Goal: Feedback & Contribution: Submit feedback/report problem

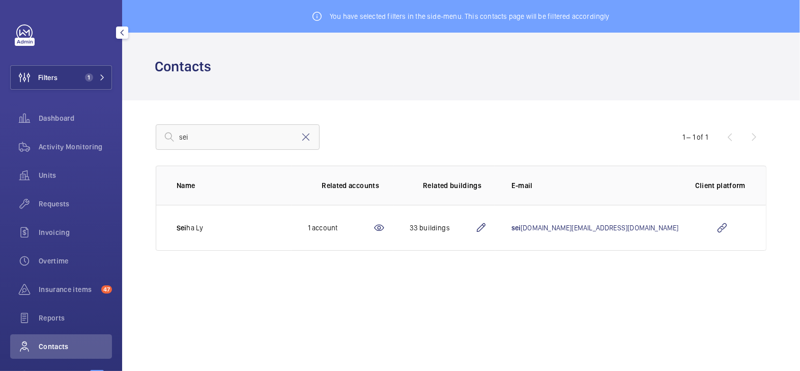
click at [70, 142] on span "Activity Monitoring" at bounding box center [75, 147] width 73 height 10
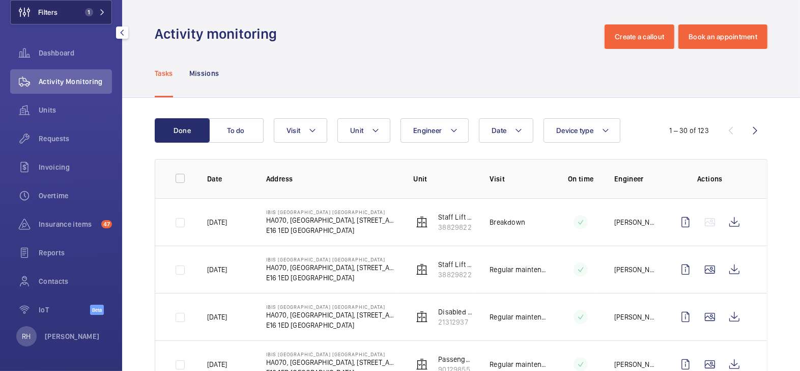
click at [68, 14] on button "Filters 1" at bounding box center [61, 12] width 102 height 24
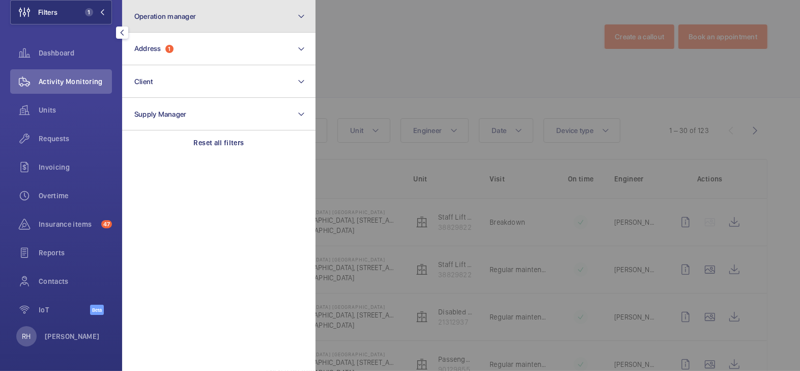
click at [191, 14] on span "Operation manager" at bounding box center [165, 16] width 62 height 8
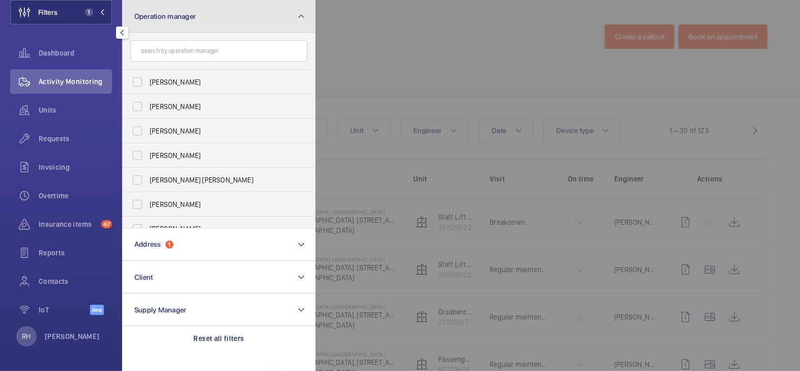
click at [182, 19] on span "Operation manager" at bounding box center [165, 16] width 62 height 8
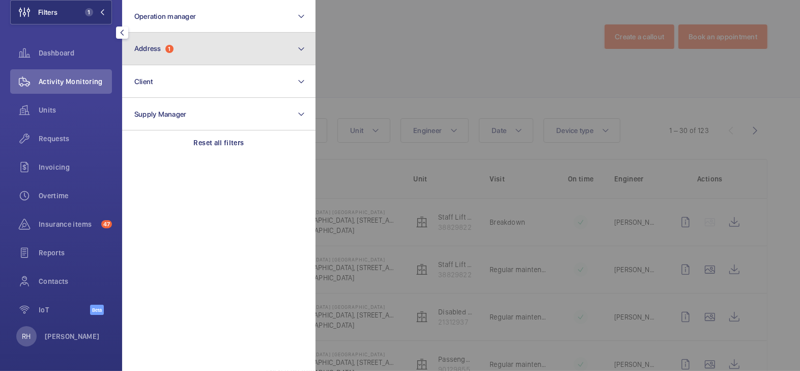
click at [157, 50] on span "Address" at bounding box center [147, 48] width 27 height 8
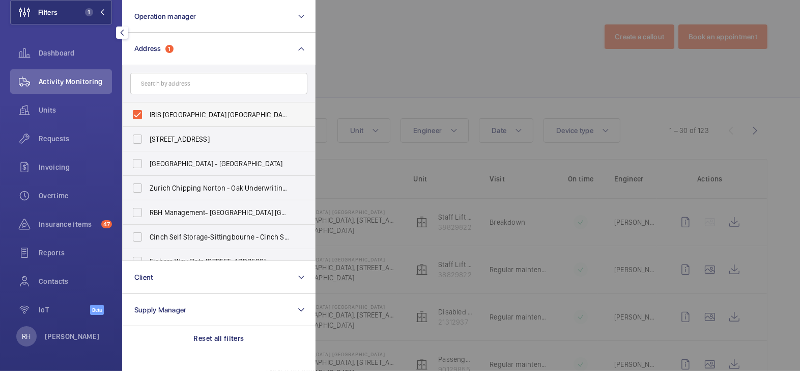
click at [163, 108] on label "IBIS [GEOGRAPHIC_DATA] [GEOGRAPHIC_DATA] - HA070, [GEOGRAPHIC_DATA], [STREET_AD…" at bounding box center [211, 114] width 177 height 24
click at [148, 108] on input "IBIS [GEOGRAPHIC_DATA] [GEOGRAPHIC_DATA] - HA070, [GEOGRAPHIC_DATA], [STREET_AD…" at bounding box center [137, 114] width 20 height 20
checkbox input "false"
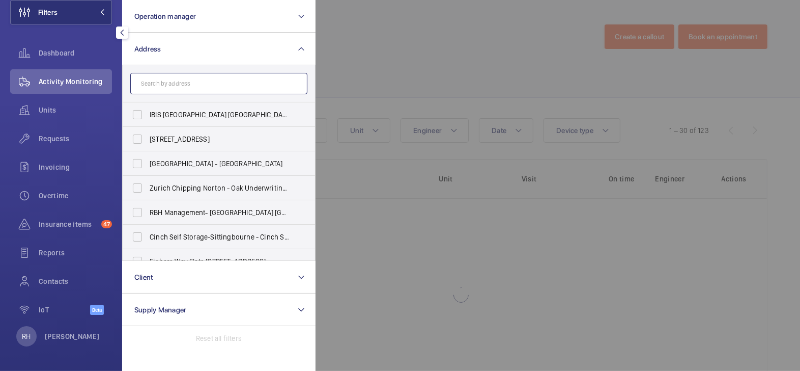
click at [182, 86] on input "text" at bounding box center [218, 83] width 177 height 21
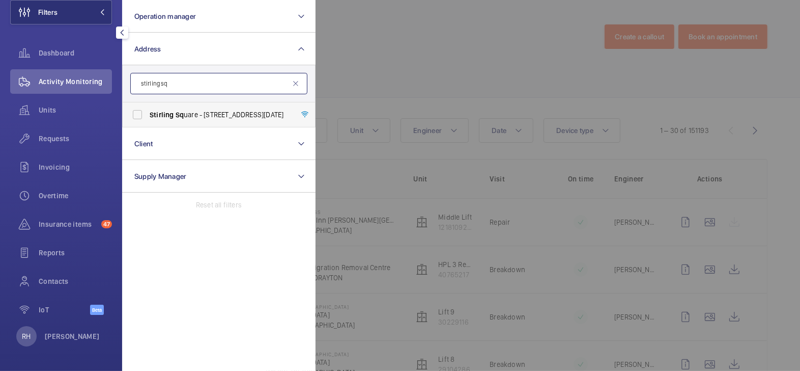
type input "stirling sq"
click at [200, 111] on span "[PERSON_NAME] Sq uare - [STREET_ADDRESS][DATE]" at bounding box center [220, 114] width 140 height 10
click at [148, 111] on input "[PERSON_NAME] Sq uare - [STREET_ADDRESS][DATE]" at bounding box center [137, 114] width 20 height 20
checkbox input "true"
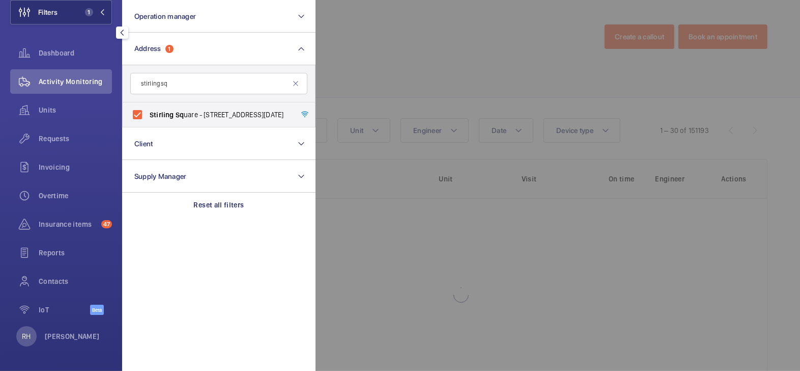
click at [415, 34] on div at bounding box center [716, 185] width 800 height 371
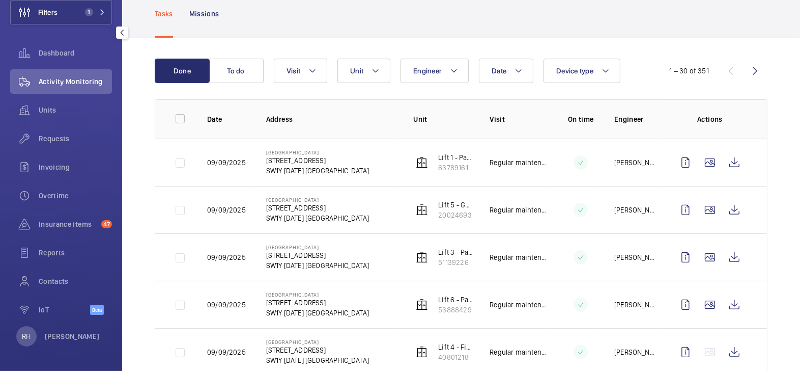
scroll to position [53, 0]
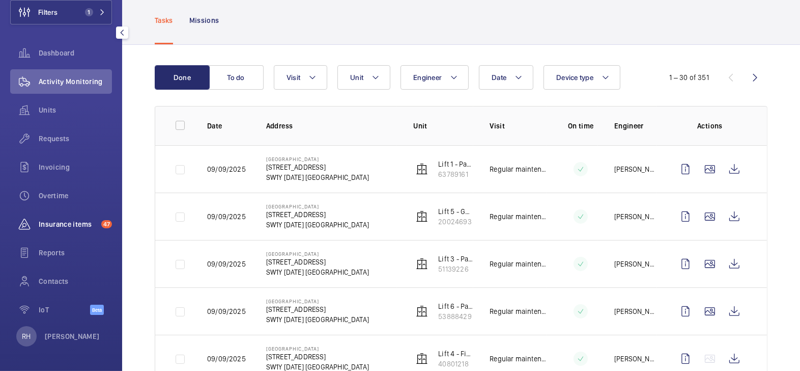
click at [52, 224] on span "Insurance items" at bounding box center [68, 224] width 59 height 10
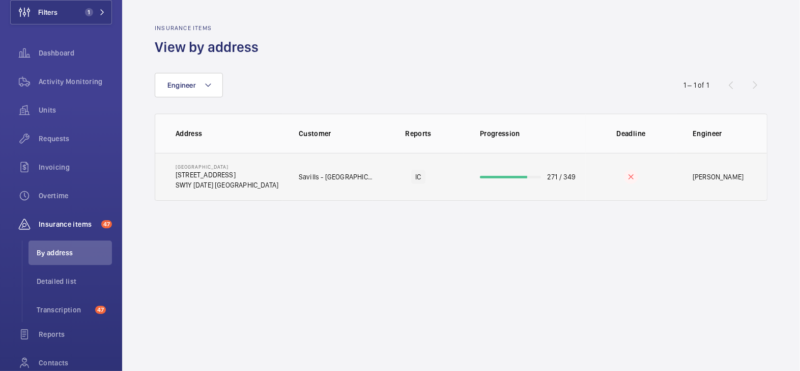
click at [560, 178] on p "271 / 349" at bounding box center [561, 177] width 29 height 10
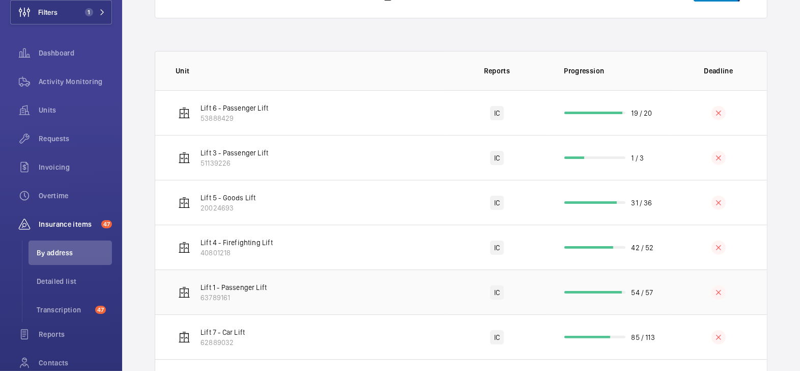
scroll to position [148, 0]
click at [623, 296] on td "54 / 57" at bounding box center [609, 291] width 122 height 45
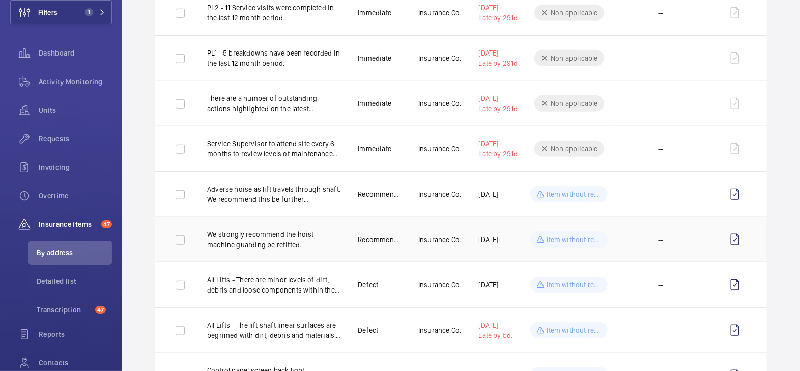
scroll to position [998, 0]
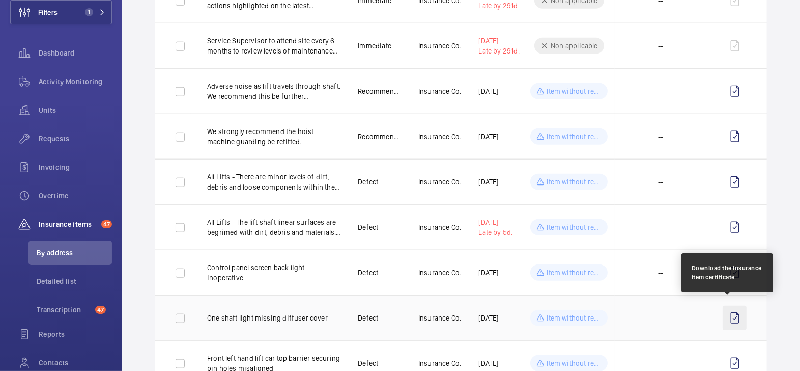
click at [734, 314] on wm-front-icon-button at bounding box center [735, 317] width 24 height 24
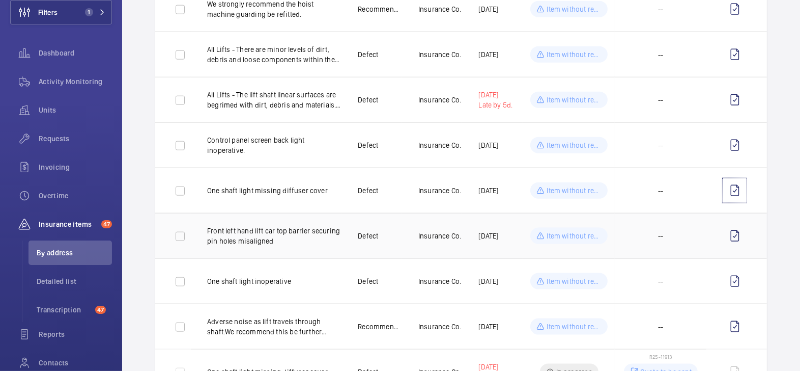
scroll to position [1126, 0]
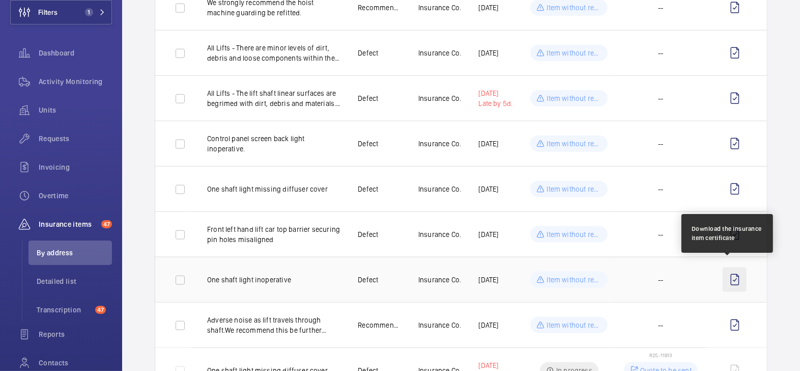
click at [731, 274] on wm-front-icon-button at bounding box center [735, 279] width 24 height 24
click at [727, 275] on wm-front-icon-button at bounding box center [735, 279] width 24 height 24
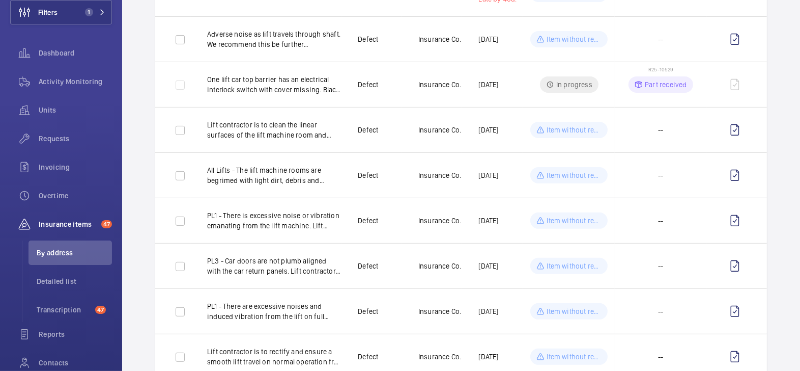
scroll to position [0, 0]
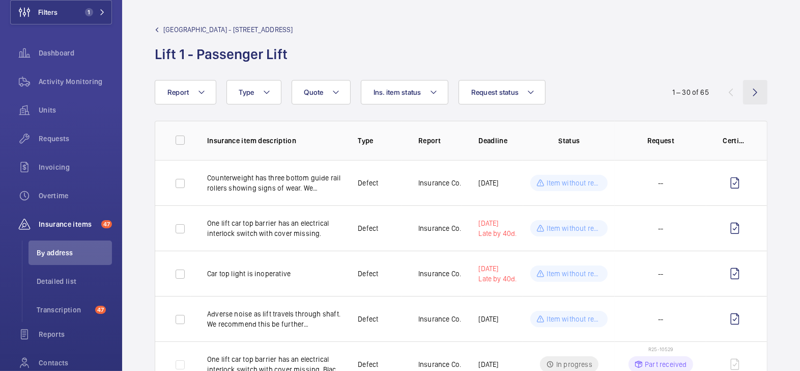
click at [748, 92] on wm-front-icon-button at bounding box center [755, 92] width 24 height 24
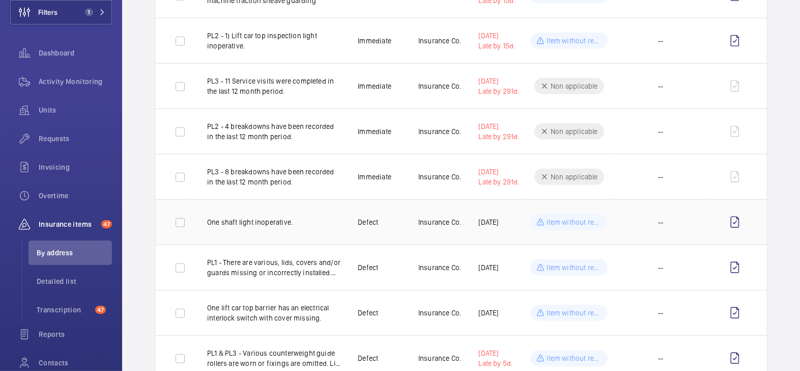
scroll to position [869, 0]
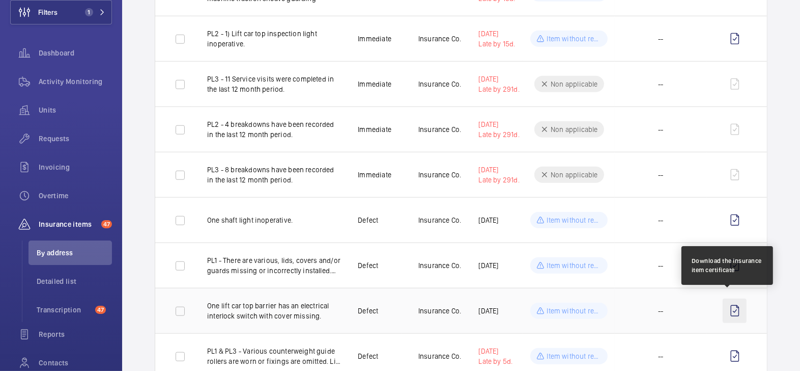
click at [725, 309] on wm-front-icon-button at bounding box center [735, 310] width 24 height 24
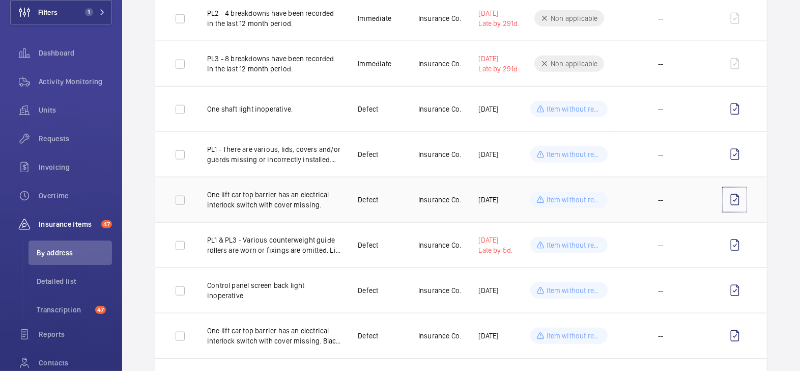
scroll to position [999, 0]
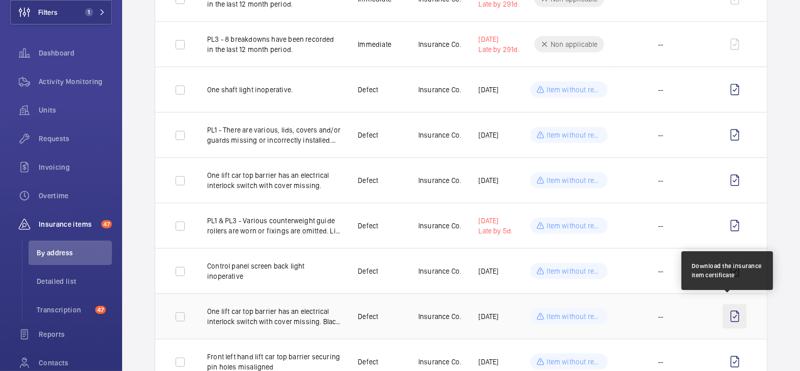
click at [734, 313] on wm-front-icon-button at bounding box center [735, 316] width 24 height 24
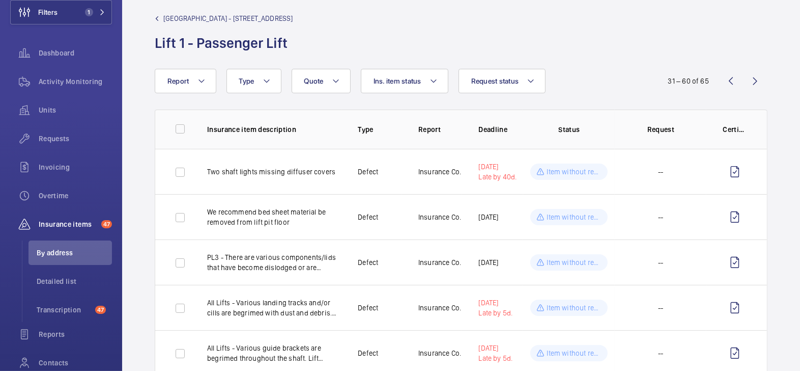
scroll to position [0, 0]
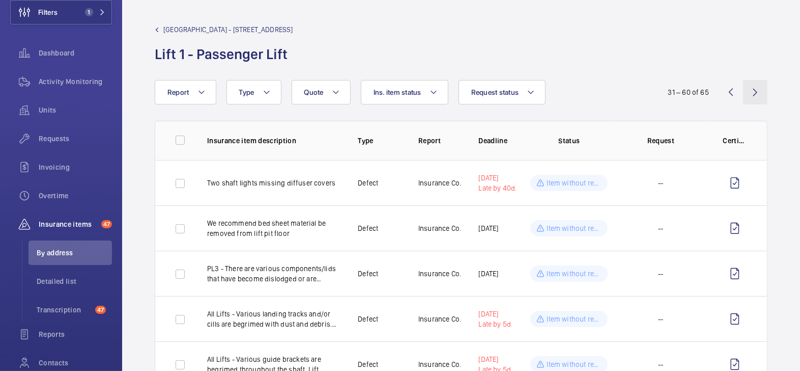
click at [745, 97] on wm-front-icon-button at bounding box center [755, 92] width 24 height 24
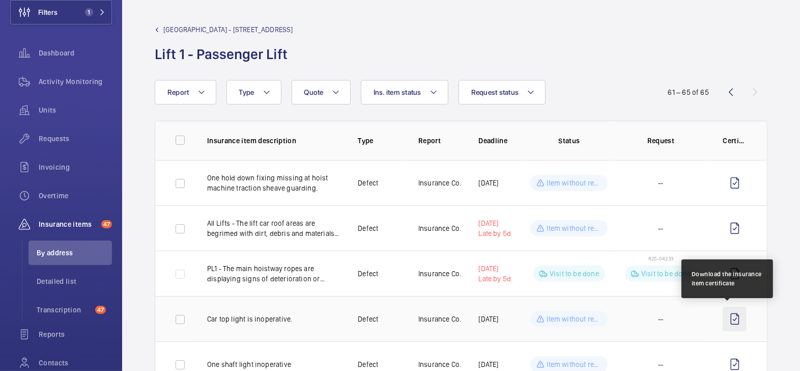
click at [728, 320] on wm-front-icon-button at bounding box center [735, 318] width 24 height 24
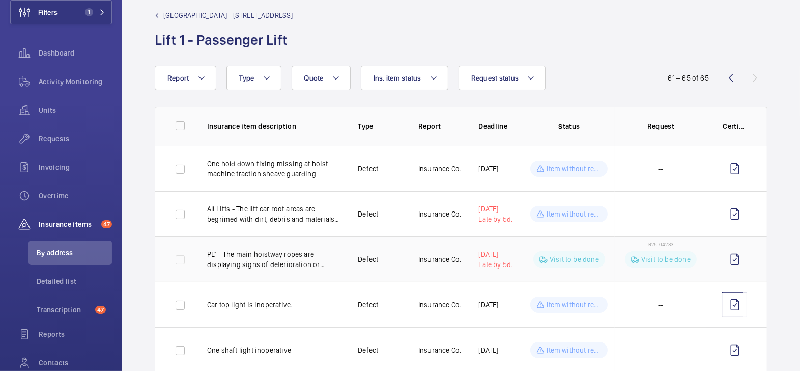
scroll to position [39, 0]
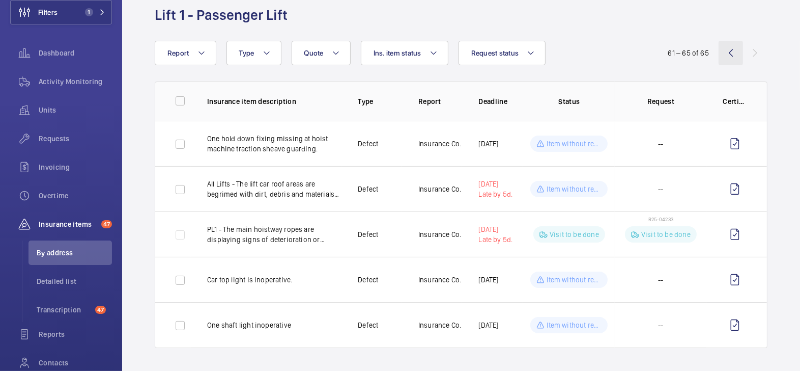
click at [730, 54] on wm-front-icon-button at bounding box center [731, 53] width 24 height 24
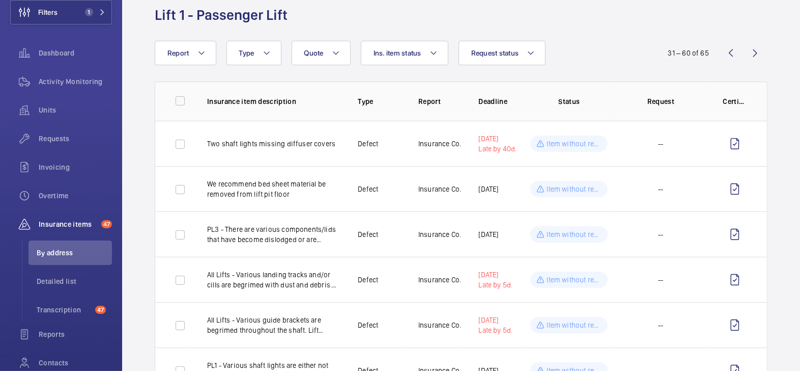
click at [725, 86] on th "Certificate" at bounding box center [737, 100] width 61 height 39
click at [726, 52] on wm-front-icon-button at bounding box center [731, 53] width 24 height 24
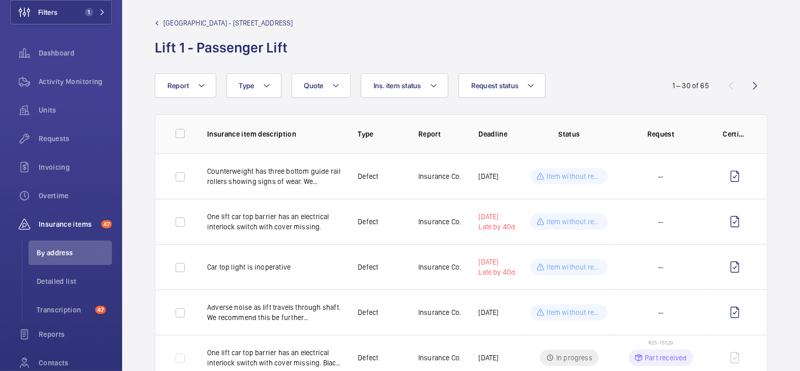
scroll to position [39, 0]
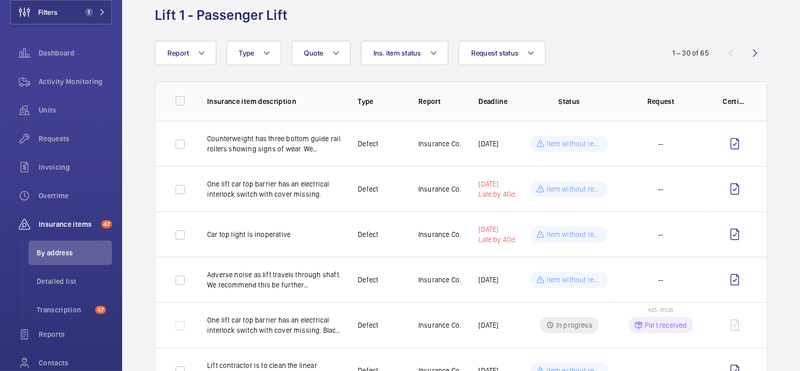
click at [726, 58] on div "1 – 30 of 65" at bounding box center [706, 53] width 122 height 12
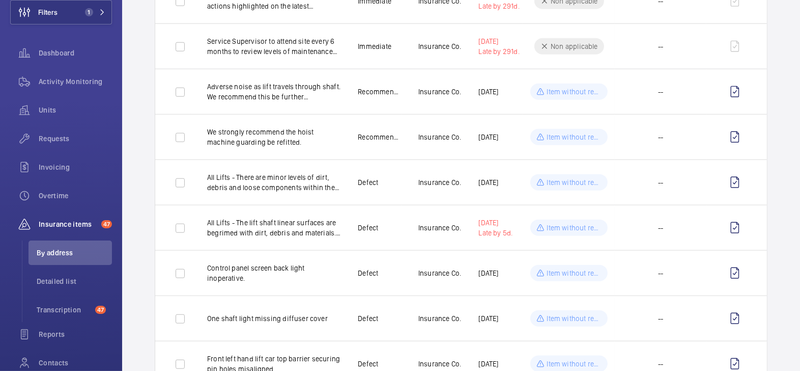
scroll to position [1166, 0]
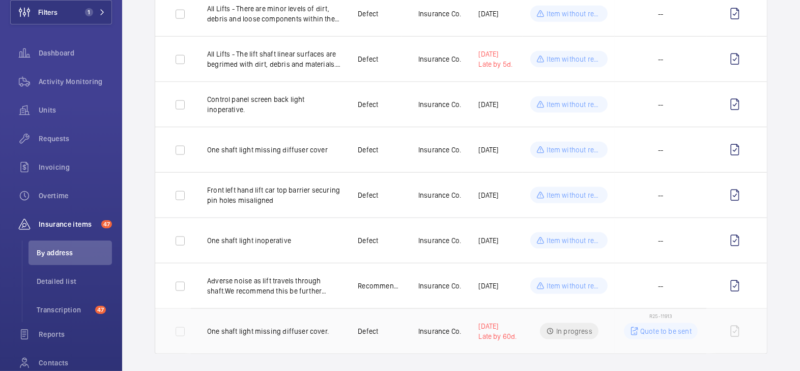
click at [656, 313] on span "R25-11913" at bounding box center [661, 316] width 22 height 6
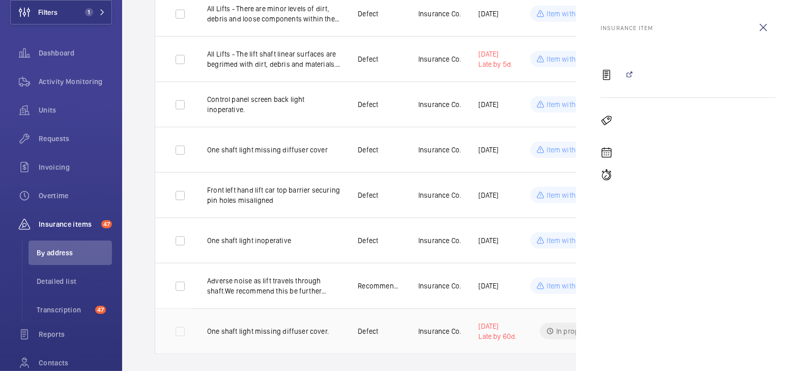
click at [425, 326] on p "Insurance Co." at bounding box center [439, 331] width 43 height 10
click at [431, 328] on td "Insurance Co." at bounding box center [432, 331] width 61 height 46
click at [771, 28] on wm-front-icon-button at bounding box center [763, 27] width 24 height 24
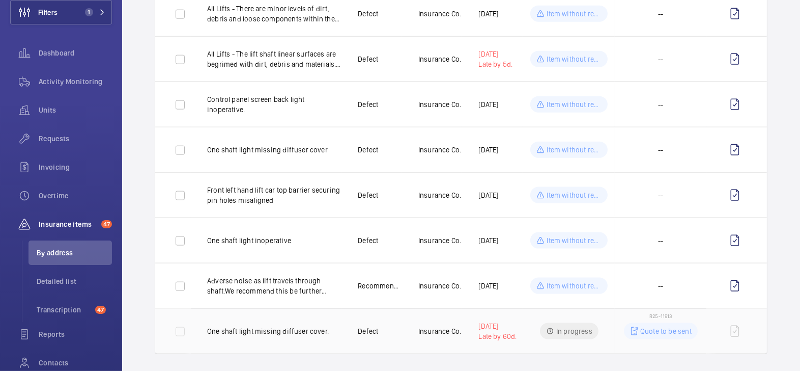
click at [604, 323] on td "In progress" at bounding box center [569, 331] width 92 height 46
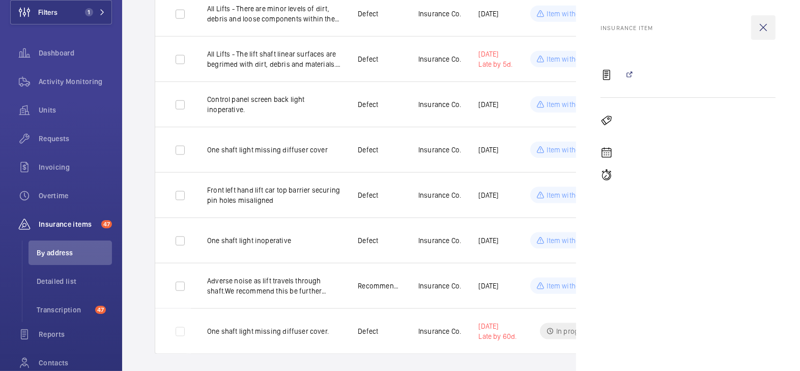
click at [762, 26] on wm-front-icon-button at bounding box center [763, 27] width 24 height 24
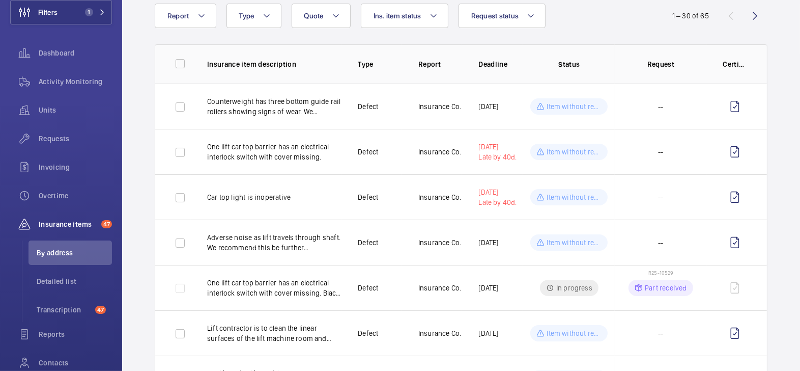
scroll to position [0, 0]
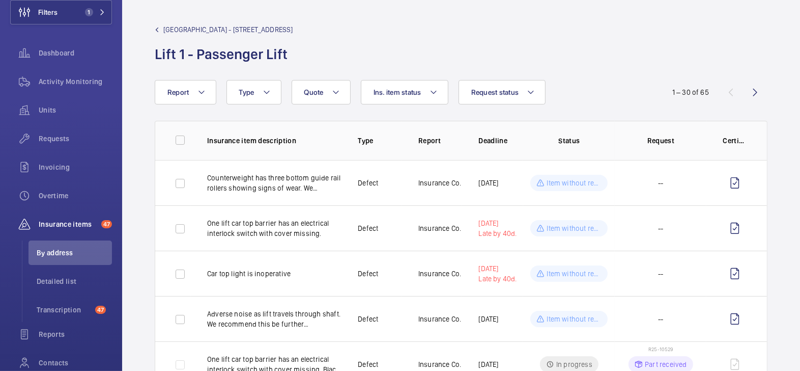
click at [171, 33] on span "Stirling Square - 6 Carlton Gardens" at bounding box center [228, 29] width 130 height 10
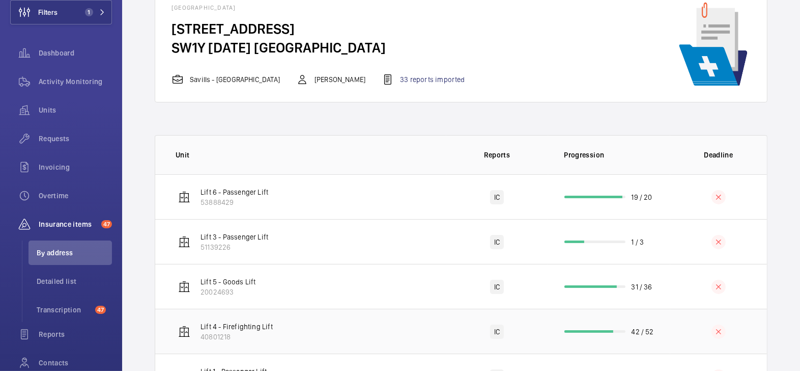
scroll to position [79, 0]
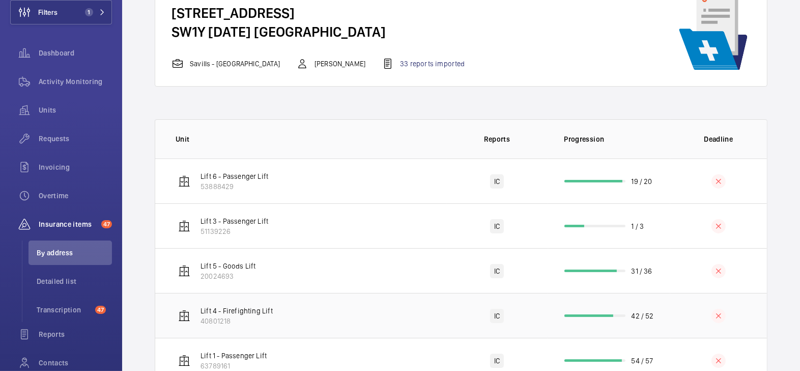
click at [663, 321] on td "42 / 52" at bounding box center [609, 315] width 122 height 45
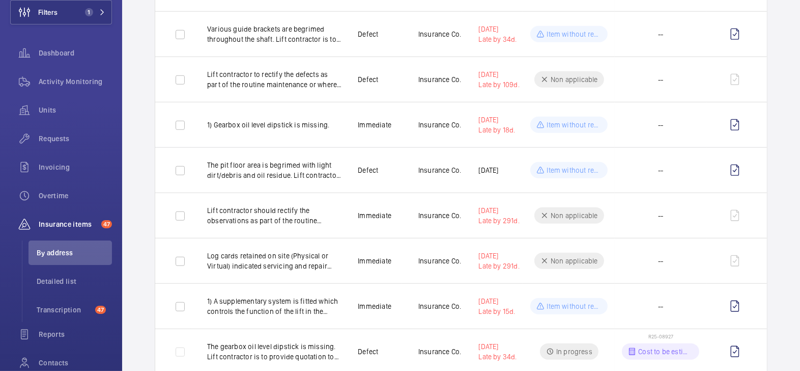
scroll to position [980, 0]
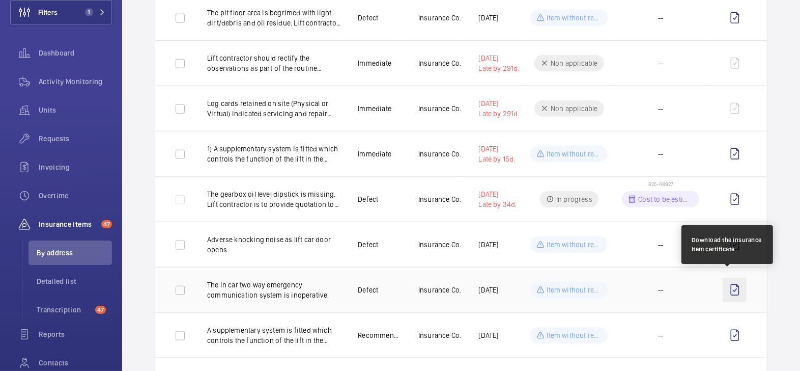
click at [729, 285] on wm-front-icon-button at bounding box center [735, 289] width 24 height 24
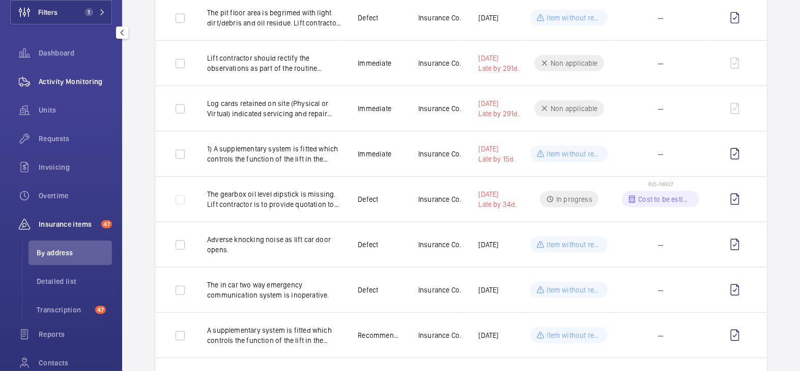
click at [78, 81] on span "Activity Monitoring" at bounding box center [75, 81] width 73 height 10
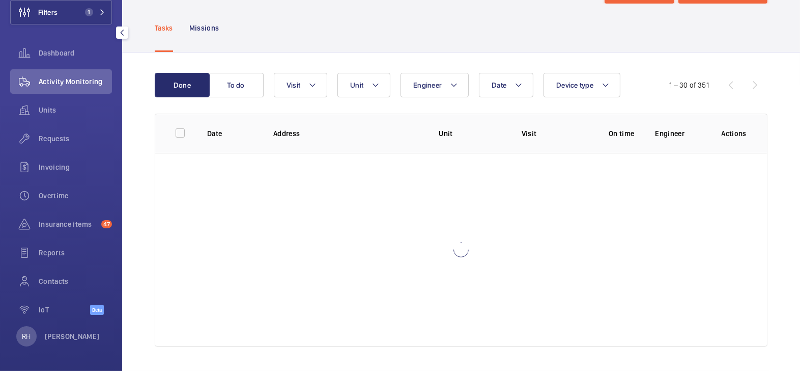
scroll to position [45, 0]
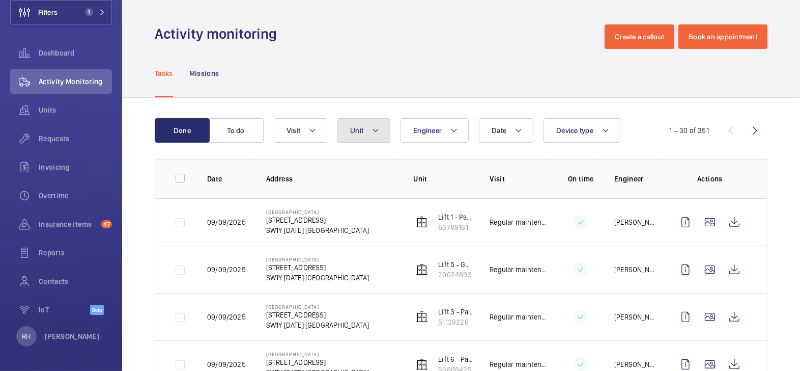
click at [342, 129] on button "Unit" at bounding box center [363, 130] width 53 height 24
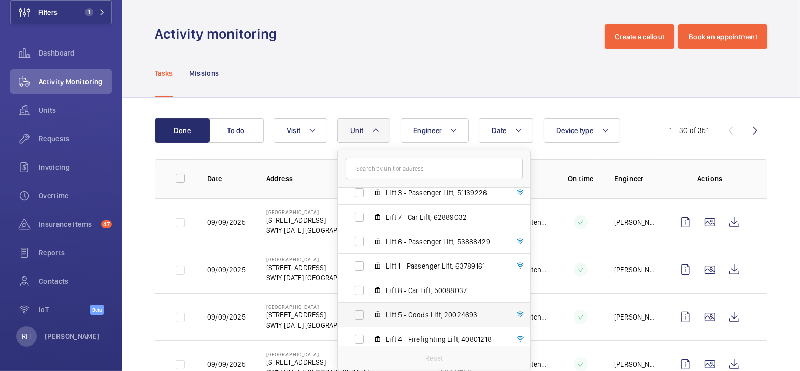
scroll to position [62, 0]
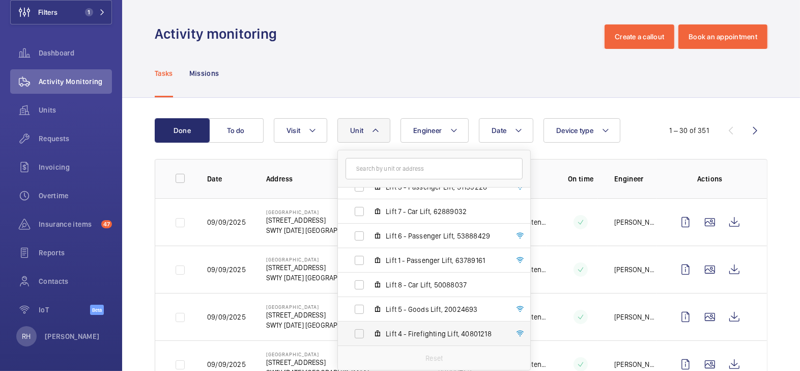
click at [420, 328] on span "Lift 4 - Firefighting Lift, 40801218" at bounding box center [445, 333] width 118 height 10
click at [370, 328] on input "Lift 4 - Firefighting Lift, 40801218" at bounding box center [359, 333] width 20 height 20
checkbox input "true"
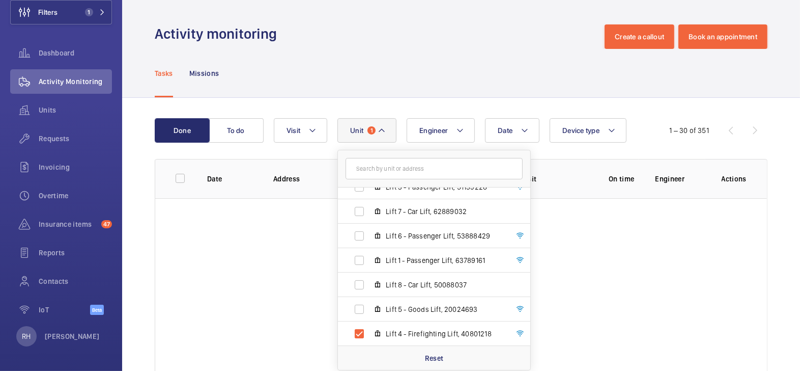
click at [461, 65] on div "Tasks Missions" at bounding box center [461, 73] width 613 height 48
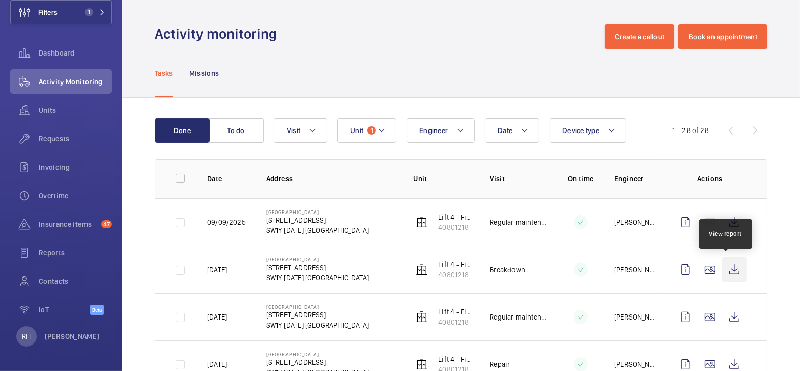
click at [725, 269] on wm-front-icon-button at bounding box center [734, 269] width 24 height 24
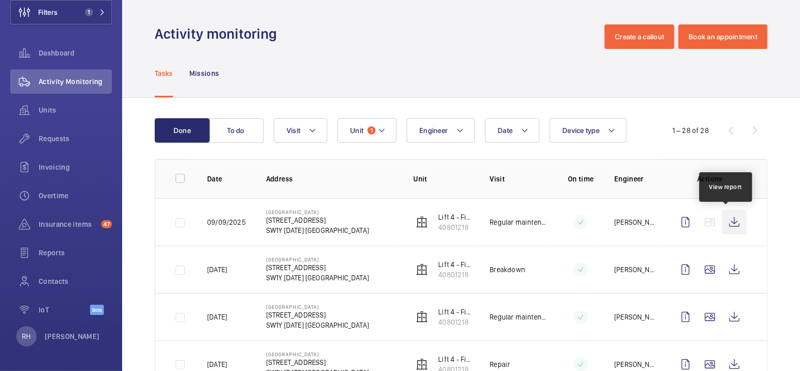
click at [726, 224] on wm-front-icon-button at bounding box center [734, 222] width 24 height 24
click at [62, 135] on span "Requests" at bounding box center [75, 138] width 73 height 10
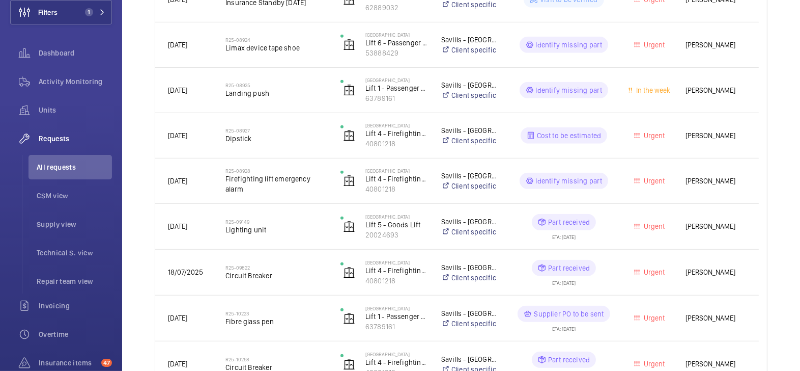
scroll to position [345, 0]
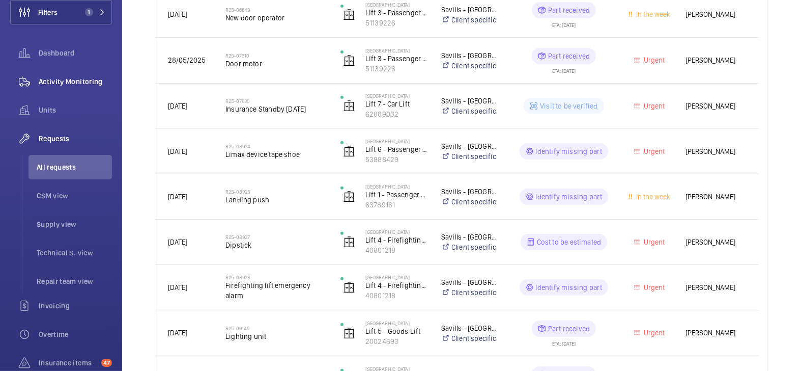
click at [71, 81] on span "Activity Monitoring" at bounding box center [75, 81] width 73 height 10
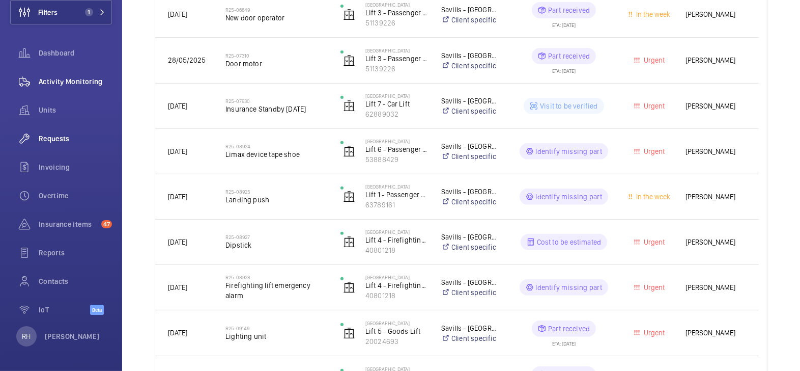
click at [71, 81] on span "Activity Monitoring" at bounding box center [75, 81] width 73 height 10
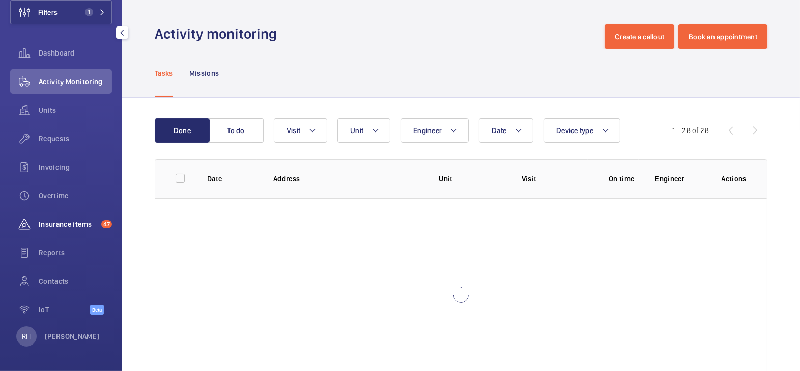
click at [62, 227] on span "Insurance items" at bounding box center [68, 224] width 59 height 10
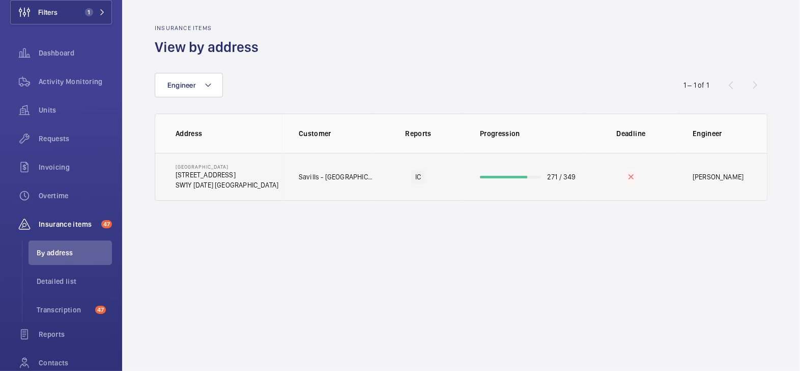
click at [499, 186] on td "271 / 349" at bounding box center [525, 177] width 122 height 48
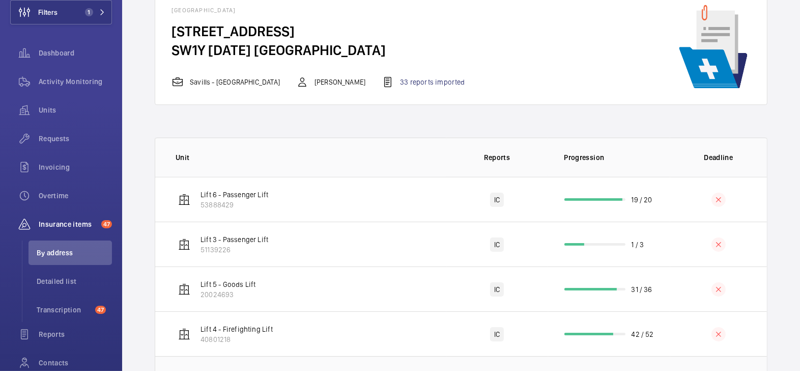
scroll to position [97, 0]
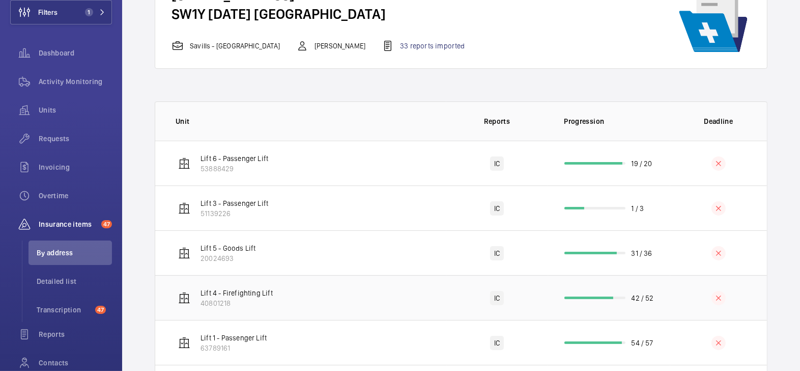
click at [686, 289] on td at bounding box center [718, 297] width 97 height 45
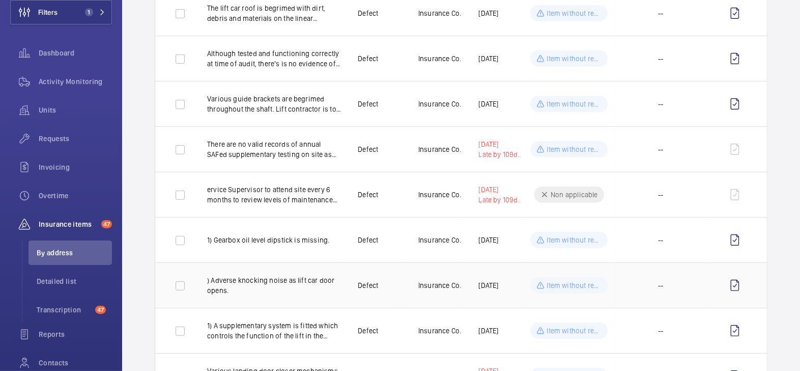
scroll to position [442, 0]
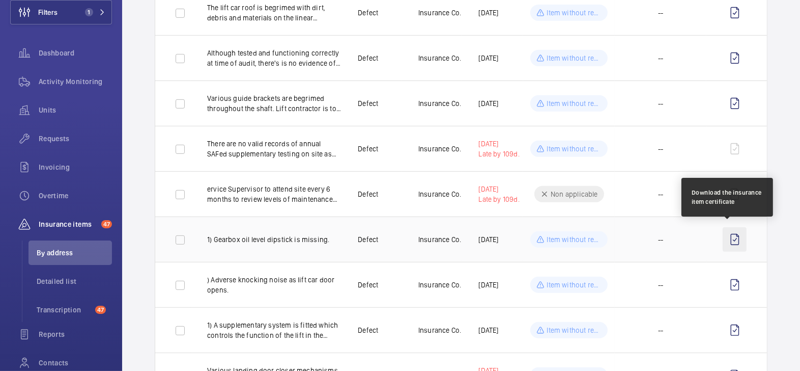
click at [735, 236] on wm-front-icon-button at bounding box center [735, 239] width 24 height 24
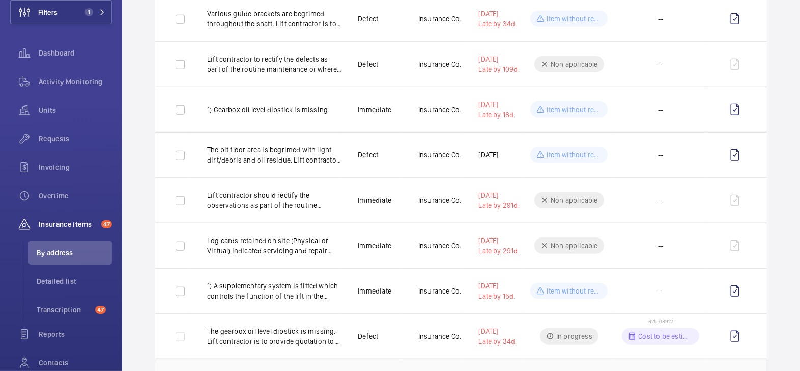
scroll to position [973, 0]
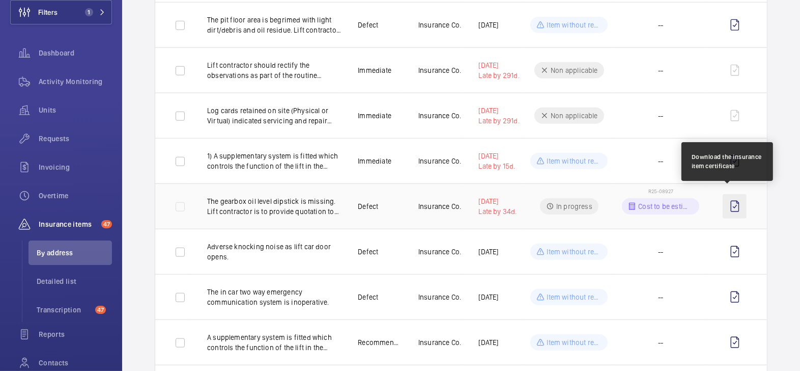
click at [731, 200] on wm-front-icon-button at bounding box center [735, 206] width 24 height 24
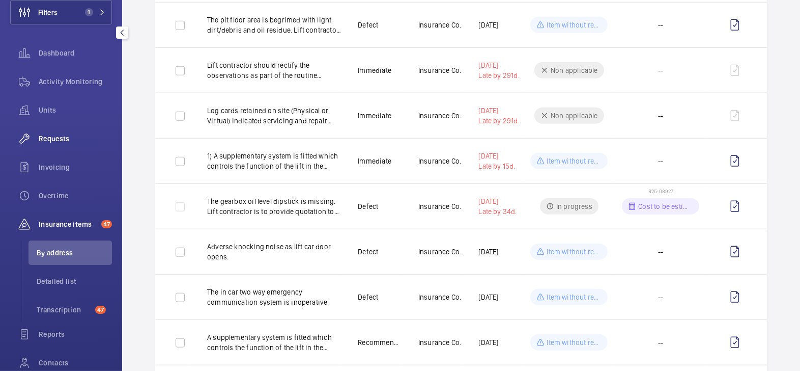
click at [65, 136] on span "Requests" at bounding box center [75, 138] width 73 height 10
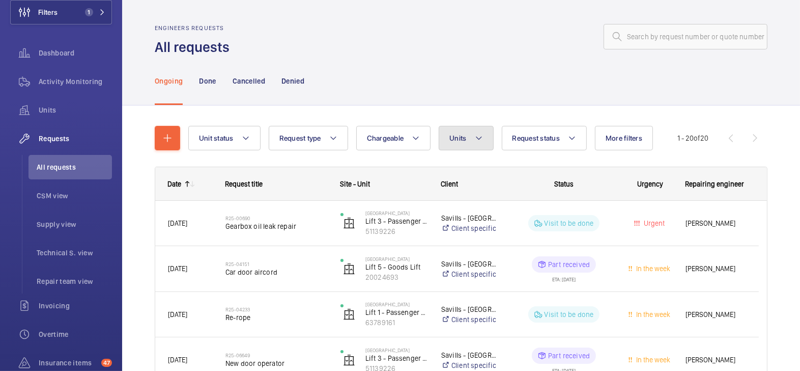
click at [466, 142] on button "Units" at bounding box center [466, 138] width 54 height 24
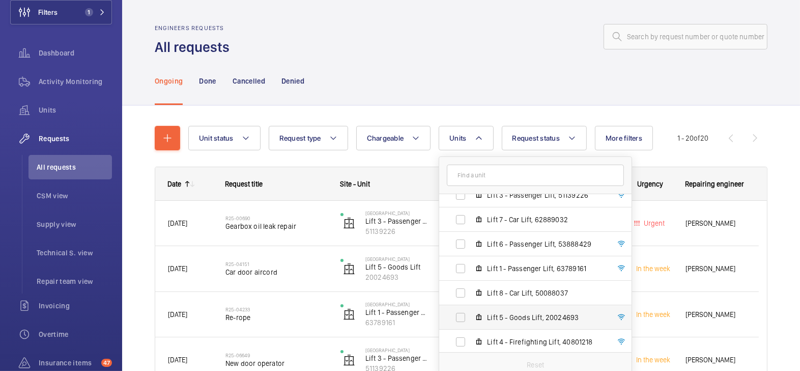
scroll to position [62, 0]
click at [522, 335] on span "Lift 4 - Firefighting Lift, 40801218" at bounding box center [546, 340] width 118 height 10
click at [471, 334] on input "Lift 4 - Firefighting Lift, 40801218" at bounding box center [460, 340] width 20 height 20
checkbox input "true"
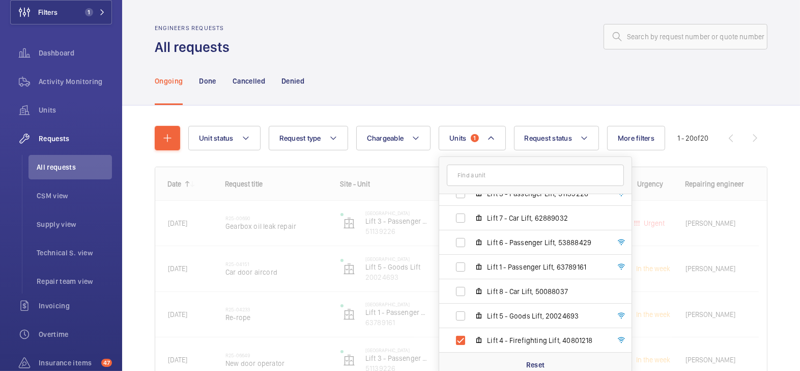
click at [514, 54] on div "Engineers requests All requests" at bounding box center [461, 40] width 613 height 32
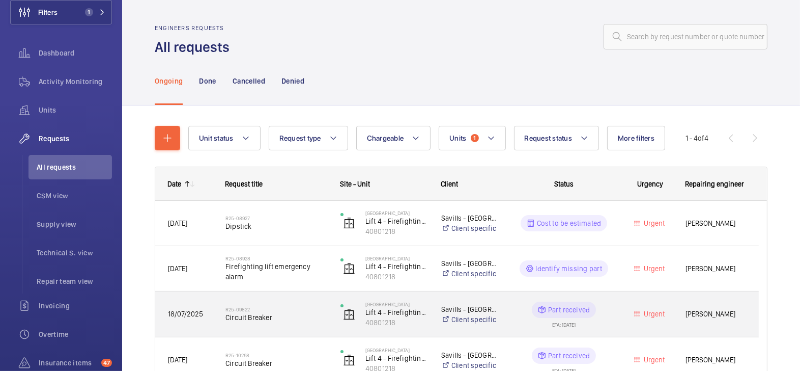
scroll to position [61, 0]
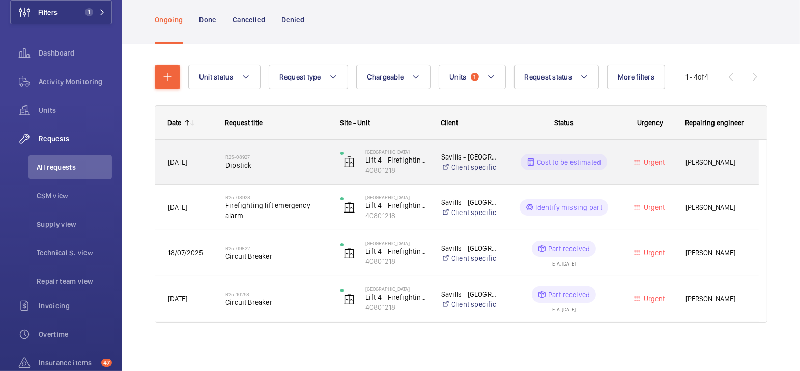
click at [300, 163] on span "Dipstick" at bounding box center [277, 165] width 102 height 10
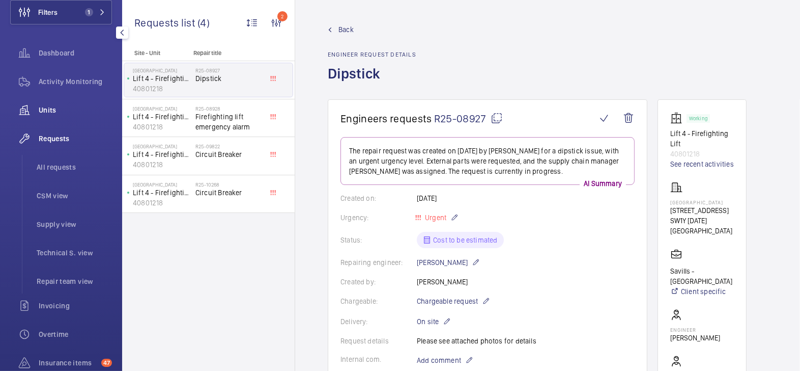
click at [49, 108] on span "Units" at bounding box center [75, 110] width 73 height 10
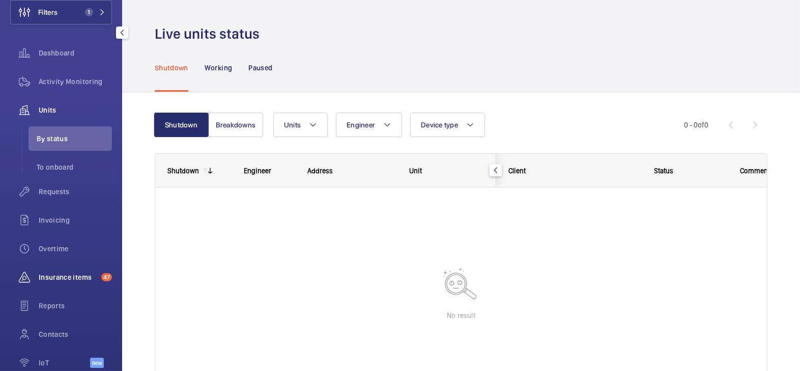
click at [62, 271] on div "Insurance items 47" at bounding box center [61, 277] width 102 height 24
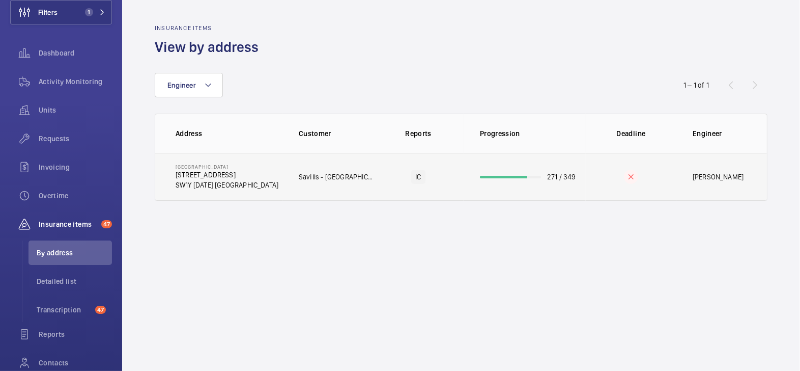
click at [479, 183] on td "271 / 349" at bounding box center [525, 177] width 122 height 48
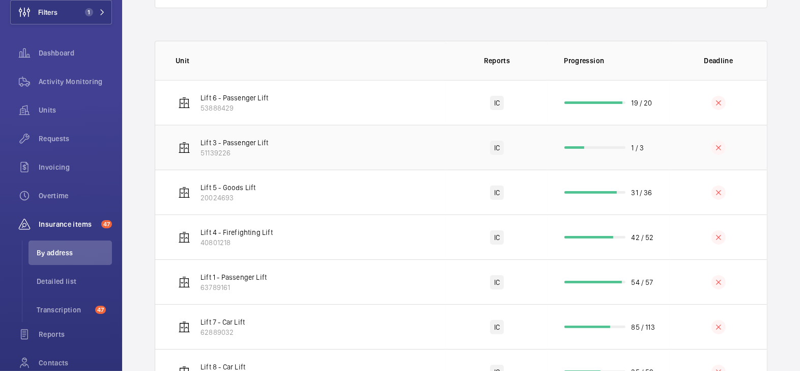
scroll to position [158, 0]
click at [427, 241] on td "Lift 4 - Firefighting Lift 40801218" at bounding box center [300, 236] width 291 height 45
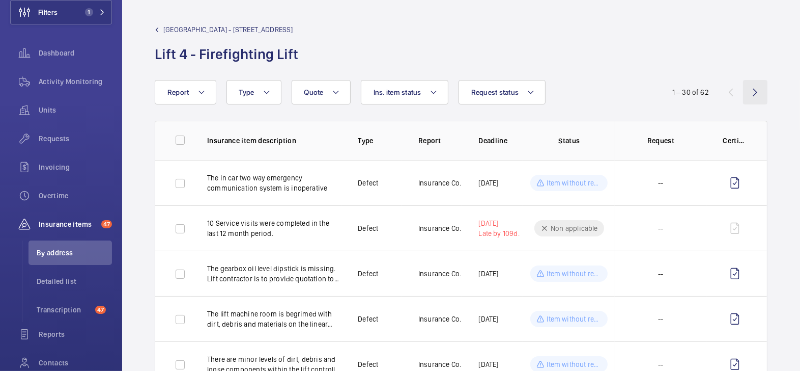
click at [752, 93] on wm-front-icon-button at bounding box center [755, 92] width 24 height 24
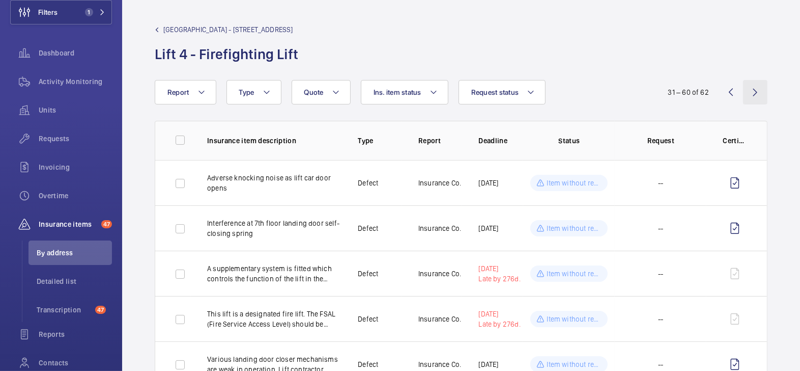
click at [752, 93] on wm-front-icon-button at bounding box center [755, 92] width 24 height 24
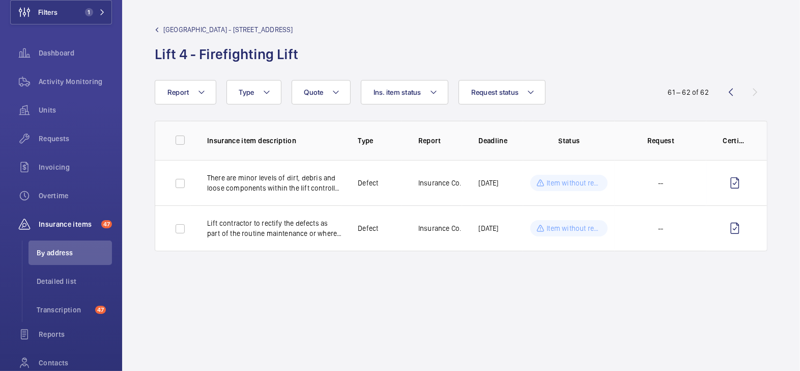
click at [192, 31] on span "Stirling Square - 6 Carlton Gardens" at bounding box center [228, 29] width 130 height 10
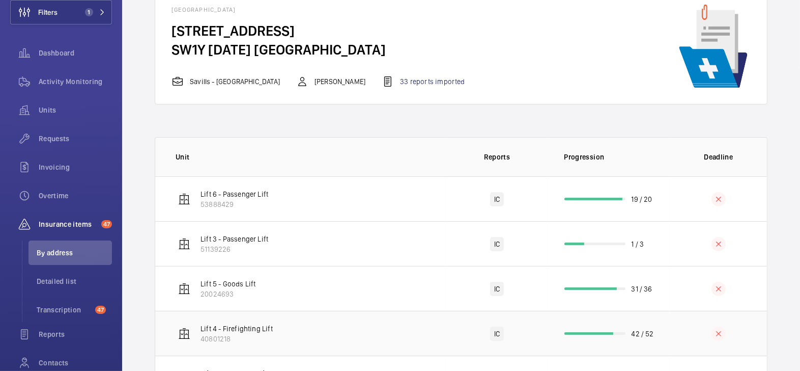
scroll to position [65, 0]
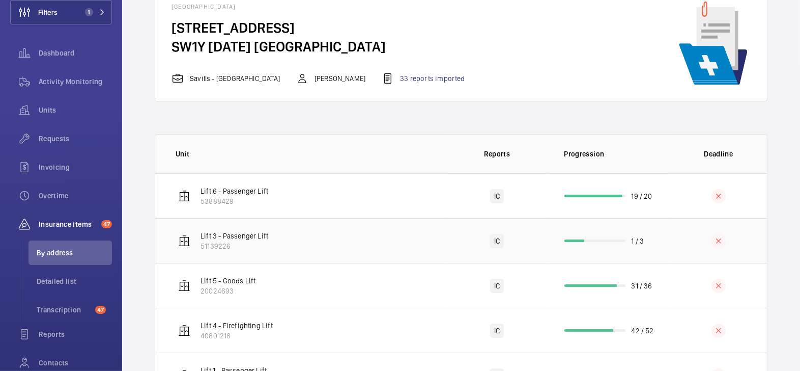
click at [652, 239] on td "1 / 3" at bounding box center [609, 240] width 122 height 45
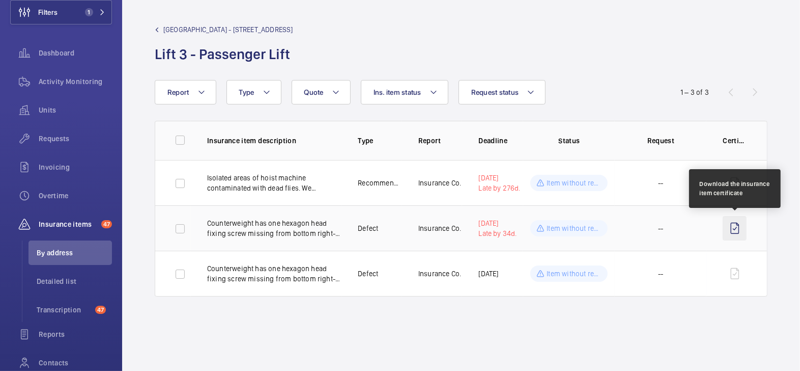
click at [735, 230] on wm-front-icon-button at bounding box center [735, 228] width 24 height 24
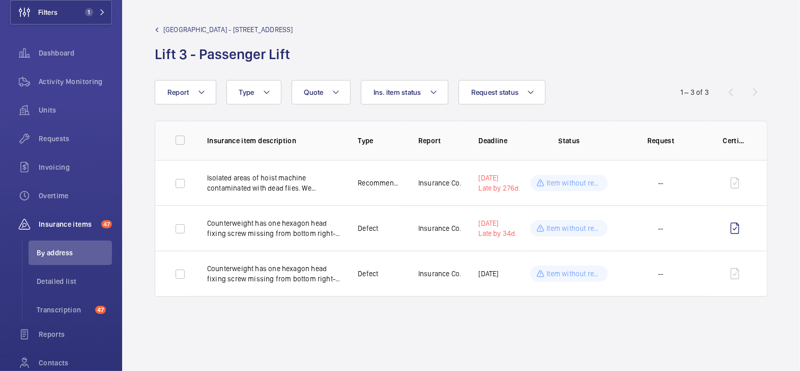
click at [189, 26] on span "Stirling Square - 6 Carlton Gardens" at bounding box center [228, 29] width 130 height 10
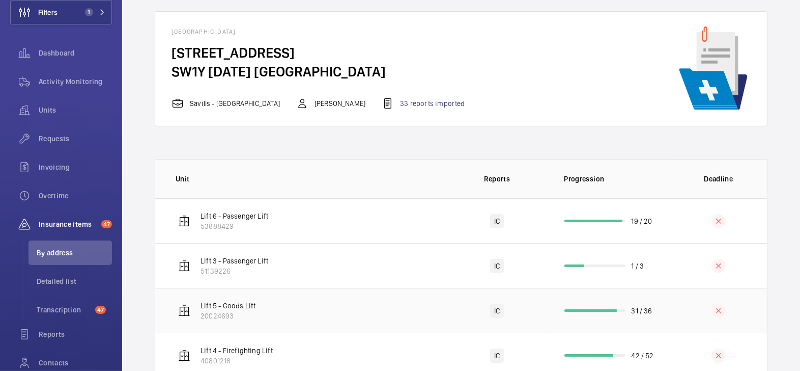
scroll to position [88, 0]
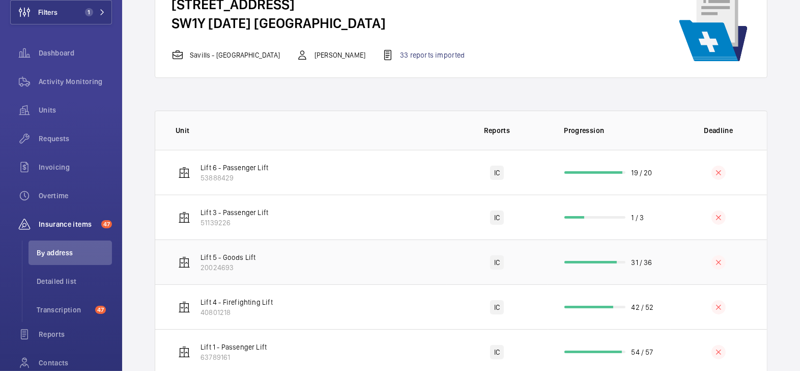
click at [670, 264] on td at bounding box center [718, 261] width 97 height 45
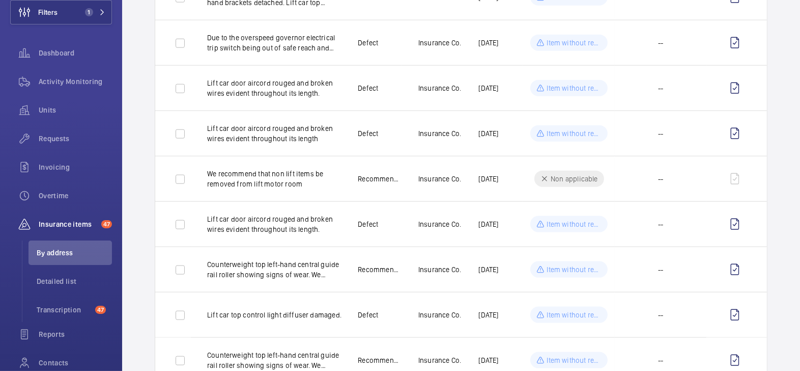
scroll to position [1156, 0]
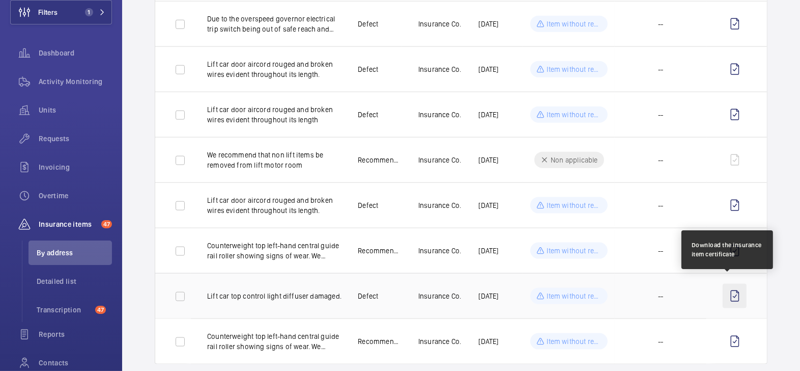
click at [724, 287] on wm-front-icon-button at bounding box center [735, 296] width 24 height 24
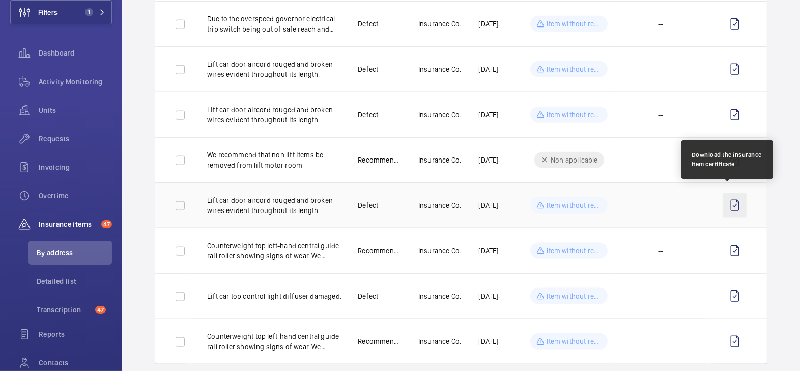
click at [729, 200] on wm-front-icon-button at bounding box center [735, 205] width 24 height 24
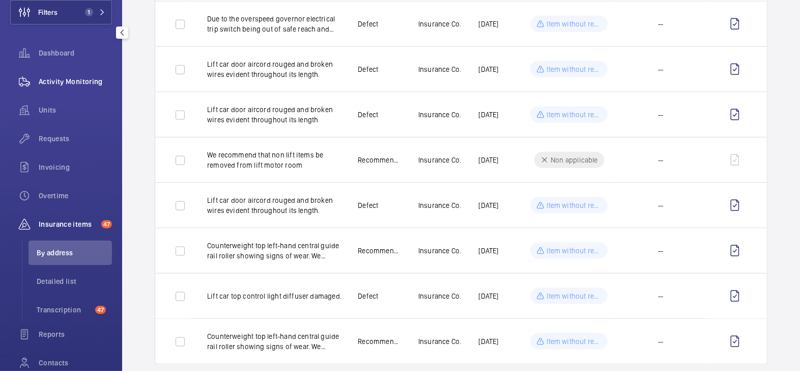
click at [69, 83] on span "Activity Monitoring" at bounding box center [75, 81] width 73 height 10
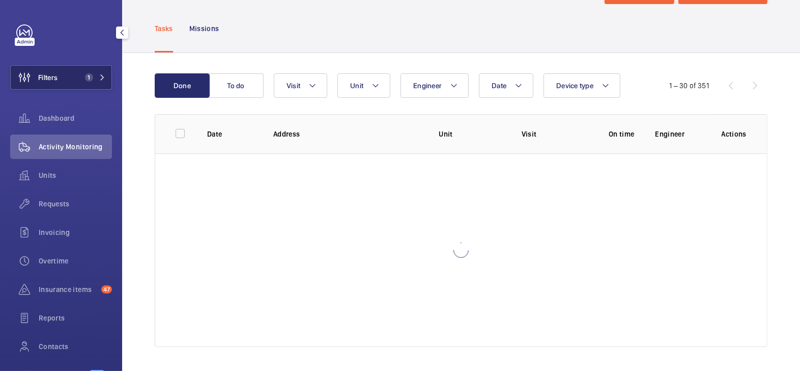
click at [56, 74] on span "Filters" at bounding box center [47, 77] width 19 height 10
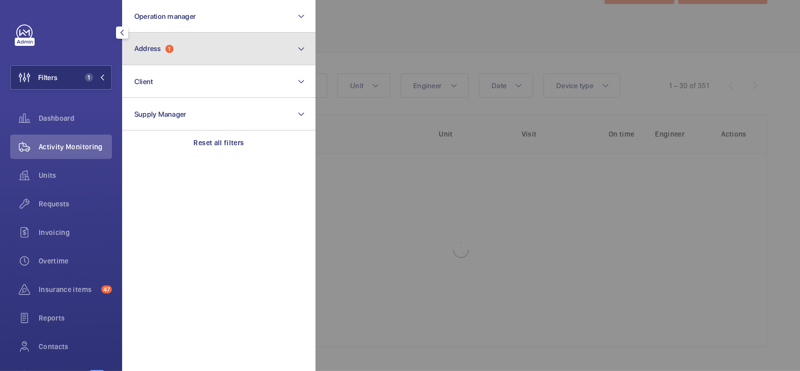
click at [173, 56] on button "Address 1" at bounding box center [218, 49] width 193 height 33
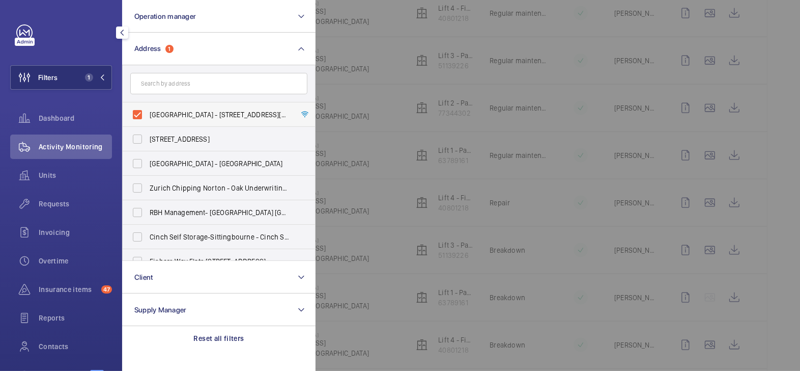
click at [189, 111] on span "Stirling Square - 6 Carlton Gardens, LONDON SW1Y 5AD" at bounding box center [220, 114] width 140 height 10
click at [148, 111] on input "Stirling Square - 6 Carlton Gardens, LONDON SW1Y 5AD" at bounding box center [137, 114] width 20 height 20
checkbox input "false"
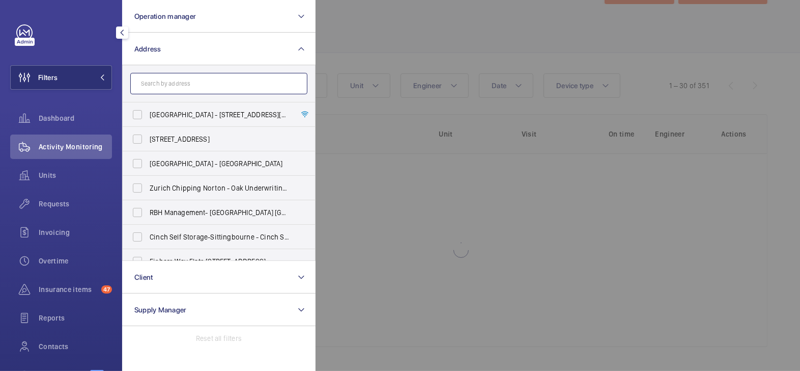
click at [194, 73] on input "text" at bounding box center [218, 83] width 177 height 21
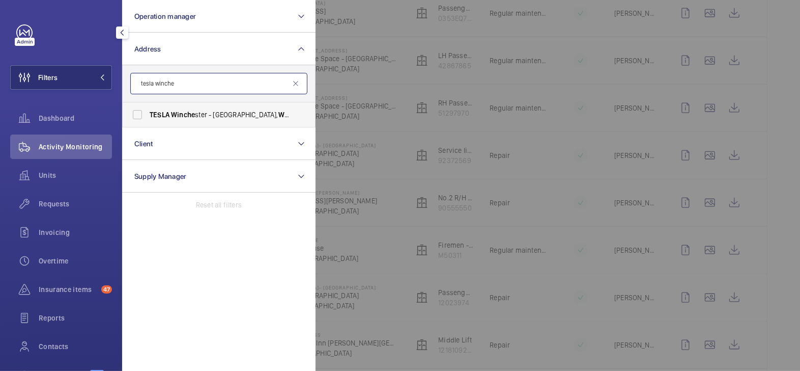
type input "tesla winche"
click at [221, 110] on span "TESLA Winche ster - Easton Lane, WINCHE STER SO23 7RR" at bounding box center [220, 114] width 140 height 10
click at [148, 110] on input "TESLA Winche ster - Easton Lane, WINCHE STER SO23 7RR" at bounding box center [137, 114] width 20 height 20
checkbox input "true"
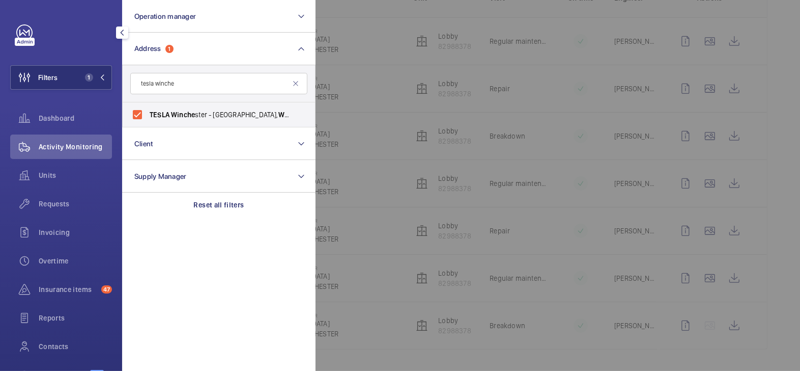
click at [370, 32] on div at bounding box center [716, 185] width 800 height 371
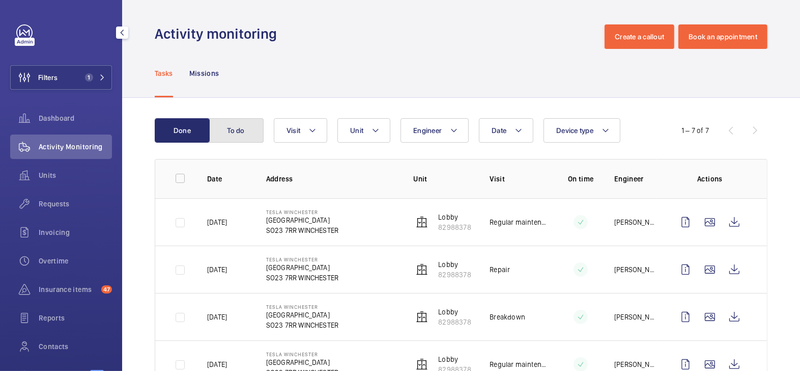
click at [248, 138] on button "To do" at bounding box center [236, 130] width 55 height 24
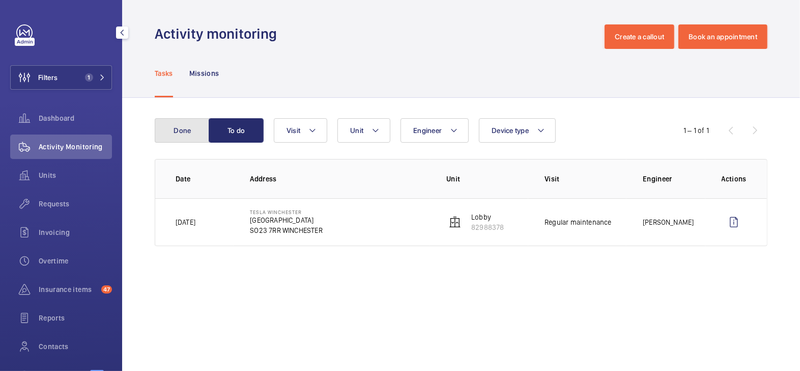
click at [186, 129] on button "Done" at bounding box center [182, 130] width 55 height 24
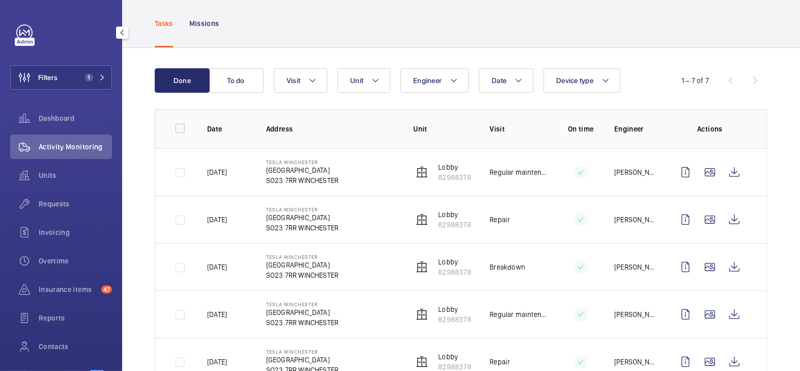
scroll to position [7, 0]
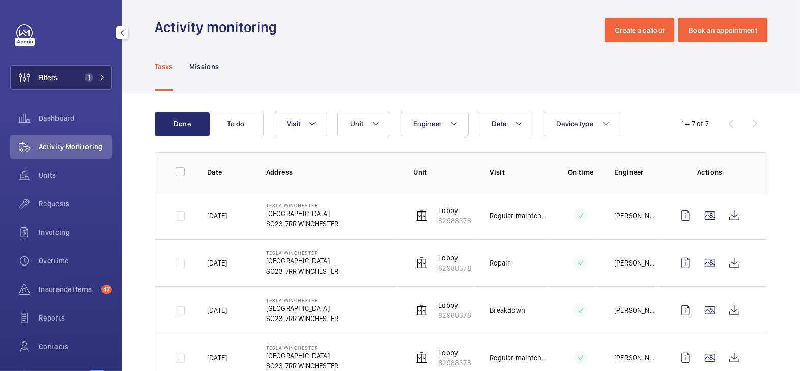
click at [81, 79] on span "1" at bounding box center [87, 77] width 12 height 8
click at [64, 77] on button "Filters 1" at bounding box center [61, 77] width 102 height 24
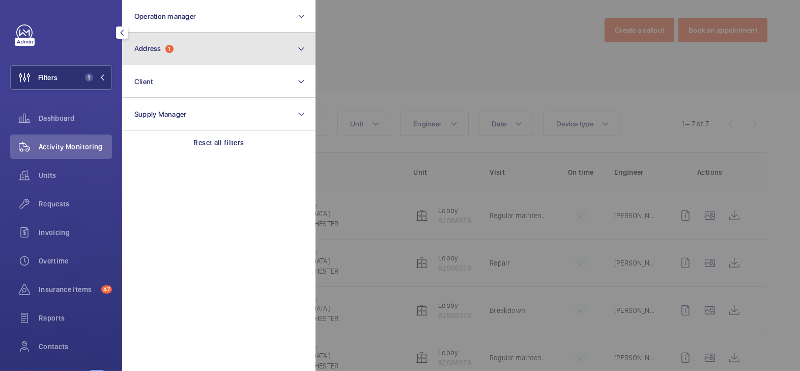
click at [199, 50] on button "Address 1" at bounding box center [218, 49] width 193 height 33
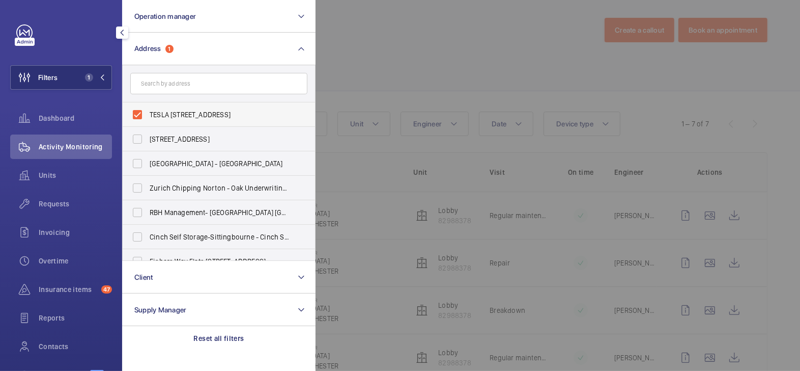
click at [175, 111] on span "TESLA Winchester - Easton Lane, WINCHESTER SO23 7RR" at bounding box center [220, 114] width 140 height 10
click at [148, 111] on input "TESLA Winchester - Easton Lane, WINCHESTER SO23 7RR" at bounding box center [137, 114] width 20 height 20
checkbox input "false"
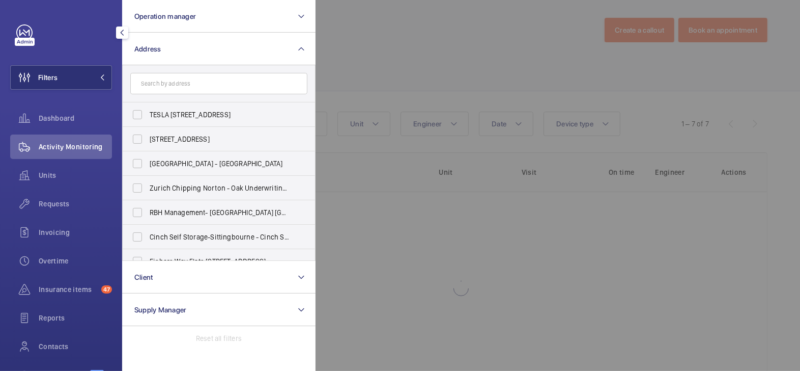
click at [383, 51] on div at bounding box center [716, 185] width 800 height 371
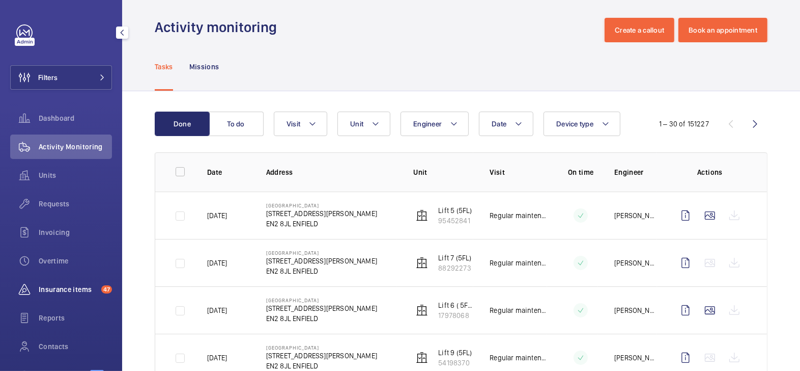
click at [75, 291] on span "Insurance items" at bounding box center [68, 289] width 59 height 10
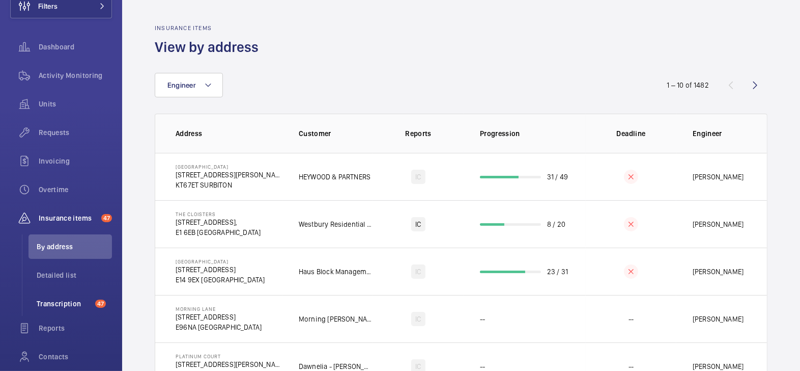
scroll to position [100, 0]
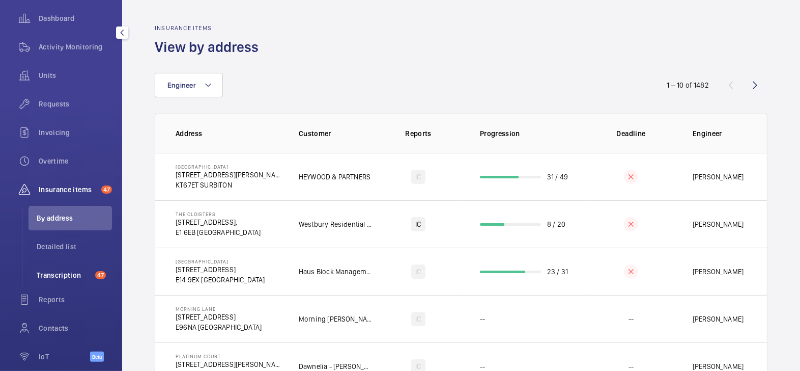
click at [71, 275] on span "Transcription" at bounding box center [64, 275] width 54 height 10
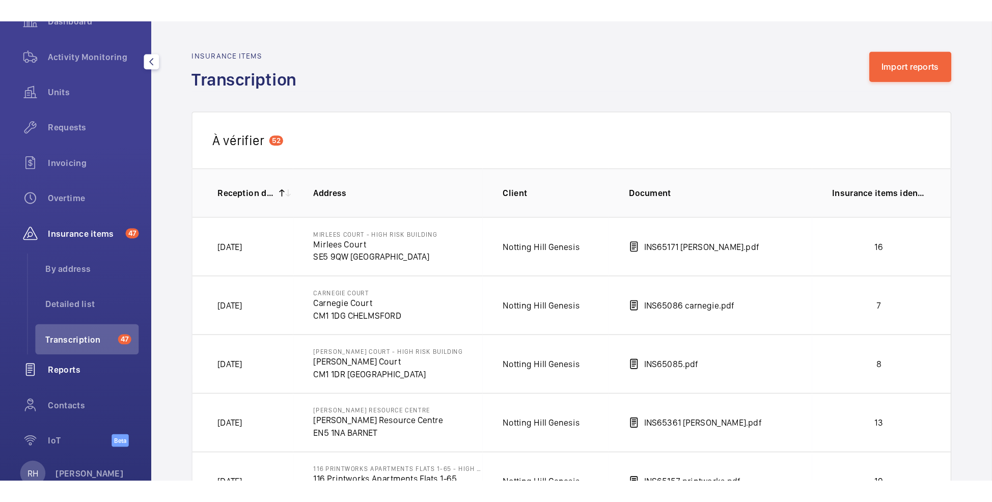
scroll to position [147, 0]
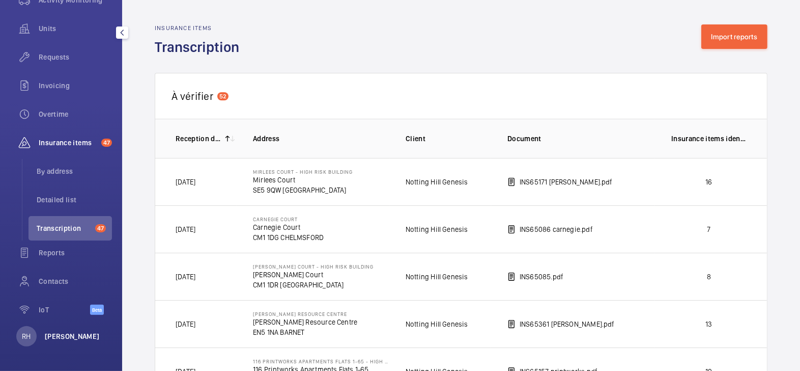
click at [60, 332] on p "[PERSON_NAME]" at bounding box center [72, 336] width 55 height 10
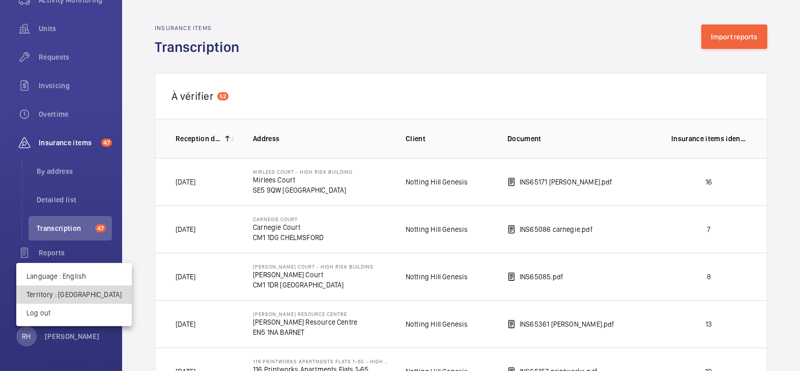
click at [84, 297] on p "Territory : United Kingdom" at bounding box center [73, 294] width 95 height 10
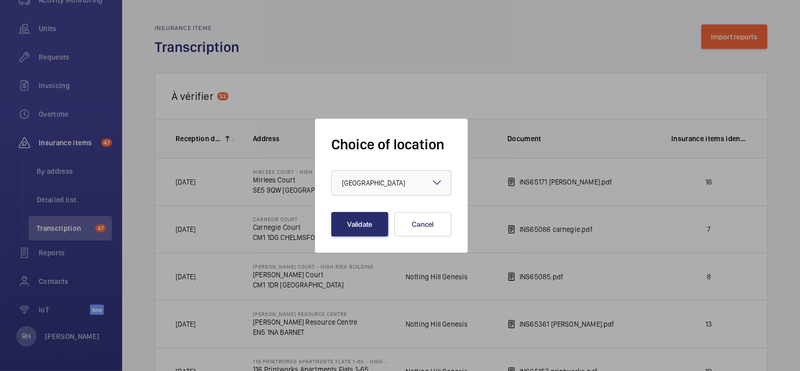
click at [518, 61] on div at bounding box center [400, 185] width 800 height 371
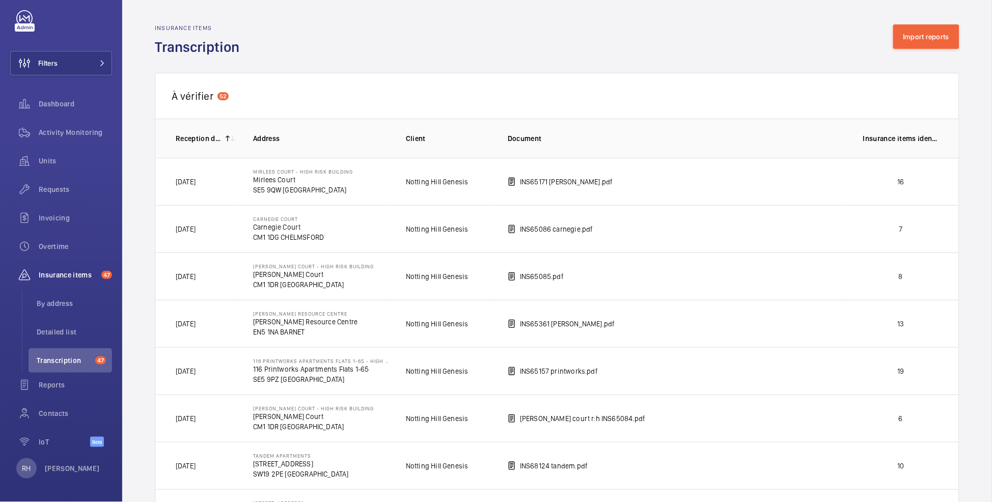
scroll to position [14, 0]
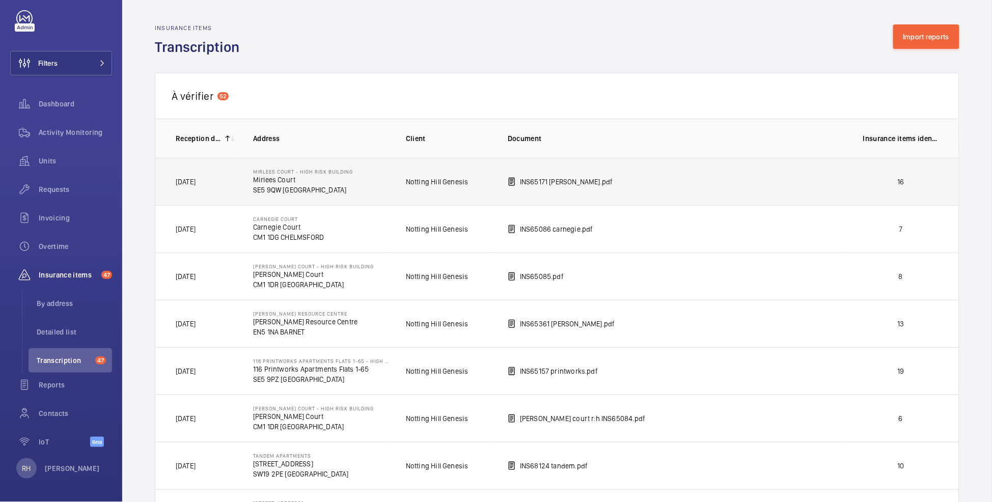
click at [800, 175] on td "16" at bounding box center [903, 181] width 112 height 47
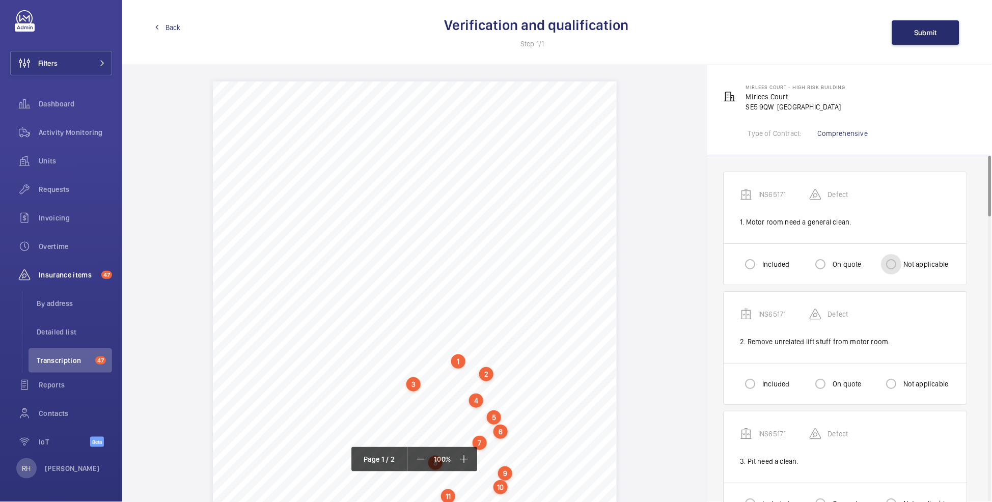
click at [800, 265] on input "Not applicable" at bounding box center [891, 264] width 20 height 20
radio input "true"
click at [800, 370] on input "Not applicable" at bounding box center [891, 384] width 20 height 20
radio input "true"
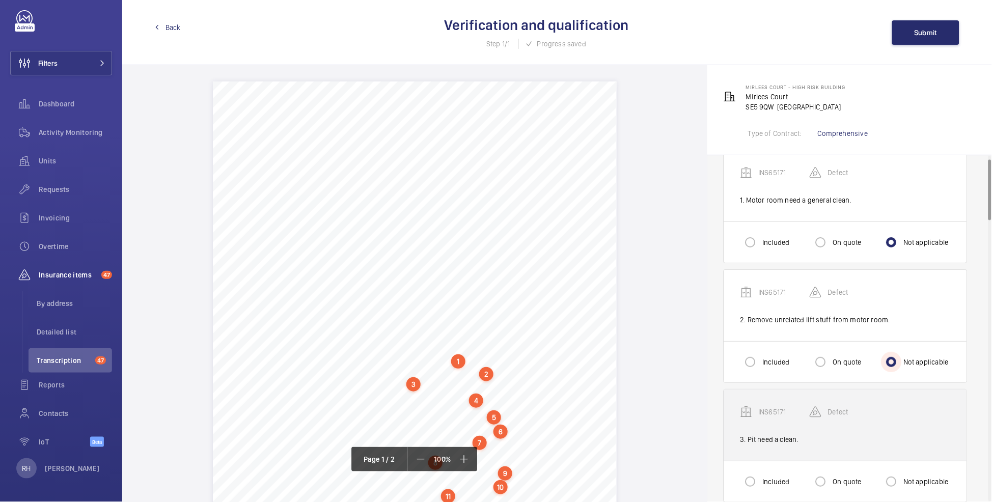
scroll to position [58, 0]
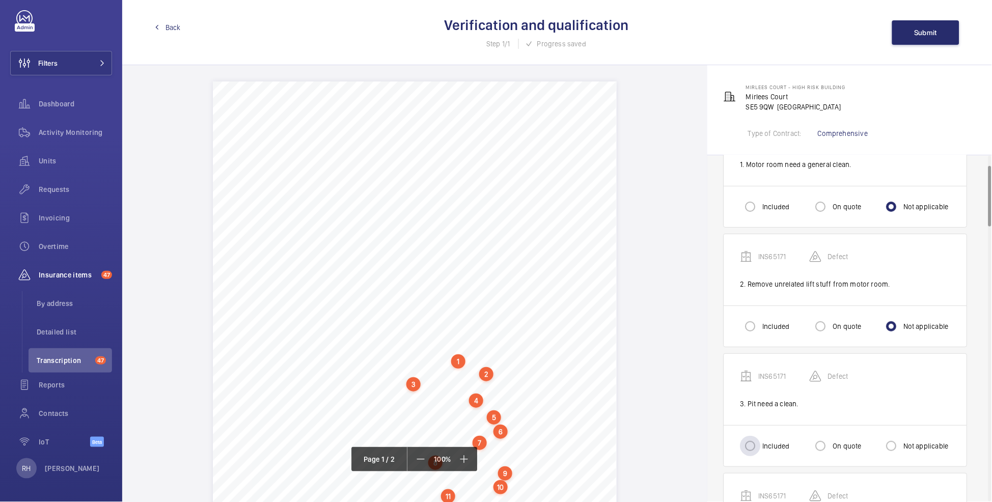
click at [775, 370] on label "Included" at bounding box center [774, 446] width 29 height 10
click at [760, 370] on input "Included" at bounding box center [750, 446] width 20 height 20
radio input "true"
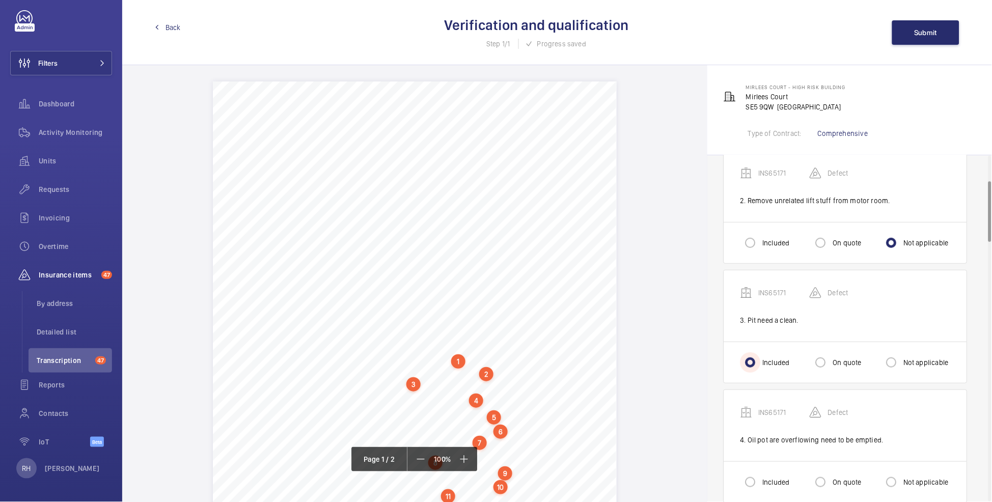
scroll to position [146, 0]
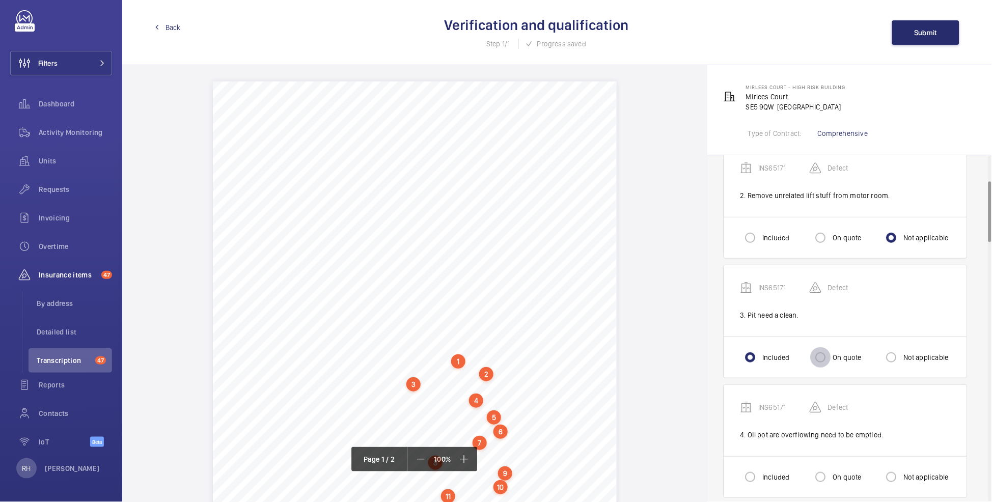
click at [800, 361] on input "On quote" at bounding box center [820, 357] width 20 height 20
radio input "true"
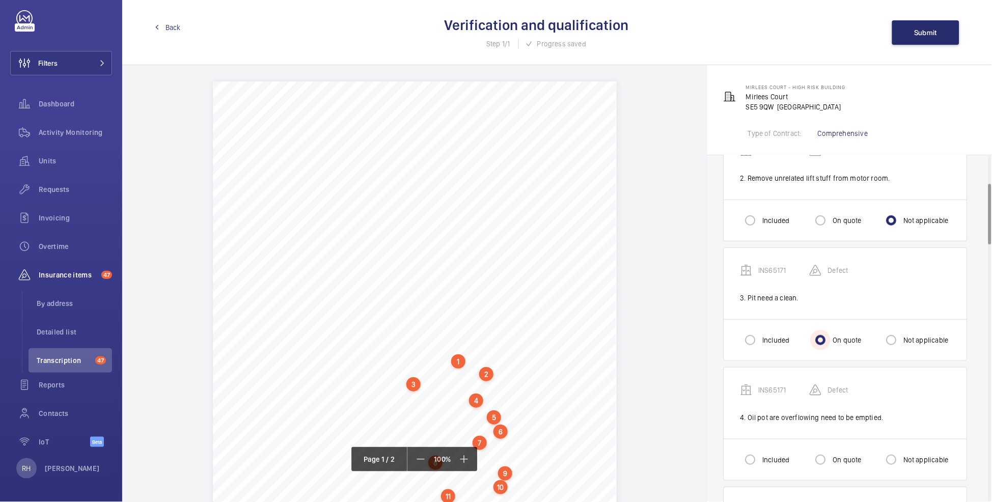
scroll to position [164, 0]
click at [766, 370] on label "Included" at bounding box center [774, 459] width 29 height 10
click at [760, 370] on input "Included" at bounding box center [750, 458] width 20 height 20
radio input "true"
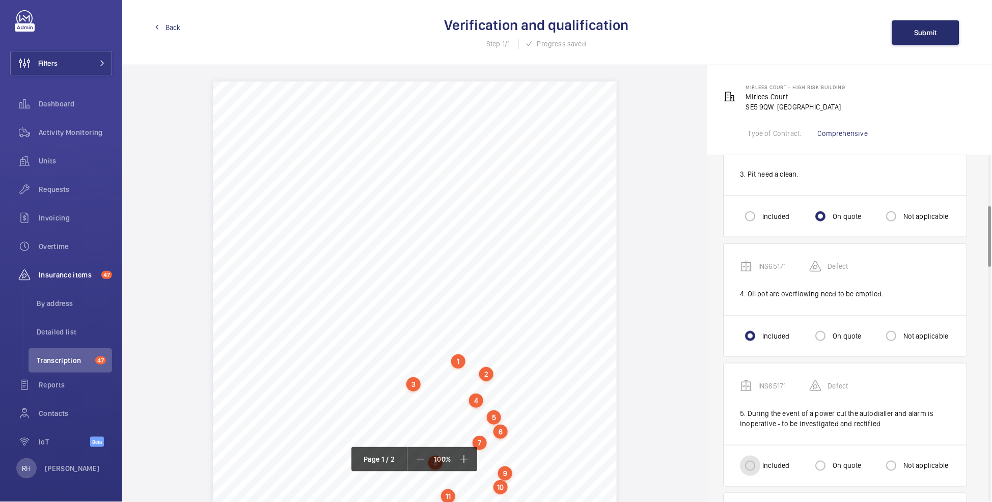
click at [758, 370] on input "Included" at bounding box center [750, 466] width 20 height 20
radio input "true"
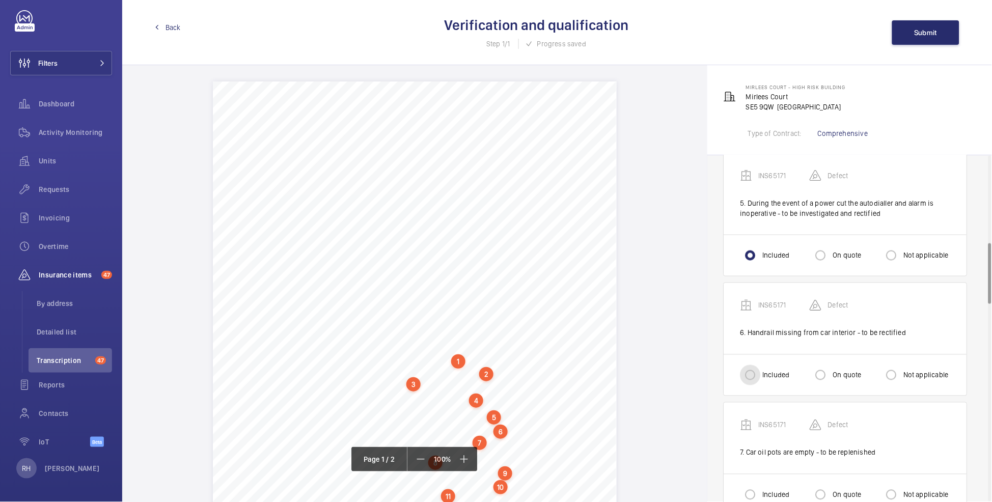
click at [752, 370] on input "Included" at bounding box center [750, 375] width 20 height 20
radio input "true"
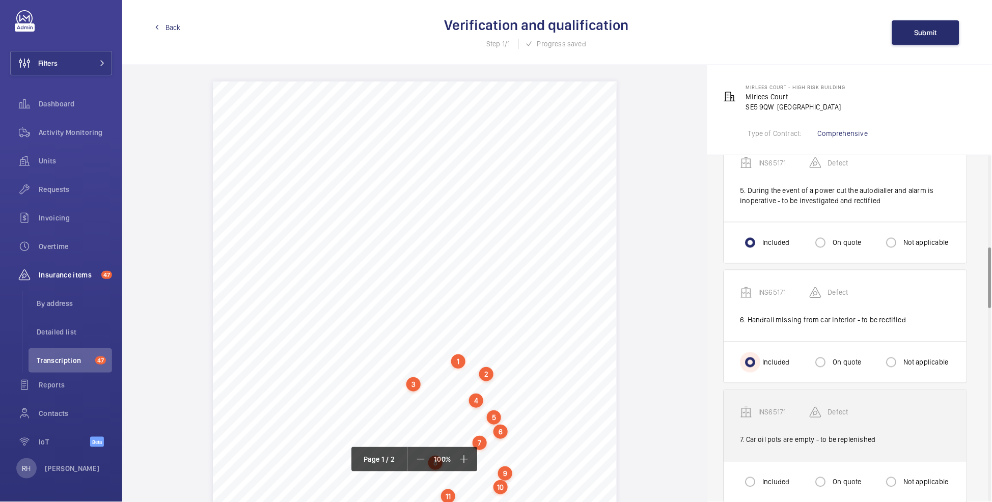
scroll to position [557, 0]
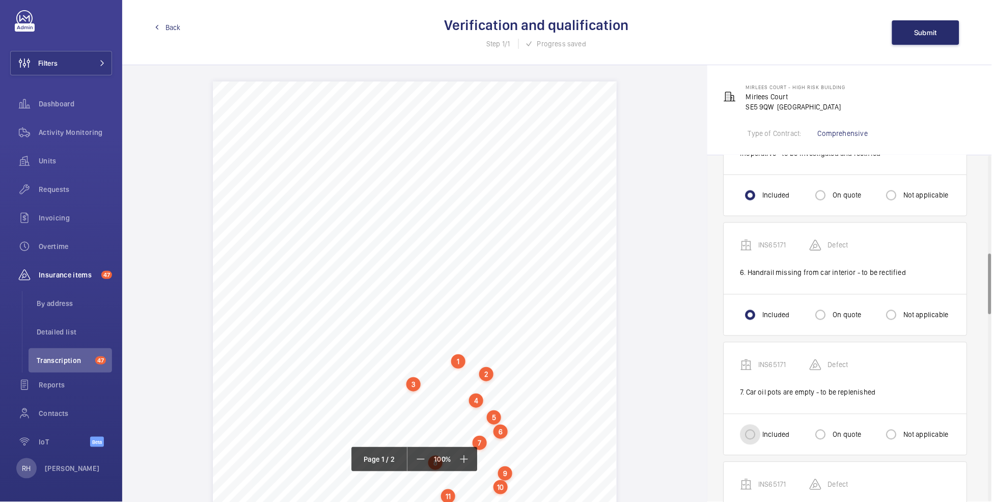
click at [747, 370] on input "Included" at bounding box center [750, 435] width 20 height 20
radio input "true"
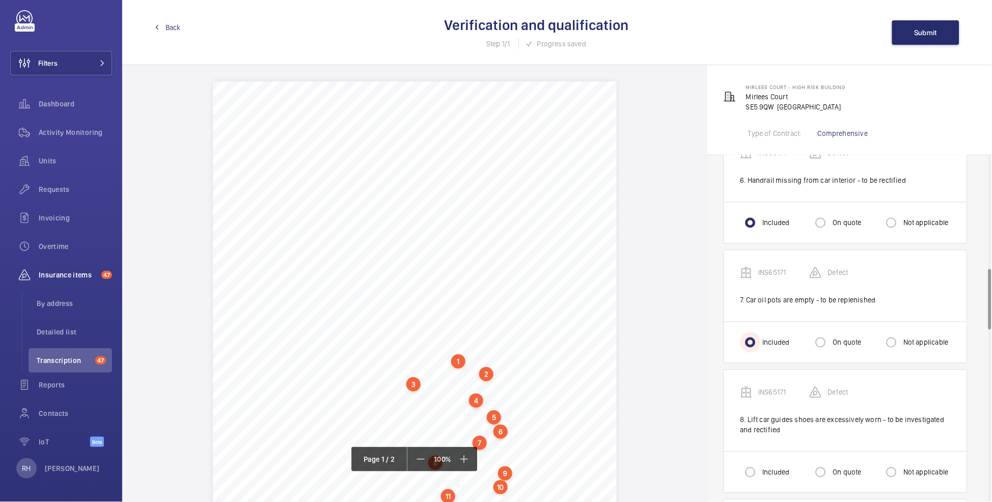
scroll to position [651, 0]
click at [745, 370] on input "Included" at bounding box center [750, 471] width 20 height 20
radio input "true"
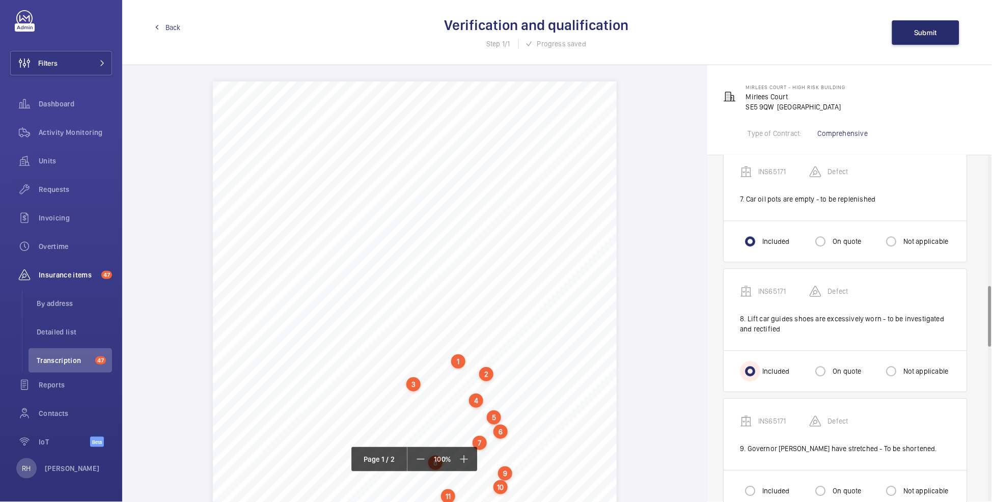
scroll to position [776, 0]
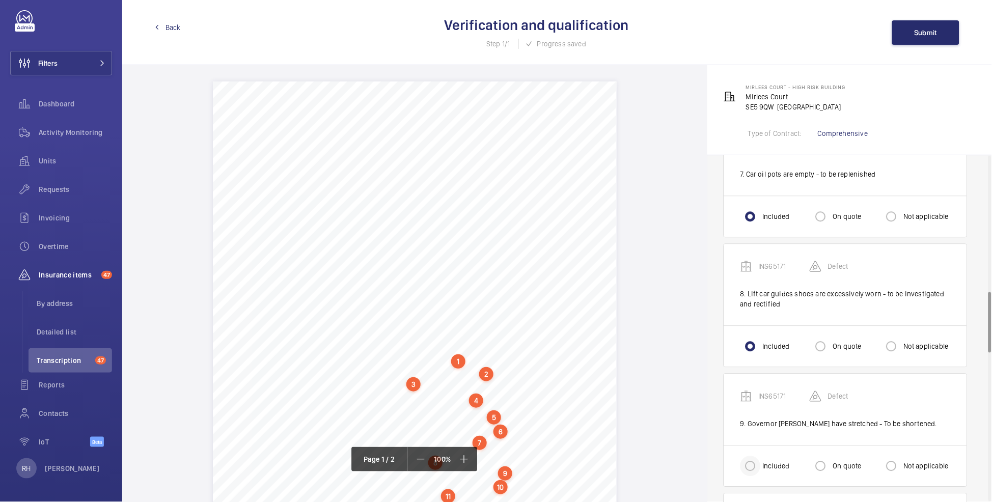
click at [762, 370] on div at bounding box center [750, 466] width 24 height 24
radio input "true"
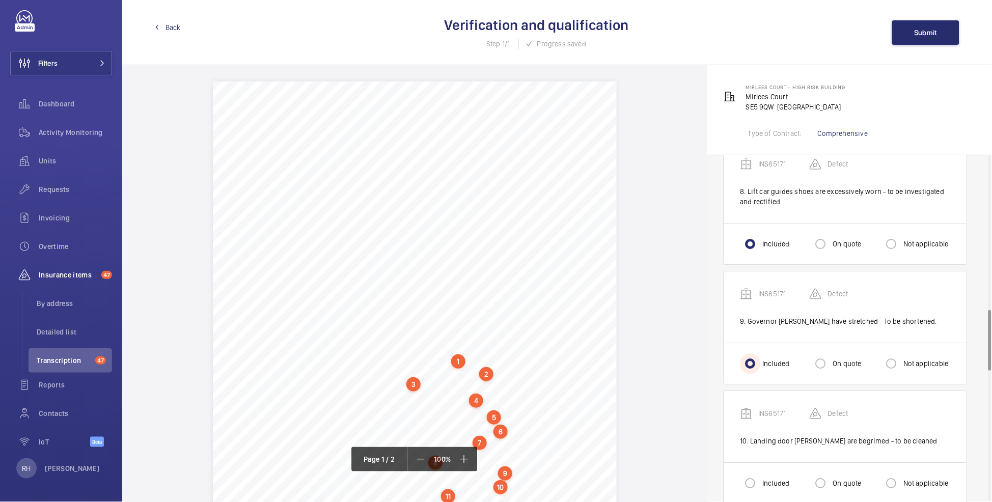
scroll to position [904, 0]
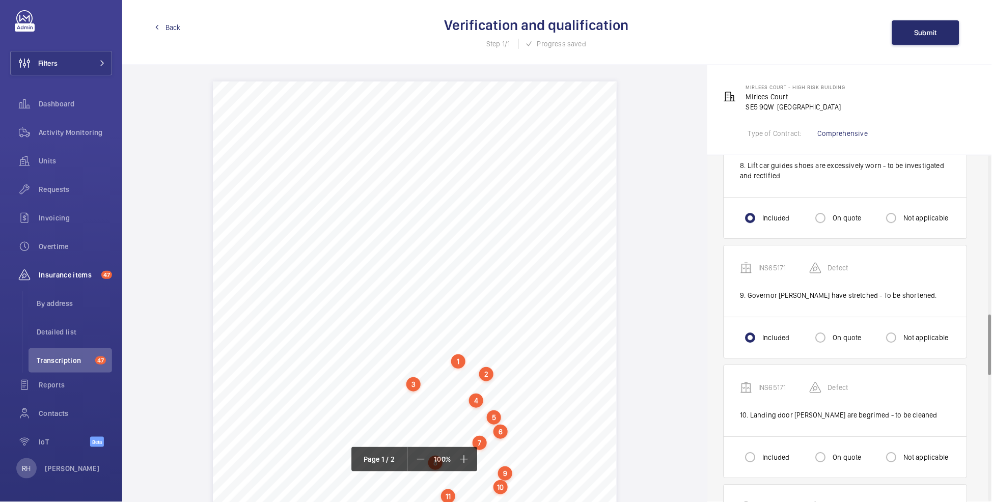
click at [764, 370] on label "Included" at bounding box center [774, 457] width 29 height 10
click at [760, 370] on input "Included" at bounding box center [750, 457] width 20 height 20
radio input "true"
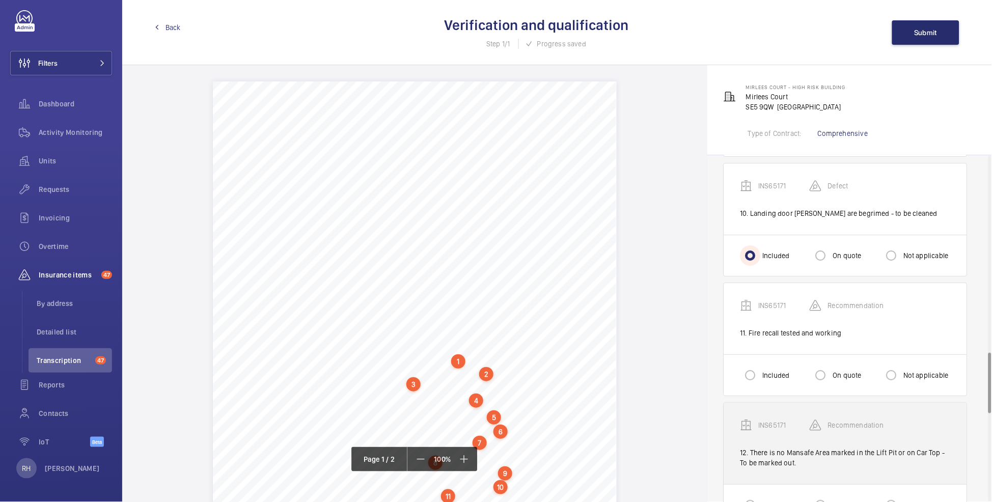
scroll to position [1124, 0]
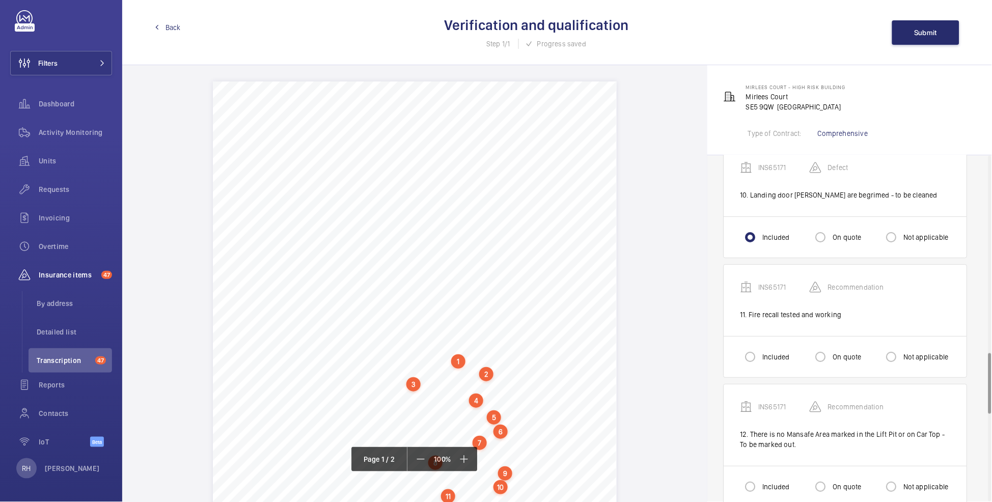
click at [800, 360] on mat-radio-button "On quote" at bounding box center [844, 357] width 69 height 20
click at [800, 362] on input "Not applicable" at bounding box center [891, 357] width 20 height 20
radio input "true"
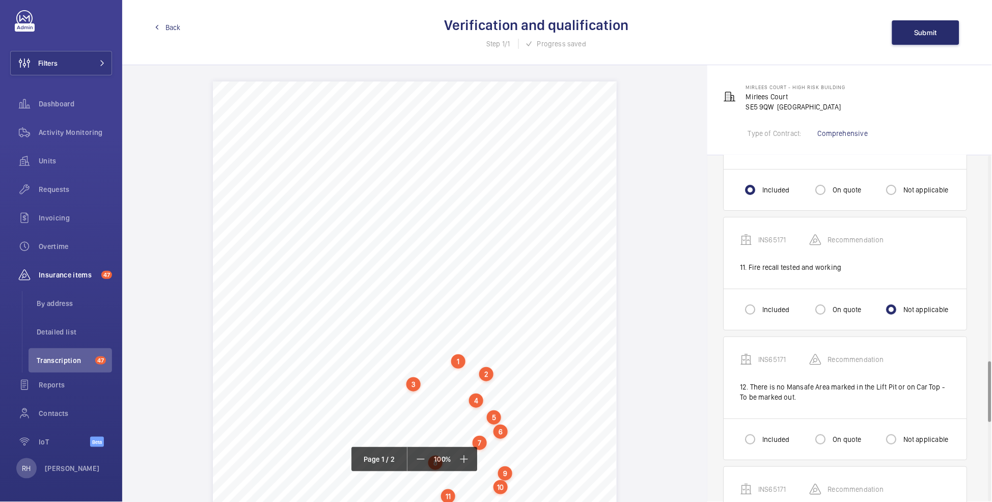
click at [800, 370] on label "On quote" at bounding box center [846, 439] width 31 height 10
click at [800, 370] on input "On quote" at bounding box center [820, 439] width 20 height 20
radio input "true"
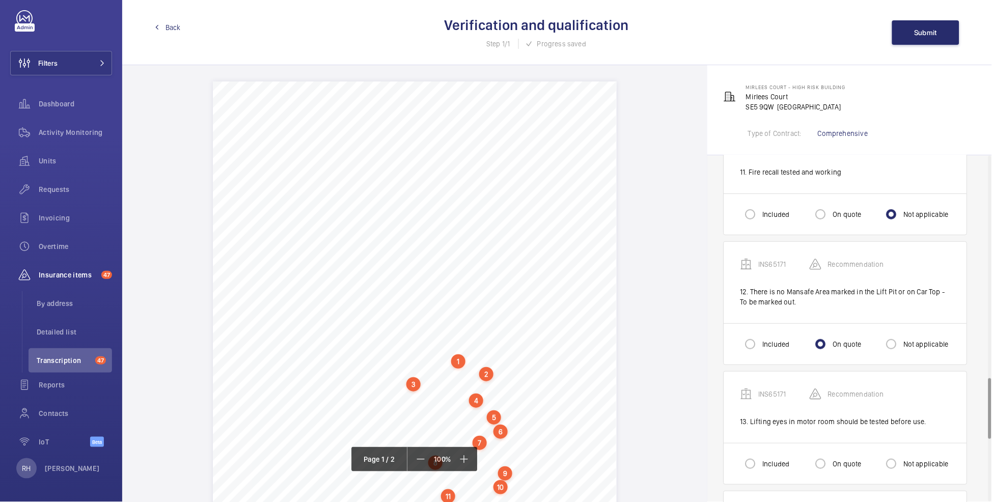
click at [800, 370] on label "On quote" at bounding box center [846, 464] width 31 height 10
click at [800, 370] on input "On quote" at bounding box center [820, 464] width 20 height 20
radio input "true"
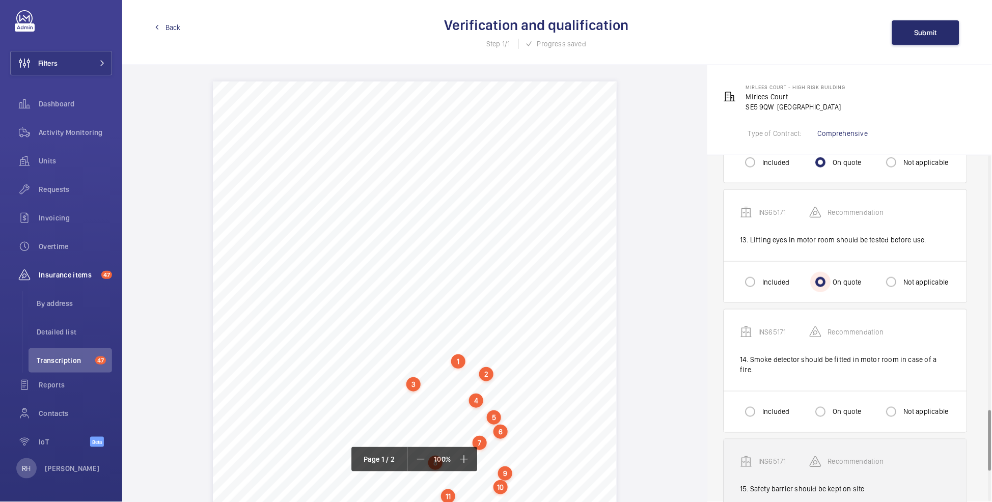
scroll to position [1449, 0]
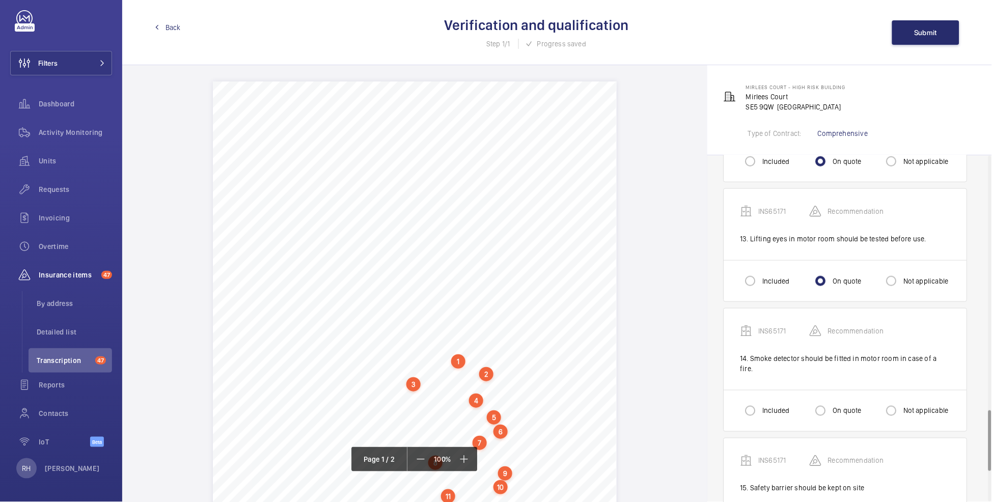
click at [800, 370] on label "Not applicable" at bounding box center [924, 411] width 47 height 10
click at [800, 370] on input "Not applicable" at bounding box center [891, 411] width 20 height 20
radio input "true"
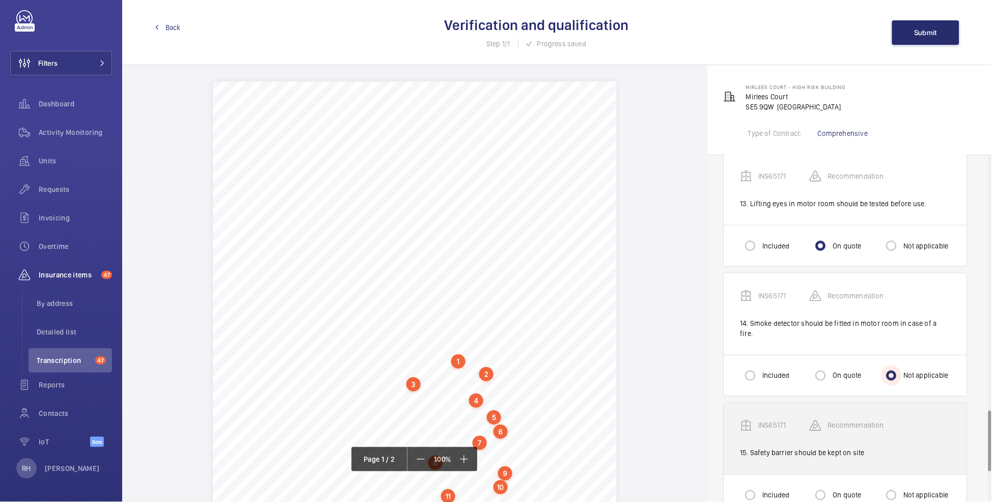
scroll to position [1509, 0]
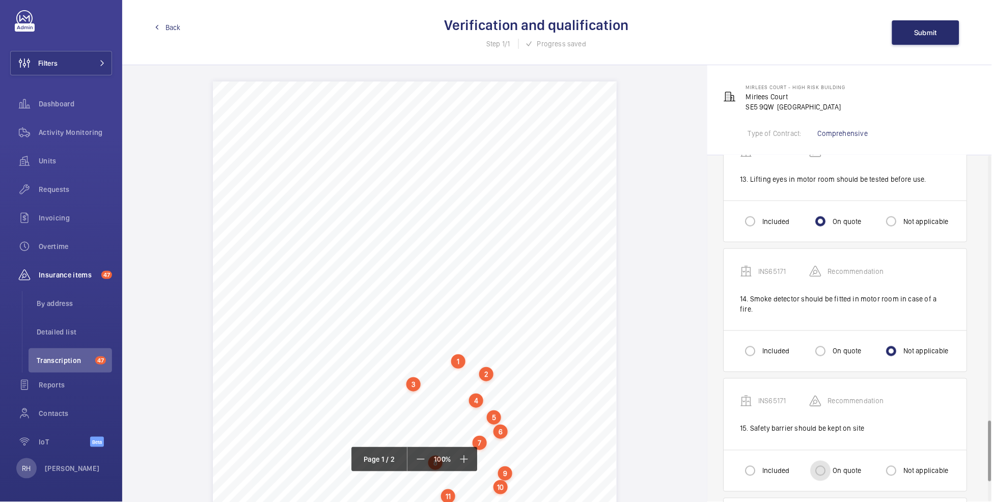
click at [800, 370] on input "On quote" at bounding box center [820, 471] width 20 height 20
radio input "true"
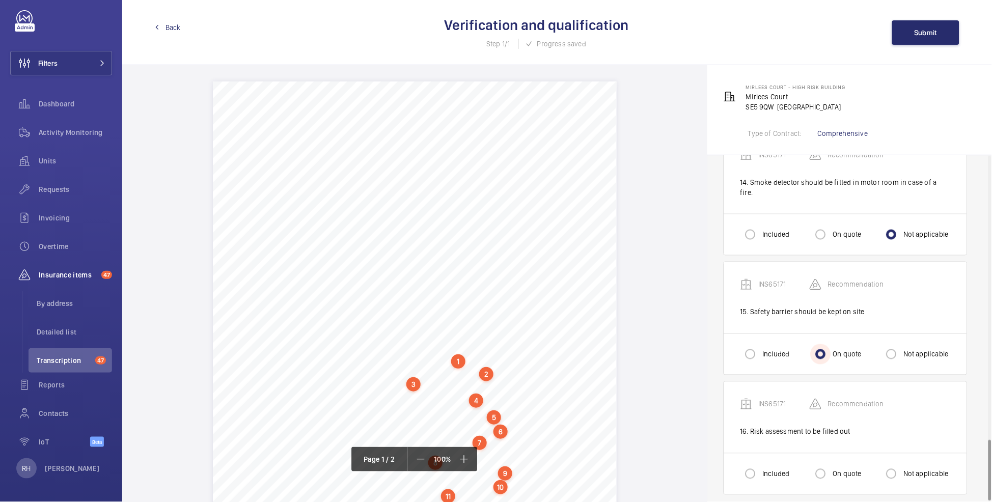
scroll to position [1626, 0]
click at [800, 370] on div "Not applicable" at bounding box center [915, 473] width 68 height 20
click at [800, 370] on label "Not applicable" at bounding box center [924, 473] width 47 height 10
click at [800, 370] on input "Not applicable" at bounding box center [891, 473] width 20 height 20
radio input "true"
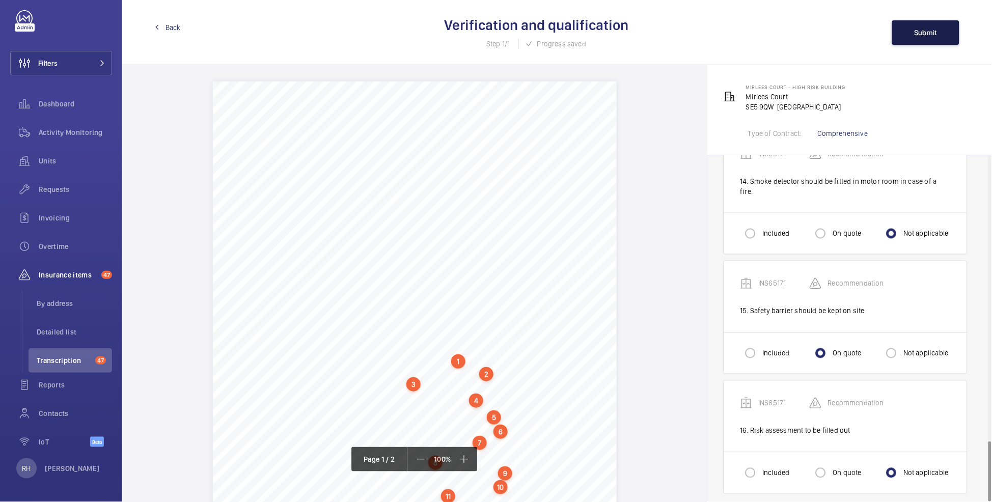
click at [800, 38] on button "Submit" at bounding box center [925, 32] width 67 height 24
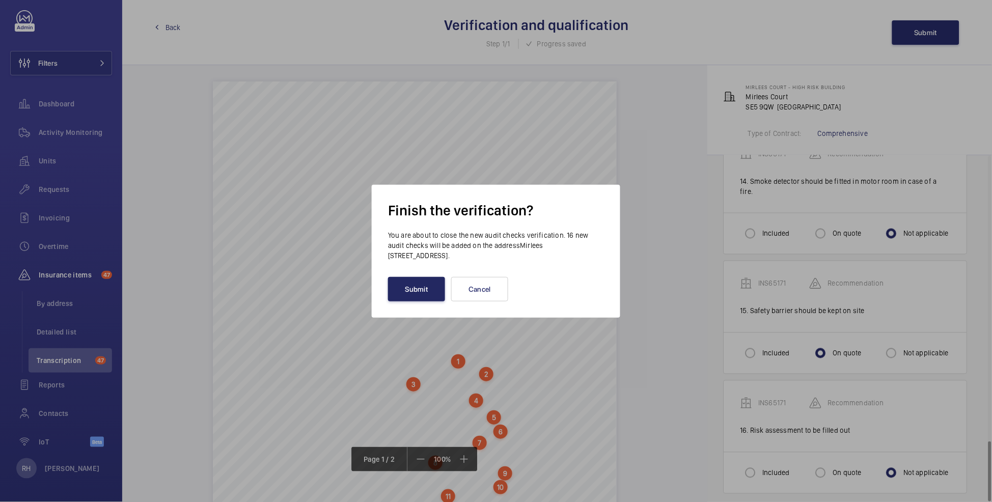
click at [421, 289] on button "Submit" at bounding box center [416, 289] width 57 height 24
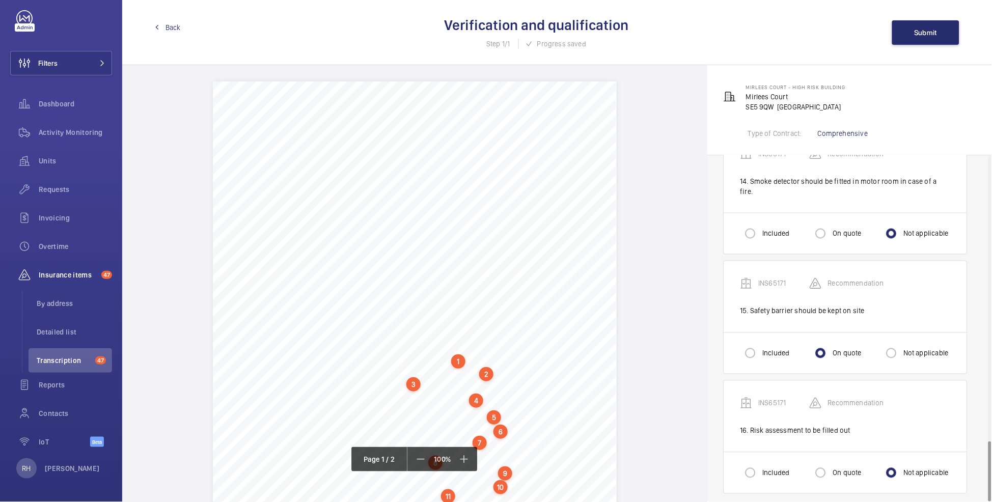
click at [174, 29] on span "Back" at bounding box center [172, 27] width 15 height 10
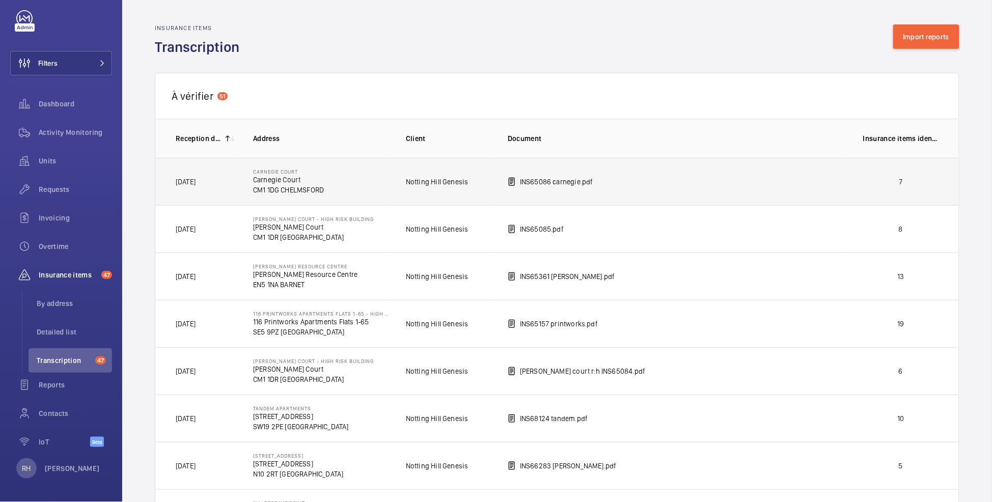
click at [800, 189] on td "7" at bounding box center [903, 181] width 112 height 47
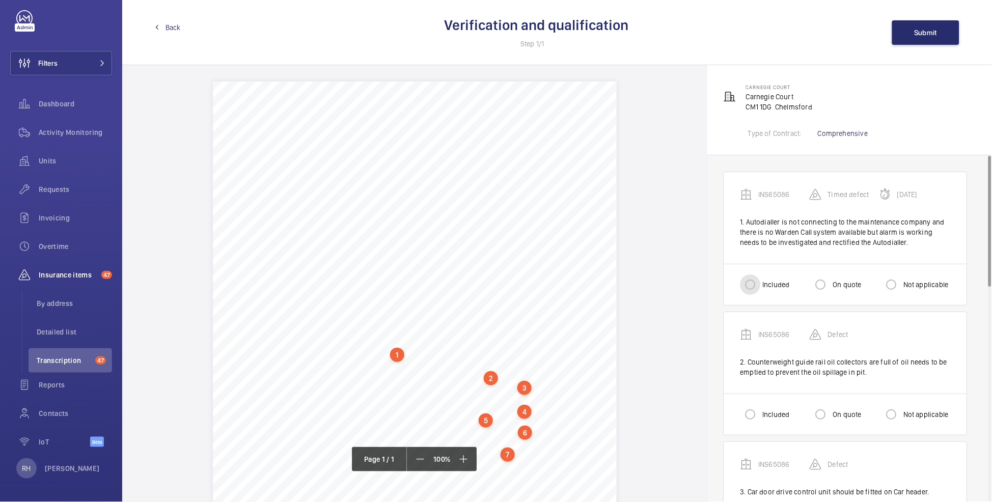
click at [760, 283] on input "Included" at bounding box center [750, 284] width 20 height 20
radio input "true"
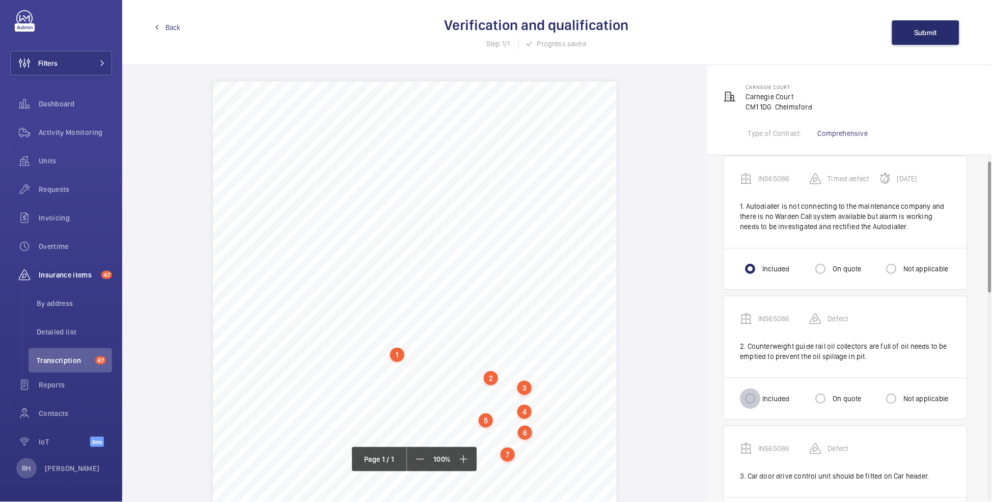
click at [752, 370] on input "Included" at bounding box center [750, 398] width 20 height 20
radio input "true"
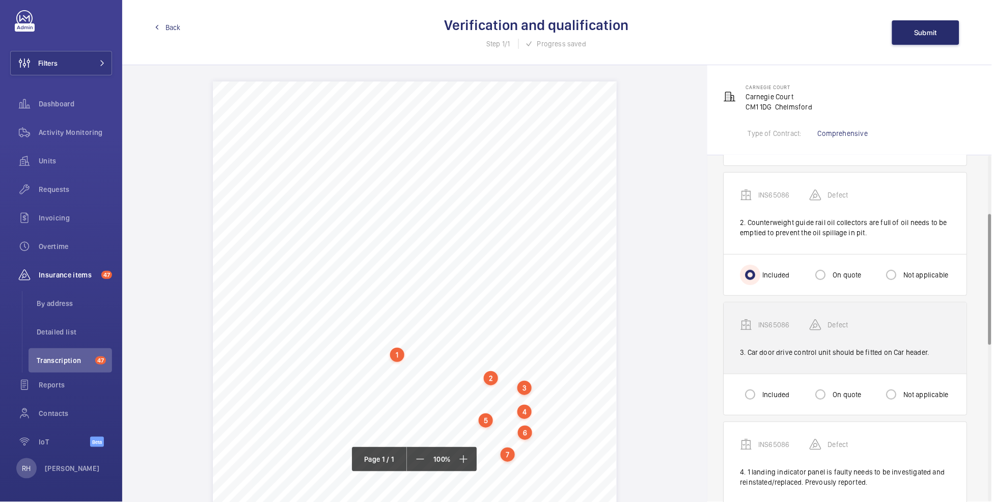
scroll to position [154, 0]
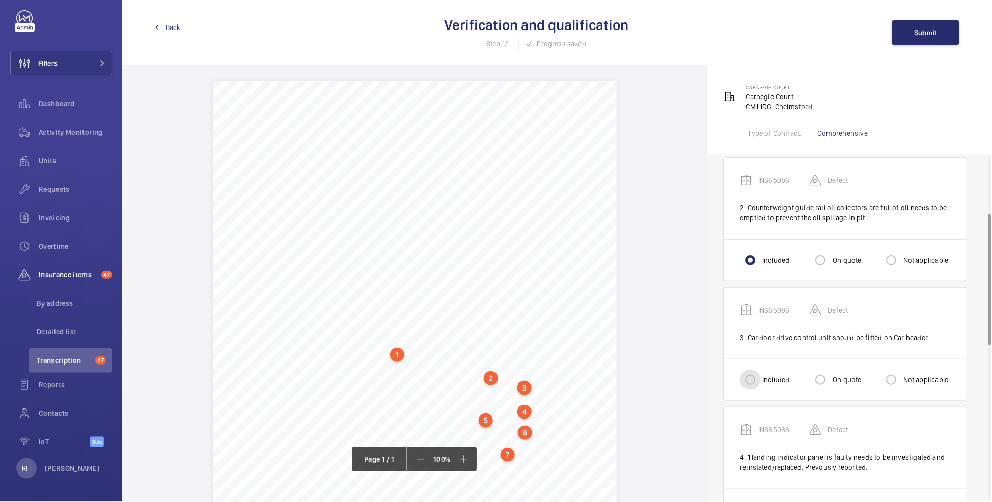
click at [752, 370] on input "Included" at bounding box center [750, 380] width 20 height 20
radio input "true"
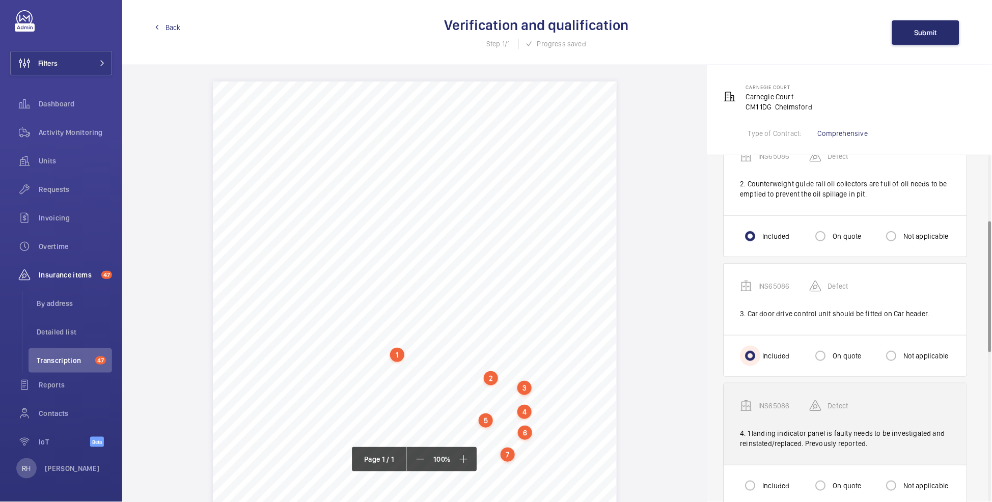
scroll to position [181, 0]
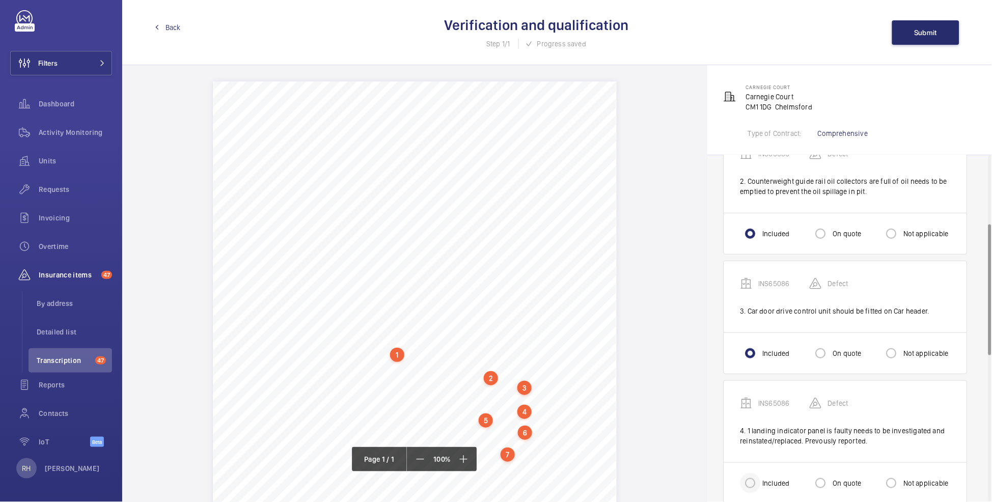
click at [762, 370] on div at bounding box center [750, 483] width 24 height 24
radio input "true"
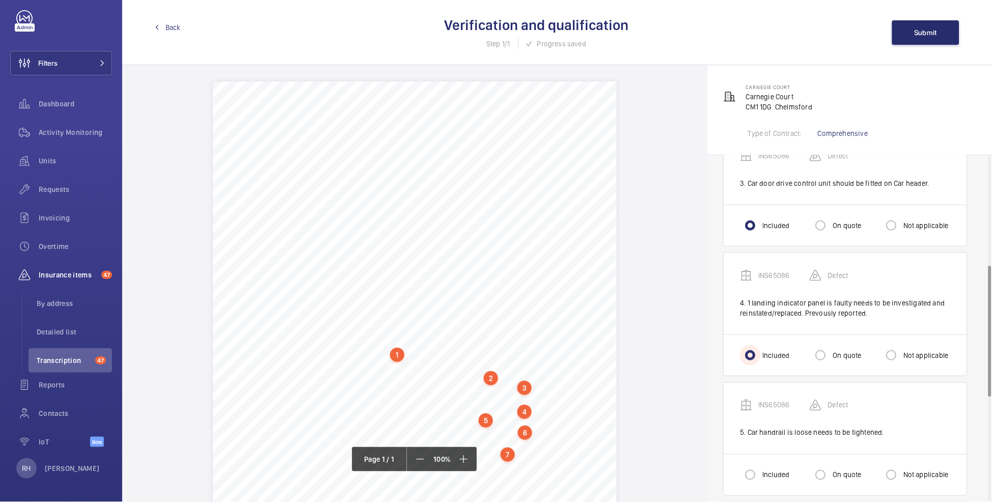
scroll to position [343, 0]
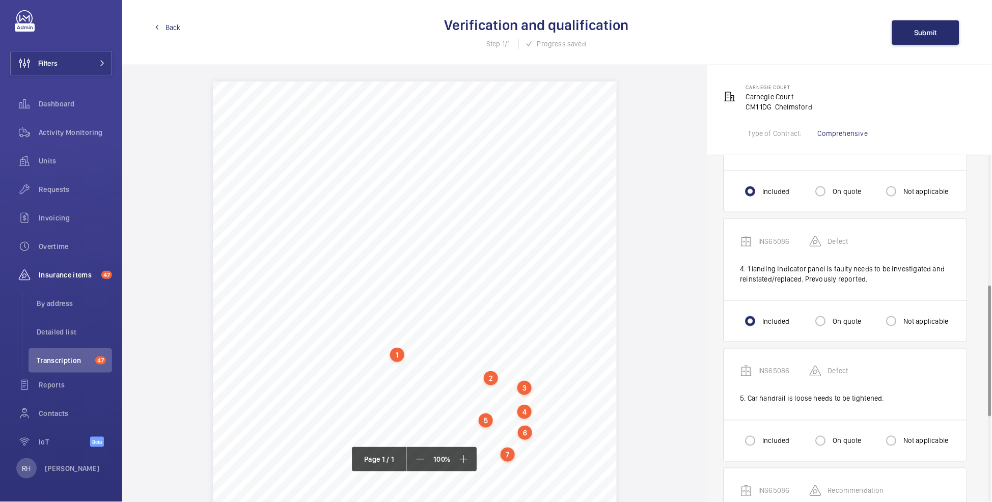
click at [771, 370] on label "Included" at bounding box center [774, 441] width 29 height 10
click at [760, 370] on input "Included" at bounding box center [750, 441] width 20 height 20
radio input "true"
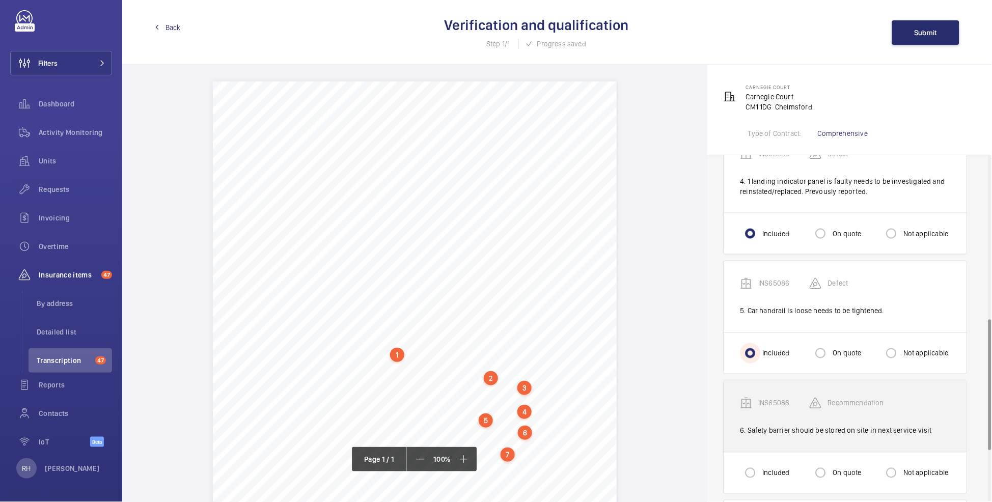
scroll to position [432, 0]
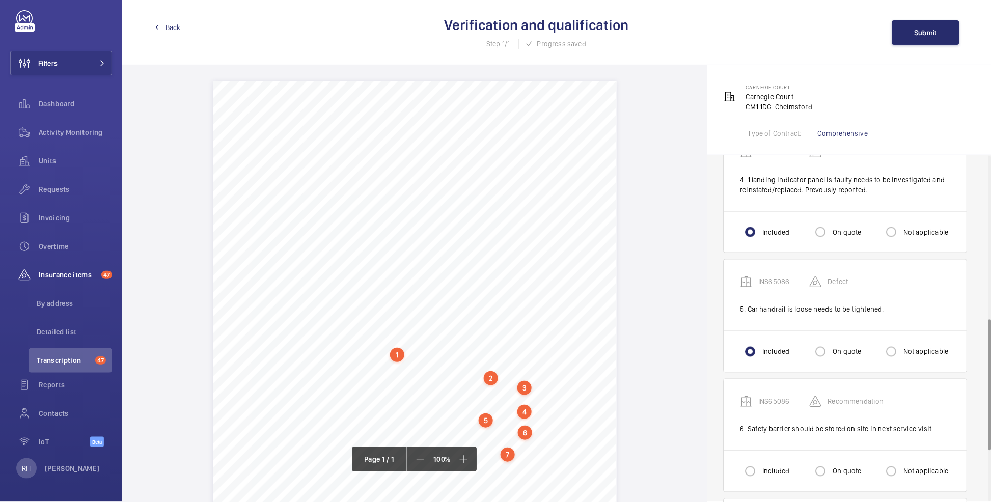
click at [800, 370] on label "On quote" at bounding box center [846, 471] width 31 height 10
click at [800, 370] on input "On quote" at bounding box center [820, 471] width 20 height 20
radio input "true"
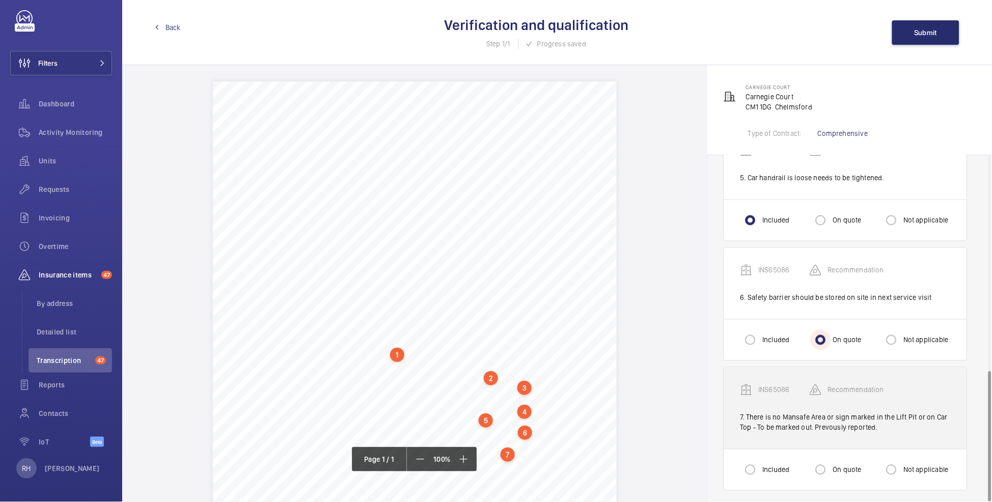
scroll to position [569, 0]
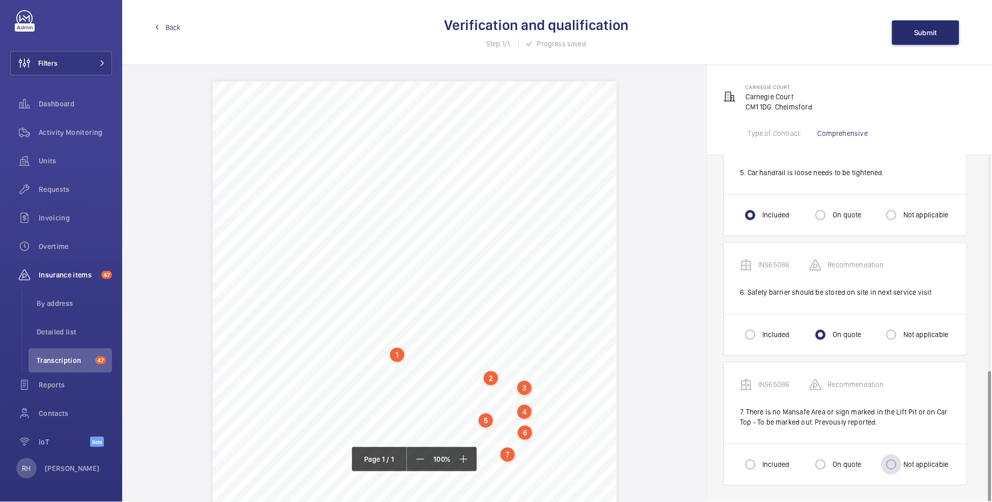
click at [800, 370] on label "Not applicable" at bounding box center [924, 465] width 47 height 10
click at [800, 370] on input "Not applicable" at bounding box center [891, 465] width 20 height 20
radio input "true"
click at [800, 33] on span "Submit" at bounding box center [925, 33] width 23 height 8
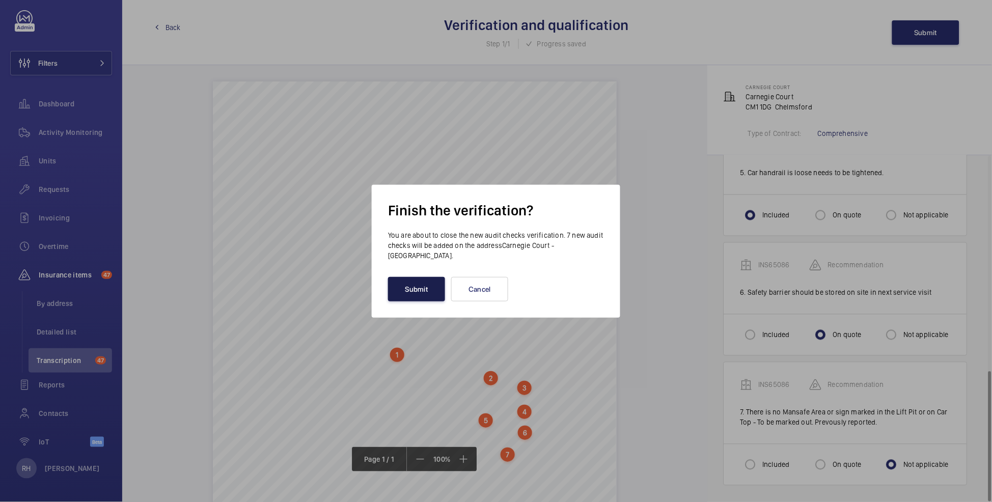
click at [426, 294] on button "Submit" at bounding box center [416, 289] width 57 height 24
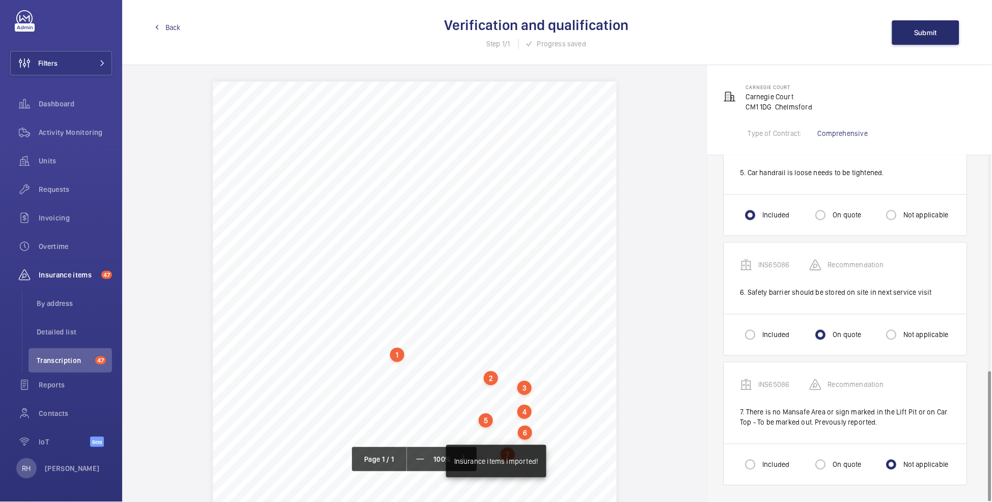
click at [175, 26] on span "Back" at bounding box center [172, 27] width 15 height 10
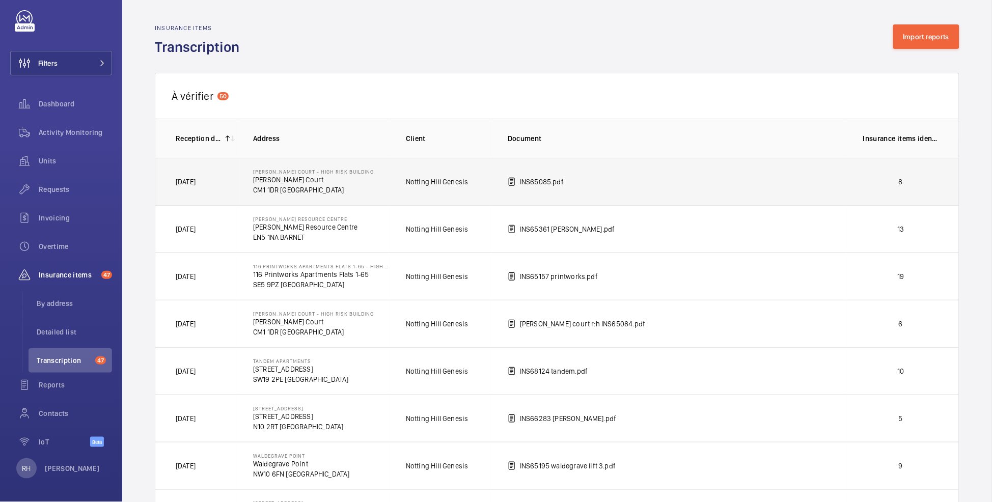
click at [800, 196] on td "8" at bounding box center [903, 181] width 112 height 47
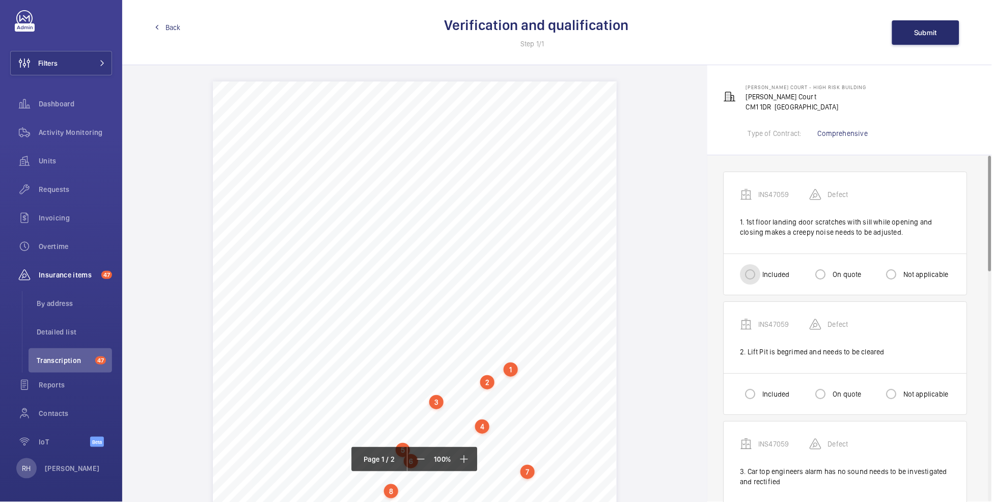
click at [752, 269] on input "Included" at bounding box center [750, 274] width 20 height 20
radio input "true"
click at [766, 370] on label "Included" at bounding box center [774, 394] width 29 height 10
click at [760, 370] on input "Included" at bounding box center [750, 394] width 20 height 20
radio input "true"
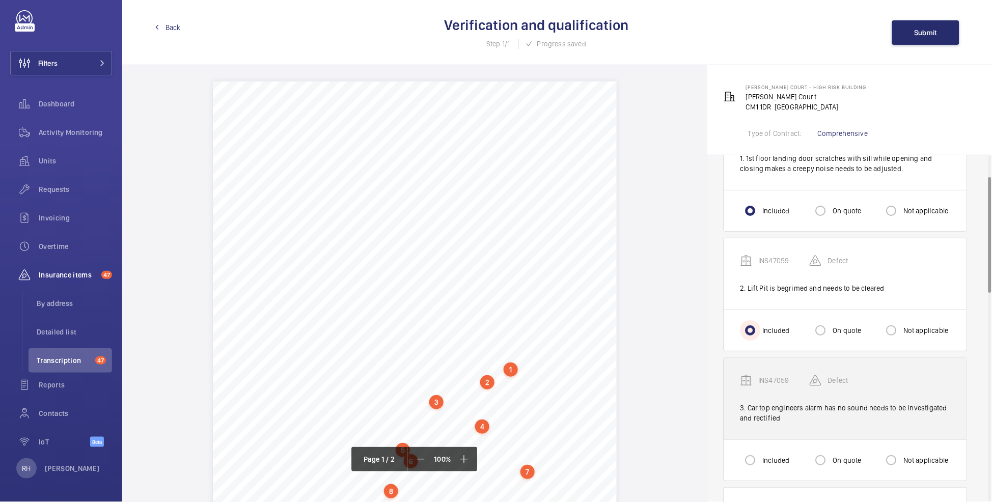
scroll to position [66, 0]
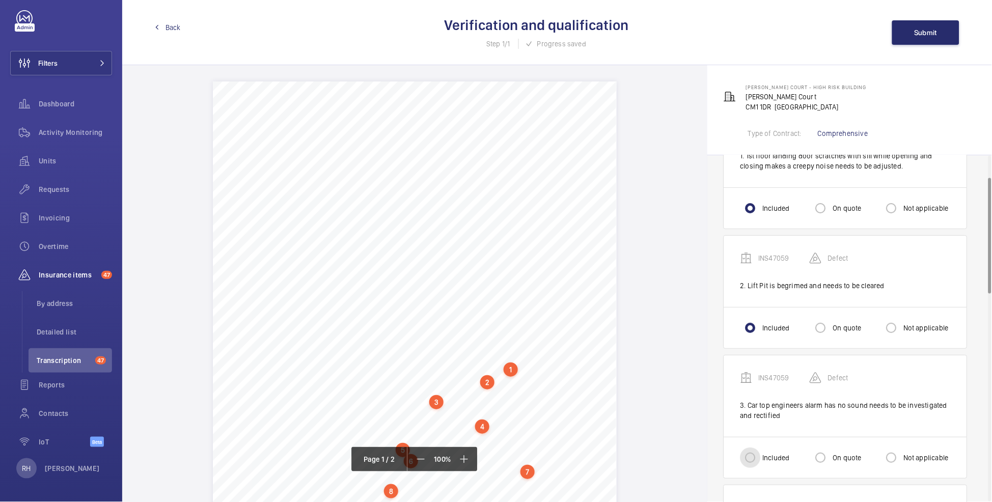
click at [760, 370] on input "Included" at bounding box center [750, 457] width 20 height 20
radio input "true"
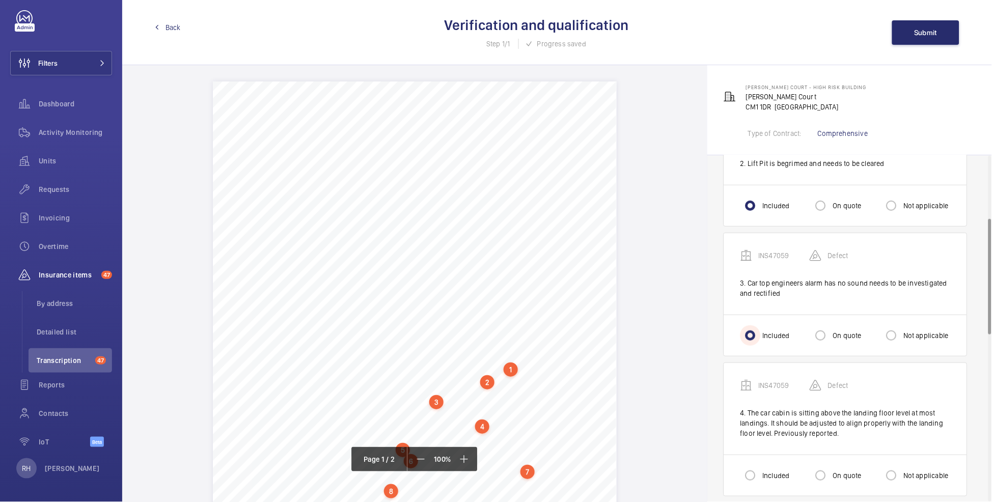
scroll to position [202, 0]
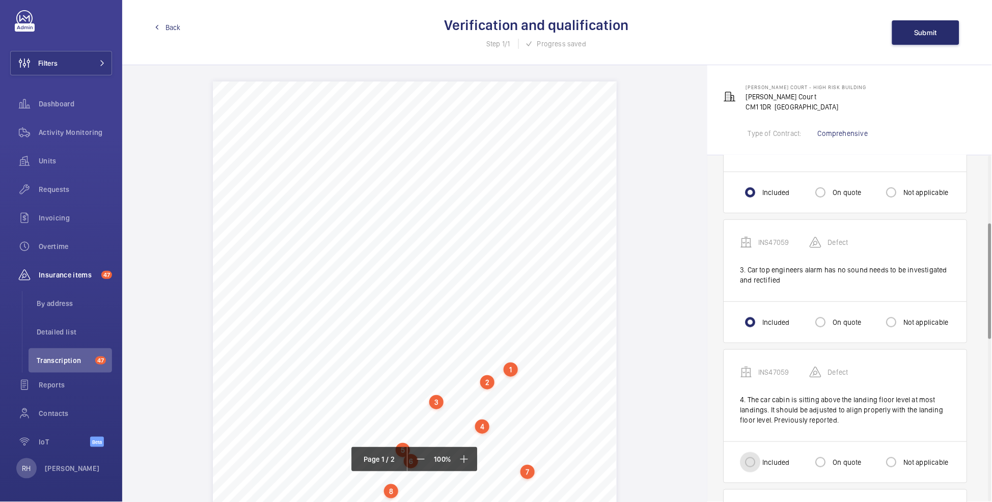
click at [752, 370] on input "Included" at bounding box center [750, 462] width 20 height 20
radio input "true"
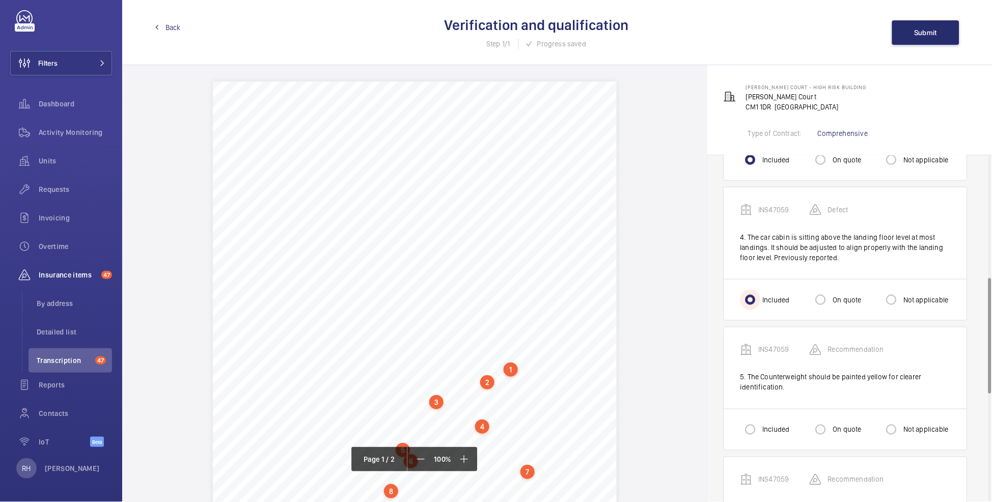
scroll to position [364, 0]
click at [800, 370] on div at bounding box center [820, 429] width 24 height 24
radio input "true"
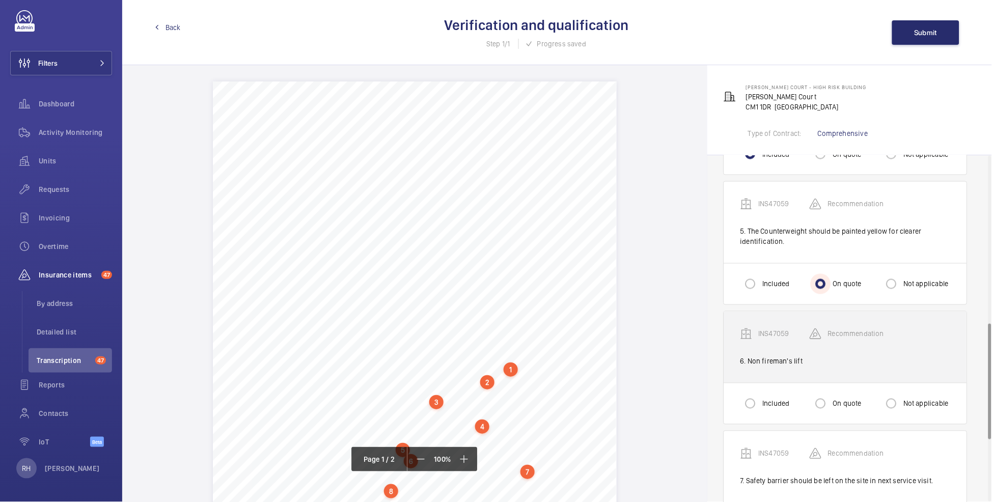
scroll to position [555, 0]
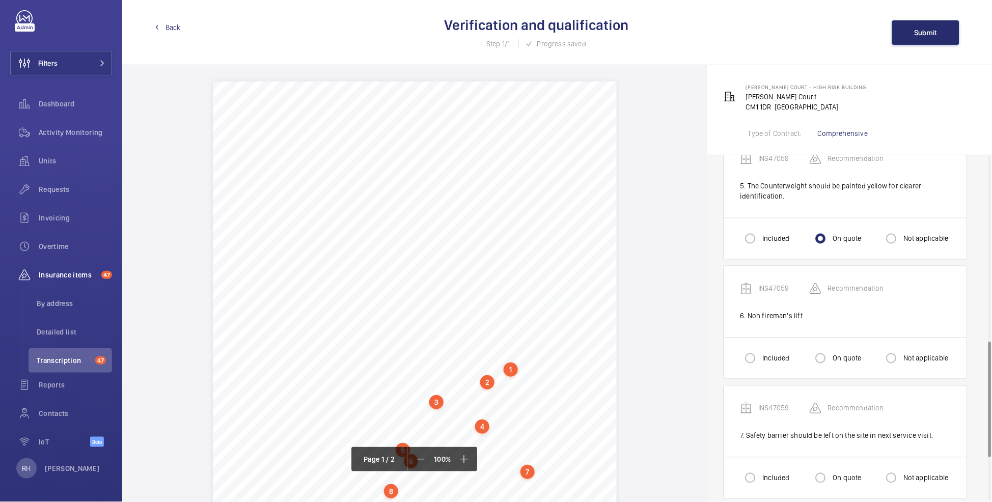
click at [800, 359] on label "Not applicable" at bounding box center [924, 358] width 47 height 10
click at [800, 359] on input "Not applicable" at bounding box center [891, 358] width 20 height 20
radio input "true"
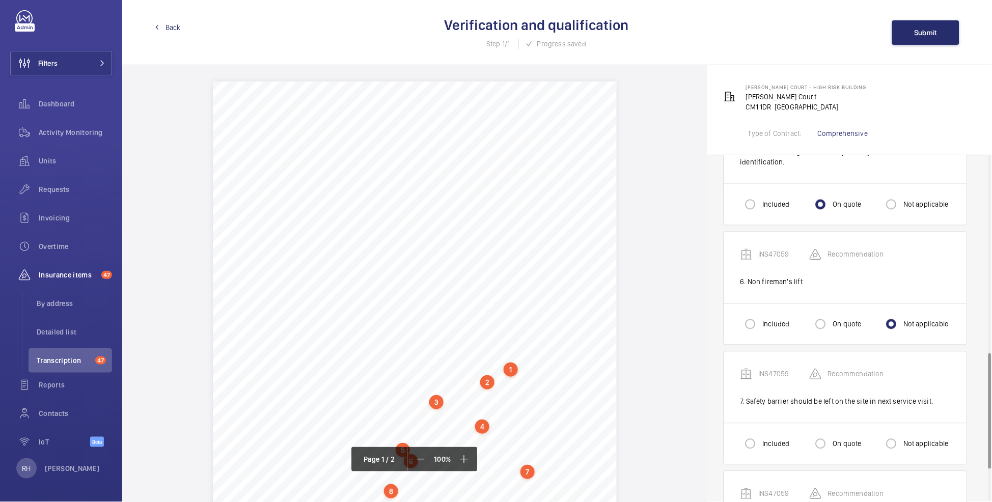
click at [800, 370] on label "On quote" at bounding box center [846, 444] width 31 height 10
click at [800, 370] on input "On quote" at bounding box center [820, 444] width 20 height 20
radio input "true"
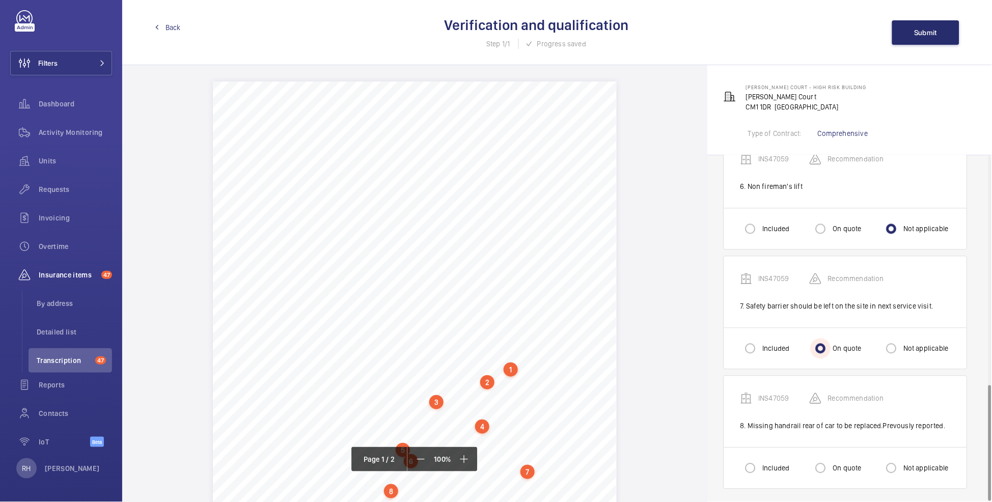
scroll to position [689, 0]
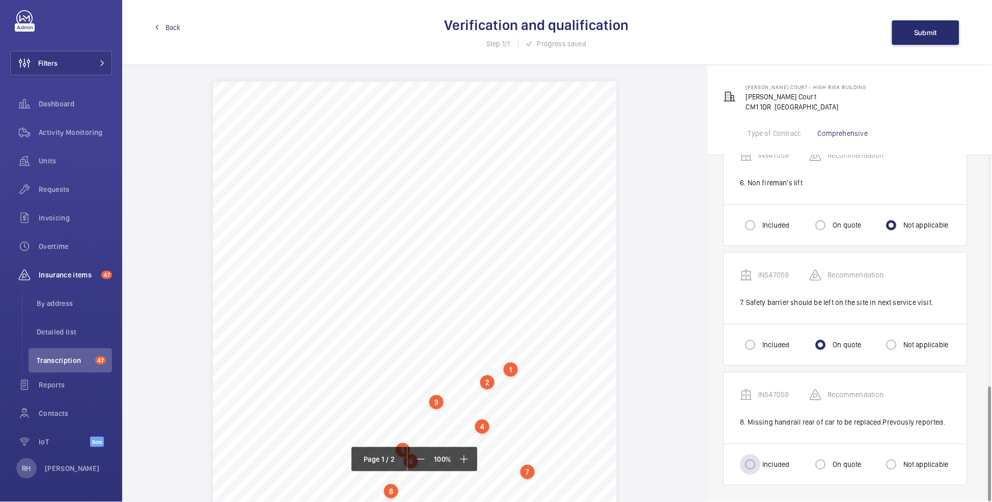
click at [770, 370] on div "Included" at bounding box center [764, 465] width 49 height 20
click at [767, 370] on label "Included" at bounding box center [774, 465] width 29 height 10
click at [760, 370] on input "Included" at bounding box center [750, 465] width 20 height 20
radio input "true"
click at [800, 39] on button "Submit" at bounding box center [925, 32] width 67 height 24
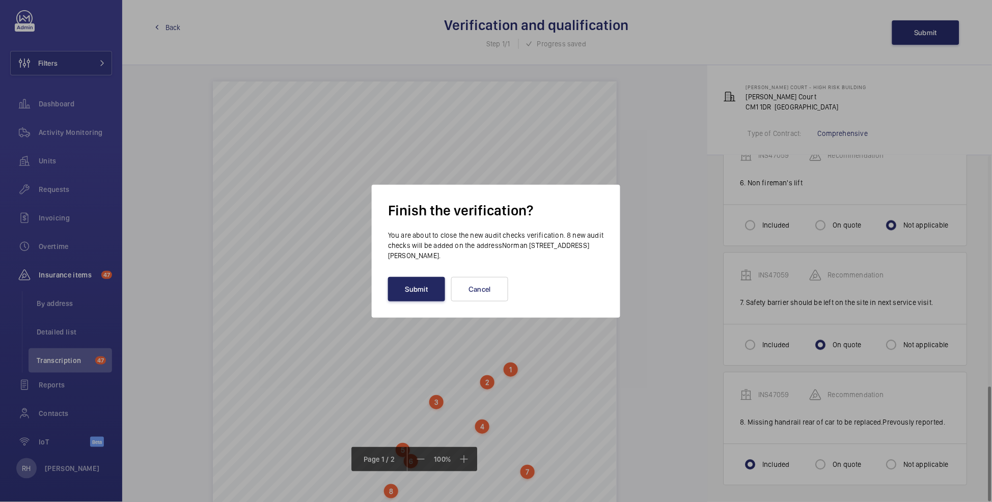
click at [419, 290] on button "Submit" at bounding box center [416, 289] width 57 height 24
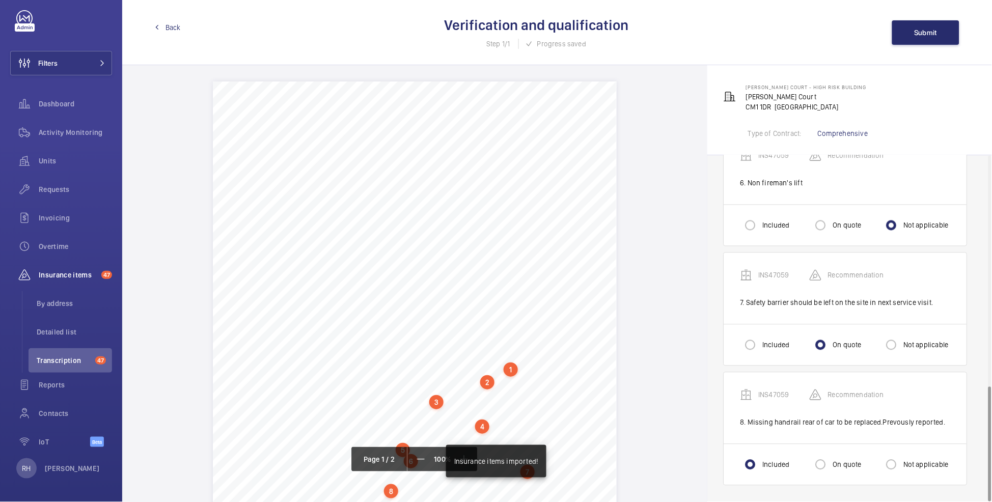
click at [171, 26] on span "Back" at bounding box center [172, 27] width 15 height 10
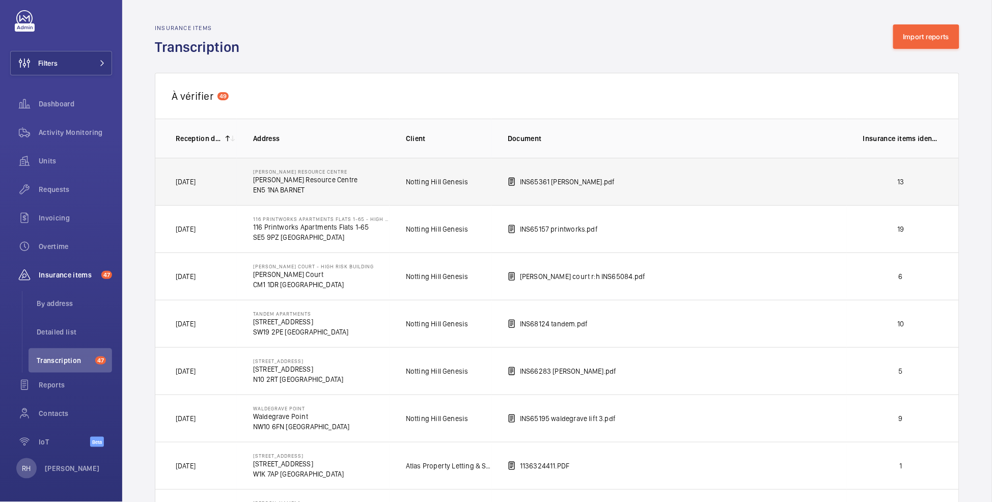
click at [800, 194] on td "13" at bounding box center [903, 181] width 112 height 47
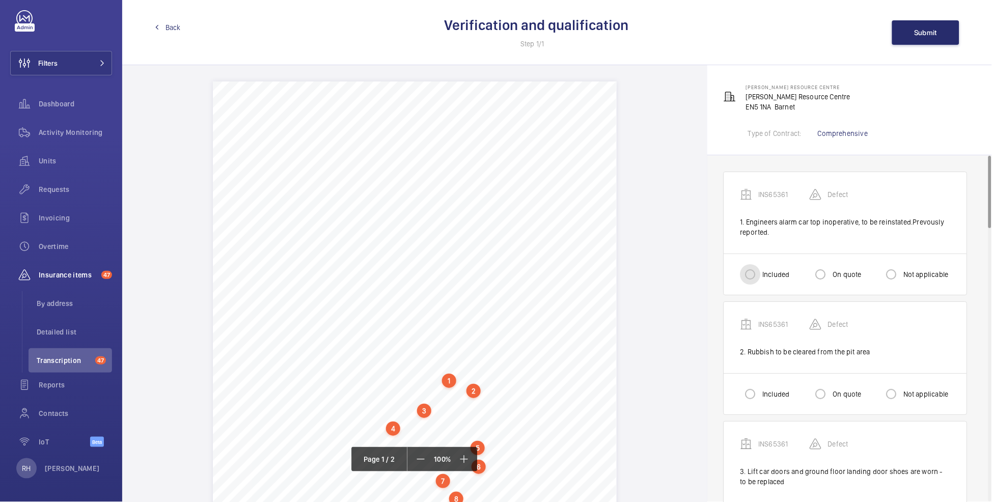
click at [758, 276] on input "Included" at bounding box center [750, 274] width 20 height 20
radio input "true"
click at [760, 370] on input "Included" at bounding box center [750, 394] width 20 height 20
radio input "true"
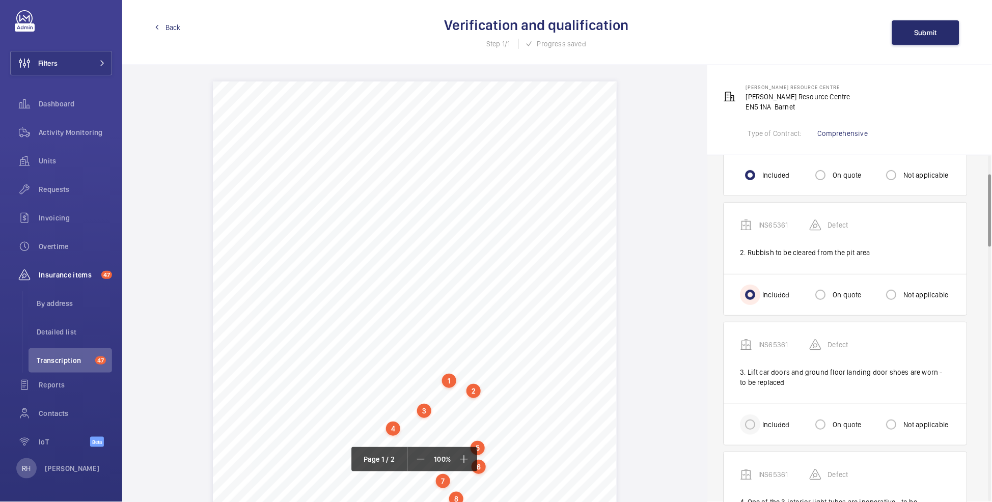
scroll to position [110, 0]
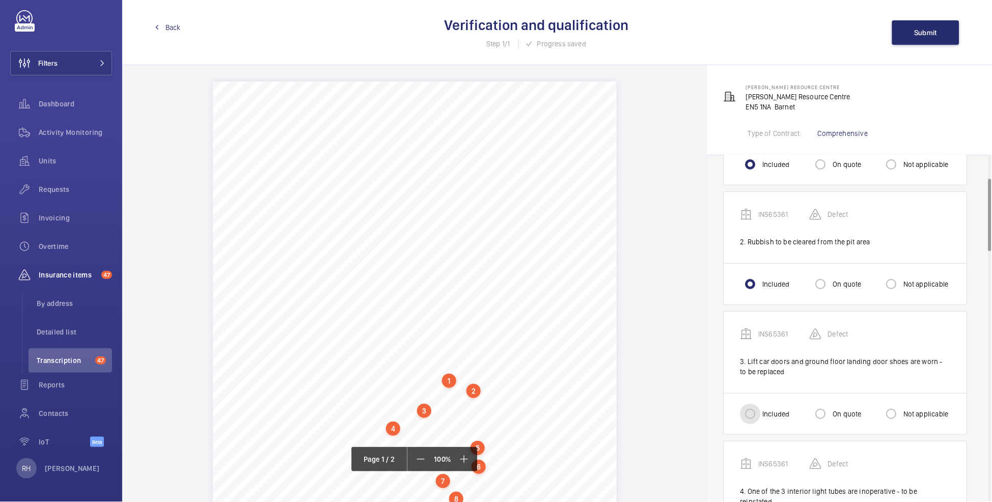
click at [760, 370] on input "Included" at bounding box center [750, 414] width 20 height 20
radio input "true"
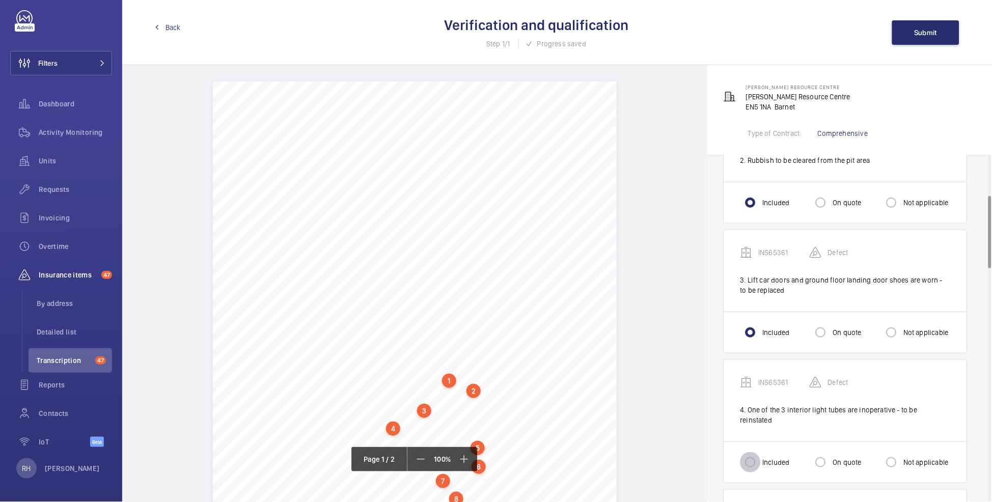
click at [758, 370] on input "Included" at bounding box center [750, 462] width 20 height 20
radio input "true"
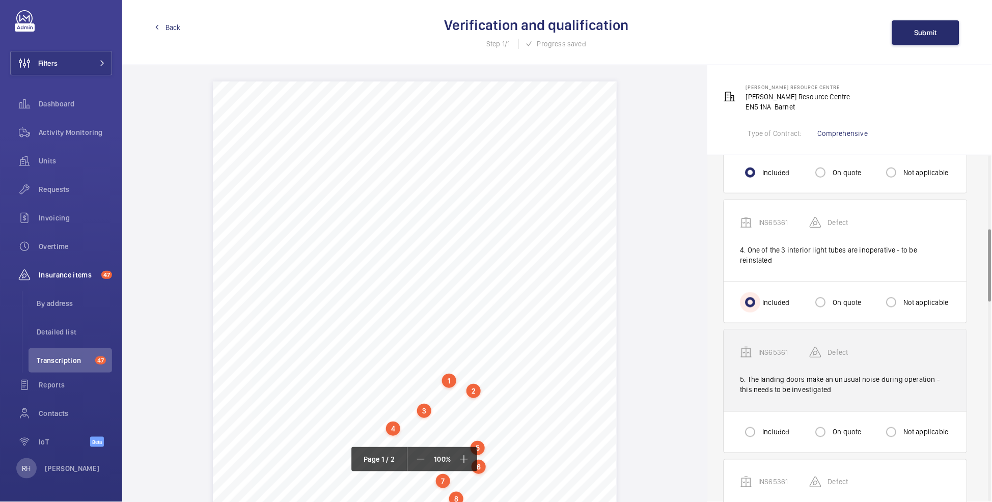
scroll to position [353, 0]
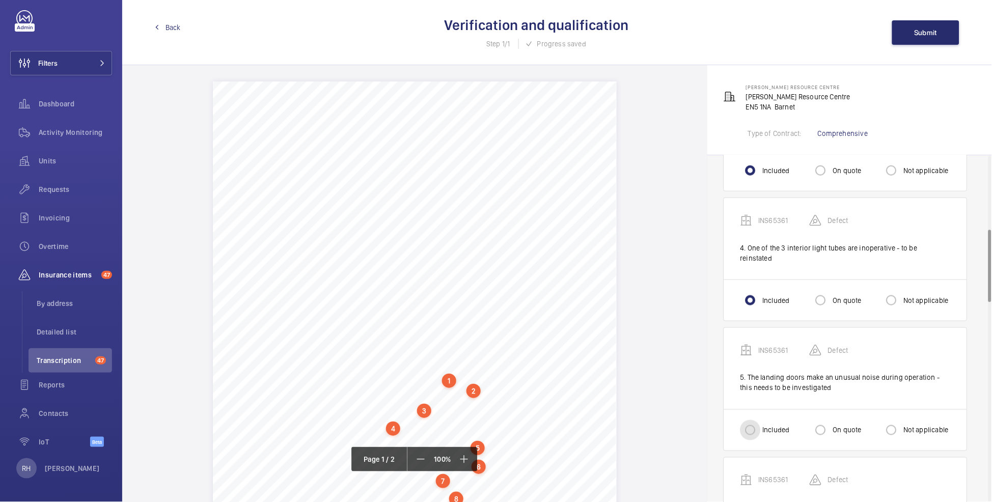
click at [750, 370] on input "Included" at bounding box center [750, 430] width 20 height 20
radio input "true"
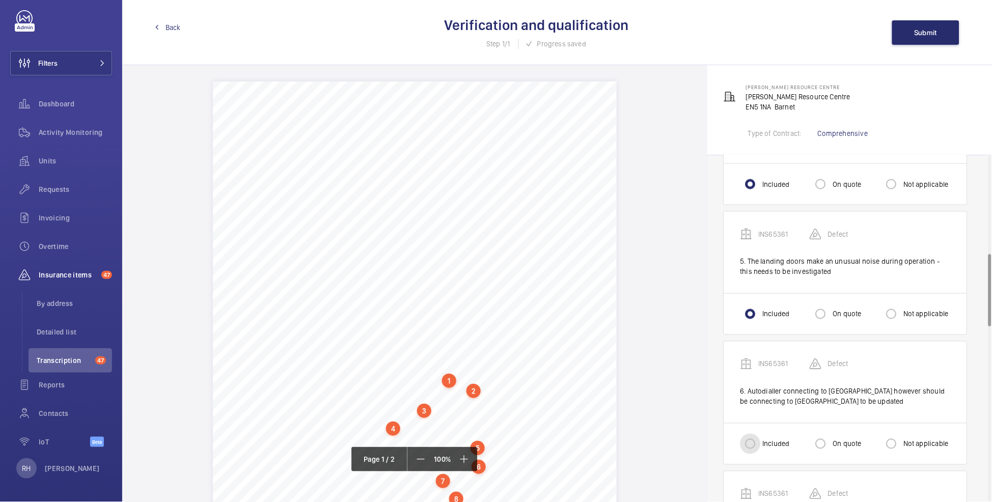
click at [759, 370] on input "Included" at bounding box center [750, 444] width 20 height 20
radio input "true"
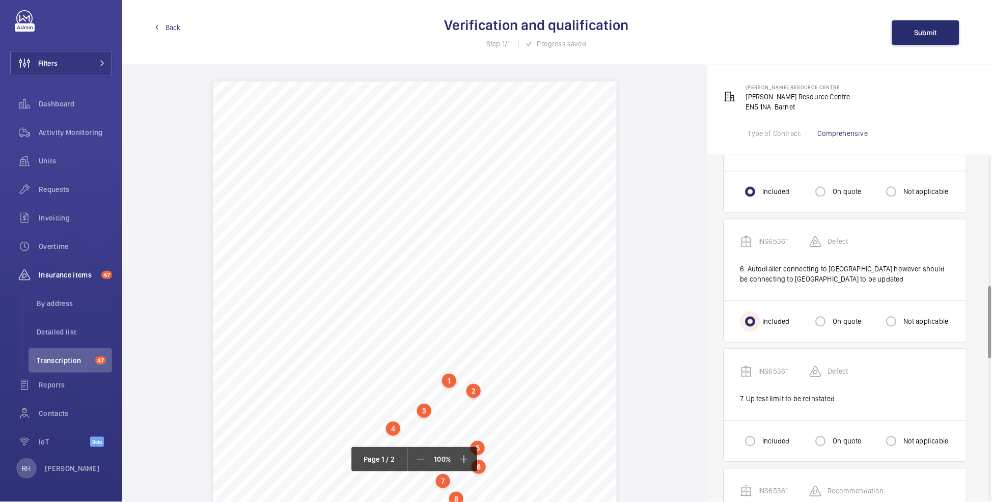
scroll to position [622, 0]
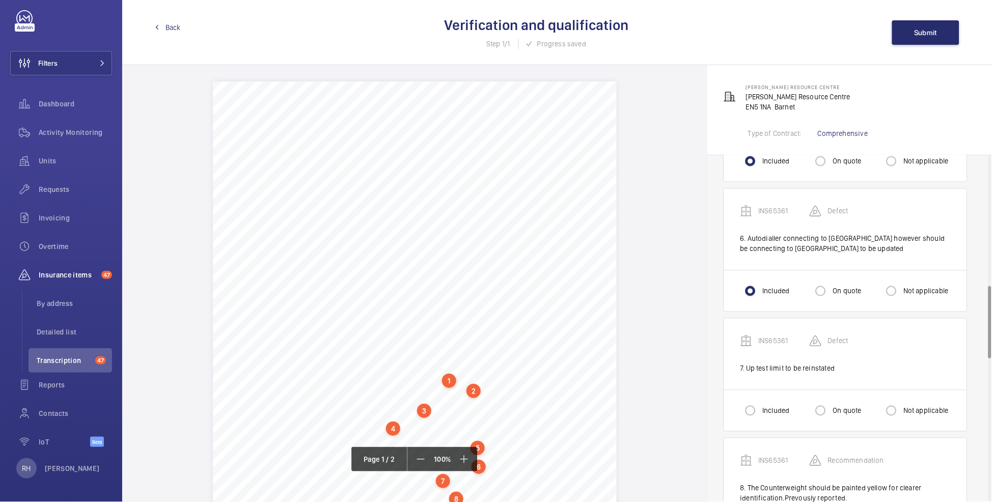
click at [768, 370] on label "Included" at bounding box center [774, 411] width 29 height 10
click at [760, 370] on input "Included" at bounding box center [750, 411] width 20 height 20
radio input "true"
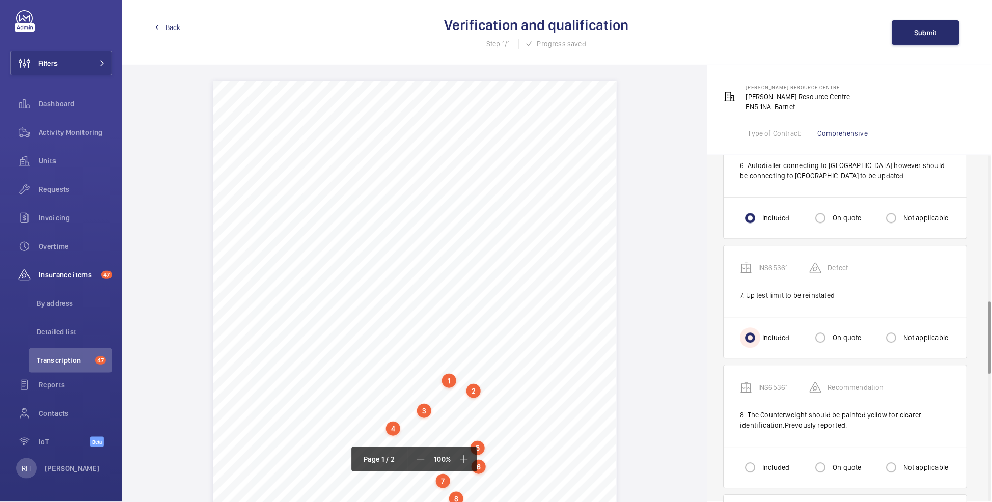
scroll to position [696, 0]
click at [800, 370] on label "Not applicable" at bounding box center [924, 467] width 47 height 10
click at [800, 370] on input "Not applicable" at bounding box center [891, 467] width 20 height 20
radio input "true"
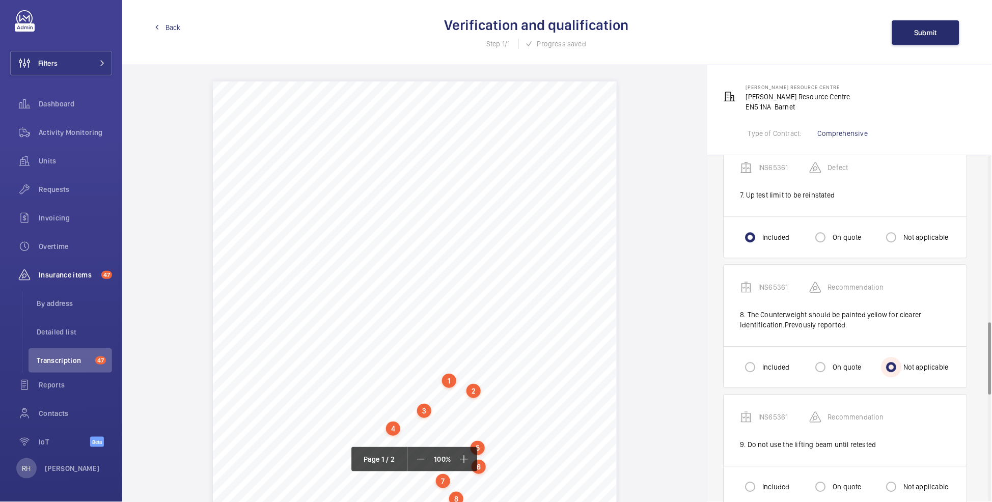
scroll to position [803, 0]
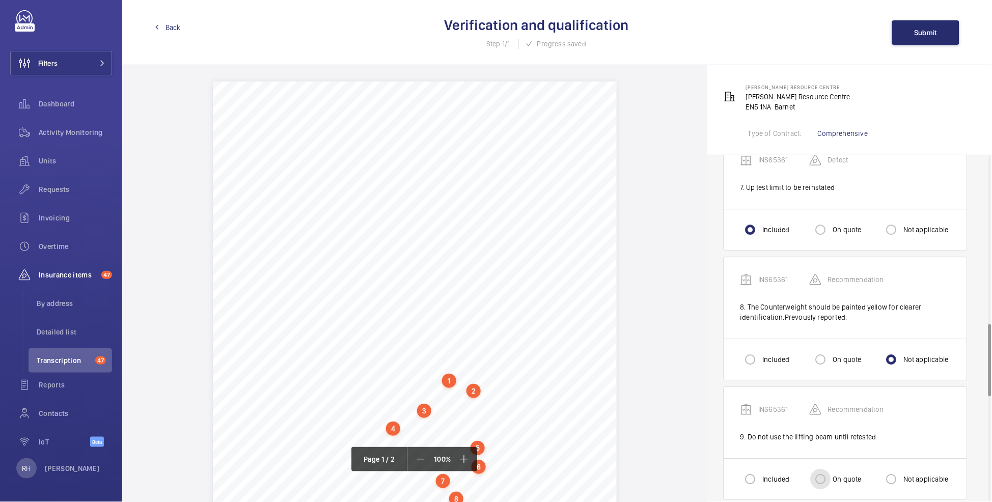
click at [800, 370] on input "On quote" at bounding box center [820, 479] width 20 height 20
radio input "true"
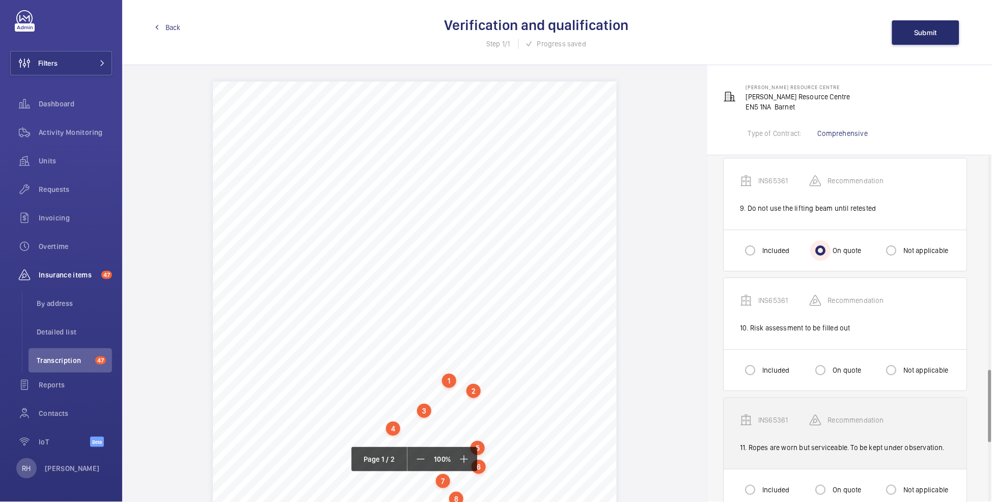
scroll to position [1033, 0]
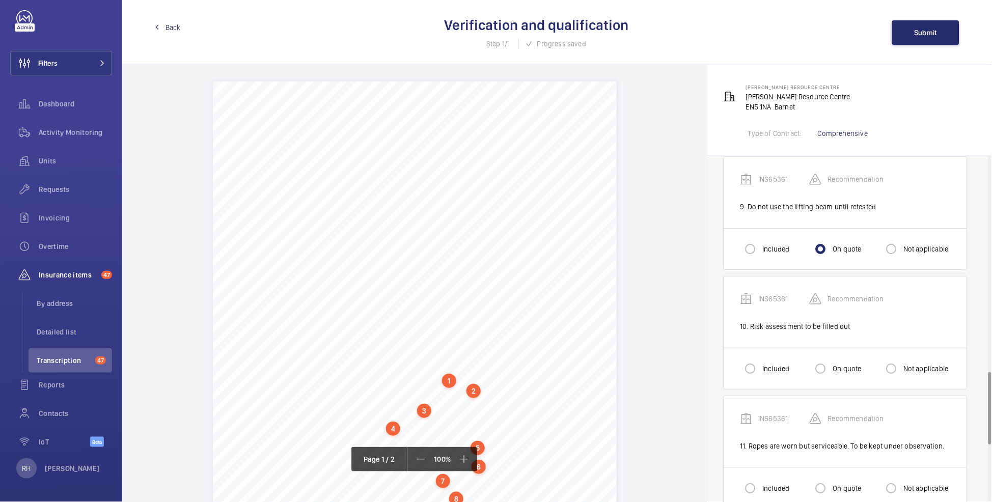
click at [800, 363] on label "Not applicable" at bounding box center [924, 368] width 47 height 10
click at [800, 358] on input "Not applicable" at bounding box center [891, 368] width 20 height 20
radio input "true"
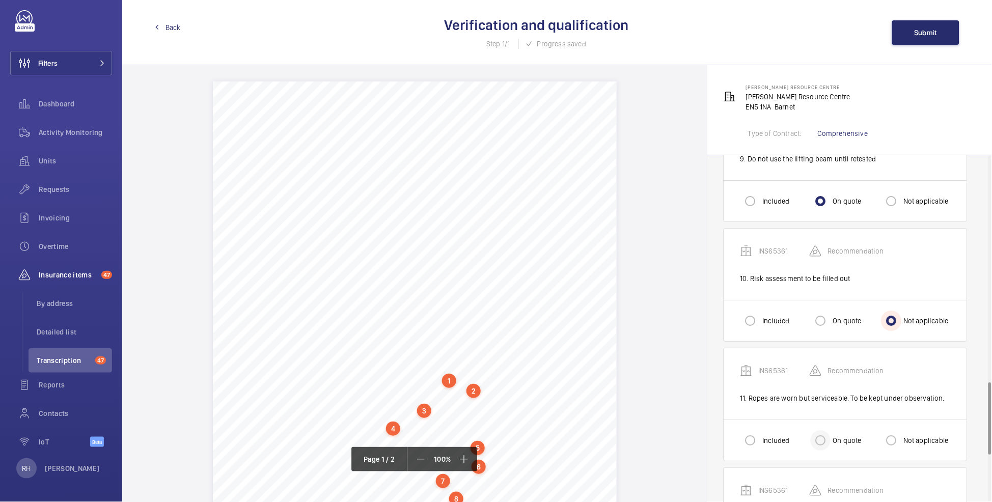
scroll to position [1082, 0]
click at [748, 370] on input "Included" at bounding box center [750, 440] width 20 height 20
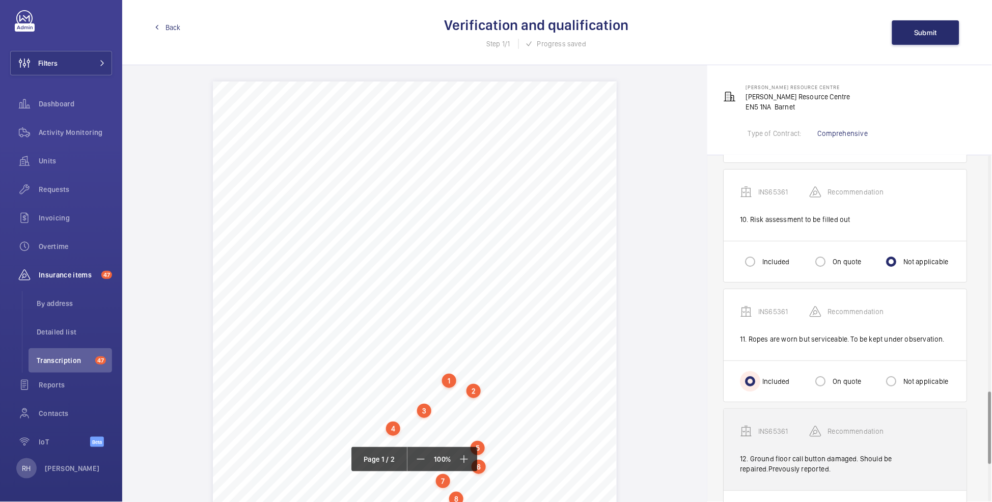
scroll to position [1147, 0]
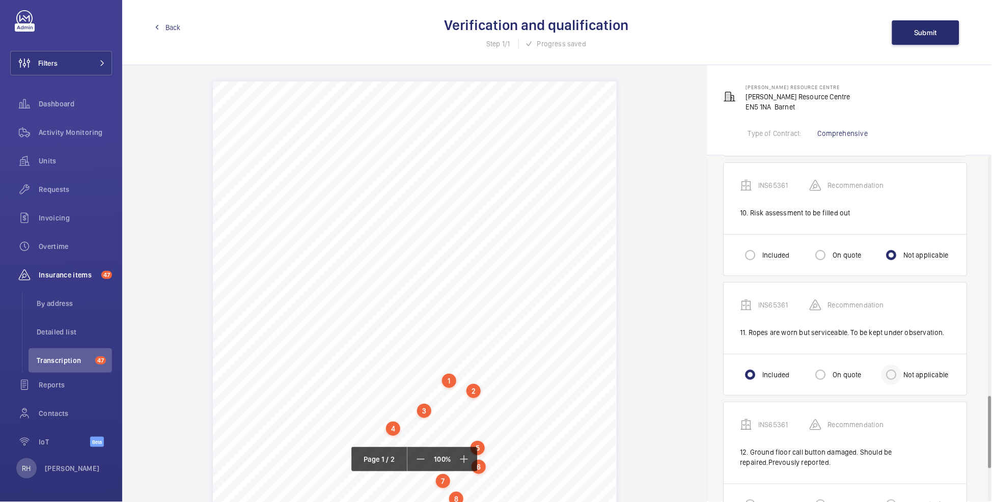
click at [800, 365] on div at bounding box center [891, 374] width 24 height 24
radio input "false"
radio input "true"
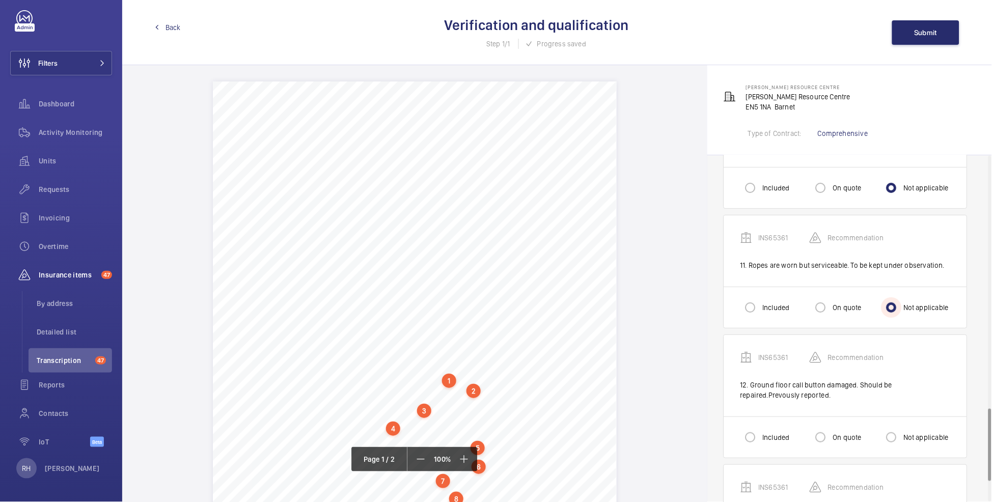
scroll to position [1218, 0]
click at [763, 370] on div at bounding box center [750, 433] width 24 height 24
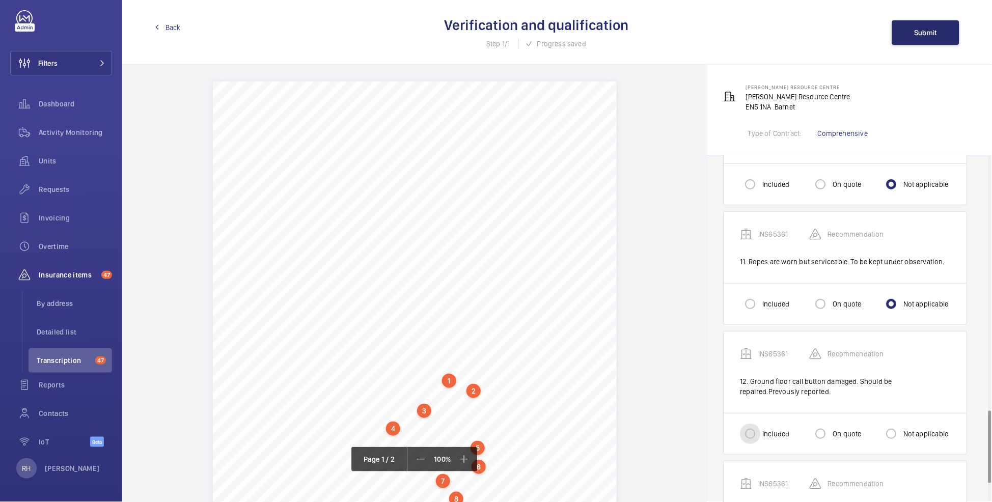
radio input "true"
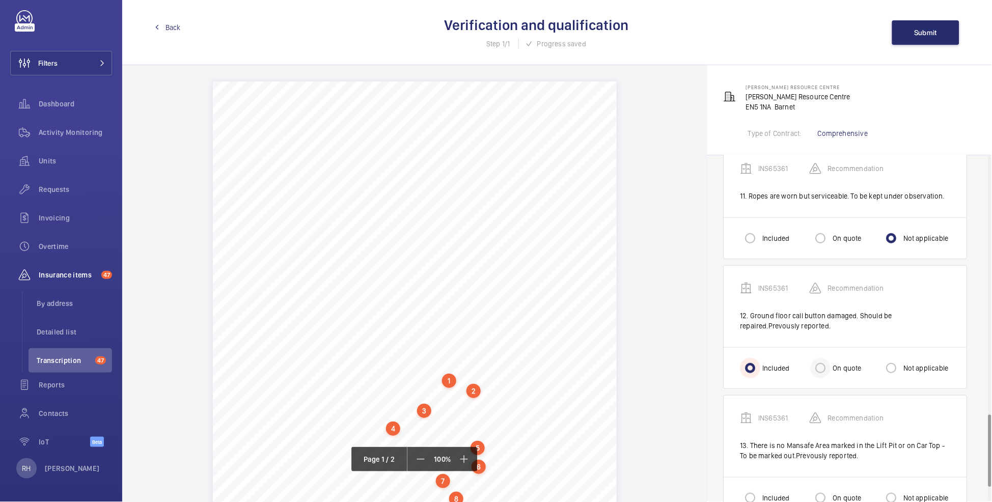
scroll to position [1308, 0]
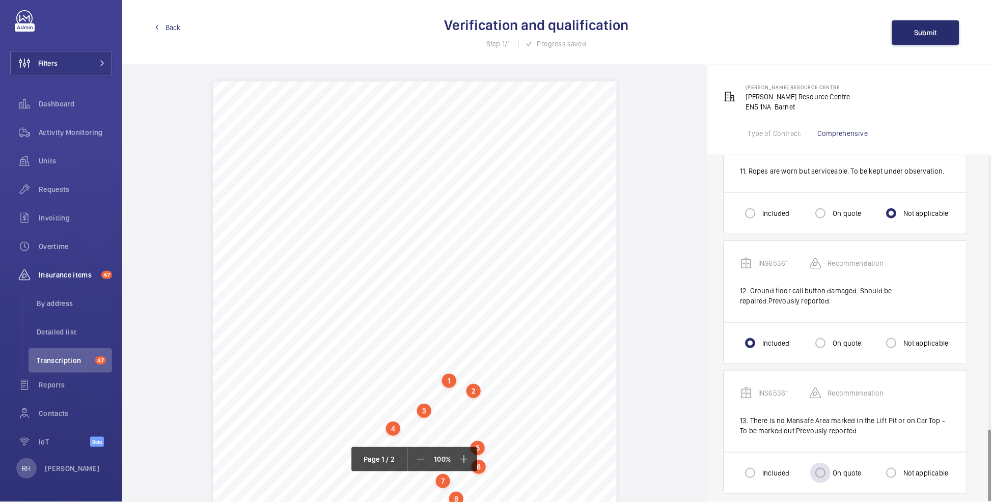
click at [800, 370] on label "On quote" at bounding box center [846, 473] width 31 height 10
click at [800, 370] on input "On quote" at bounding box center [820, 473] width 20 height 20
radio input "true"
click at [800, 370] on label "Not applicable" at bounding box center [924, 473] width 47 height 10
click at [800, 370] on input "Not applicable" at bounding box center [891, 473] width 20 height 20
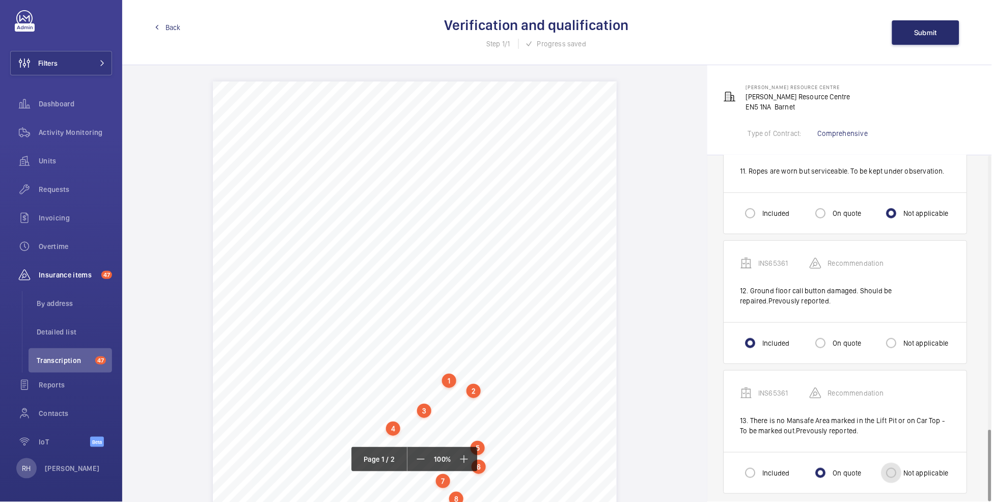
radio input "true"
click at [800, 31] on span "Submit" at bounding box center [925, 33] width 23 height 8
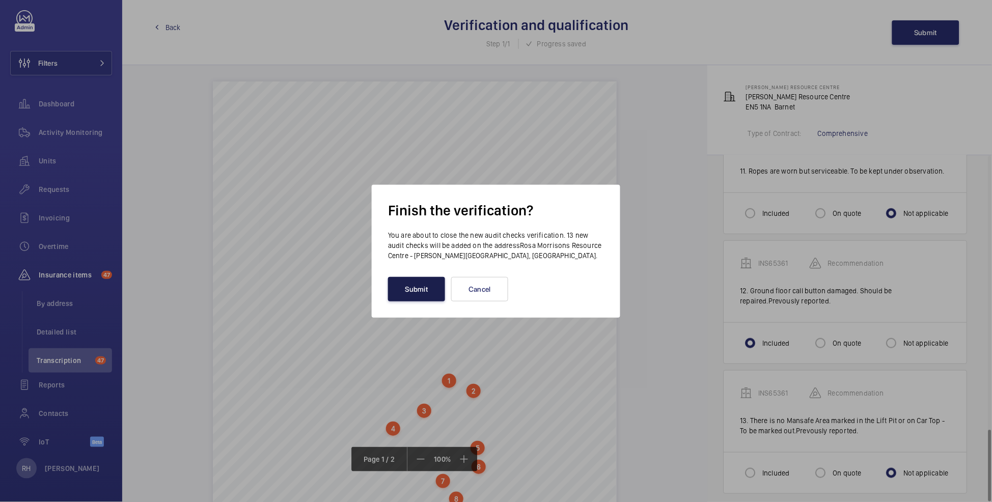
click at [420, 288] on button "Submit" at bounding box center [416, 289] width 57 height 24
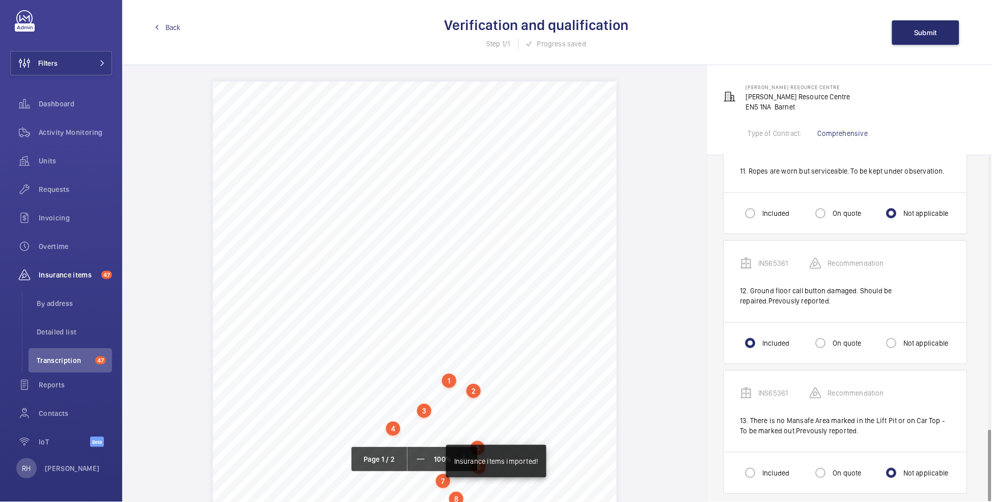
click at [173, 25] on span "Back" at bounding box center [172, 27] width 15 height 10
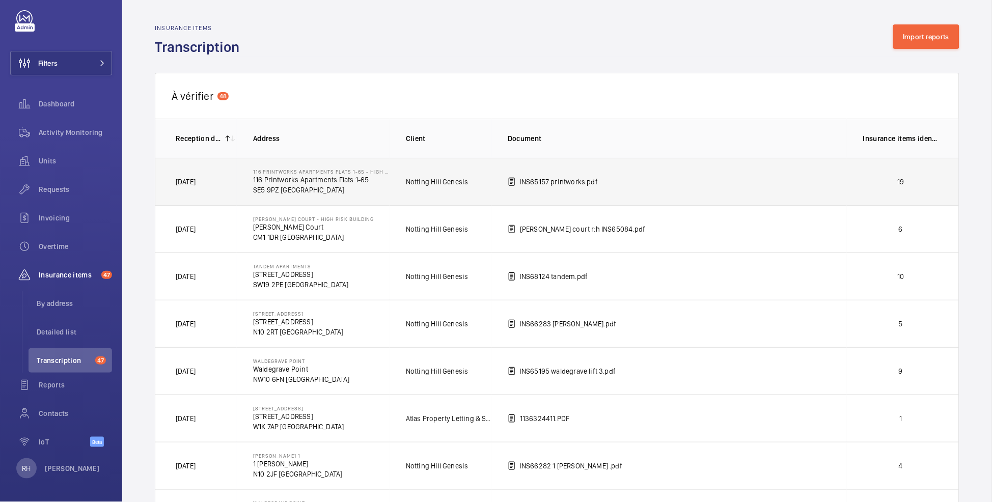
click at [800, 182] on p "19" at bounding box center [900, 182] width 75 height 10
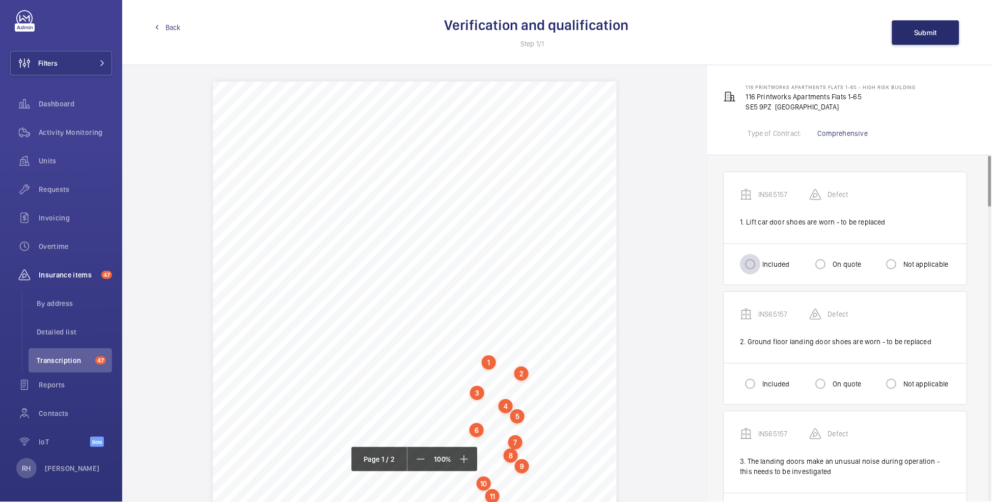
click at [763, 258] on div at bounding box center [750, 264] width 24 height 24
radio input "true"
click at [765, 370] on div "Included" at bounding box center [764, 384] width 49 height 20
click at [753, 370] on input "Included" at bounding box center [750, 382] width 20 height 20
radio input "true"
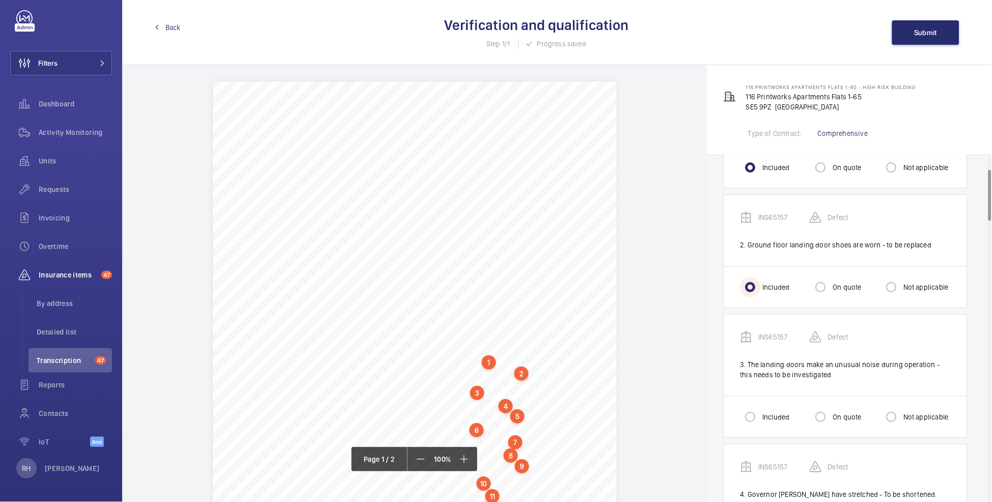
scroll to position [103, 0]
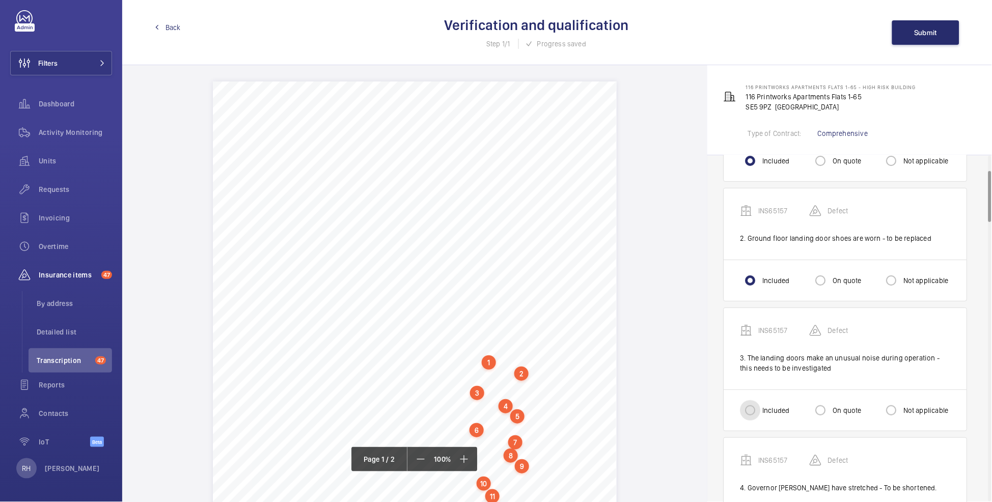
click at [760, 370] on input "Included" at bounding box center [750, 410] width 20 height 20
radio input "true"
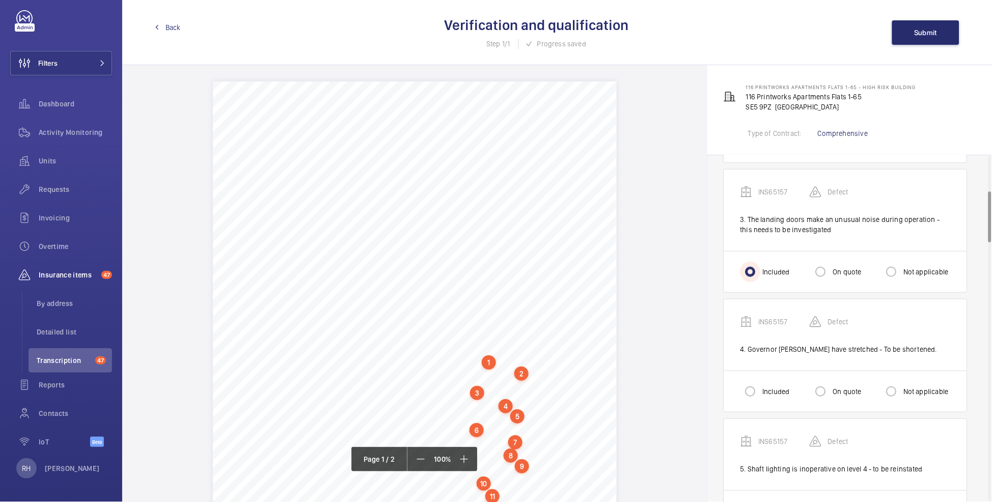
scroll to position [242, 0]
click at [763, 370] on div at bounding box center [750, 391] width 24 height 24
radio input "true"
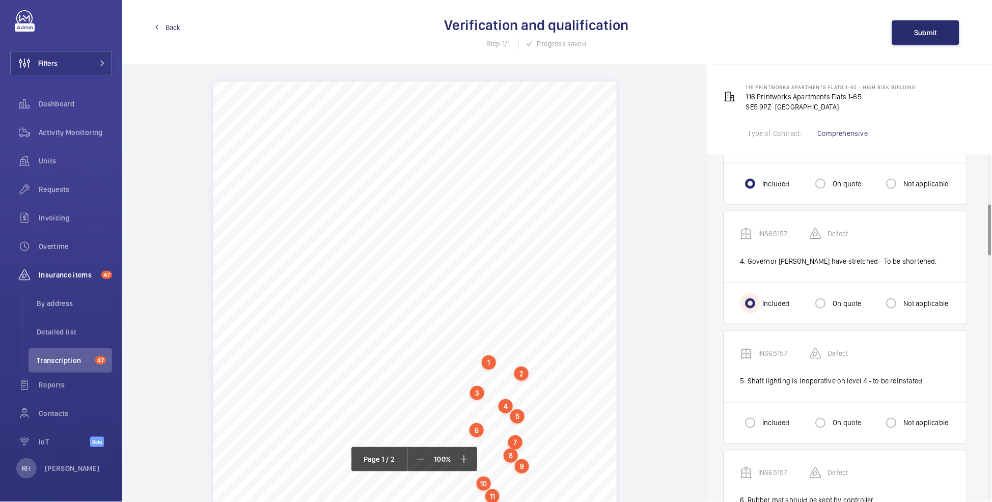
scroll to position [331, 0]
click at [759, 370] on div at bounding box center [750, 422] width 24 height 24
radio input "true"
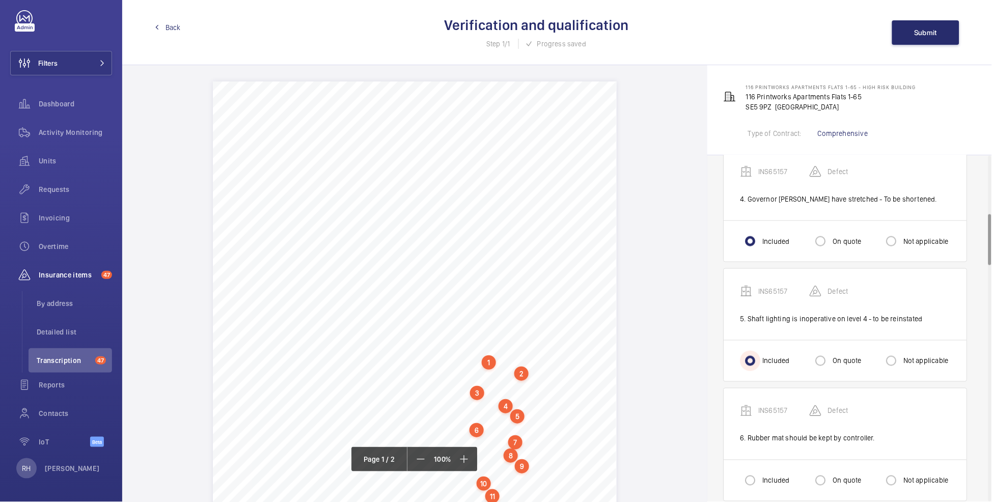
scroll to position [404, 0]
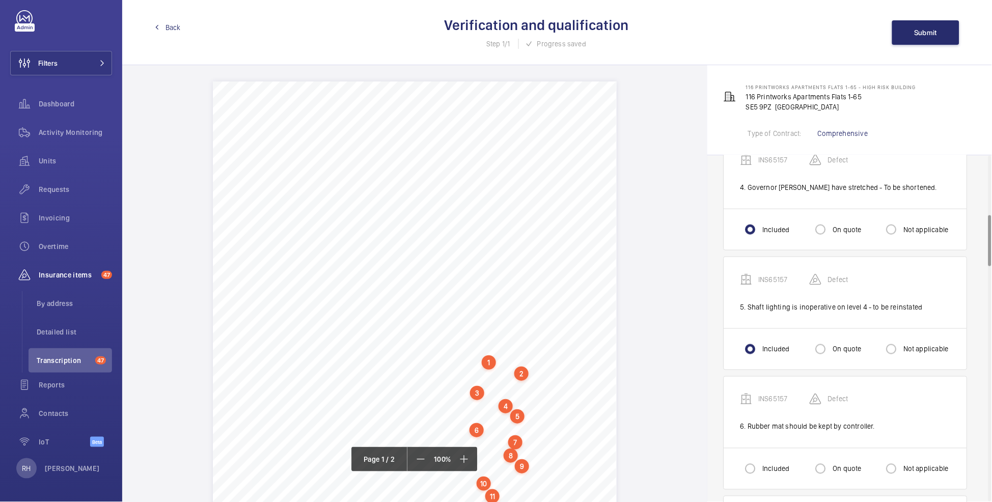
click at [800, 370] on label "On quote" at bounding box center [846, 469] width 31 height 10
click at [800, 370] on input "On quote" at bounding box center [820, 469] width 20 height 20
radio input "true"
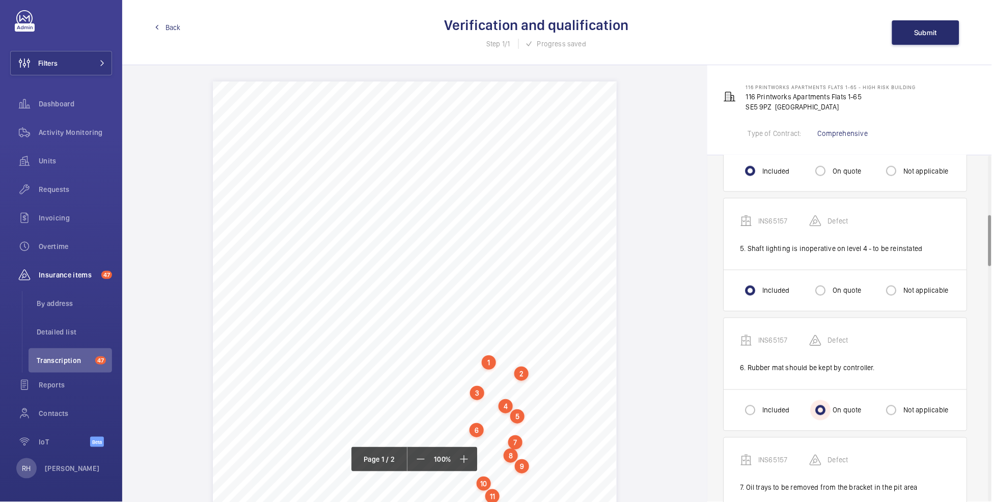
scroll to position [611, 0]
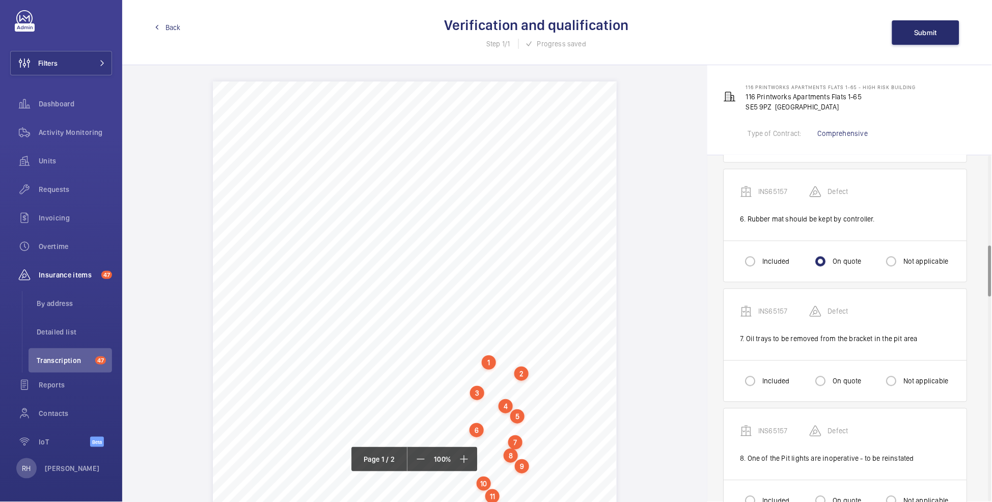
click at [769, 370] on label "Included" at bounding box center [774, 381] width 29 height 10
click at [760, 370] on input "Included" at bounding box center [750, 381] width 20 height 20
radio input "true"
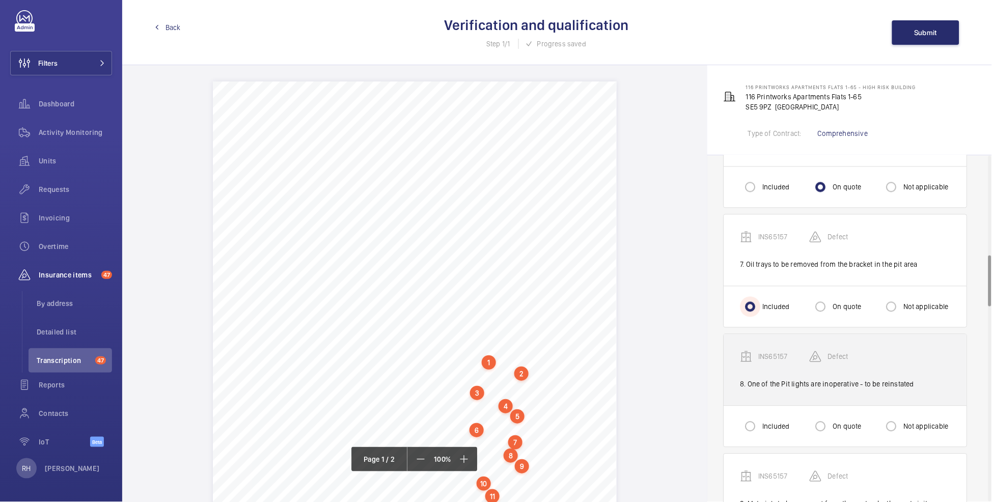
scroll to position [688, 0]
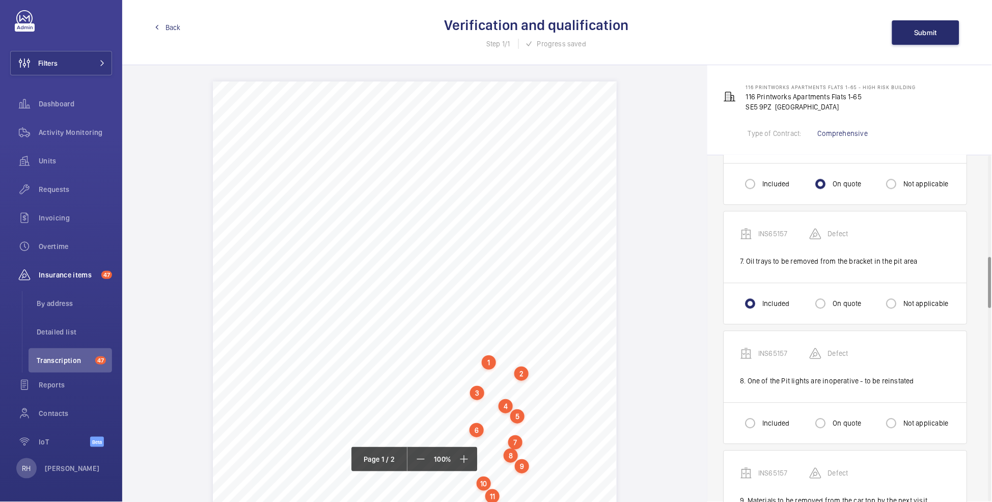
click at [767, 370] on div "Included On quote Not applicable" at bounding box center [845, 423] width 243 height 41
click at [763, 370] on label "Included" at bounding box center [774, 423] width 29 height 10
click at [760, 370] on input "Included" at bounding box center [750, 423] width 20 height 20
radio input "true"
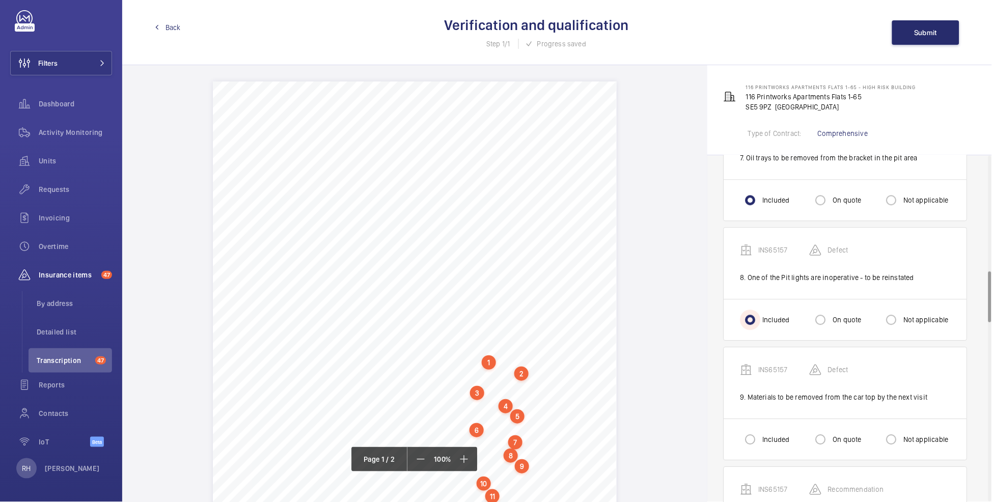
scroll to position [794, 0]
click at [764, 370] on label "Included" at bounding box center [774, 437] width 29 height 10
click at [760, 370] on input "Included" at bounding box center [750, 437] width 20 height 20
radio input "true"
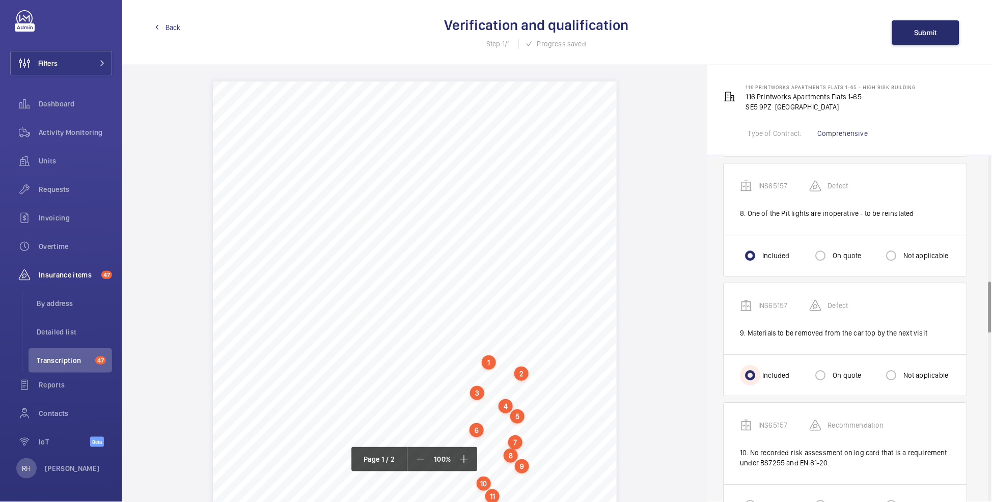
scroll to position [871, 0]
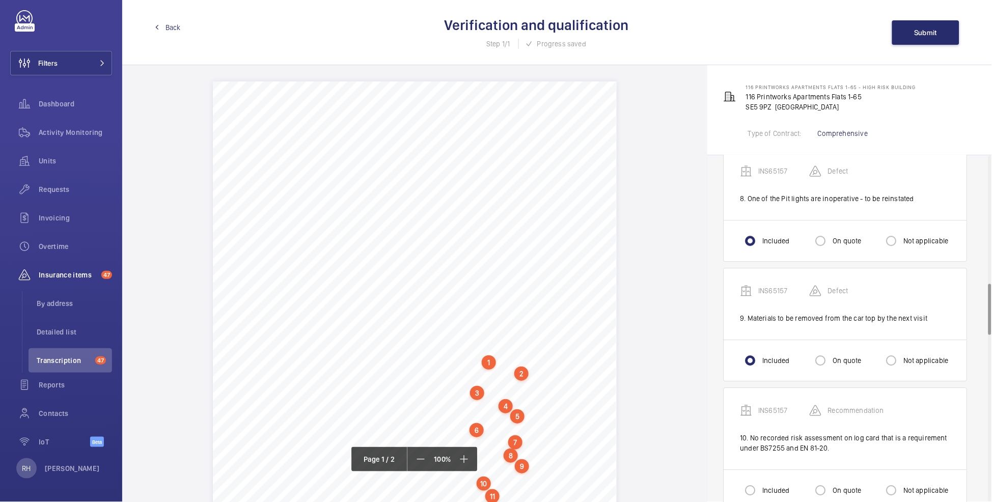
click at [800, 370] on label "Not applicable" at bounding box center [924, 490] width 47 height 10
click at [800, 370] on input "Not applicable" at bounding box center [891, 490] width 20 height 20
radio input "true"
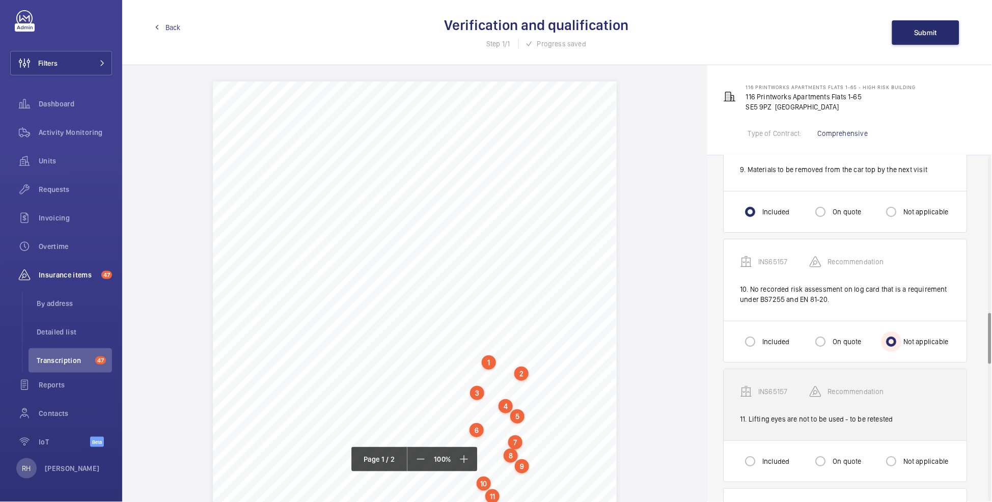
scroll to position [1090, 0]
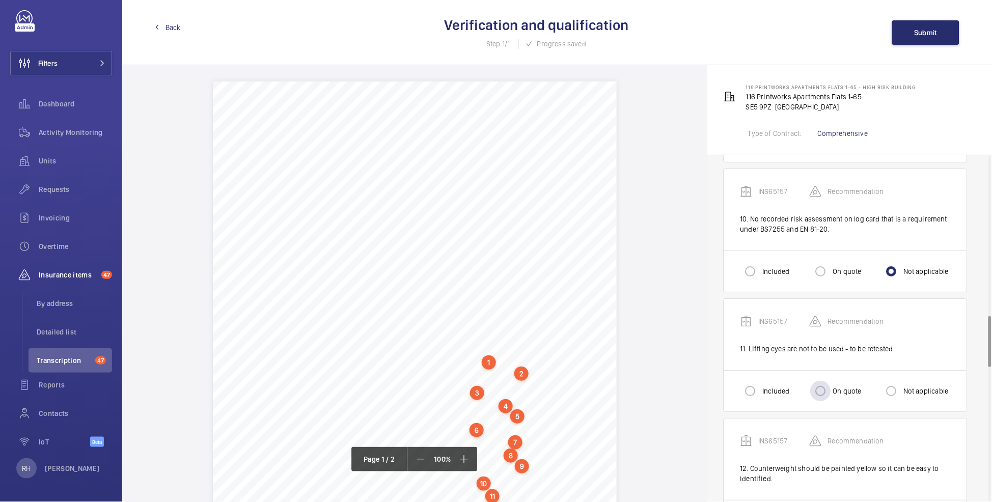
click at [800, 370] on label "On quote" at bounding box center [846, 391] width 31 height 10
click at [800, 370] on input "On quote" at bounding box center [820, 391] width 20 height 20
radio input "true"
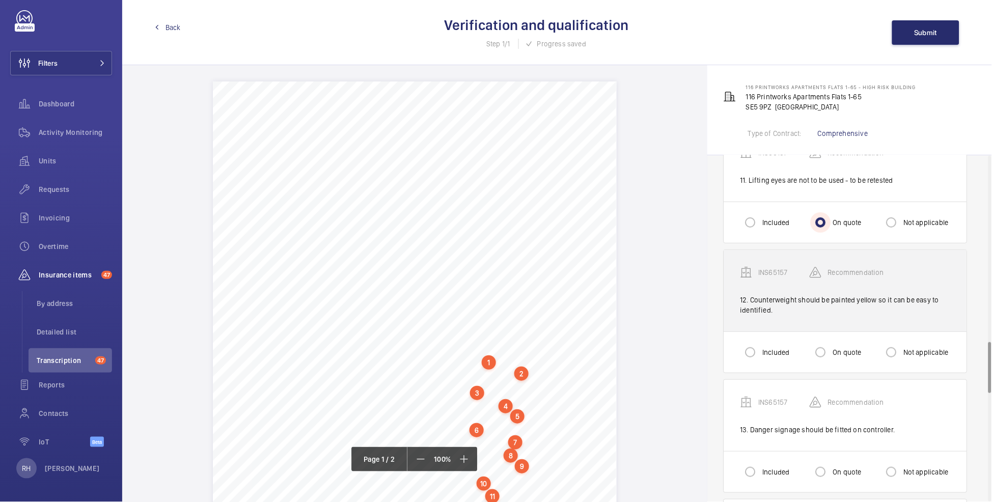
scroll to position [1272, 0]
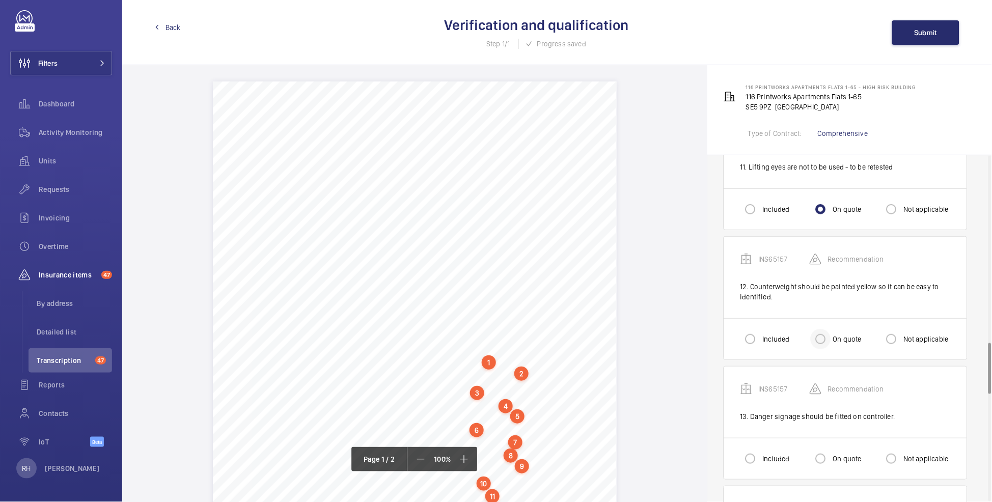
click at [800, 341] on div at bounding box center [820, 339] width 24 height 24
radio input "true"
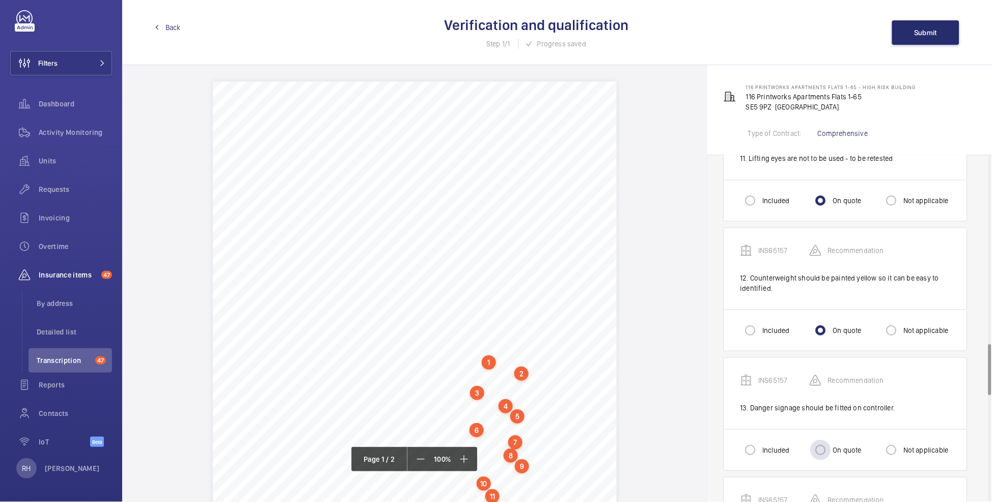
click at [800, 370] on label "On quote" at bounding box center [846, 450] width 31 height 10
click at [800, 370] on input "On quote" at bounding box center [820, 450] width 20 height 20
radio input "true"
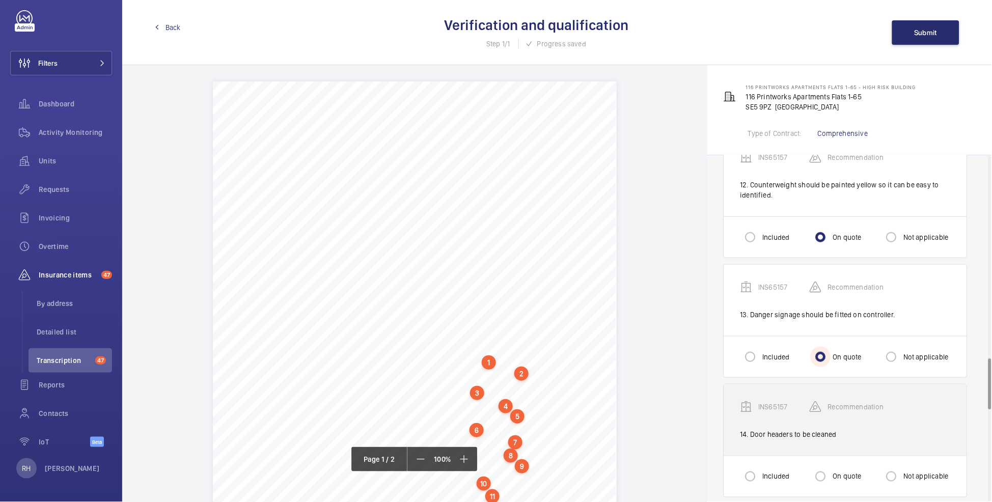
scroll to position [1377, 0]
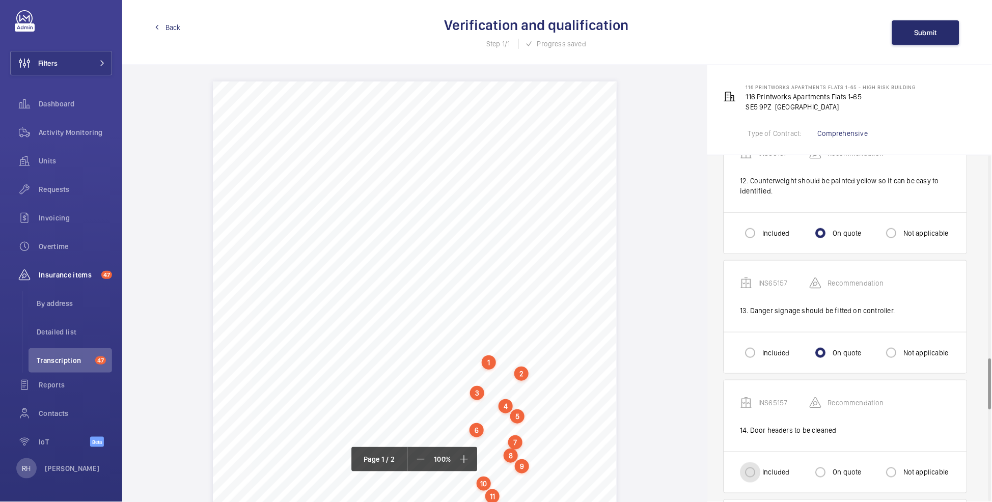
drag, startPoint x: 760, startPoint y: 469, endPoint x: 767, endPoint y: 469, distance: 6.6
click at [760, 370] on input "Included" at bounding box center [750, 472] width 20 height 20
radio input "true"
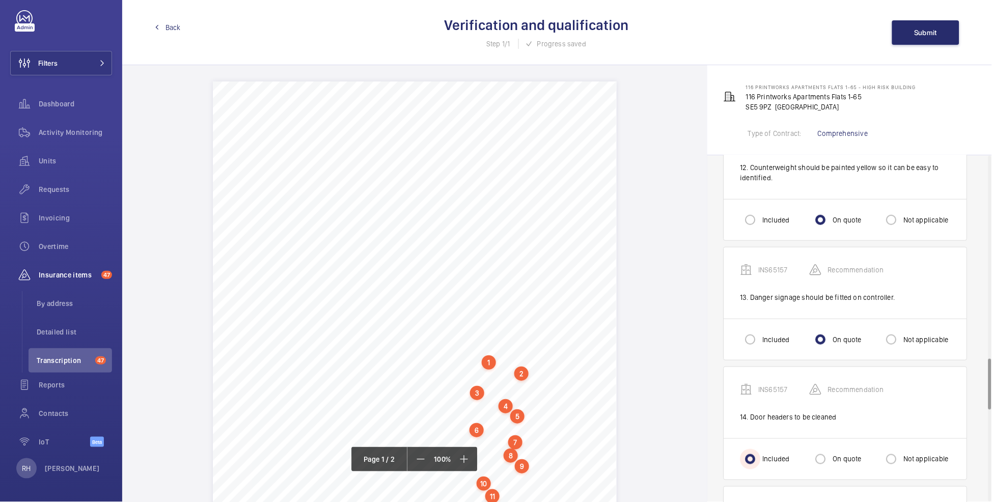
scroll to position [1585, 0]
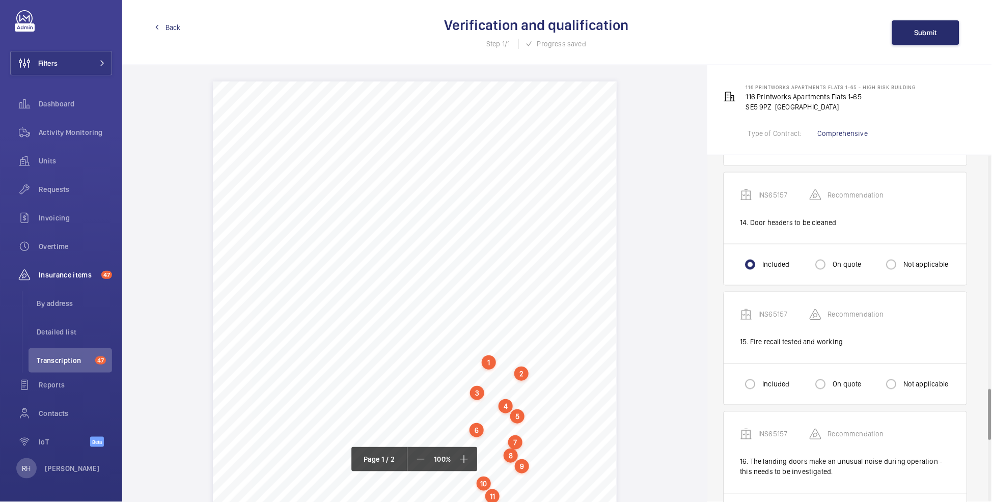
click at [800, 370] on label "Not applicable" at bounding box center [924, 384] width 47 height 10
click at [800, 370] on input "Not applicable" at bounding box center [891, 384] width 20 height 20
radio input "true"
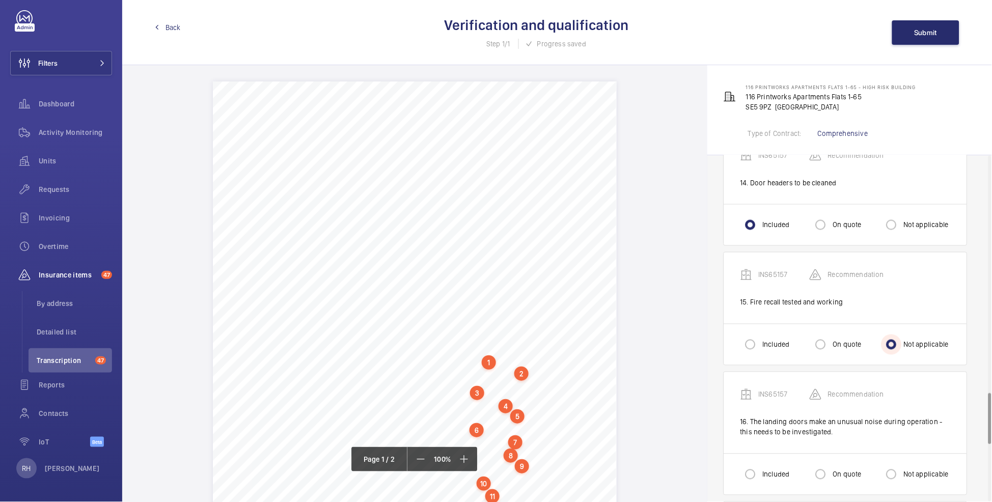
scroll to position [1627, 0]
click at [763, 370] on div at bounding box center [750, 472] width 24 height 24
radio input "true"
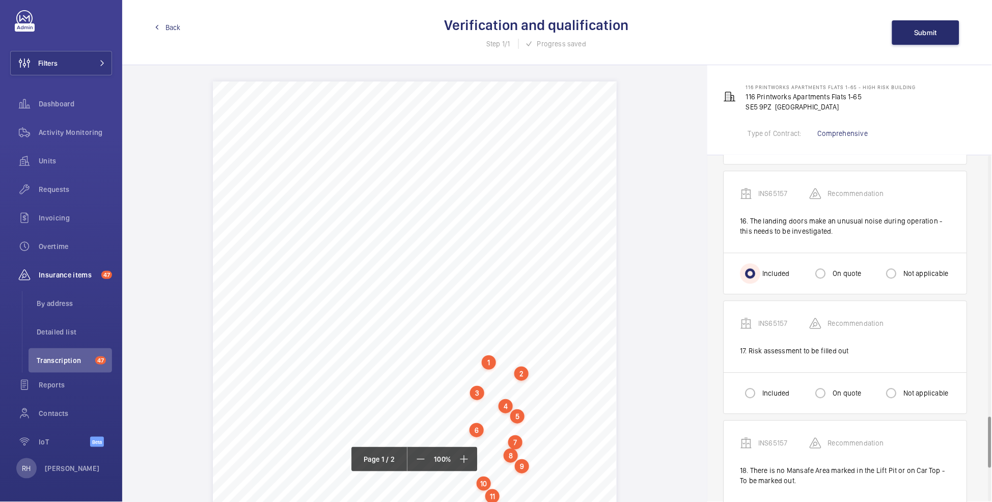
scroll to position [1843, 0]
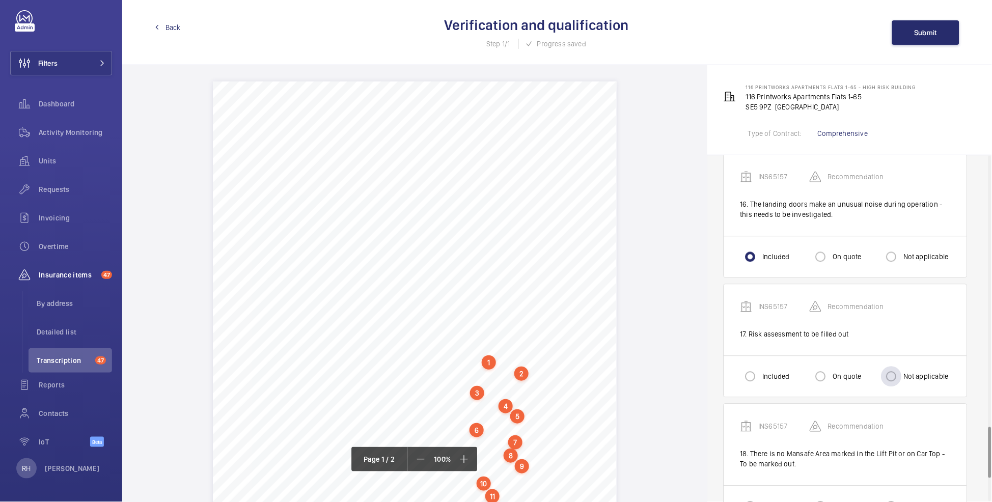
click at [800, 370] on label "Not applicable" at bounding box center [924, 376] width 47 height 10
click at [800, 370] on input "Not applicable" at bounding box center [891, 376] width 20 height 20
radio input "true"
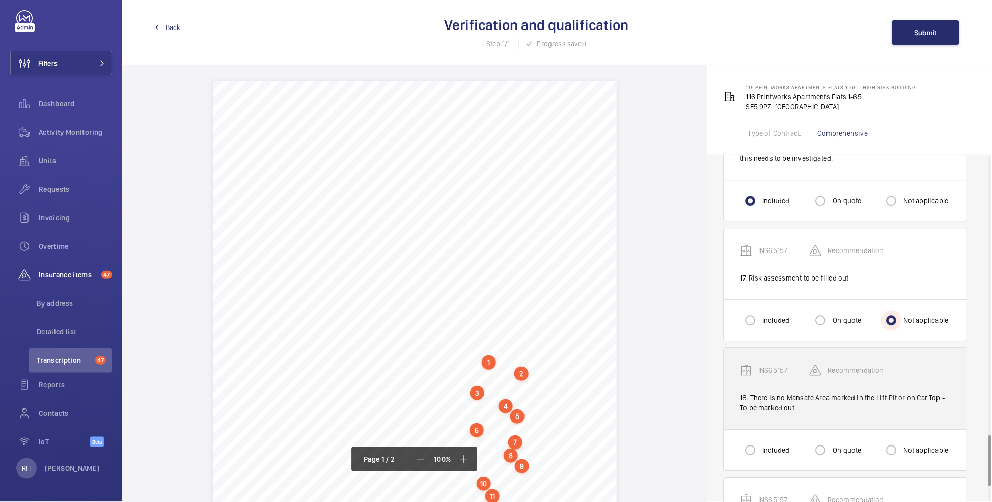
scroll to position [1899, 0]
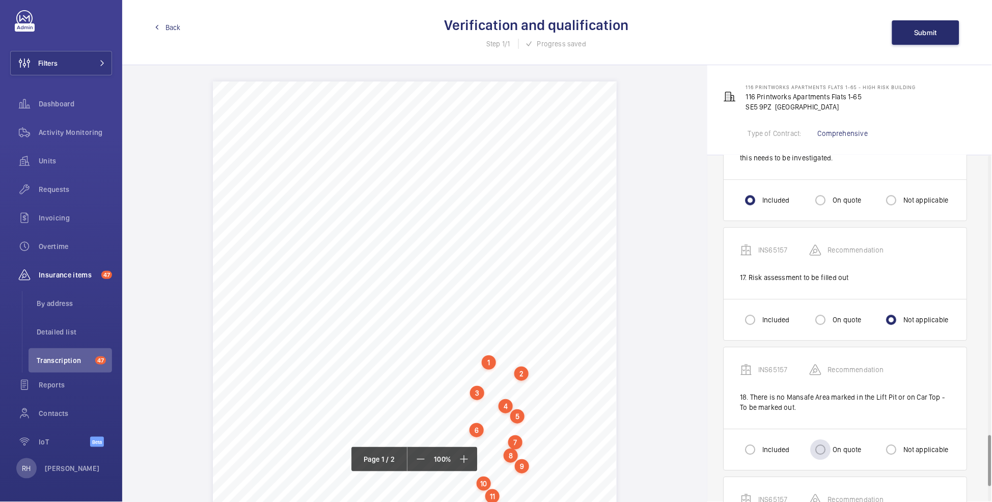
click at [800, 370] on label "On quote" at bounding box center [846, 449] width 31 height 10
click at [800, 370] on input "On quote" at bounding box center [820, 449] width 20 height 20
radio input "true"
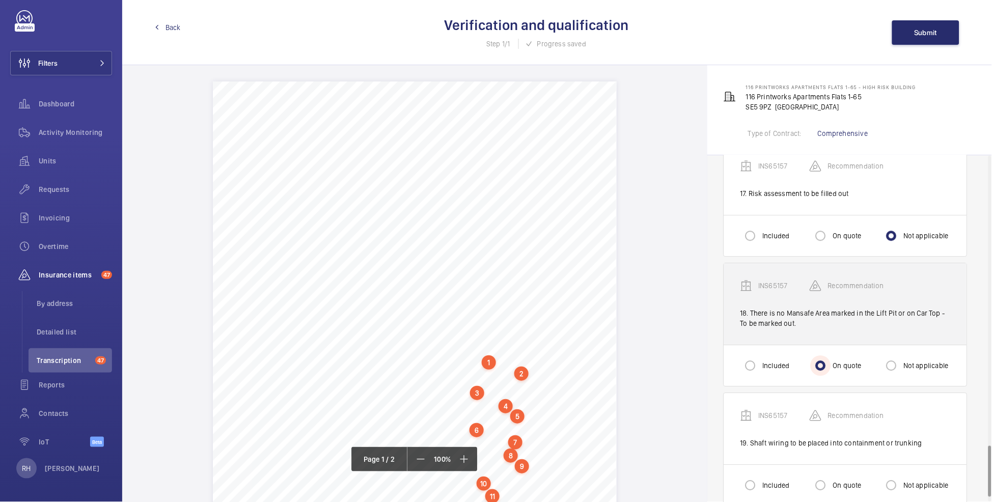
scroll to position [2007, 0]
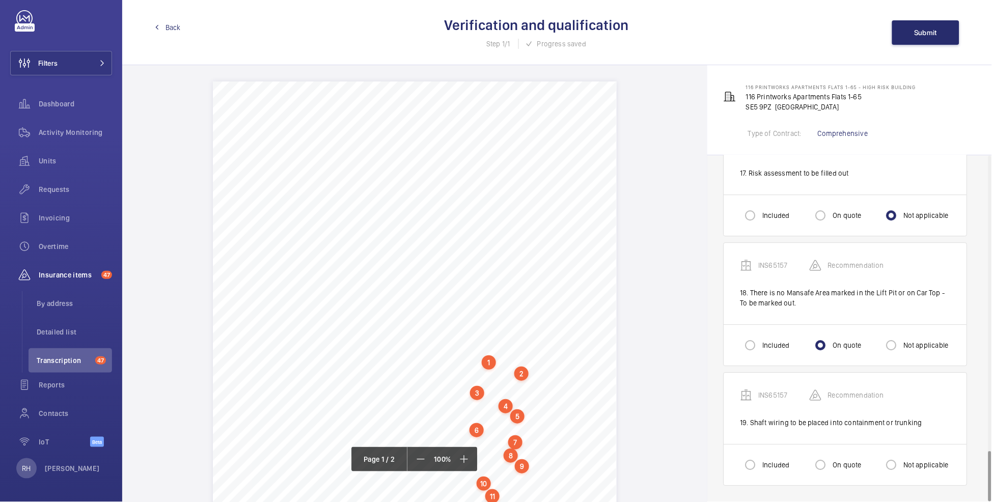
click at [771, 370] on label "Included" at bounding box center [774, 465] width 29 height 10
click at [760, 370] on input "Included" at bounding box center [750, 465] width 20 height 20
radio input "true"
click at [800, 38] on button "Submit" at bounding box center [925, 32] width 67 height 24
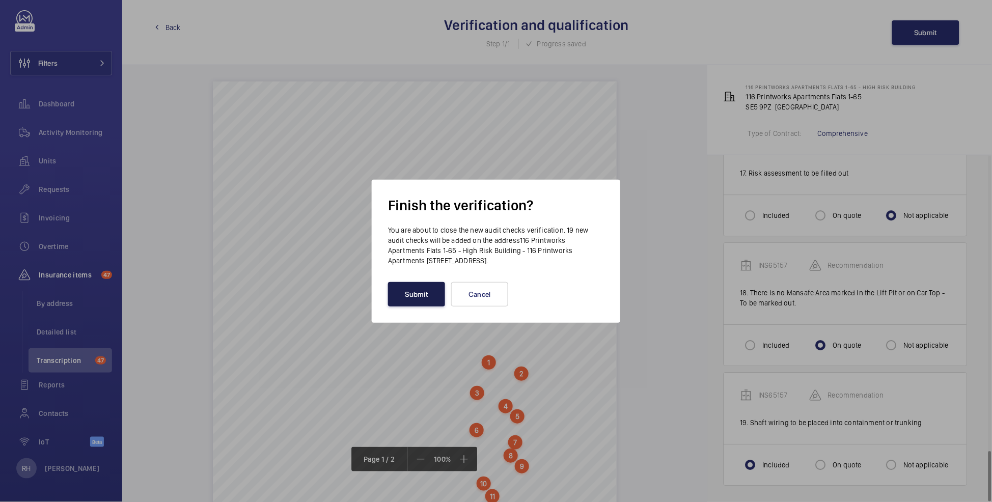
click at [420, 297] on button "Submit" at bounding box center [416, 294] width 57 height 24
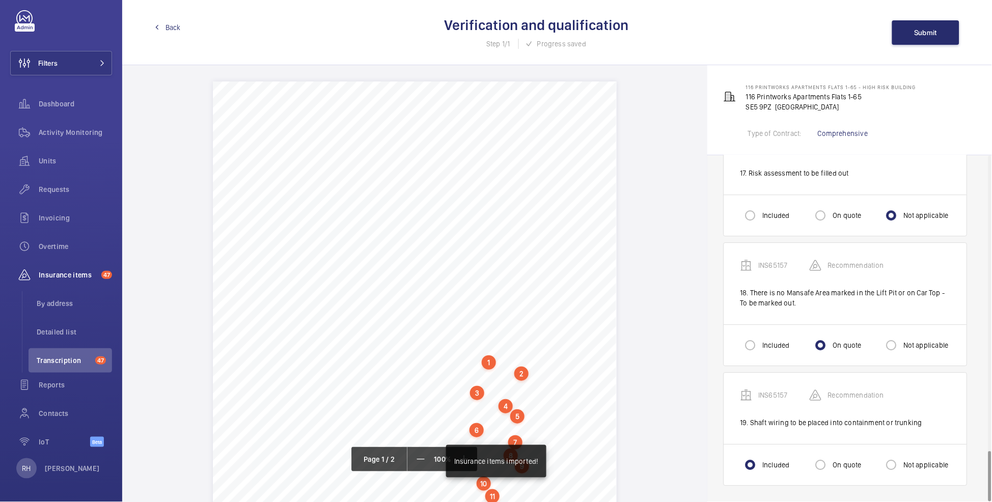
click at [171, 28] on span "Back" at bounding box center [172, 27] width 15 height 10
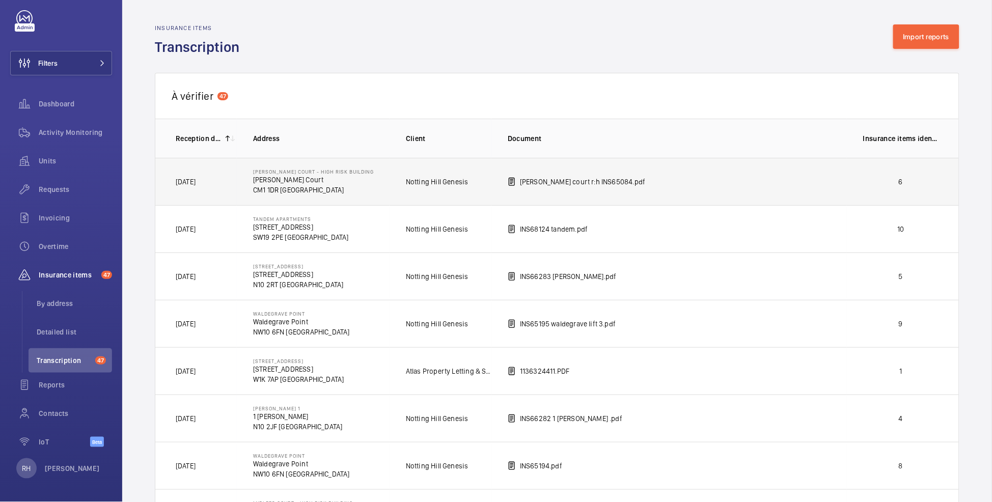
click at [800, 181] on p "6" at bounding box center [900, 182] width 75 height 10
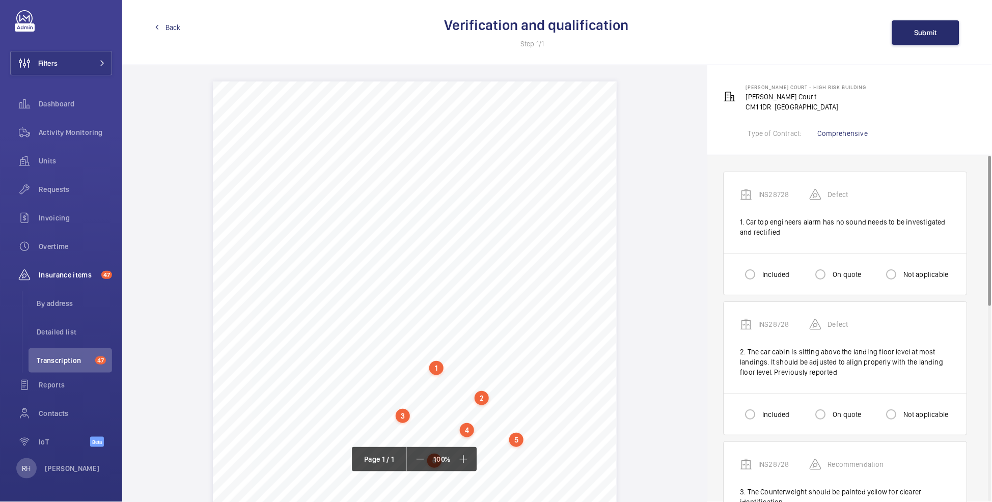
click at [767, 278] on label "Included" at bounding box center [774, 274] width 29 height 10
click at [760, 278] on input "Included" at bounding box center [750, 274] width 20 height 20
radio input "true"
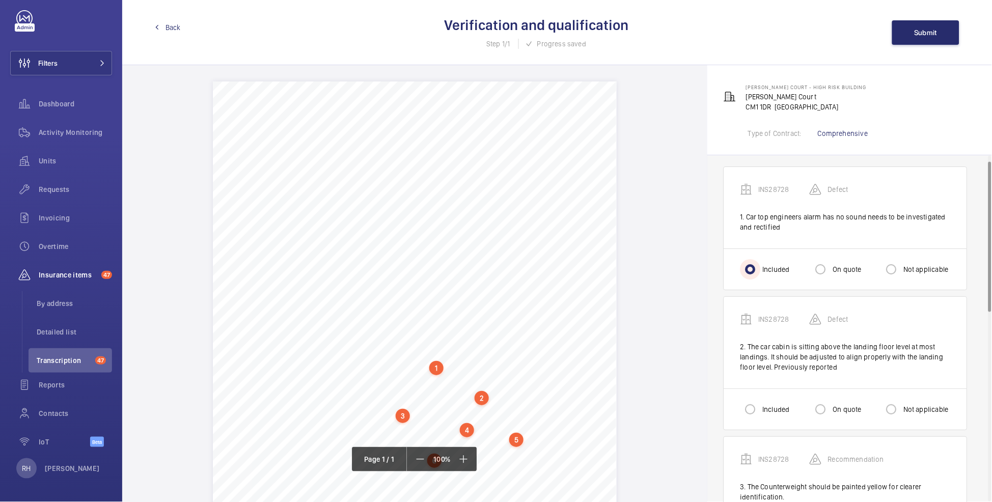
scroll to position [16, 0]
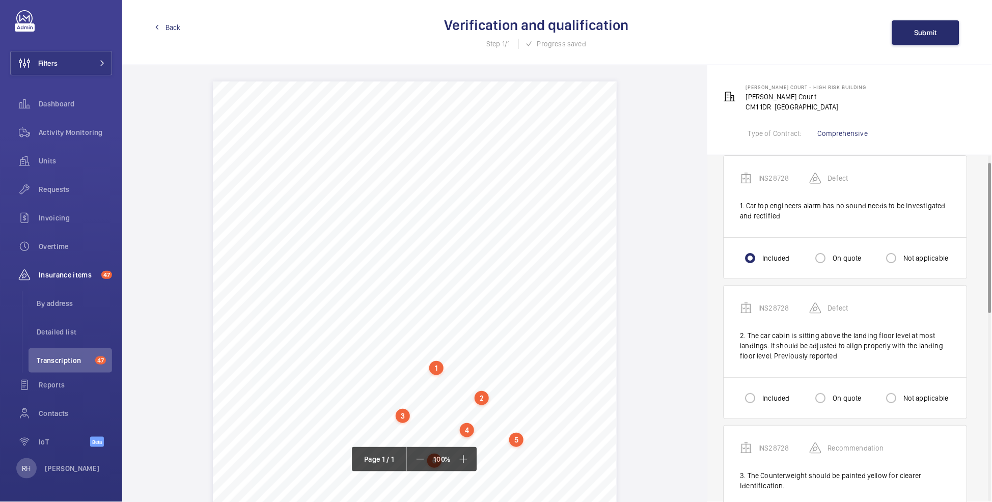
click at [767, 370] on label "Included" at bounding box center [774, 398] width 29 height 10
click at [760, 370] on input "Included" at bounding box center [750, 398] width 20 height 20
radio input "true"
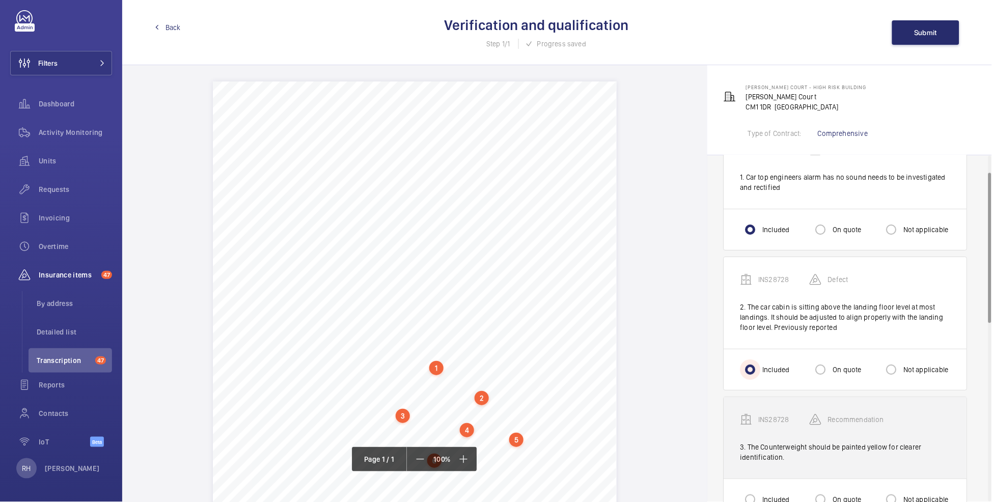
scroll to position [79, 0]
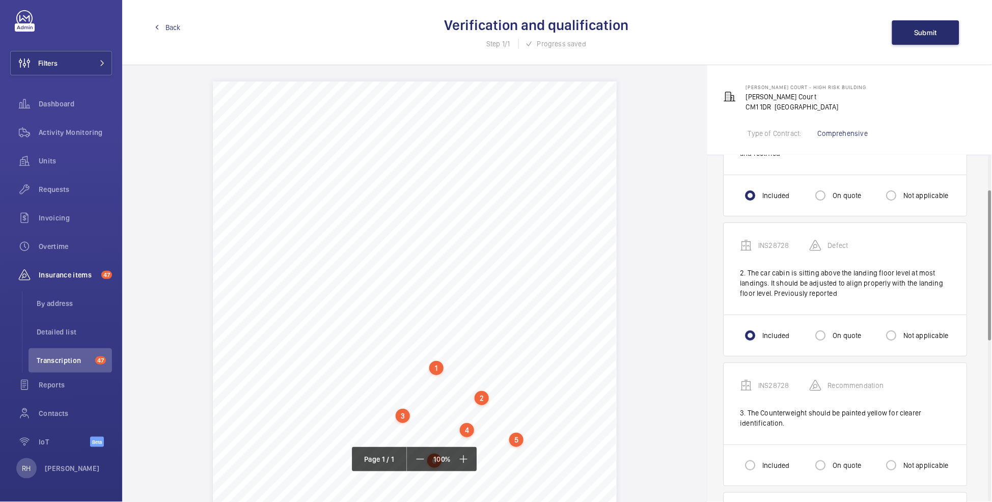
click at [800, 370] on label "On quote" at bounding box center [846, 465] width 31 height 10
click at [800, 370] on input "On quote" at bounding box center [820, 465] width 20 height 20
radio input "true"
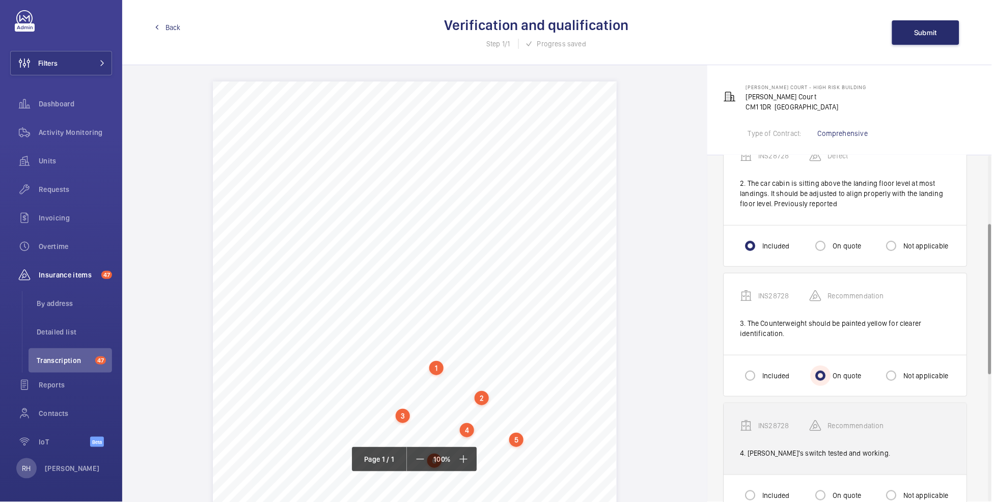
scroll to position [172, 0]
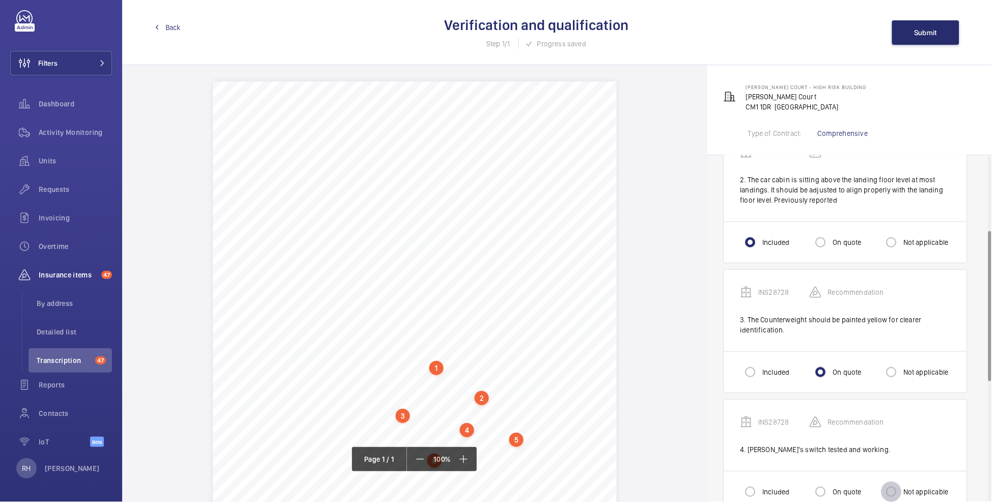
click at [800, 370] on input "Not applicable" at bounding box center [891, 492] width 20 height 20
radio input "true"
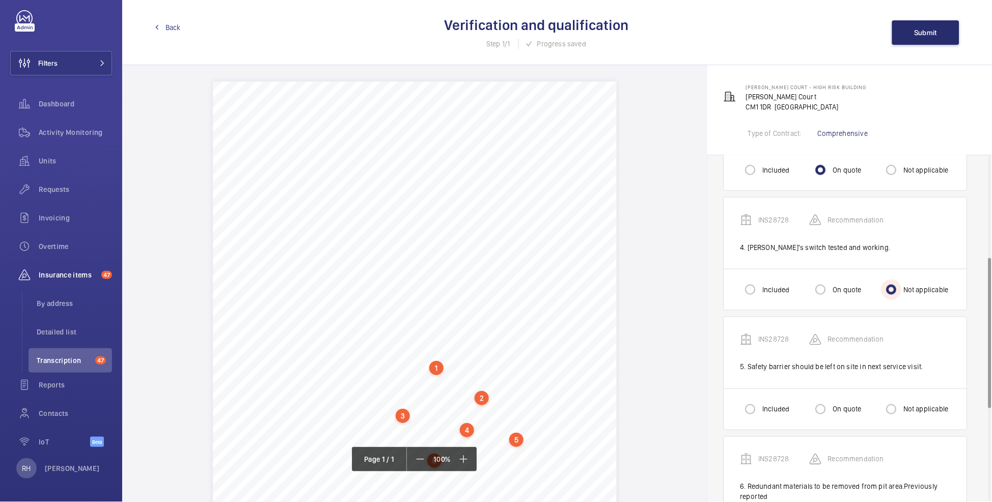
scroll to position [375, 0]
click at [800, 370] on div "On quote" at bounding box center [835, 409] width 51 height 20
click at [800, 370] on label "On quote" at bounding box center [846, 409] width 31 height 10
click at [800, 370] on input "On quote" at bounding box center [820, 409] width 20 height 20
radio input "true"
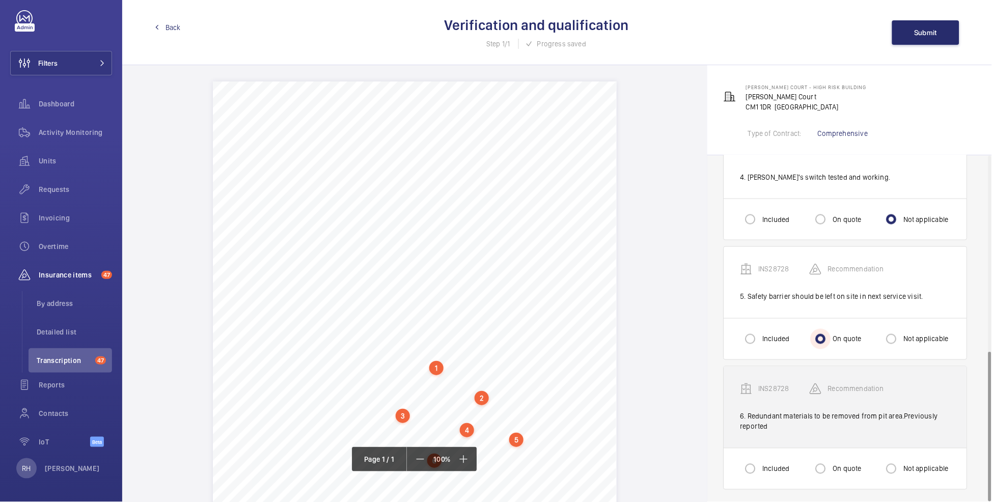
scroll to position [449, 0]
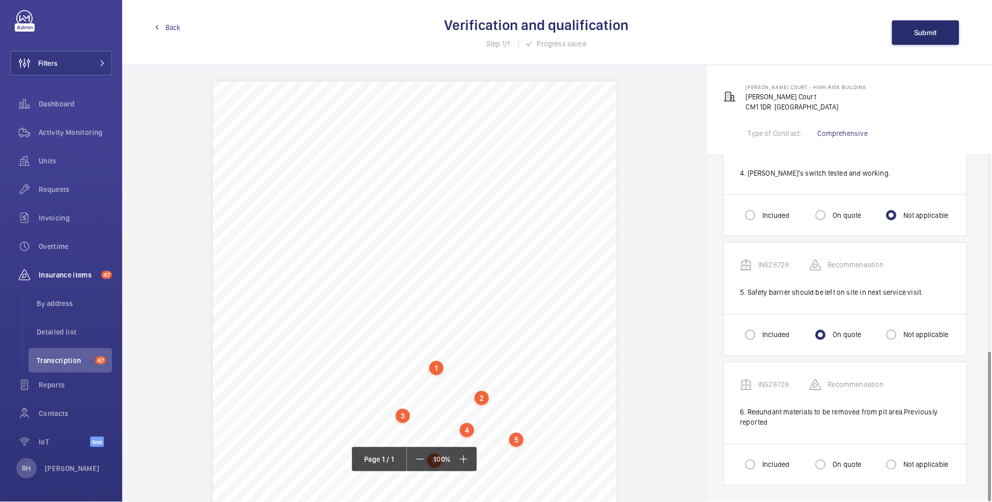
click at [800, 370] on label "Not applicable" at bounding box center [924, 465] width 47 height 10
click at [800, 370] on input "Not applicable" at bounding box center [891, 465] width 20 height 20
radio input "true"
click at [767, 370] on label "Included" at bounding box center [774, 465] width 29 height 10
click at [760, 370] on input "Included" at bounding box center [750, 465] width 20 height 20
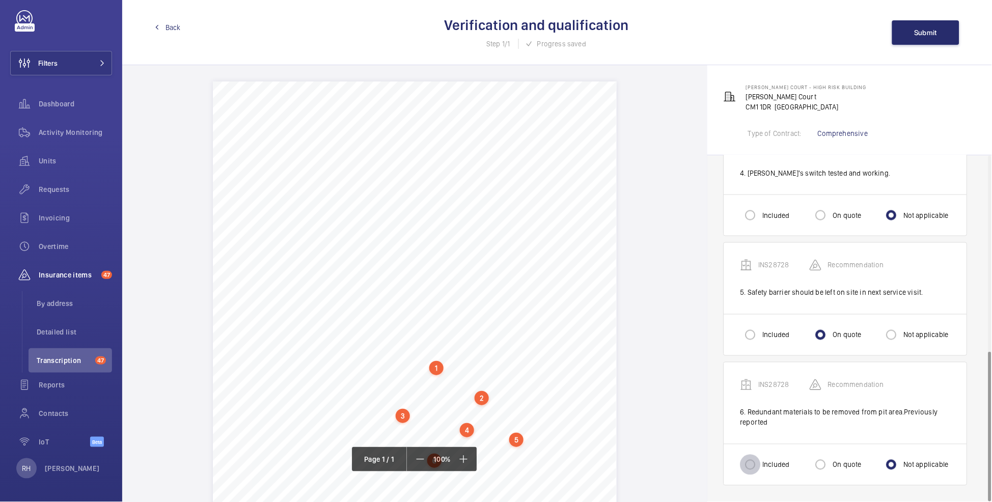
radio input "true"
click at [800, 34] on span "Submit" at bounding box center [925, 33] width 23 height 8
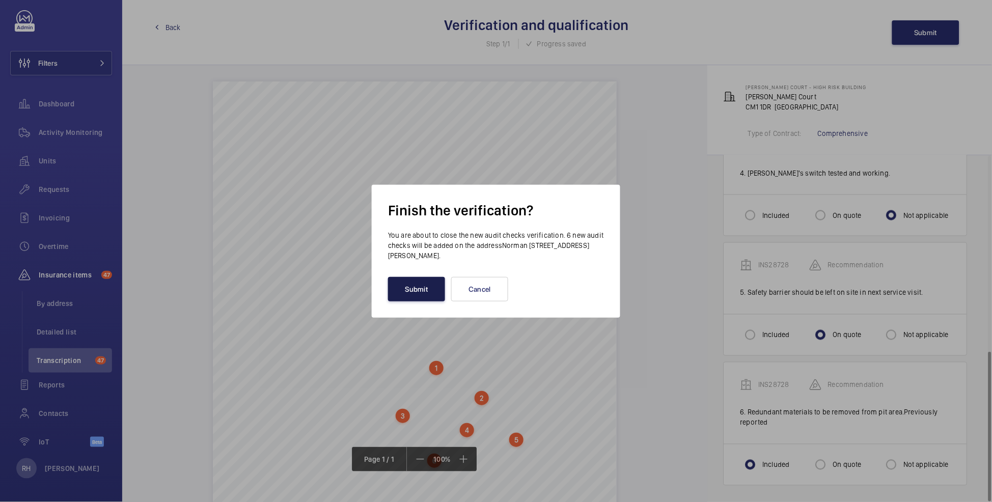
click at [420, 293] on button "Submit" at bounding box center [416, 289] width 57 height 24
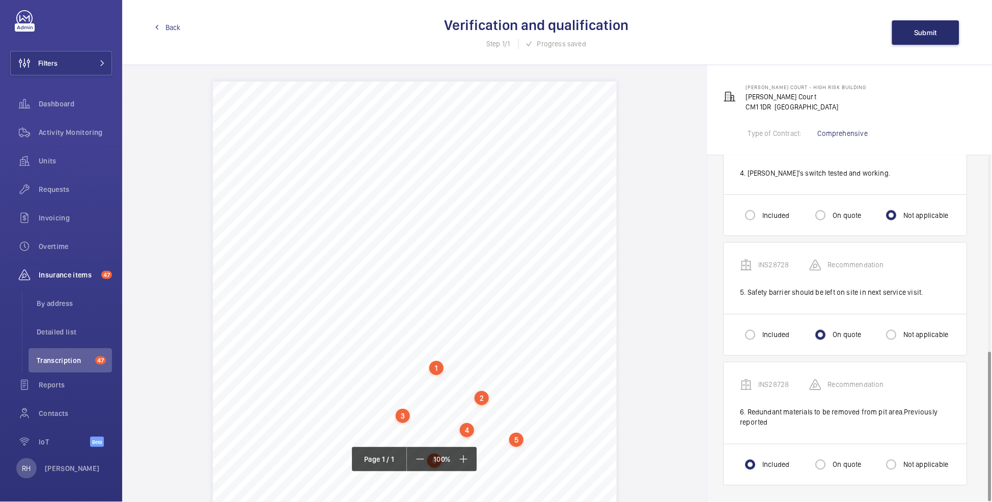
click at [170, 27] on span "Back" at bounding box center [172, 27] width 15 height 10
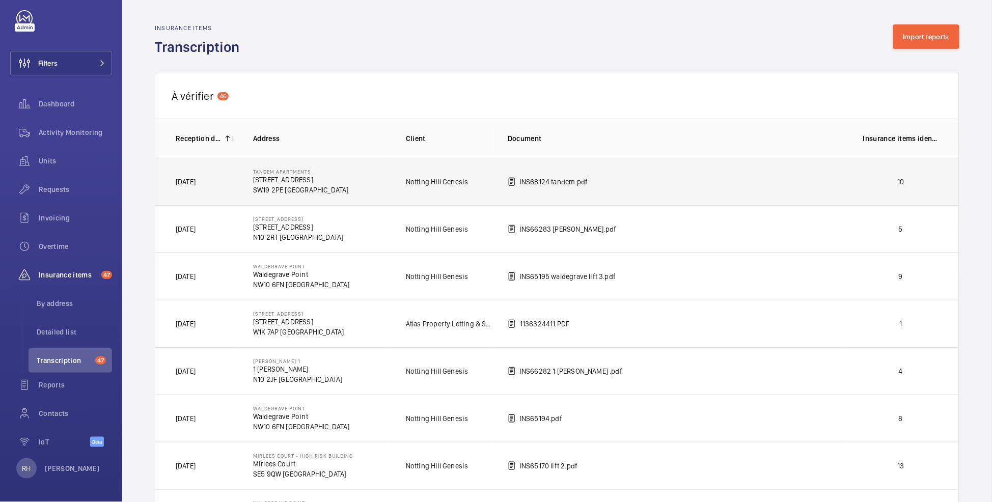
click at [800, 177] on p "10" at bounding box center [900, 182] width 75 height 10
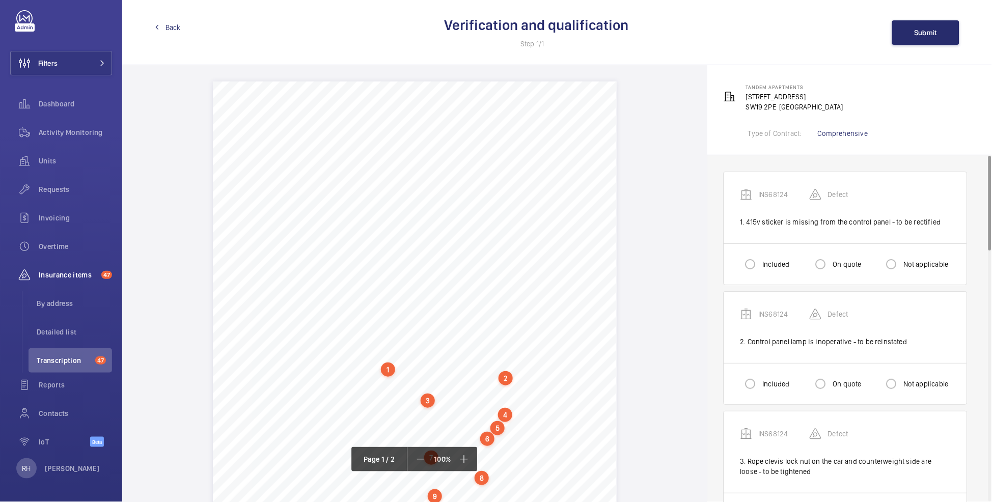
click at [800, 262] on label "On quote" at bounding box center [846, 264] width 31 height 10
click at [800, 262] on input "On quote" at bounding box center [820, 264] width 20 height 20
radio input "true"
click at [759, 257] on input "Included" at bounding box center [750, 264] width 20 height 20
radio input "true"
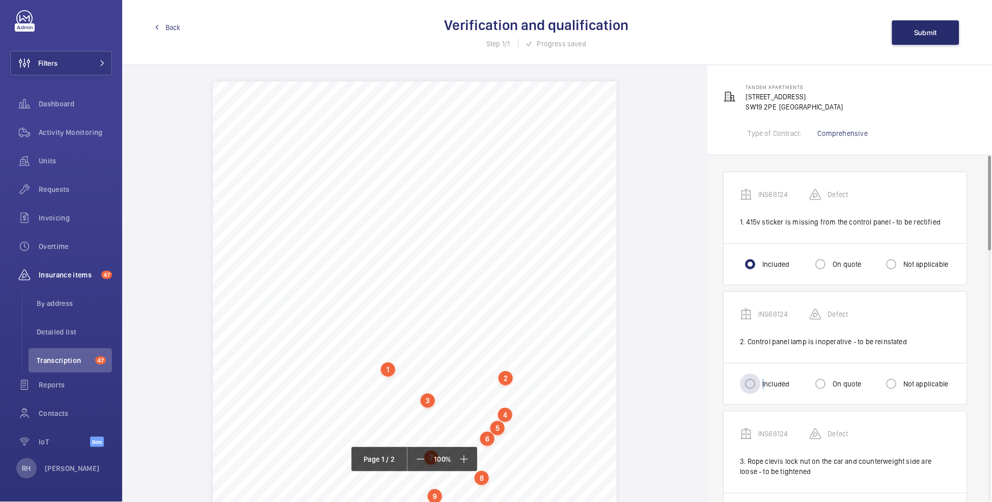
click at [764, 370] on label "Included" at bounding box center [774, 384] width 29 height 10
click at [763, 370] on label "Included" at bounding box center [774, 384] width 29 height 10
click at [760, 370] on input "Included" at bounding box center [750, 384] width 20 height 20
radio input "true"
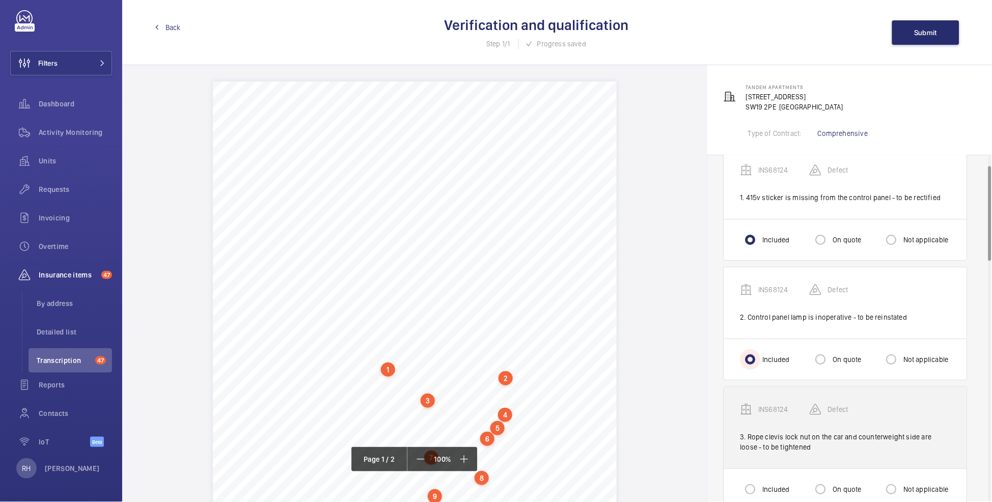
scroll to position [205, 0]
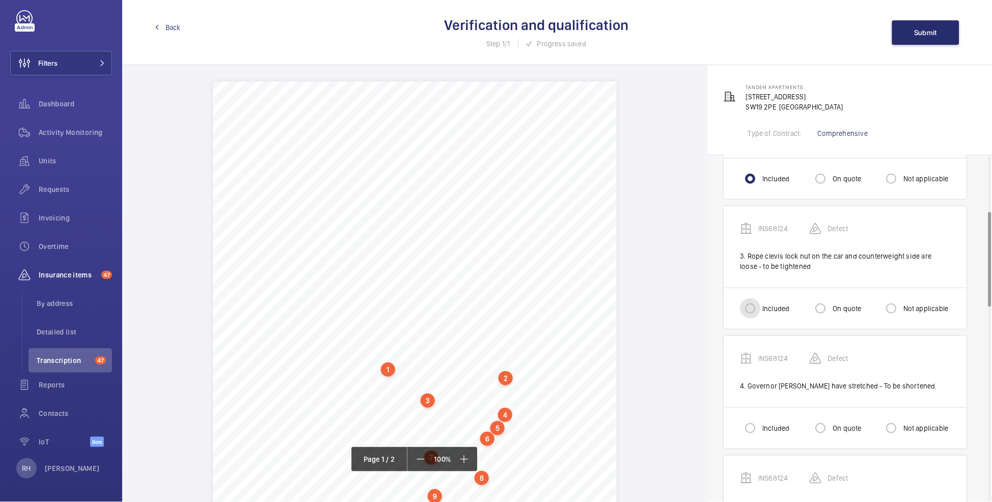
click at [756, 307] on input "Included" at bounding box center [750, 308] width 20 height 20
radio input "true"
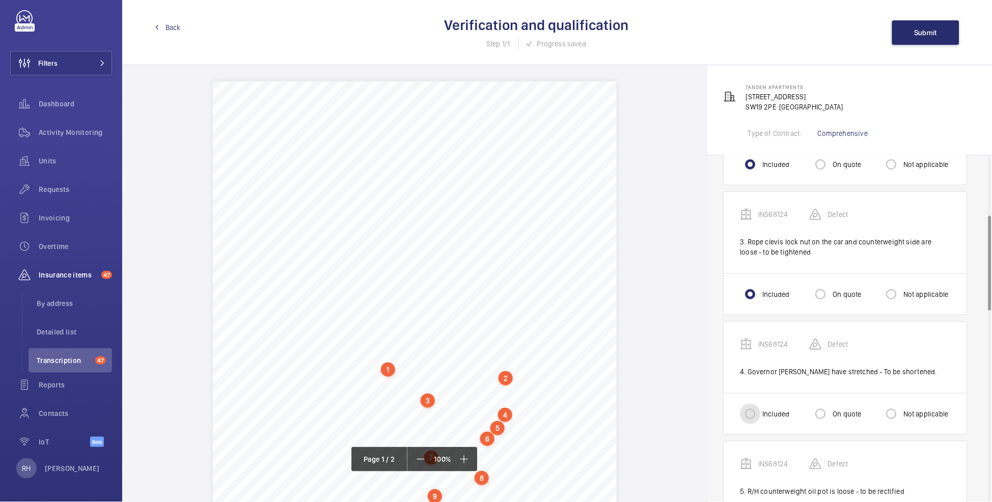
click at [755, 370] on input "Included" at bounding box center [750, 414] width 20 height 20
radio input "true"
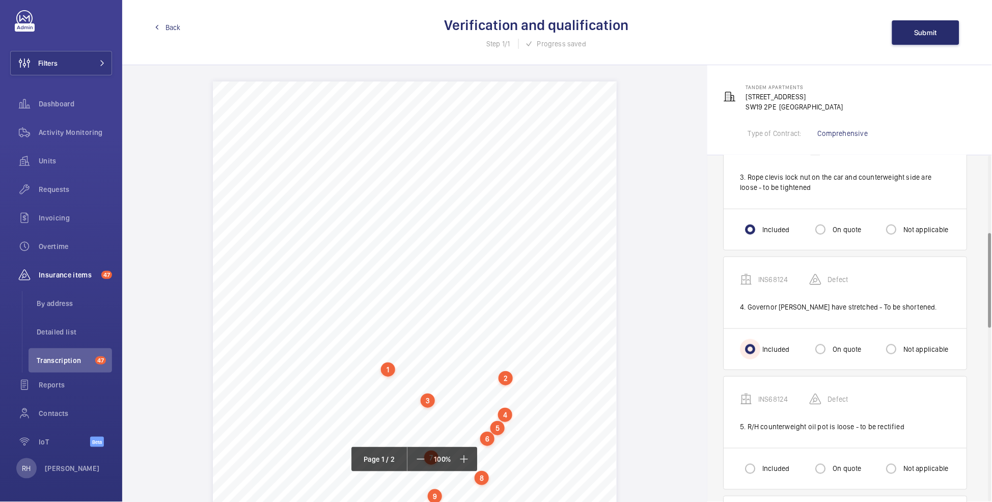
scroll to position [286, 0]
click at [767, 370] on label "Included" at bounding box center [774, 467] width 29 height 10
click at [760, 370] on input "Included" at bounding box center [750, 467] width 20 height 20
radio input "true"
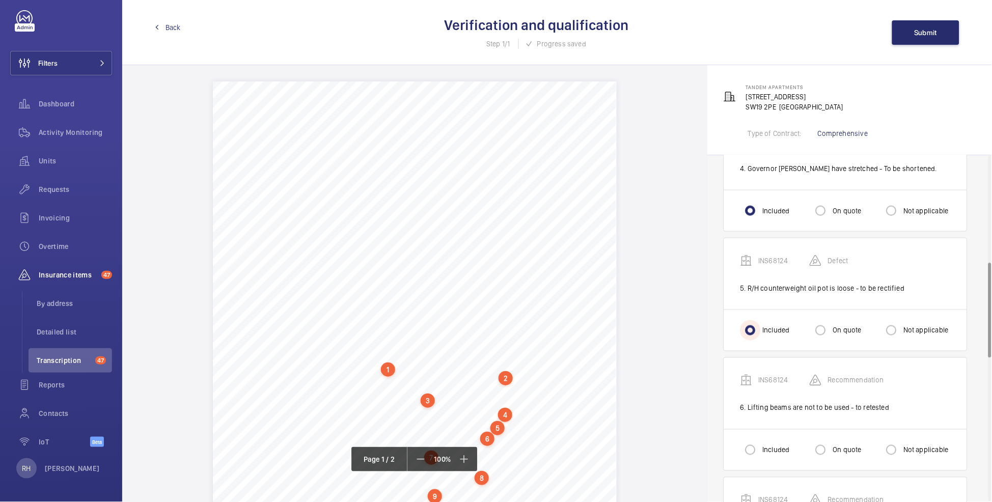
scroll to position [441, 0]
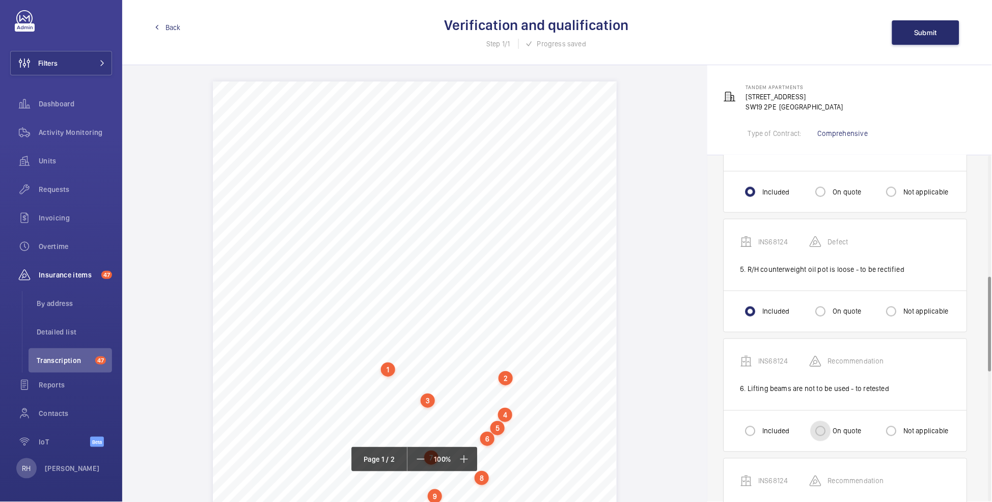
click at [800, 370] on input "On quote" at bounding box center [820, 431] width 20 height 20
radio input "true"
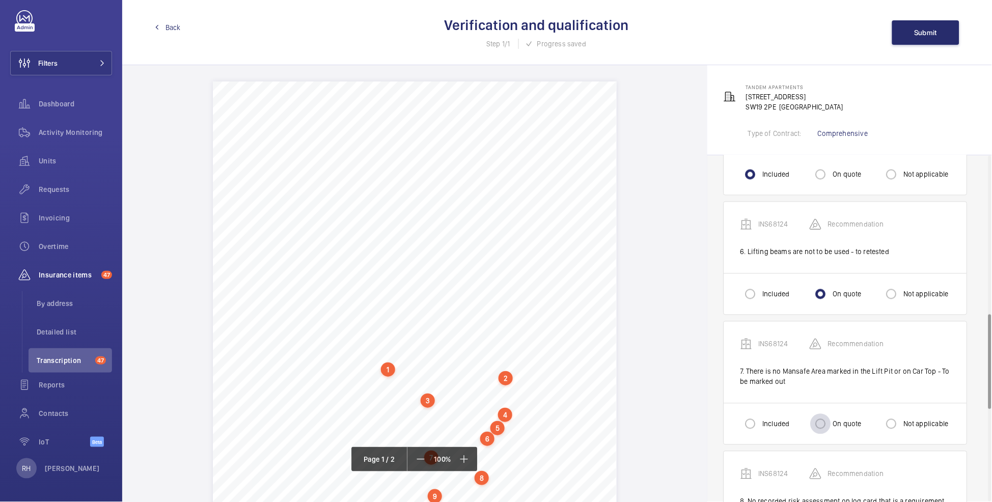
click at [800, 370] on div at bounding box center [820, 424] width 24 height 24
radio input "true"
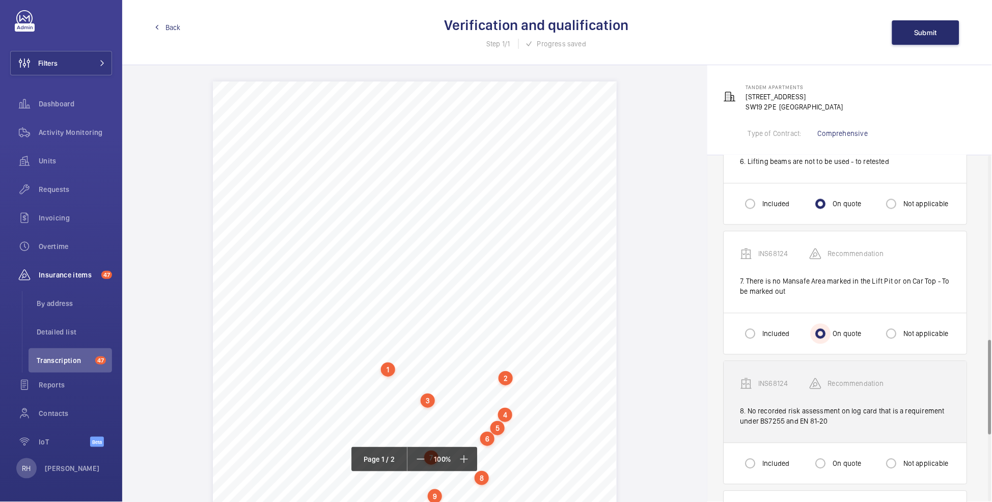
scroll to position [674, 0]
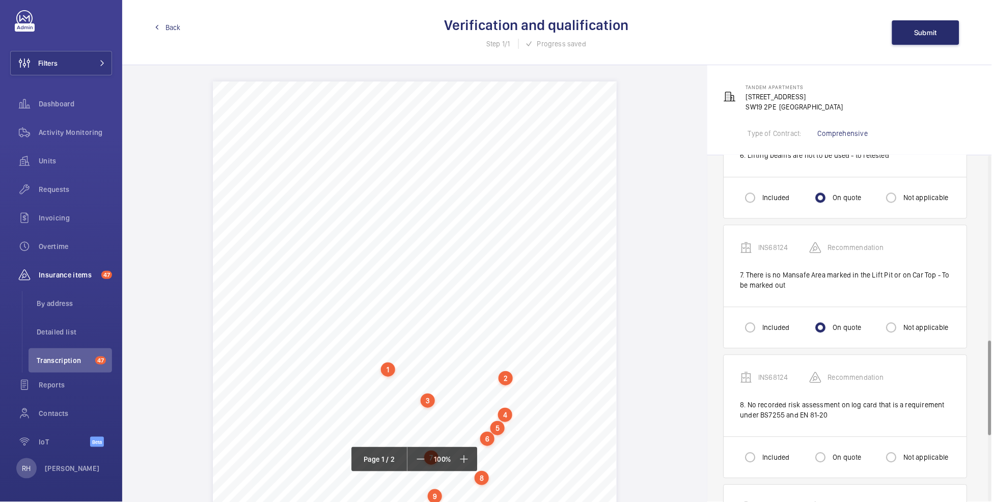
click at [800, 370] on label "Not applicable" at bounding box center [924, 458] width 47 height 10
click at [800, 370] on input "Not applicable" at bounding box center [891, 457] width 20 height 20
radio input "true"
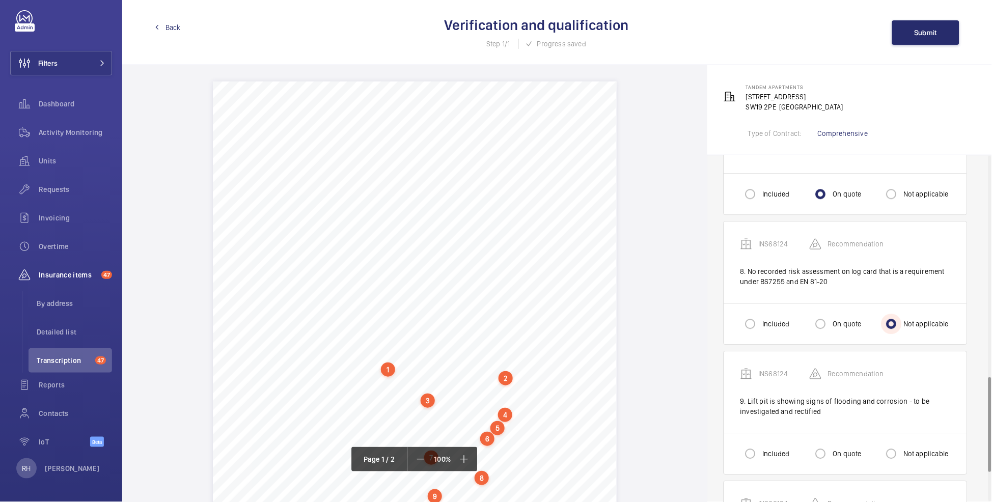
scroll to position [810, 0]
click at [753, 370] on input "Included" at bounding box center [750, 452] width 20 height 20
radio input "true"
click at [800, 370] on label "On quote" at bounding box center [846, 452] width 31 height 10
click at [800, 370] on input "On quote" at bounding box center [820, 452] width 20 height 20
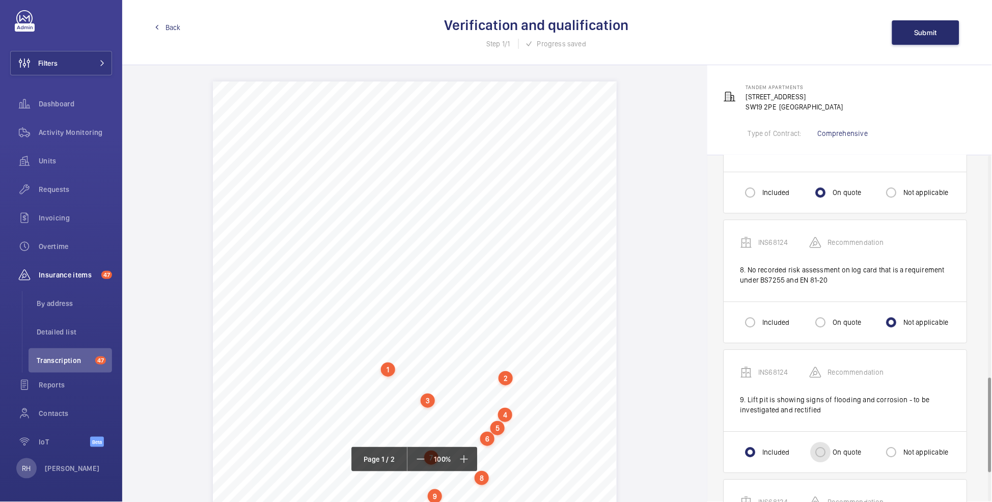
radio input "true"
click at [739, 370] on div at bounding box center [750, 452] width 24 height 24
radio input "true"
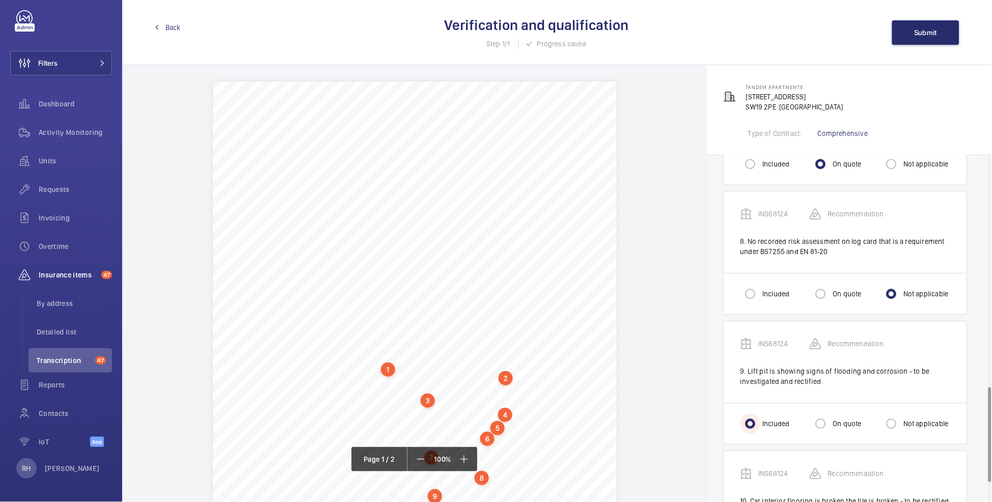
scroll to position [918, 0]
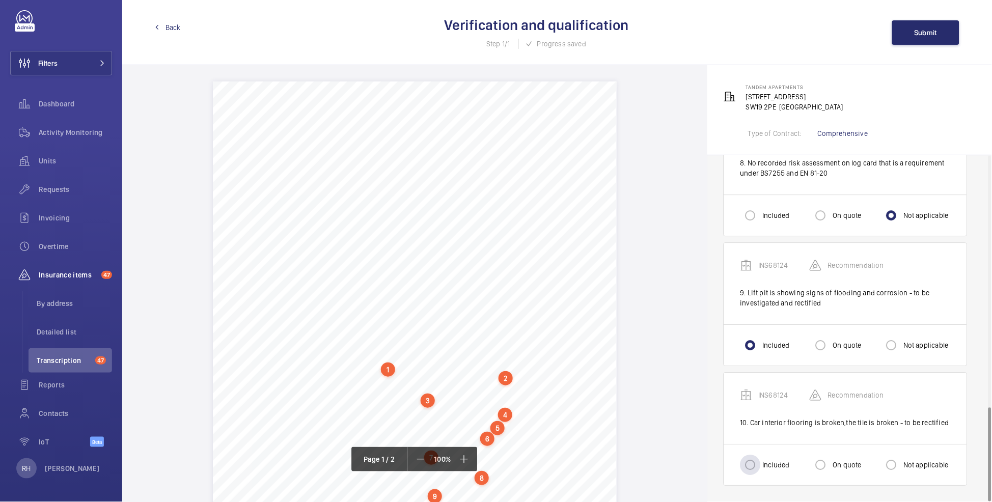
click at [768, 370] on label "Included" at bounding box center [774, 465] width 29 height 10
click at [760, 370] on input "Included" at bounding box center [750, 465] width 20 height 20
radio input "true"
click at [800, 30] on span "Submit" at bounding box center [925, 33] width 23 height 8
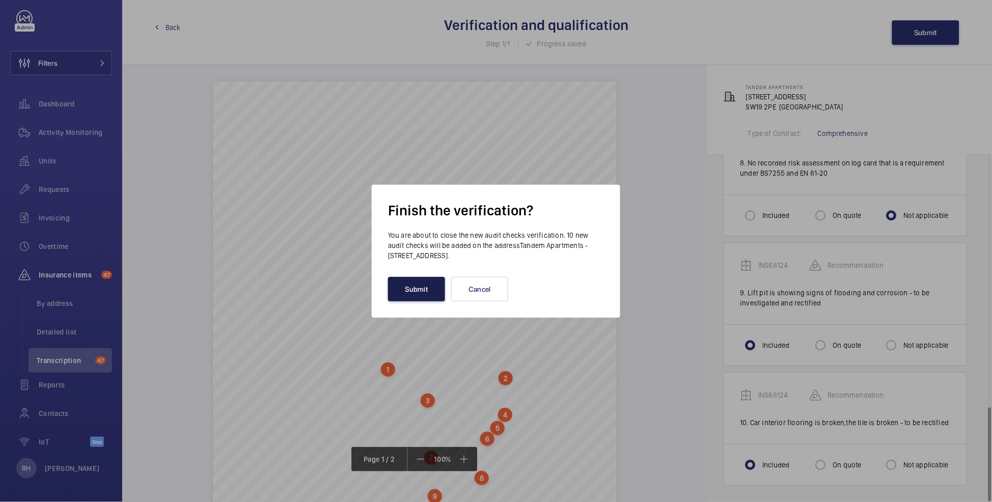
click at [410, 288] on button "Submit" at bounding box center [416, 289] width 57 height 24
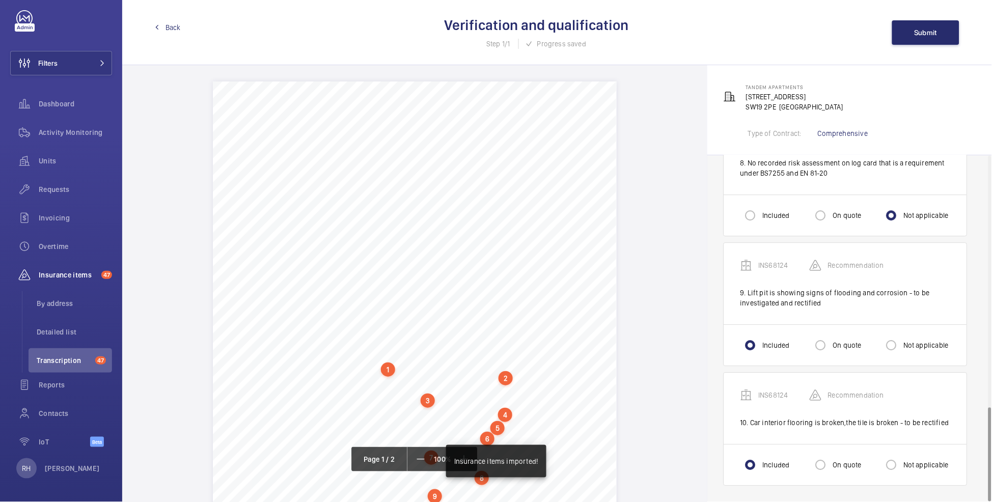
click at [169, 30] on span "Back" at bounding box center [172, 27] width 15 height 10
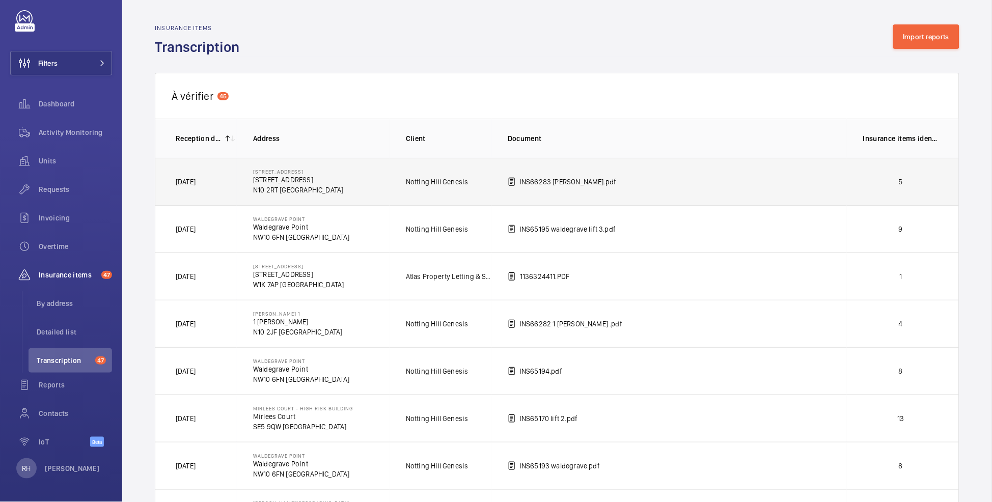
click at [800, 190] on td "5" at bounding box center [903, 181] width 112 height 47
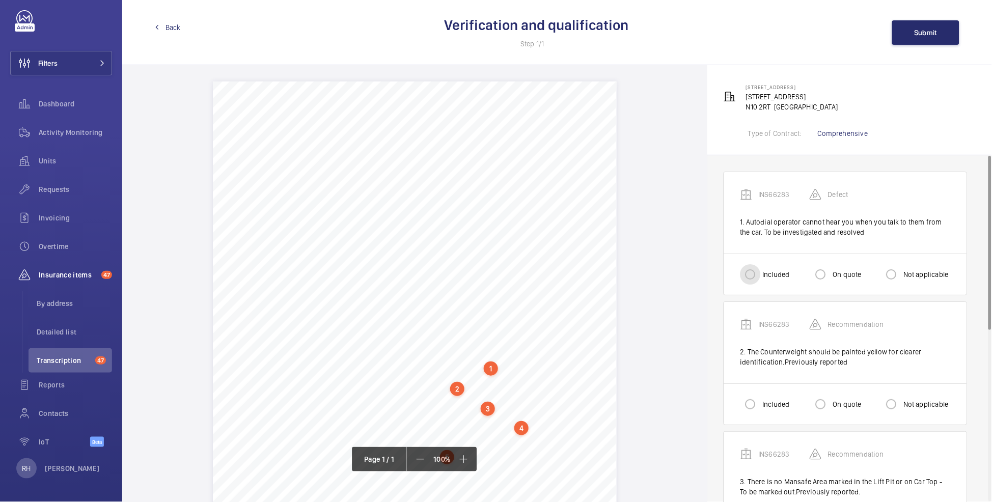
click at [752, 275] on input "Included" at bounding box center [750, 274] width 20 height 20
radio input "true"
click at [800, 370] on label "On quote" at bounding box center [846, 404] width 31 height 10
click at [800, 370] on input "On quote" at bounding box center [820, 404] width 20 height 20
radio input "true"
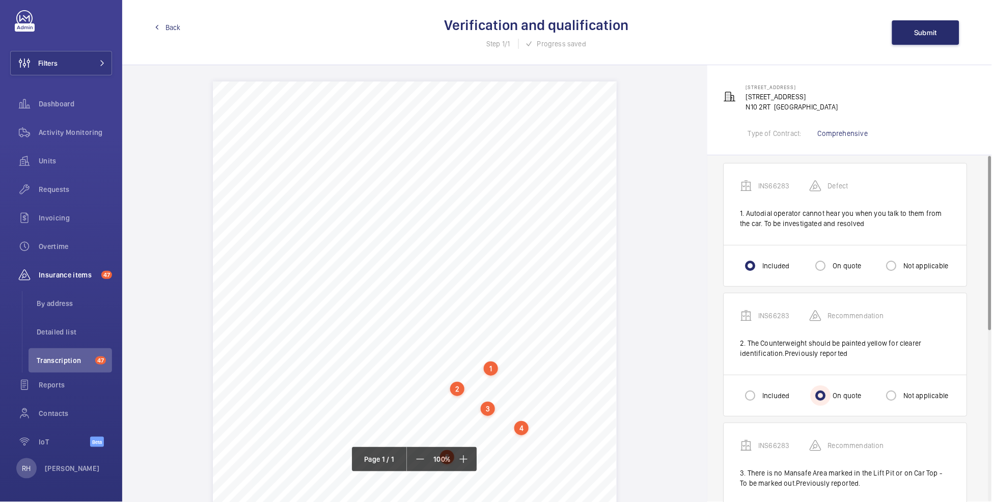
scroll to position [14, 0]
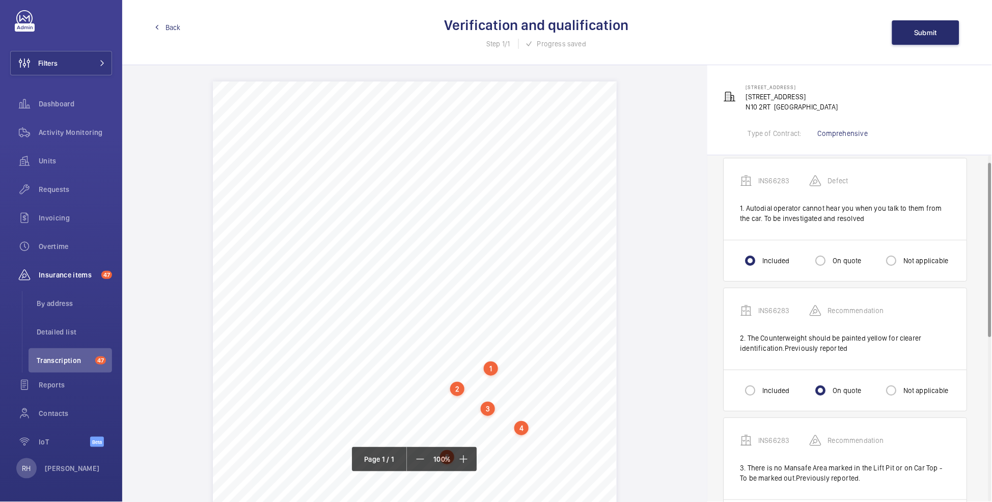
click at [800, 370] on label "Not applicable" at bounding box center [924, 390] width 47 height 10
click at [800, 370] on input "Not applicable" at bounding box center [891, 390] width 20 height 20
radio input "true"
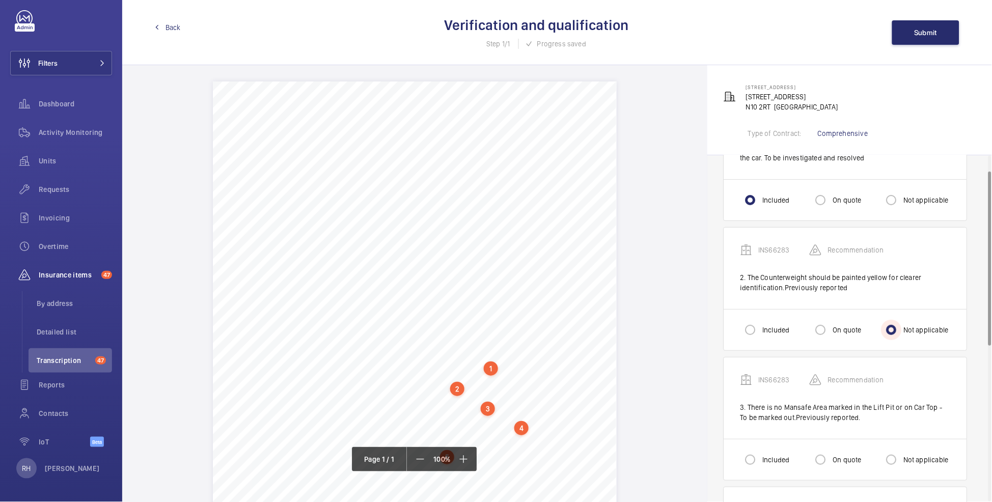
scroll to position [88, 0]
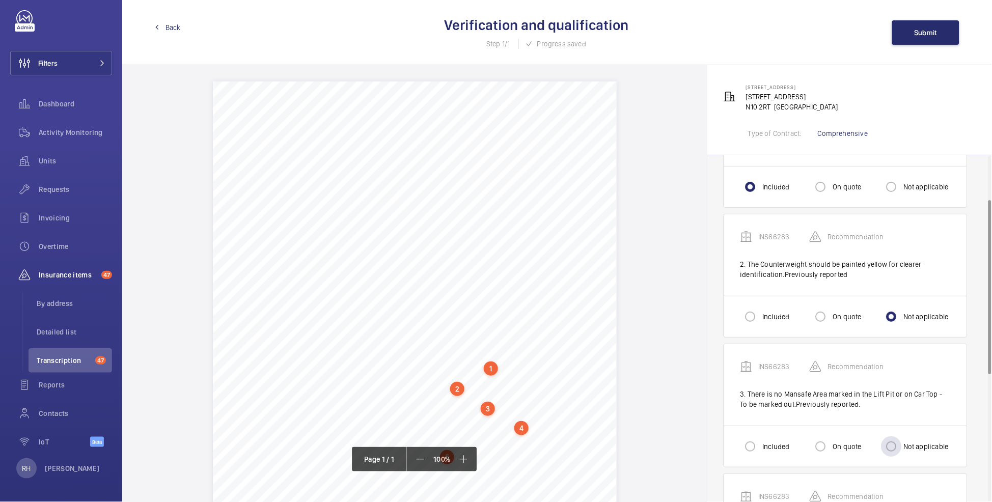
click at [800, 370] on label "Not applicable" at bounding box center [924, 446] width 47 height 10
click at [800, 370] on input "Not applicable" at bounding box center [891, 446] width 20 height 20
radio input "true"
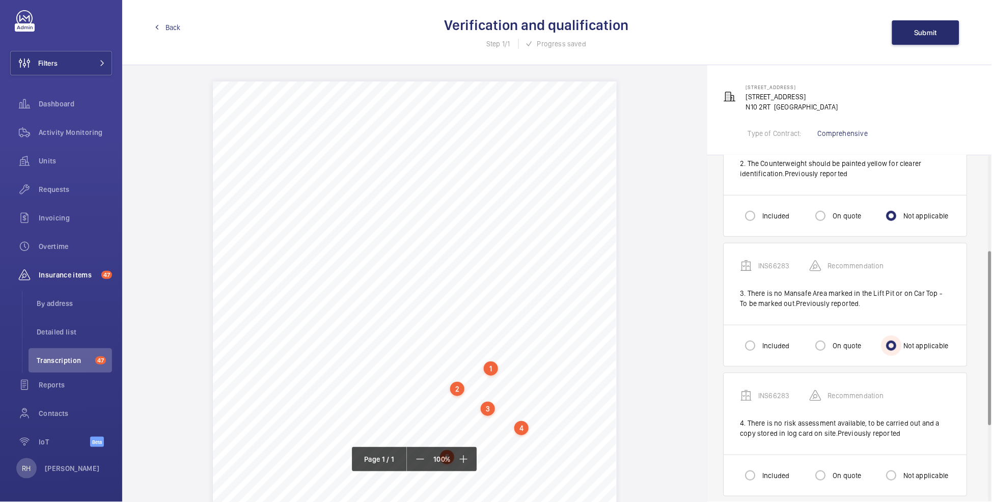
scroll to position [224, 0]
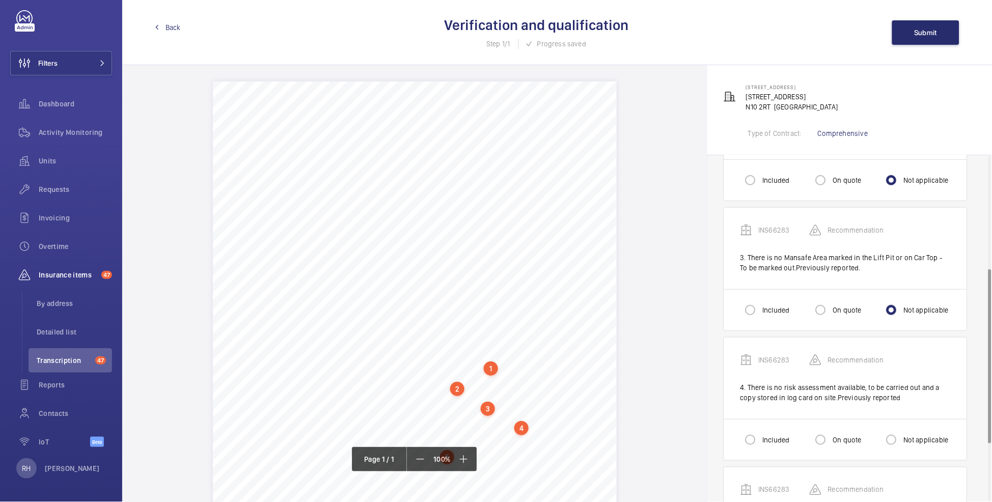
click at [800, 370] on label "Not applicable" at bounding box center [924, 440] width 47 height 10
click at [800, 370] on input "Not applicable" at bounding box center [891, 440] width 20 height 20
radio input "true"
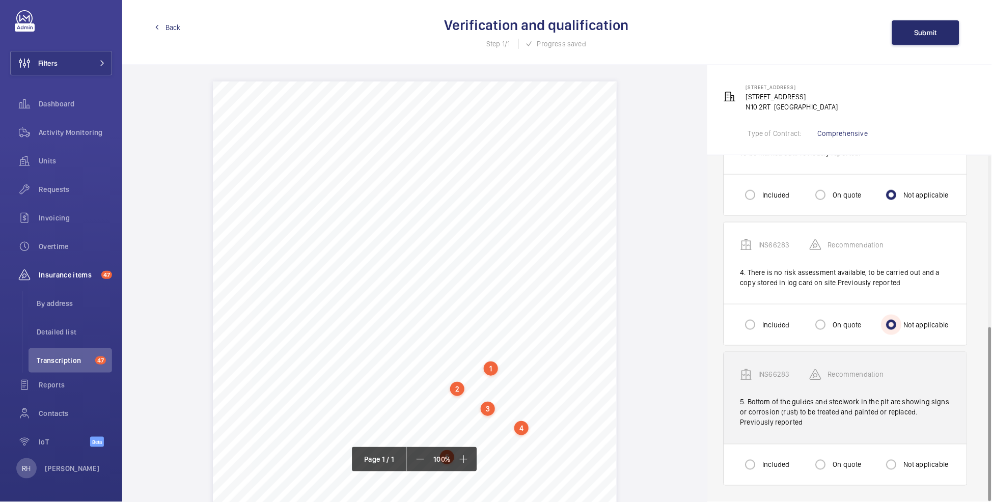
scroll to position [340, 0]
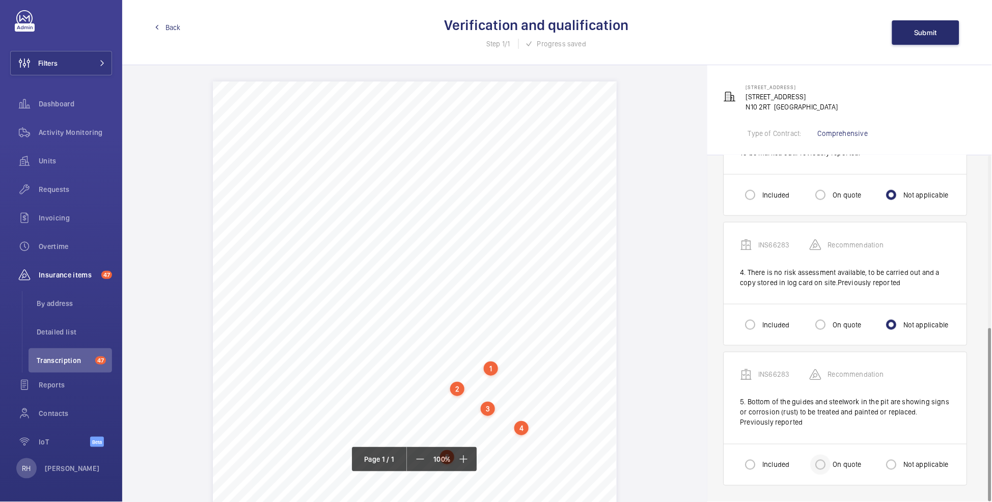
click at [800, 370] on div at bounding box center [820, 465] width 24 height 24
radio input "true"
click at [800, 370] on label "Not applicable" at bounding box center [924, 465] width 47 height 10
click at [800, 370] on input "Not applicable" at bounding box center [891, 465] width 20 height 20
radio input "true"
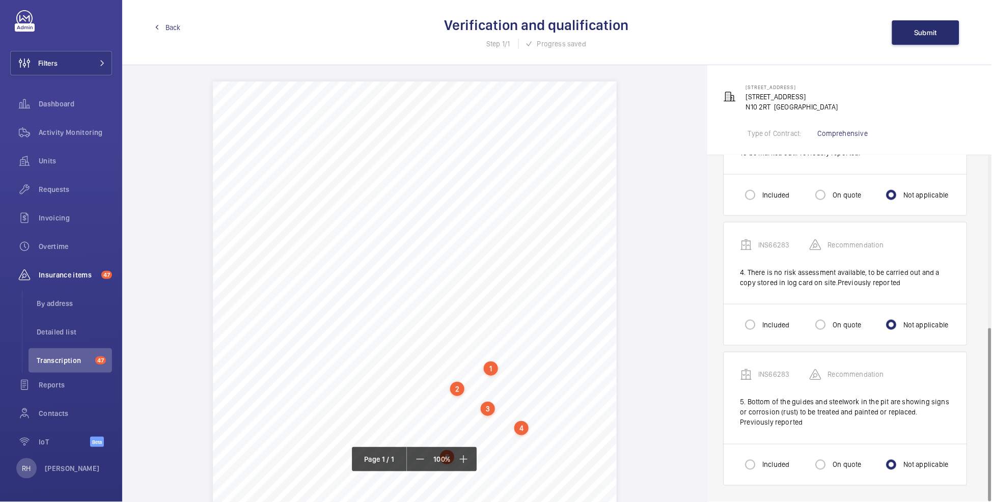
click at [800, 370] on label "On quote" at bounding box center [846, 465] width 31 height 10
click at [800, 370] on input "On quote" at bounding box center [820, 465] width 20 height 20
radio input "true"
click at [800, 32] on span "Submit" at bounding box center [925, 33] width 23 height 8
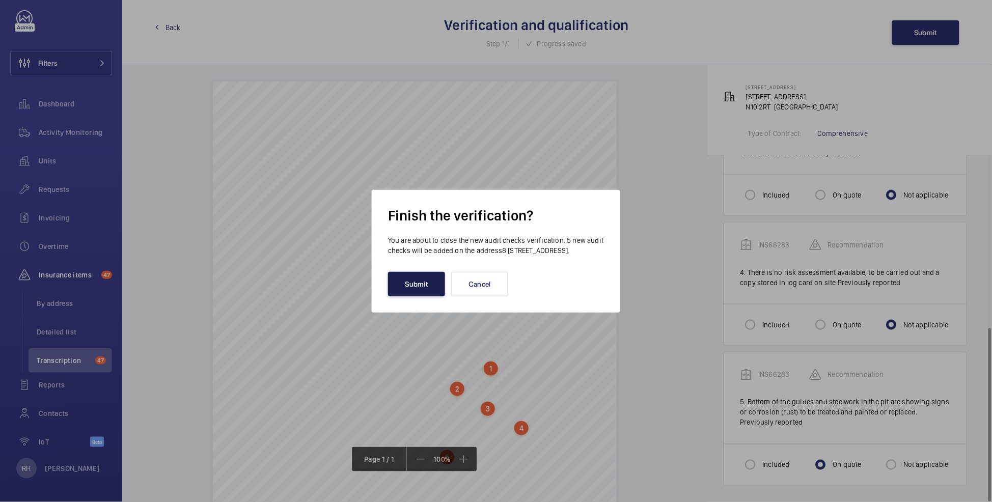
click at [420, 290] on button "Submit" at bounding box center [416, 284] width 57 height 24
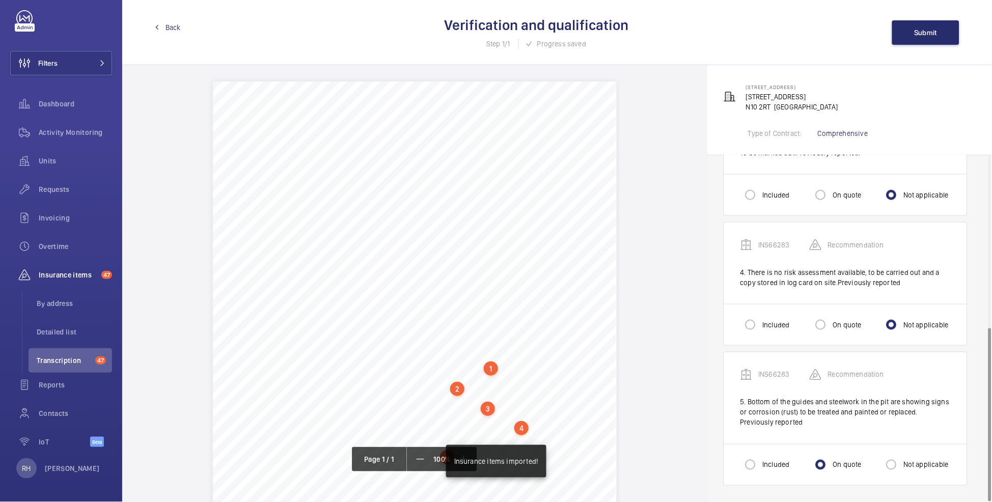
click at [167, 32] on span "Back" at bounding box center [172, 27] width 15 height 10
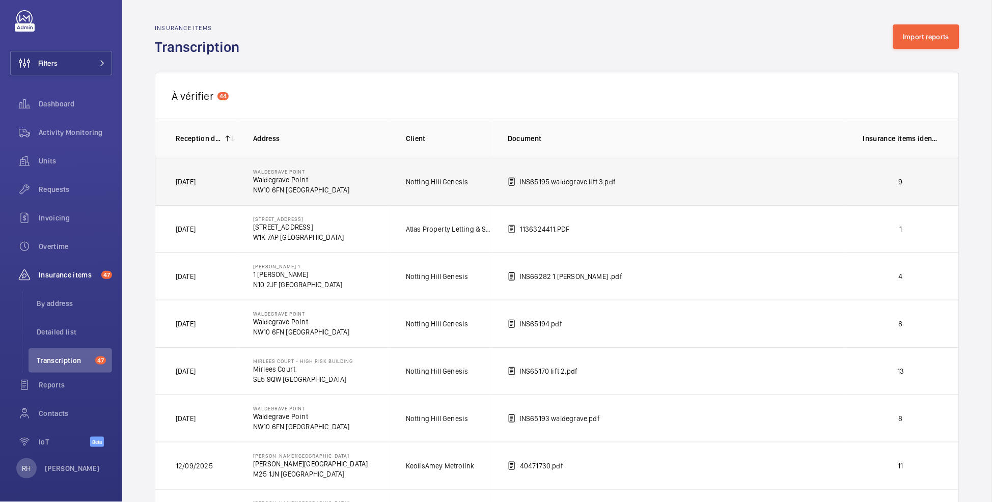
click at [800, 184] on p "9" at bounding box center [900, 182] width 75 height 10
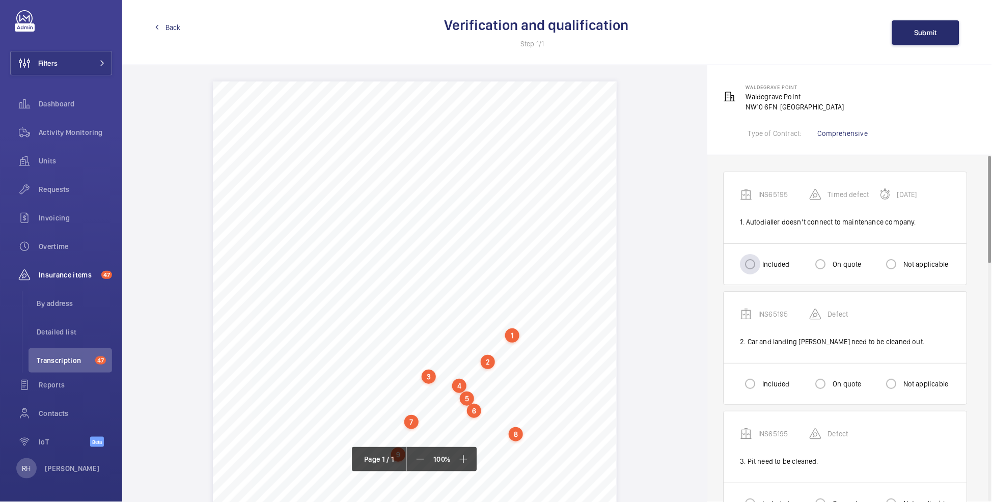
click at [766, 262] on label "Included" at bounding box center [774, 264] width 29 height 10
click at [760, 262] on input "Included" at bounding box center [750, 264] width 20 height 20
radio input "true"
click at [756, 370] on input "Included" at bounding box center [750, 384] width 20 height 20
radio input "true"
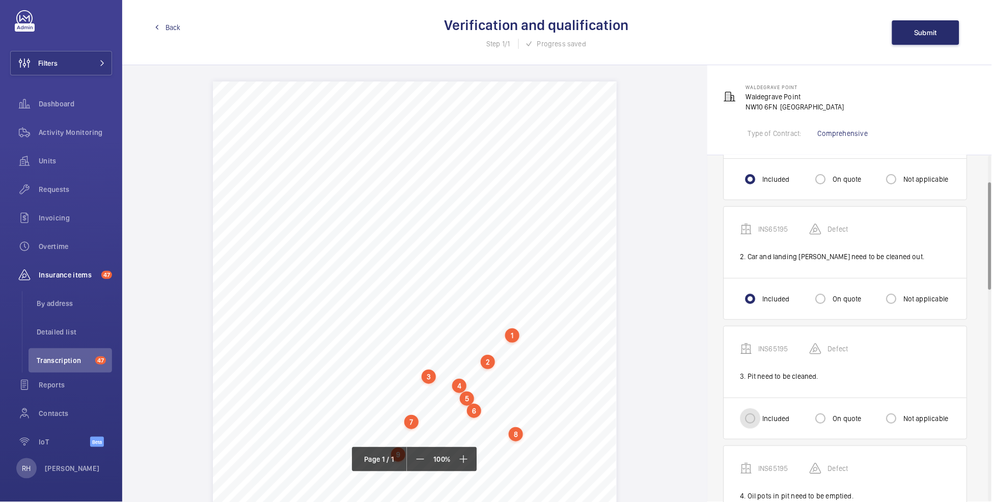
click at [751, 370] on input "Included" at bounding box center [750, 418] width 20 height 20
radio input "true"
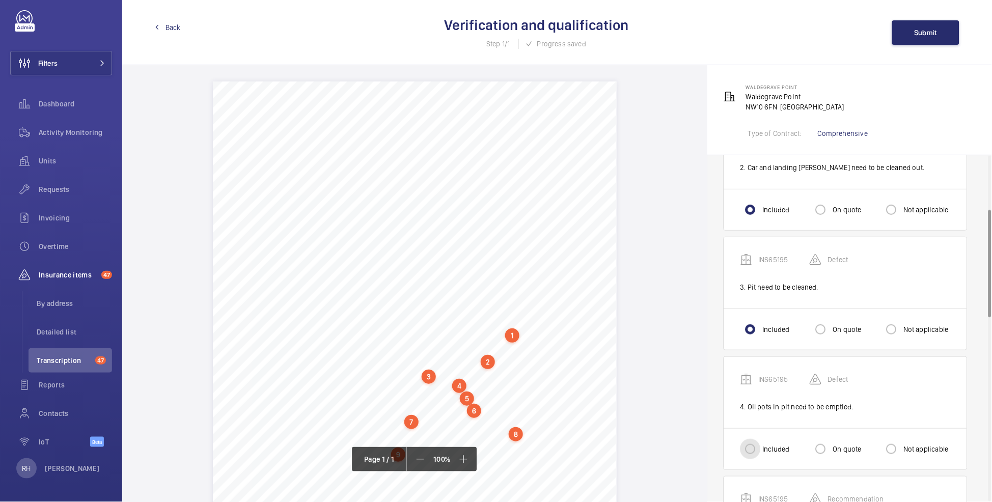
click at [753, 370] on input "Included" at bounding box center [750, 449] width 20 height 20
radio input "true"
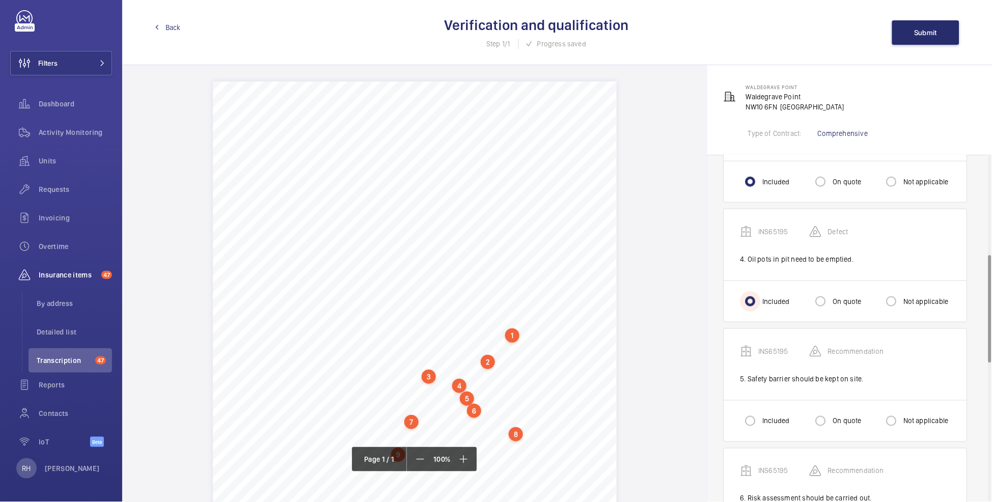
scroll to position [323, 0]
click at [800, 370] on input "On quote" at bounding box center [820, 419] width 20 height 20
radio input "true"
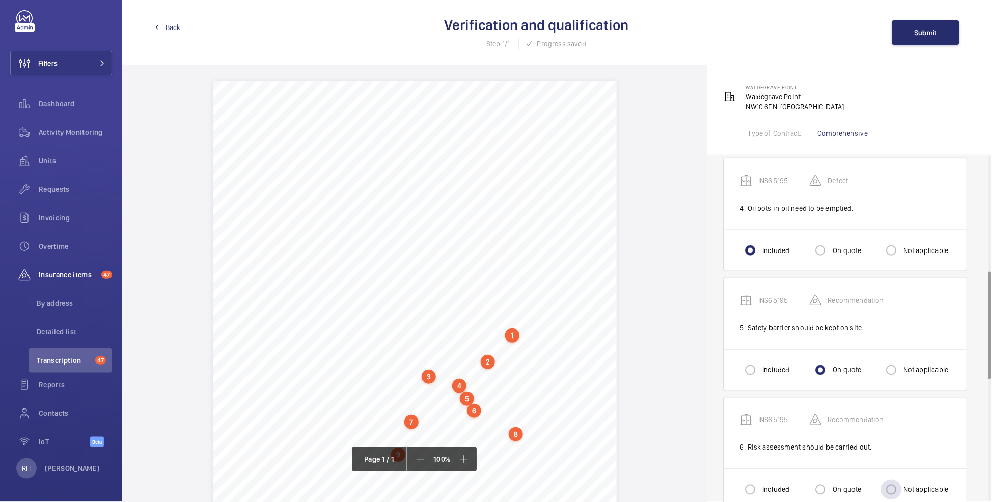
click at [800, 370] on label "Not applicable" at bounding box center [924, 490] width 47 height 10
click at [800, 370] on input "Not applicable" at bounding box center [891, 490] width 20 height 20
radio input "true"
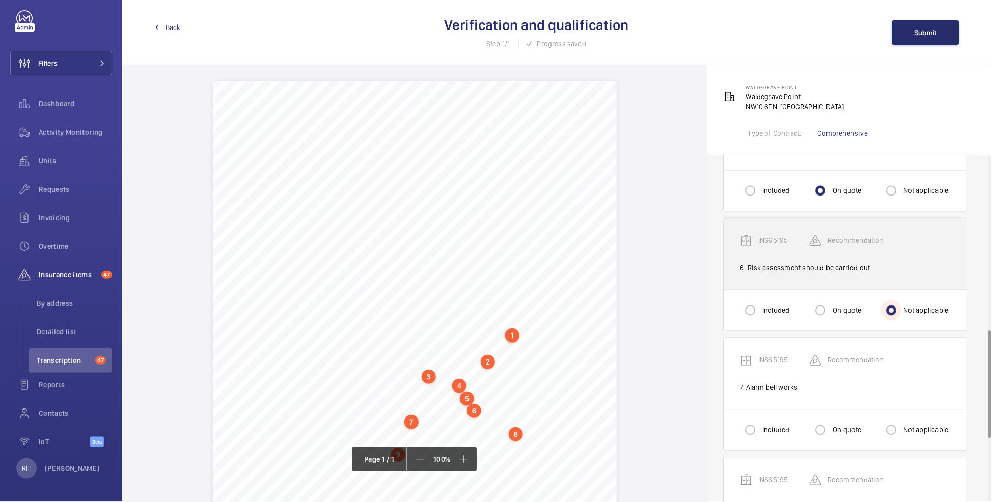
scroll to position [588, 0]
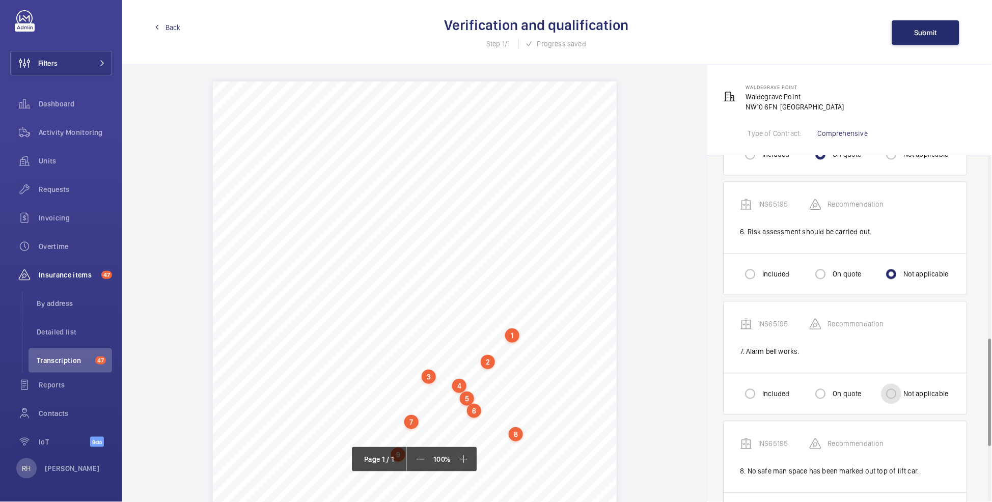
click at [800, 370] on input "Not applicable" at bounding box center [891, 394] width 20 height 20
radio input "true"
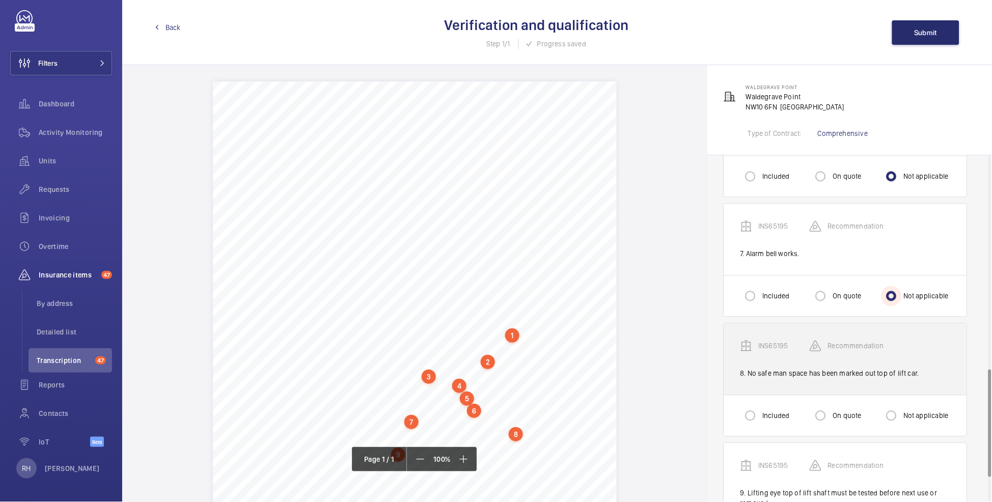
scroll to position [687, 0]
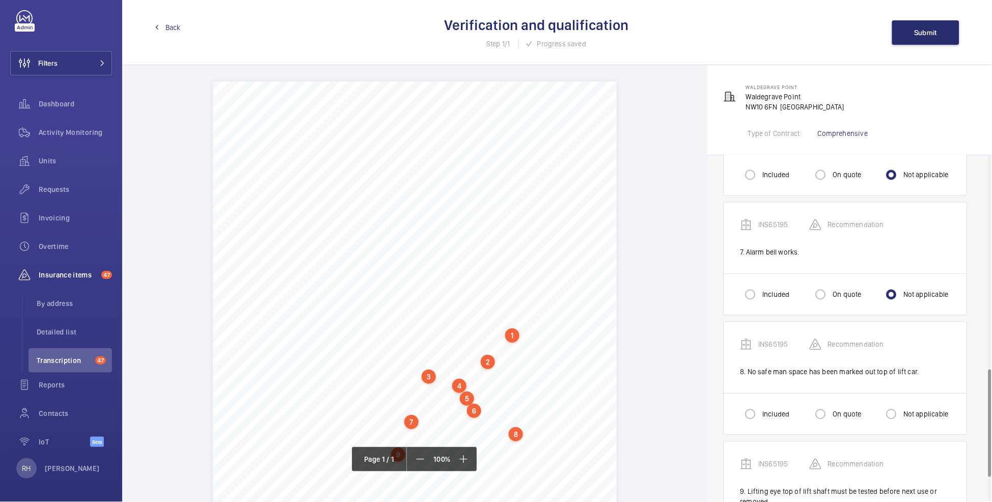
click at [800, 370] on label "On quote" at bounding box center [846, 414] width 31 height 10
click at [800, 370] on input "On quote" at bounding box center [820, 414] width 20 height 20
radio input "true"
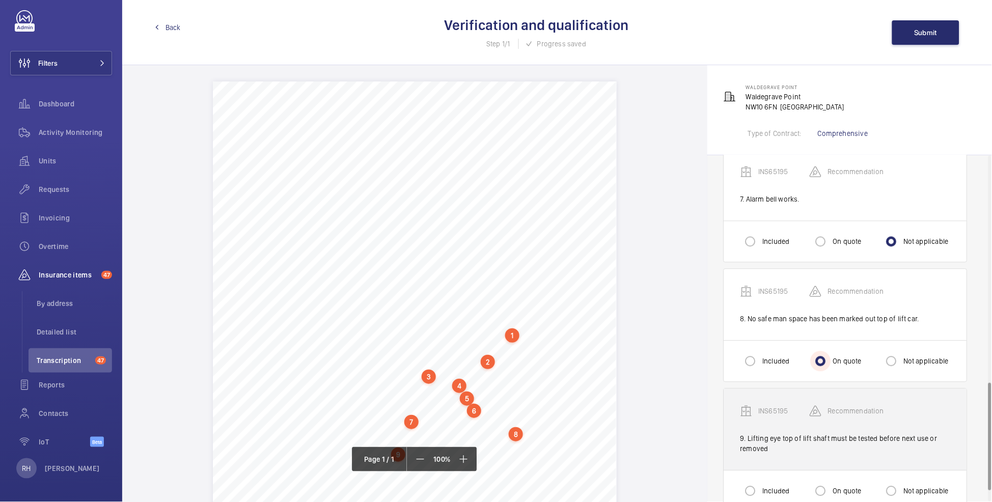
scroll to position [768, 0]
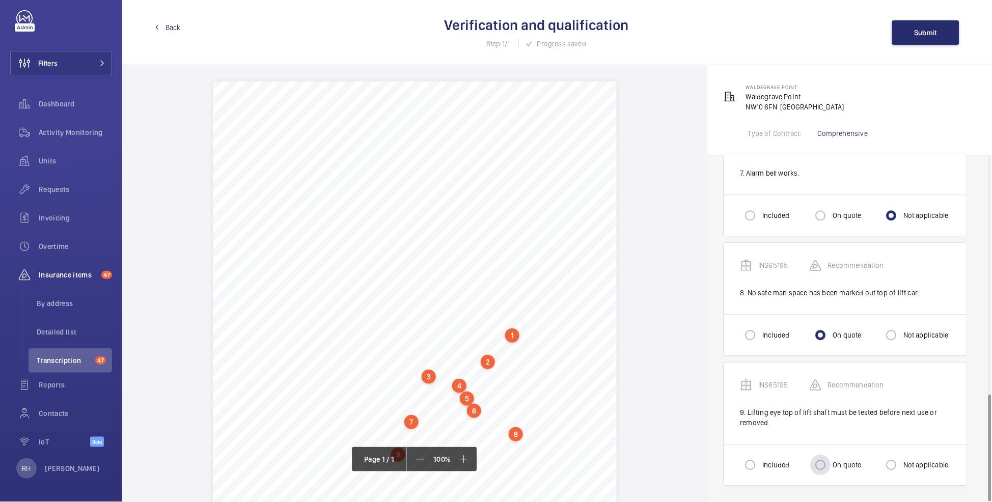
click at [800, 370] on div "On quote" at bounding box center [835, 465] width 51 height 20
click at [800, 370] on label "On quote" at bounding box center [846, 465] width 31 height 10
click at [800, 370] on input "On quote" at bounding box center [820, 465] width 20 height 20
radio input "true"
click at [800, 37] on button "Submit" at bounding box center [925, 32] width 67 height 24
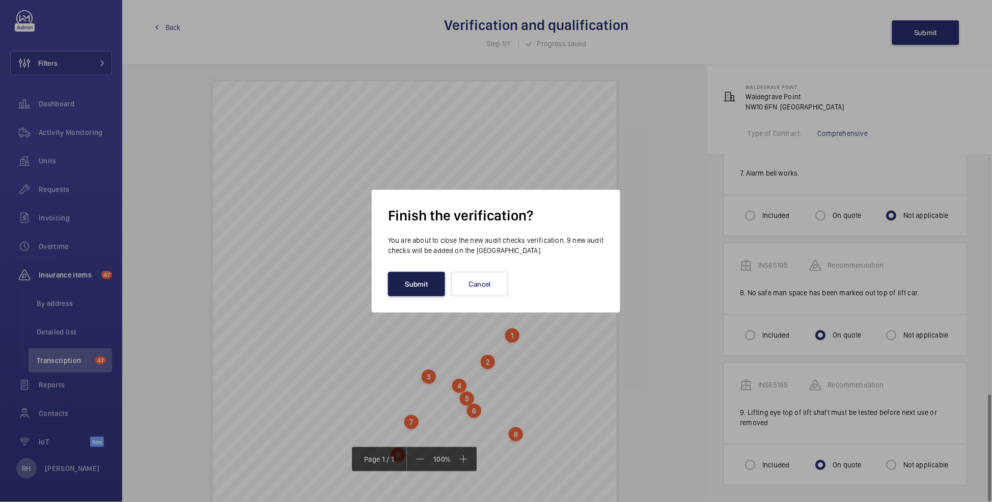
click at [413, 296] on button "Submit" at bounding box center [416, 284] width 57 height 24
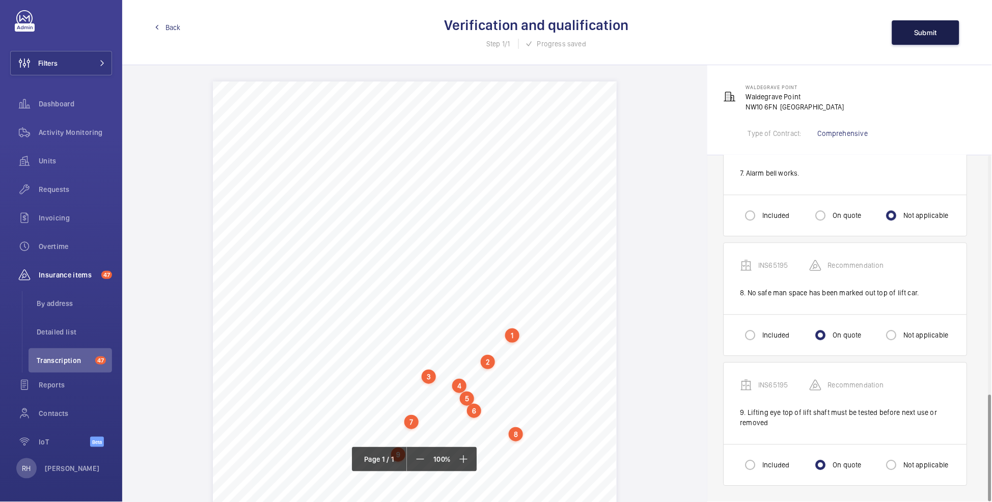
click at [800, 32] on span "Submit" at bounding box center [925, 33] width 23 height 8
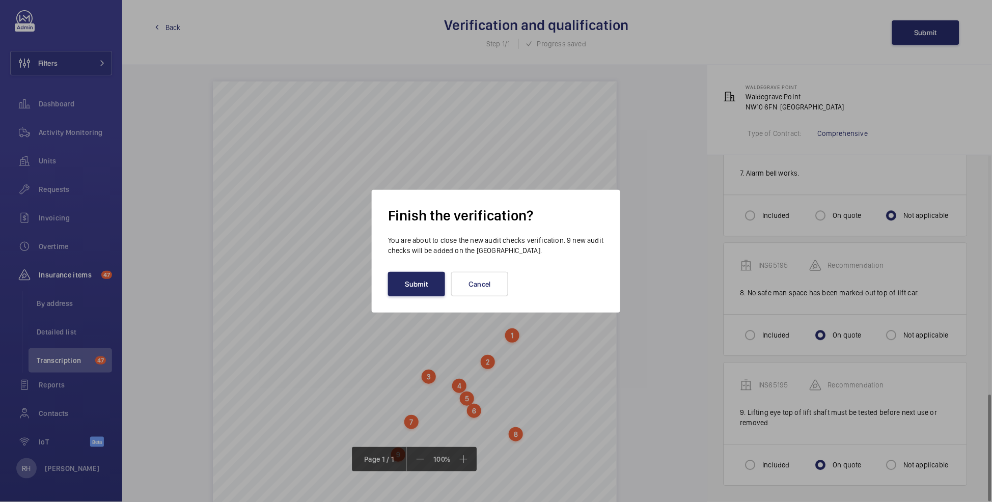
click at [421, 288] on button "Submit" at bounding box center [416, 284] width 57 height 24
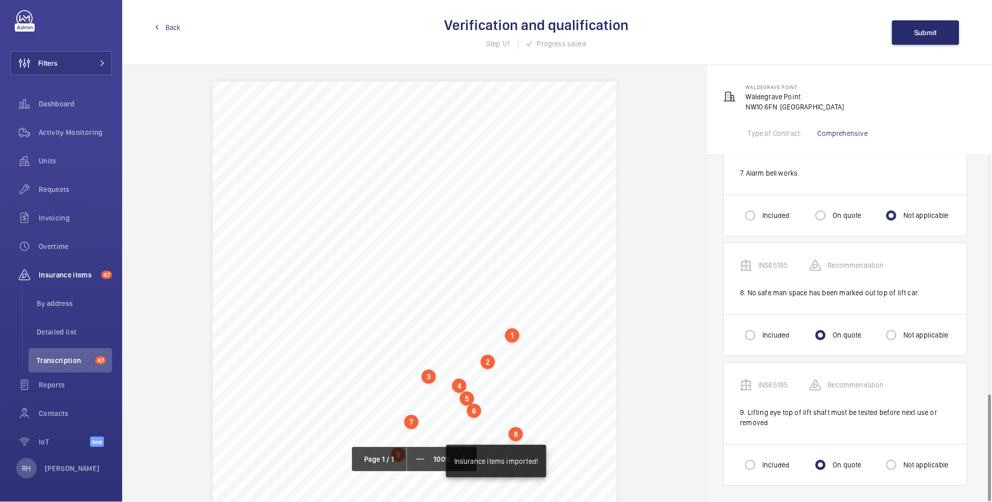
click at [171, 31] on span "Back" at bounding box center [172, 27] width 15 height 10
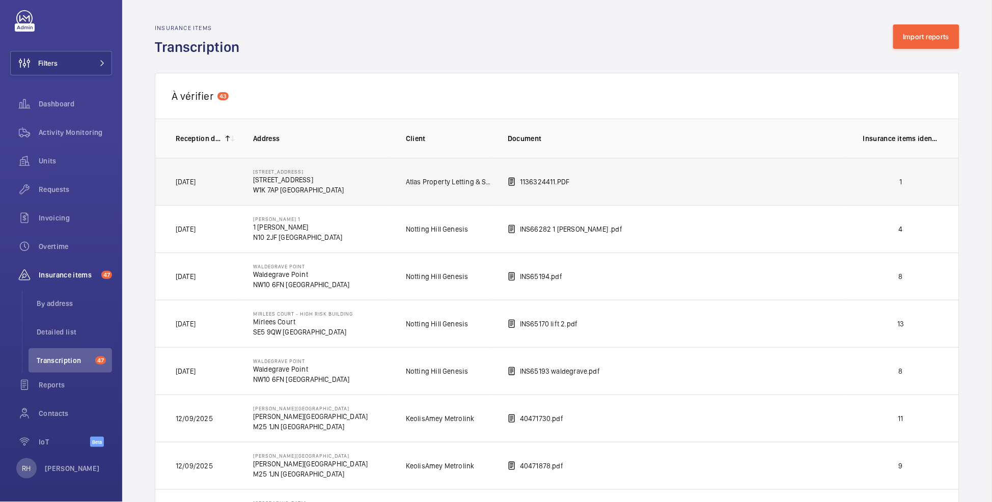
click at [800, 179] on p "1" at bounding box center [900, 182] width 75 height 10
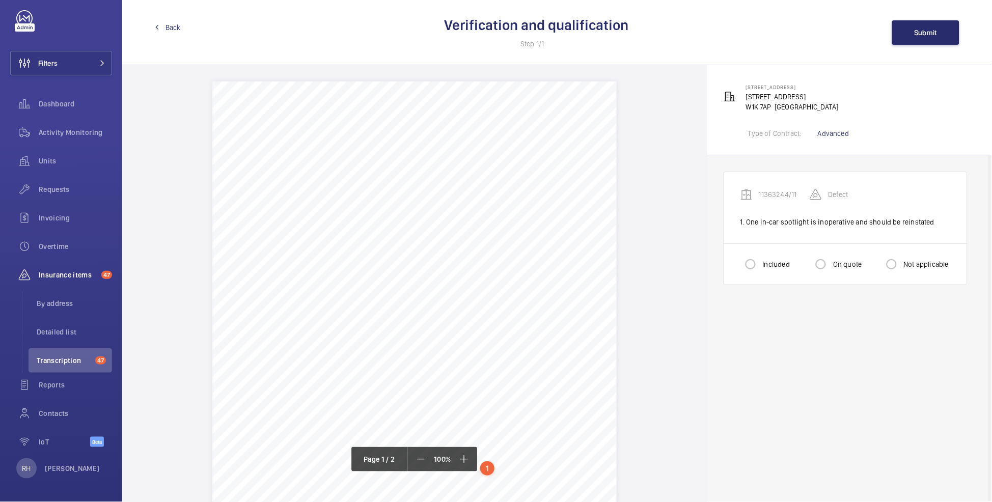
click at [767, 264] on label "Included" at bounding box center [774, 264] width 29 height 10
click at [760, 264] on input "Included" at bounding box center [750, 264] width 20 height 20
radio input "true"
click at [800, 33] on span "Submit" at bounding box center [925, 33] width 23 height 8
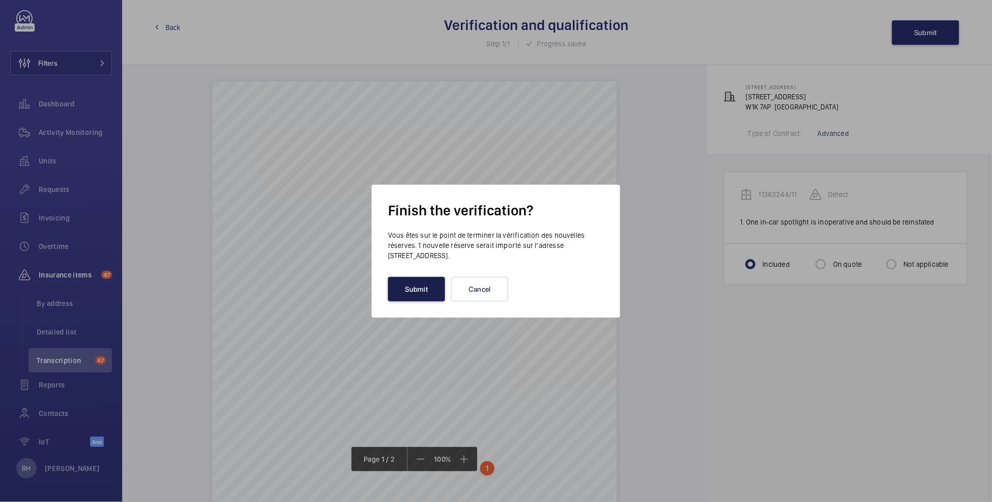
click at [409, 292] on button "Submit" at bounding box center [416, 289] width 57 height 24
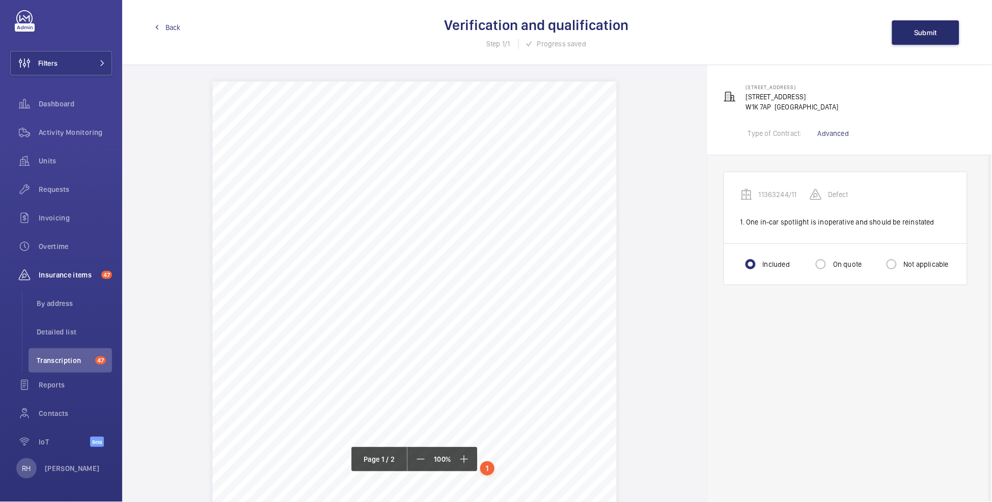
click at [170, 27] on span "Back" at bounding box center [172, 27] width 15 height 10
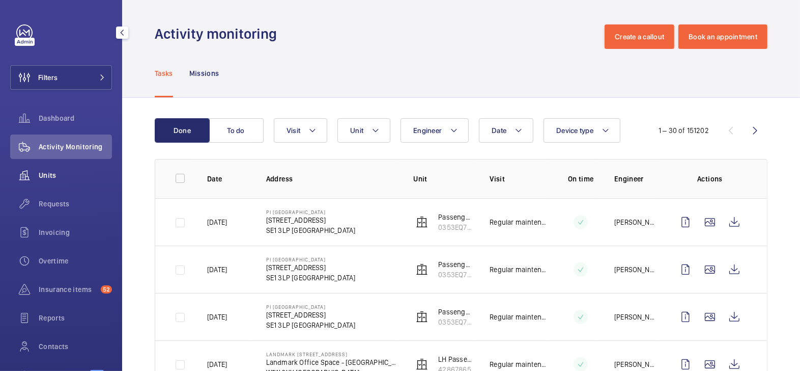
drag, startPoint x: 71, startPoint y: 211, endPoint x: 76, endPoint y: 171, distance: 41.0
click at [72, 211] on div "Requests" at bounding box center [61, 203] width 102 height 24
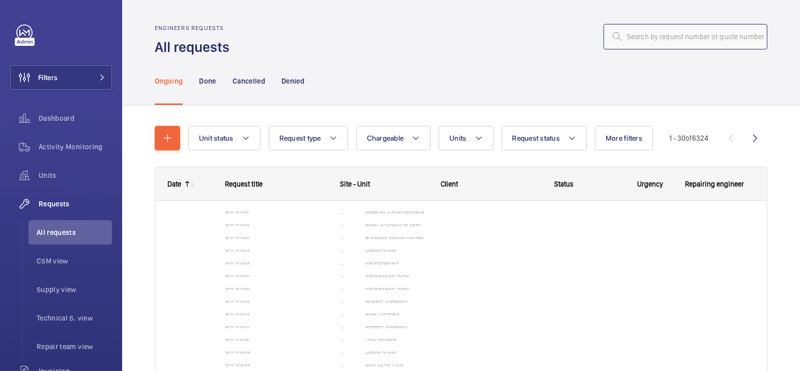
click at [672, 40] on input "text" at bounding box center [686, 36] width 164 height 25
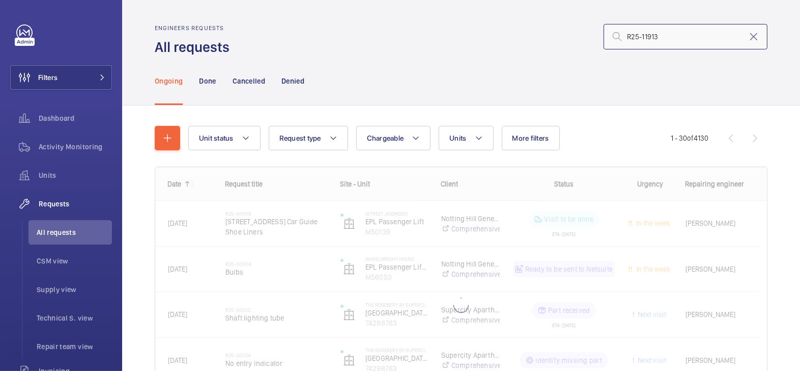
type input "R25-11913"
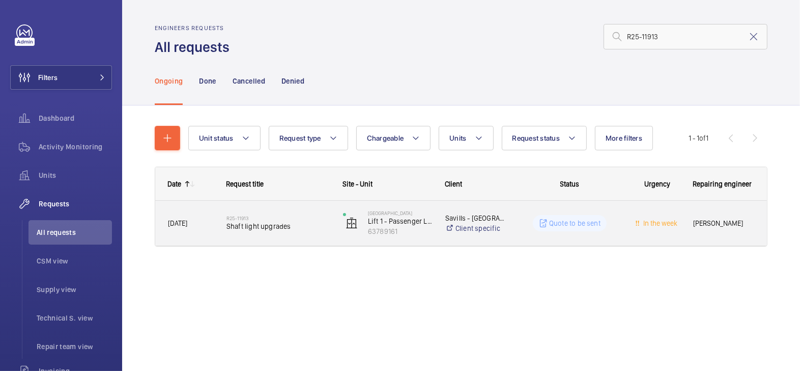
click at [514, 231] on div "Quote to be sent" at bounding box center [564, 223] width 116 height 37
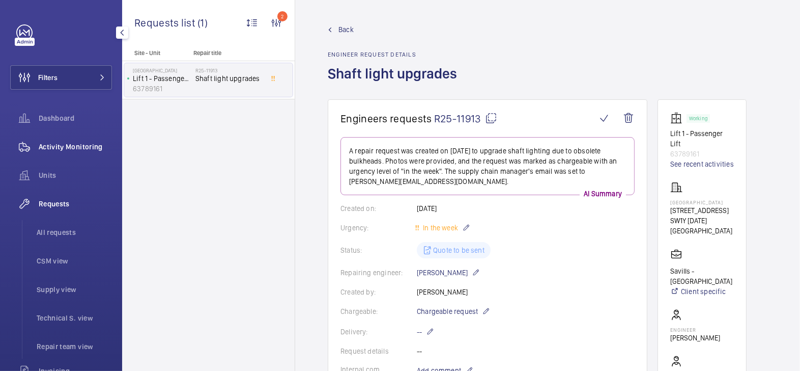
click at [75, 147] on span "Activity Monitoring" at bounding box center [75, 147] width 73 height 10
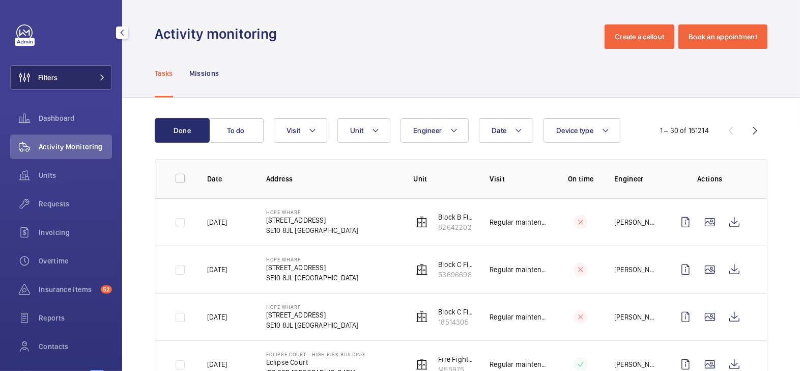
click at [71, 78] on button "Filters" at bounding box center [61, 77] width 102 height 24
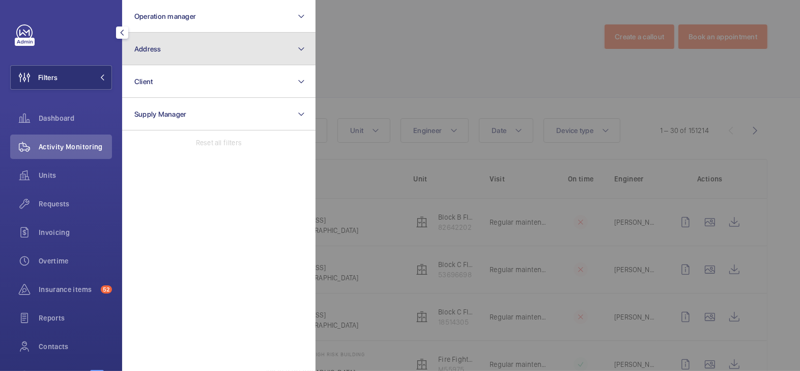
click at [182, 49] on button "Address" at bounding box center [218, 49] width 193 height 33
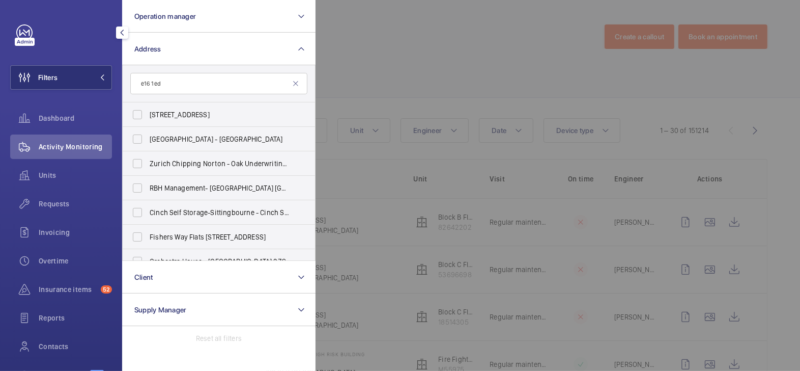
type input "e16 1ed"
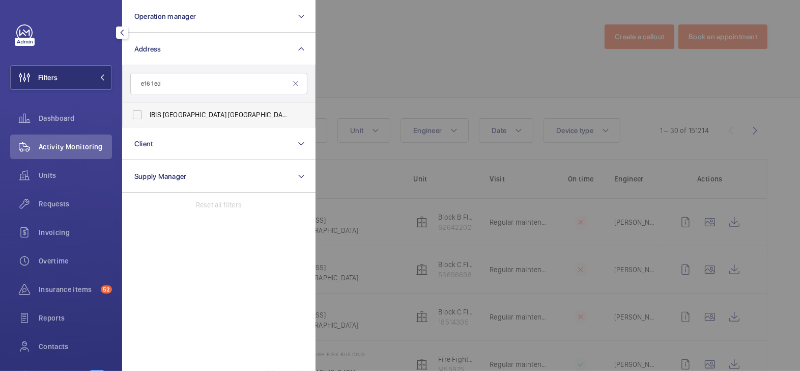
click at [204, 110] on span "IBIS LONDON CANNING TOWN - HA070, IBIS LONDON CANNING TOWN, 8 Silvertown Way, L…" at bounding box center [220, 114] width 140 height 10
click at [148, 110] on input "IBIS LONDON CANNING TOWN - HA070, IBIS LONDON CANNING TOWN, 8 Silvertown Way, L…" at bounding box center [137, 114] width 20 height 20
checkbox input "true"
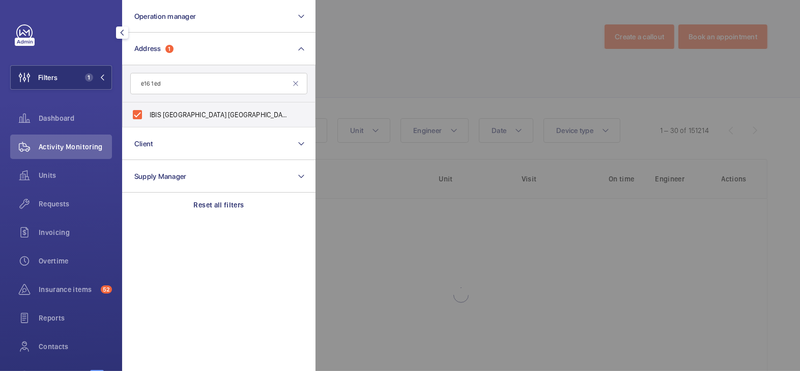
click at [434, 38] on div at bounding box center [716, 185] width 800 height 371
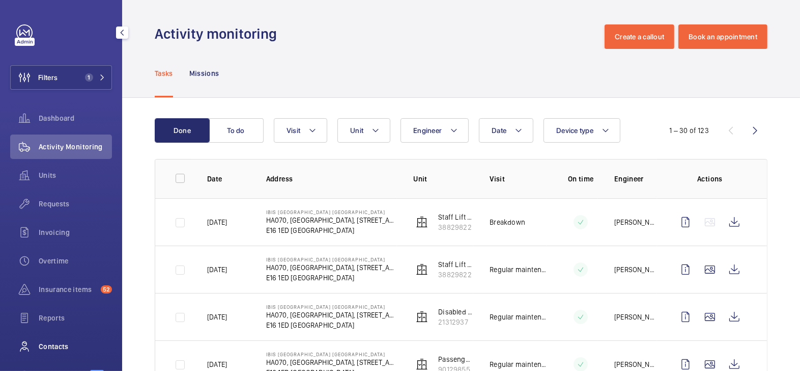
click at [62, 347] on span "Contacts" at bounding box center [75, 346] width 73 height 10
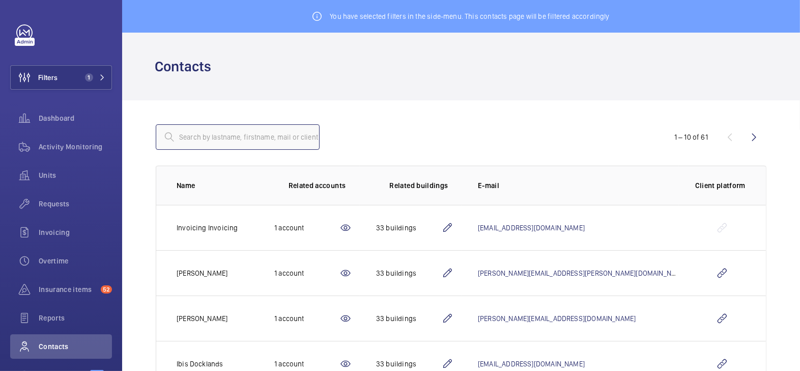
click at [232, 134] on input "text" at bounding box center [238, 136] width 164 height 25
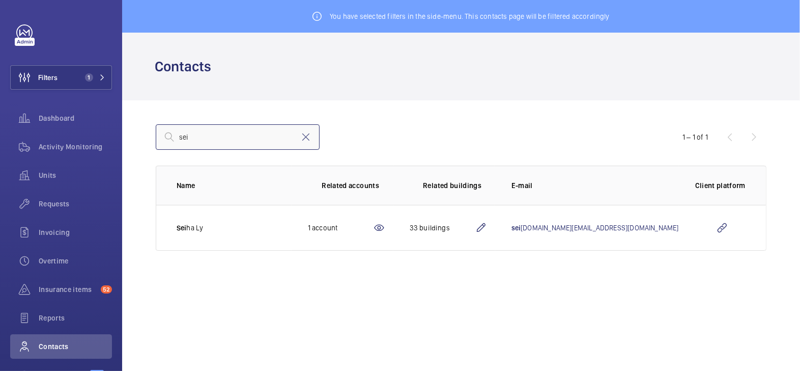
type input "sei"
click at [487, 227] on mat-icon at bounding box center [481, 227] width 12 height 12
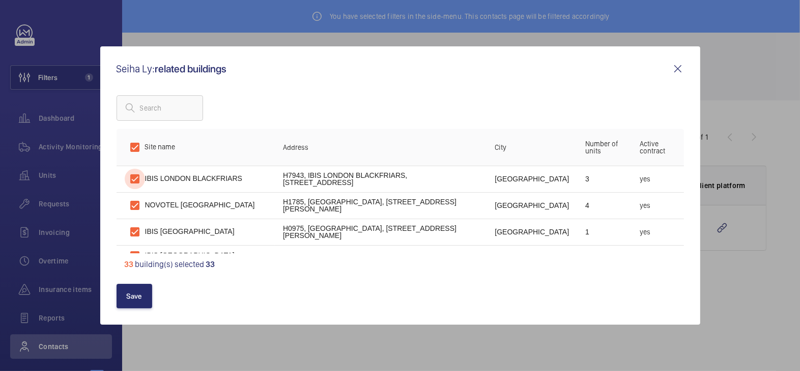
click at [135, 181] on input "checkbox" at bounding box center [135, 178] width 20 height 20
checkbox input "false"
click at [136, 201] on input "checkbox" at bounding box center [135, 205] width 20 height 20
checkbox input "false"
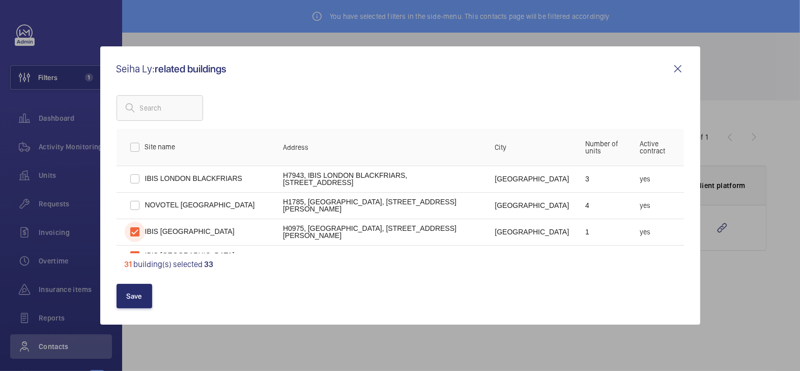
click at [133, 231] on input "checkbox" at bounding box center [135, 231] width 20 height 20
checkbox input "false"
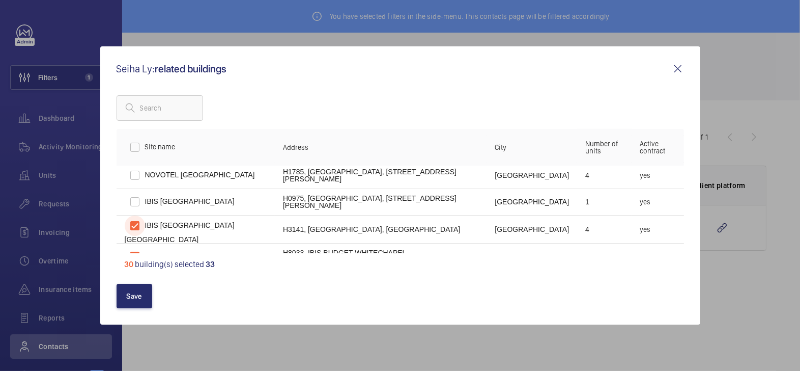
click at [140, 231] on input "checkbox" at bounding box center [135, 225] width 20 height 20
checkbox input "false"
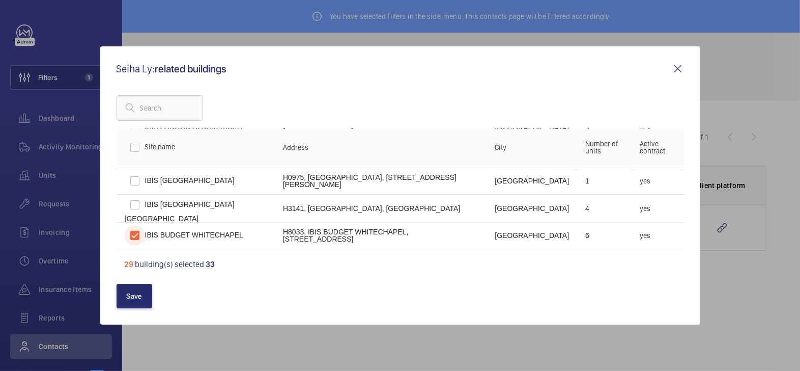
click at [137, 234] on input "checkbox" at bounding box center [135, 235] width 20 height 20
checkbox input "false"
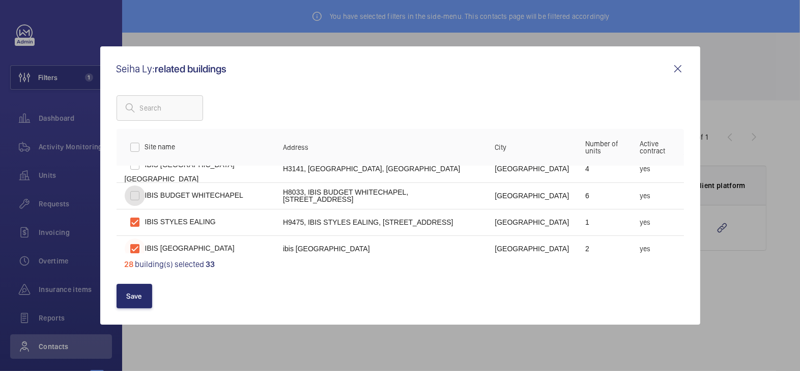
scroll to position [107, 0]
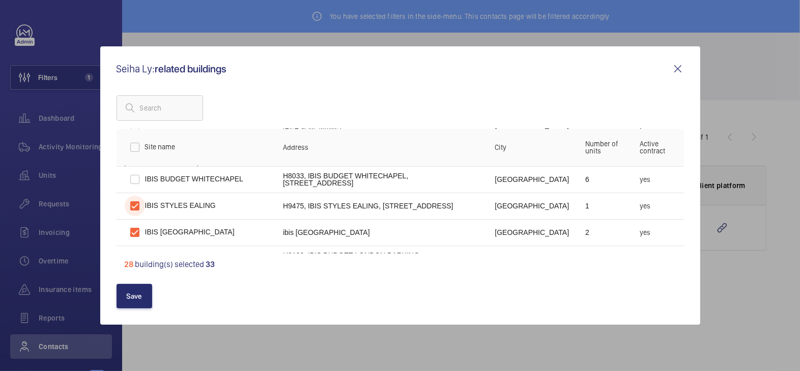
click at [132, 207] on input "checkbox" at bounding box center [135, 205] width 20 height 20
checkbox input "false"
click at [134, 234] on input "checkbox" at bounding box center [135, 232] width 20 height 20
checkbox input "false"
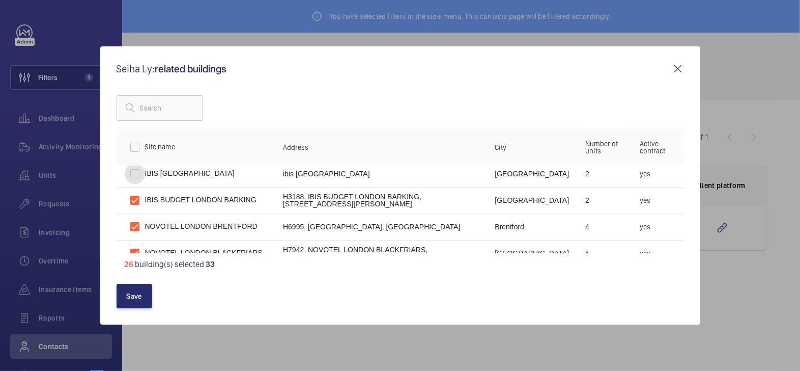
scroll to position [166, 0]
click at [139, 197] on input "checkbox" at bounding box center [135, 199] width 20 height 20
checkbox input "false"
click at [137, 227] on input "checkbox" at bounding box center [135, 225] width 20 height 20
checkbox input "false"
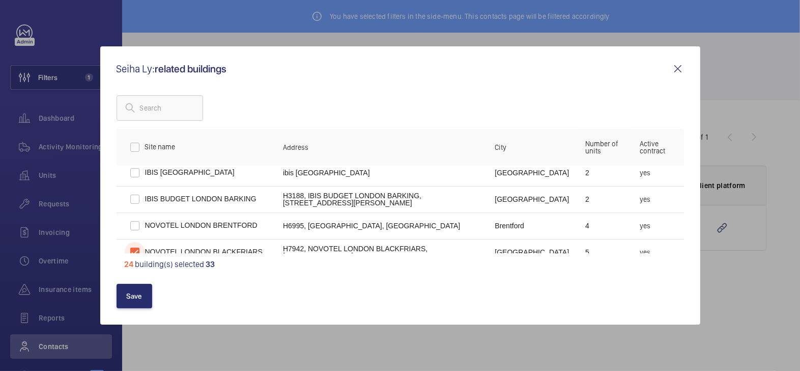
click at [133, 244] on input "checkbox" at bounding box center [135, 252] width 20 height 20
checkbox input "false"
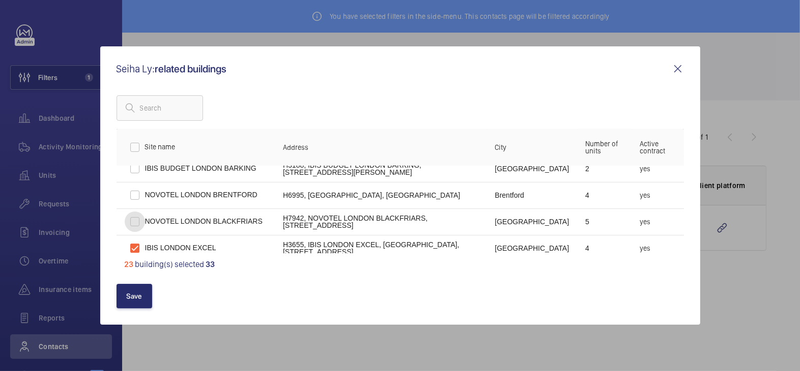
scroll to position [219, 0]
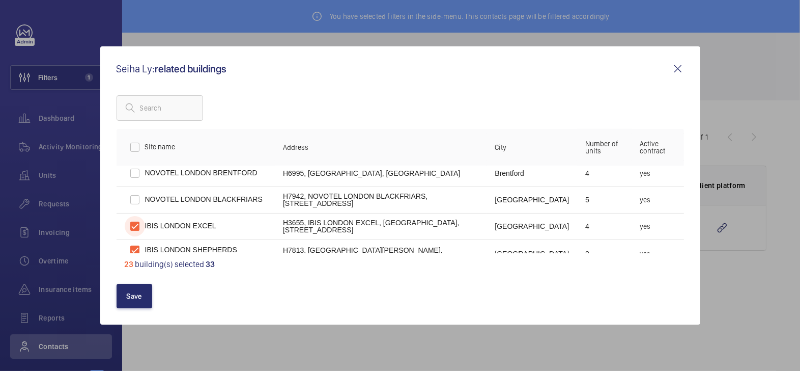
click at [140, 227] on input "checkbox" at bounding box center [135, 226] width 20 height 20
checkbox input "false"
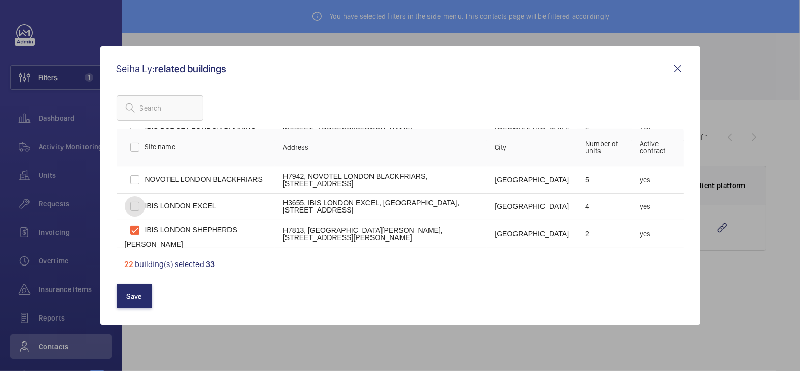
scroll to position [240, 0]
click at [139, 232] on input "checkbox" at bounding box center [135, 229] width 20 height 20
checkbox input "false"
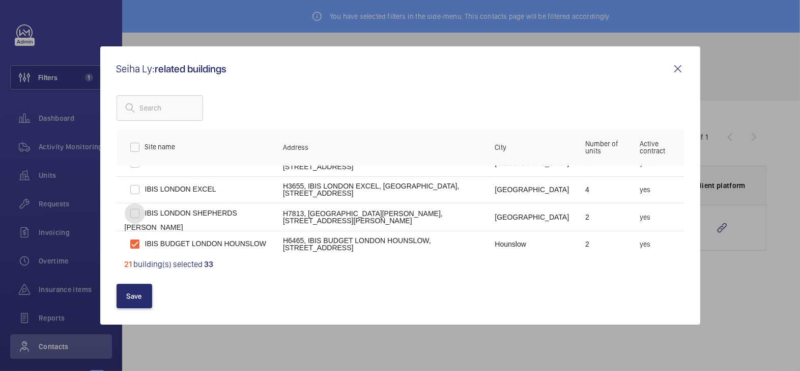
scroll to position [269, 0]
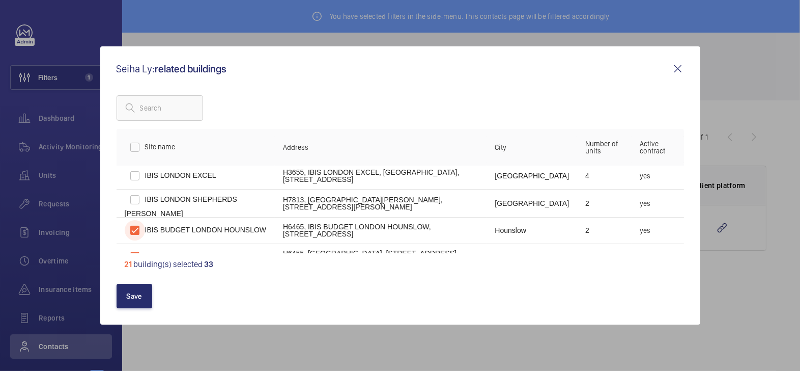
click at [133, 228] on input "checkbox" at bounding box center [135, 230] width 20 height 20
checkbox input "false"
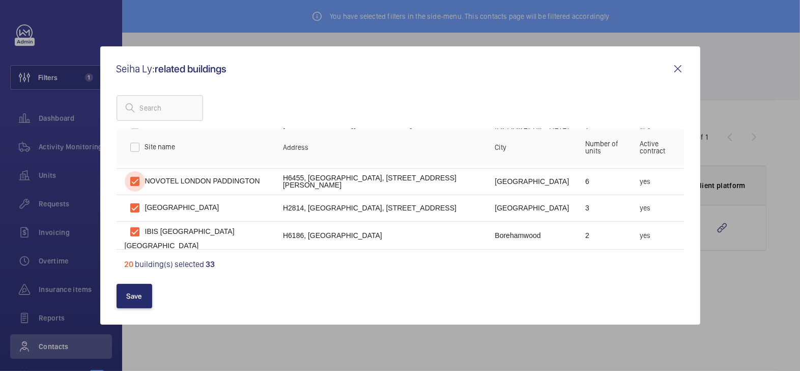
click at [137, 184] on input "checkbox" at bounding box center [135, 181] width 20 height 20
checkbox input "false"
click at [133, 200] on input "checkbox" at bounding box center [135, 208] width 20 height 20
checkbox input "false"
click at [135, 231] on input "checkbox" at bounding box center [135, 231] width 20 height 20
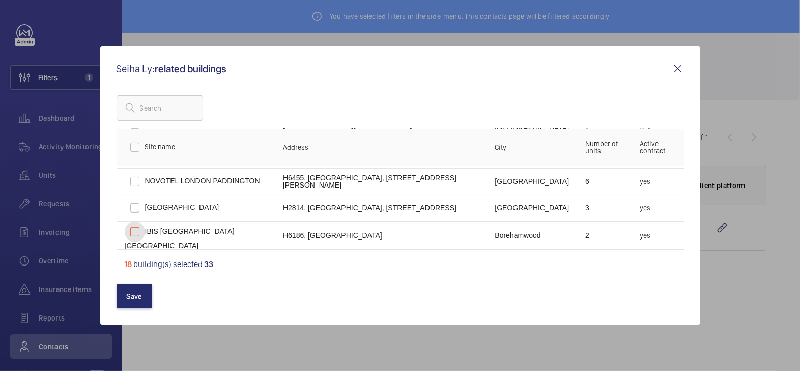
checkbox input "false"
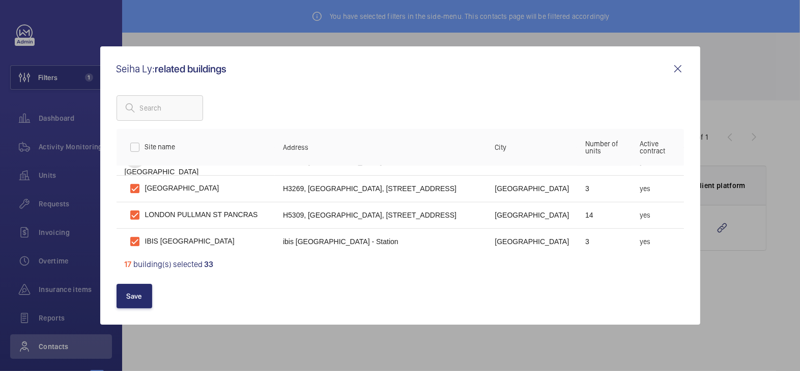
scroll to position [418, 0]
click at [136, 217] on input "checkbox" at bounding box center [135, 215] width 20 height 20
checkbox input "false"
click at [133, 242] on input "checkbox" at bounding box center [135, 242] width 20 height 20
checkbox input "false"
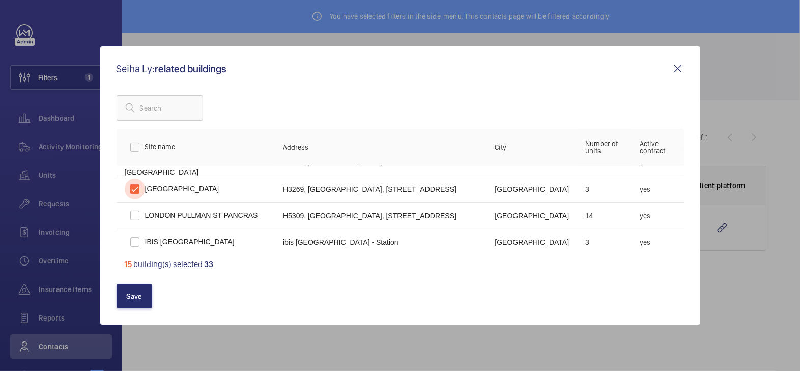
click at [138, 186] on input "checkbox" at bounding box center [135, 189] width 20 height 20
checkbox input "false"
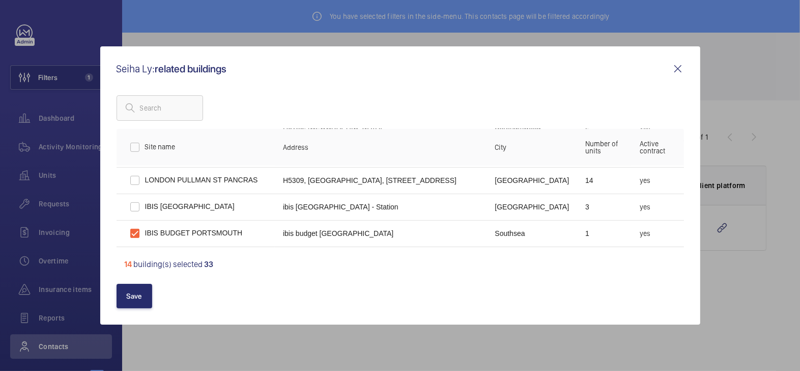
scroll to position [455, 0]
click at [170, 232] on td "IBIS BUDGET PORTSMOUTH" at bounding box center [196, 231] width 159 height 26
click at [137, 234] on input "checkbox" at bounding box center [135, 231] width 20 height 20
checkbox input "false"
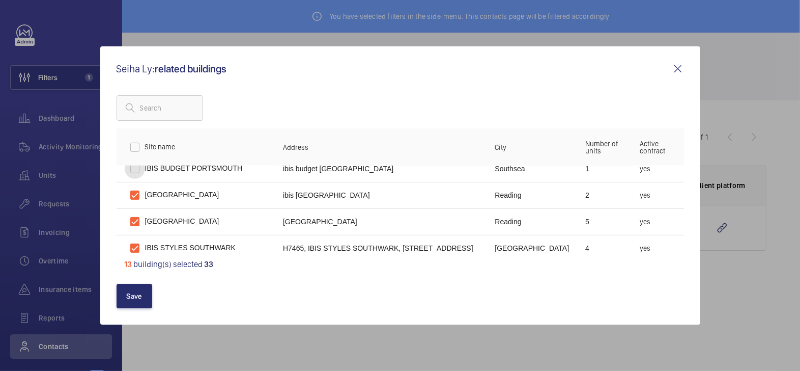
scroll to position [519, 0]
click at [150, 198] on td "IBIS READING CENTRE" at bounding box center [196, 193] width 159 height 26
click at [144, 242] on input "checkbox" at bounding box center [135, 246] width 20 height 20
checkbox input "false"
click at [144, 226] on input "checkbox" at bounding box center [135, 220] width 20 height 20
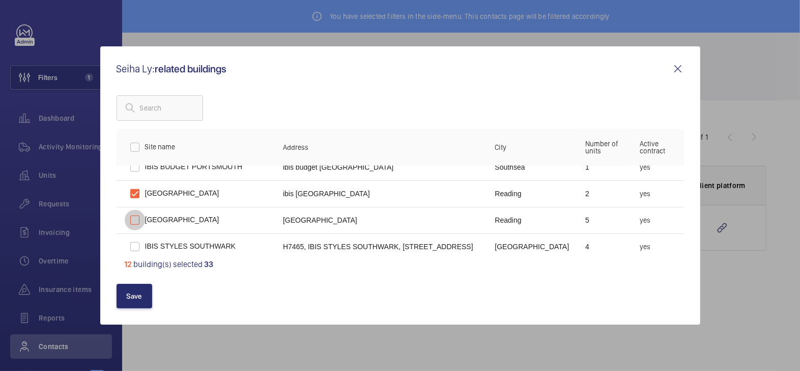
checkbox input "false"
click at [140, 192] on input "checkbox" at bounding box center [135, 193] width 20 height 20
checkbox input "false"
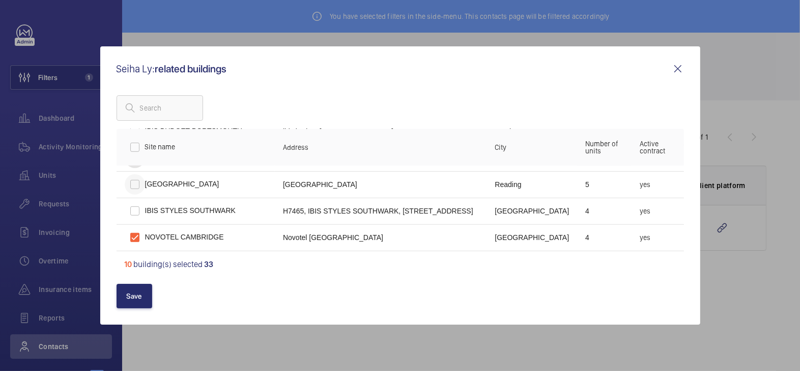
scroll to position [576, 0]
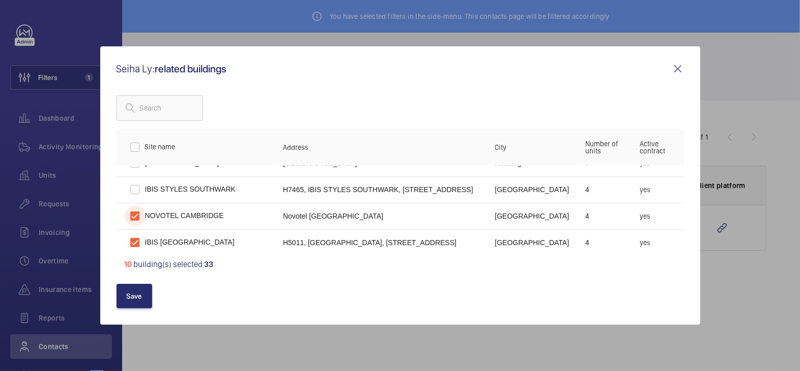
click at [133, 222] on input "checkbox" at bounding box center [135, 216] width 20 height 20
checkbox input "false"
click at [134, 241] on input "checkbox" at bounding box center [135, 242] width 20 height 20
checkbox input "false"
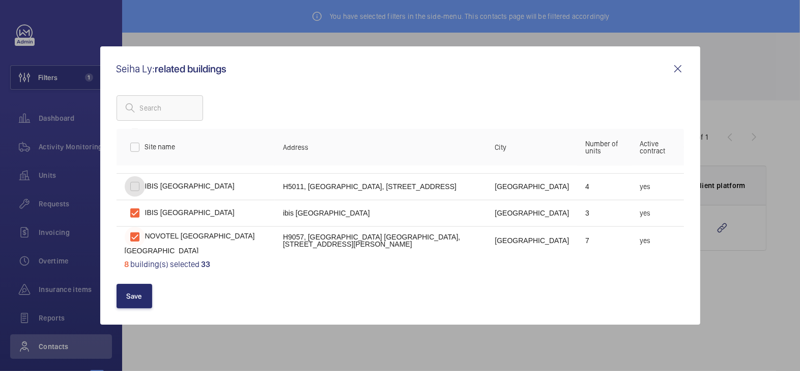
scroll to position [633, 0]
click at [131, 236] on input "checkbox" at bounding box center [135, 236] width 20 height 20
checkbox input "false"
click at [126, 212] on input "checkbox" at bounding box center [135, 212] width 20 height 20
checkbox input "false"
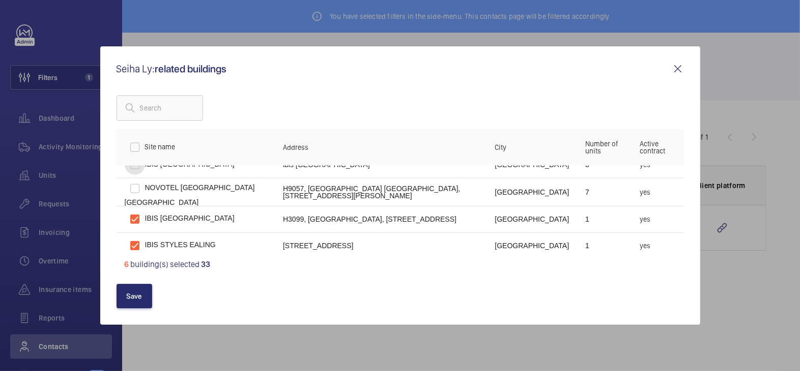
scroll to position [700, 0]
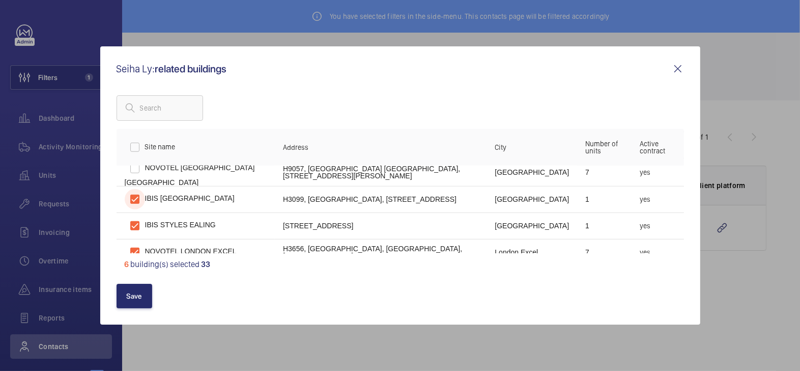
click at [131, 206] on input "checkbox" at bounding box center [135, 199] width 20 height 20
checkbox input "false"
click at [134, 222] on input "checkbox" at bounding box center [135, 225] width 20 height 20
checkbox input "false"
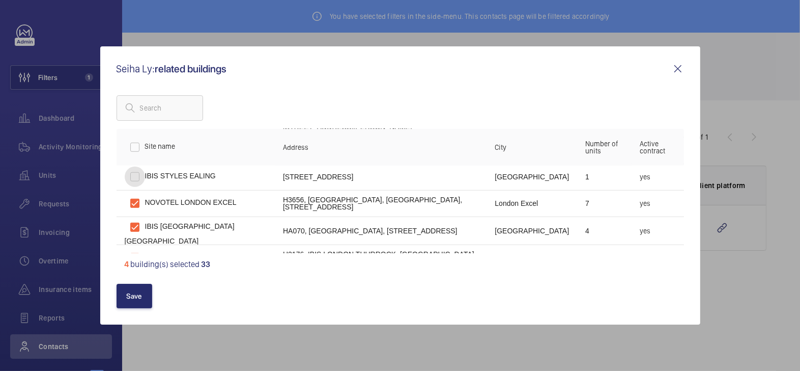
scroll to position [760, 0]
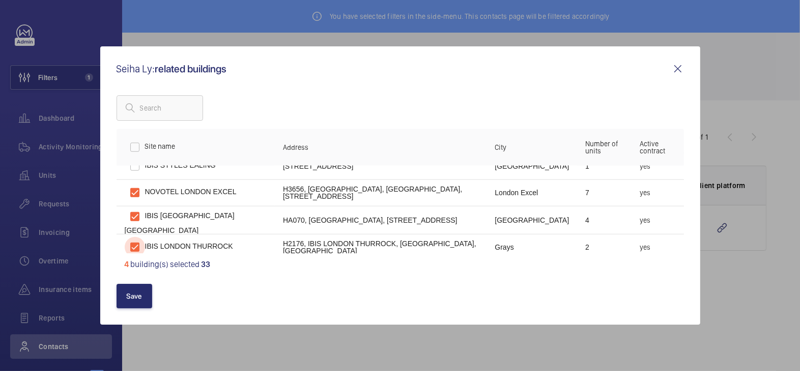
click at [133, 237] on input "checkbox" at bounding box center [135, 247] width 20 height 20
checkbox input "false"
click at [134, 216] on input "checkbox" at bounding box center [135, 216] width 20 height 20
checkbox input "false"
click at [133, 192] on input "checkbox" at bounding box center [135, 192] width 20 height 20
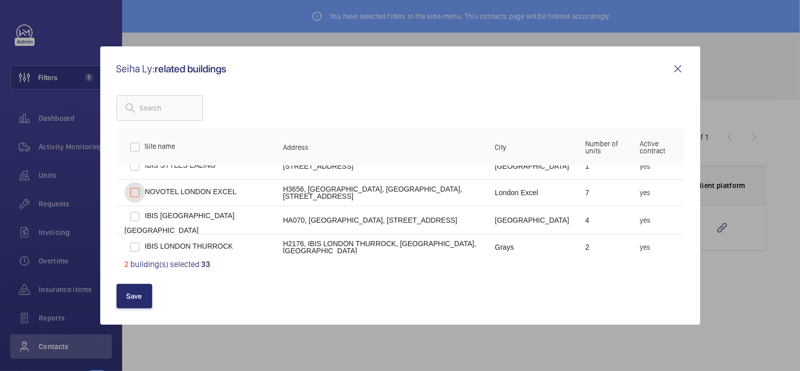
checkbox input "false"
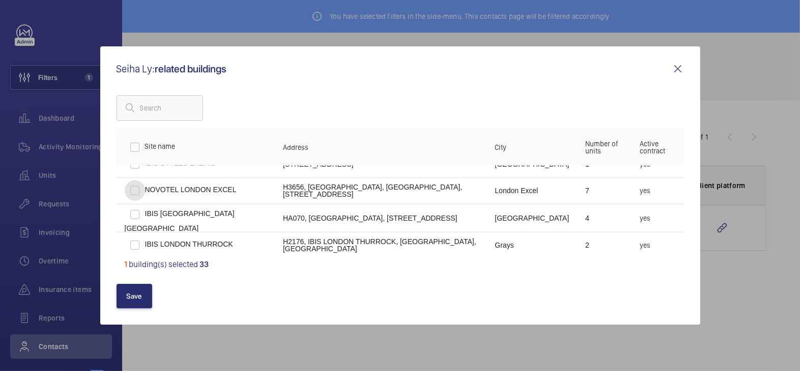
scroll to position [763, 0]
click at [141, 214] on input "checkbox" at bounding box center [135, 214] width 20 height 20
checkbox input "true"
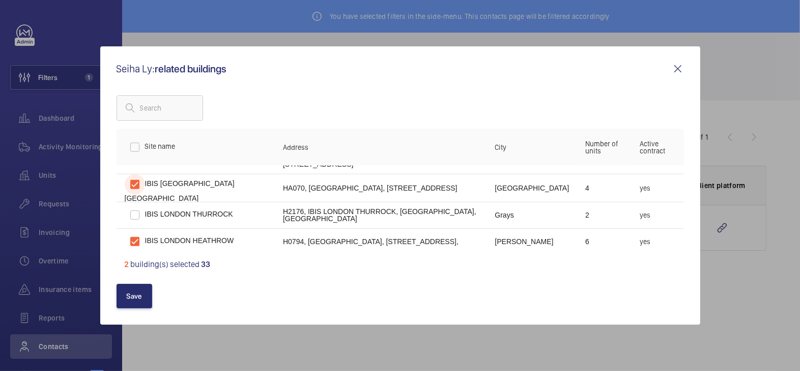
scroll to position [792, 0]
click at [134, 242] on input "checkbox" at bounding box center [135, 241] width 20 height 20
checkbox input "false"
click at [141, 290] on button "Save" at bounding box center [135, 296] width 36 height 24
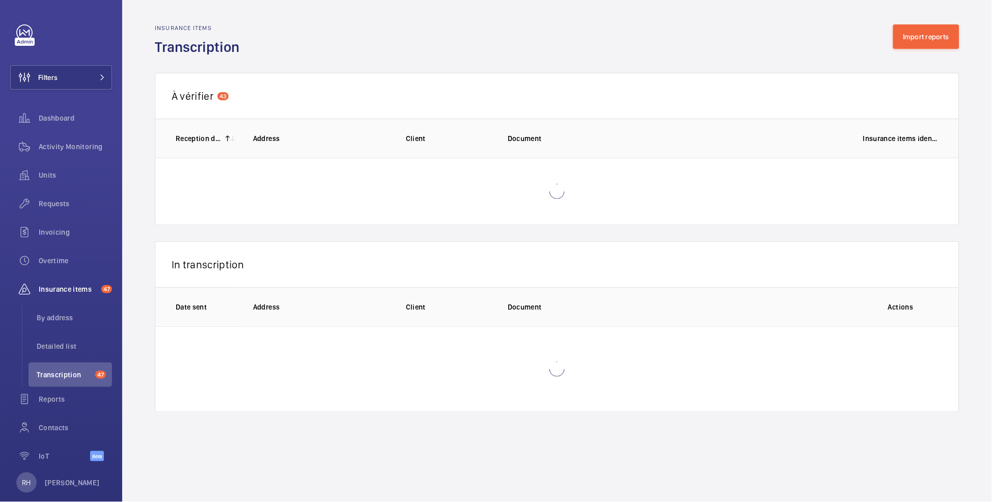
scroll to position [14, 0]
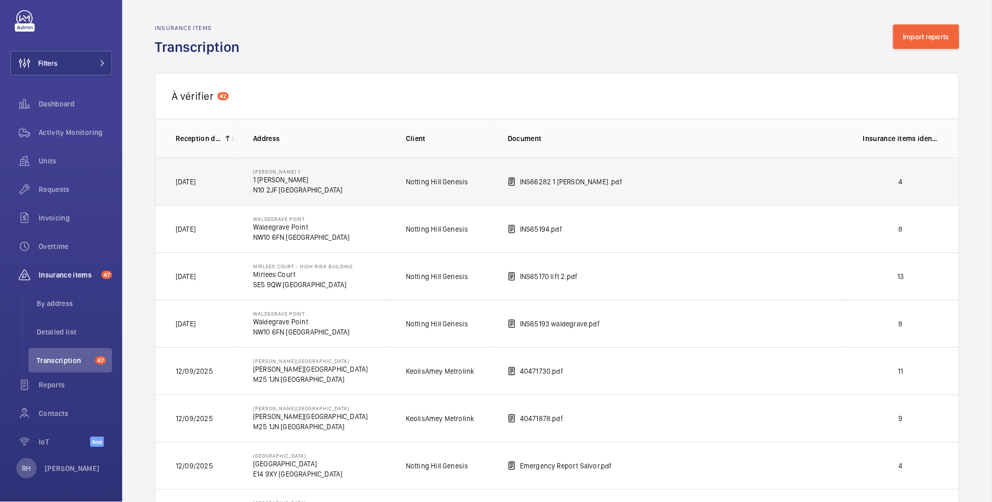
click at [822, 184] on td "INS66282 1 [PERSON_NAME] .pdf" at bounding box center [668, 181] width 355 height 47
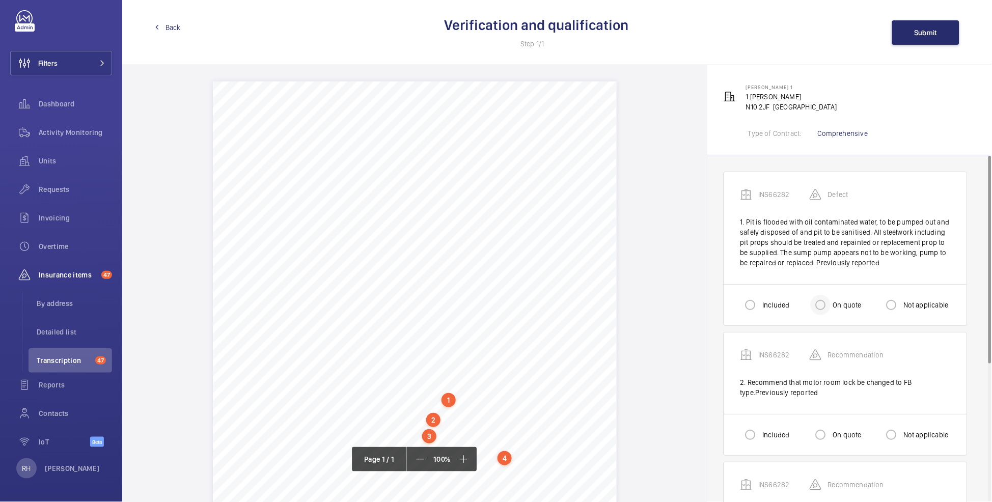
click at [832, 303] on div at bounding box center [820, 305] width 24 height 24
radio input "true"
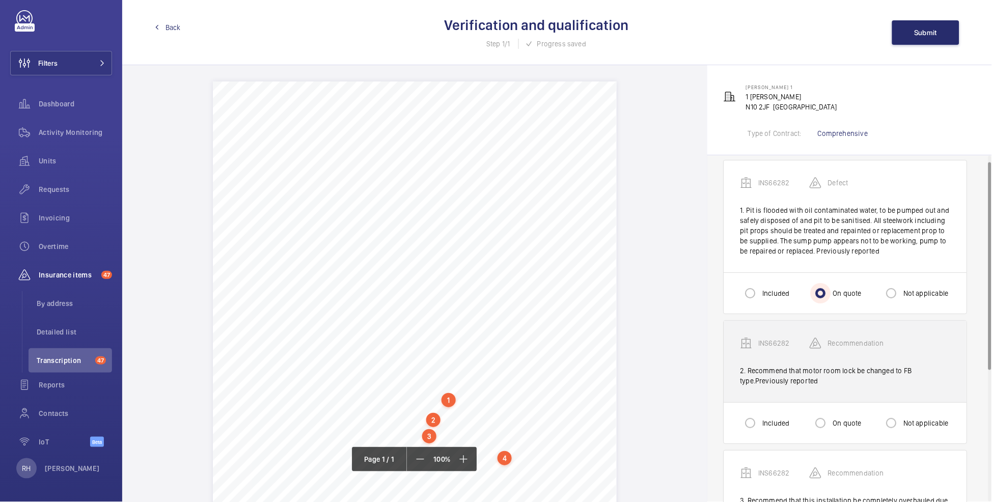
scroll to position [12, 0]
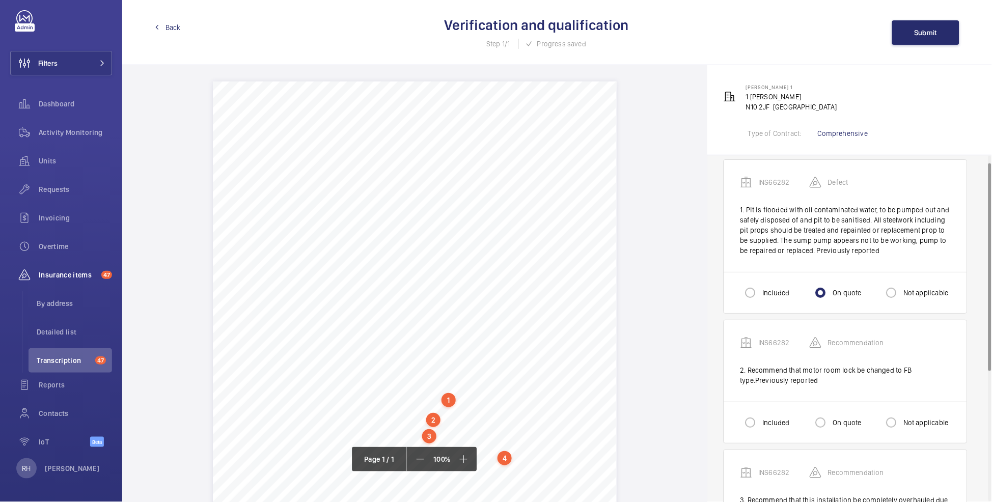
click at [909, 416] on div "Not applicable" at bounding box center [915, 422] width 68 height 20
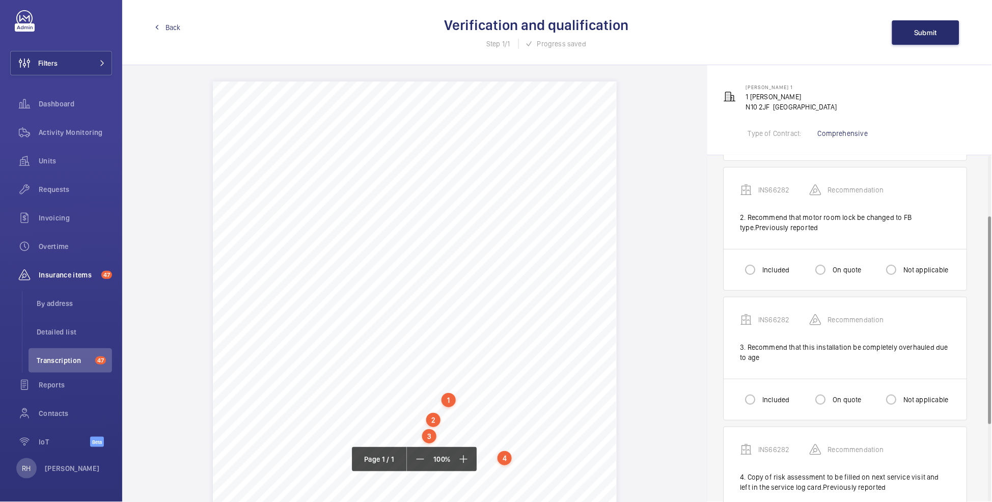
scroll to position [185, 0]
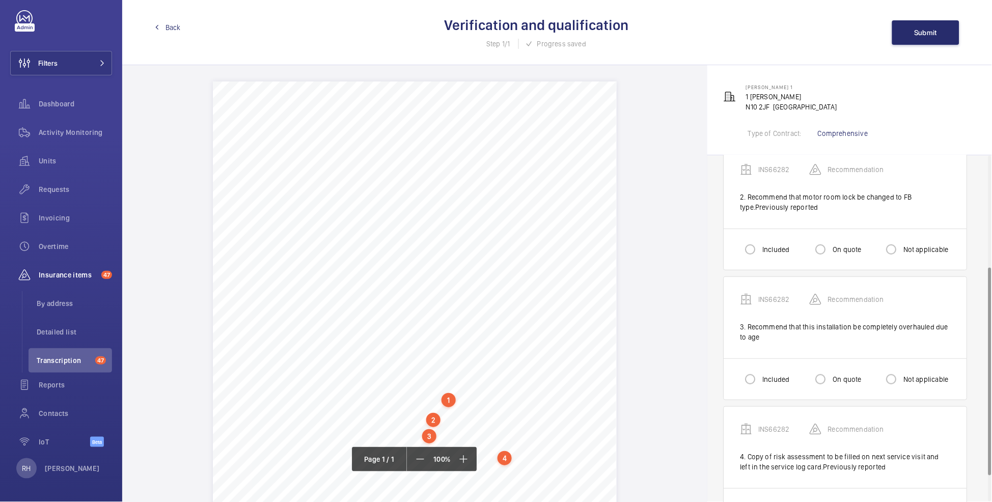
click at [843, 379] on label "On quote" at bounding box center [846, 379] width 31 height 10
click at [831, 379] on input "On quote" at bounding box center [820, 379] width 20 height 20
radio input "true"
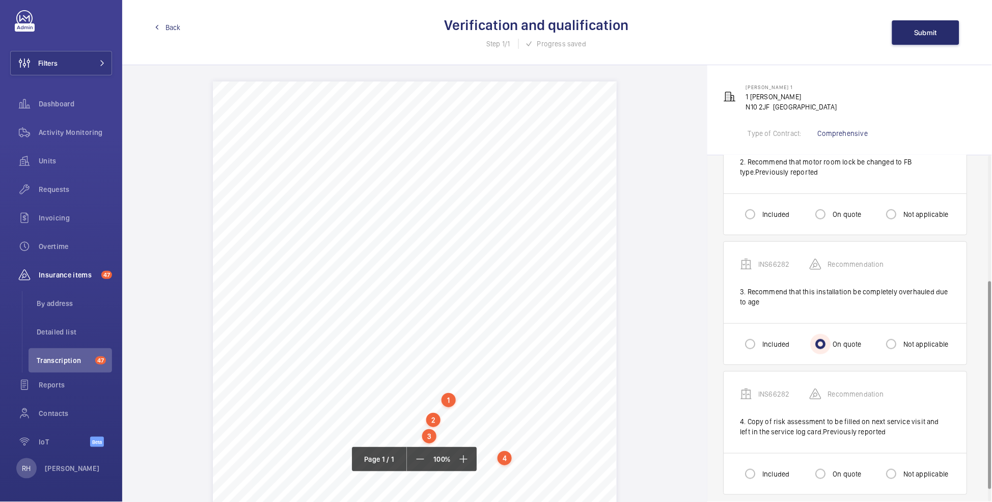
scroll to position [230, 0]
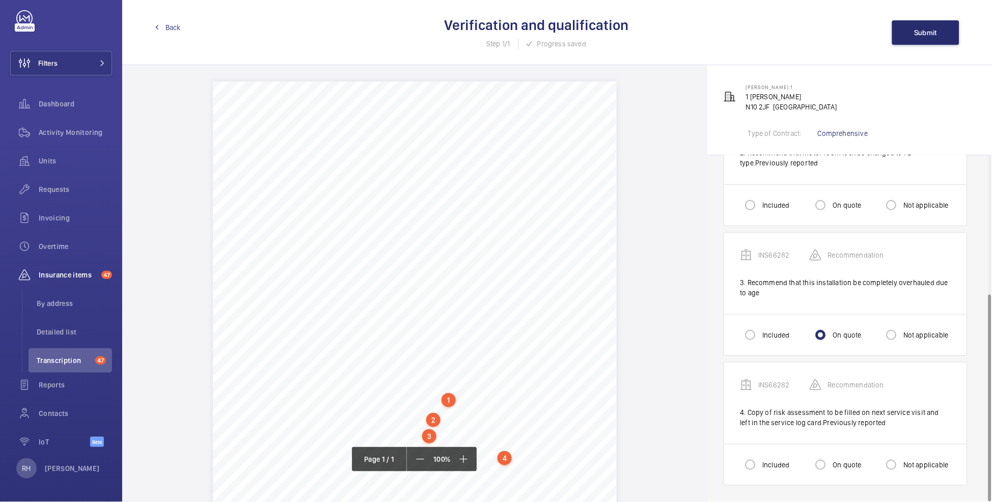
click at [904, 465] on label "Not applicable" at bounding box center [924, 465] width 47 height 10
click at [901, 465] on input "Not applicable" at bounding box center [891, 465] width 20 height 20
radio input "true"
click at [925, 32] on span "Submit" at bounding box center [925, 33] width 23 height 8
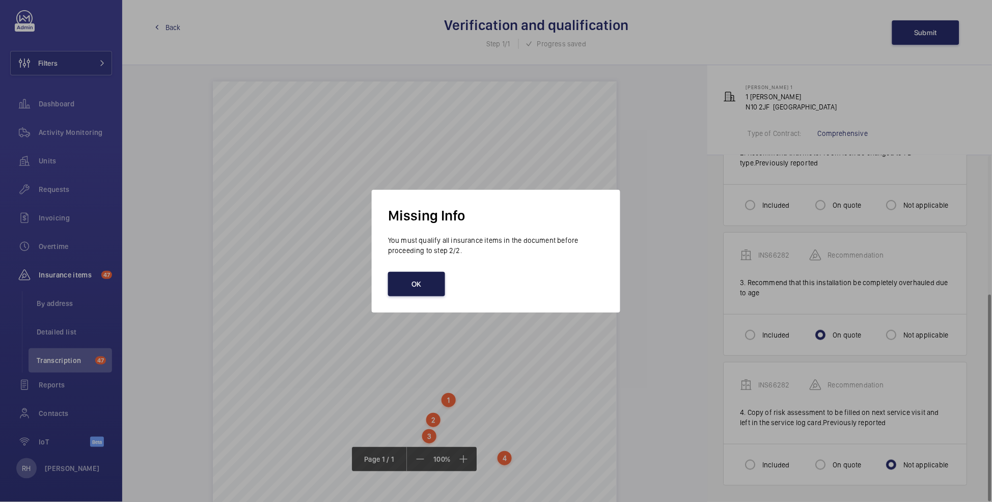
click at [406, 281] on button "OK" at bounding box center [416, 284] width 57 height 24
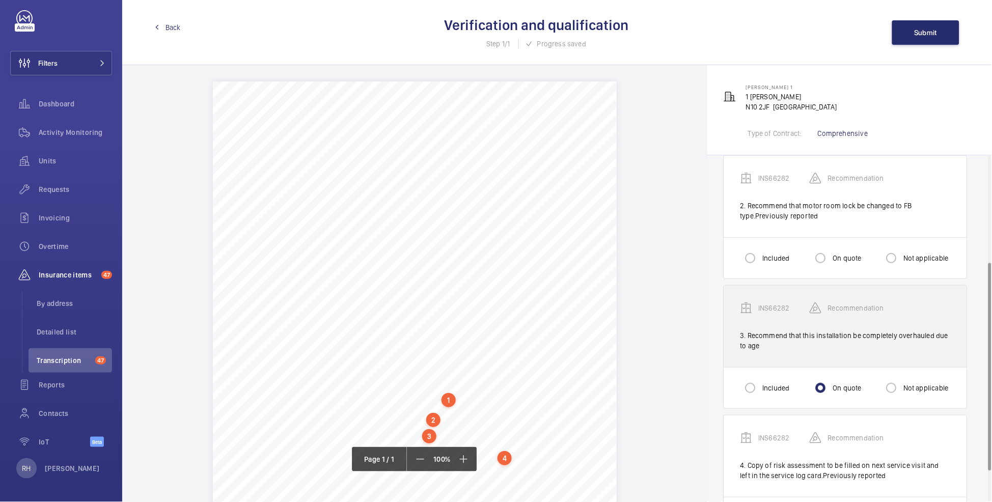
scroll to position [176, 0]
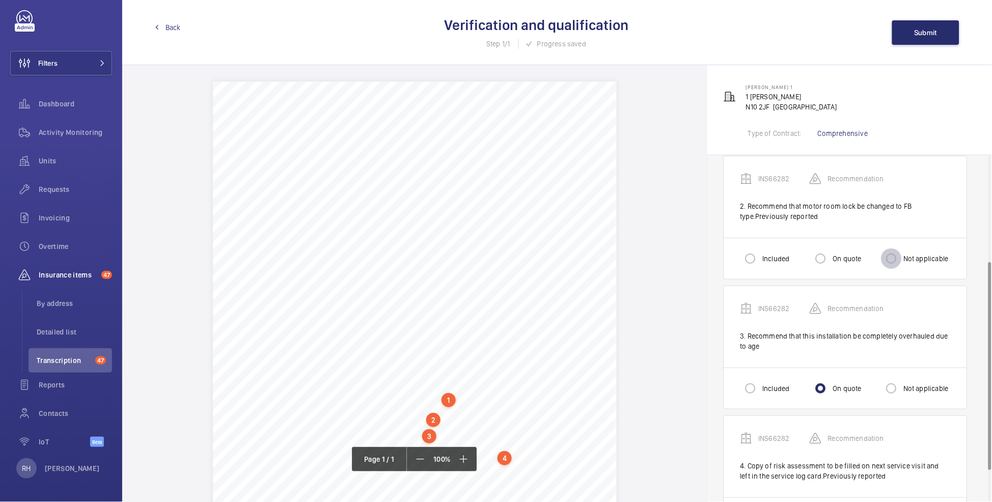
click at [899, 253] on input "Not applicable" at bounding box center [891, 258] width 20 height 20
radio input "true"
click at [924, 26] on button "Submit" at bounding box center [925, 32] width 67 height 24
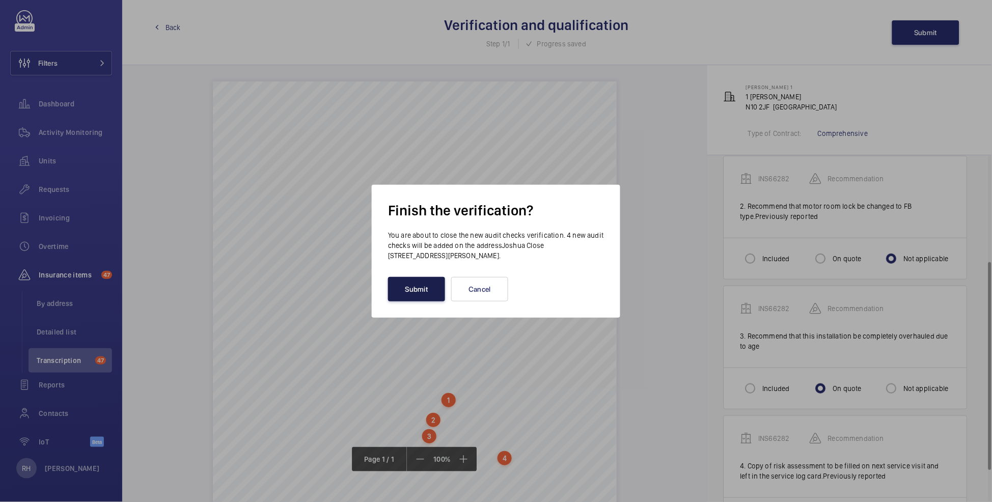
click at [412, 290] on button "Submit" at bounding box center [416, 289] width 57 height 24
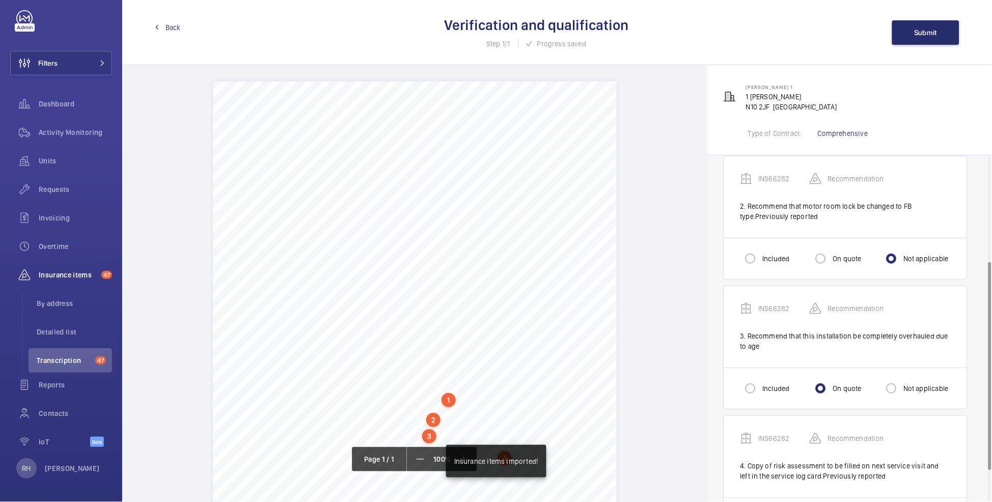
click at [166, 25] on span "Back" at bounding box center [172, 27] width 15 height 10
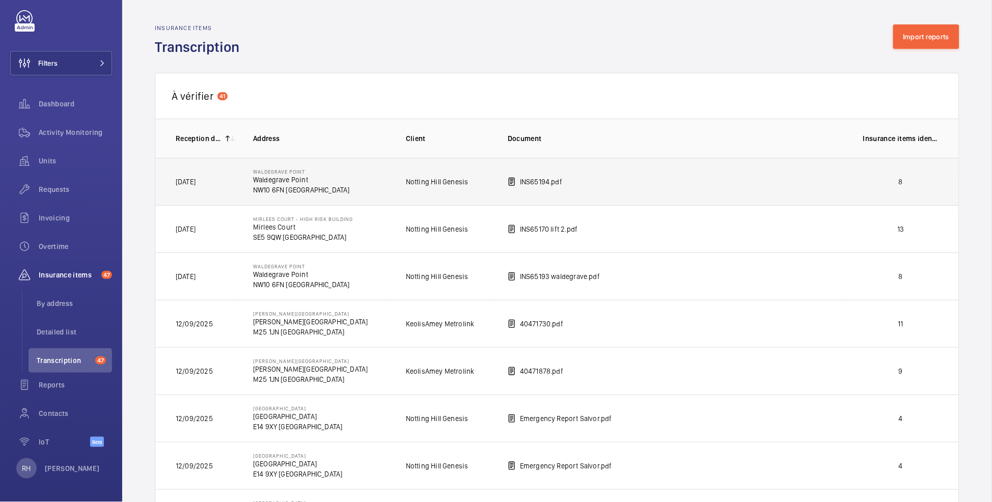
click at [923, 187] on td "8" at bounding box center [903, 181] width 112 height 47
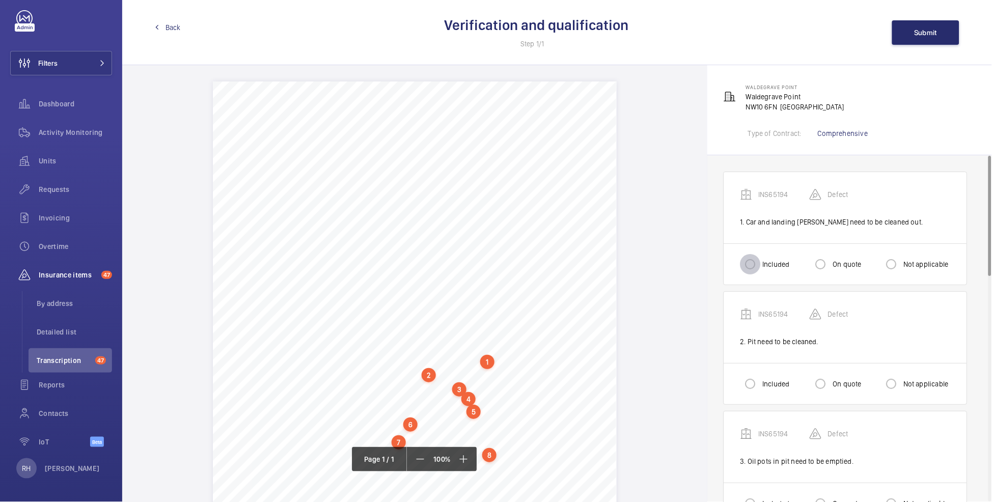
click at [757, 262] on input "Included" at bounding box center [750, 264] width 20 height 20
radio input "true"
click at [756, 382] on input "Included" at bounding box center [750, 384] width 20 height 20
radio input "true"
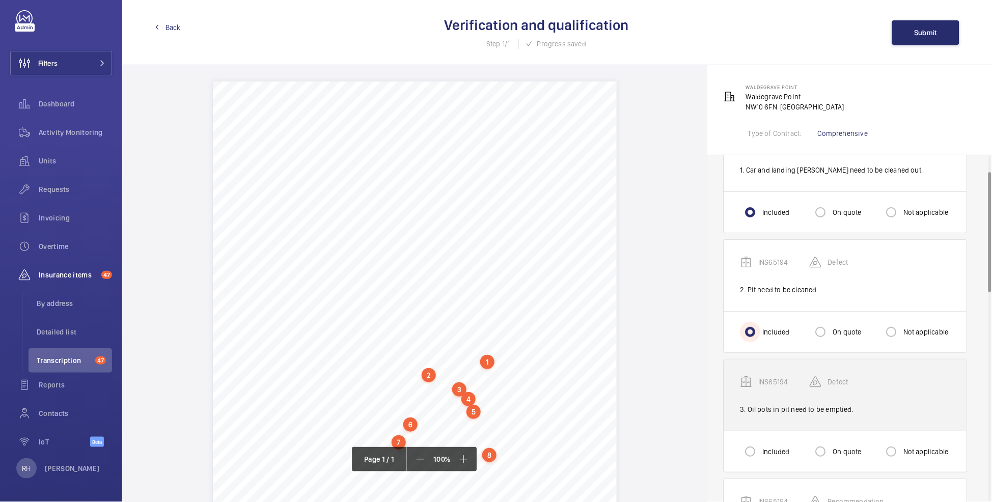
scroll to position [76, 0]
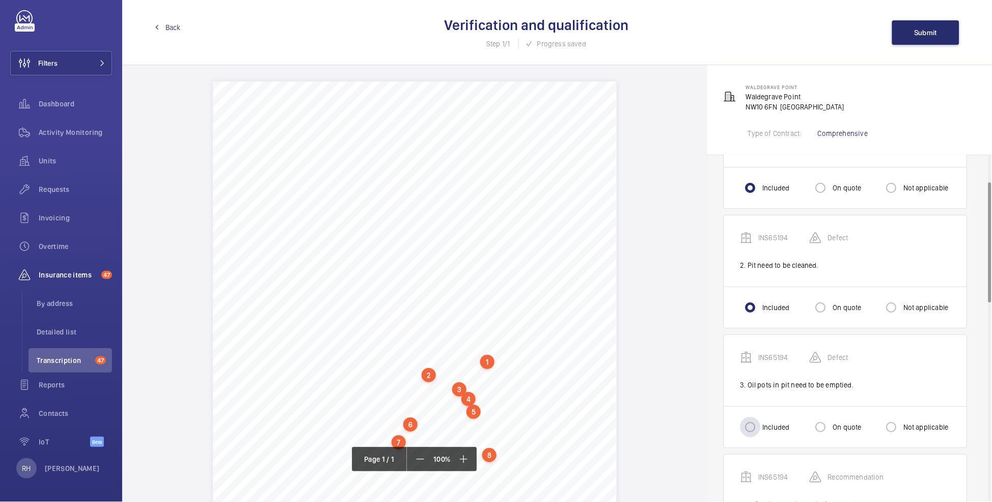
click at [765, 424] on label "Included" at bounding box center [774, 427] width 29 height 10
click at [760, 424] on input "Included" at bounding box center [750, 427] width 20 height 20
radio input "true"
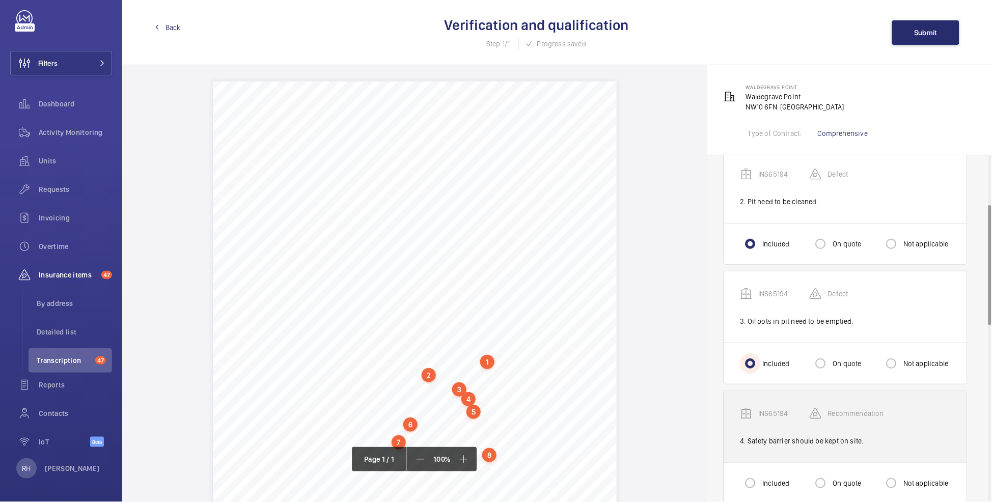
scroll to position [142, 0]
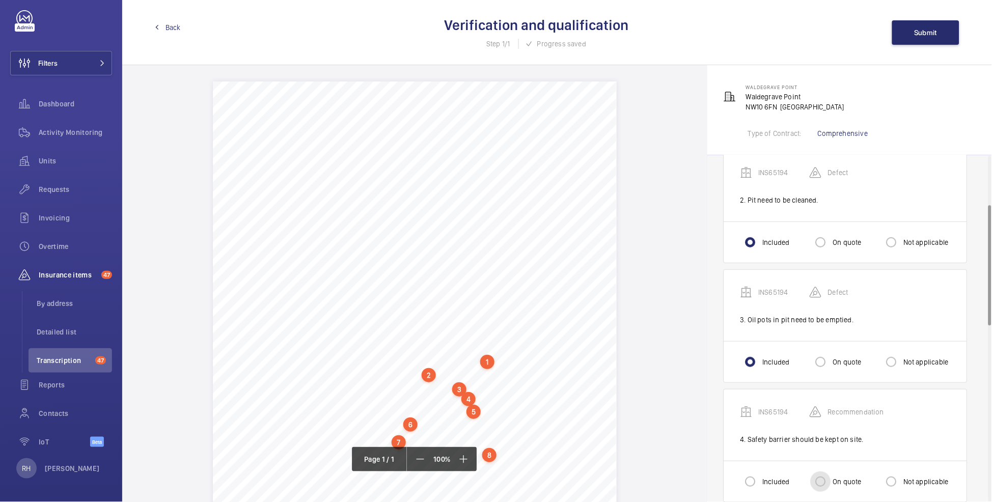
click at [828, 478] on input "On quote" at bounding box center [820, 481] width 20 height 20
radio input "true"
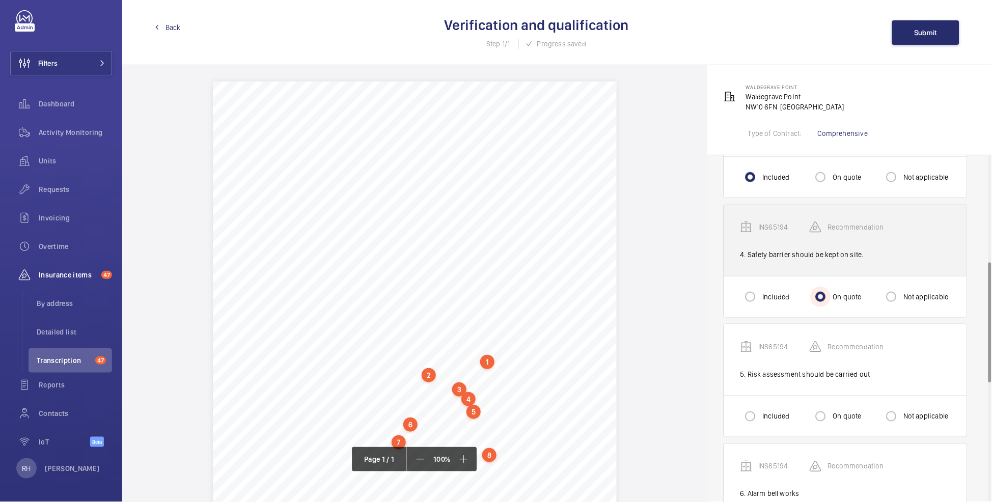
scroll to position [336, 0]
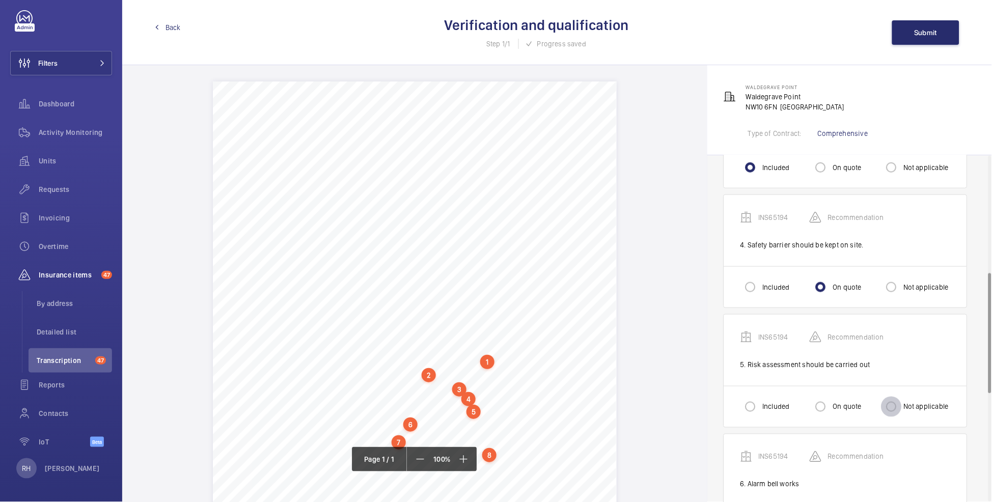
click at [897, 410] on input "Not applicable" at bounding box center [891, 407] width 20 height 20
radio input "true"
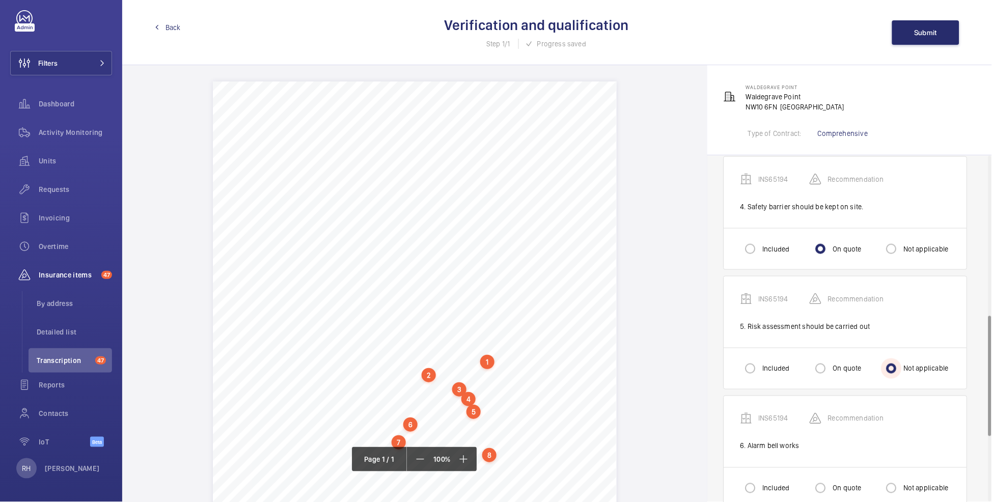
scroll to position [515, 0]
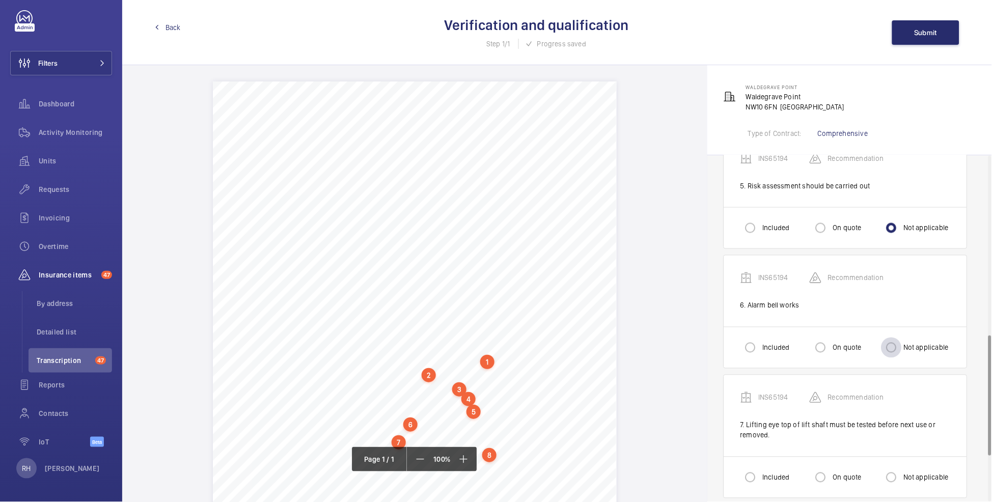
click at [903, 349] on div at bounding box center [891, 347] width 24 height 24
radio input "true"
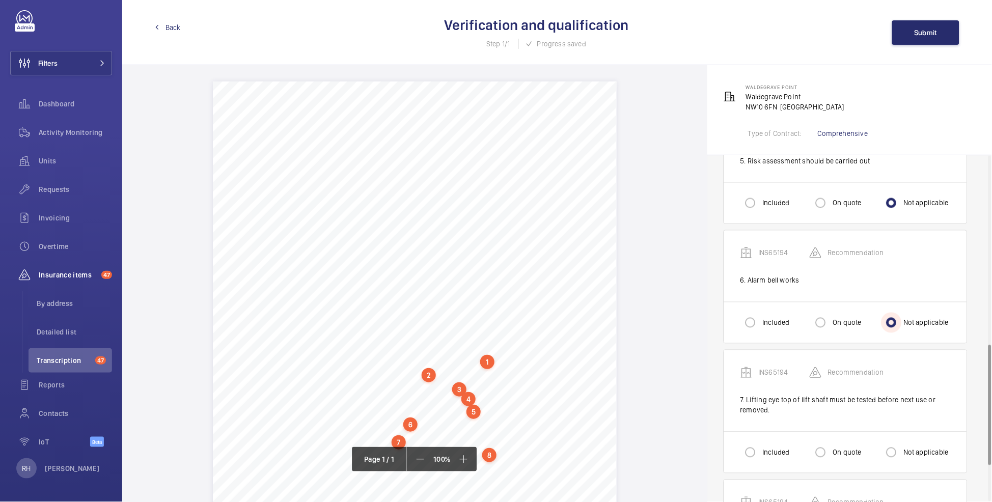
scroll to position [543, 0]
click at [842, 456] on div "On quote" at bounding box center [835, 449] width 51 height 20
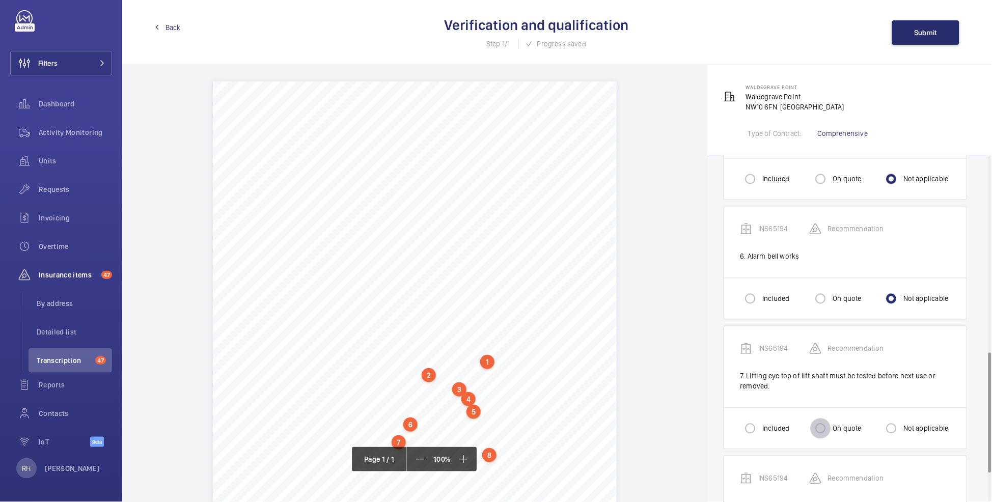
click at [824, 429] on input "On quote" at bounding box center [820, 428] width 20 height 20
radio input "true"
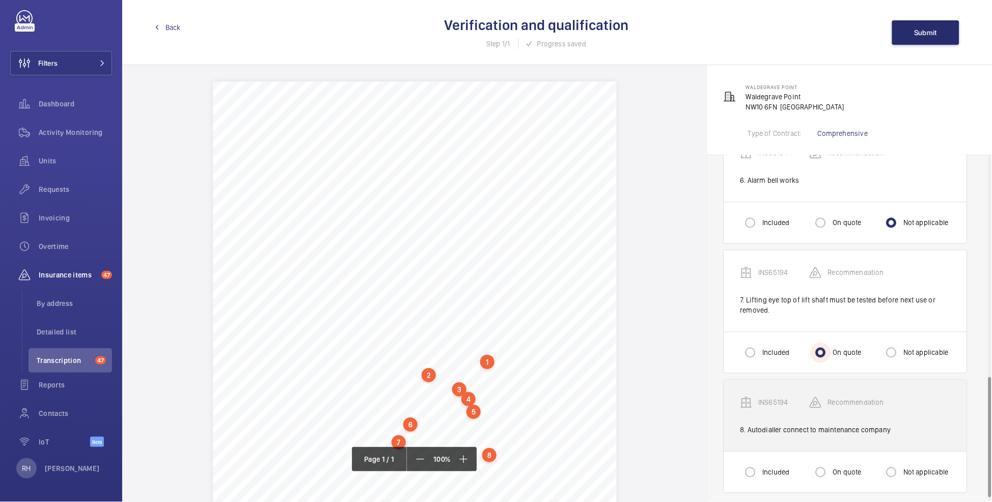
scroll to position [648, 0]
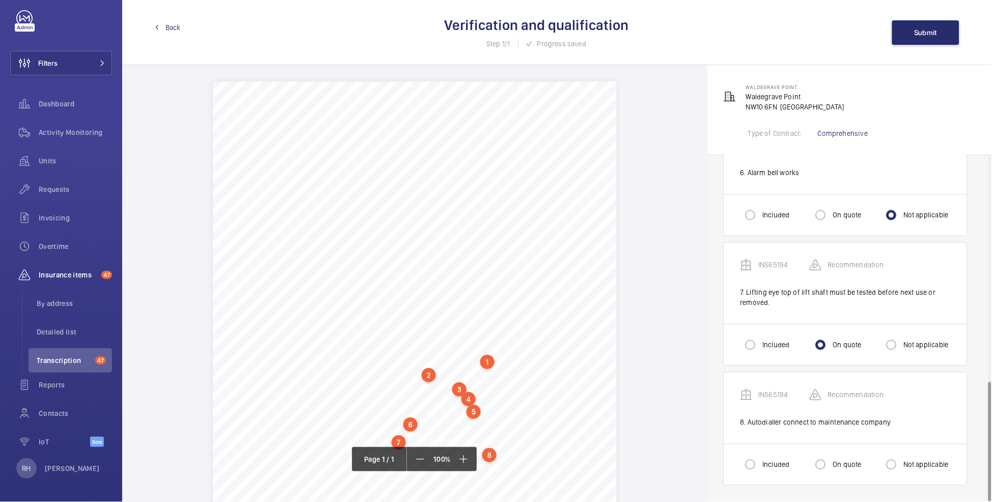
click at [906, 463] on label "Not applicable" at bounding box center [924, 465] width 47 height 10
click at [901, 463] on input "Not applicable" at bounding box center [891, 465] width 20 height 20
radio input "true"
click at [933, 35] on span "Submit" at bounding box center [925, 33] width 23 height 8
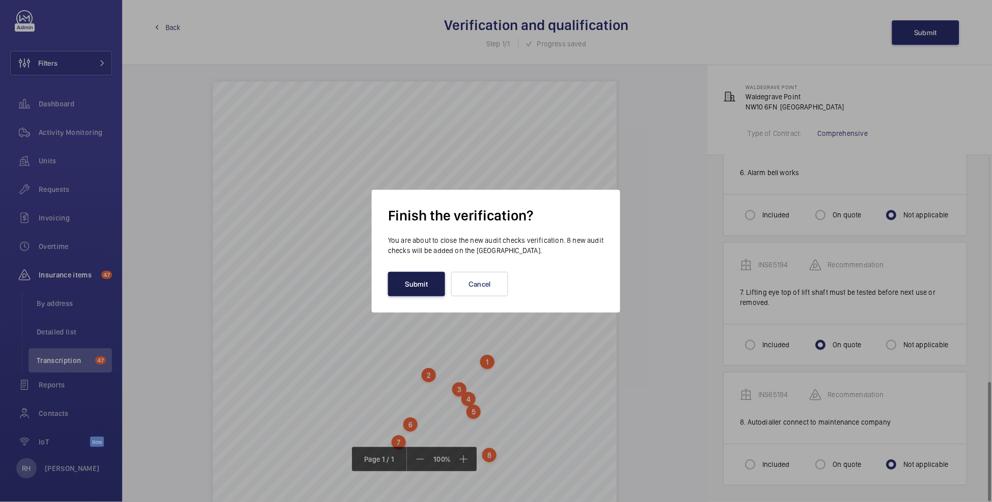
click at [424, 284] on button "Submit" at bounding box center [416, 284] width 57 height 24
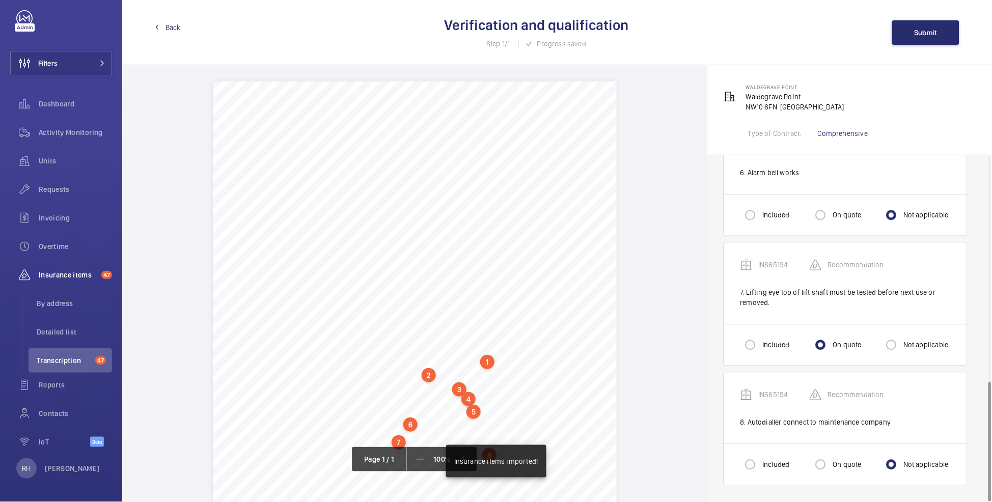
click at [162, 24] on link "Back" at bounding box center [168, 27] width 26 height 10
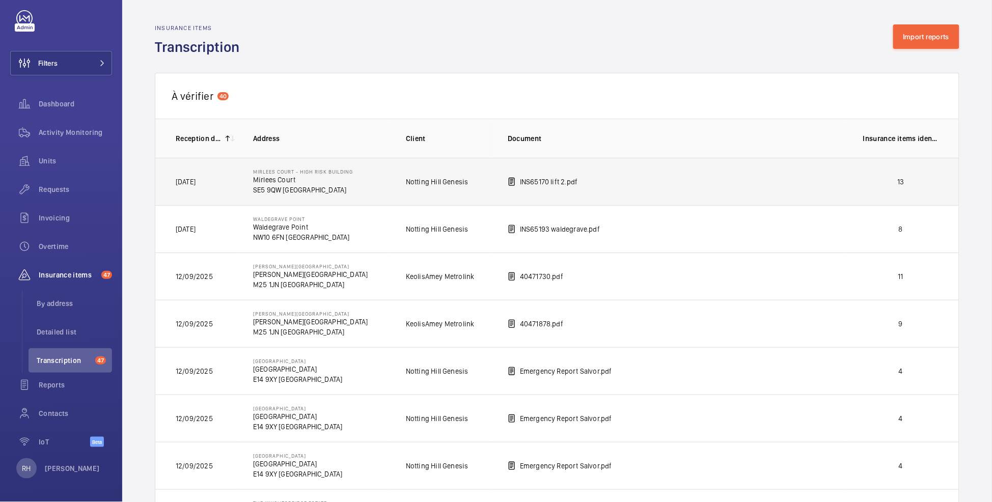
click at [879, 190] on td "13" at bounding box center [903, 181] width 112 height 47
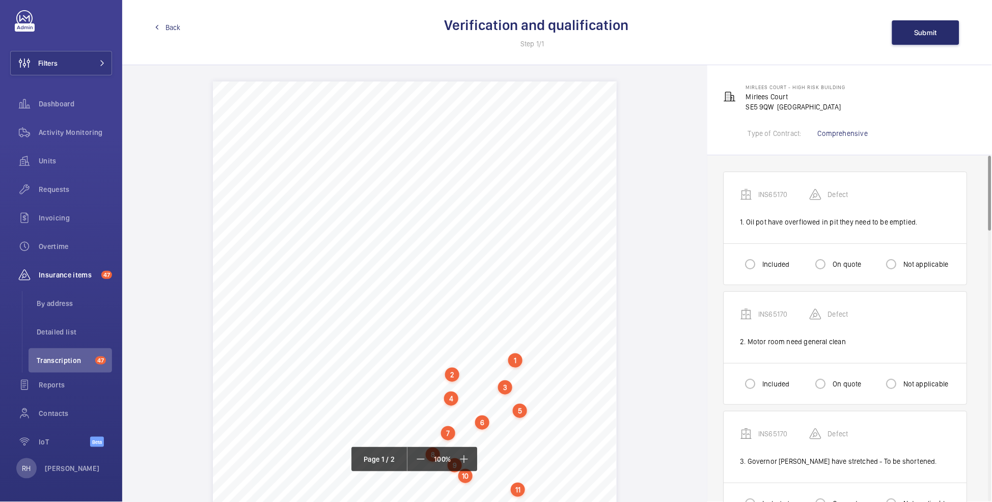
click at [770, 259] on label "Included" at bounding box center [774, 264] width 29 height 10
click at [760, 259] on input "Included" at bounding box center [750, 264] width 20 height 20
radio input "true"
click at [911, 386] on label "Not applicable" at bounding box center [924, 384] width 47 height 10
click at [901, 386] on input "Not applicable" at bounding box center [891, 384] width 20 height 20
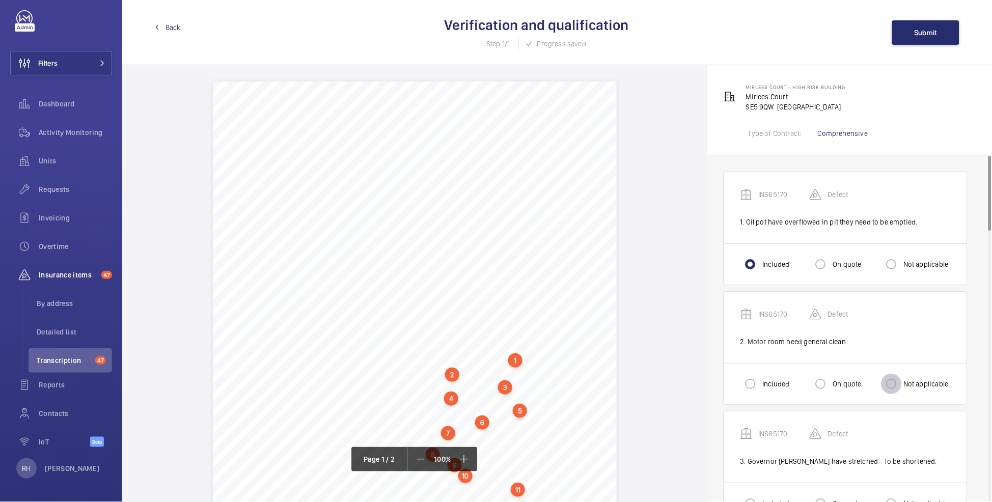
radio input "true"
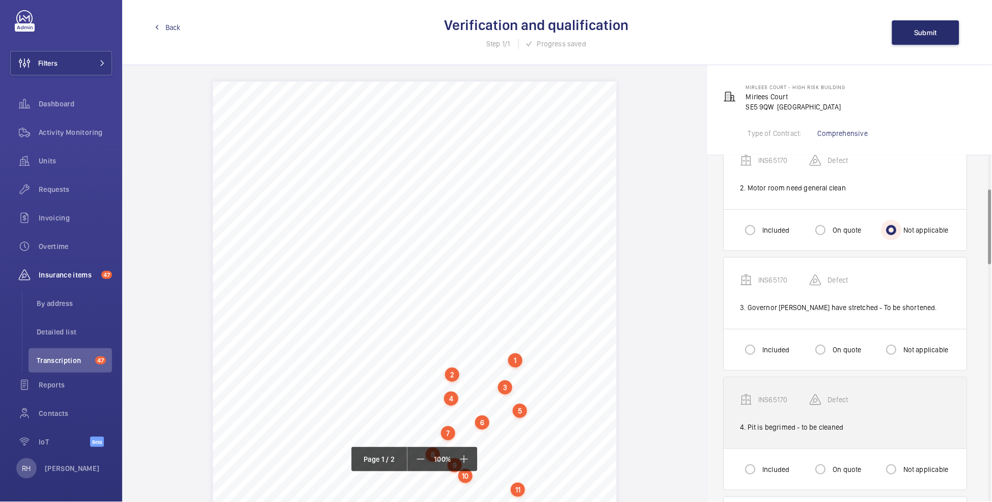
scroll to position [155, 0]
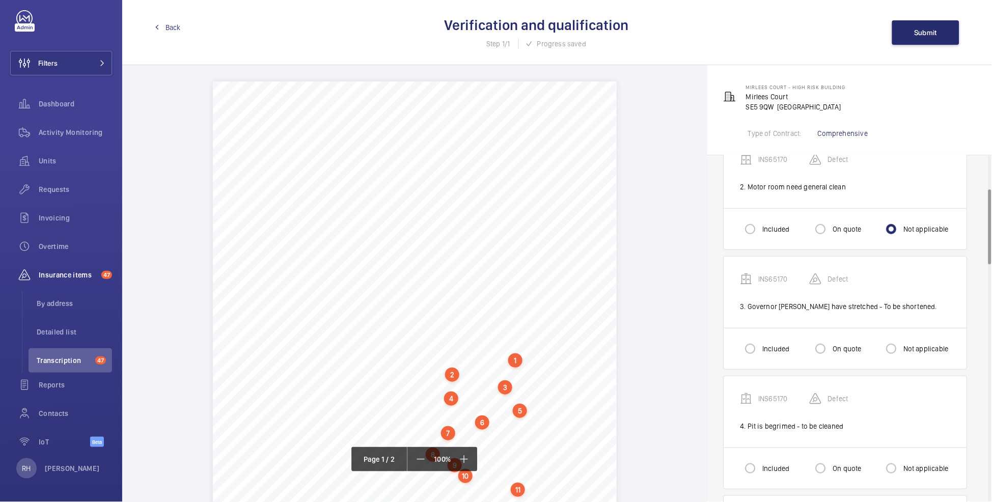
click at [773, 352] on label "Included" at bounding box center [774, 349] width 29 height 10
click at [760, 352] on input "Included" at bounding box center [750, 349] width 20 height 20
radio input "true"
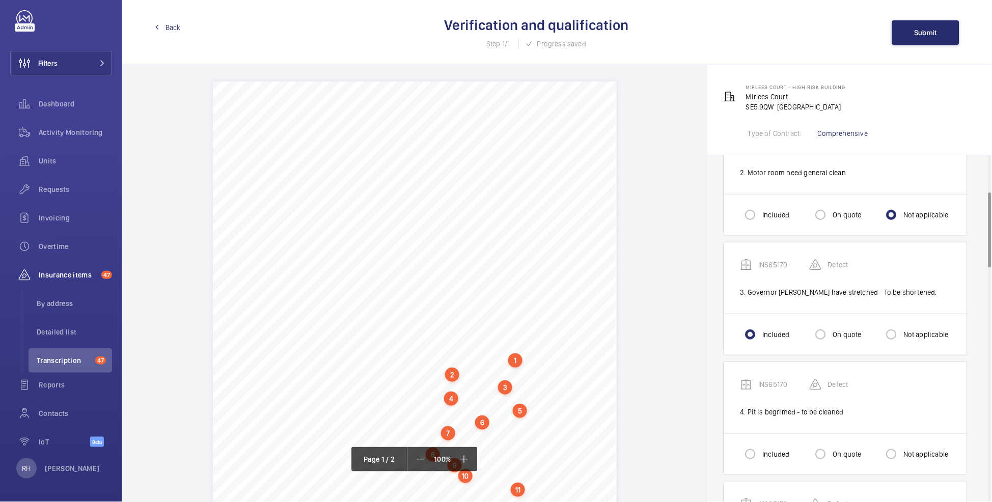
click at [765, 456] on label "Included" at bounding box center [774, 454] width 29 height 10
click at [760, 456] on input "Included" at bounding box center [750, 454] width 20 height 20
radio input "true"
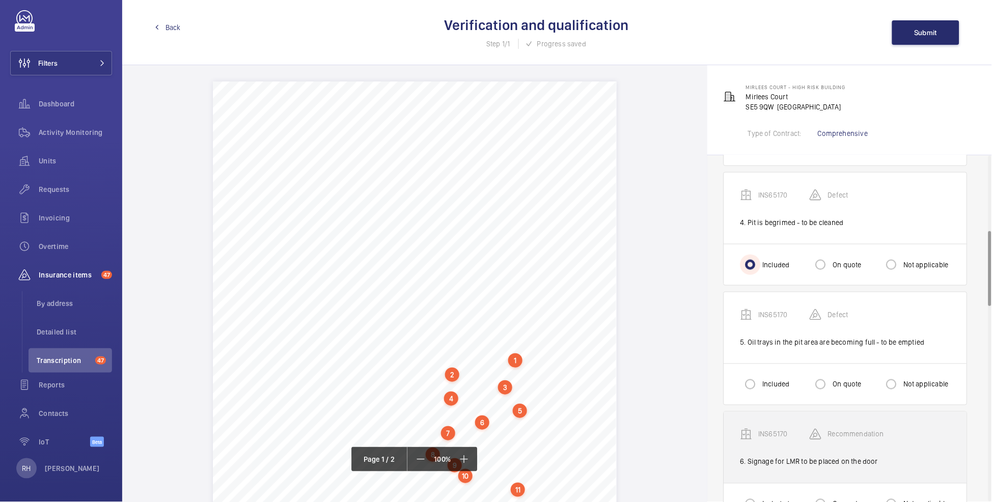
scroll to position [367, 0]
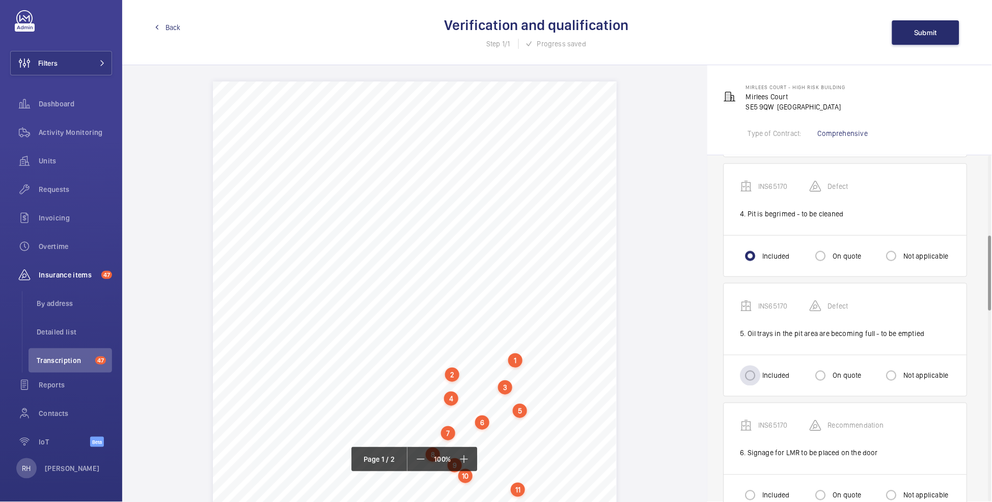
click at [775, 377] on label "Included" at bounding box center [774, 376] width 29 height 10
click at [760, 377] on input "Included" at bounding box center [750, 375] width 20 height 20
radio input "true"
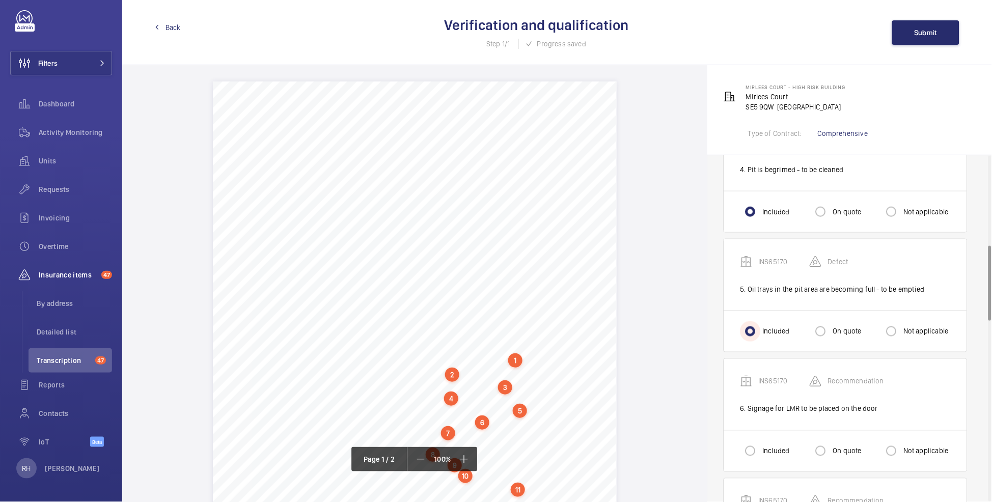
scroll to position [413, 0]
click at [834, 445] on label "On quote" at bounding box center [846, 449] width 31 height 10
click at [831, 445] on input "On quote" at bounding box center [820, 449] width 20 height 20
radio input "true"
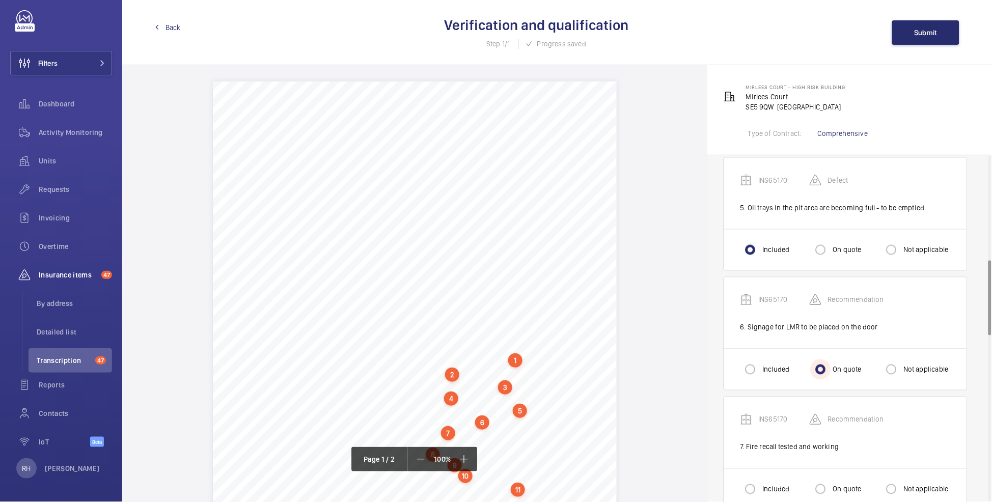
scroll to position [517, 0]
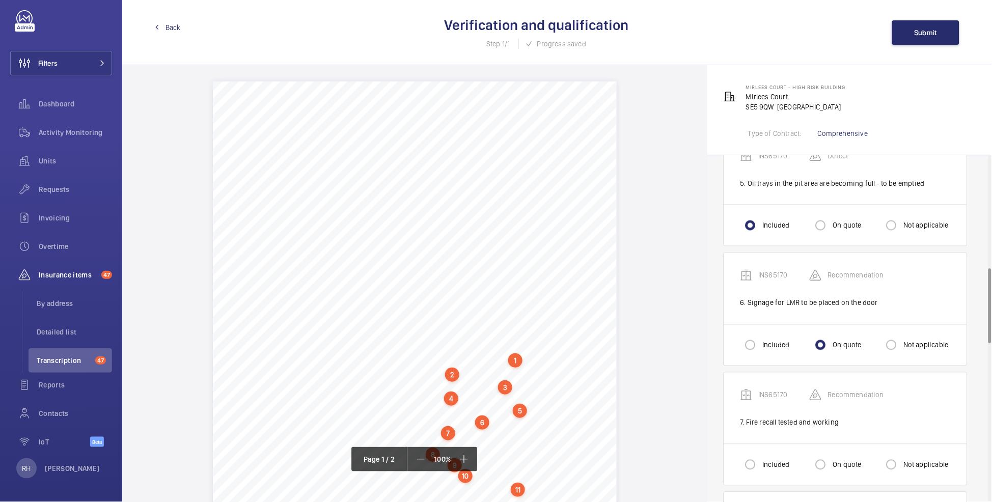
click at [908, 461] on label "Not applicable" at bounding box center [924, 465] width 47 height 10
click at [901, 461] on input "Not applicable" at bounding box center [891, 465] width 20 height 20
radio input "true"
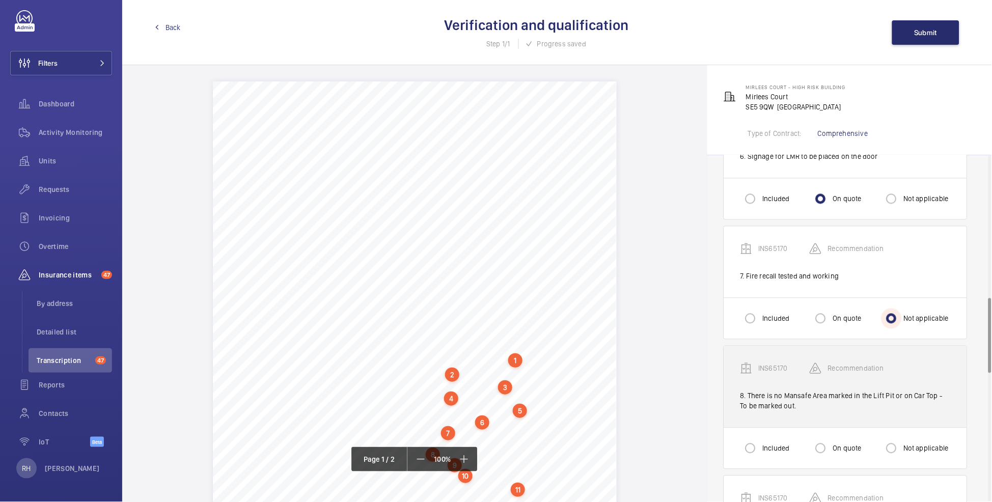
scroll to position [694, 0]
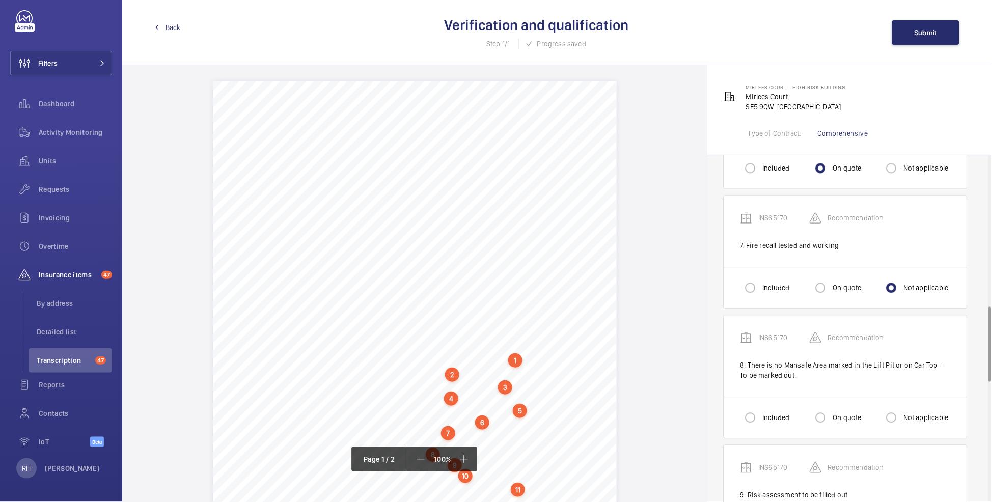
click at [841, 423] on label "On quote" at bounding box center [846, 418] width 31 height 10
click at [831, 423] on input "On quote" at bounding box center [820, 418] width 20 height 20
radio input "true"
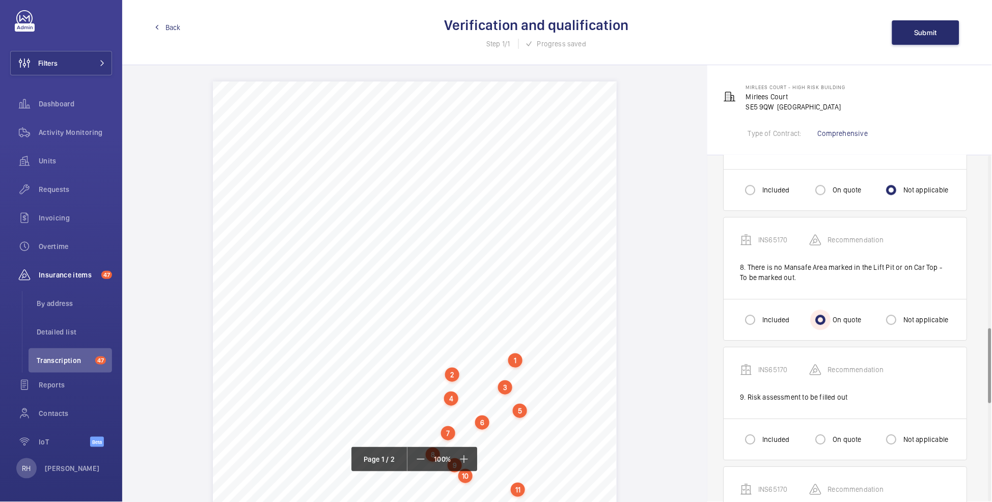
scroll to position [795, 0]
click at [907, 437] on label "Not applicable" at bounding box center [924, 437] width 47 height 10
click at [901, 437] on input "Not applicable" at bounding box center [891, 437] width 20 height 20
radio input "true"
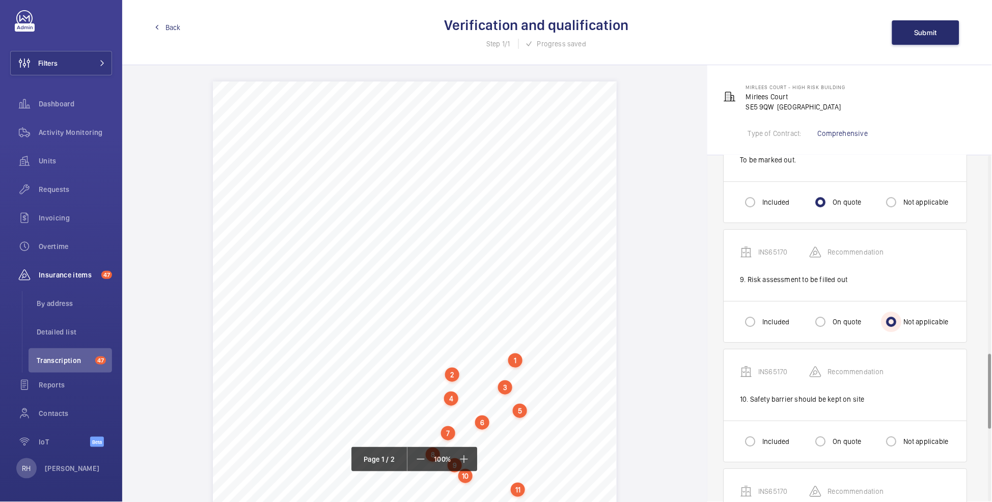
scroll to position [910, 0]
click at [840, 439] on label "On quote" at bounding box center [846, 441] width 31 height 10
click at [831, 439] on input "On quote" at bounding box center [820, 441] width 20 height 20
radio input "true"
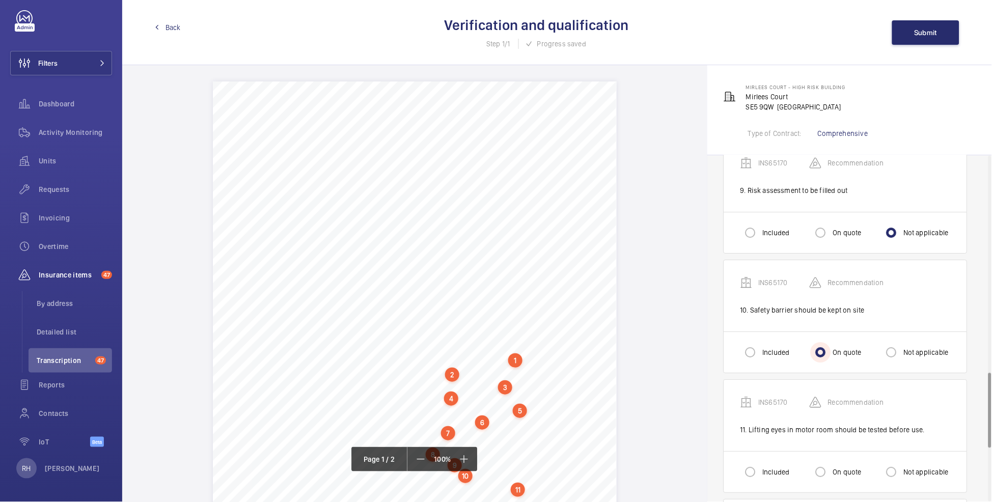
scroll to position [1000, 0]
click at [841, 464] on div "On quote" at bounding box center [835, 471] width 51 height 20
click at [834, 476] on label "On quote" at bounding box center [846, 471] width 31 height 10
click at [831, 476] on input "On quote" at bounding box center [820, 471] width 20 height 20
radio input "true"
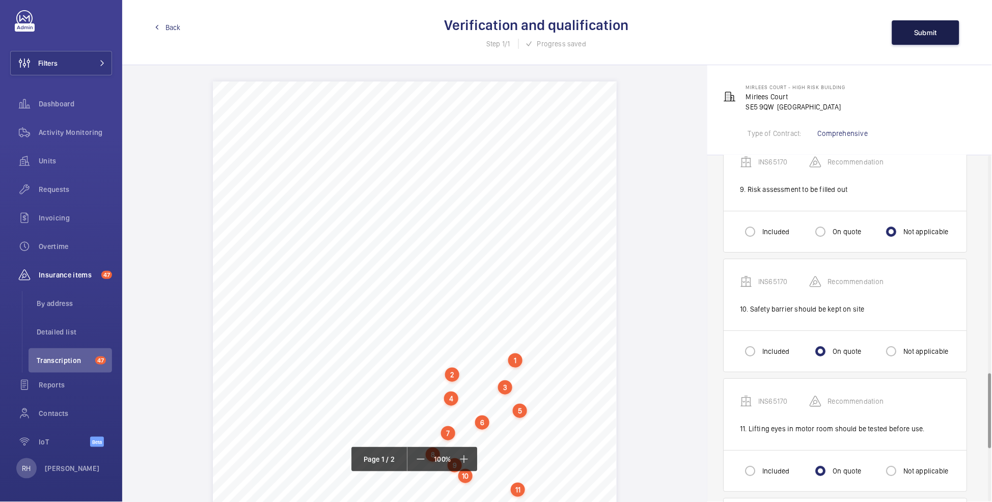
click at [919, 38] on button "Submit" at bounding box center [925, 32] width 67 height 24
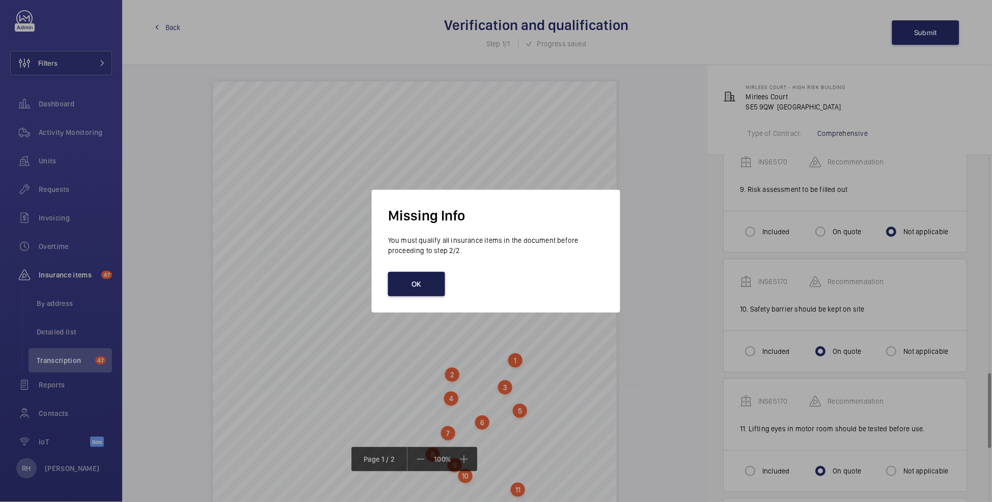
click at [423, 288] on button "OK" at bounding box center [416, 284] width 57 height 24
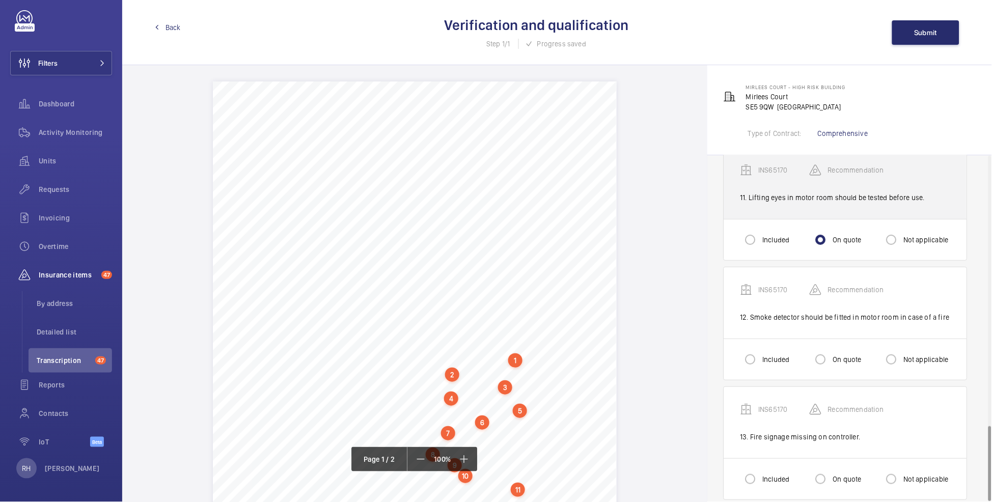
scroll to position [1247, 0]
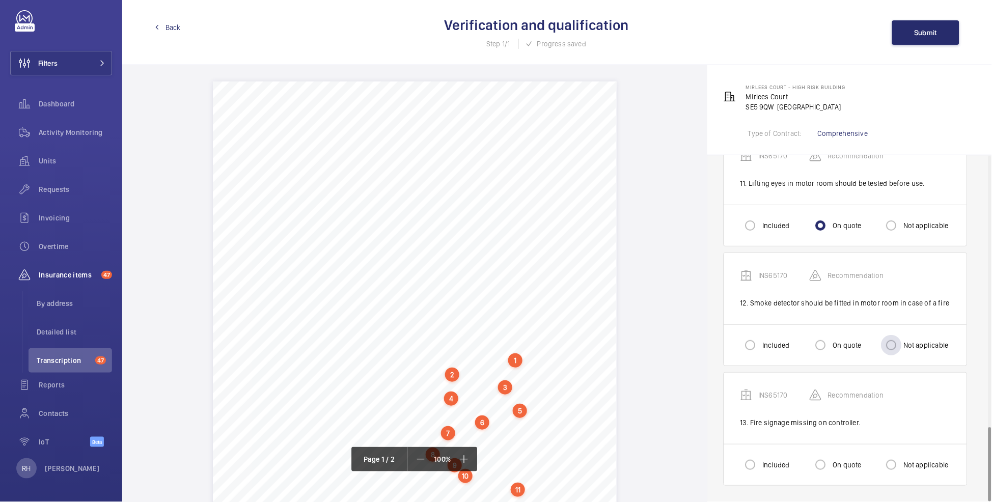
click at [923, 343] on label "Not applicable" at bounding box center [924, 345] width 47 height 10
click at [901, 343] on input "Not applicable" at bounding box center [891, 345] width 20 height 20
radio input "true"
click at [835, 464] on label "On quote" at bounding box center [846, 465] width 31 height 10
click at [831, 464] on input "On quote" at bounding box center [820, 465] width 20 height 20
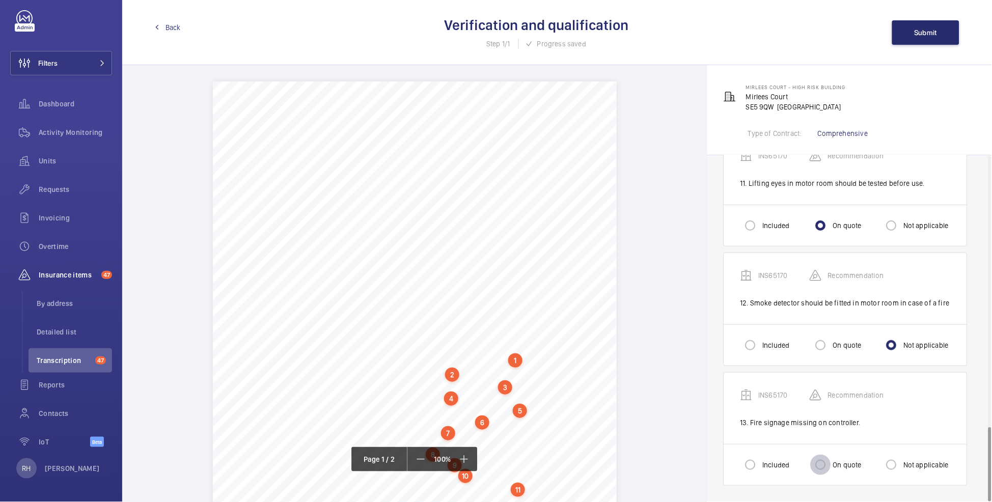
radio input "true"
click at [924, 36] on button "Submit" at bounding box center [925, 32] width 67 height 24
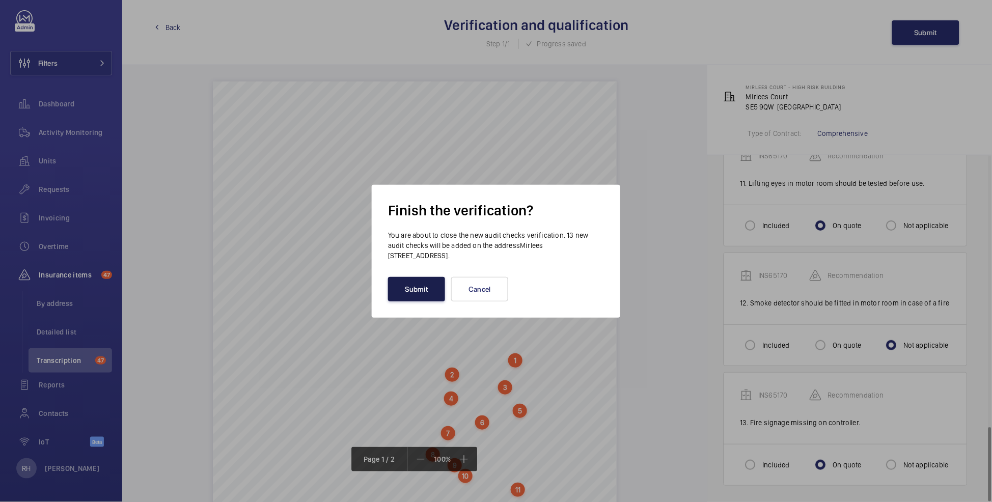
click at [427, 287] on button "Submit" at bounding box center [416, 289] width 57 height 24
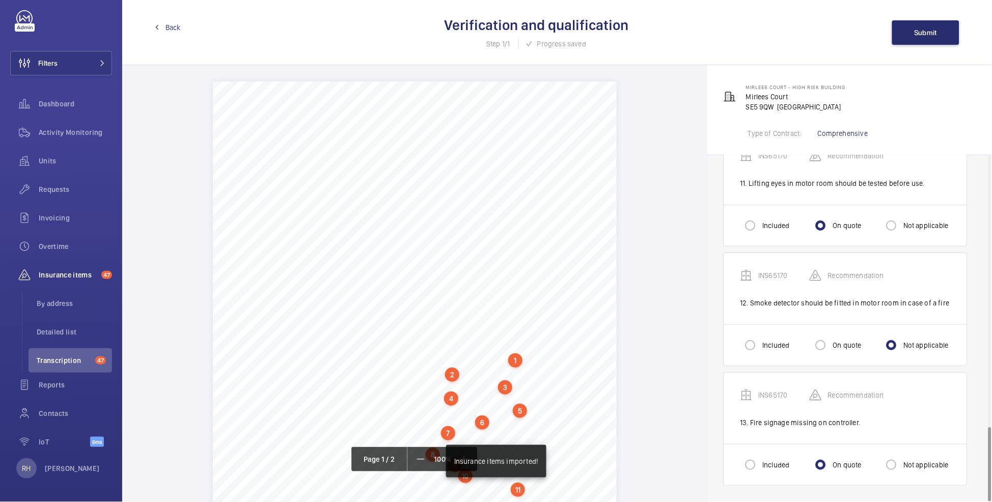
click at [172, 25] on span "Back" at bounding box center [172, 27] width 15 height 10
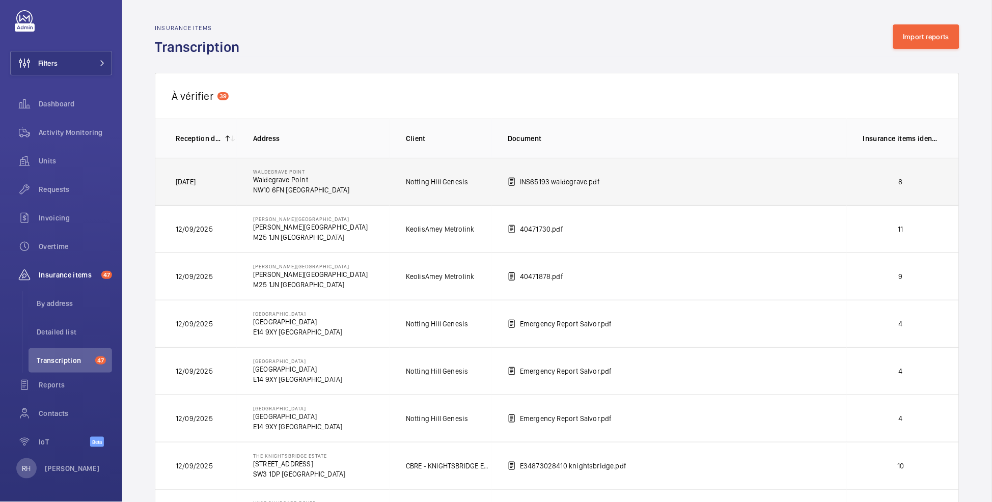
click at [890, 177] on p "8" at bounding box center [900, 182] width 75 height 10
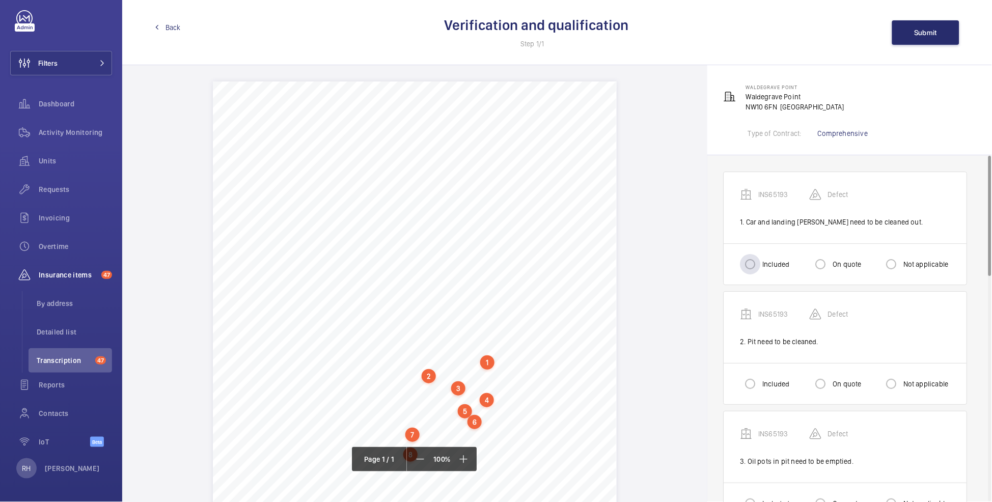
click at [771, 266] on label "Included" at bounding box center [774, 264] width 29 height 10
click at [760, 266] on input "Included" at bounding box center [750, 264] width 20 height 20
radio input "true"
click at [767, 379] on label "Included" at bounding box center [774, 384] width 29 height 10
click at [760, 379] on input "Included" at bounding box center [750, 384] width 20 height 20
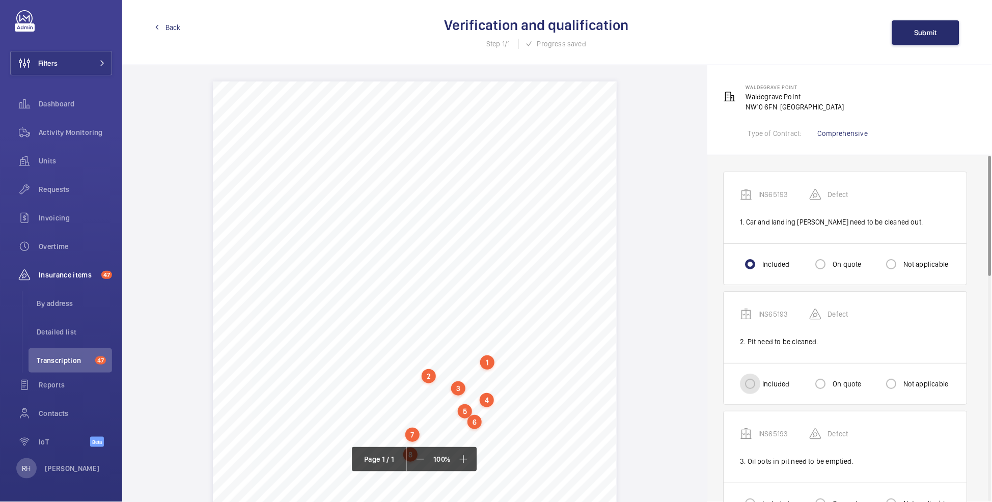
radio input "true"
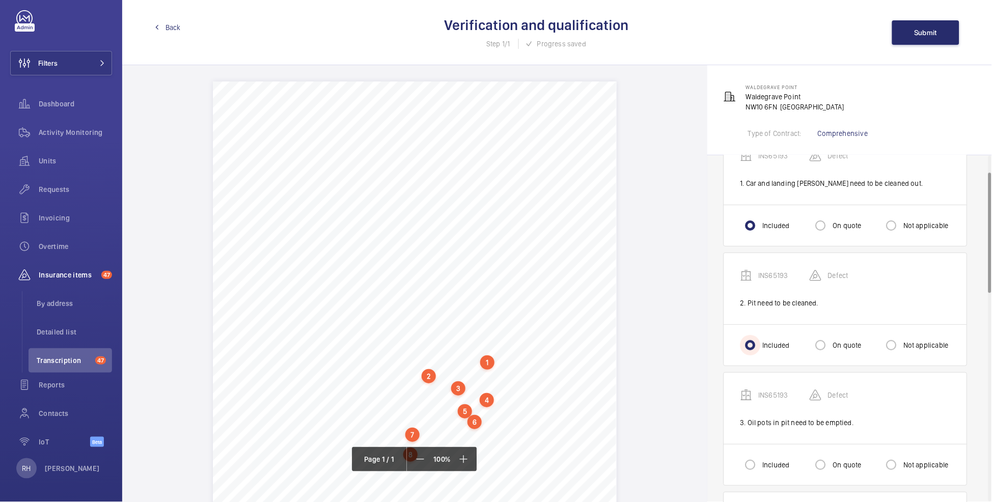
scroll to position [111, 0]
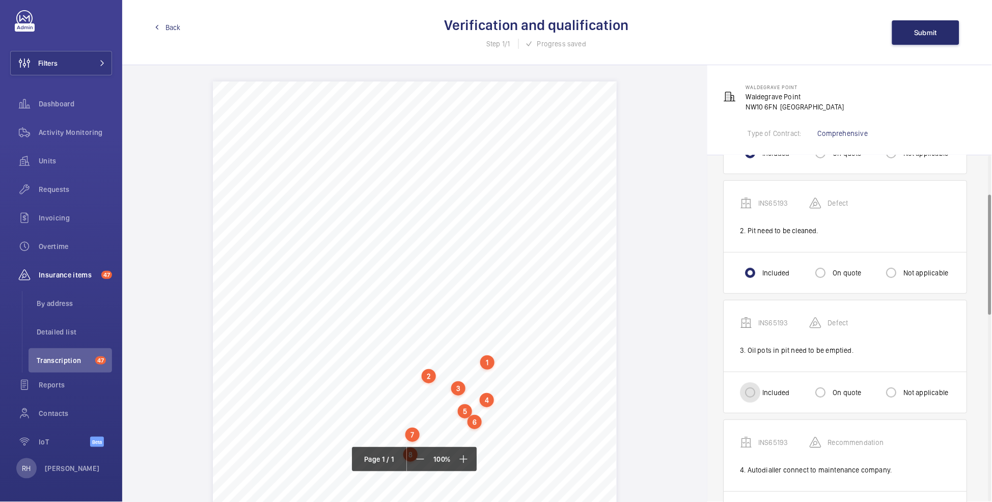
click at [753, 397] on input "Included" at bounding box center [750, 392] width 20 height 20
radio input "true"
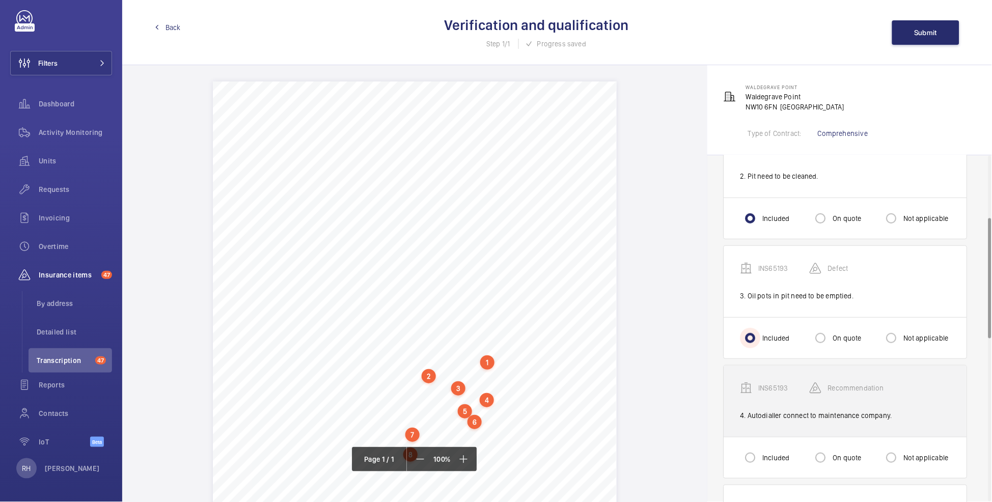
scroll to position [179, 0]
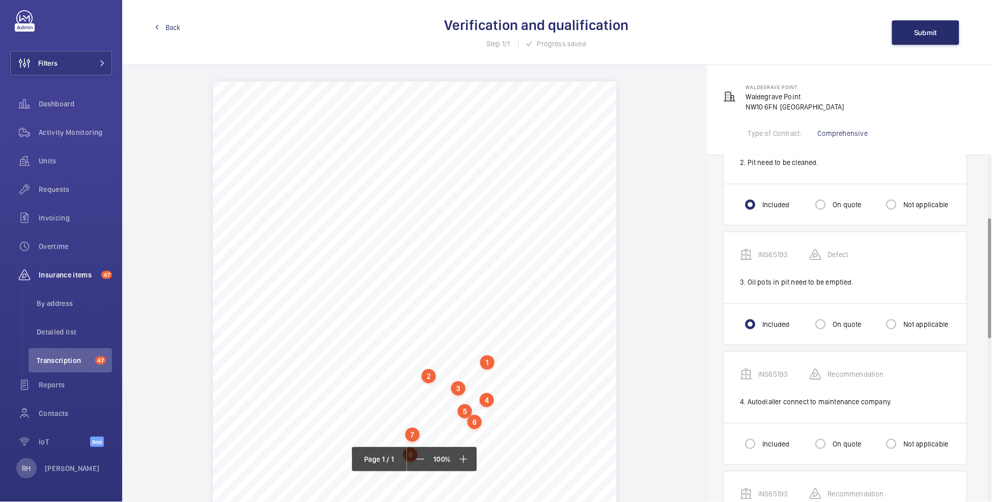
click at [769, 438] on div "Included" at bounding box center [764, 444] width 49 height 20
click at [906, 443] on label "Not applicable" at bounding box center [924, 444] width 47 height 10
click at [901, 443] on input "Not applicable" at bounding box center [891, 444] width 20 height 20
radio input "true"
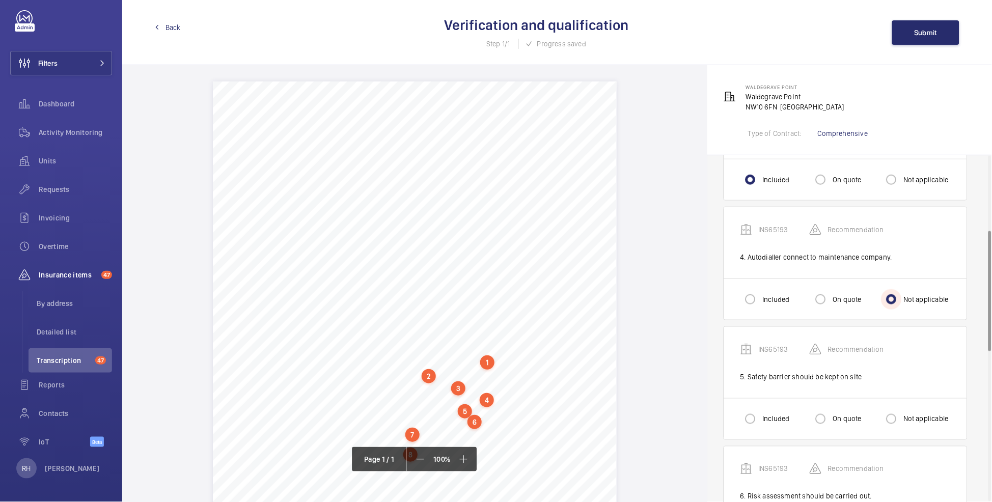
scroll to position [326, 0]
click at [838, 416] on label "On quote" at bounding box center [846, 416] width 31 height 10
click at [831, 416] on input "On quote" at bounding box center [820, 416] width 20 height 20
radio input "true"
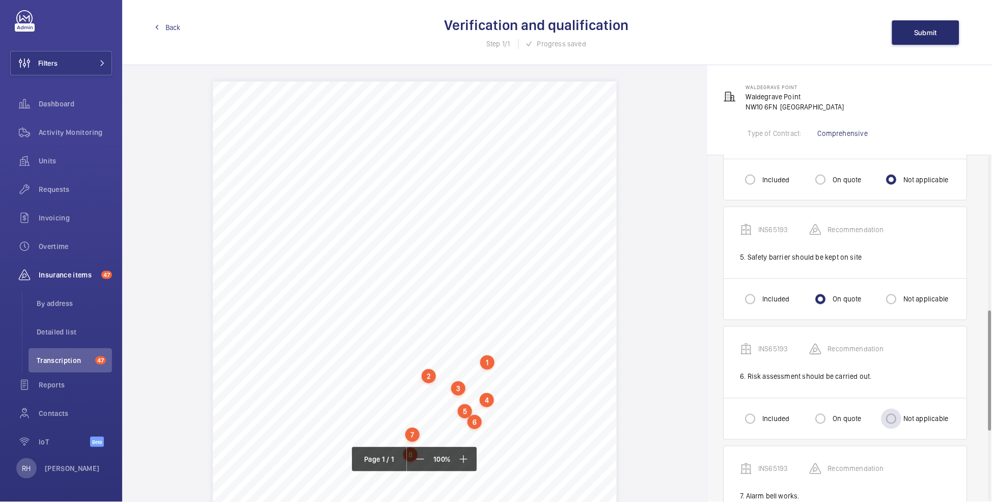
click at [905, 425] on div "Not applicable" at bounding box center [915, 419] width 68 height 20
click at [900, 424] on input "Not applicable" at bounding box center [891, 419] width 20 height 20
radio input "true"
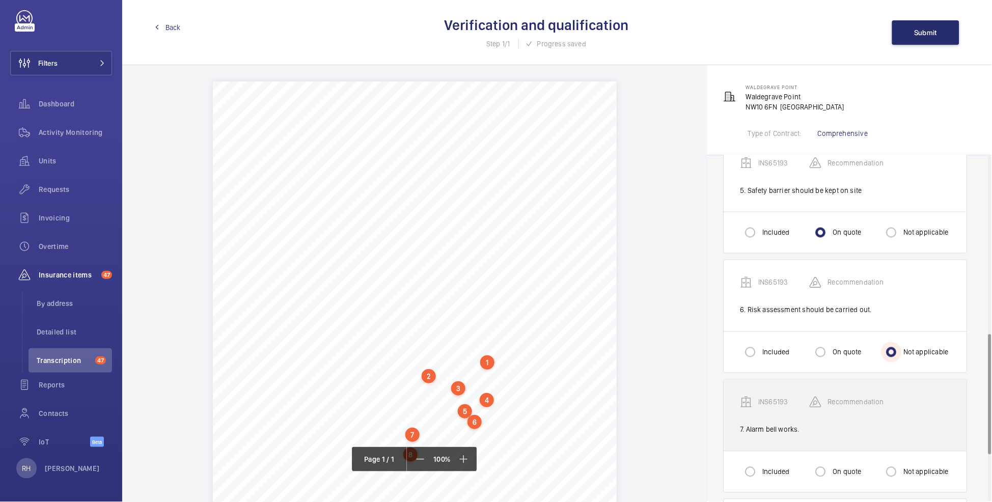
scroll to position [513, 0]
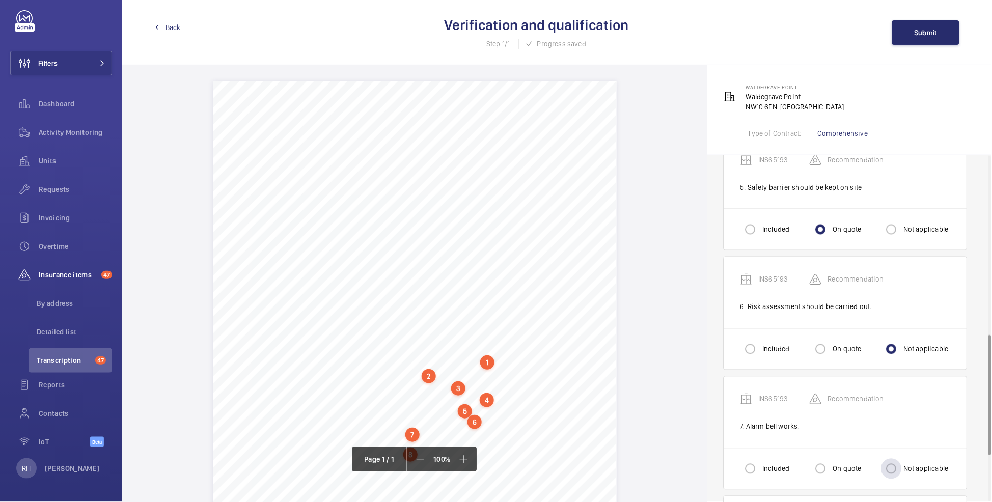
click at [904, 470] on label "Not applicable" at bounding box center [924, 469] width 47 height 10
click at [901, 470] on input "Not applicable" at bounding box center [891, 469] width 20 height 20
radio input "true"
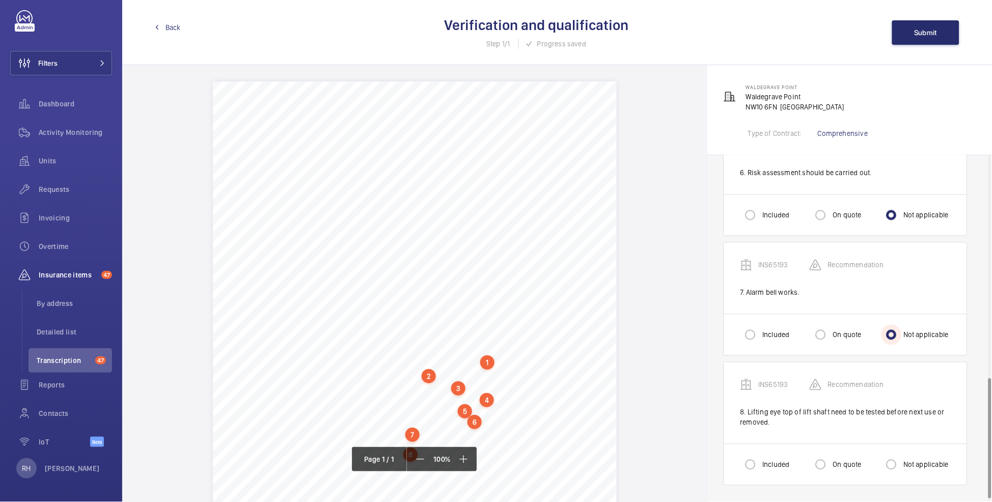
scroll to position [648, 0]
click at [832, 464] on div at bounding box center [820, 465] width 24 height 24
radio input "true"
click at [913, 29] on button "Submit" at bounding box center [925, 32] width 67 height 24
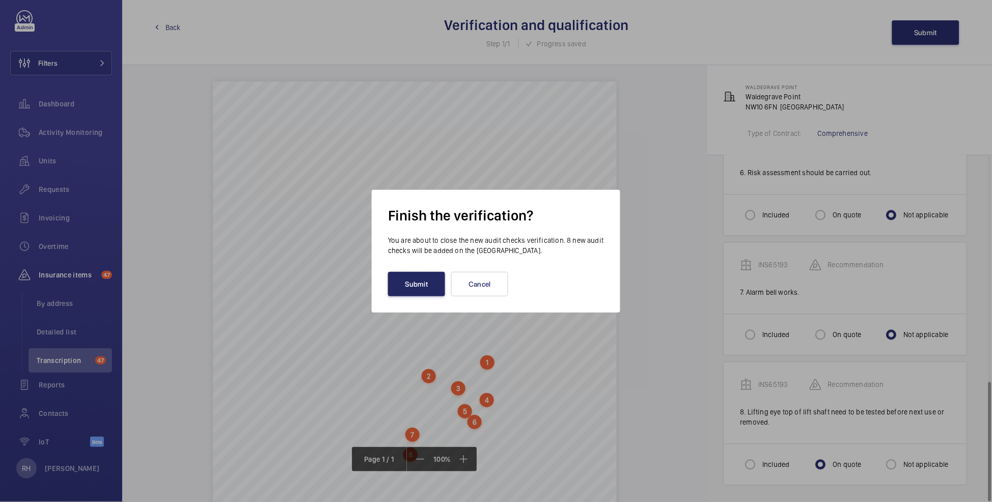
click at [426, 293] on button "Submit" at bounding box center [416, 284] width 57 height 24
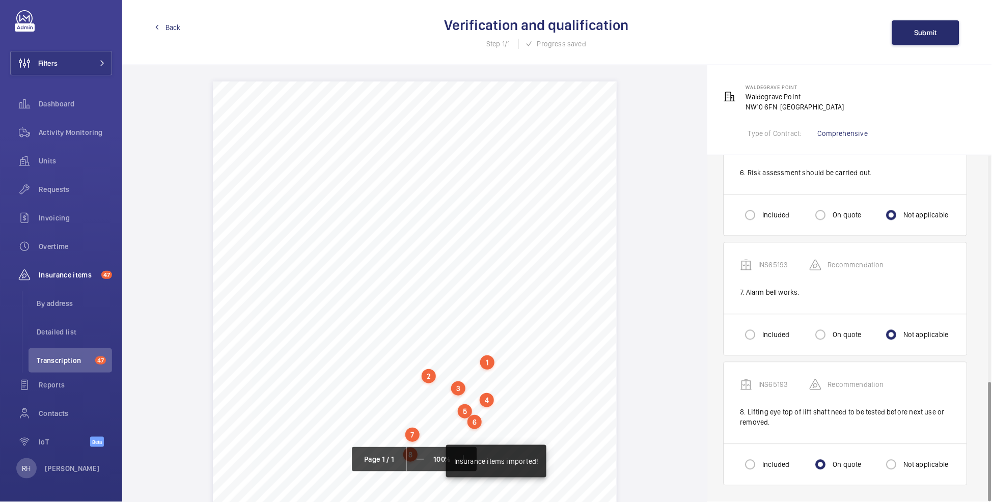
click at [172, 30] on span "Back" at bounding box center [172, 27] width 15 height 10
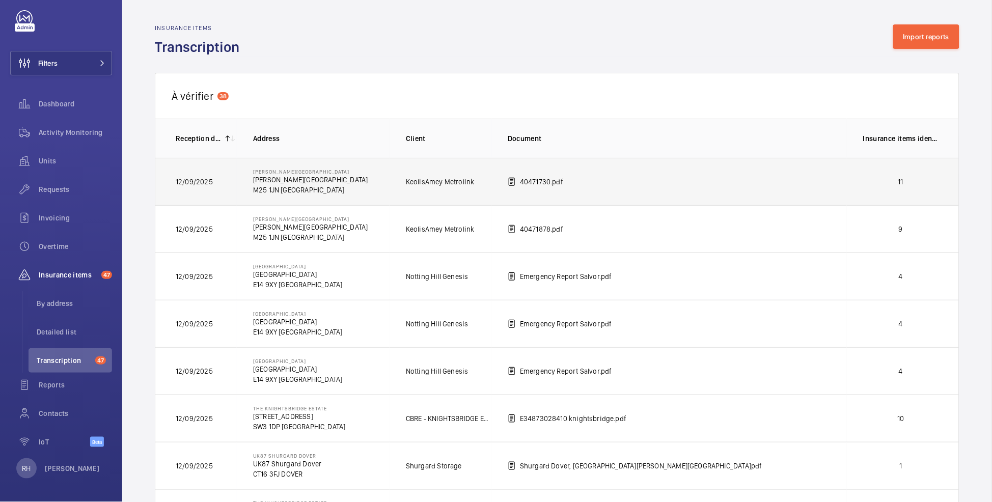
click at [880, 189] on td "11" at bounding box center [903, 181] width 112 height 47
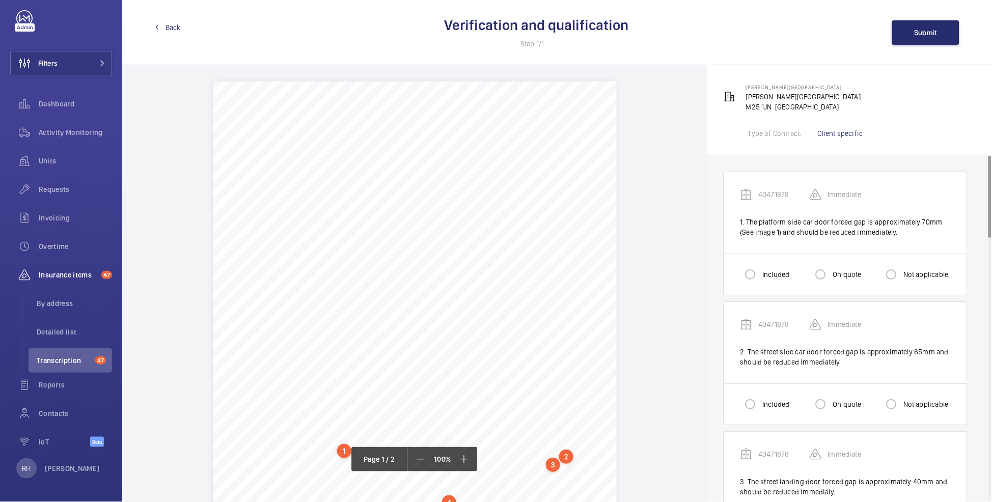
click at [766, 268] on div "Included" at bounding box center [764, 274] width 49 height 20
click at [758, 279] on input "Included" at bounding box center [750, 274] width 20 height 20
radio input "true"
click at [770, 403] on label "Included" at bounding box center [774, 404] width 29 height 10
click at [760, 403] on input "Included" at bounding box center [750, 404] width 20 height 20
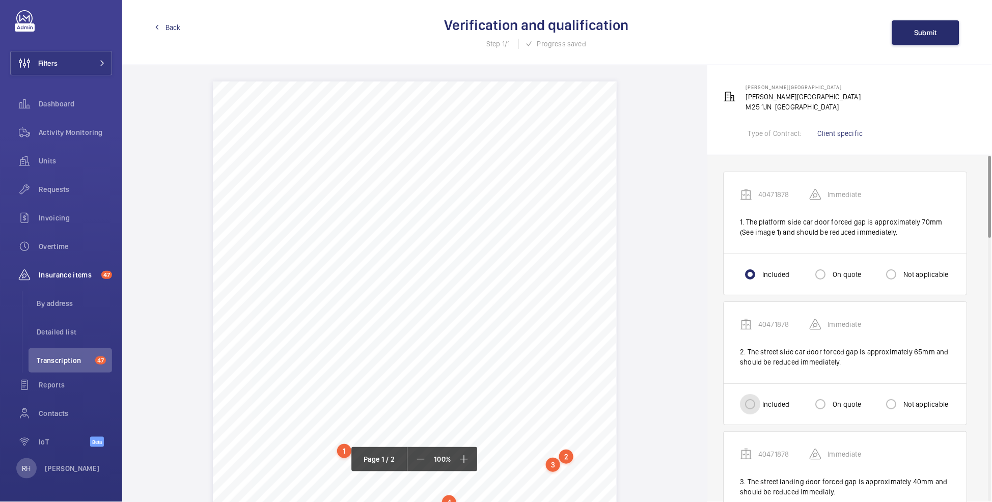
radio input "true"
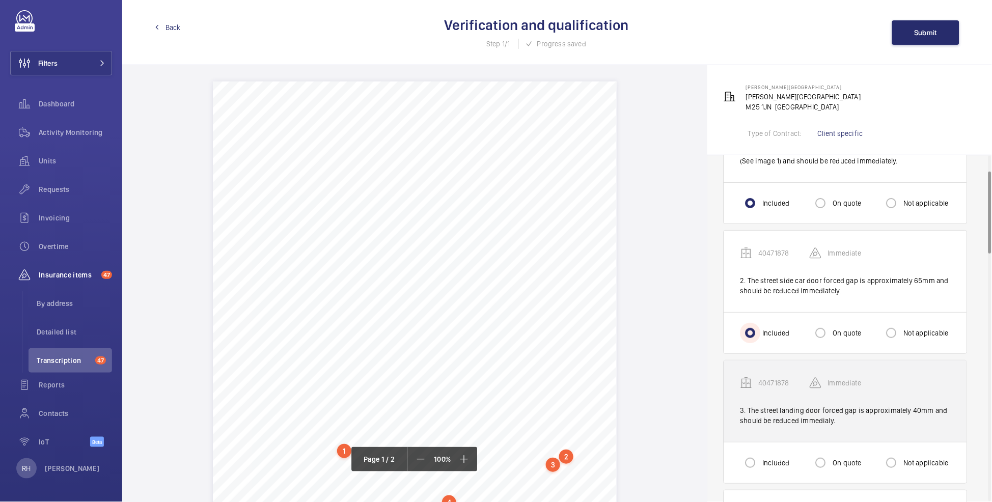
scroll to position [73, 0]
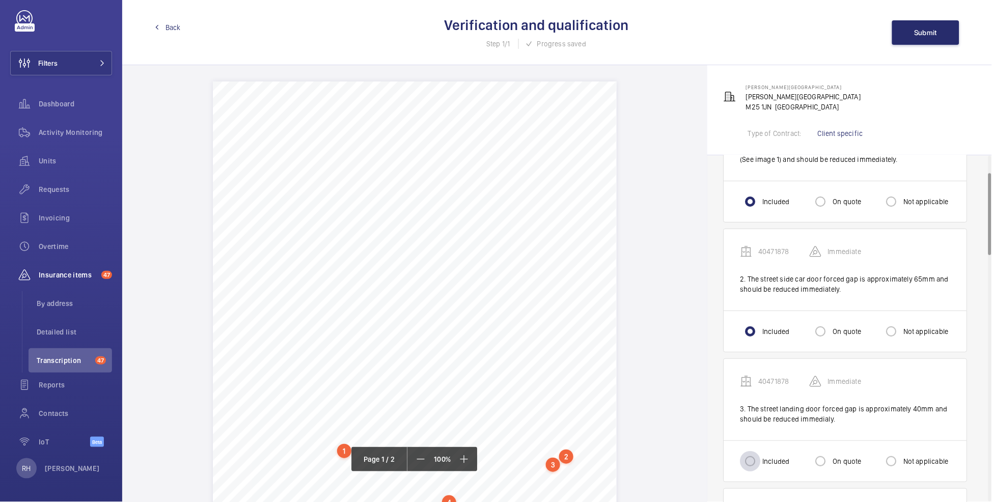
click at [762, 457] on div at bounding box center [750, 461] width 24 height 24
radio input "true"
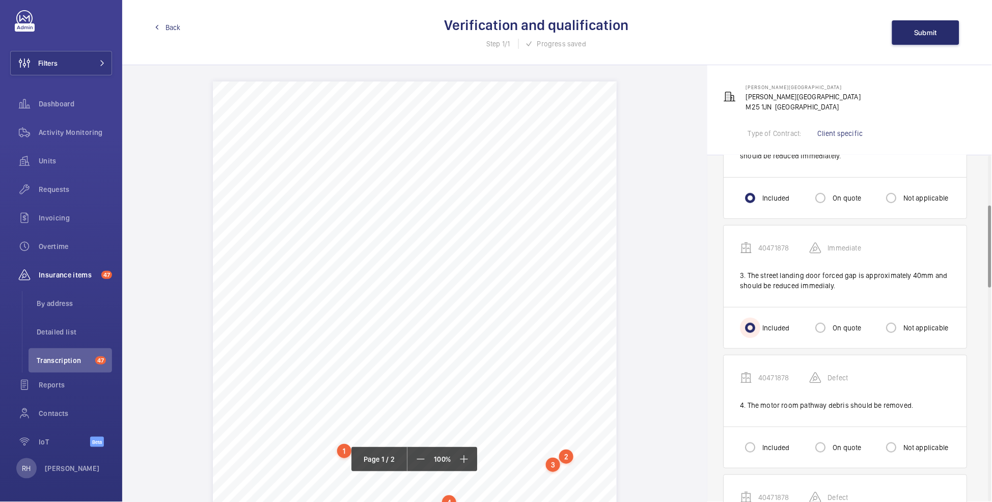
scroll to position [209, 0]
click at [903, 447] on div at bounding box center [891, 444] width 24 height 24
radio input "true"
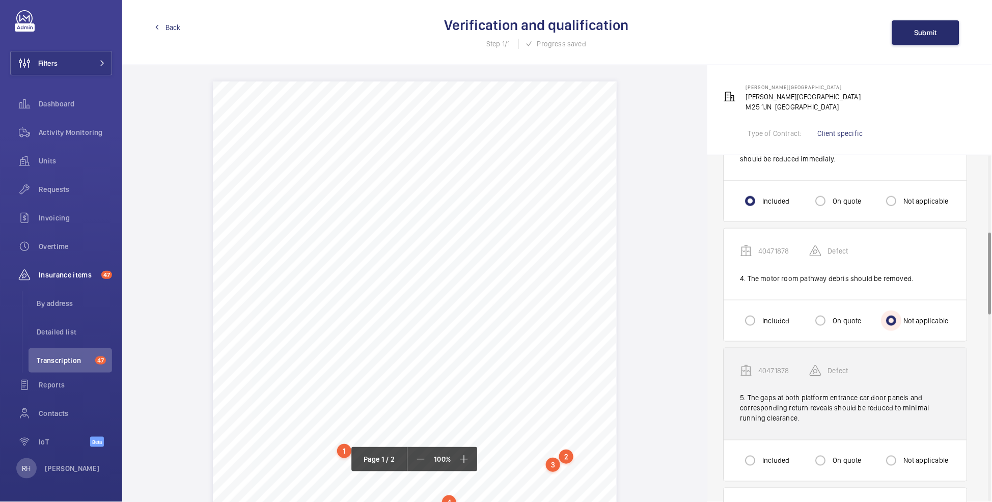
scroll to position [334, 0]
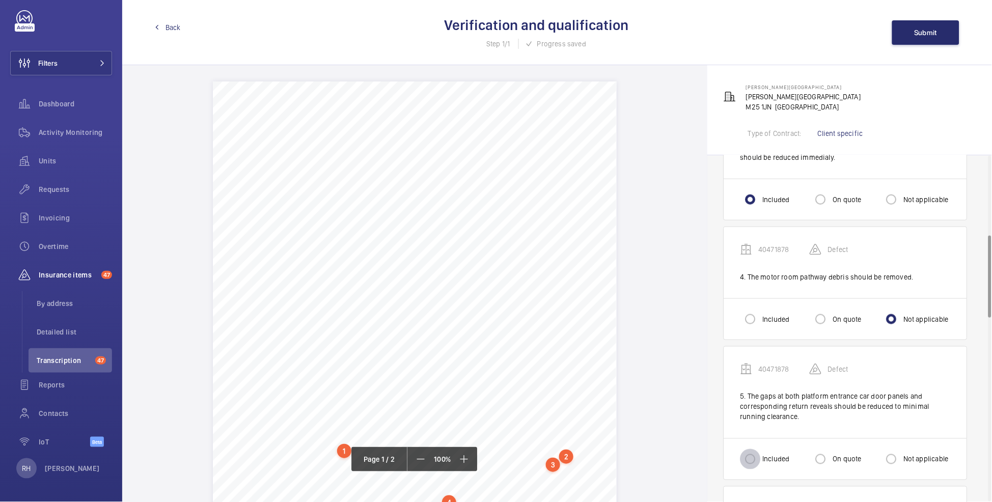
click at [750, 455] on input "Included" at bounding box center [750, 459] width 20 height 20
radio input "true"
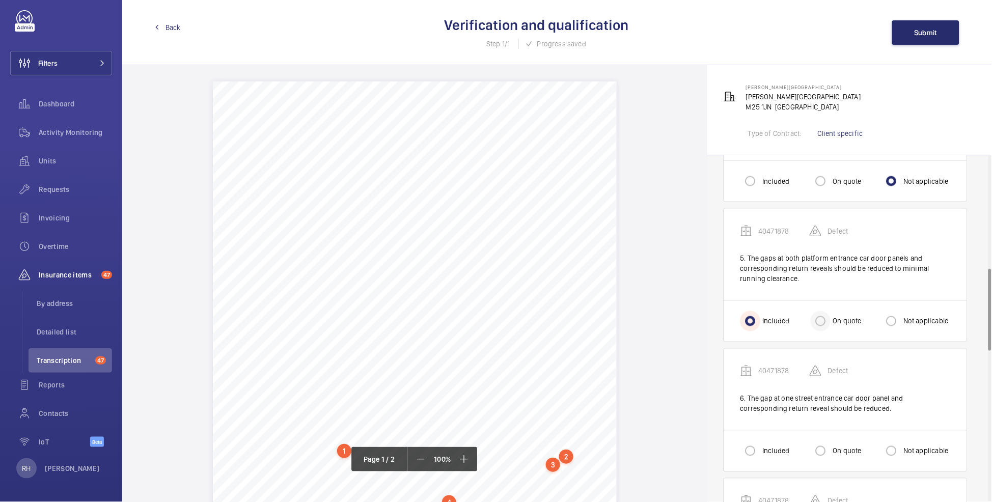
scroll to position [476, 0]
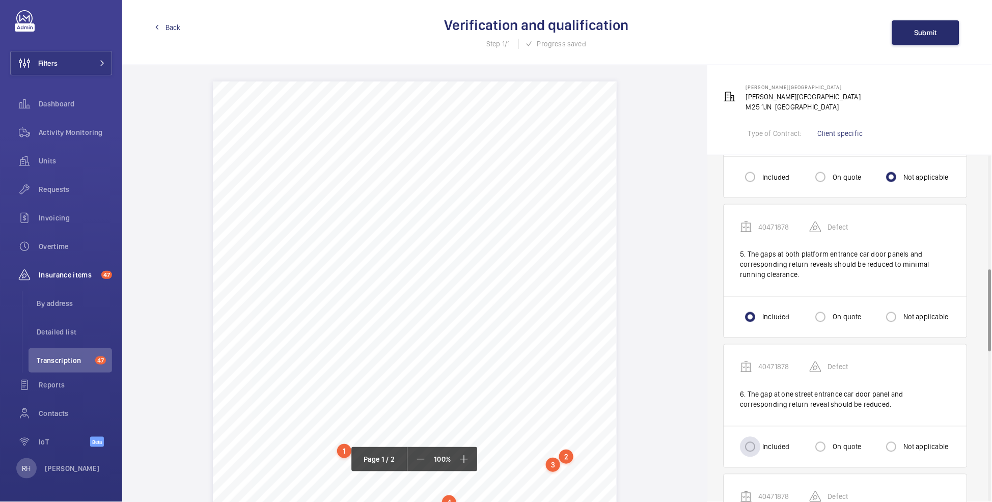
click at [763, 450] on label "Included" at bounding box center [774, 447] width 29 height 10
click at [760, 450] on input "Included" at bounding box center [750, 447] width 20 height 20
radio input "true"
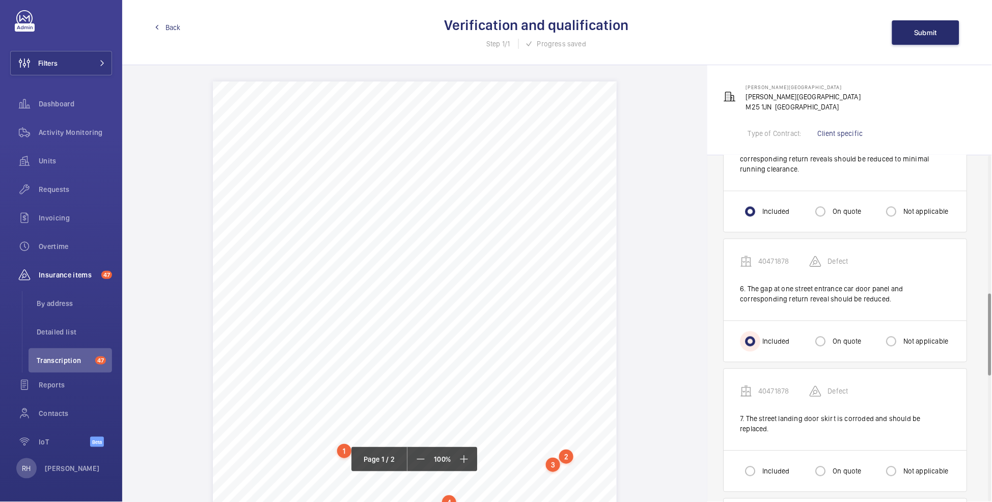
scroll to position [591, 0]
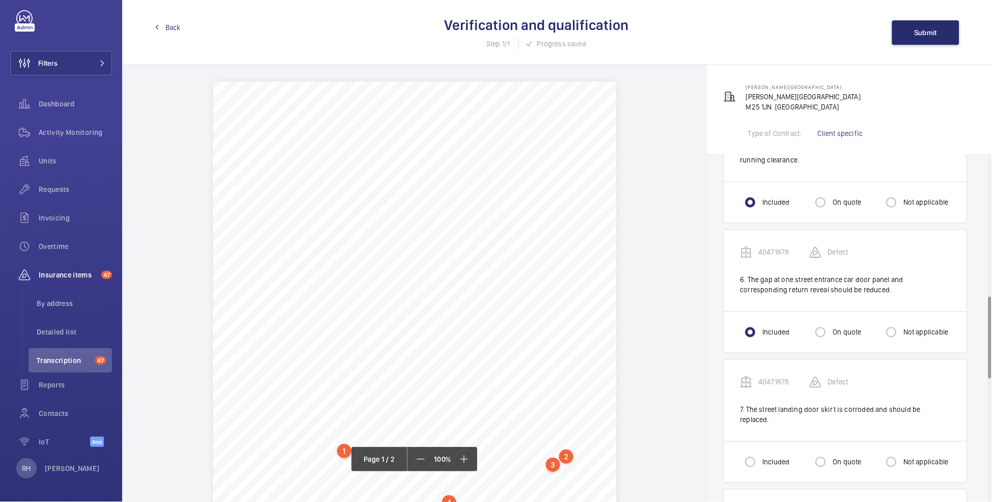
click at [766, 452] on div "Included" at bounding box center [764, 462] width 49 height 20
click at [767, 457] on label "Included" at bounding box center [774, 462] width 29 height 10
click at [760, 453] on input "Included" at bounding box center [750, 462] width 20 height 20
radio input "true"
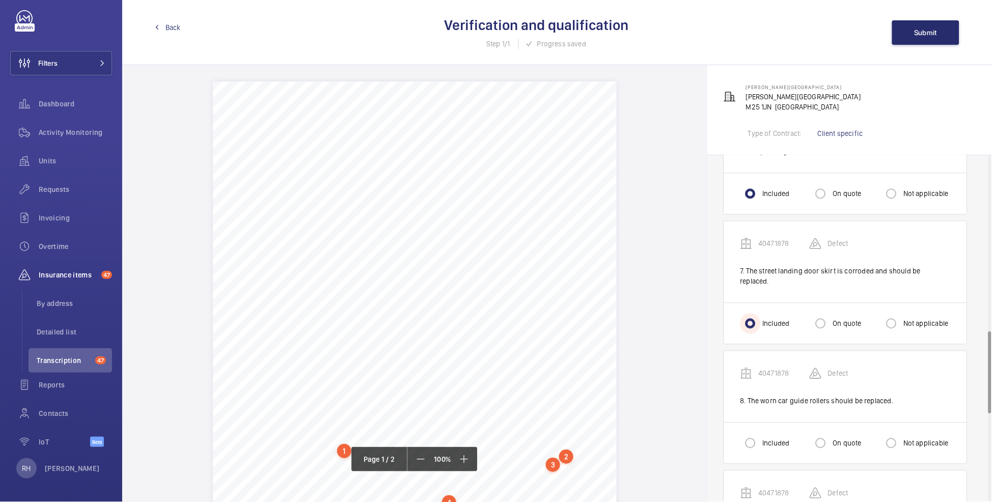
scroll to position [737, 0]
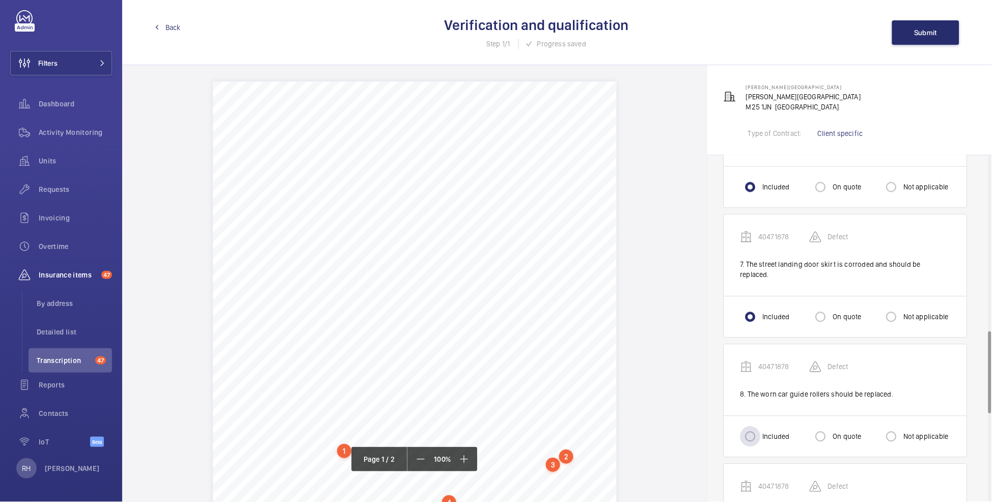
click at [769, 431] on label "Included" at bounding box center [774, 436] width 29 height 10
click at [760, 429] on input "Included" at bounding box center [750, 436] width 20 height 20
radio input "true"
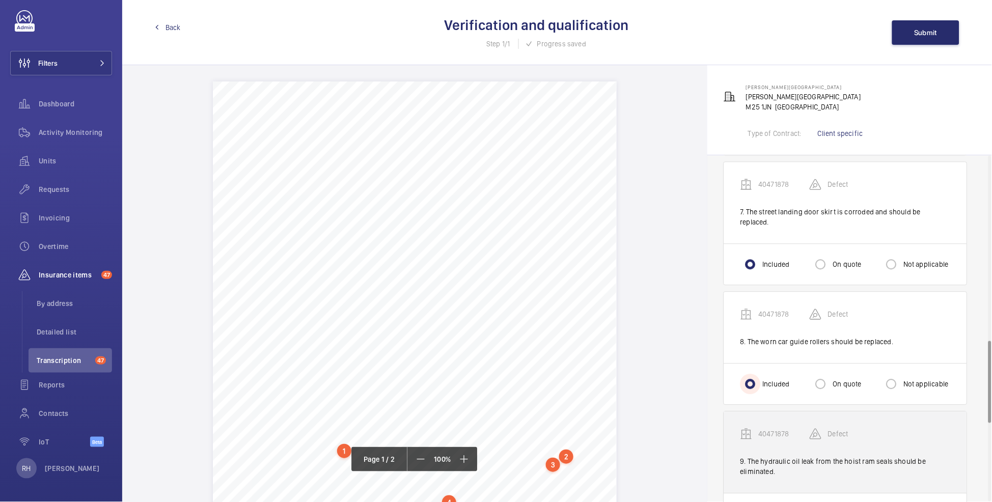
scroll to position [872, 0]
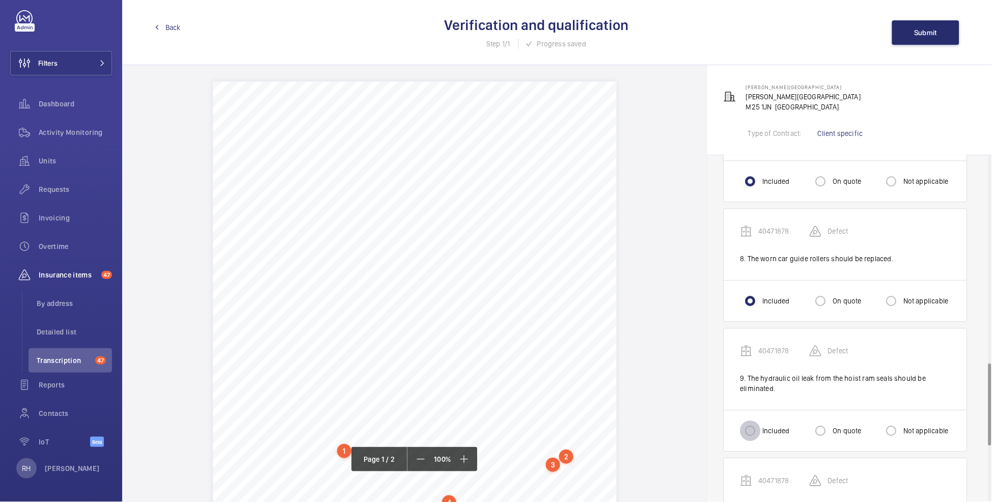
click at [759, 421] on input "Included" at bounding box center [750, 430] width 20 height 20
radio input "true"
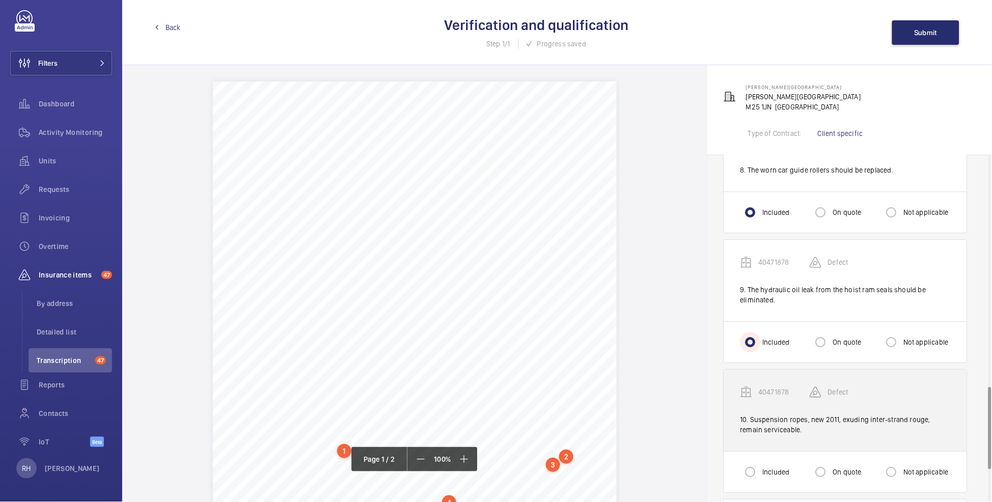
scroll to position [1003, 0]
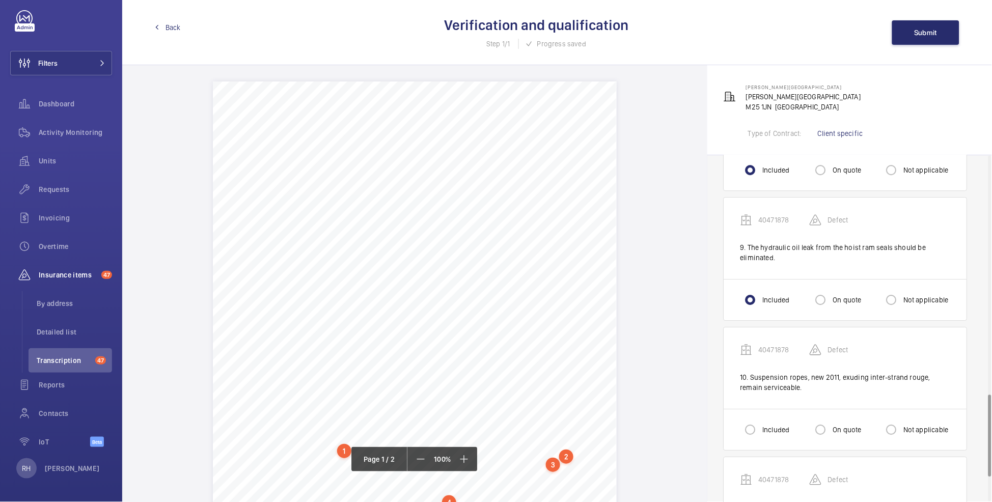
click at [916, 425] on label "Not applicable" at bounding box center [924, 430] width 47 height 10
click at [901, 422] on input "Not applicable" at bounding box center [891, 429] width 20 height 20
radio input "true"
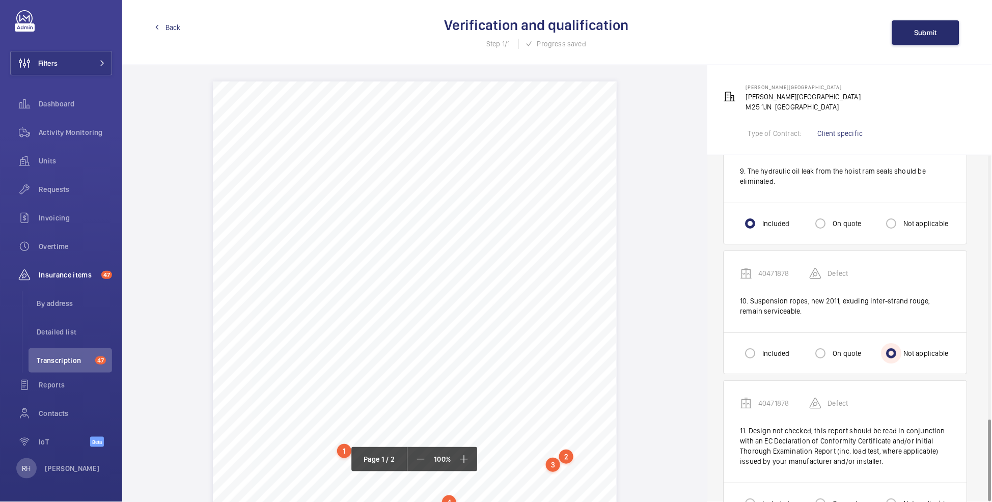
scroll to position [1109, 0]
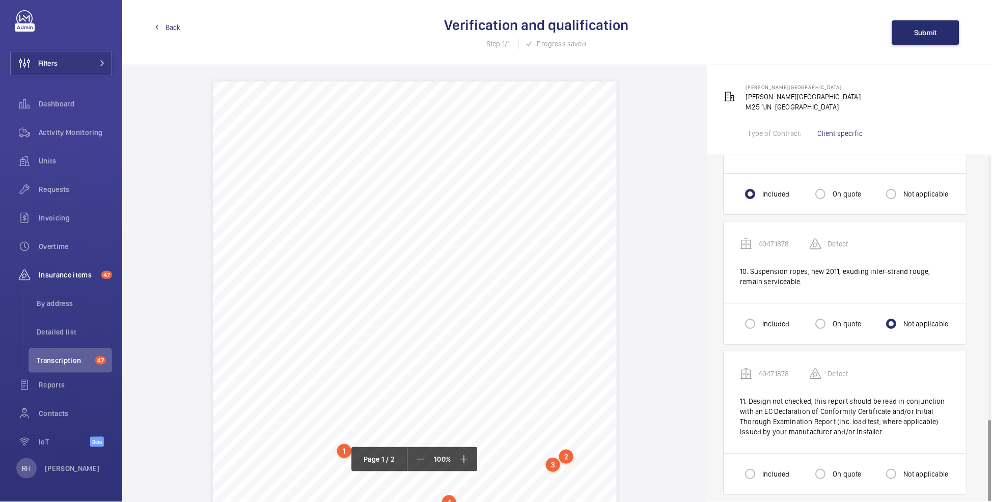
click at [835, 469] on label "On quote" at bounding box center [846, 474] width 31 height 10
click at [831, 465] on input "On quote" at bounding box center [820, 474] width 20 height 20
radio input "true"
click at [920, 32] on span "Submit" at bounding box center [925, 33] width 23 height 8
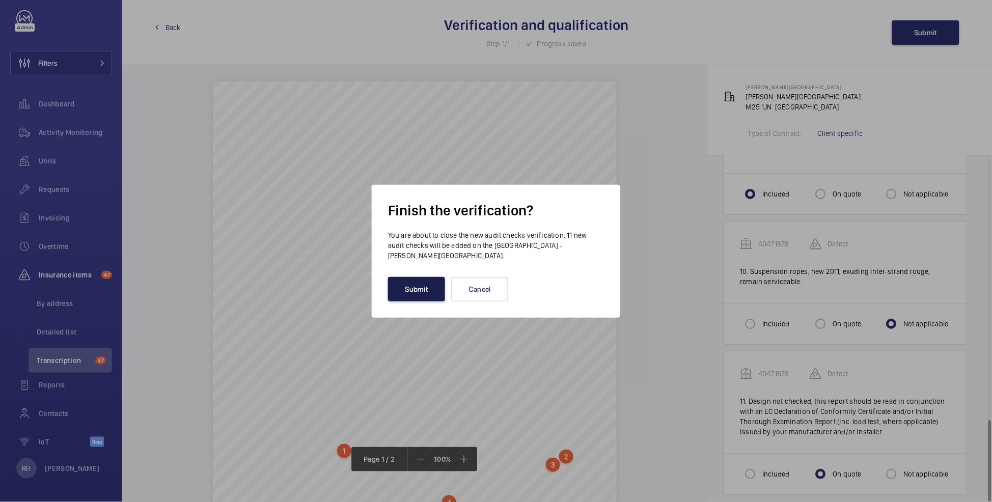
click at [426, 293] on button "Submit" at bounding box center [416, 289] width 57 height 24
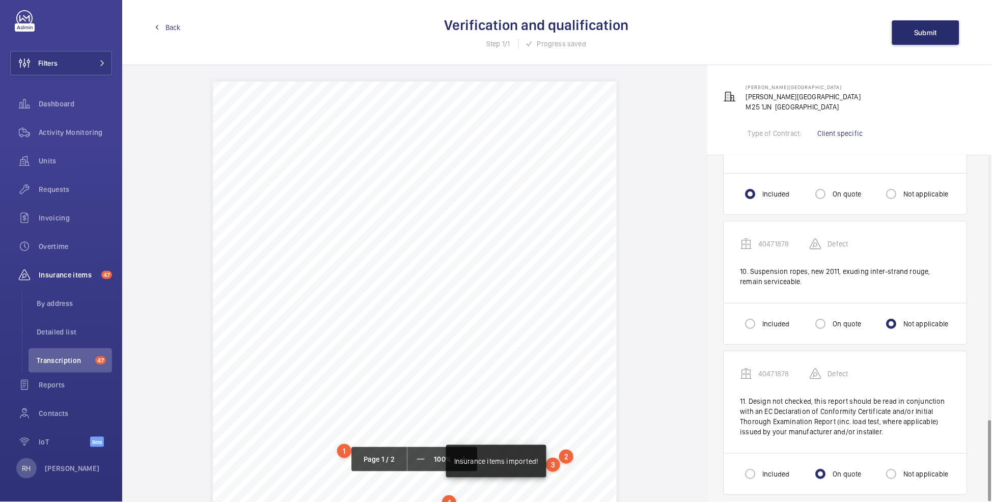
click at [160, 27] on link "Back" at bounding box center [168, 27] width 26 height 10
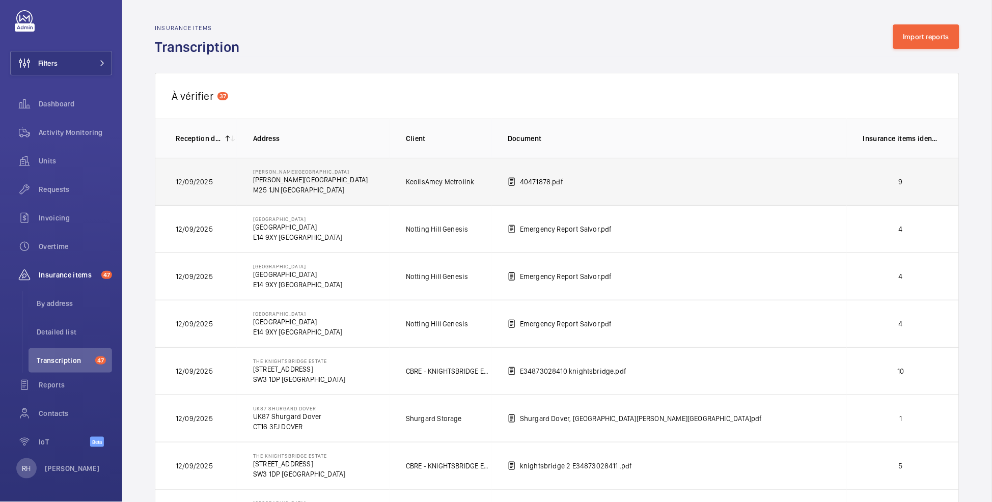
click at [905, 187] on p "9" at bounding box center [900, 182] width 75 height 10
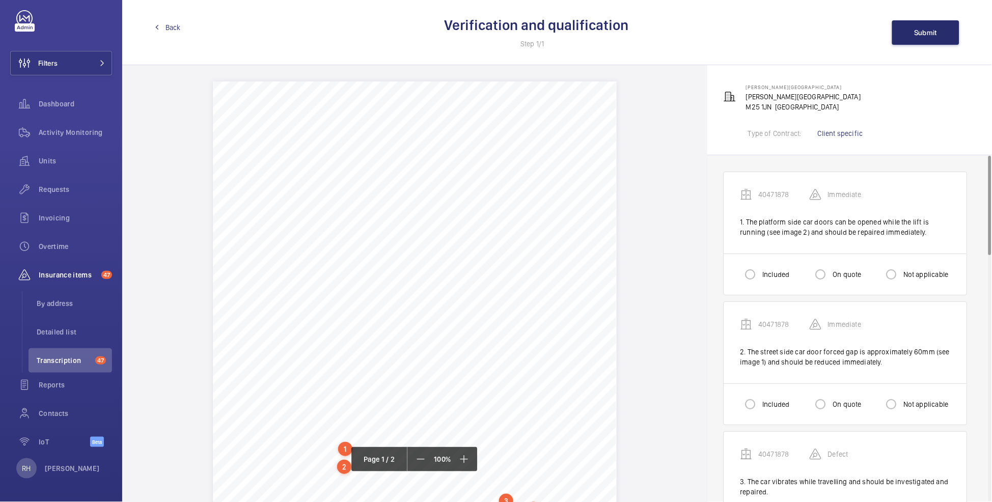
click at [772, 272] on label "Included" at bounding box center [774, 274] width 29 height 10
click at [760, 272] on input "Included" at bounding box center [750, 274] width 20 height 20
radio input "true"
click at [758, 413] on input "Included" at bounding box center [750, 404] width 20 height 20
radio input "true"
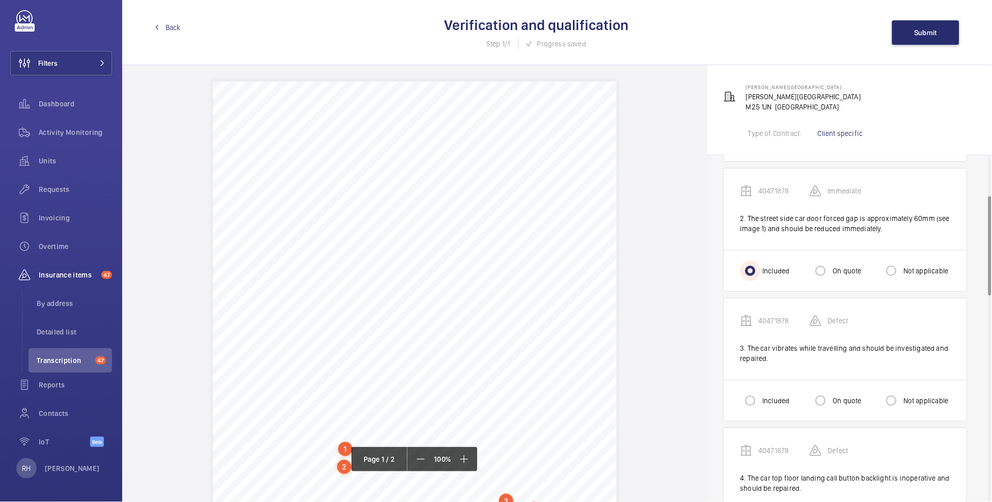
scroll to position [140, 0]
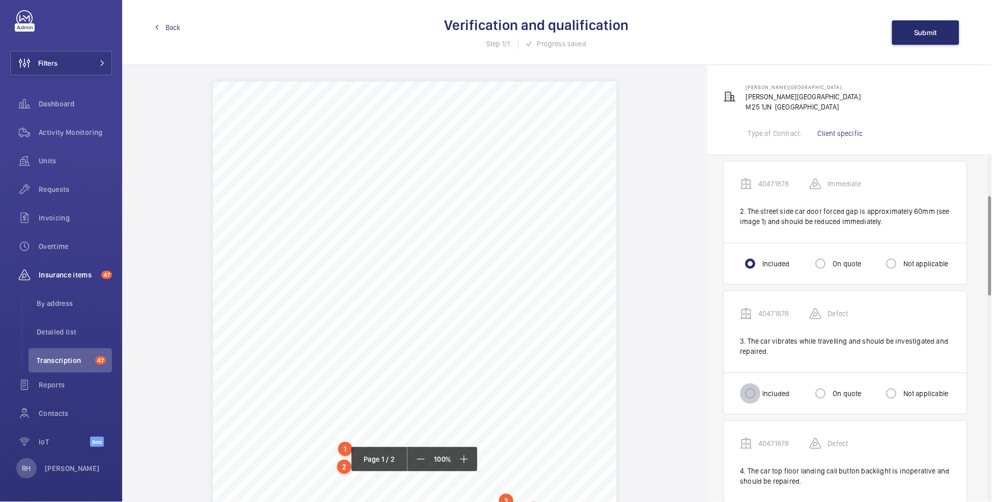
click at [757, 399] on input "Included" at bounding box center [750, 393] width 20 height 20
radio input "true"
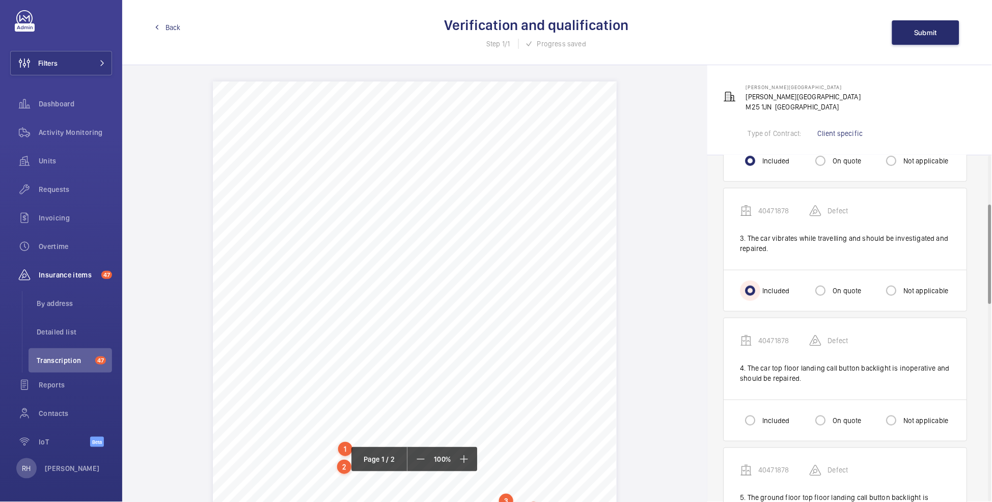
scroll to position [262, 0]
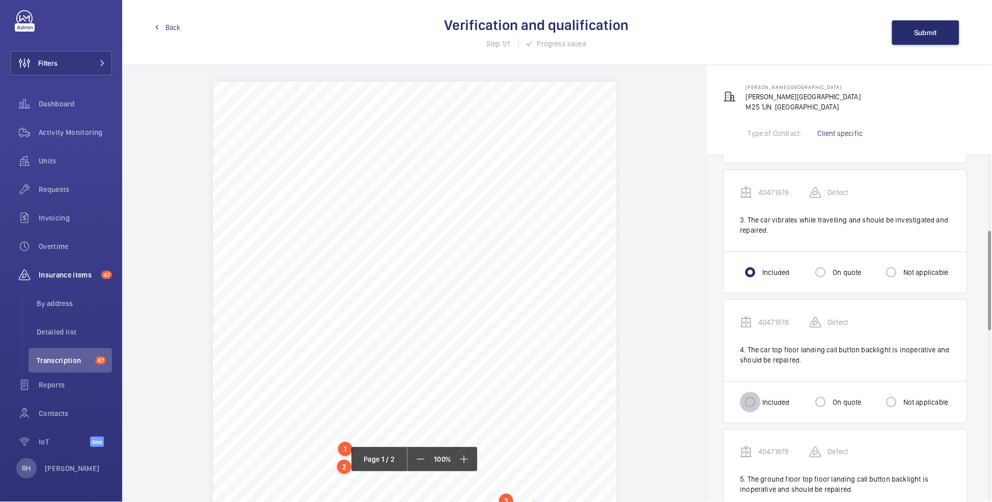
click at [760, 400] on input "Included" at bounding box center [750, 402] width 20 height 20
radio input "true"
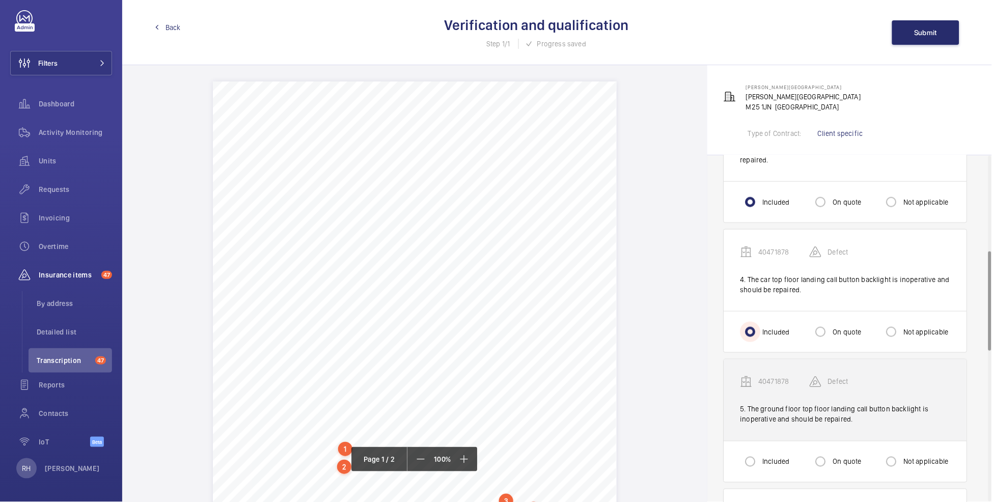
scroll to position [332, 0]
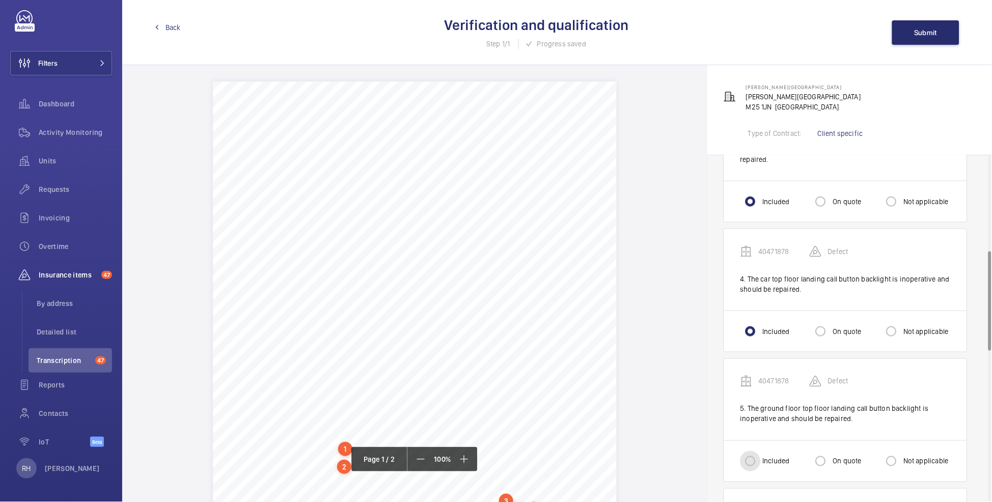
click at [754, 462] on input "Included" at bounding box center [750, 461] width 20 height 20
radio input "true"
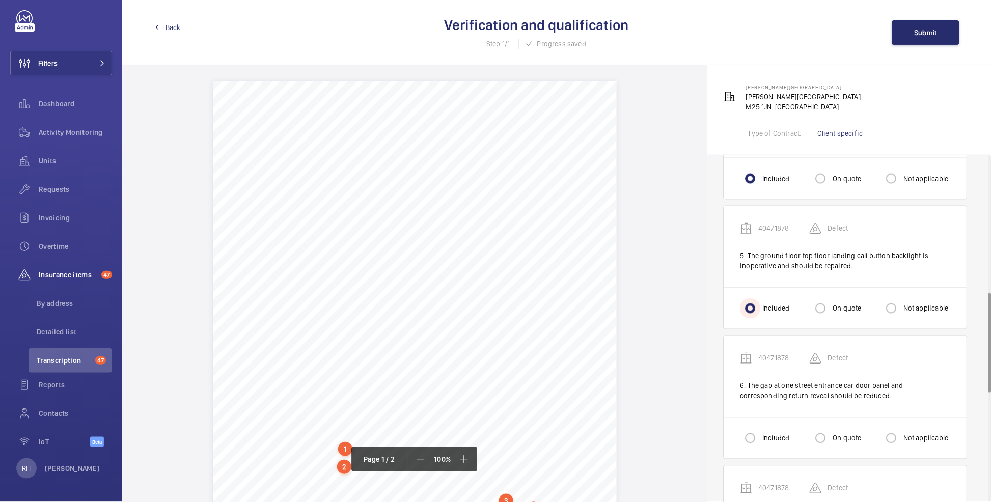
scroll to position [490, 0]
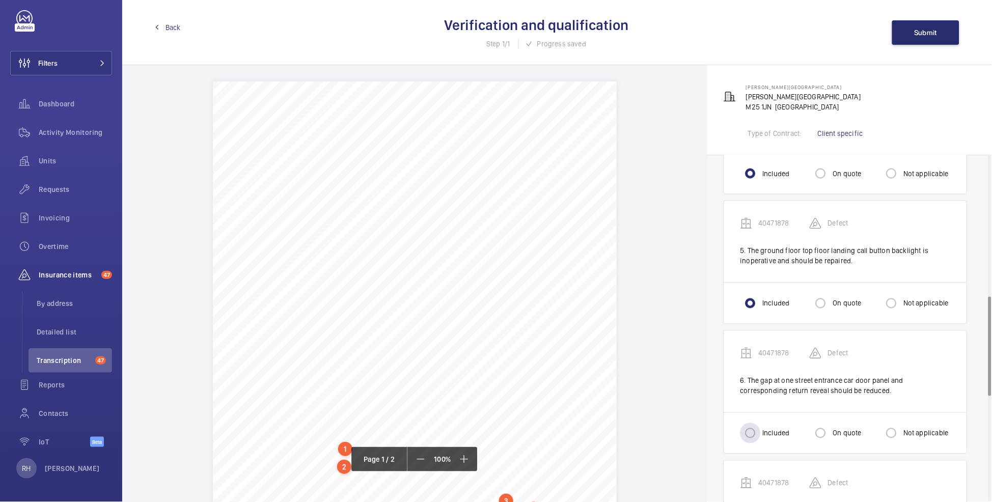
click at [771, 434] on label "Included" at bounding box center [774, 433] width 29 height 10
click at [760, 434] on input "Included" at bounding box center [750, 433] width 20 height 20
radio input "true"
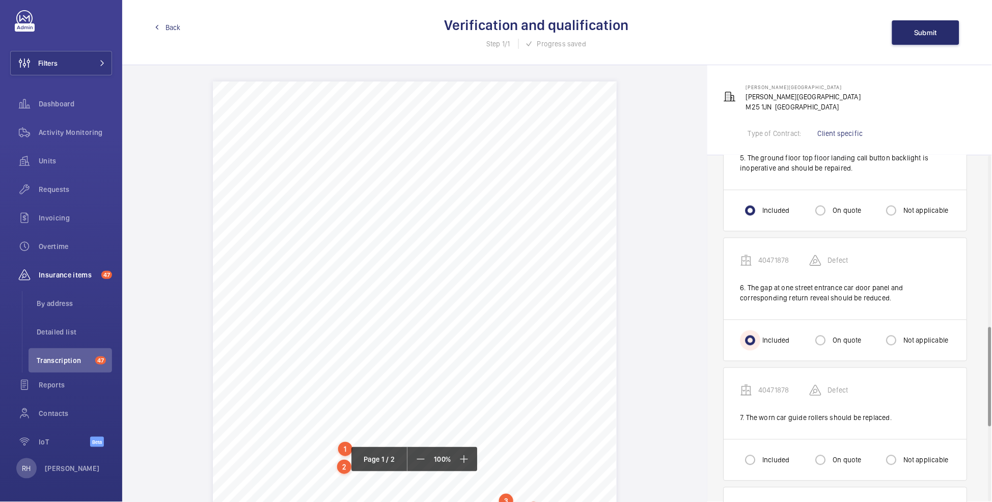
scroll to position [596, 0]
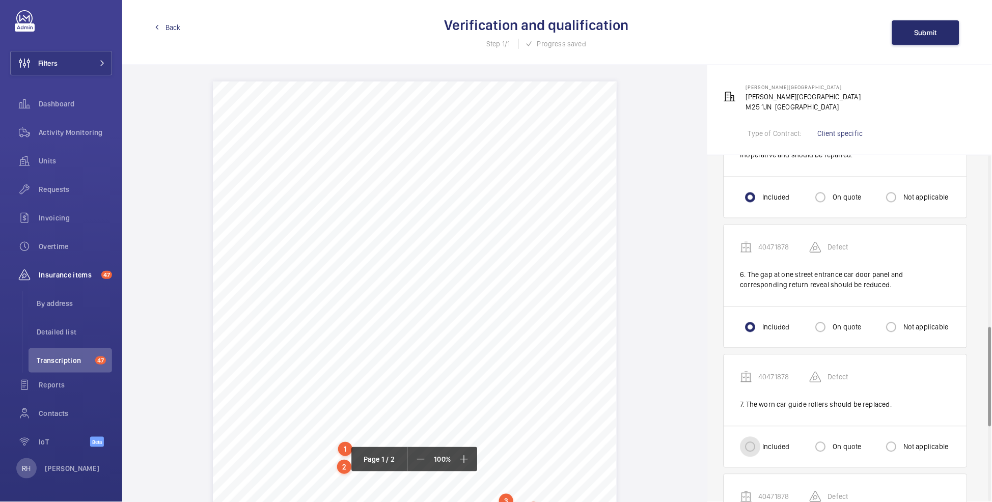
click at [759, 447] on input "Included" at bounding box center [750, 447] width 20 height 20
radio input "true"
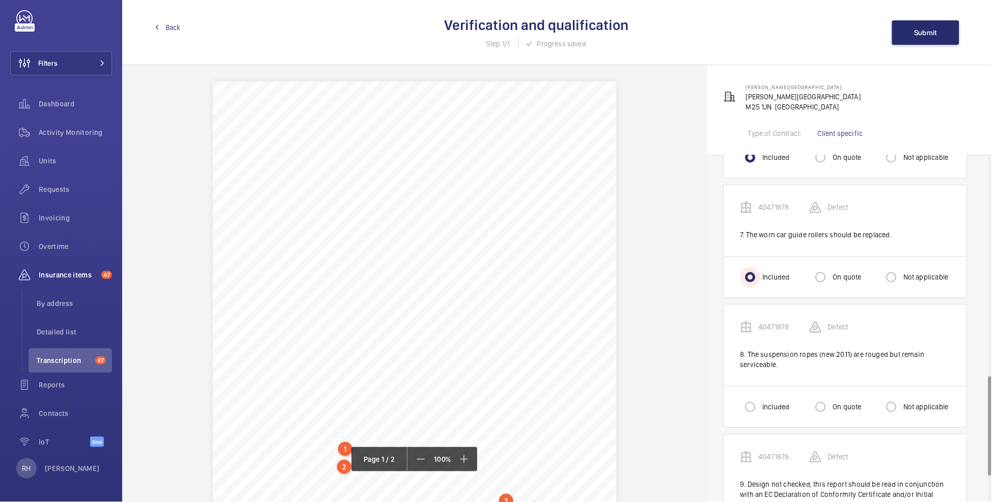
scroll to position [775, 0]
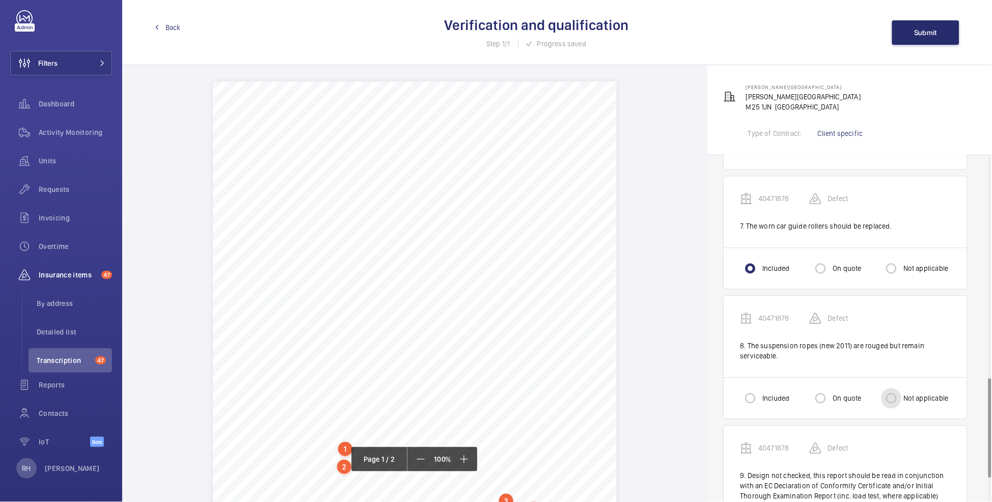
click at [900, 399] on input "Not applicable" at bounding box center [891, 398] width 20 height 20
radio input "true"
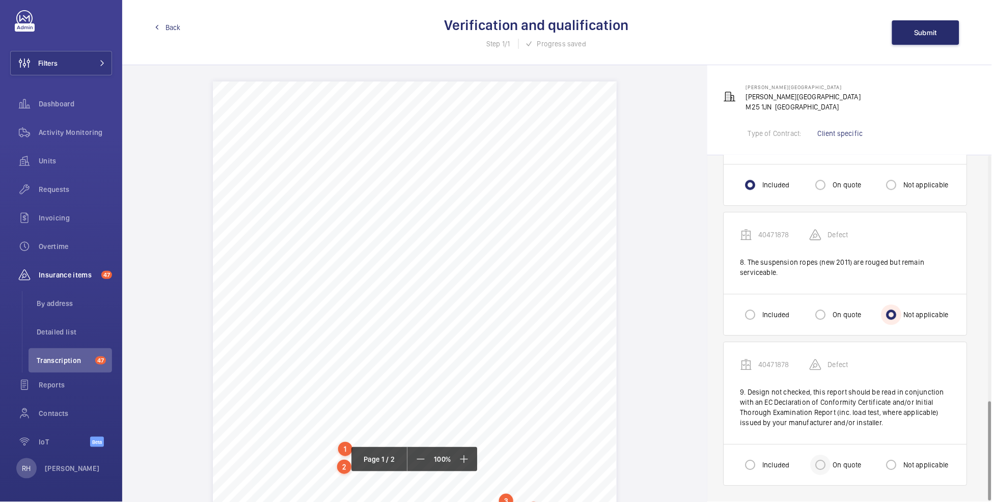
scroll to position [859, 0]
click at [829, 463] on input "On quote" at bounding box center [820, 465] width 20 height 20
radio input "true"
click at [927, 37] on button "Submit" at bounding box center [925, 32] width 67 height 24
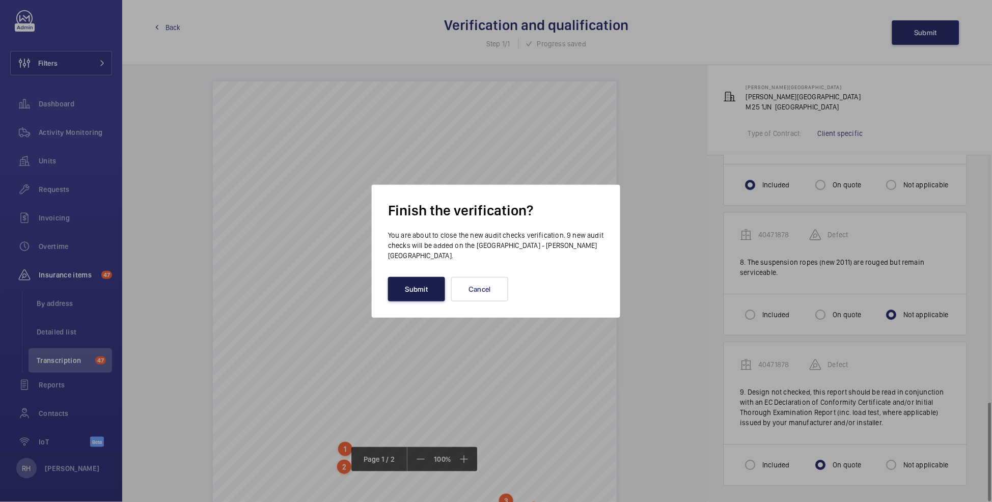
click at [428, 292] on button "Submit" at bounding box center [416, 289] width 57 height 24
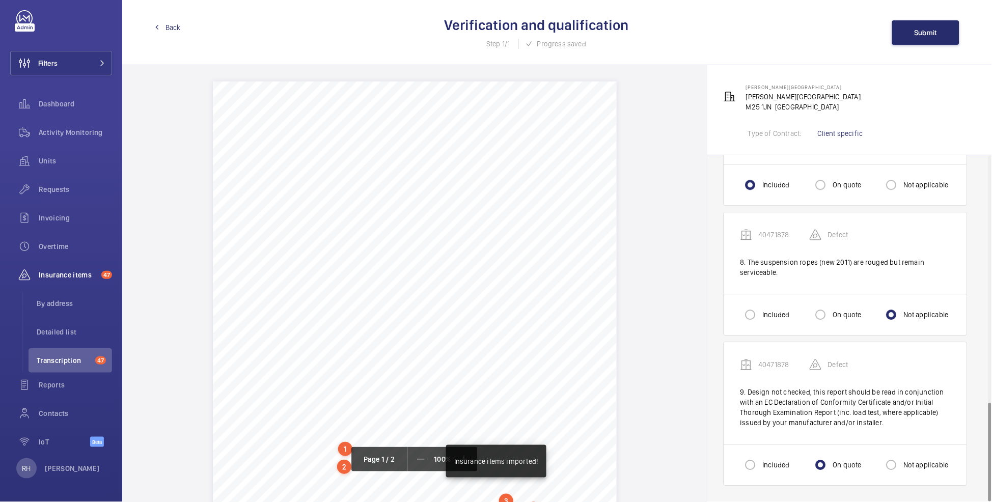
click at [170, 26] on span "Back" at bounding box center [172, 27] width 15 height 10
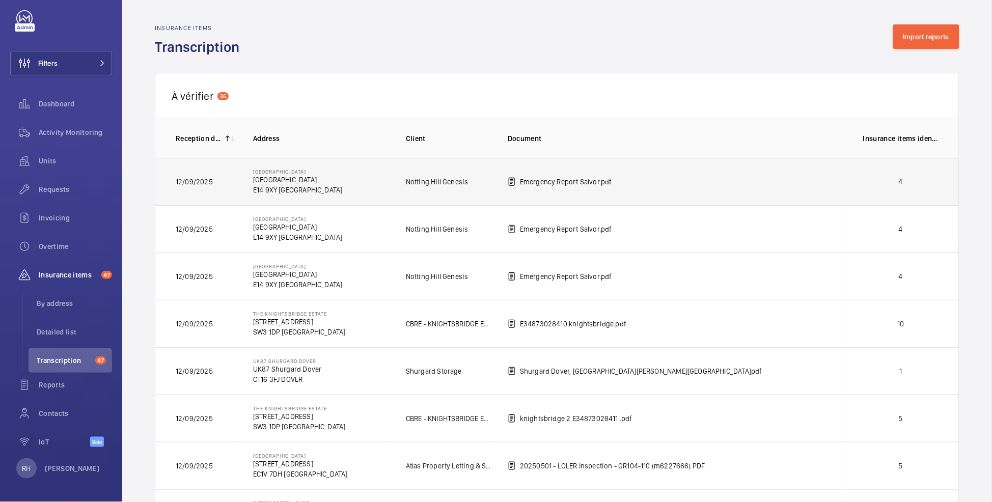
click at [872, 180] on p "4" at bounding box center [900, 182] width 75 height 10
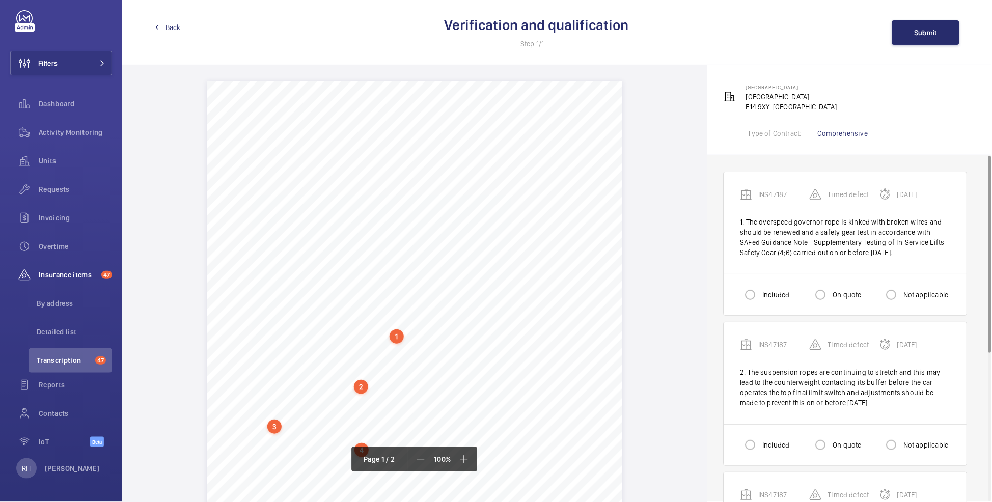
click at [845, 297] on label "On quote" at bounding box center [846, 295] width 31 height 10
click at [831, 297] on input "On quote" at bounding box center [820, 295] width 20 height 20
radio input "true"
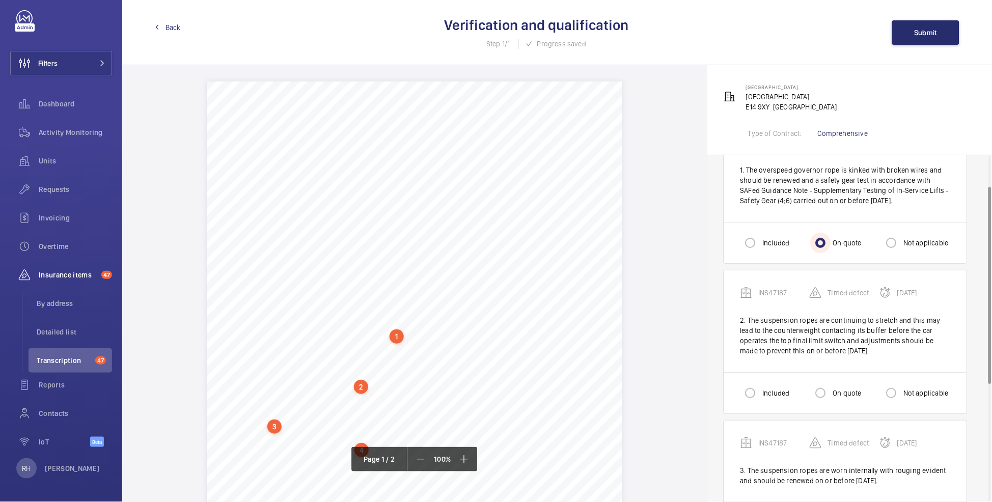
scroll to position [54, 0]
click at [762, 393] on div at bounding box center [750, 391] width 24 height 24
radio input "true"
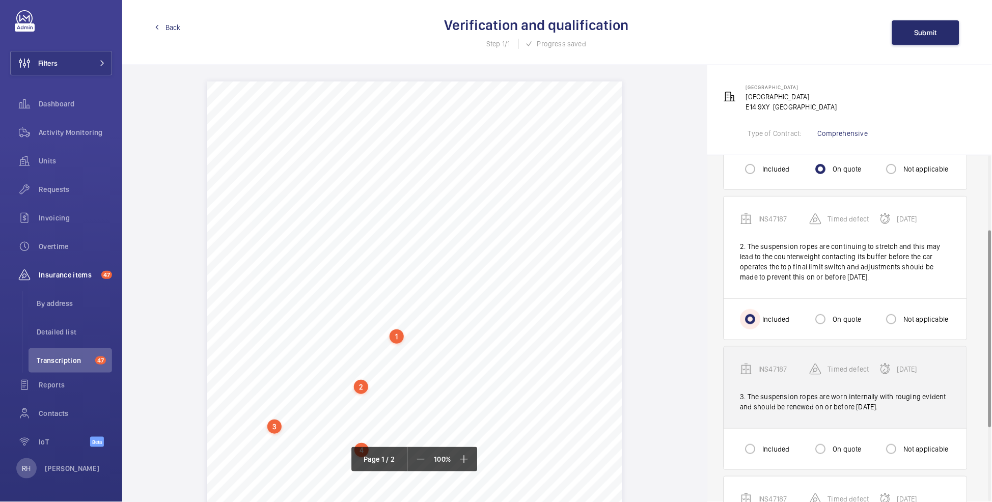
scroll to position [130, 0]
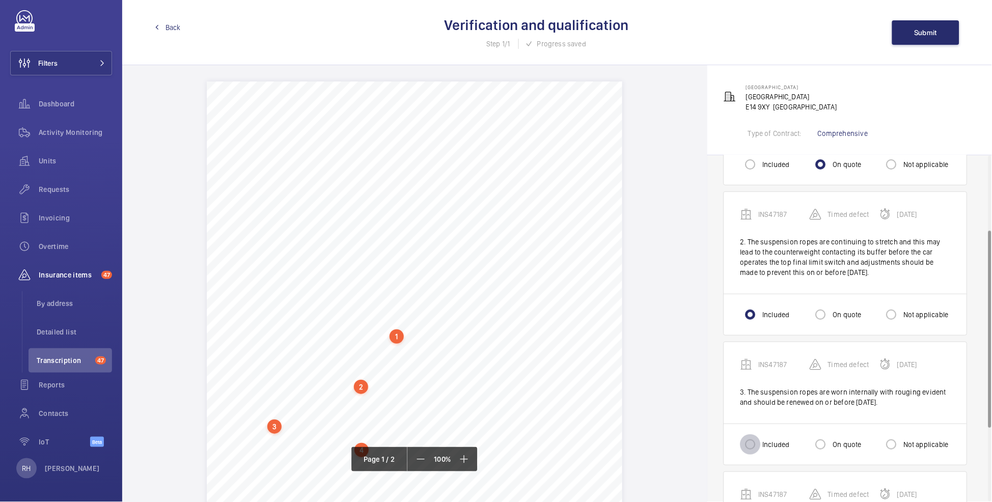
click at [749, 441] on input "Included" at bounding box center [750, 444] width 20 height 20
radio input "true"
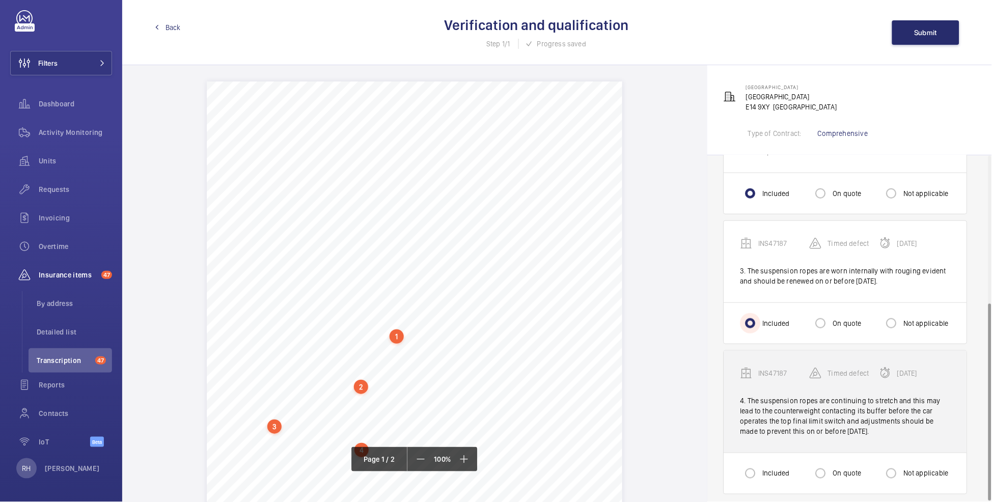
scroll to position [260, 0]
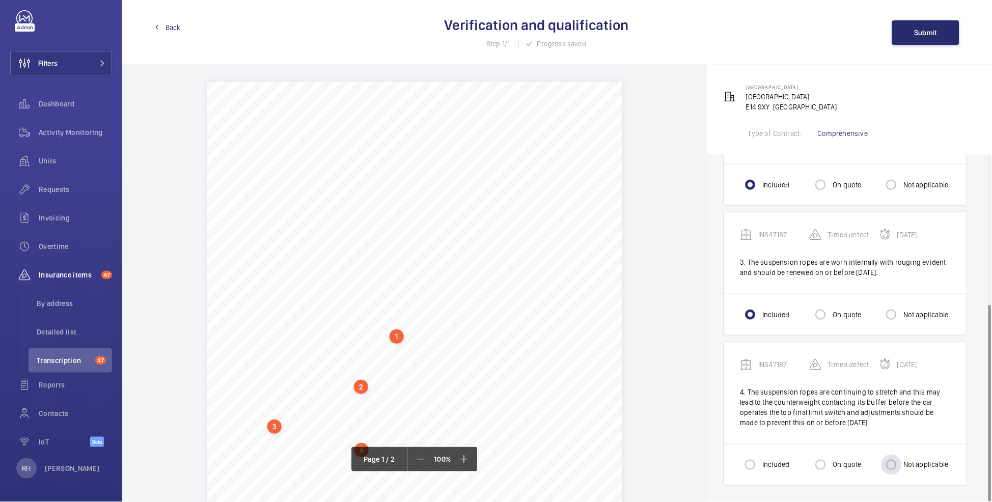
click at [908, 466] on label "Not applicable" at bounding box center [924, 465] width 47 height 10
click at [901, 466] on input "Not applicable" at bounding box center [891, 465] width 20 height 20
radio input "true"
click at [757, 466] on input "Included" at bounding box center [750, 465] width 20 height 20
radio input "true"
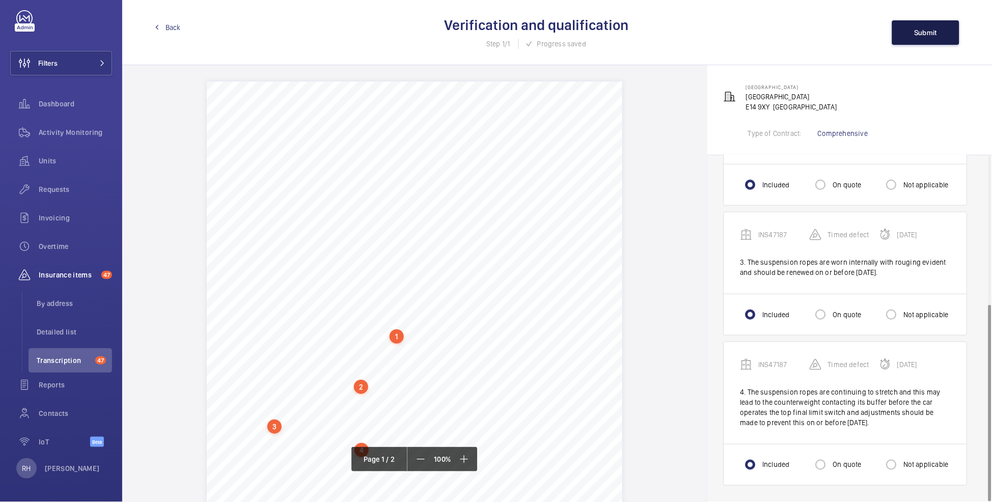
click at [931, 31] on span "Submit" at bounding box center [925, 33] width 23 height 8
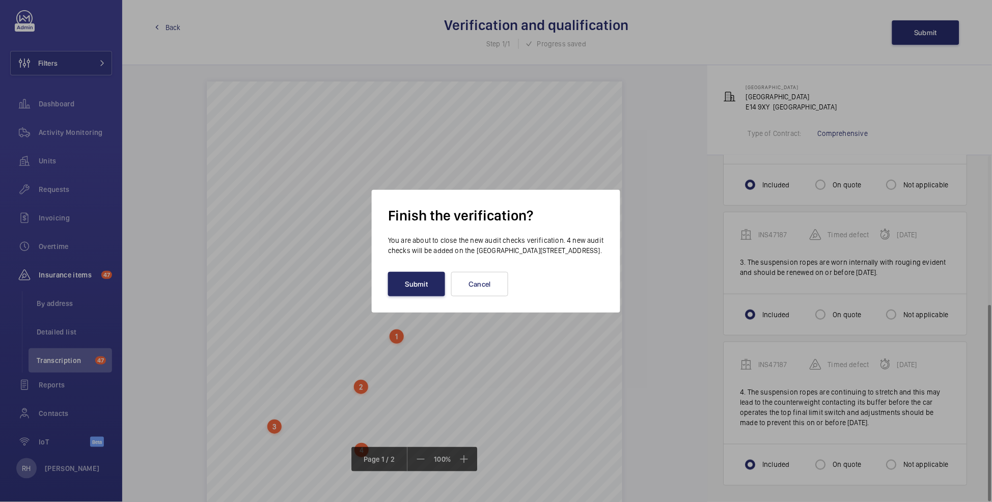
click at [411, 290] on button "Submit" at bounding box center [416, 284] width 57 height 24
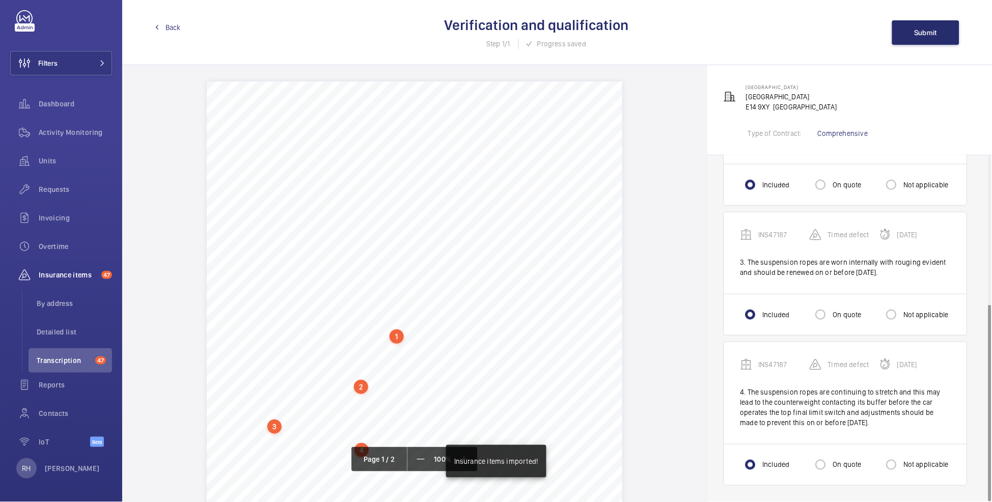
click at [155, 25] on mat-icon at bounding box center [157, 27] width 5 height 5
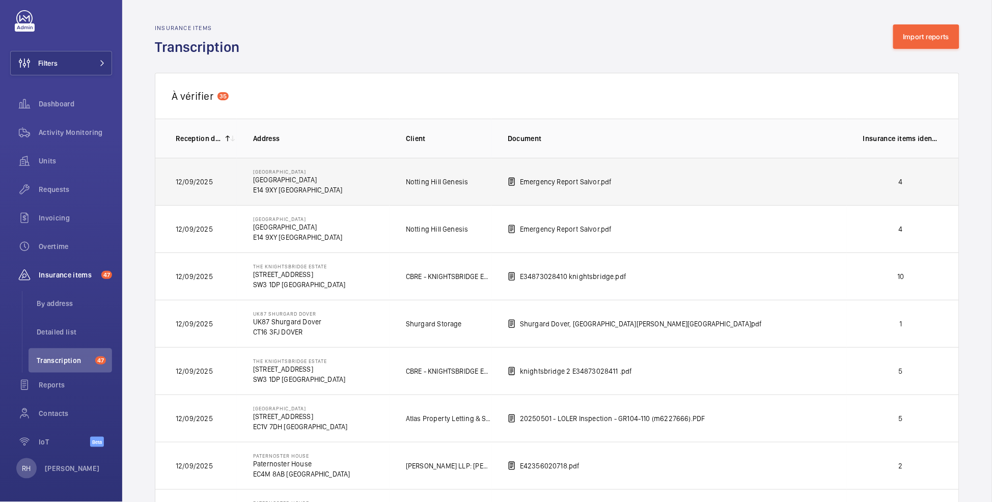
click at [906, 177] on td "4" at bounding box center [903, 181] width 112 height 47
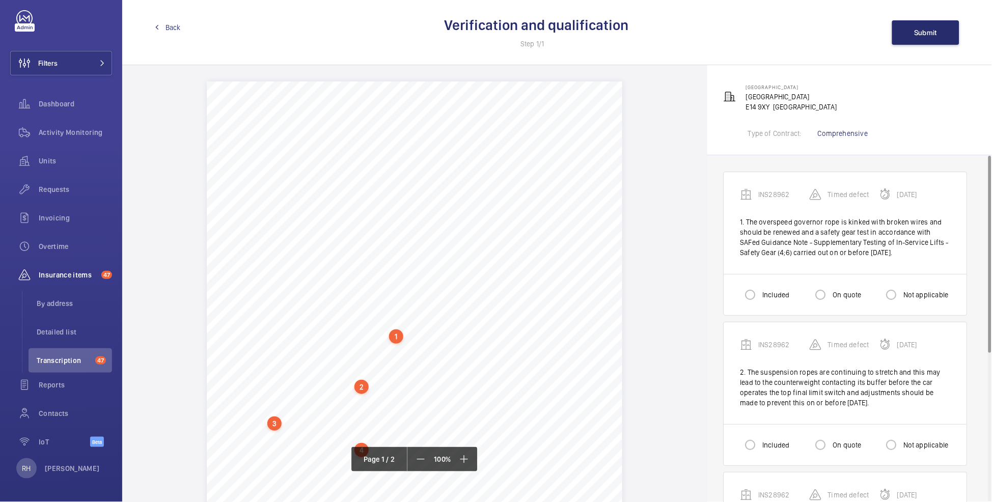
click at [769, 292] on label "Included" at bounding box center [774, 295] width 29 height 10
click at [760, 292] on input "Included" at bounding box center [750, 295] width 20 height 20
radio input "true"
click at [834, 294] on label "On quote" at bounding box center [846, 295] width 31 height 10
click at [831, 294] on input "On quote" at bounding box center [820, 295] width 20 height 20
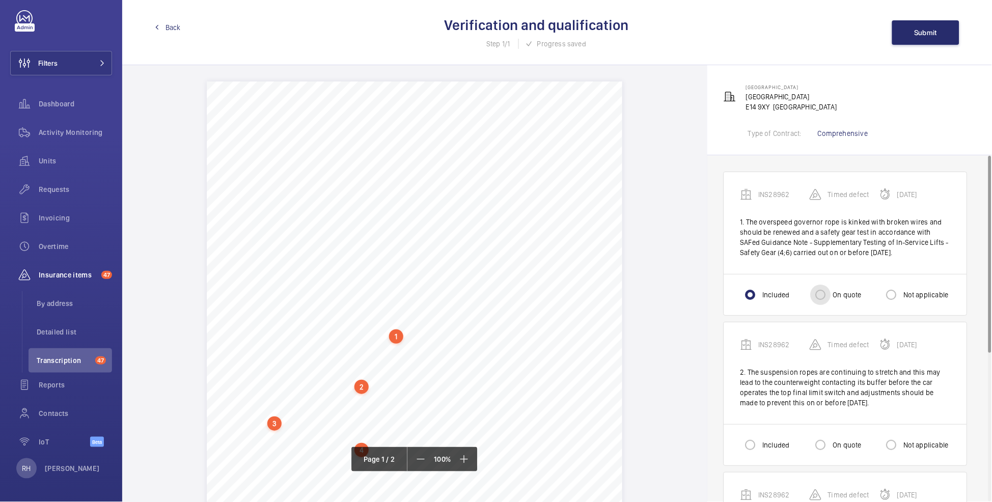
radio input "true"
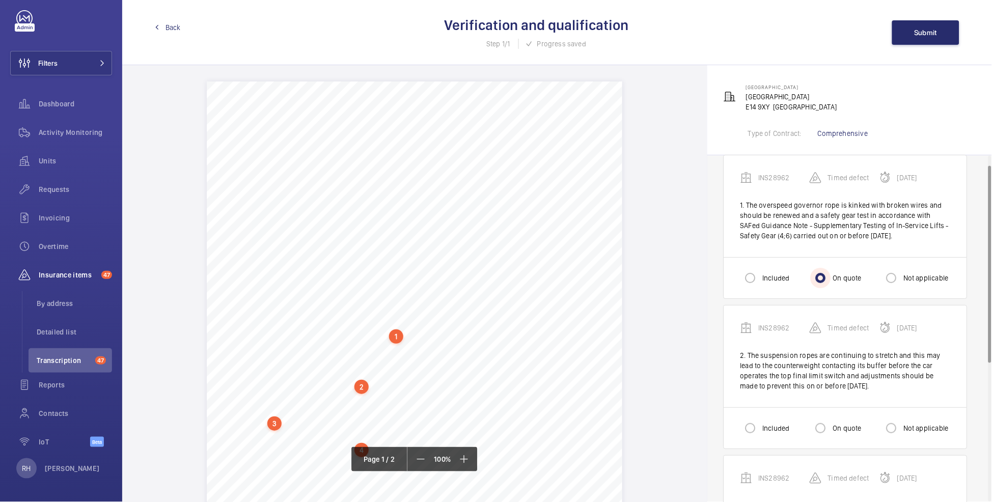
scroll to position [18, 0]
click at [761, 429] on div at bounding box center [750, 426] width 24 height 24
radio input "true"
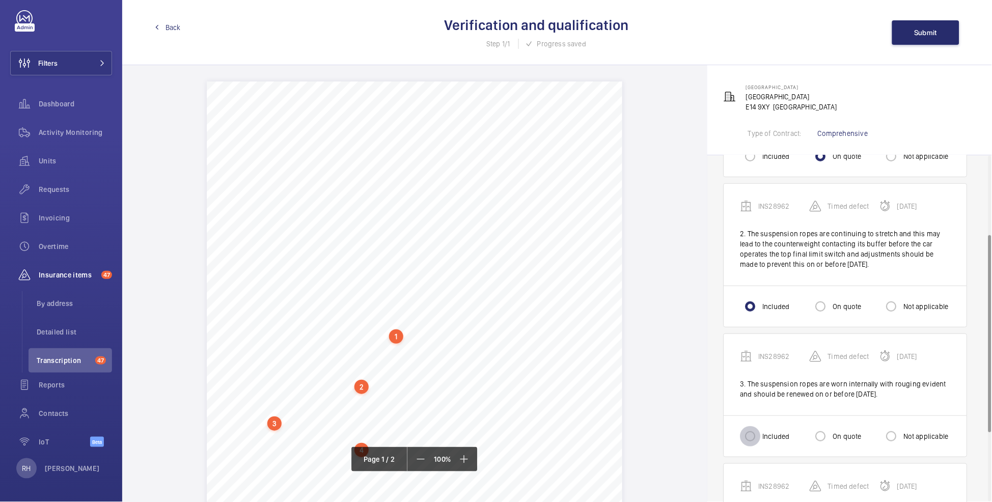
click at [756, 440] on input "Included" at bounding box center [750, 436] width 20 height 20
radio input "true"
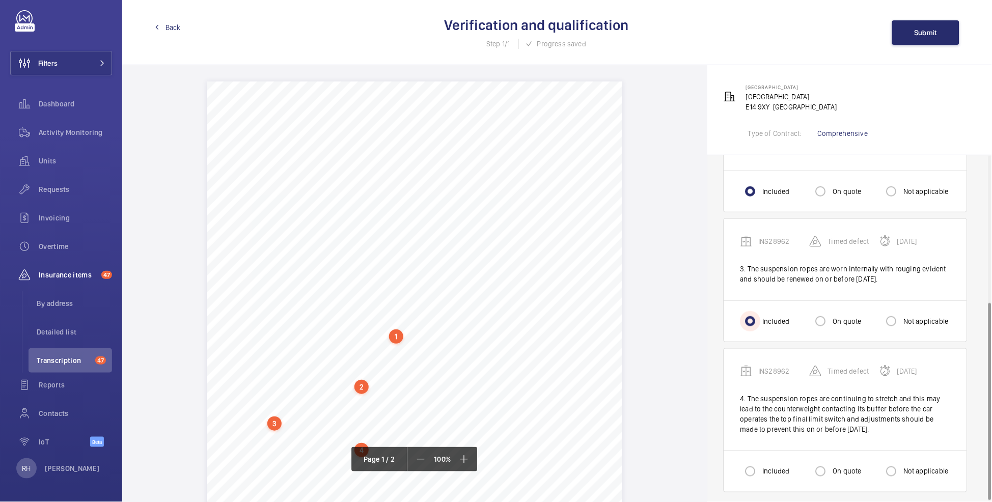
scroll to position [257, 0]
click at [754, 461] on input "Included" at bounding box center [750, 468] width 20 height 20
radio input "true"
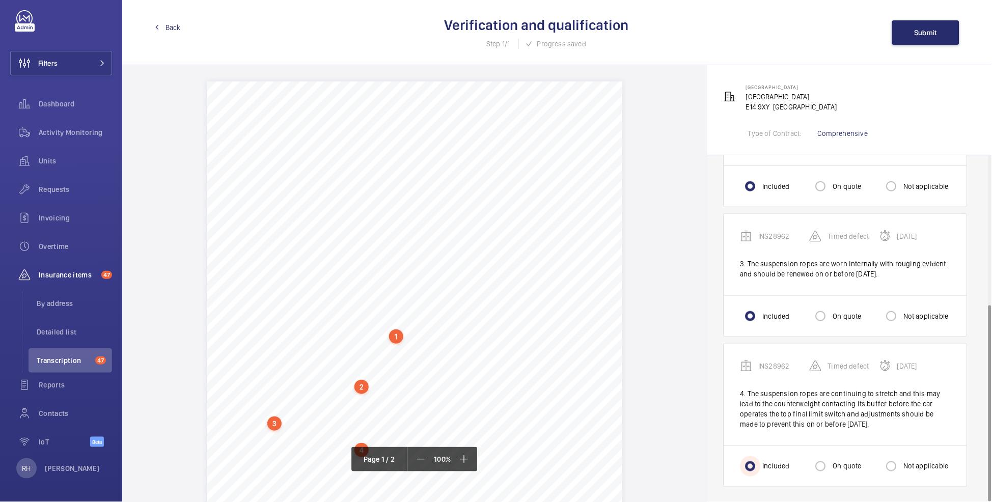
scroll to position [261, 0]
click at [927, 39] on button "Submit" at bounding box center [925, 32] width 67 height 24
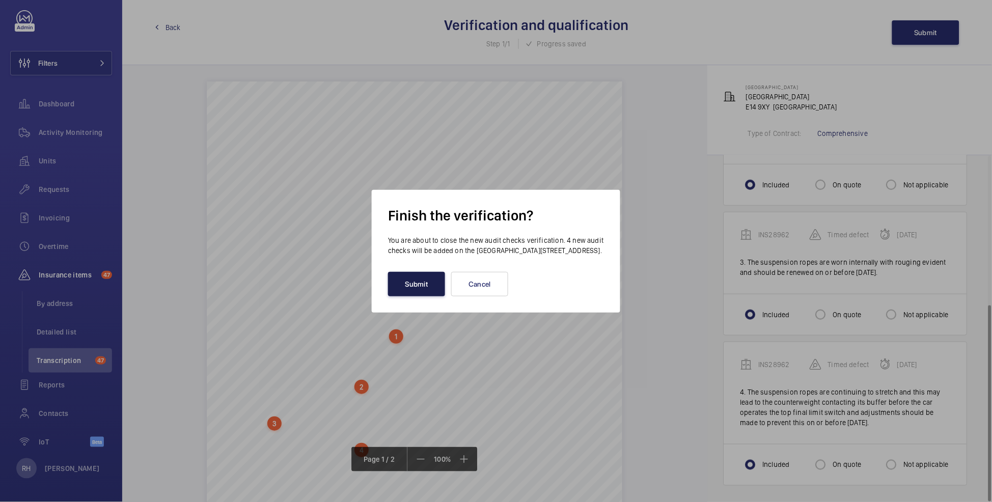
click at [416, 284] on button "Submit" at bounding box center [416, 284] width 57 height 24
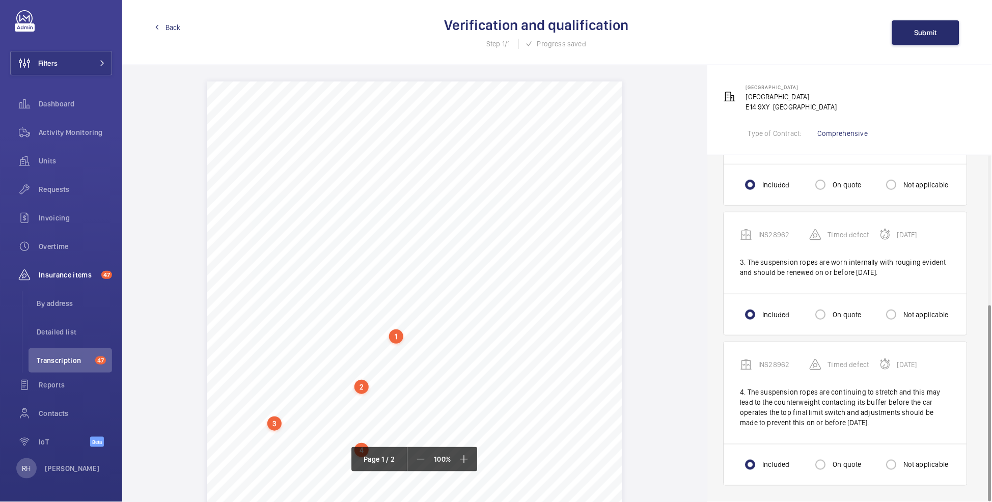
click at [166, 25] on span "Back" at bounding box center [172, 27] width 15 height 10
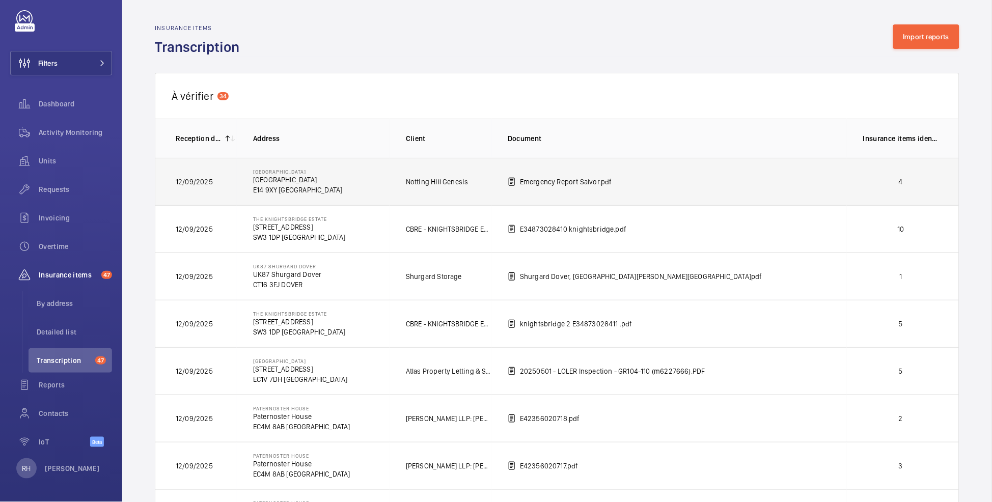
click at [862, 176] on td "4" at bounding box center [903, 181] width 112 height 47
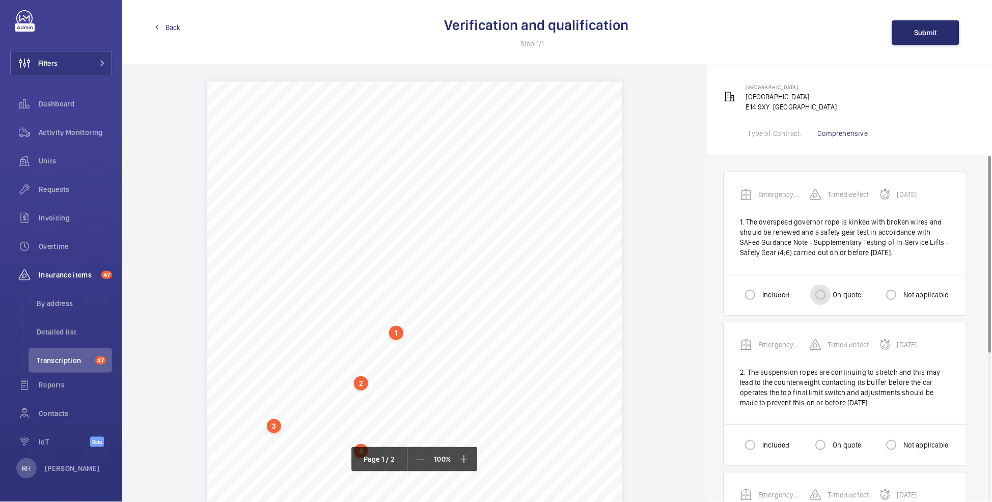
click at [826, 293] on input "On quote" at bounding box center [820, 295] width 20 height 20
radio input "true"
click at [757, 443] on input "Included" at bounding box center [750, 445] width 20 height 20
radio input "true"
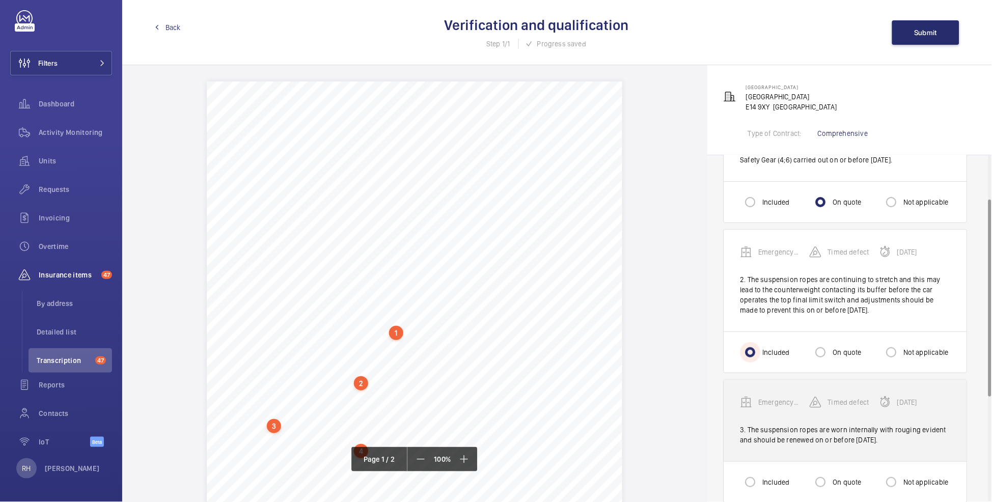
scroll to position [94, 0]
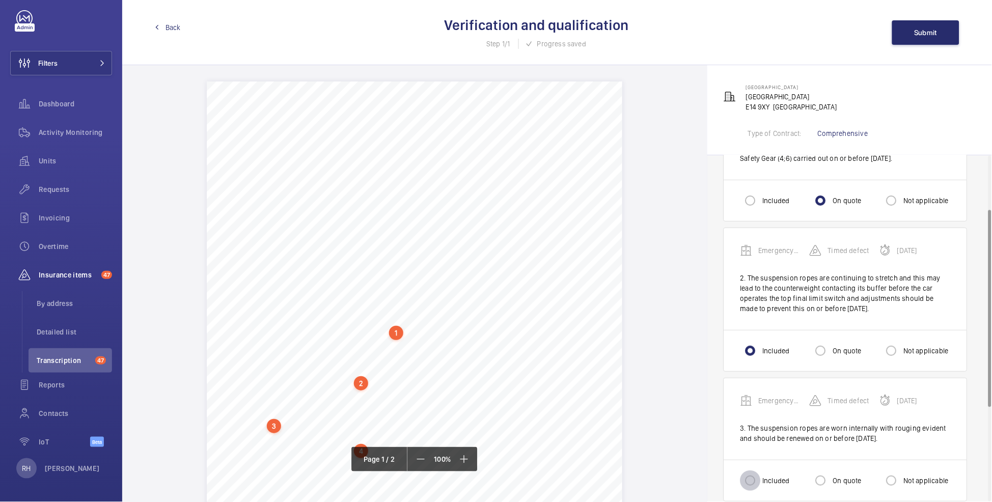
click at [759, 474] on input "Included" at bounding box center [750, 480] width 20 height 20
radio input "true"
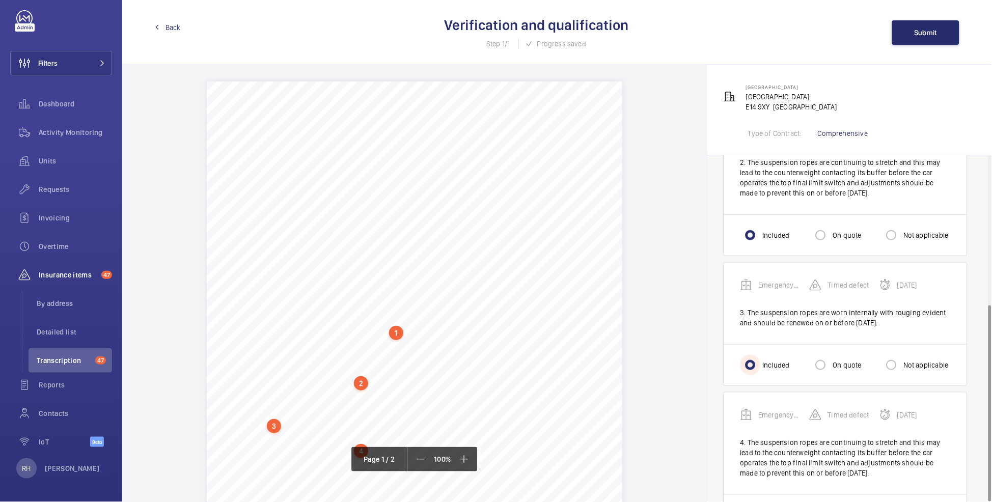
scroll to position [261, 0]
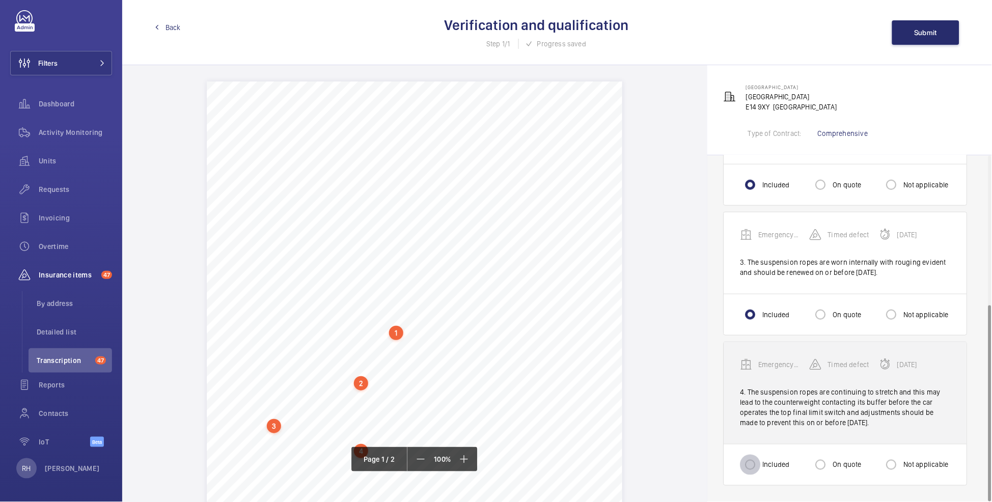
drag, startPoint x: 756, startPoint y: 463, endPoint x: 781, endPoint y: 433, distance: 39.4
click at [756, 462] on input "Included" at bounding box center [750, 465] width 20 height 20
radio input "true"
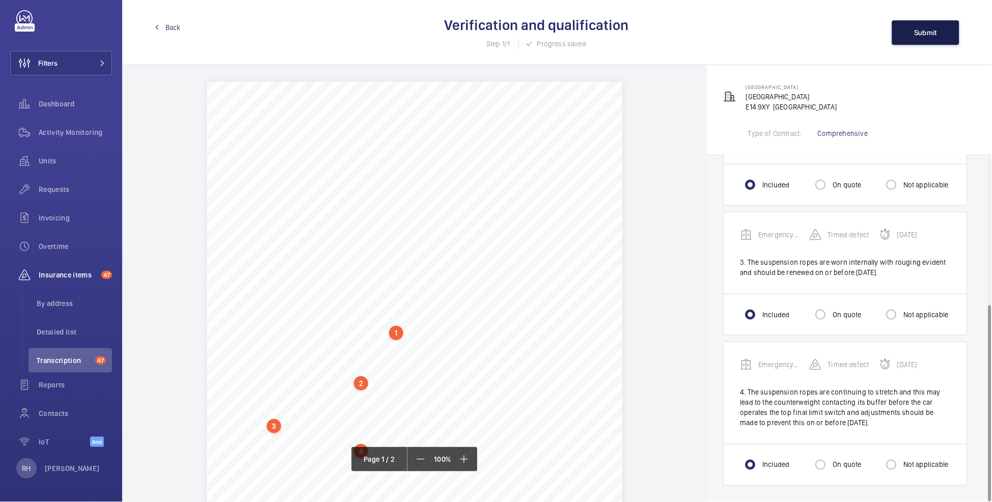
click at [938, 31] on button "Submit" at bounding box center [925, 32] width 67 height 24
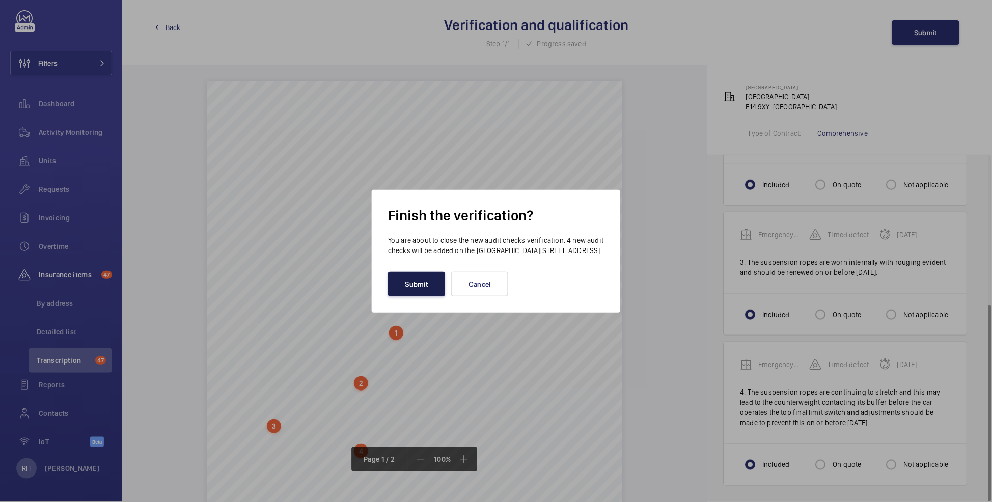
click at [412, 290] on button "Submit" at bounding box center [416, 284] width 57 height 24
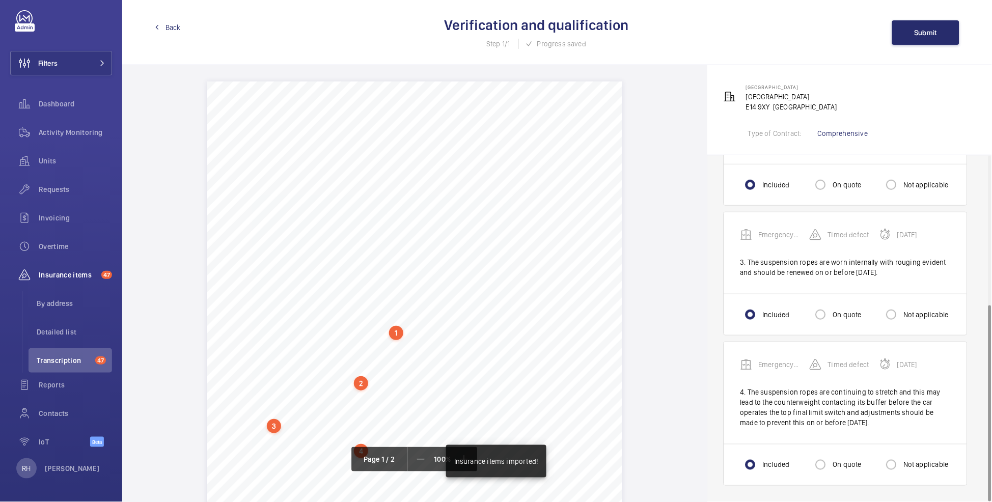
click at [171, 30] on span "Back" at bounding box center [172, 27] width 15 height 10
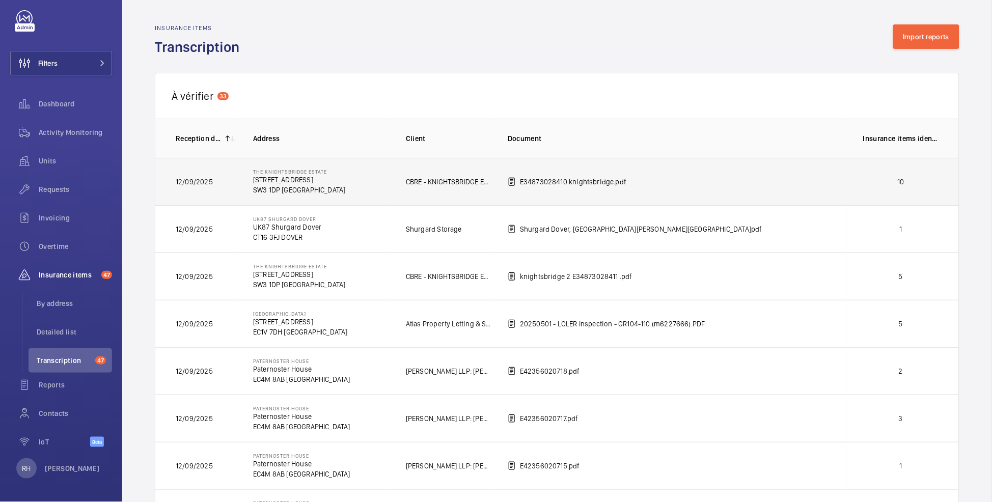
click at [888, 178] on p "10" at bounding box center [900, 182] width 75 height 10
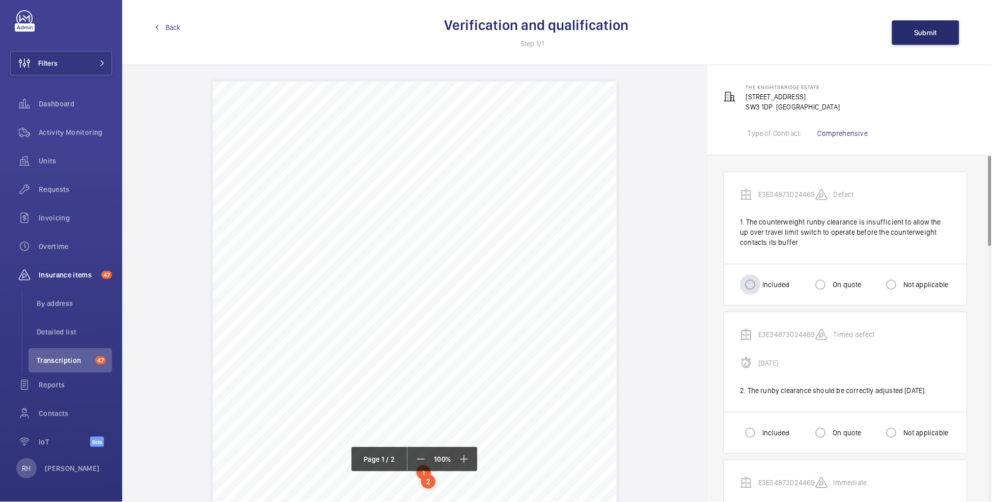
click at [765, 282] on label "Included" at bounding box center [774, 284] width 29 height 10
click at [760, 282] on input "Included" at bounding box center [750, 284] width 20 height 20
radio input "true"
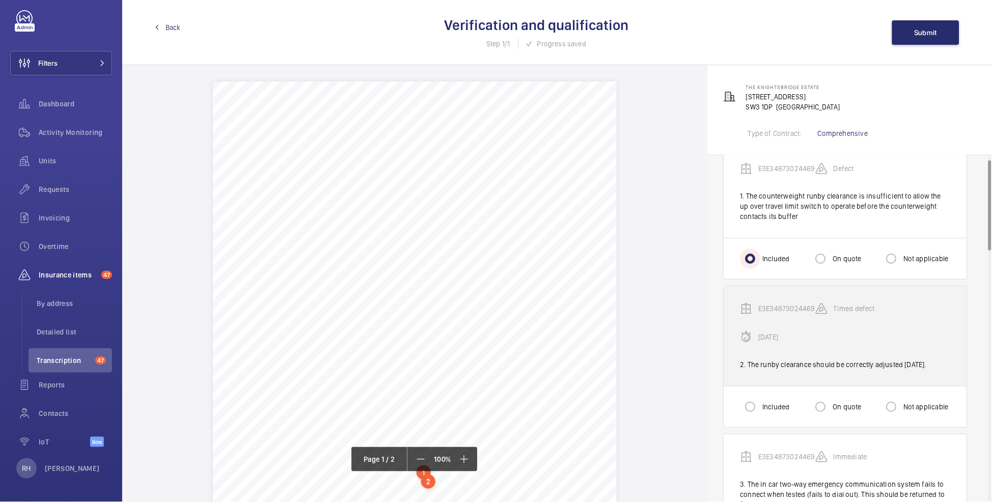
scroll to position [27, 0]
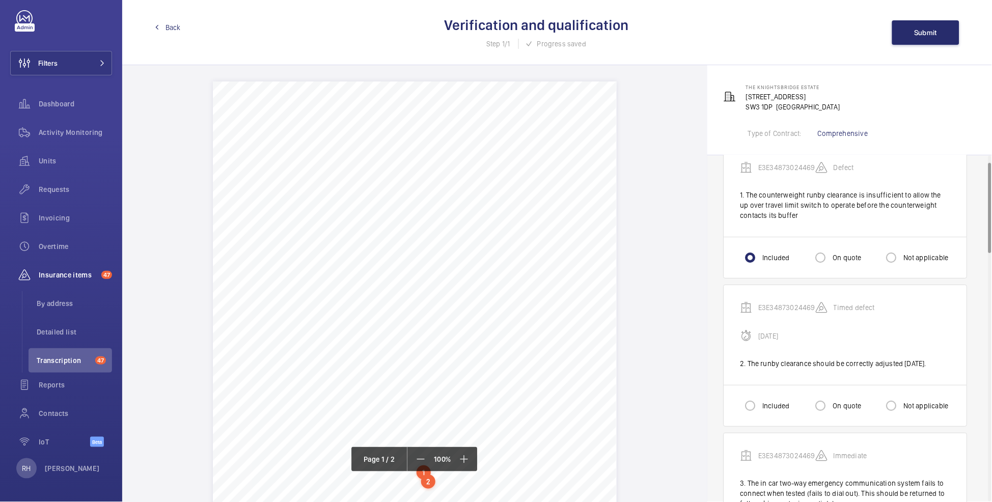
click at [771, 411] on label "Included" at bounding box center [774, 406] width 29 height 10
click at [760, 416] on input "Included" at bounding box center [750, 406] width 20 height 20
radio input "true"
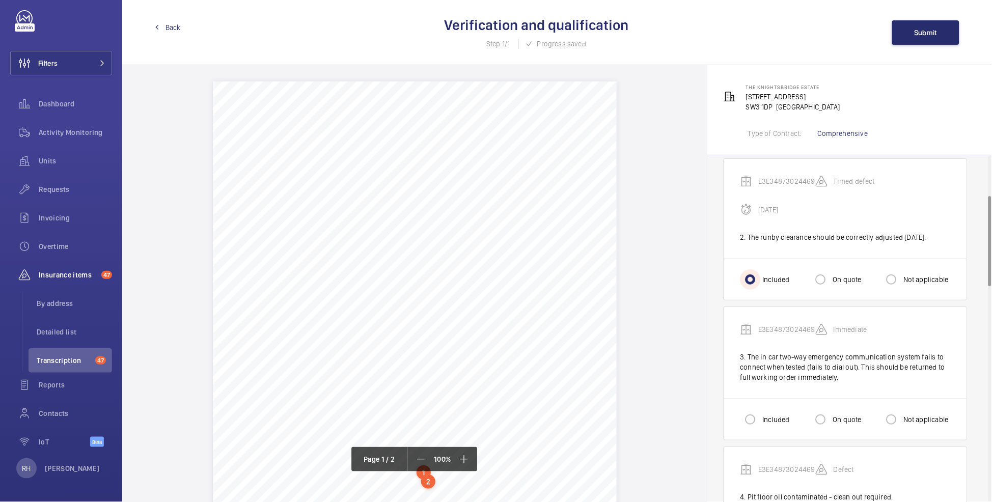
scroll to position [154, 0]
click at [757, 424] on input "Included" at bounding box center [750, 419] width 20 height 20
radio input "true"
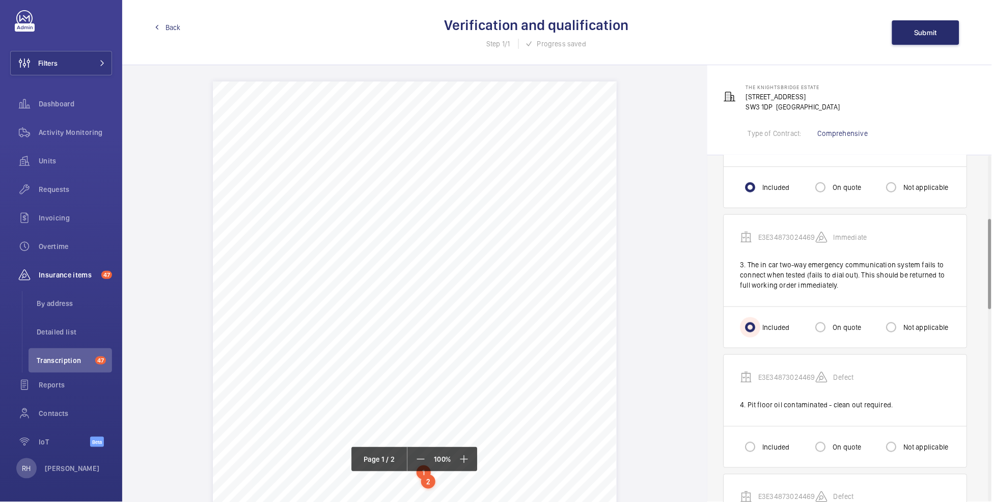
scroll to position [247, 0]
click at [754, 456] on input "Included" at bounding box center [750, 445] width 20 height 20
radio input "true"
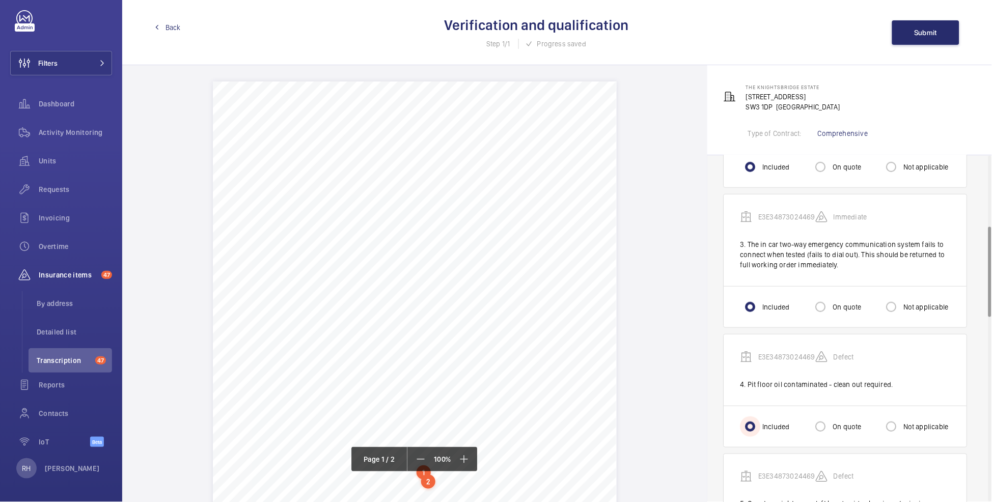
scroll to position [271, 0]
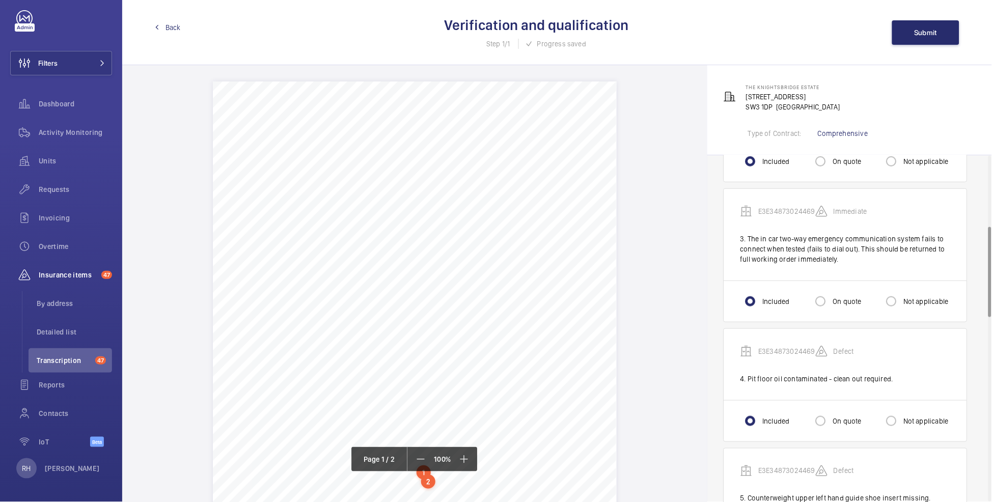
click at [844, 426] on label "On quote" at bounding box center [846, 421] width 31 height 10
click at [831, 429] on input "On quote" at bounding box center [820, 421] width 20 height 20
radio input "true"
click at [763, 426] on label "Included" at bounding box center [774, 421] width 29 height 10
click at [760, 427] on input "Included" at bounding box center [750, 421] width 20 height 20
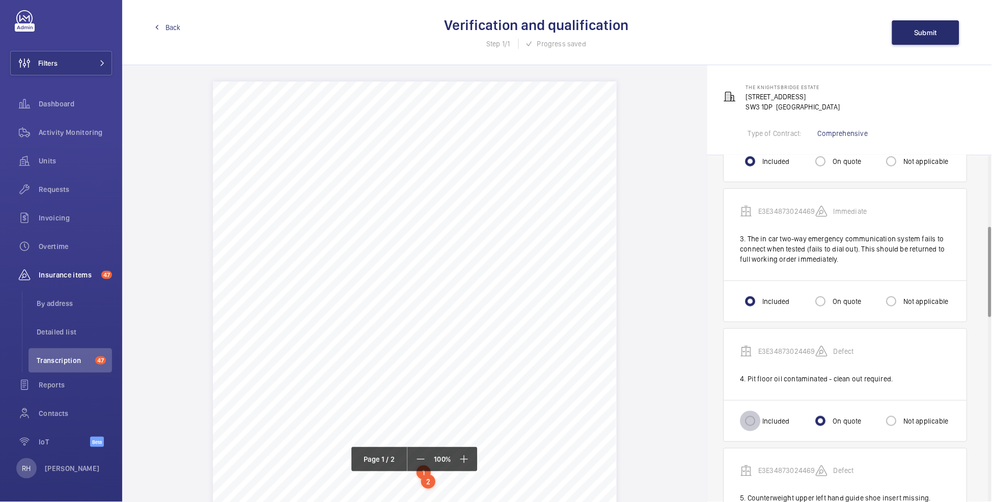
radio input "true"
click at [821, 431] on input "On quote" at bounding box center [820, 421] width 20 height 20
radio input "true"
click at [750, 429] on input "Included" at bounding box center [750, 421] width 20 height 20
radio input "true"
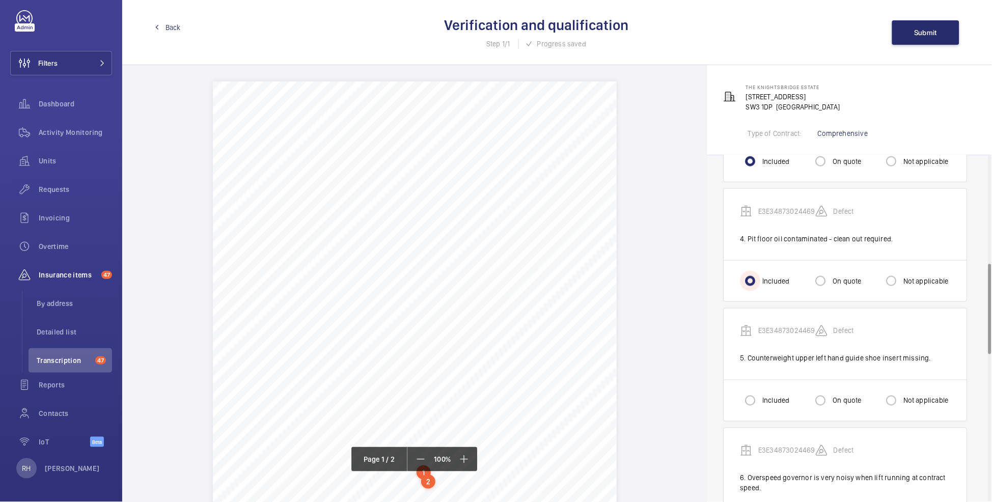
scroll to position [413, 0]
click at [747, 408] on input "Included" at bounding box center [750, 399] width 20 height 20
radio input "true"
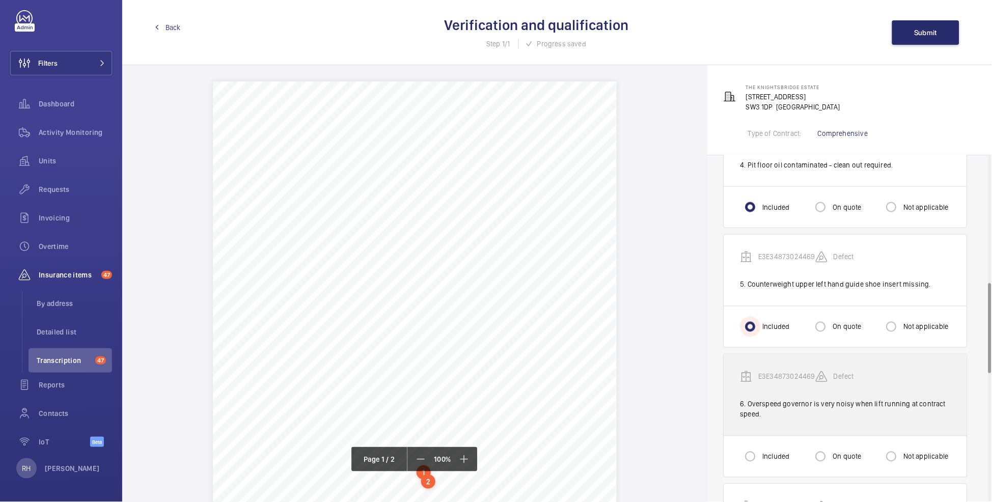
scroll to position [486, 0]
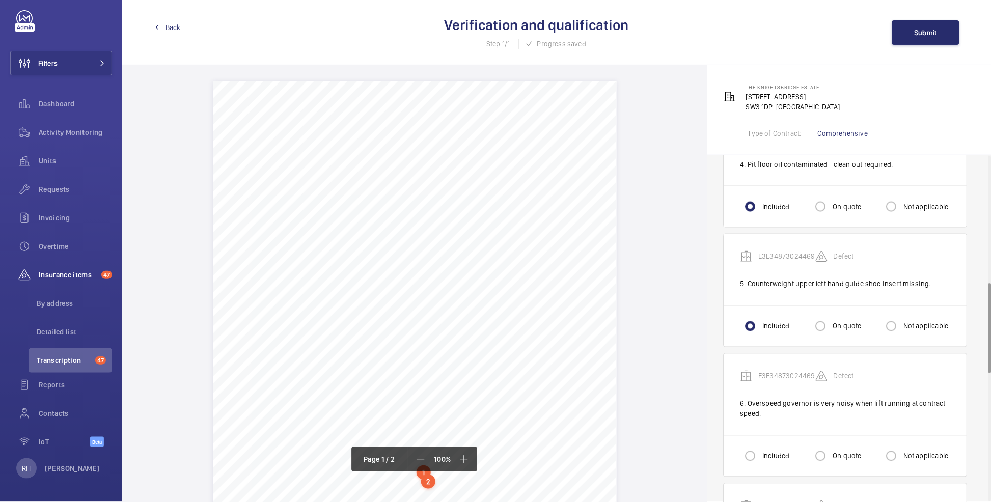
click at [758, 452] on div "Included On quote Not applicable" at bounding box center [845, 455] width 243 height 41
click at [759, 458] on input "Included" at bounding box center [750, 456] width 20 height 20
radio input "true"
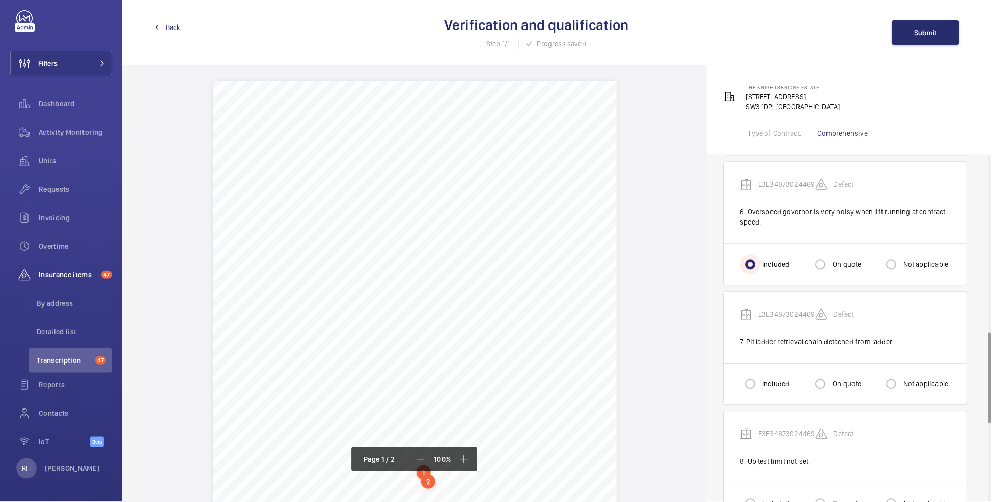
scroll to position [678, 0]
click at [759, 391] on input "Included" at bounding box center [750, 384] width 20 height 20
radio input "true"
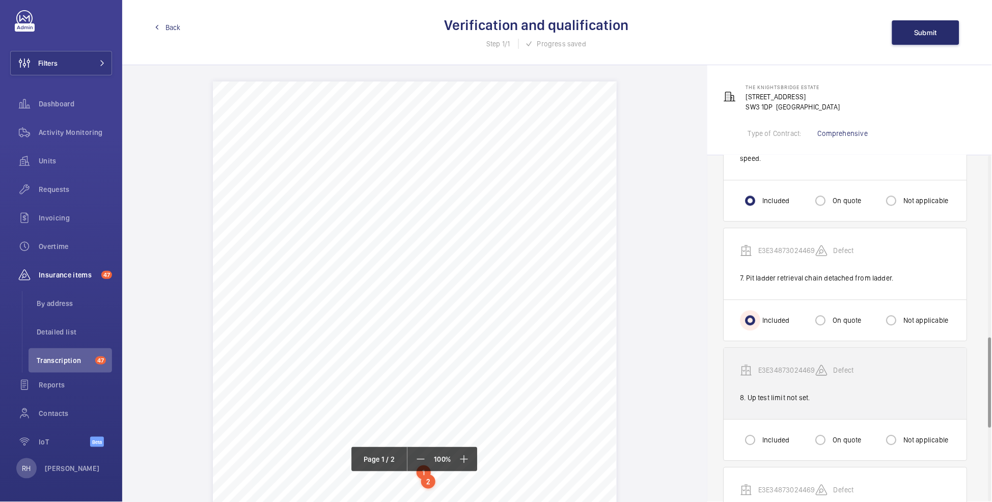
scroll to position [768, 0]
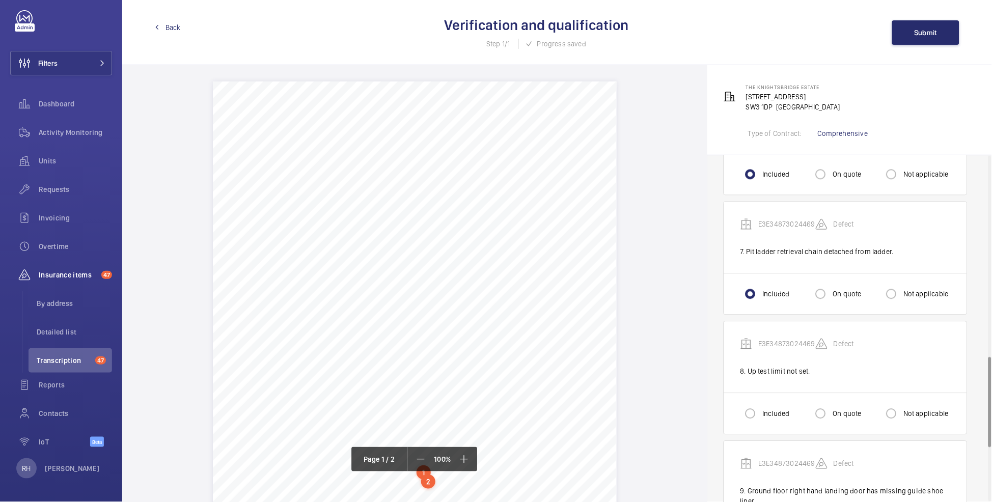
click at [767, 419] on div "Included" at bounding box center [764, 413] width 49 height 20
click at [769, 418] on label "Included" at bounding box center [774, 413] width 29 height 10
click at [760, 422] on input "Included" at bounding box center [750, 413] width 20 height 20
radio input "true"
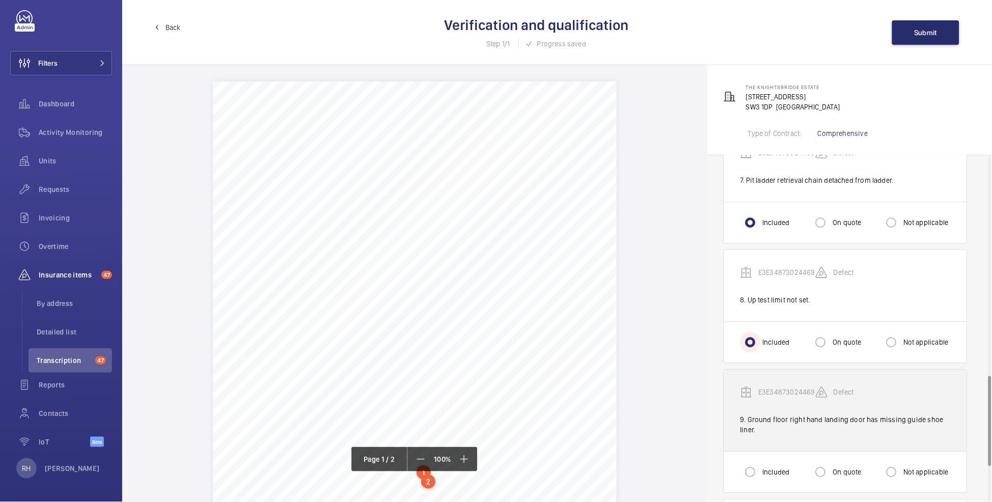
scroll to position [840, 0]
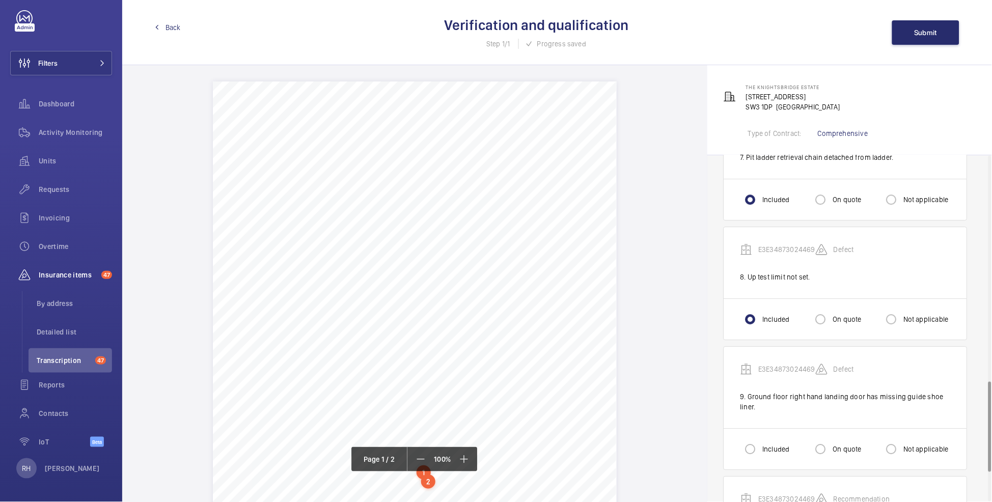
click at [765, 454] on label "Included" at bounding box center [774, 449] width 29 height 10
click at [760, 457] on input "Included" at bounding box center [750, 449] width 20 height 20
radio input "true"
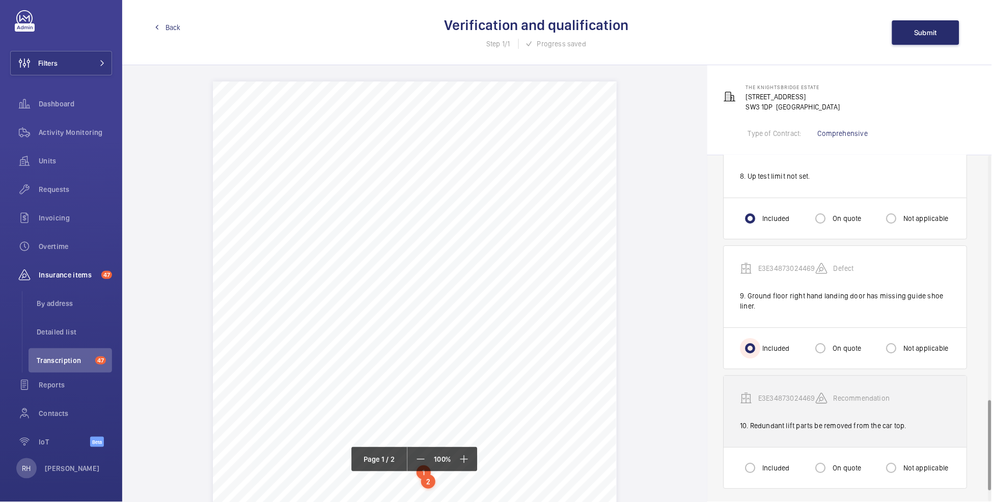
scroll to position [977, 0]
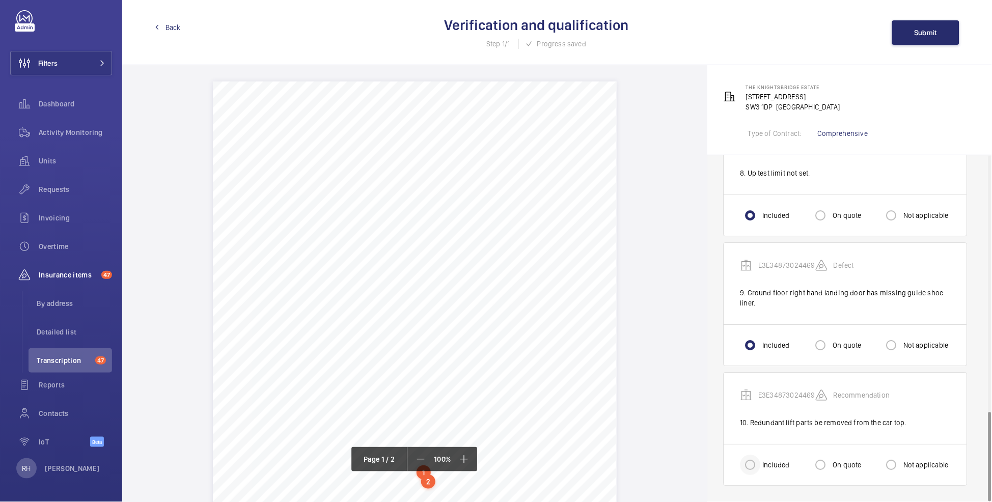
drag, startPoint x: 738, startPoint y: 468, endPoint x: 759, endPoint y: 468, distance: 21.4
click at [738, 468] on div "Included On quote Not applicable" at bounding box center [845, 464] width 243 height 41
click at [759, 467] on input "Included" at bounding box center [750, 465] width 20 height 20
radio input "true"
click at [926, 37] on button "Submit" at bounding box center [925, 32] width 67 height 24
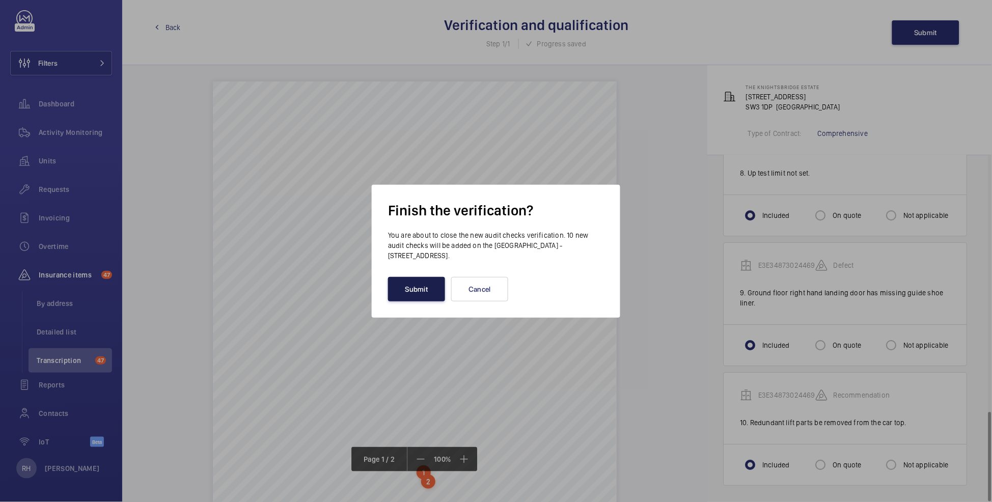
click at [420, 296] on button "Submit" at bounding box center [416, 289] width 57 height 24
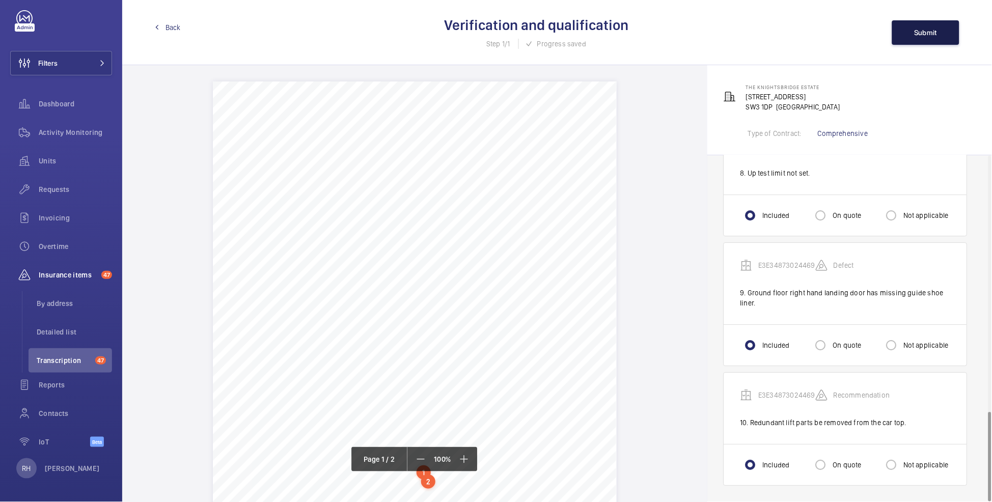
click at [924, 29] on span "Submit" at bounding box center [925, 33] width 23 height 8
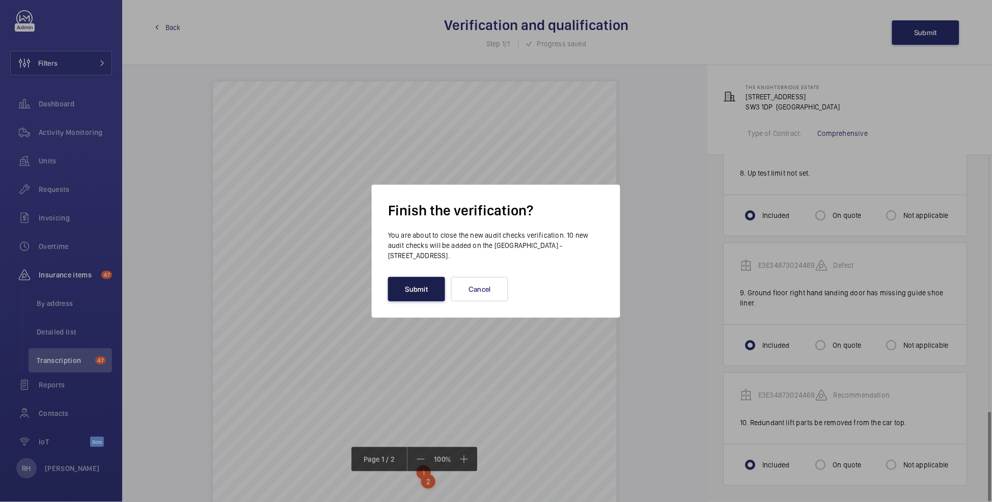
click at [428, 288] on button "Submit" at bounding box center [416, 289] width 57 height 24
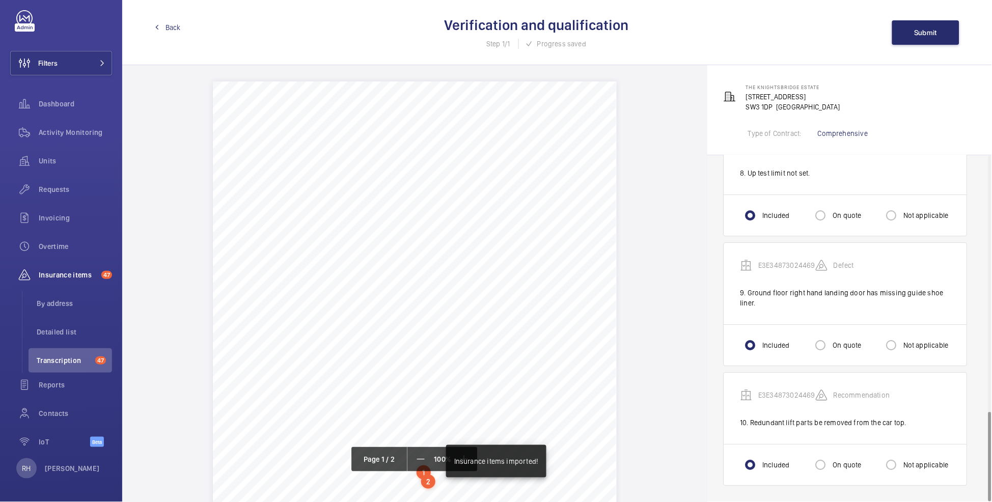
click at [167, 30] on span "Back" at bounding box center [172, 27] width 15 height 10
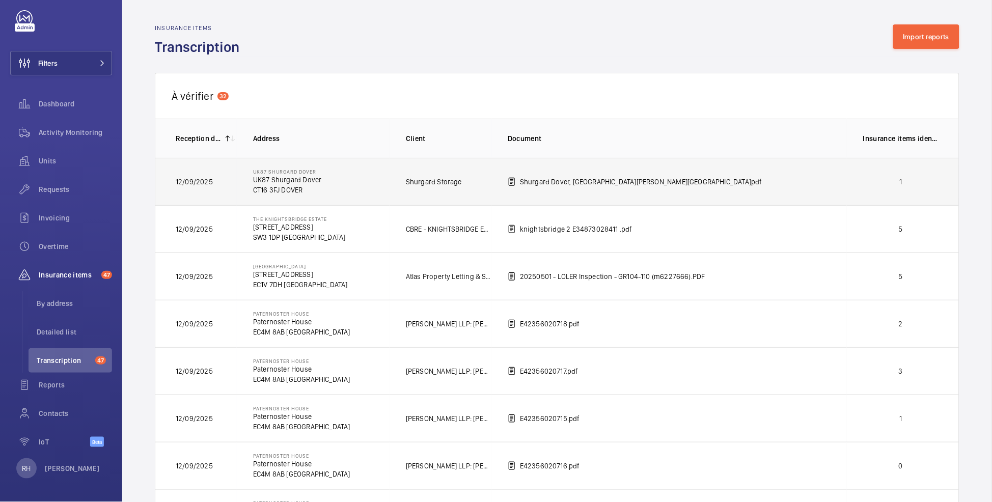
click at [884, 190] on td "1" at bounding box center [903, 181] width 112 height 47
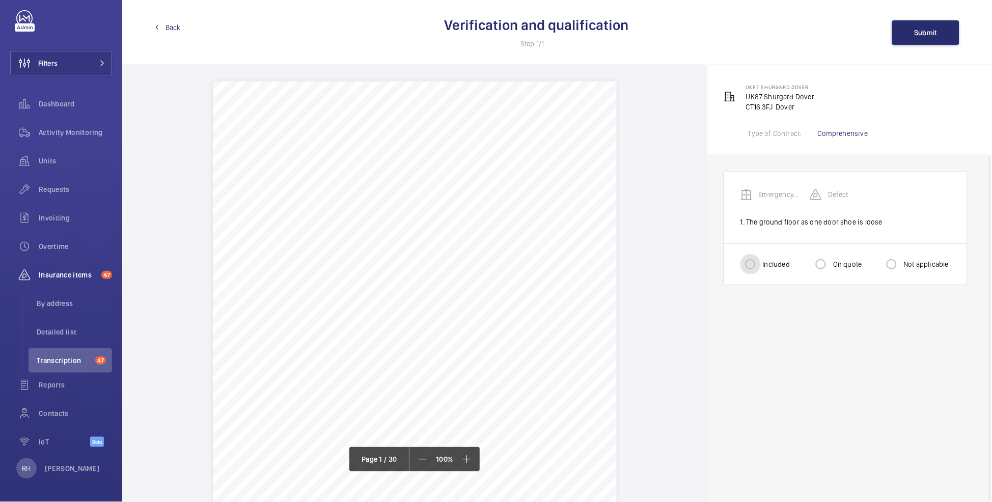
click at [750, 269] on input "Included" at bounding box center [750, 264] width 20 height 20
radio input "true"
click at [929, 35] on span "Submit" at bounding box center [925, 33] width 23 height 8
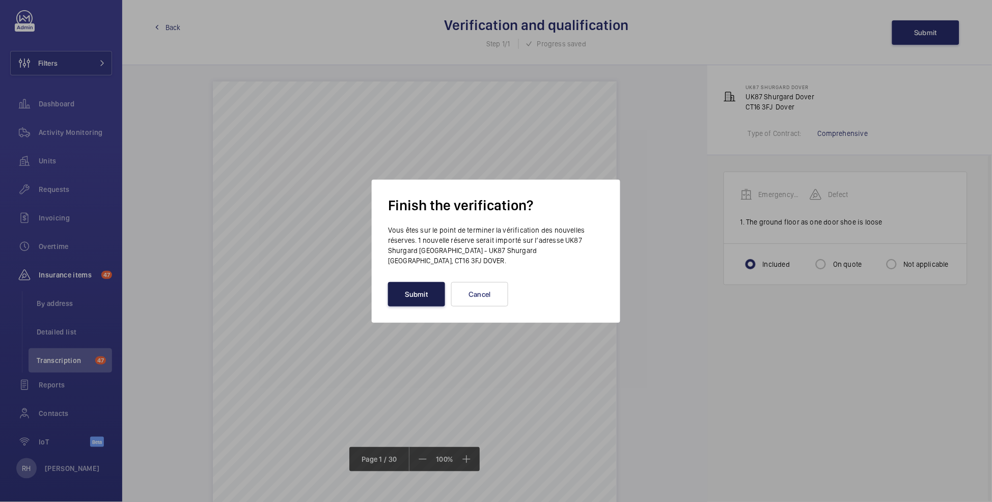
click at [419, 289] on button "Submit" at bounding box center [416, 294] width 57 height 24
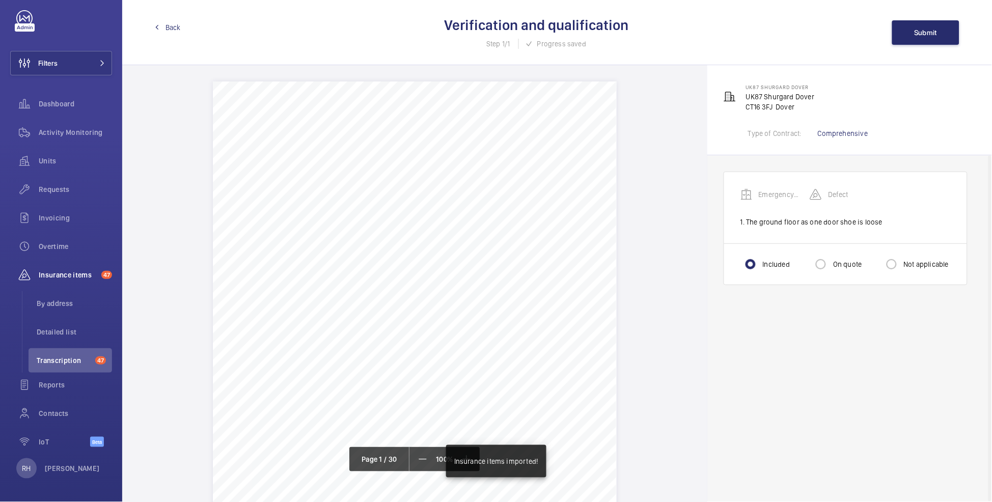
click at [165, 28] on span "Back" at bounding box center [172, 27] width 15 height 10
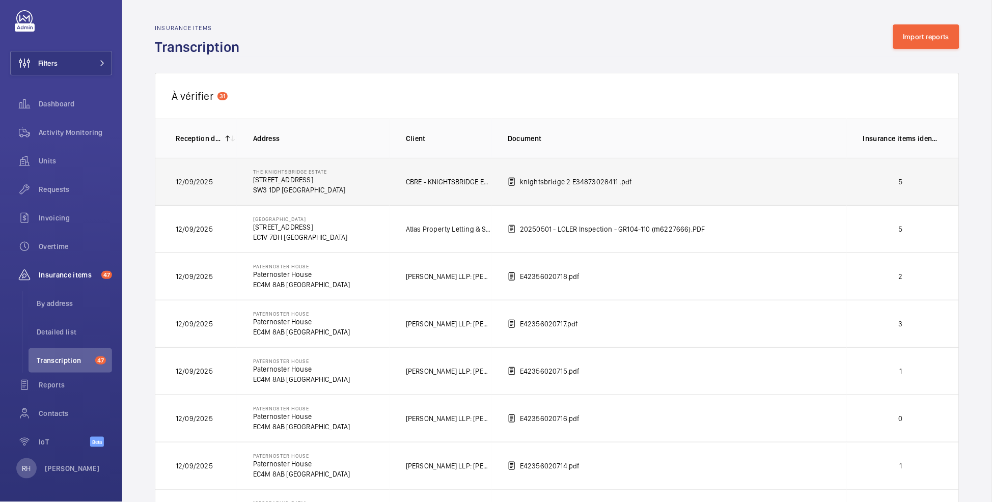
click at [873, 189] on td "5" at bounding box center [903, 181] width 112 height 47
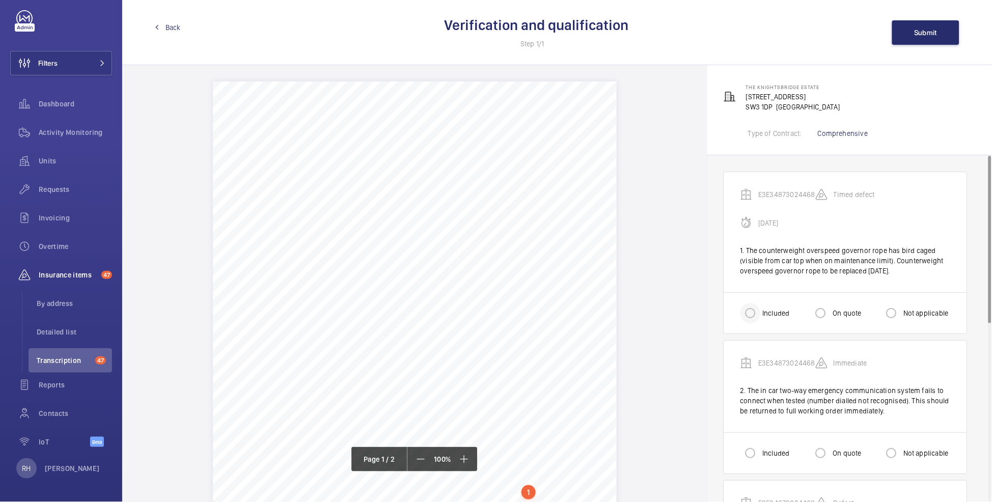
click at [763, 309] on div at bounding box center [750, 313] width 24 height 24
radio input "true"
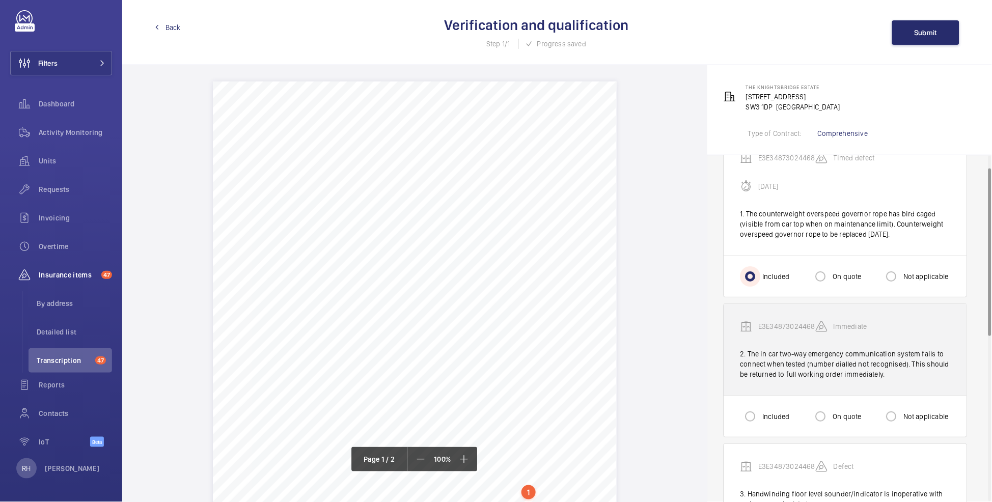
scroll to position [51, 0]
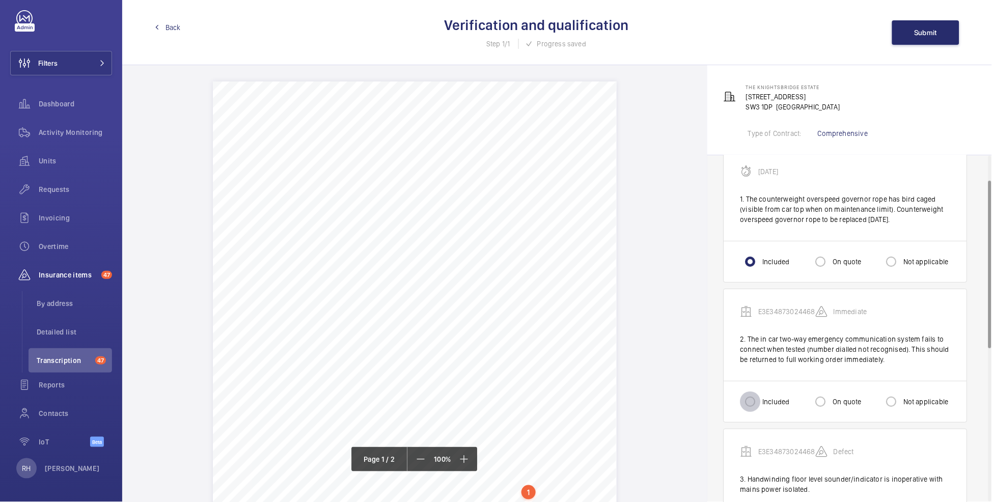
click at [756, 405] on input "Included" at bounding box center [750, 401] width 20 height 20
radio input "true"
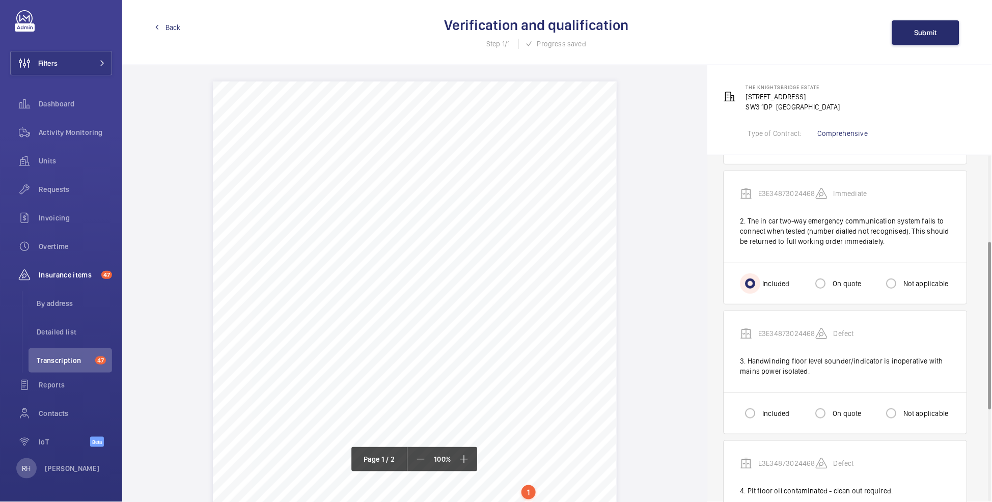
scroll to position [178, 0]
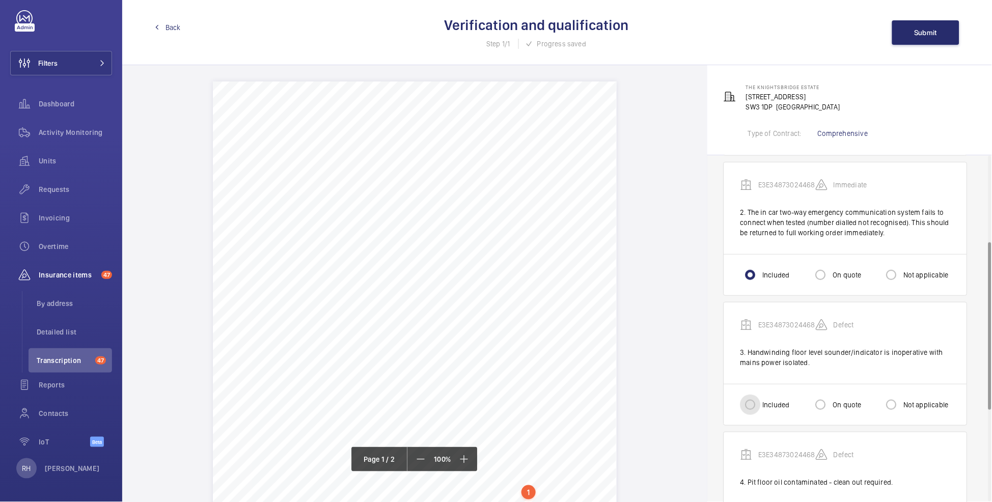
click at [751, 403] on input "Included" at bounding box center [750, 404] width 20 height 20
radio input "true"
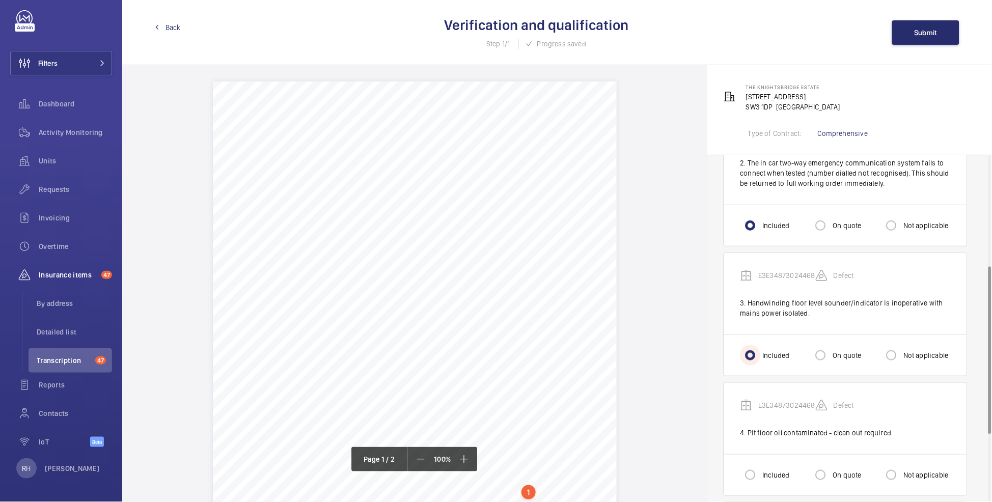
scroll to position [287, 0]
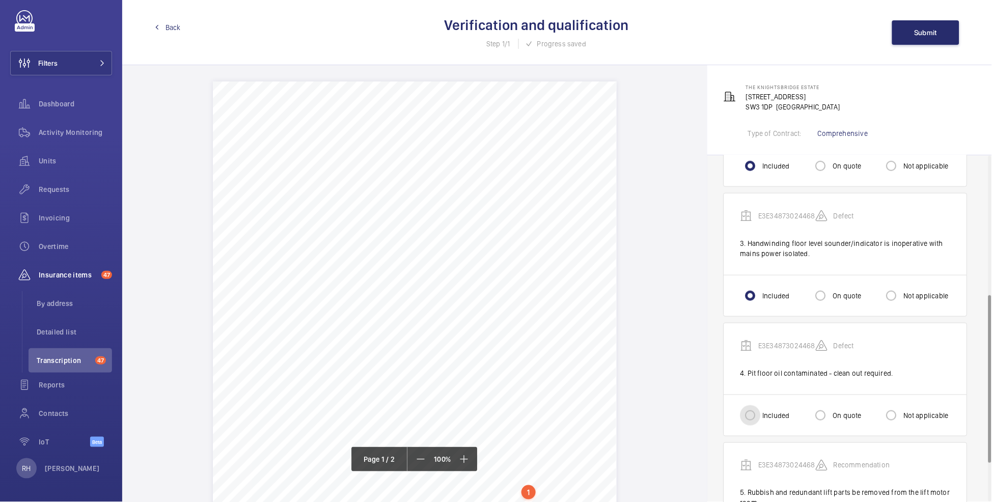
click at [757, 419] on input "Included" at bounding box center [750, 415] width 20 height 20
radio input "true"
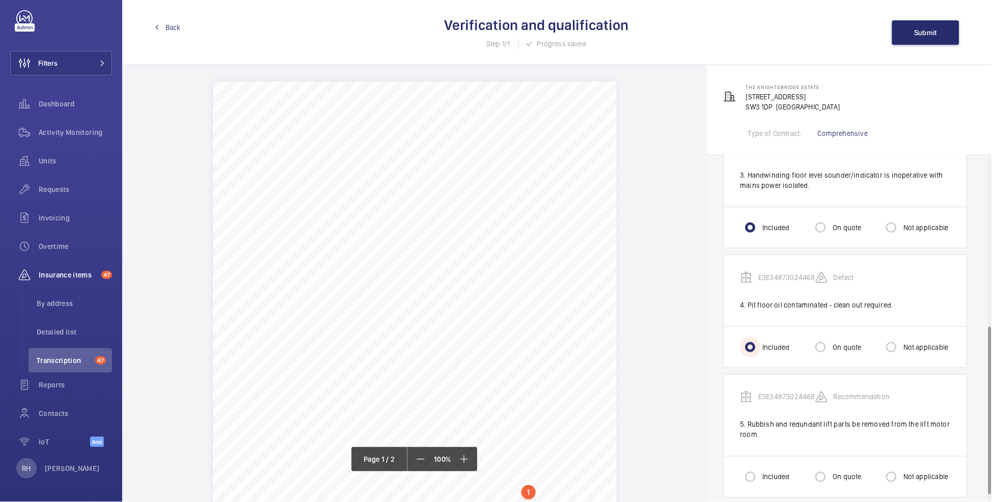
scroll to position [368, 0]
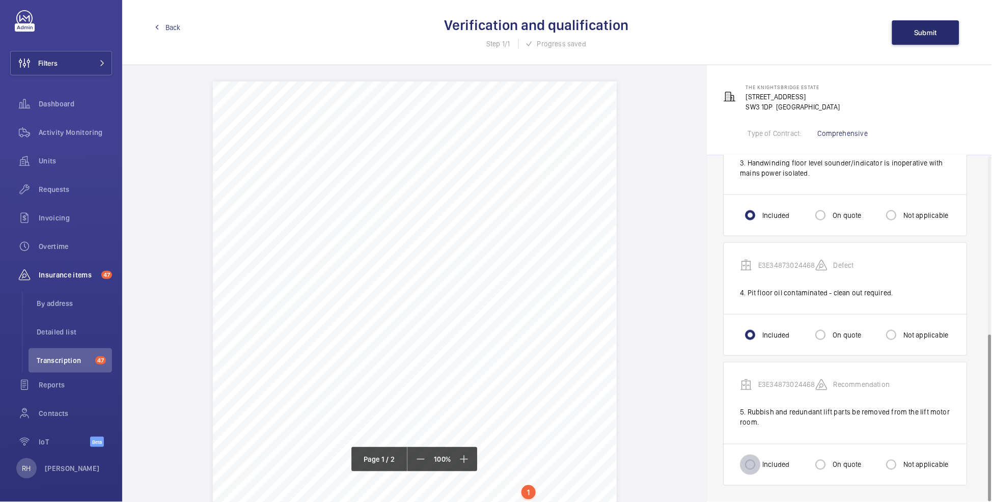
click at [752, 458] on input "Included" at bounding box center [750, 465] width 20 height 20
radio input "true"
click at [938, 33] on button "Submit" at bounding box center [925, 32] width 67 height 24
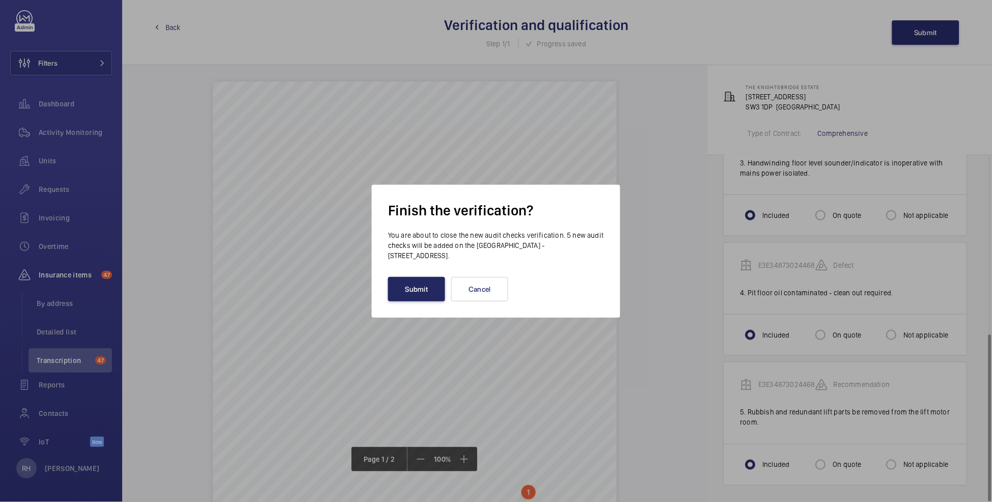
click at [426, 294] on button "Submit" at bounding box center [416, 289] width 57 height 24
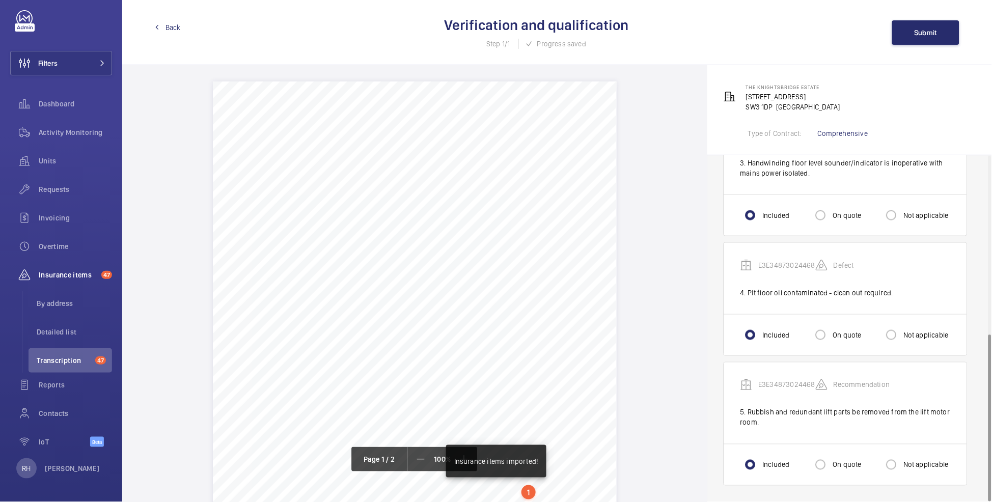
click at [166, 26] on span "Back" at bounding box center [172, 27] width 15 height 10
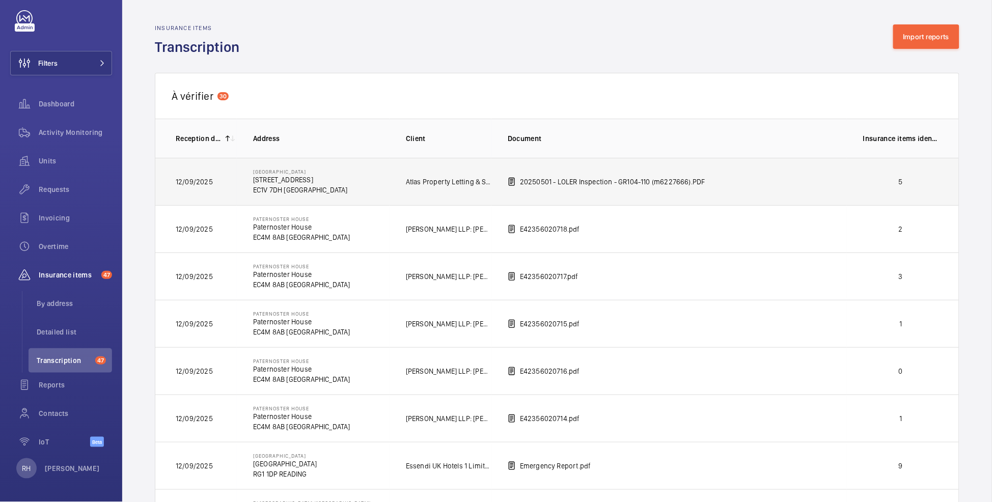
click at [900, 187] on p "5" at bounding box center [900, 182] width 75 height 10
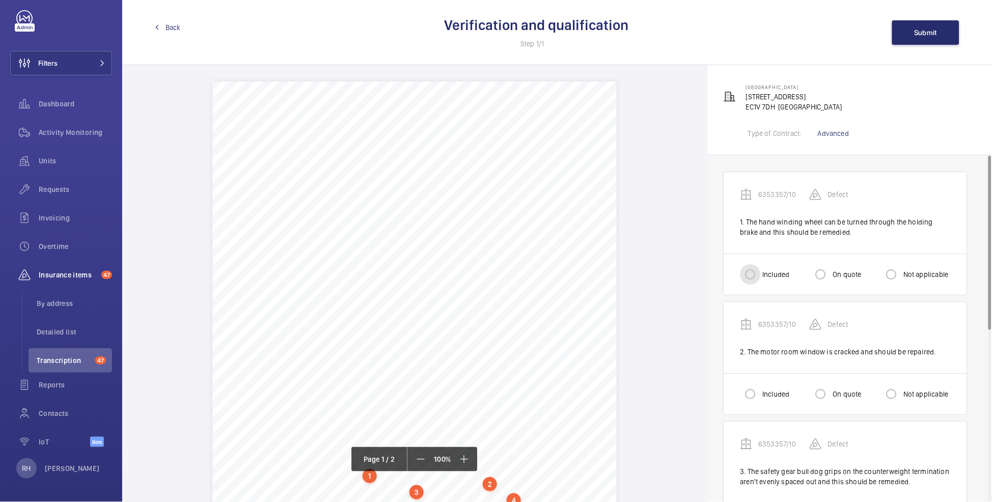
click at [756, 276] on input "Included" at bounding box center [750, 274] width 20 height 20
radio input "true"
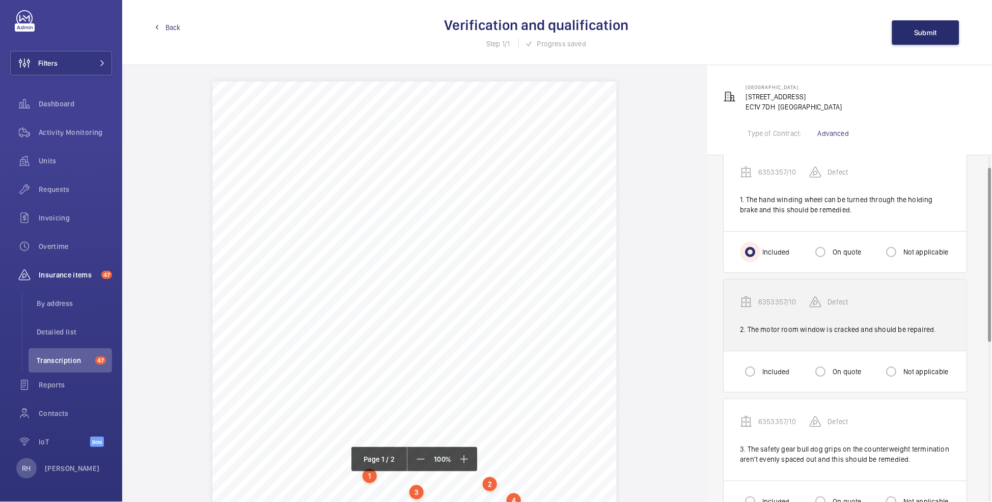
scroll to position [26, 0]
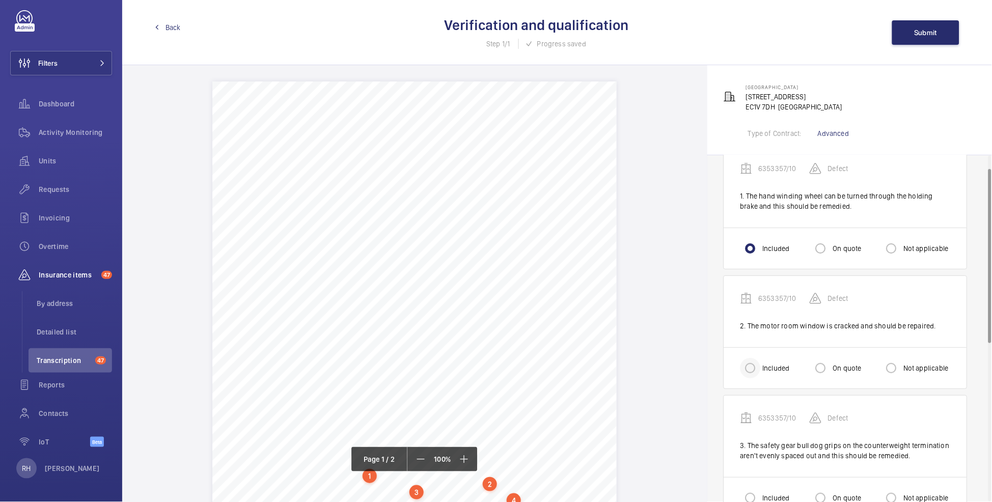
click at [762, 374] on div at bounding box center [750, 368] width 24 height 24
radio input "true"
click at [897, 367] on input "Not applicable" at bounding box center [891, 366] width 20 height 20
radio input "true"
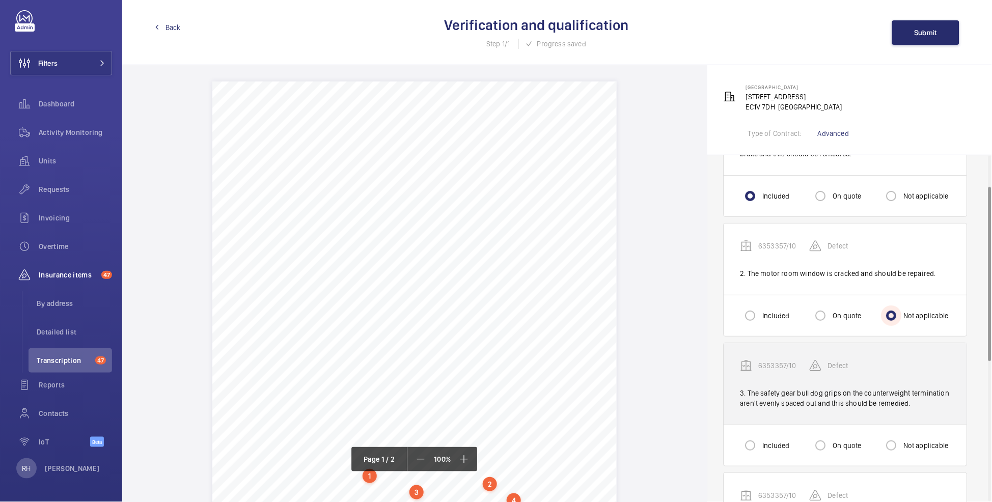
scroll to position [88, 0]
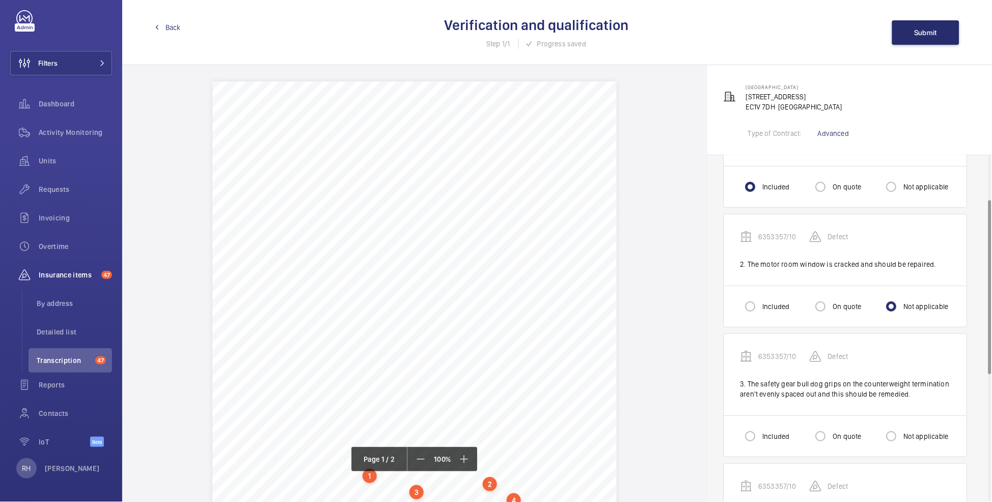
click at [771, 429] on div "Included" at bounding box center [764, 436] width 49 height 20
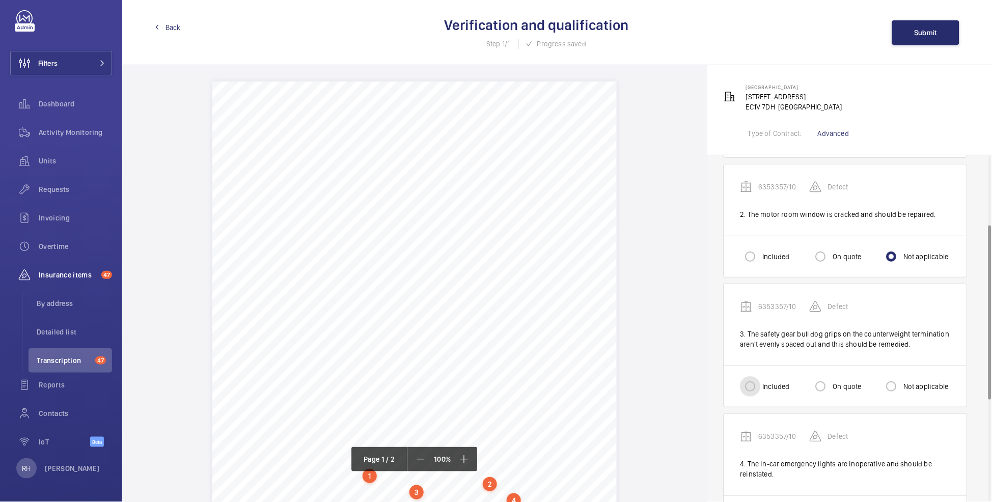
click at [753, 388] on input "Included" at bounding box center [750, 386] width 20 height 20
radio input "true"
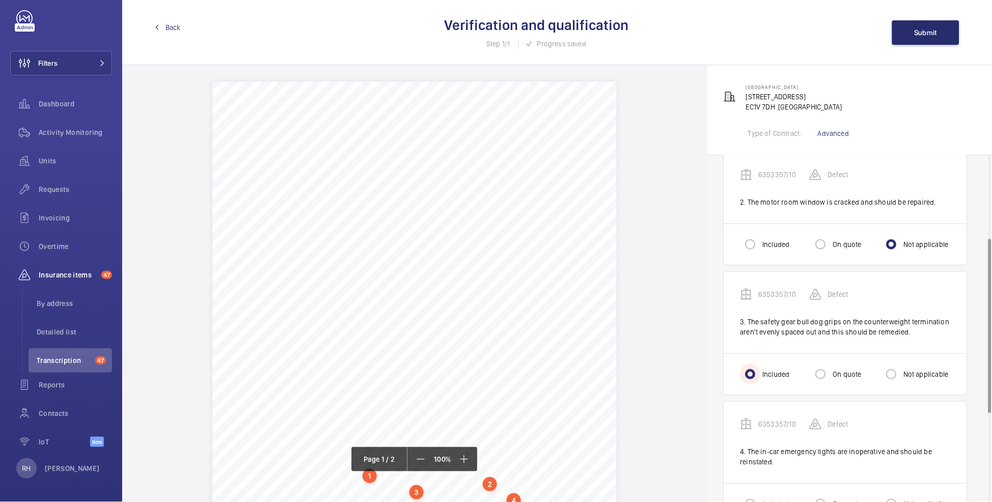
scroll to position [194, 0]
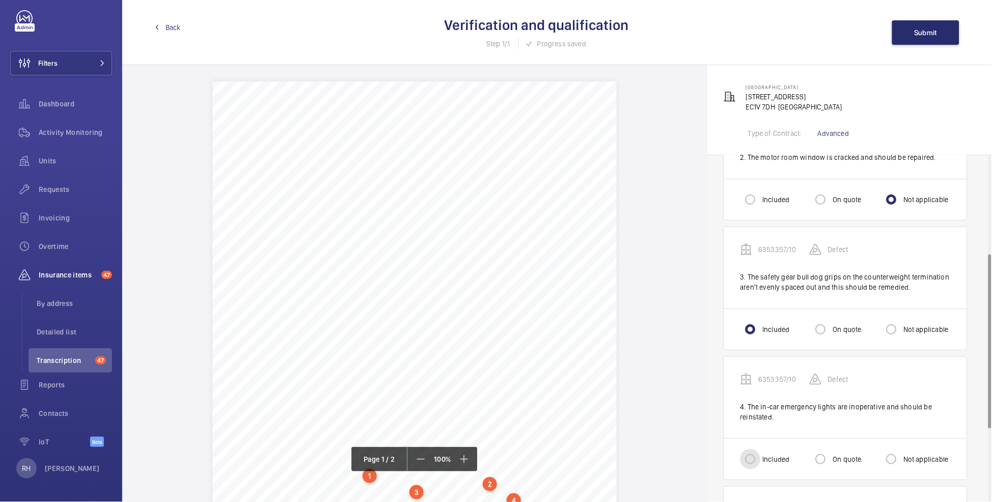
drag, startPoint x: 747, startPoint y: 459, endPoint x: 753, endPoint y: 457, distance: 6.6
click at [747, 459] on input "Included" at bounding box center [750, 459] width 20 height 20
radio input "true"
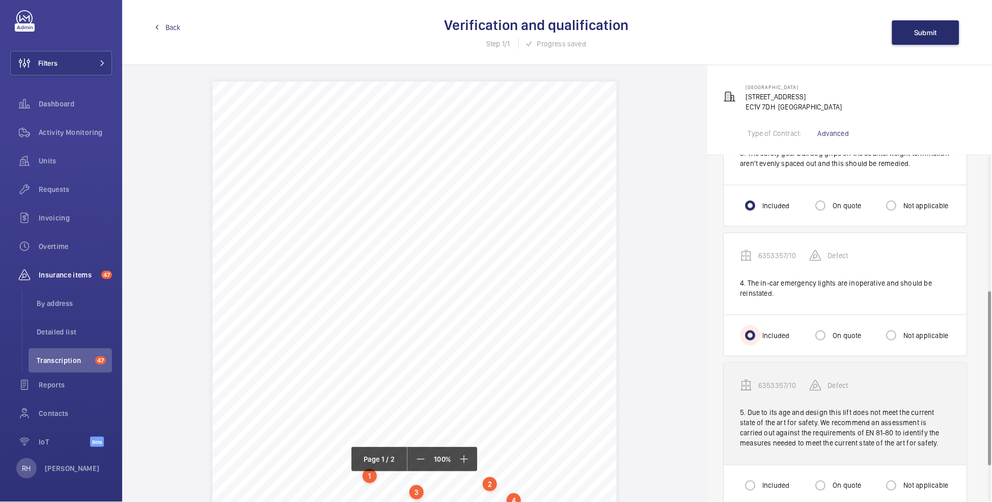
scroll to position [336, 0]
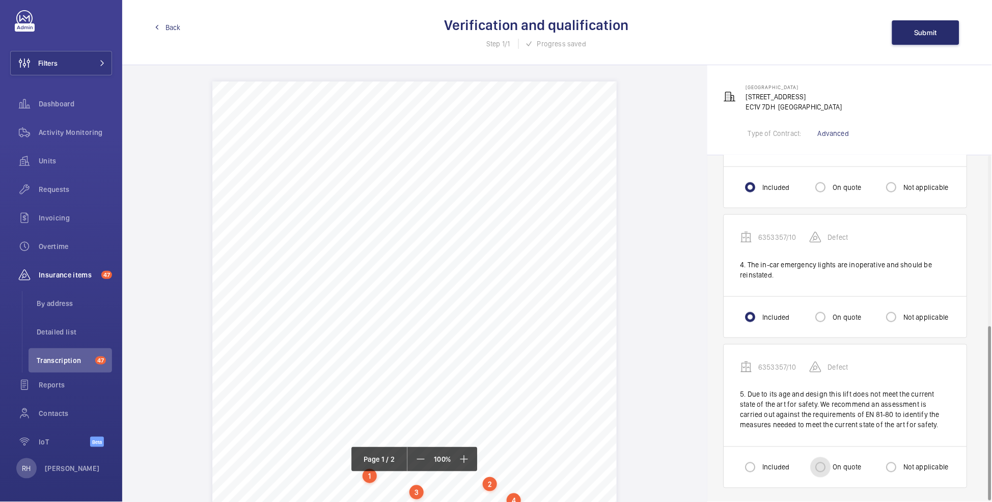
click at [825, 459] on input "On quote" at bounding box center [820, 467] width 20 height 20
radio input "true"
click at [924, 29] on span "Submit" at bounding box center [925, 33] width 23 height 8
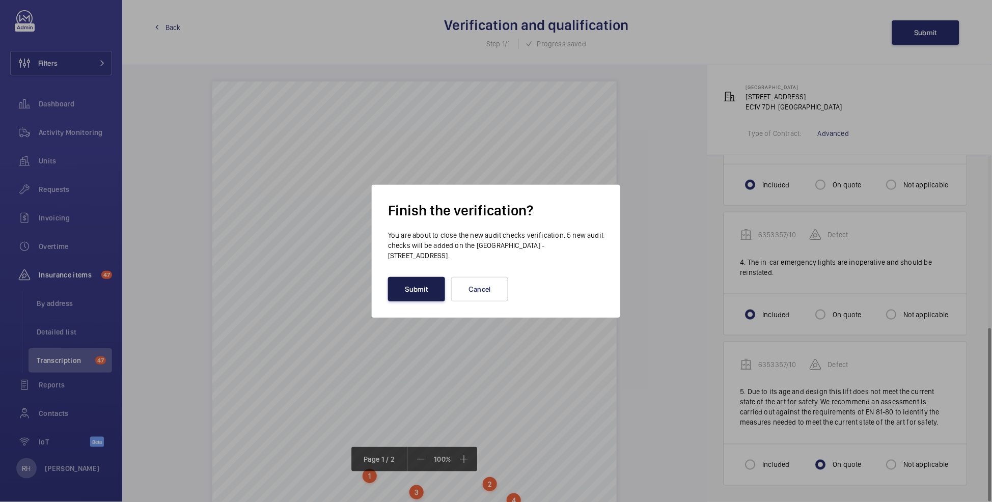
click at [414, 284] on button "Submit" at bounding box center [416, 289] width 57 height 24
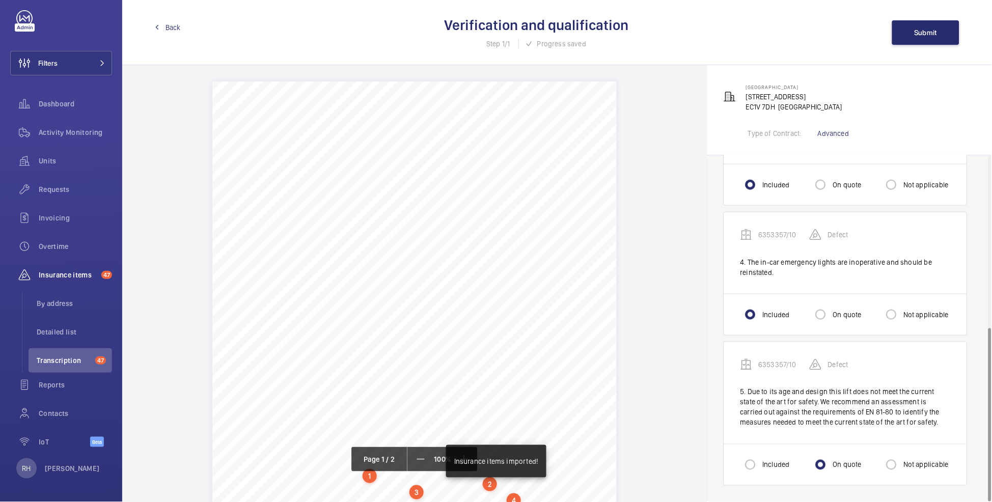
click at [172, 34] on div "Back Verification and qualification Step 1/1 Progress saved Submit" at bounding box center [556, 32] width 869 height 65
click at [171, 30] on span "Back" at bounding box center [172, 27] width 15 height 10
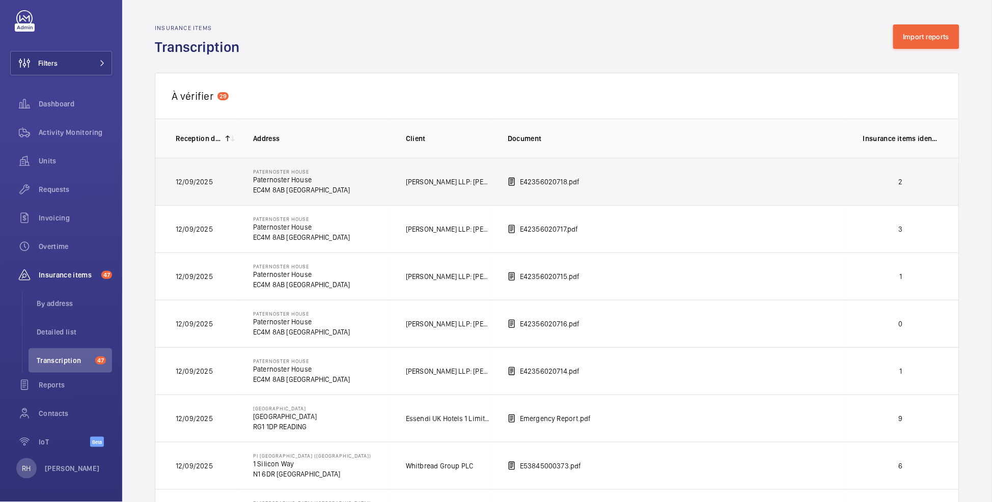
click at [911, 185] on p "2" at bounding box center [900, 182] width 75 height 10
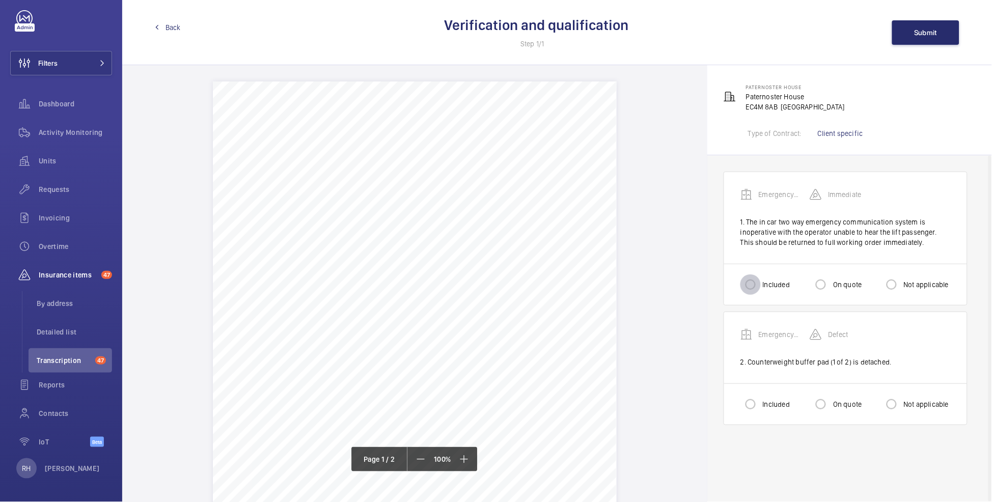
click at [755, 289] on input "Included" at bounding box center [750, 284] width 20 height 20
radio input "true"
click at [752, 409] on input "Included" at bounding box center [750, 404] width 20 height 20
radio input "true"
click at [932, 31] on span "Submit" at bounding box center [925, 33] width 23 height 8
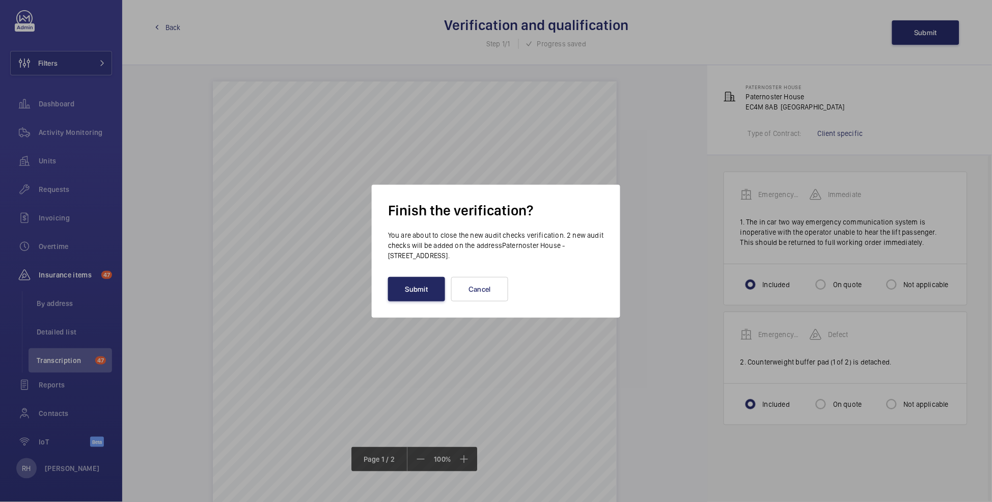
click at [405, 287] on button "Submit" at bounding box center [416, 289] width 57 height 24
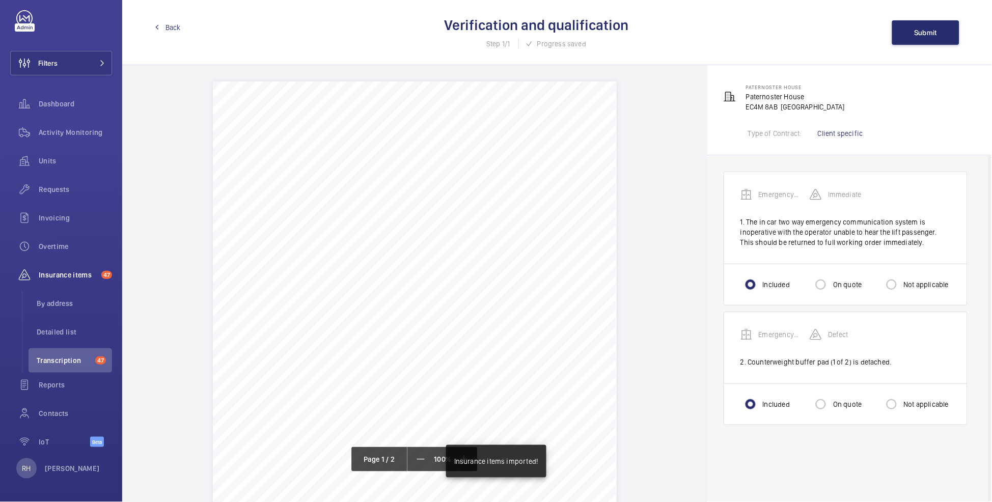
click at [173, 29] on span "Back" at bounding box center [172, 27] width 15 height 10
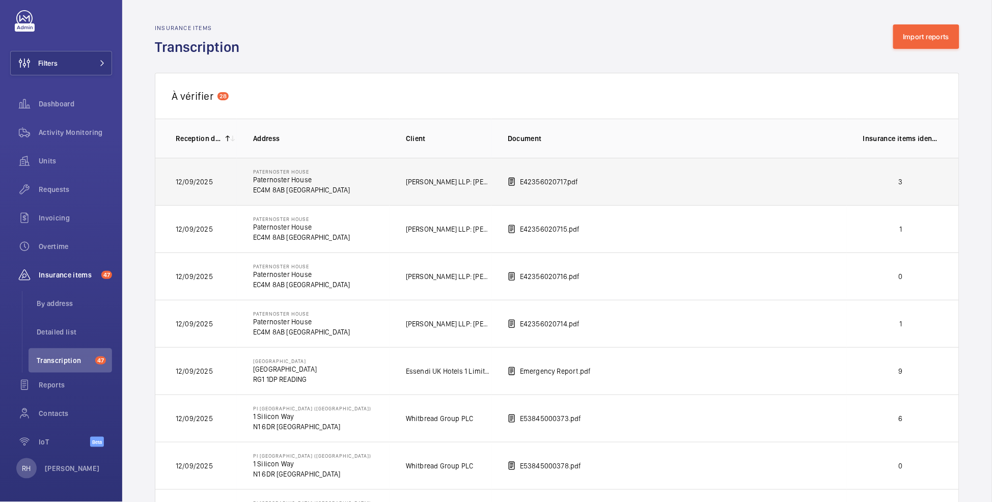
click at [920, 183] on p "3" at bounding box center [900, 182] width 75 height 10
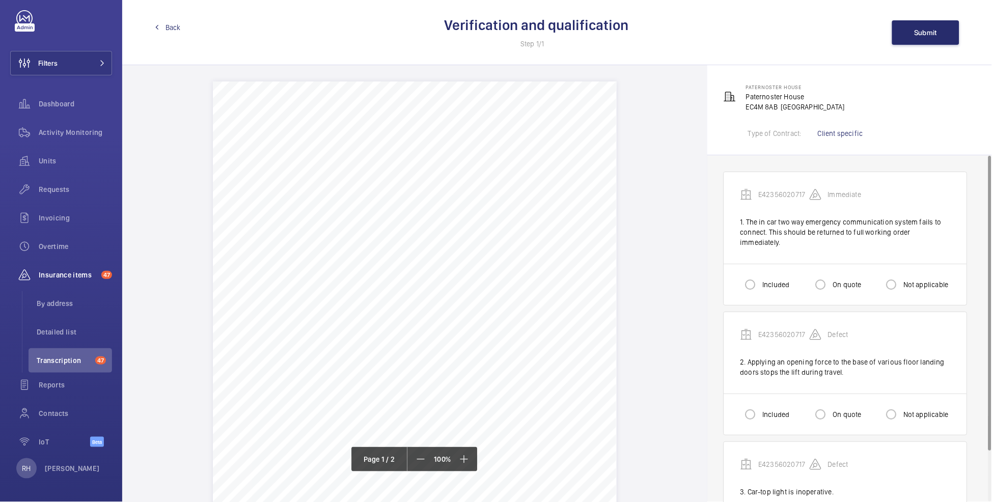
click at [782, 279] on label "Included" at bounding box center [774, 284] width 29 height 10
click at [760, 274] on input "Included" at bounding box center [750, 284] width 20 height 20
radio input "true"
click at [759, 407] on input "Included" at bounding box center [750, 414] width 20 height 20
radio input "true"
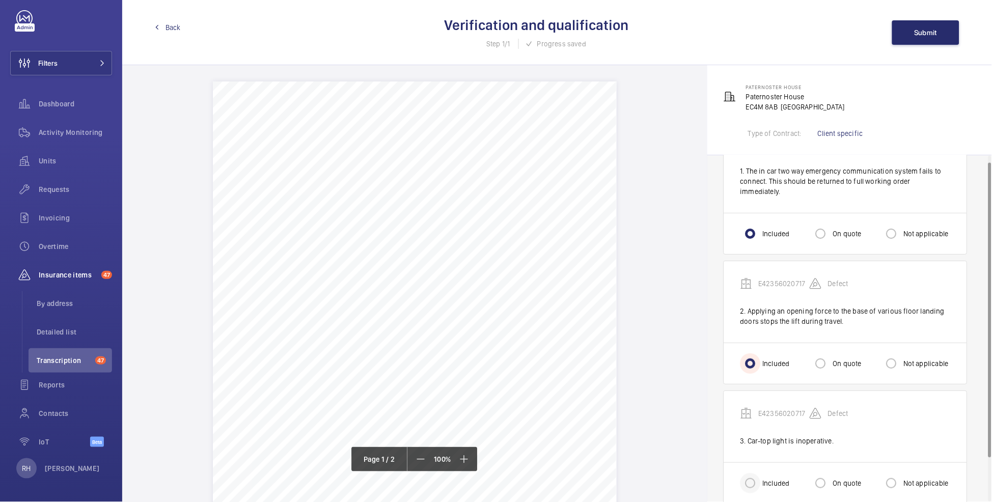
scroll to position [59, 0]
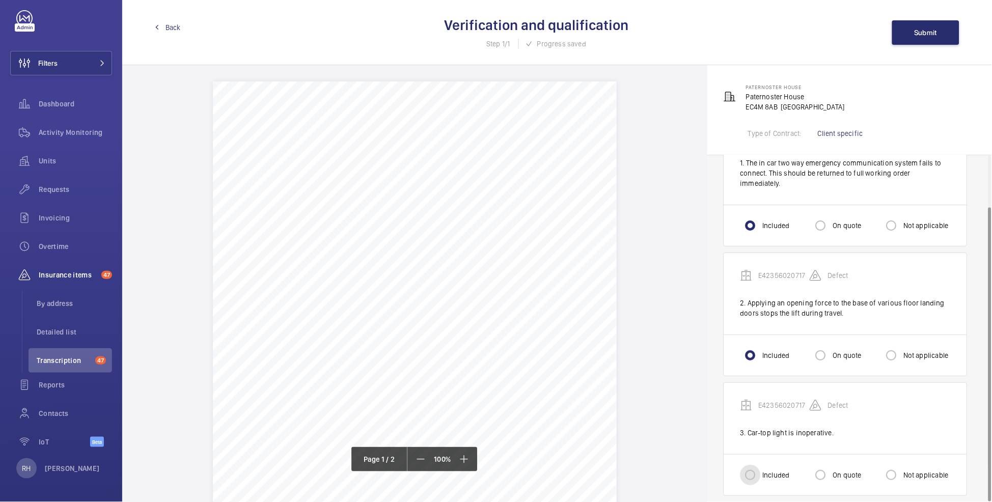
click at [755, 466] on input "Included" at bounding box center [750, 475] width 20 height 20
radio input "true"
click at [933, 30] on span "Submit" at bounding box center [925, 33] width 23 height 8
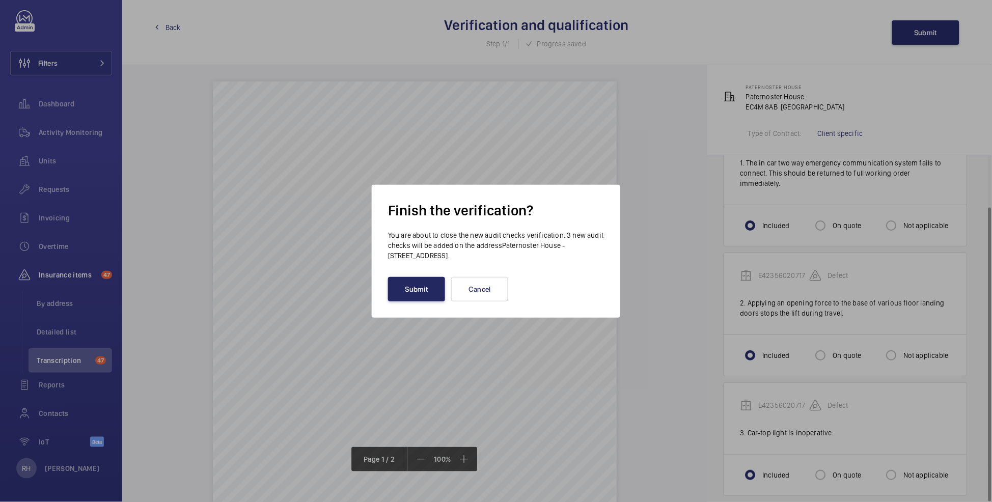
click at [410, 291] on button "Submit" at bounding box center [416, 289] width 57 height 24
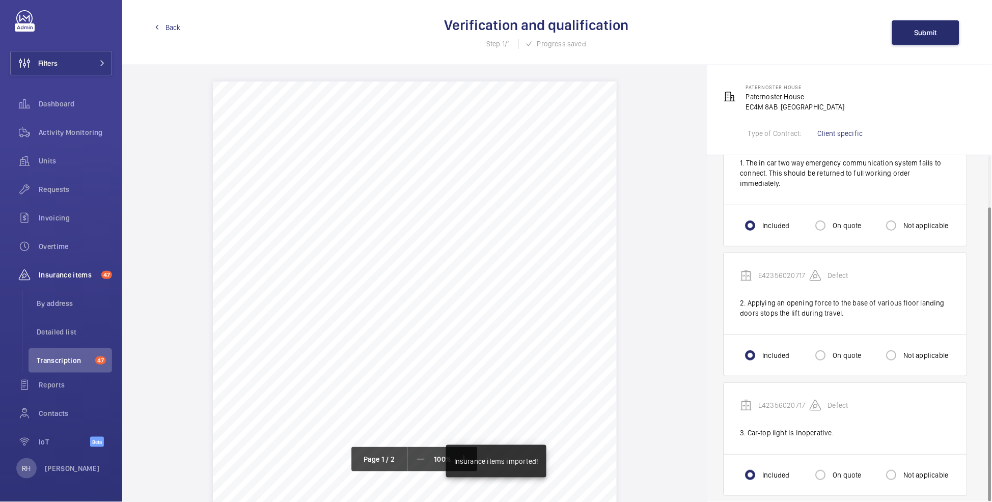
click at [170, 26] on span "Back" at bounding box center [172, 27] width 15 height 10
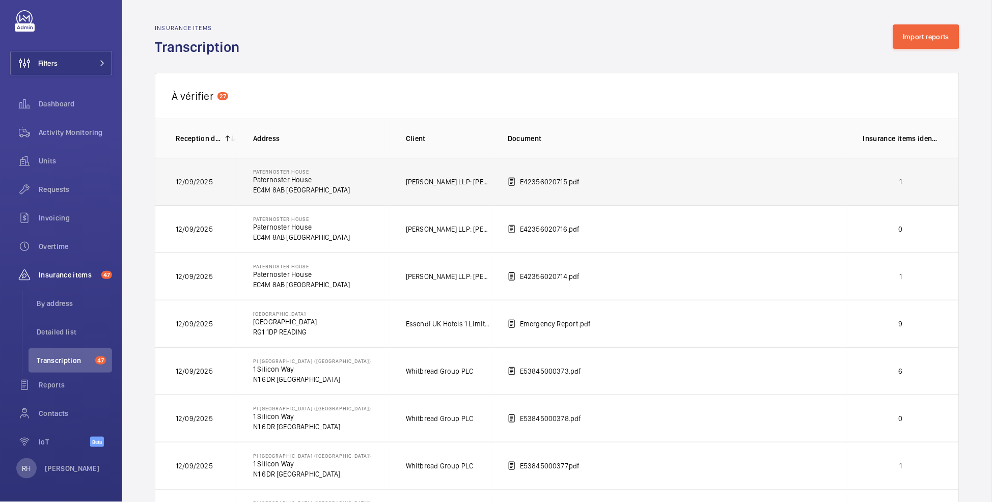
click at [905, 180] on p "1" at bounding box center [900, 182] width 75 height 10
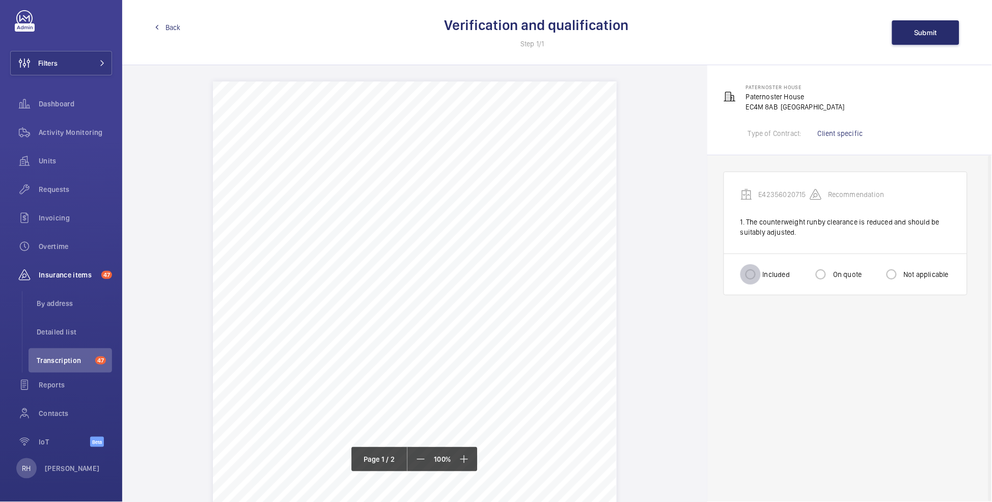
click at [756, 279] on input "Included" at bounding box center [750, 274] width 20 height 20
radio input "true"
click at [932, 29] on span "Submit" at bounding box center [925, 33] width 23 height 8
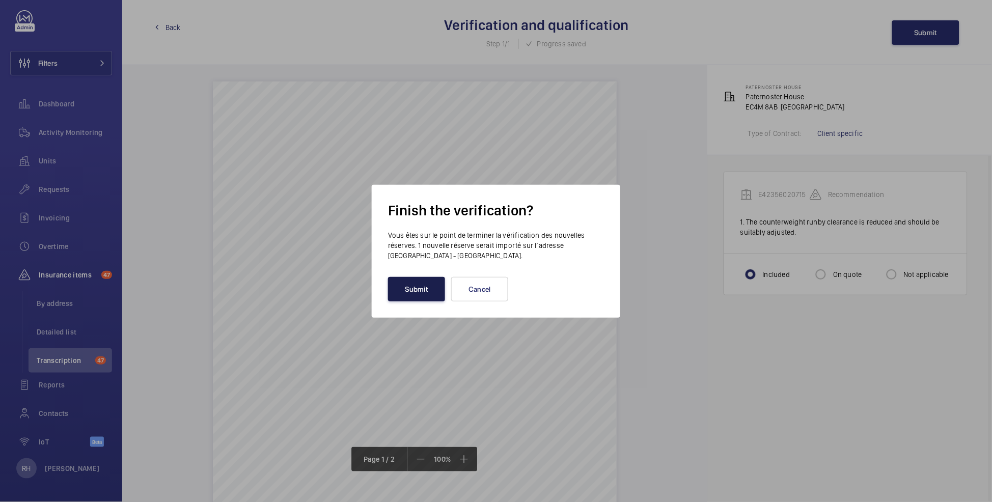
click at [410, 295] on button "Submit" at bounding box center [416, 289] width 57 height 24
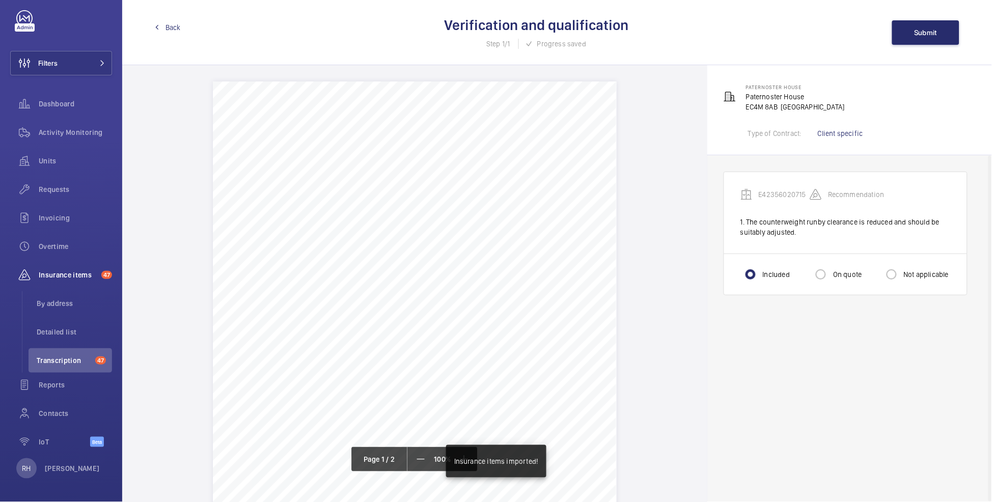
click at [168, 19] on div "Back Verification and qualification Step 1/1 Progress saved Submit" at bounding box center [556, 32] width 869 height 65
click at [166, 22] on span "Back" at bounding box center [172, 27] width 15 height 10
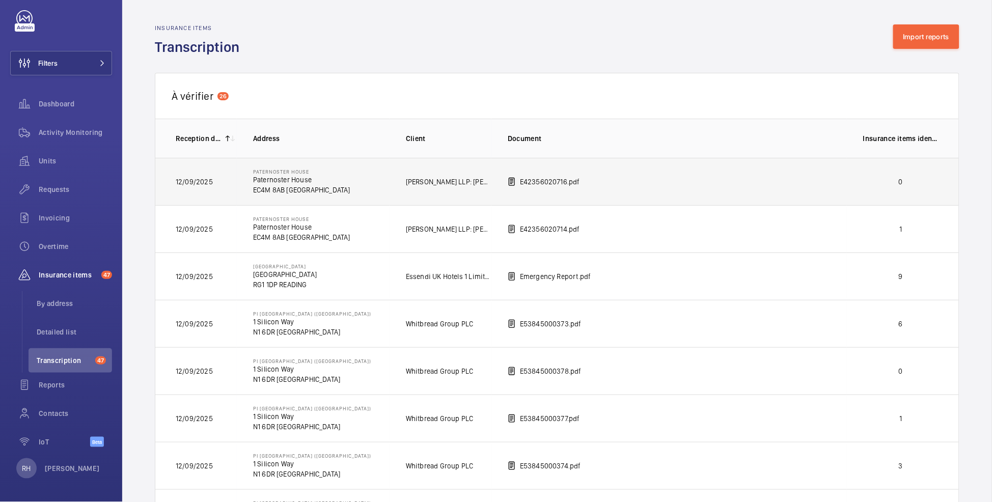
click at [894, 183] on p "0" at bounding box center [900, 182] width 75 height 10
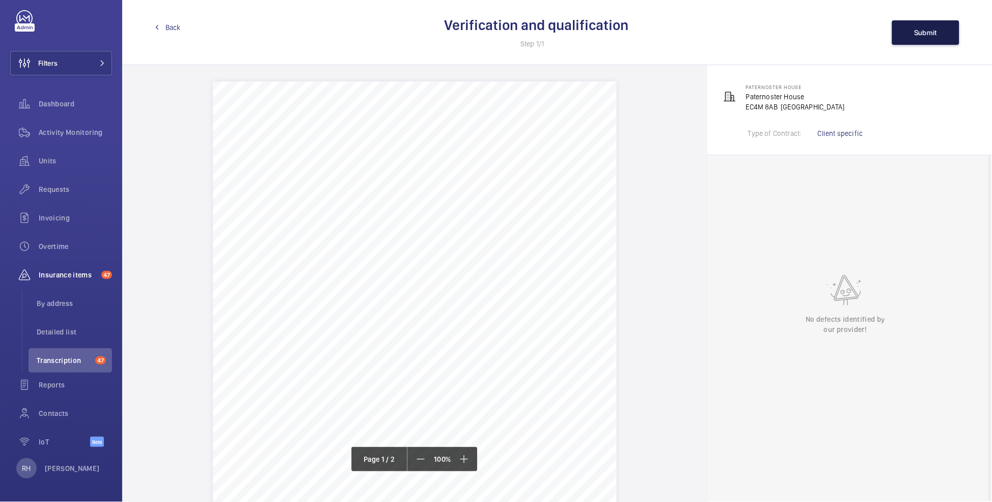
click at [935, 25] on button "Submit" at bounding box center [925, 32] width 67 height 24
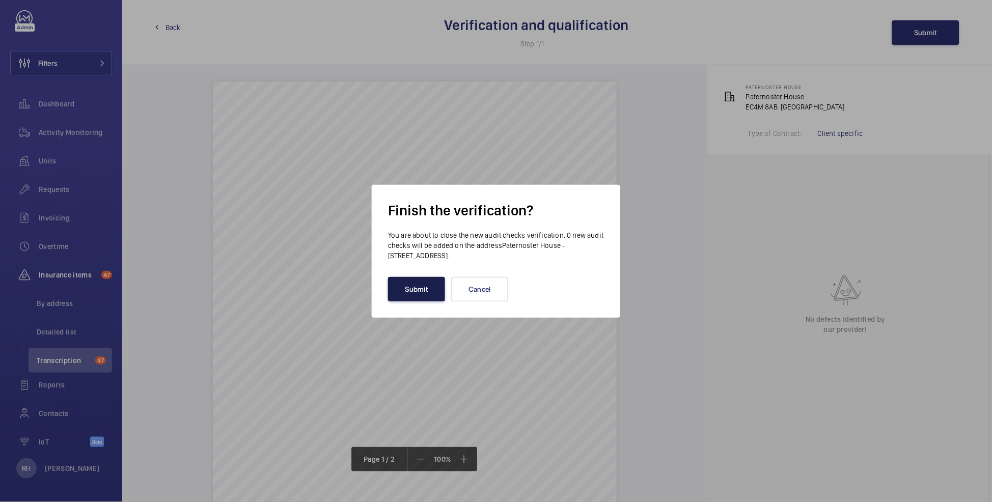
click at [423, 284] on button "Submit" at bounding box center [416, 289] width 57 height 24
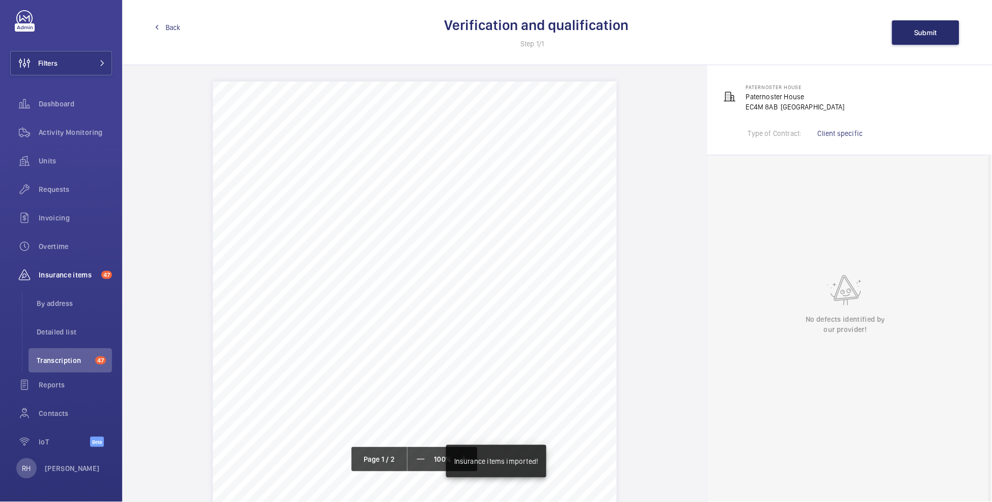
click at [166, 30] on span "Back" at bounding box center [172, 27] width 15 height 10
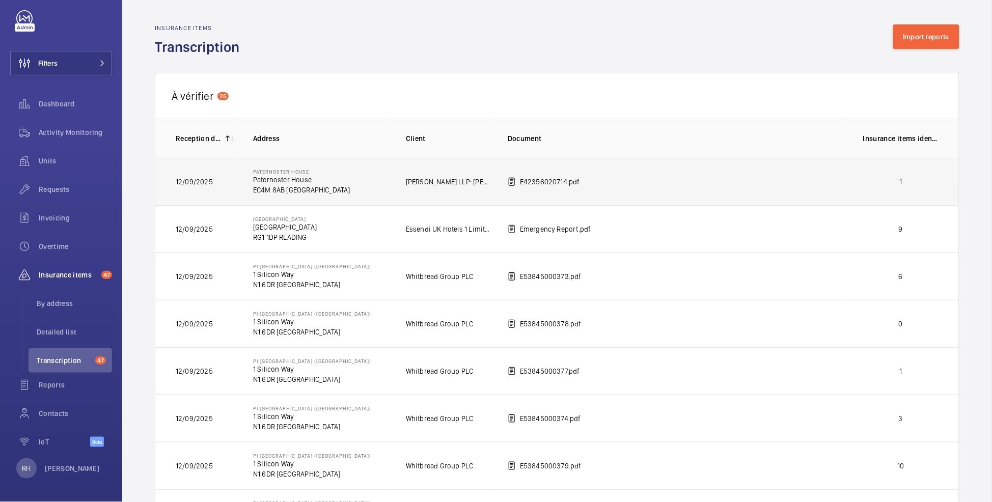
click at [863, 187] on p "1" at bounding box center [900, 182] width 75 height 10
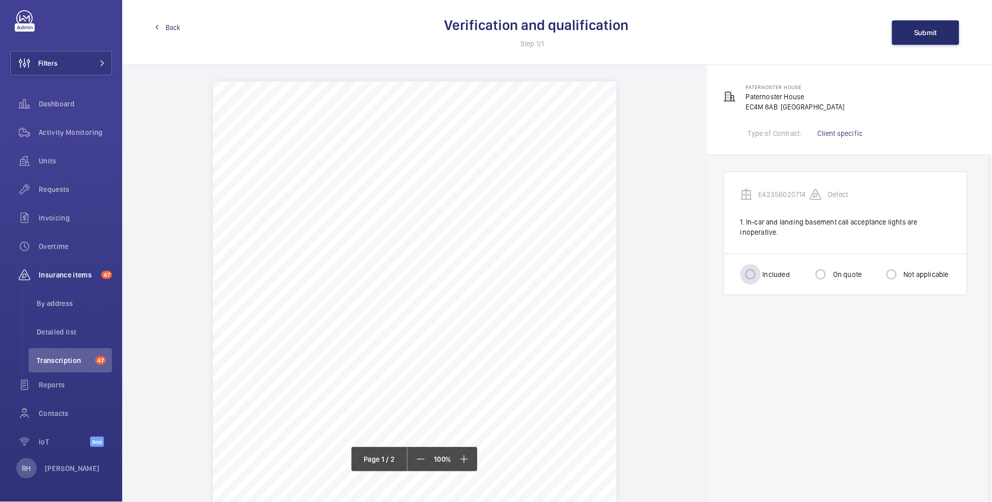
click at [769, 276] on label "Included" at bounding box center [774, 274] width 29 height 10
click at [760, 276] on input "Included" at bounding box center [750, 274] width 20 height 20
radio input "true"
click at [926, 33] on span "Submit" at bounding box center [925, 33] width 23 height 8
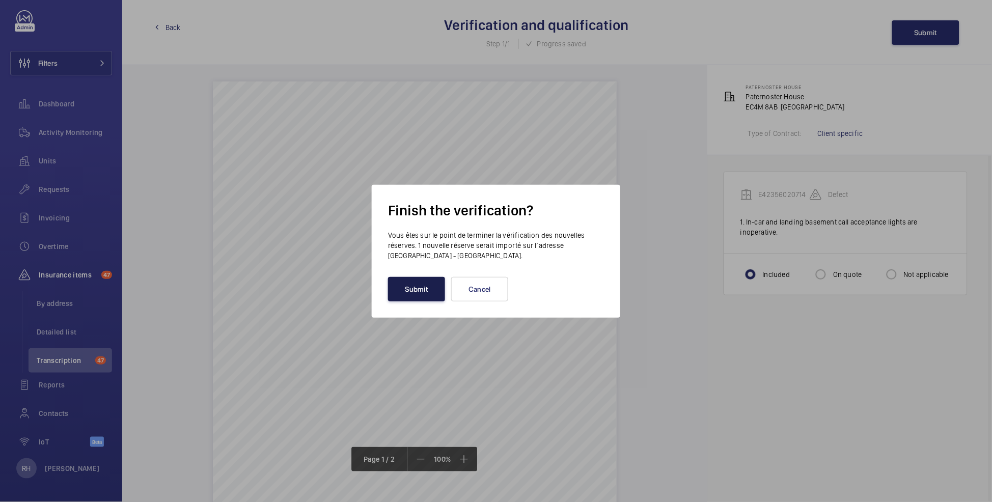
click at [422, 289] on button "Submit" at bounding box center [416, 289] width 57 height 24
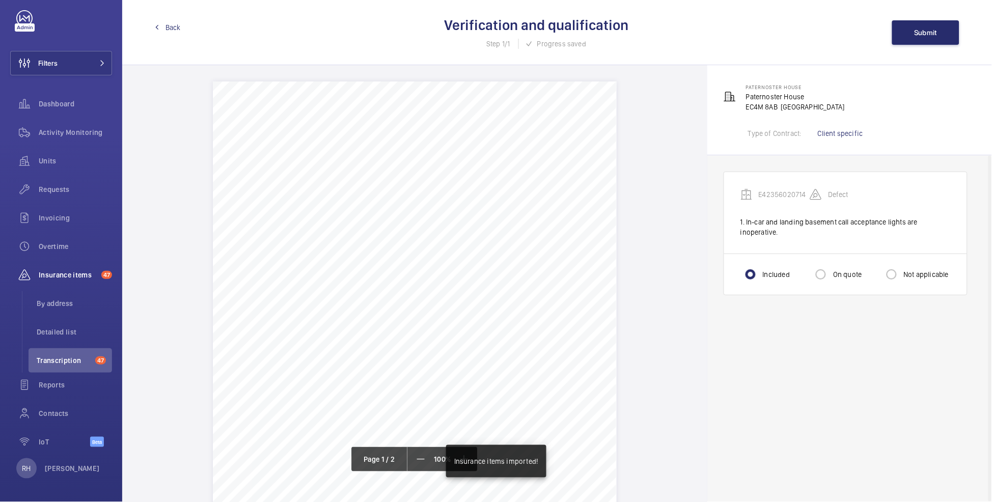
click at [171, 29] on span "Back" at bounding box center [172, 27] width 15 height 10
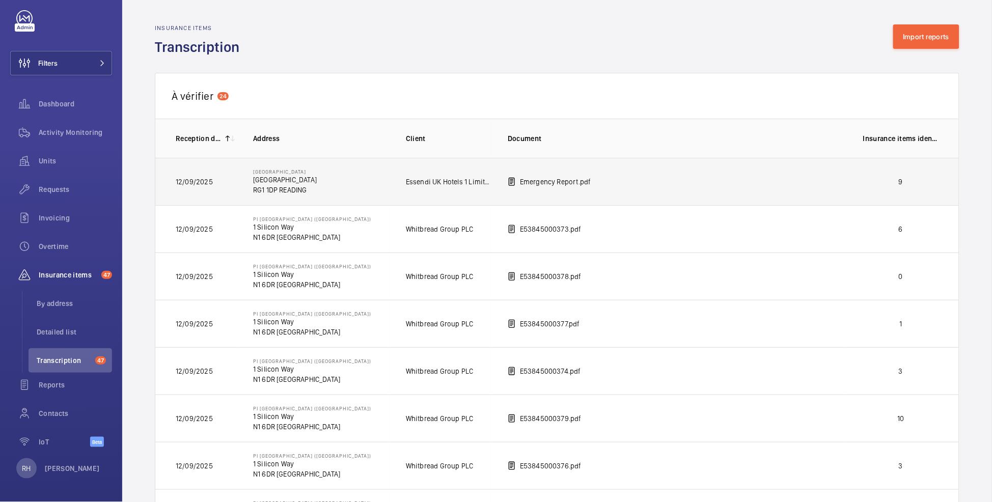
click at [902, 172] on td "9" at bounding box center [903, 181] width 112 height 47
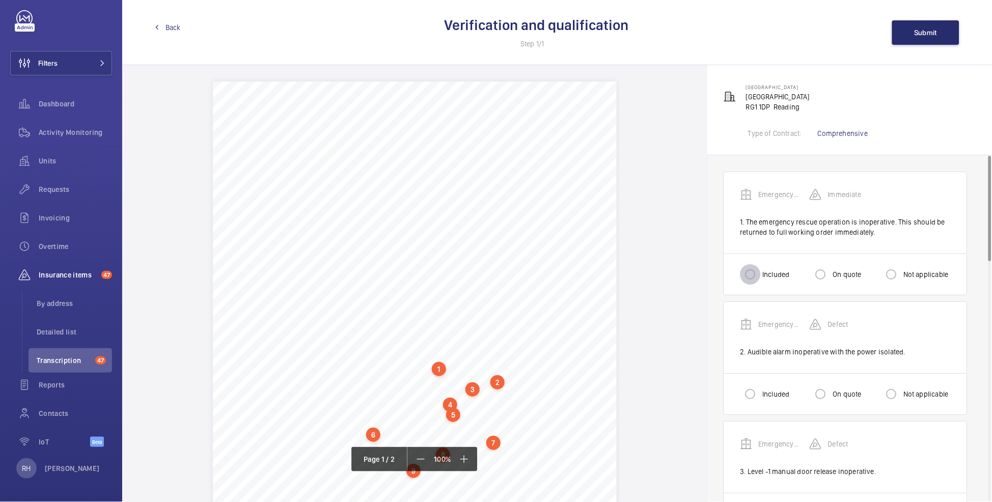
click at [755, 276] on input "Included" at bounding box center [750, 274] width 20 height 20
radio input "true"
click at [759, 396] on input "Included" at bounding box center [750, 394] width 20 height 20
radio input "true"
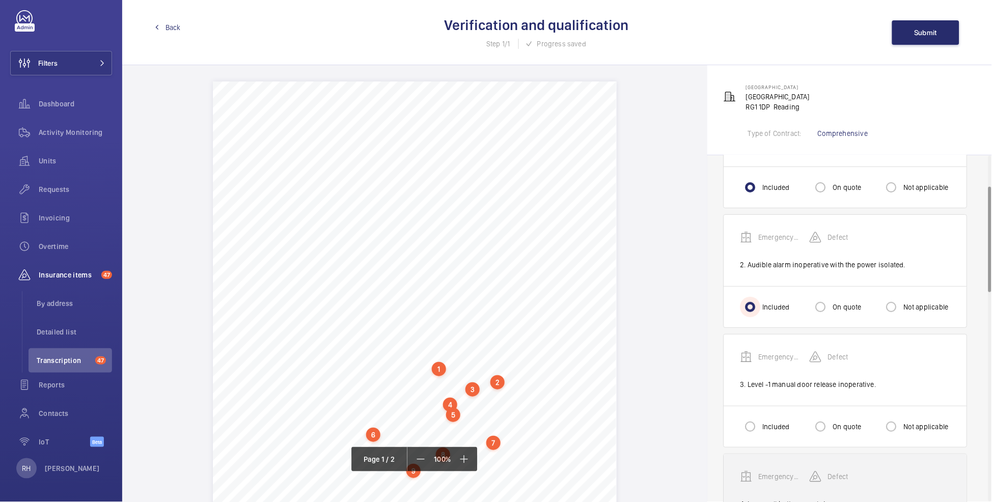
scroll to position [104, 0]
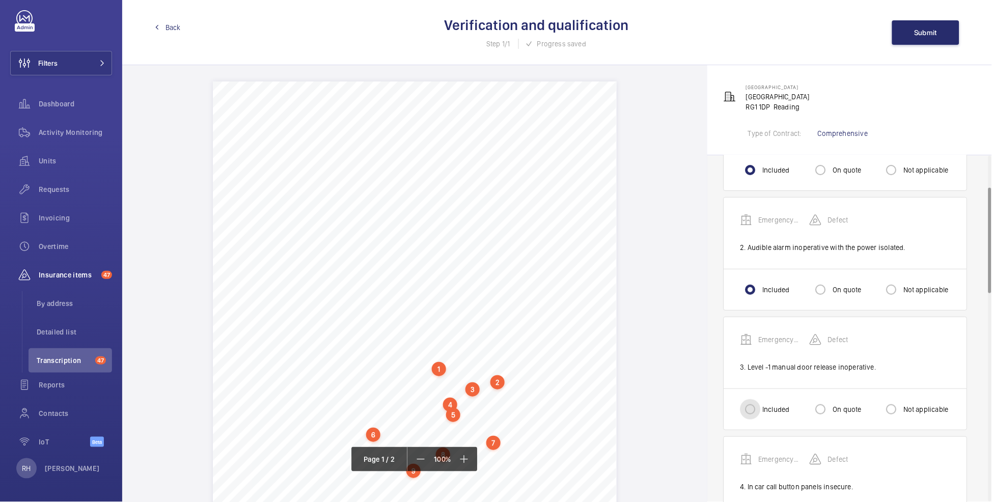
click at [748, 411] on input "Included" at bounding box center [750, 409] width 20 height 20
radio input "true"
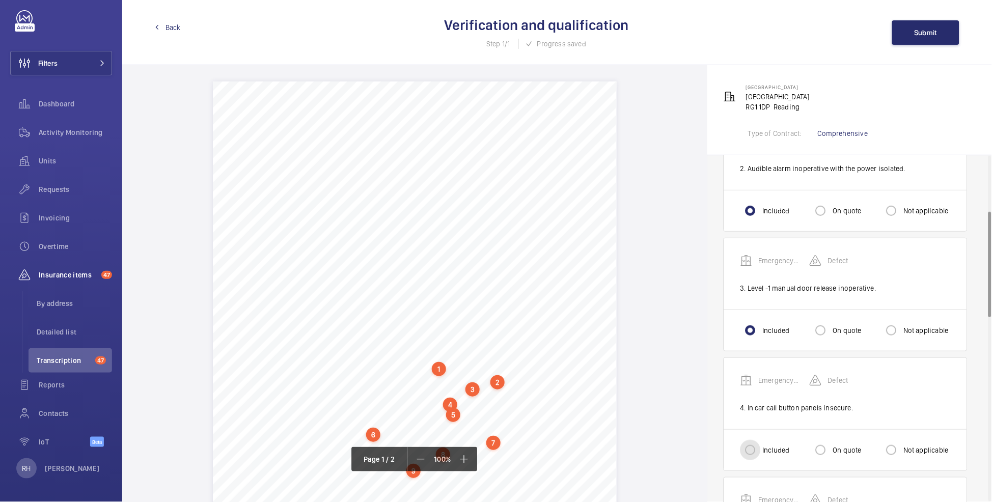
click at [757, 446] on input "Included" at bounding box center [750, 450] width 20 height 20
radio input "true"
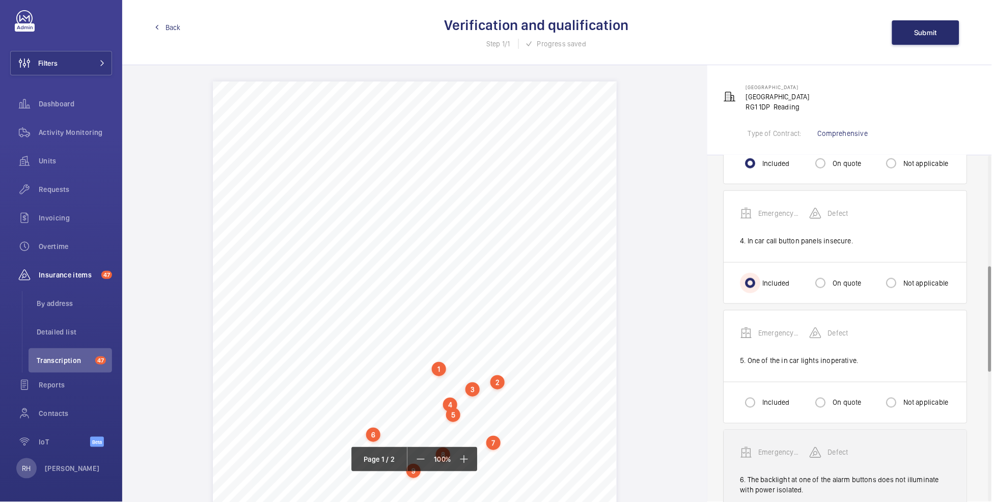
scroll to position [363, 0]
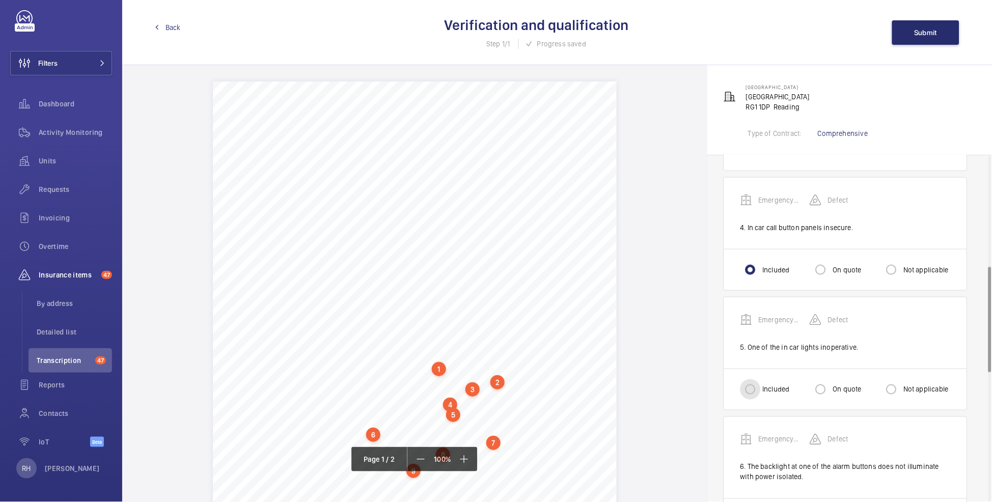
click at [759, 391] on input "Included" at bounding box center [750, 389] width 20 height 20
radio input "true"
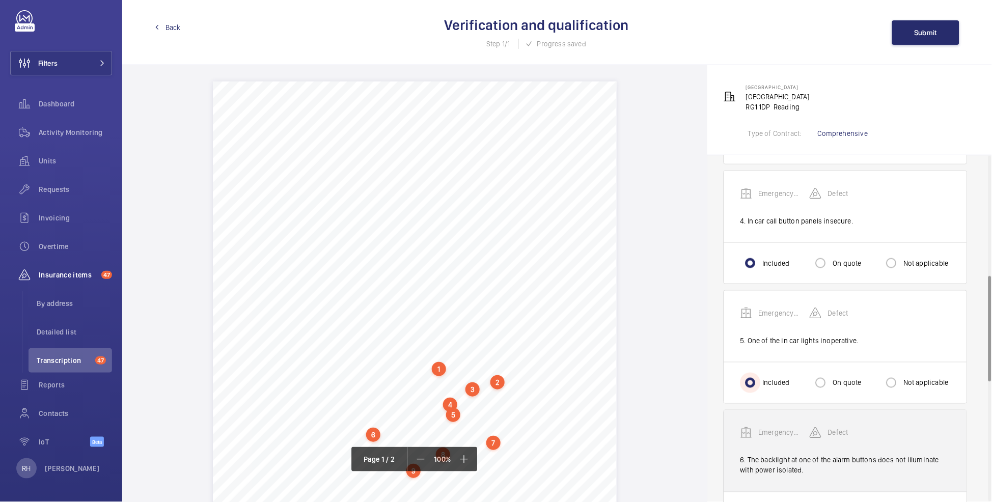
scroll to position [427, 0]
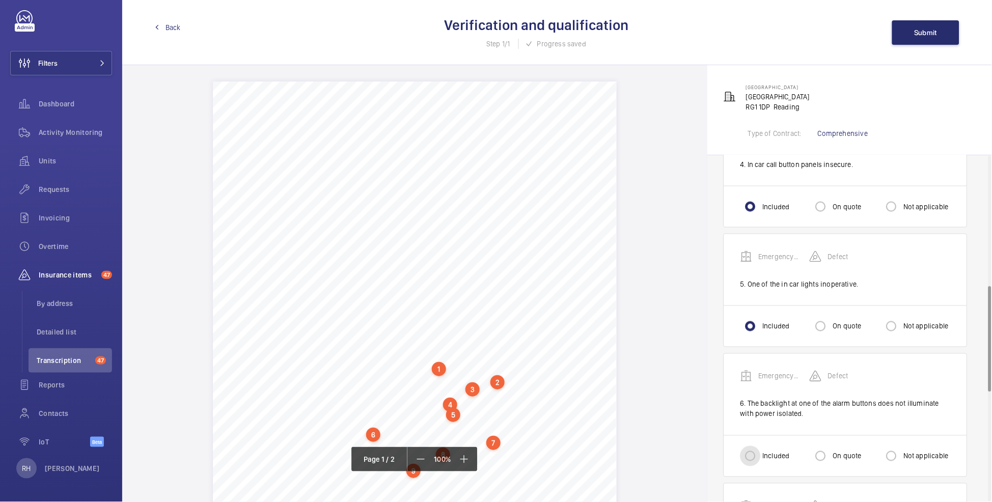
click at [755, 455] on input "Included" at bounding box center [750, 456] width 20 height 20
radio input "true"
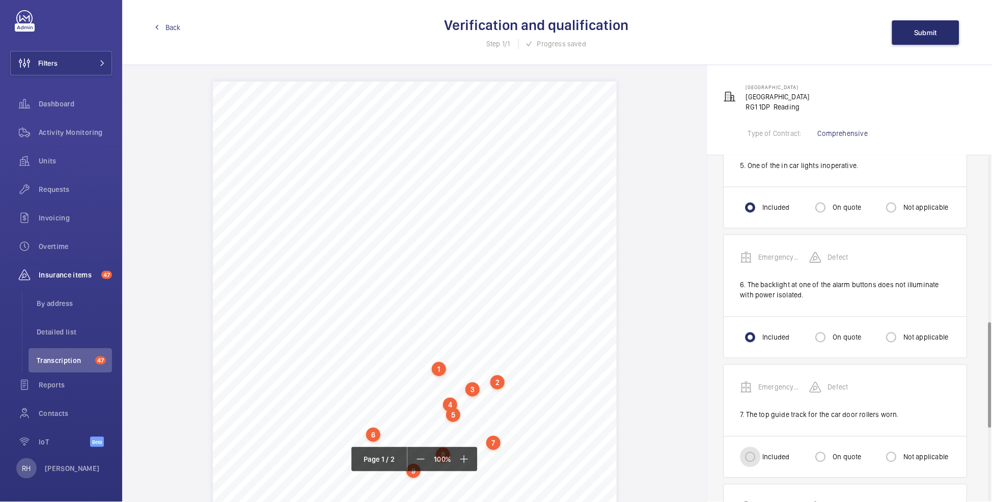
click at [759, 452] on input "Included" at bounding box center [750, 457] width 20 height 20
radio input "true"
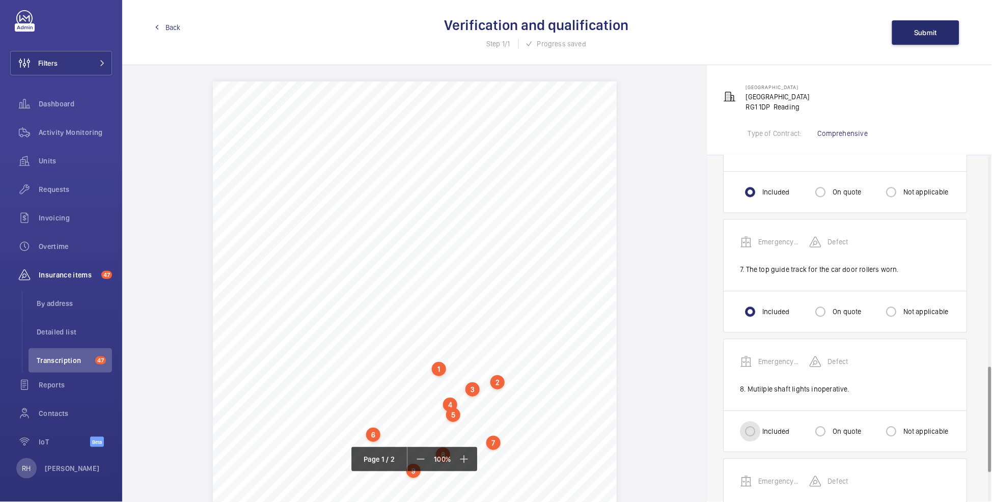
click at [755, 437] on input "Included" at bounding box center [750, 431] width 20 height 20
radio input "true"
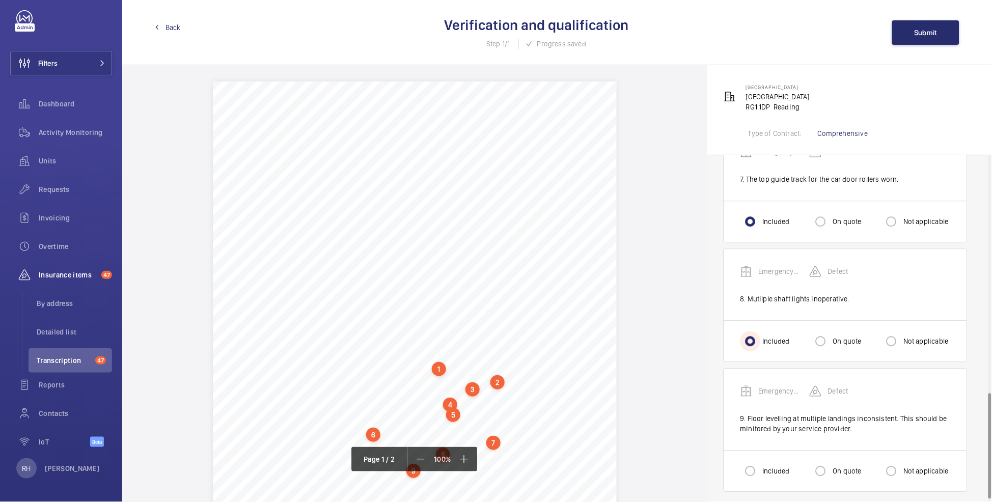
scroll to position [782, 0]
click at [755, 462] on input "Included" at bounding box center [750, 469] width 20 height 20
radio input "true"
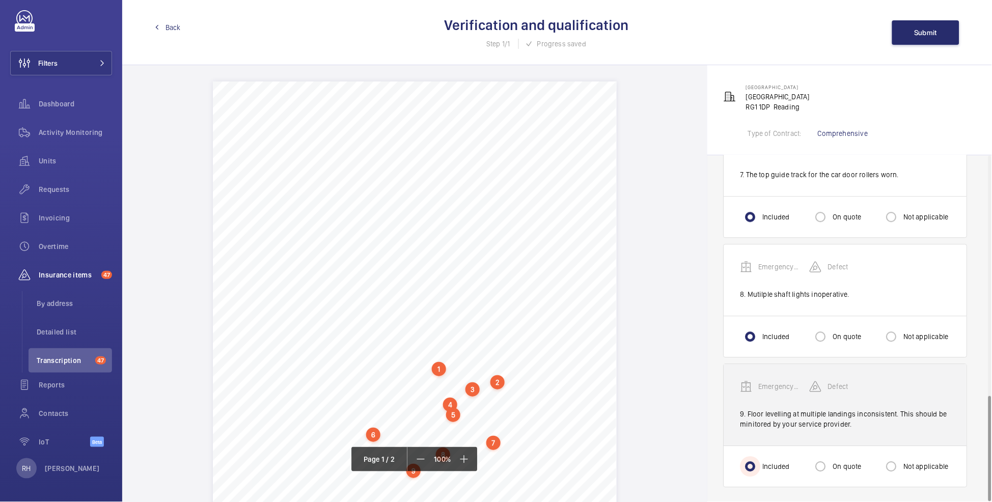
scroll to position [788, 0]
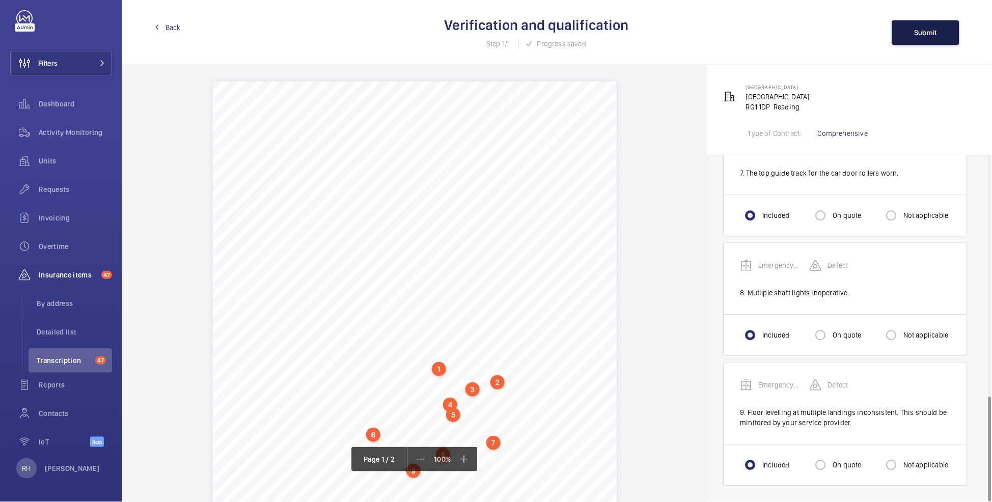
click at [932, 29] on span "Submit" at bounding box center [925, 33] width 23 height 8
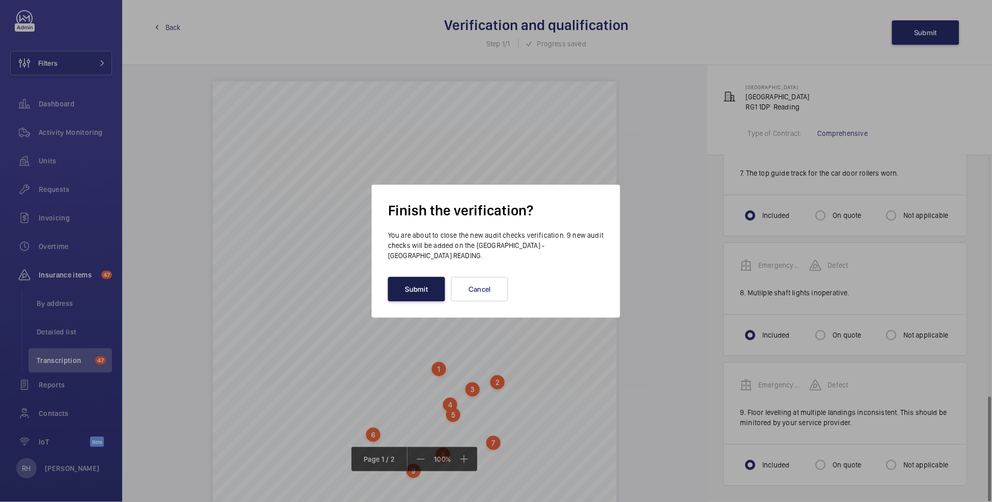
click at [422, 280] on button "Submit" at bounding box center [416, 289] width 57 height 24
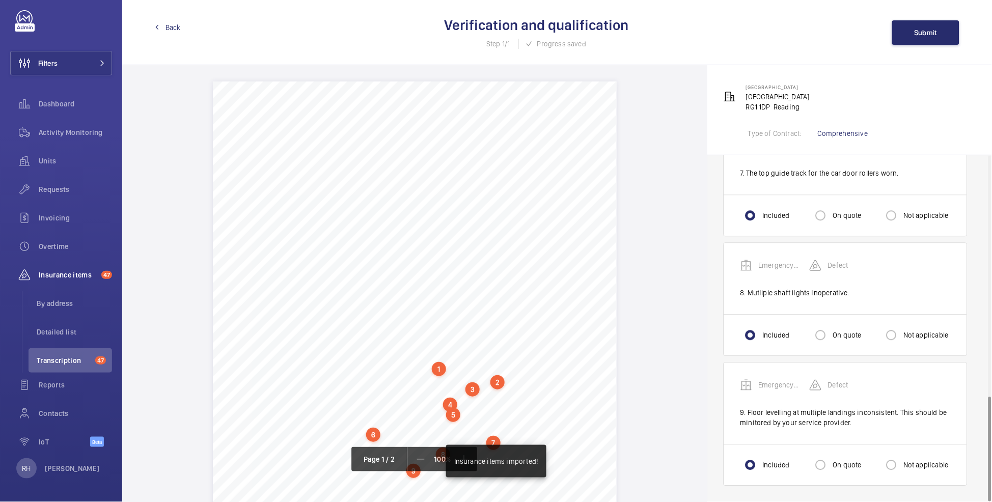
click at [169, 24] on span "Back" at bounding box center [172, 27] width 15 height 10
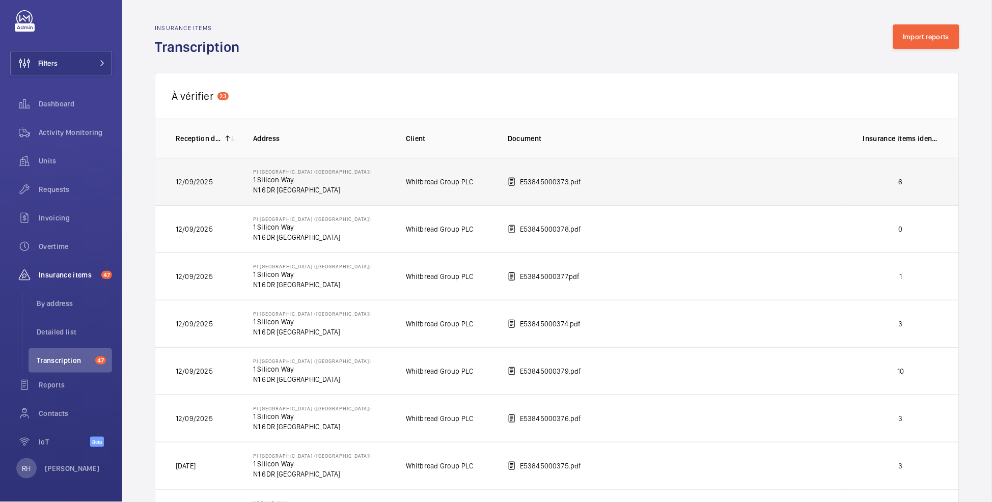
click at [893, 183] on p "6" at bounding box center [900, 182] width 75 height 10
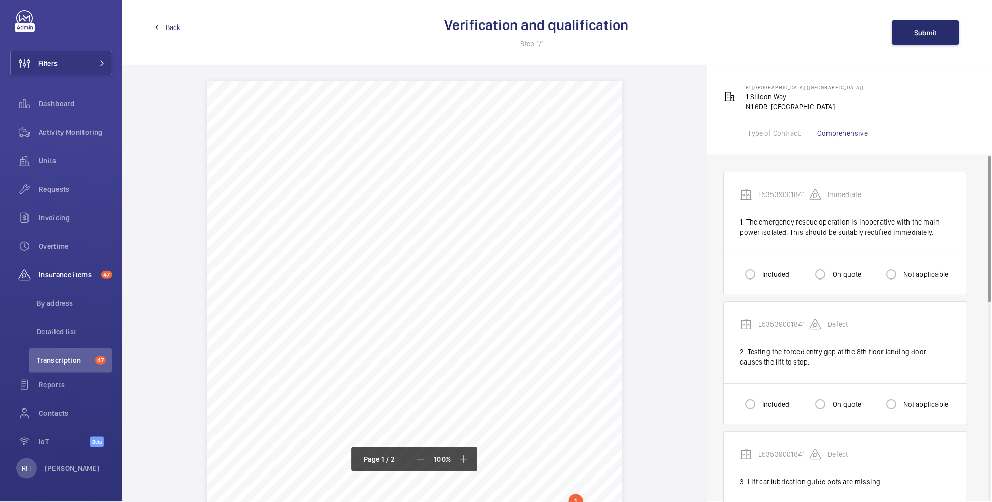
click at [766, 272] on label "Included" at bounding box center [774, 274] width 29 height 10
click at [760, 272] on input "Included" at bounding box center [750, 274] width 20 height 20
radio input "true"
click at [752, 407] on input "Included" at bounding box center [750, 404] width 20 height 20
radio input "true"
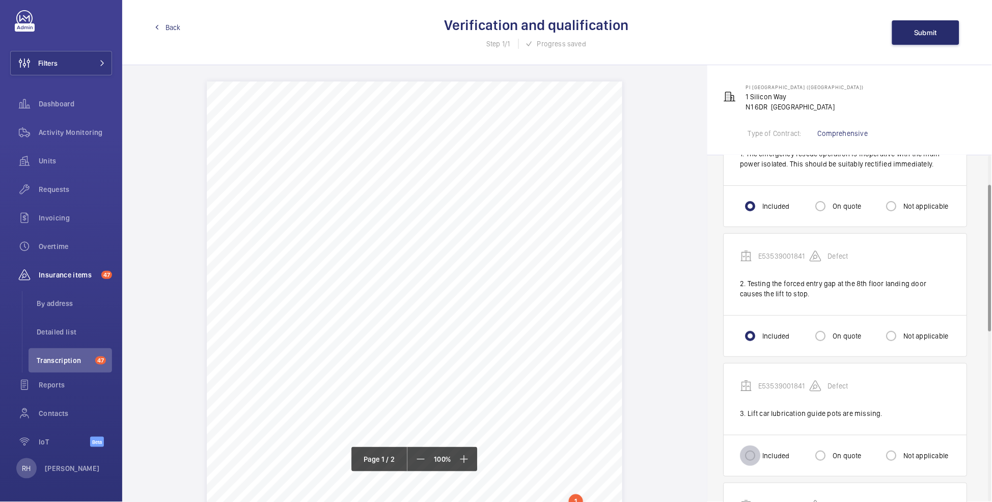
click at [759, 446] on input "Included" at bounding box center [750, 455] width 20 height 20
radio input "true"
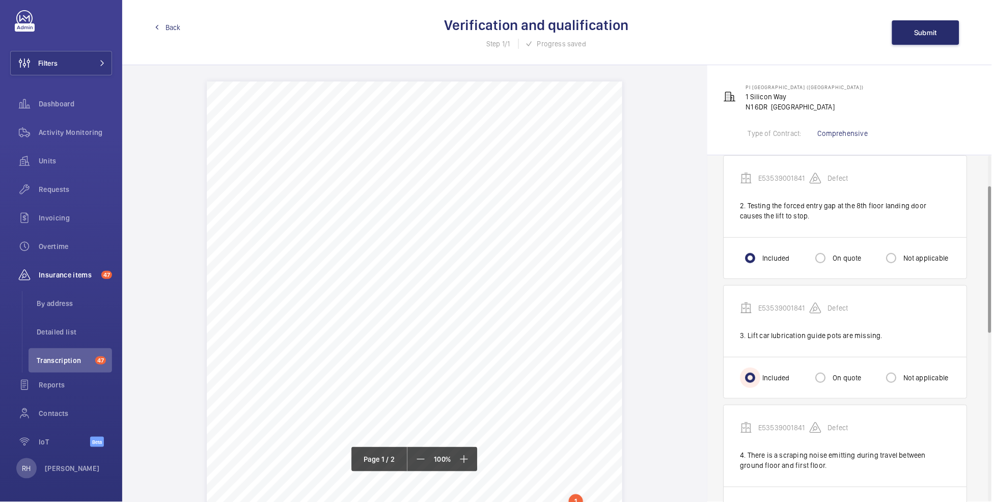
scroll to position [216, 0]
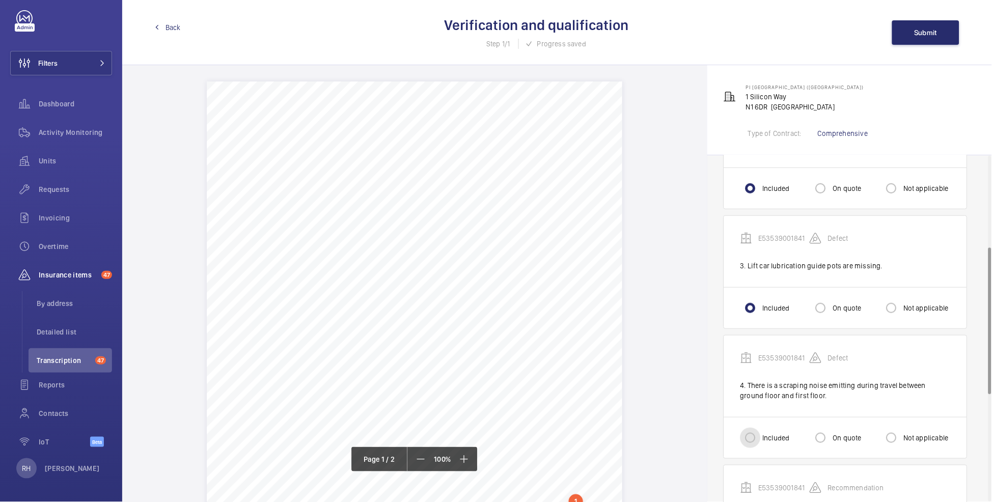
click at [744, 439] on input "Included" at bounding box center [750, 438] width 20 height 20
radio input "true"
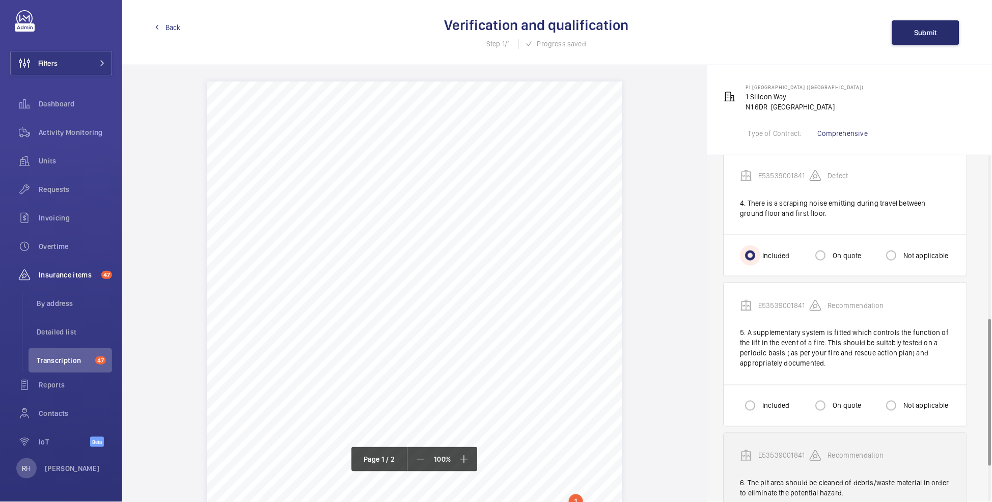
scroll to position [399, 0]
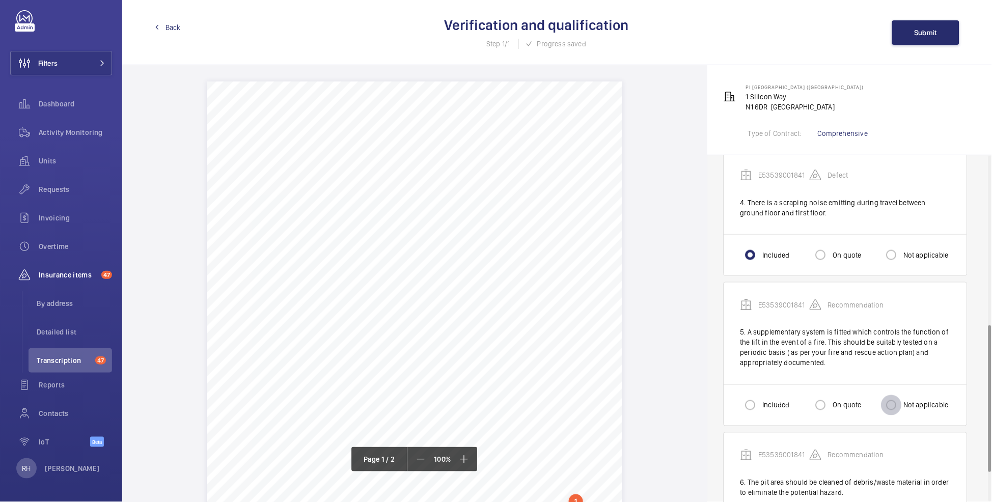
click at [891, 405] on input "Not applicable" at bounding box center [891, 405] width 20 height 20
radio input "true"
click at [746, 403] on input "Included" at bounding box center [750, 405] width 20 height 20
radio input "true"
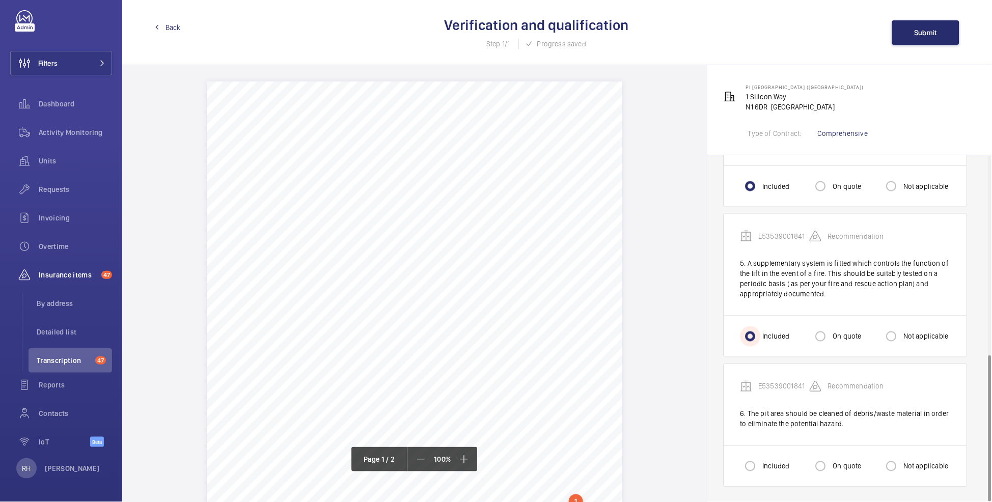
scroll to position [469, 0]
click at [758, 459] on input "Included" at bounding box center [750, 465] width 20 height 20
radio input "true"
click at [926, 33] on span "Submit" at bounding box center [925, 33] width 23 height 8
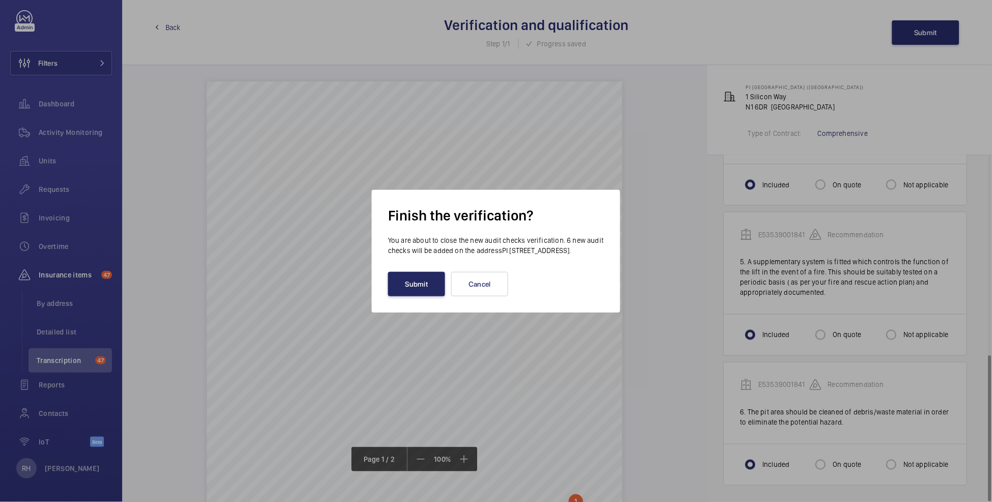
click at [446, 294] on div "Submit Cancel" at bounding box center [496, 284] width 216 height 24
click at [442, 292] on button "Submit" at bounding box center [416, 284] width 57 height 24
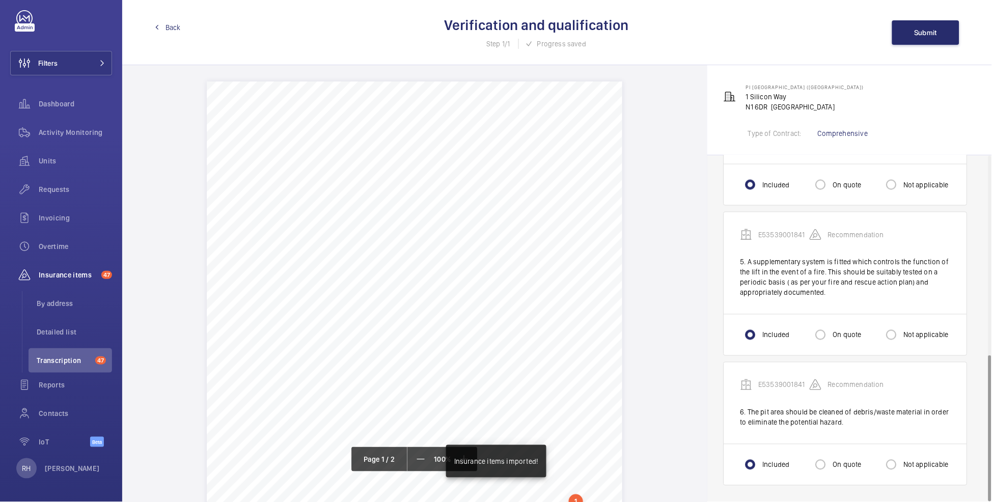
click at [165, 27] on span "Back" at bounding box center [172, 27] width 15 height 10
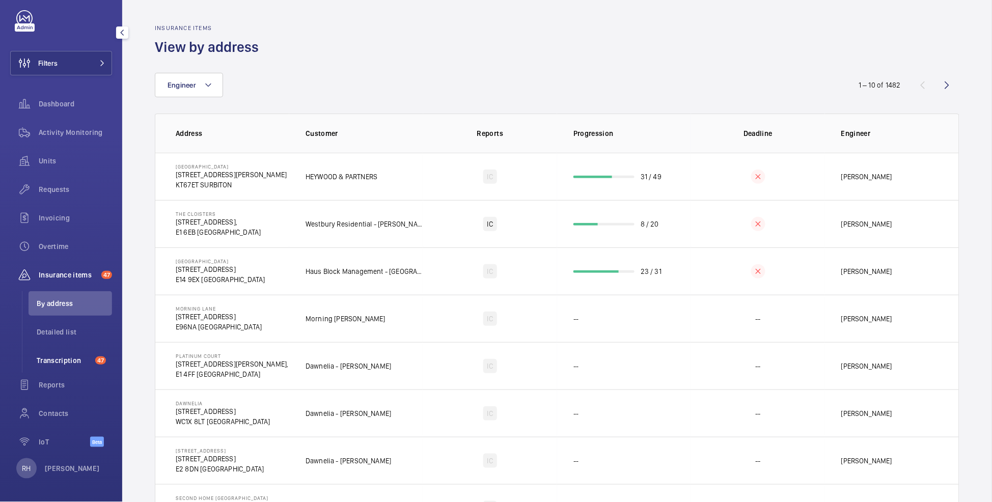
click at [80, 359] on span "Transcription" at bounding box center [64, 360] width 54 height 10
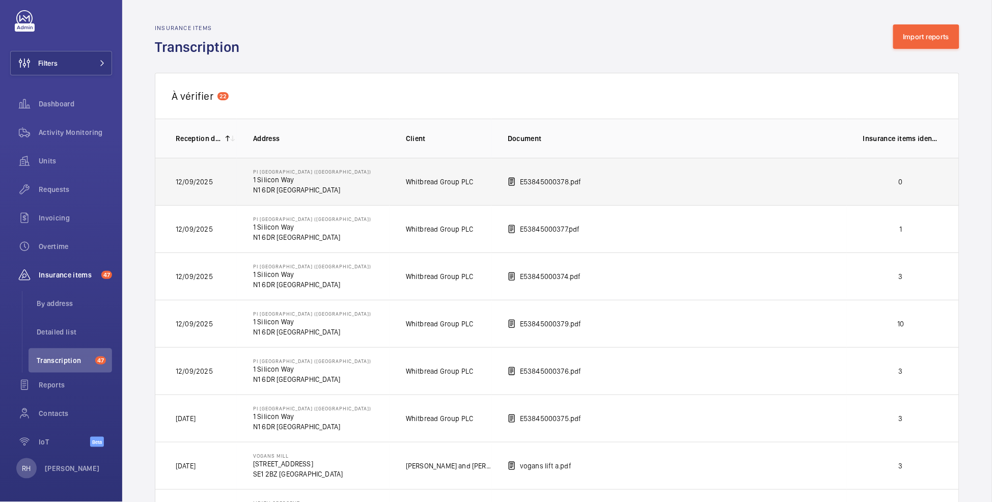
click at [908, 182] on p "0" at bounding box center [900, 182] width 75 height 10
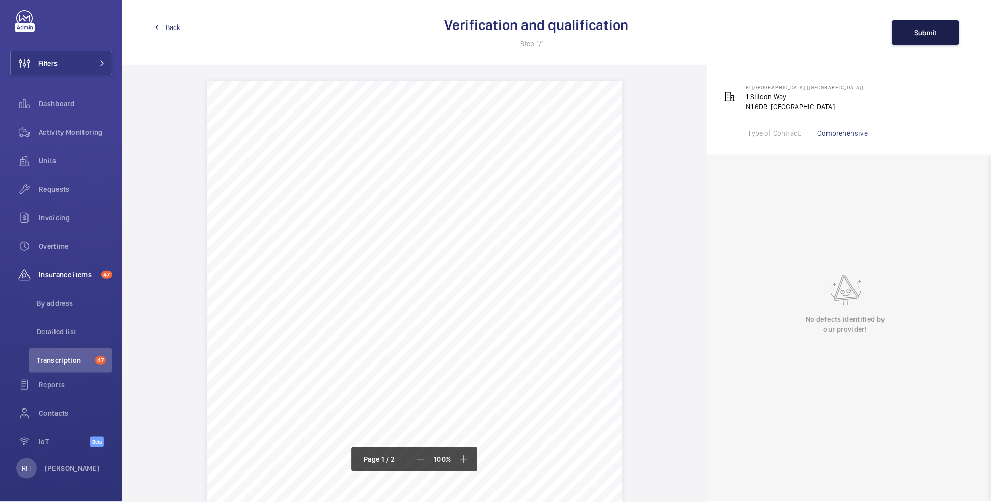
click at [924, 36] on button "Submit" at bounding box center [925, 32] width 67 height 24
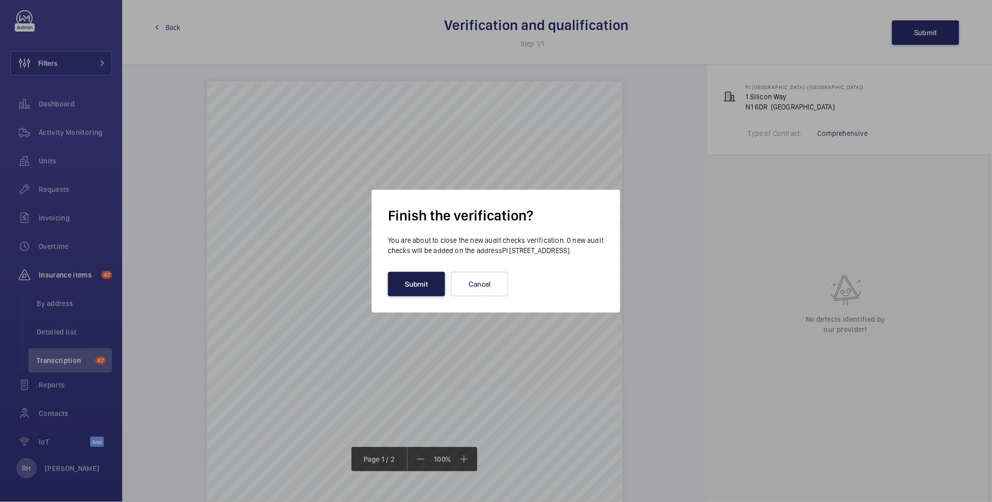
click at [428, 288] on button "Submit" at bounding box center [416, 284] width 57 height 24
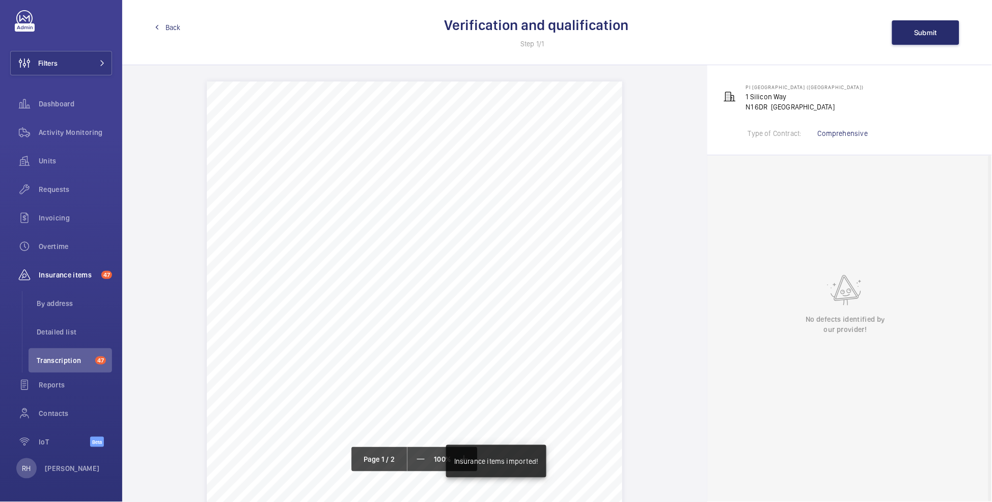
click at [174, 27] on span "Back" at bounding box center [172, 27] width 15 height 10
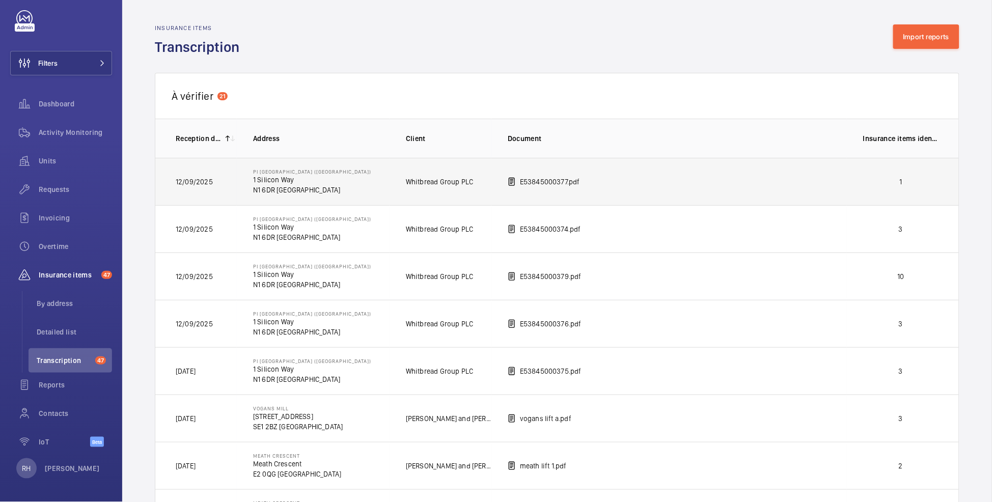
click at [909, 185] on p "1" at bounding box center [900, 182] width 75 height 10
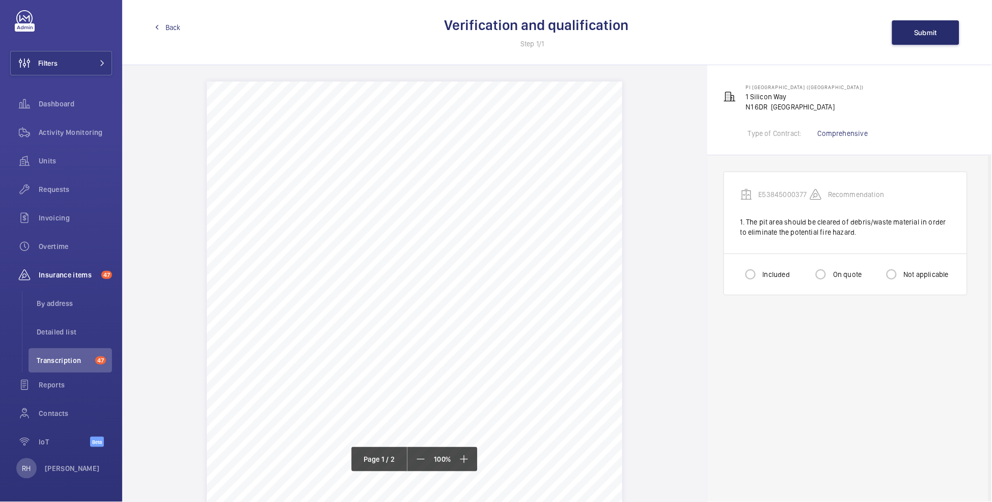
click at [770, 274] on label "Included" at bounding box center [774, 274] width 29 height 10
click at [760, 274] on input "Included" at bounding box center [750, 274] width 20 height 20
radio input "true"
click at [935, 33] on span "Submit" at bounding box center [925, 33] width 23 height 8
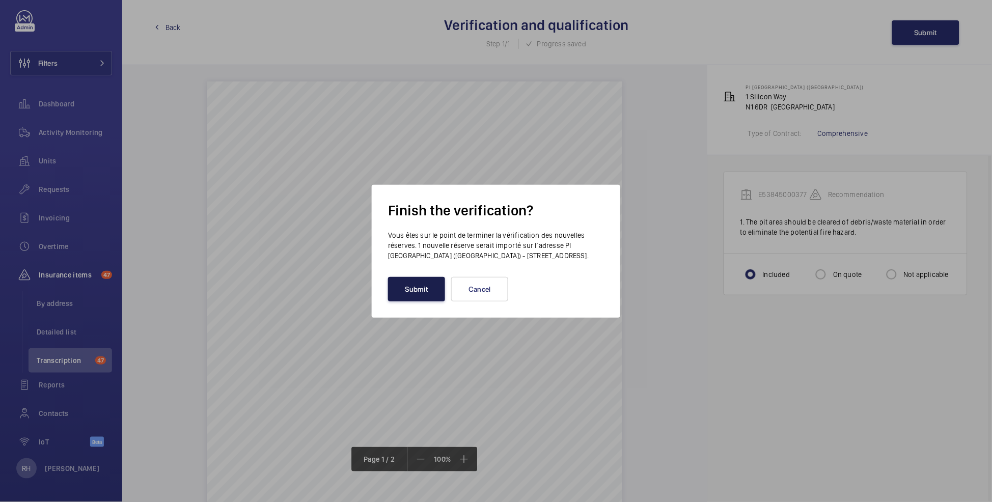
click at [398, 292] on button "Submit" at bounding box center [416, 289] width 57 height 24
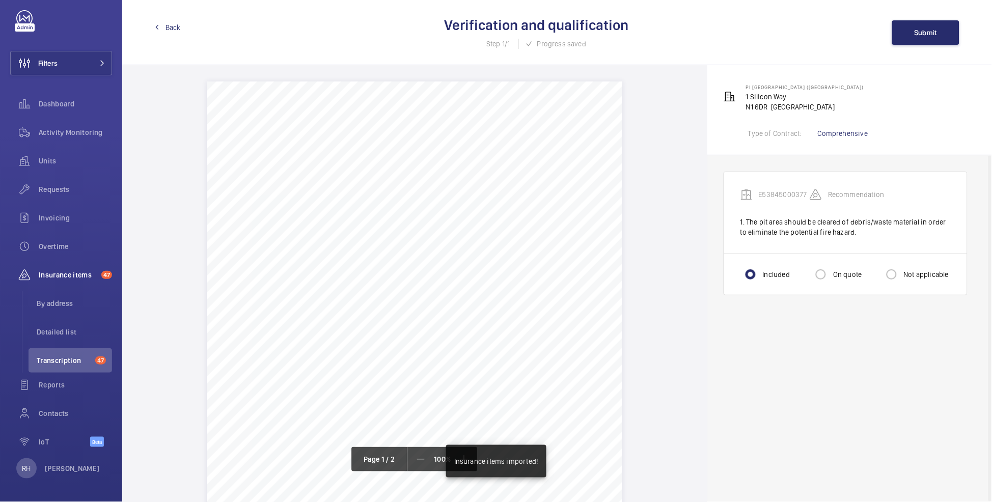
click at [170, 30] on span "Back" at bounding box center [172, 27] width 15 height 10
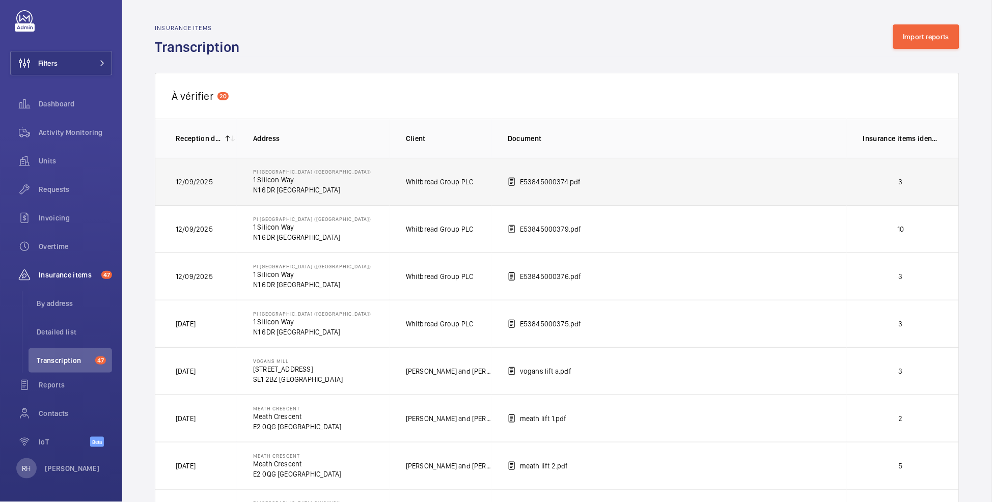
click at [920, 174] on td "3" at bounding box center [903, 181] width 112 height 47
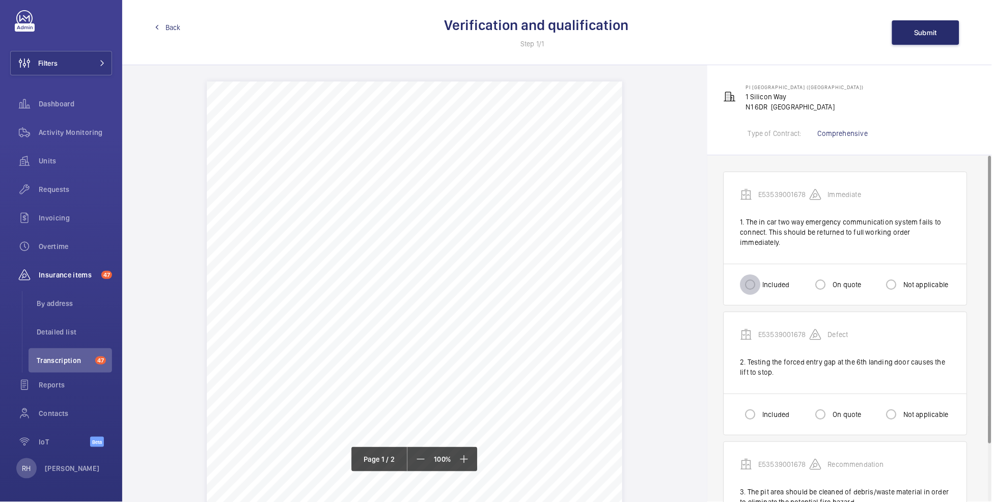
click at [749, 280] on input "Included" at bounding box center [750, 284] width 20 height 20
radio input "true"
click at [753, 408] on input "Included" at bounding box center [750, 414] width 20 height 20
radio input "true"
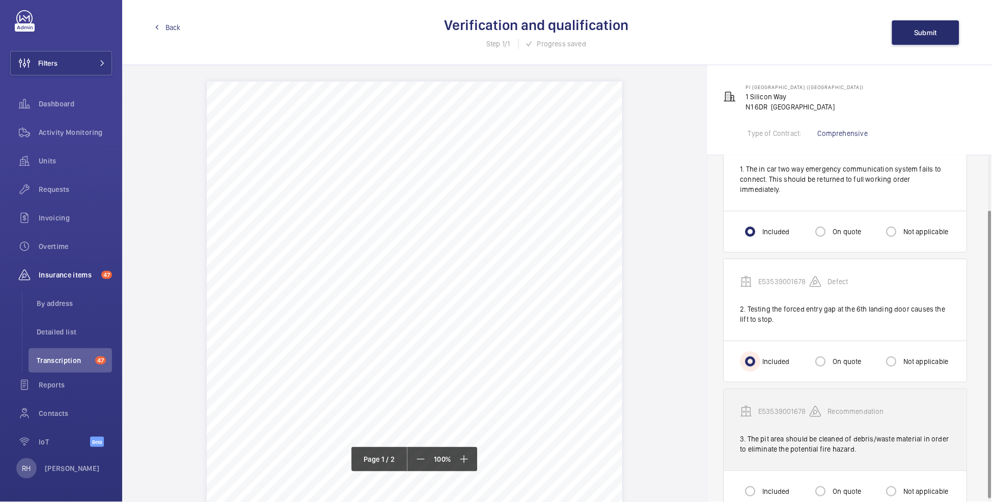
scroll to position [69, 0]
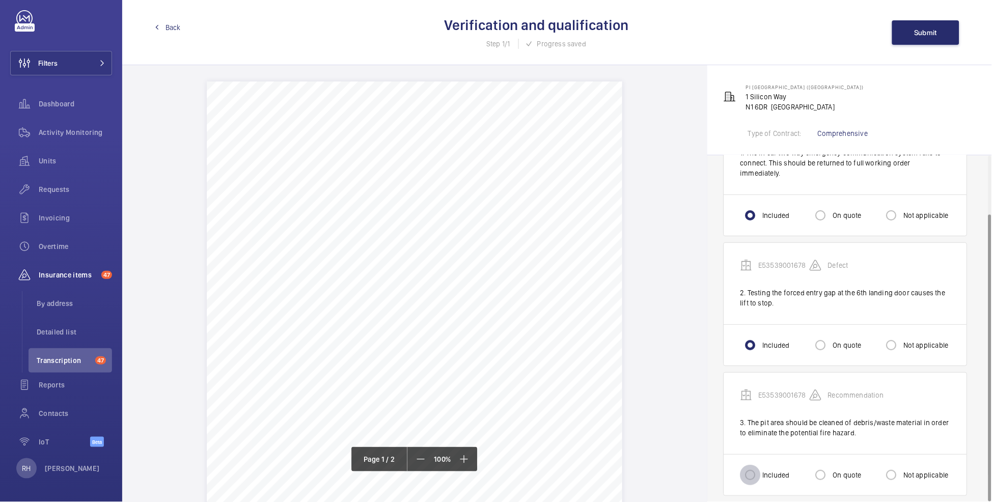
drag, startPoint x: 754, startPoint y: 462, endPoint x: 759, endPoint y: 456, distance: 8.0
click at [754, 465] on input "Included" at bounding box center [750, 475] width 20 height 20
radio input "true"
click at [938, 36] on button "Submit" at bounding box center [925, 32] width 67 height 24
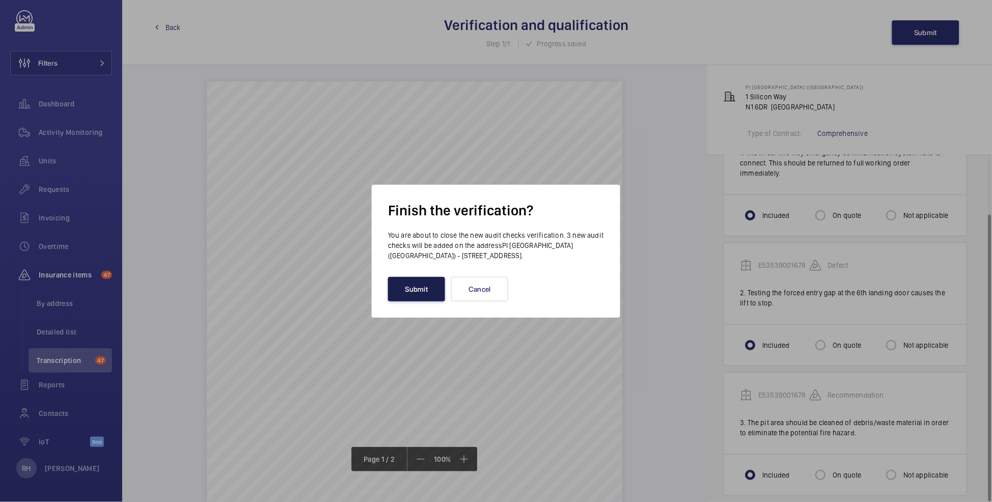
click at [425, 292] on button "Submit" at bounding box center [416, 289] width 57 height 24
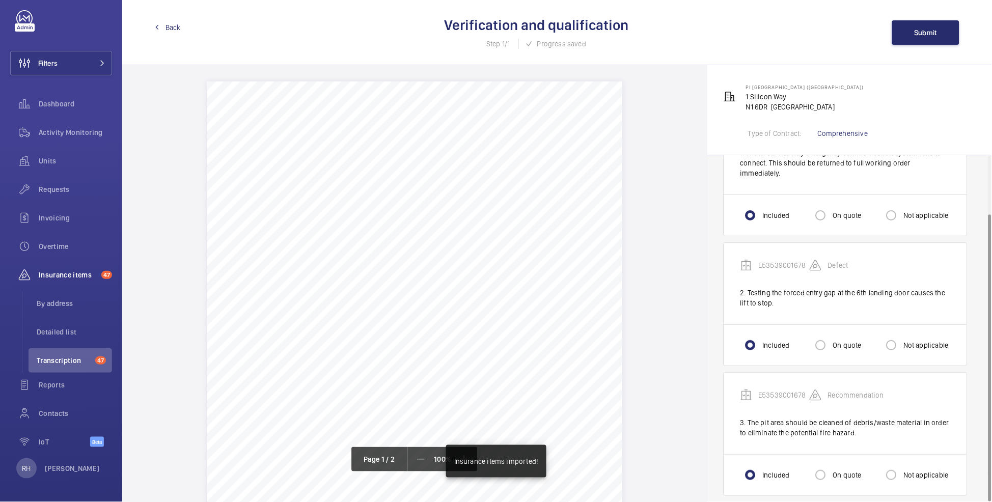
click at [167, 29] on span "Back" at bounding box center [172, 27] width 15 height 10
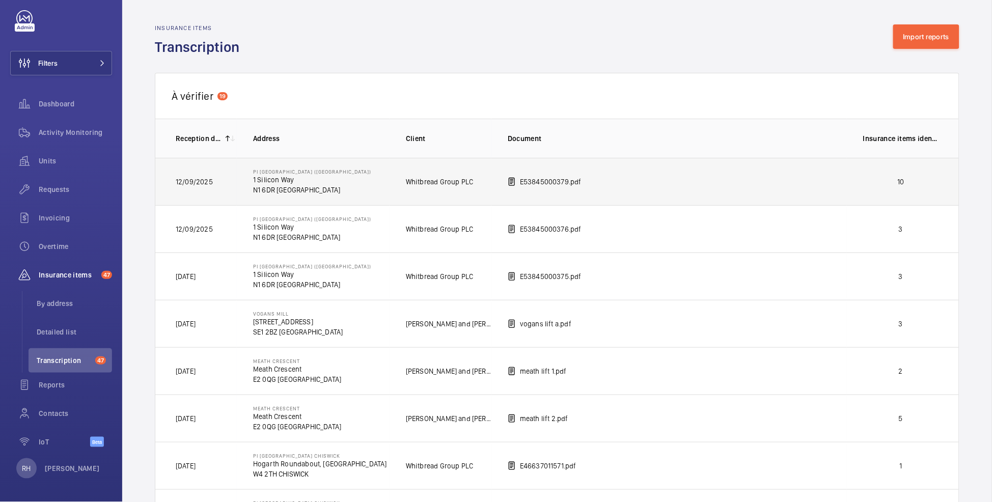
click at [871, 180] on p "10" at bounding box center [900, 182] width 75 height 10
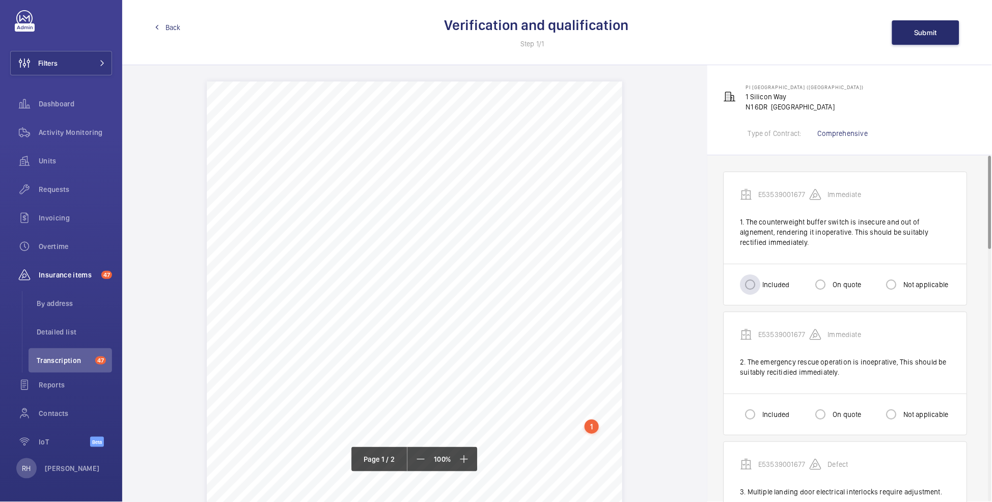
click at [765, 287] on label "Included" at bounding box center [774, 284] width 29 height 10
click at [760, 287] on input "Included" at bounding box center [750, 284] width 20 height 20
radio input "true"
click at [760, 417] on input "Included" at bounding box center [750, 414] width 20 height 20
radio input "true"
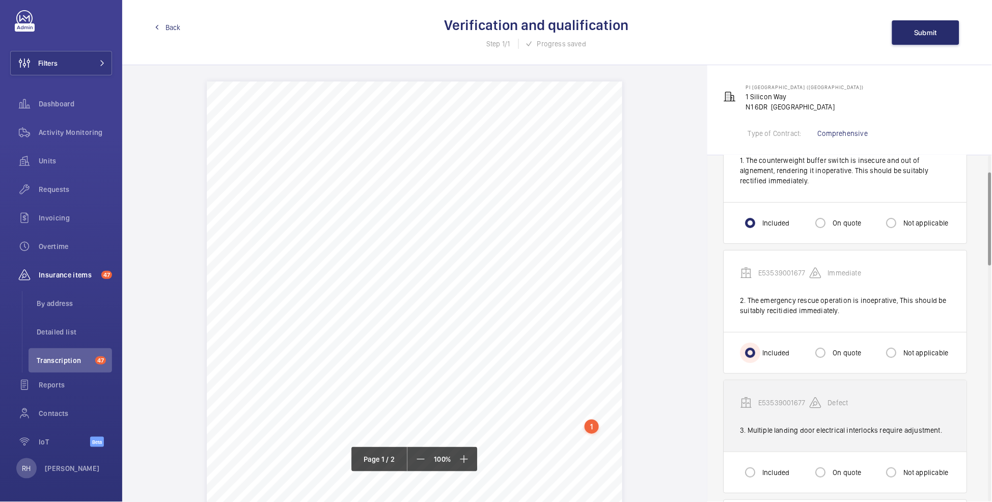
scroll to position [70, 0]
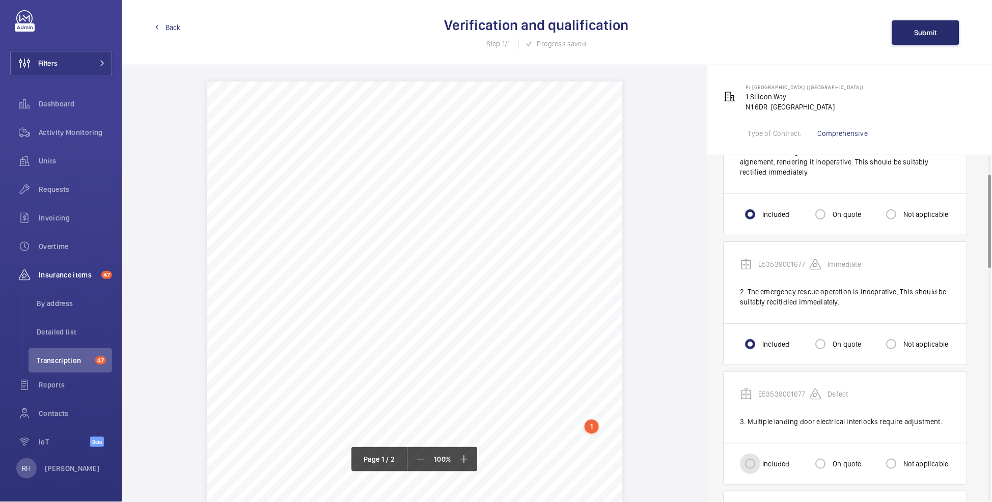
click at [757, 455] on input "Included" at bounding box center [750, 464] width 20 height 20
radio input "true"
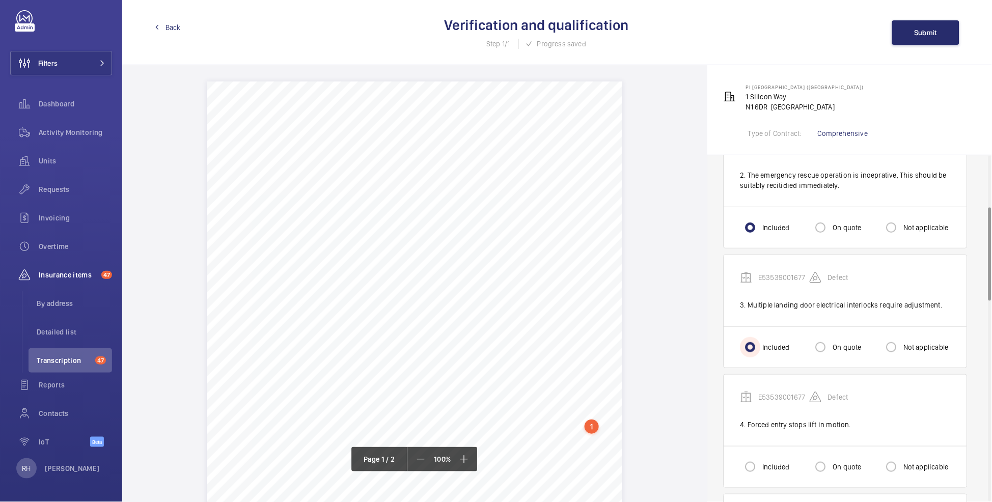
scroll to position [192, 0]
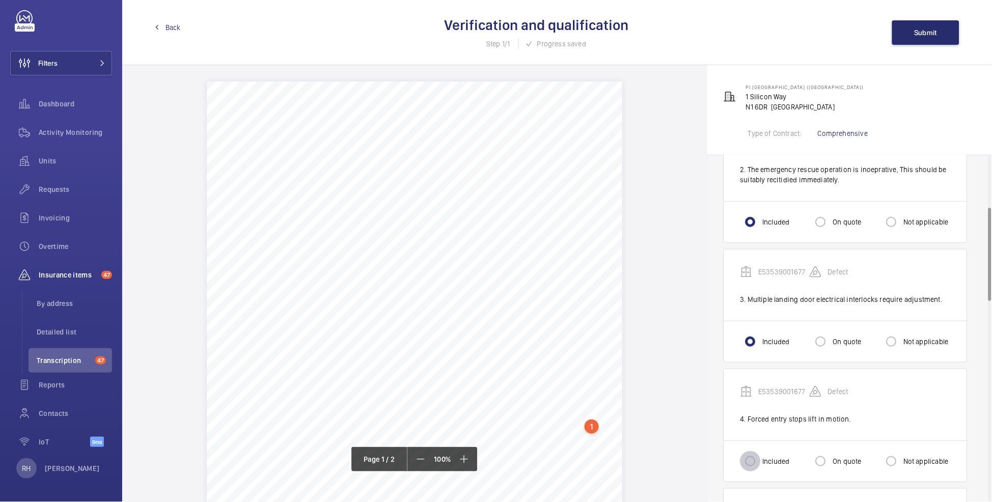
click at [758, 460] on input "Included" at bounding box center [750, 461] width 20 height 20
radio input "true"
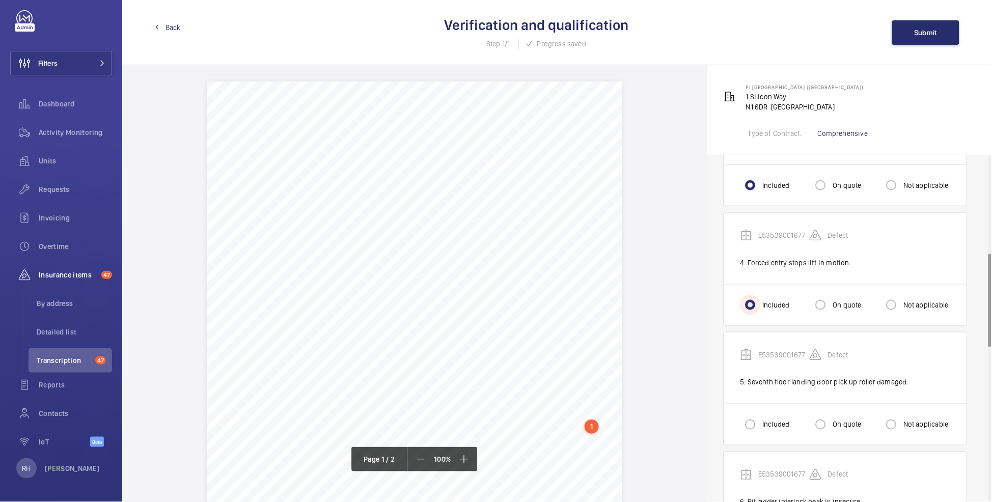
scroll to position [363, 0]
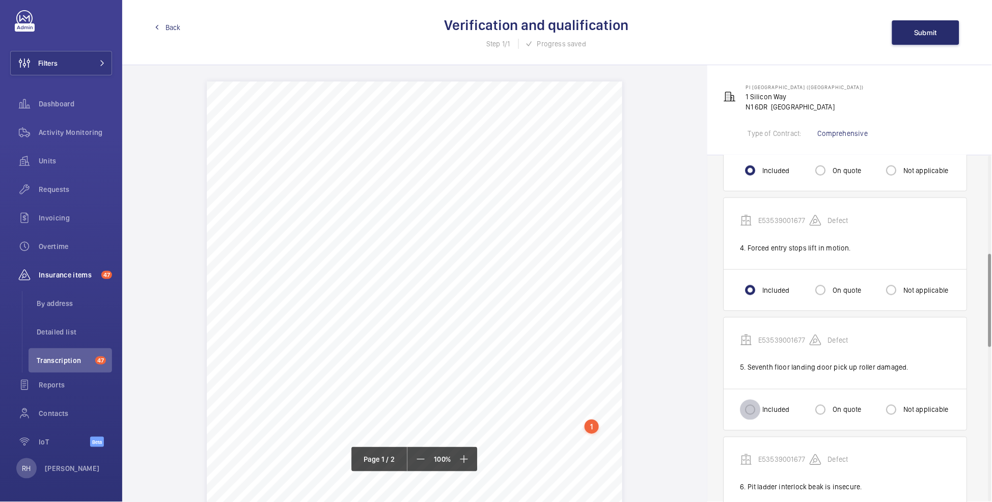
click at [755, 409] on input "Included" at bounding box center [750, 410] width 20 height 20
radio input "true"
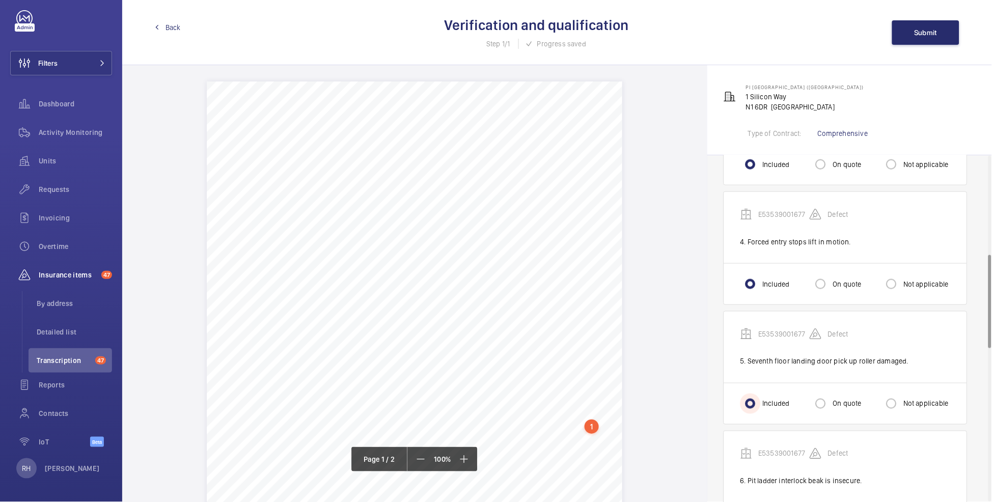
scroll to position [440, 0]
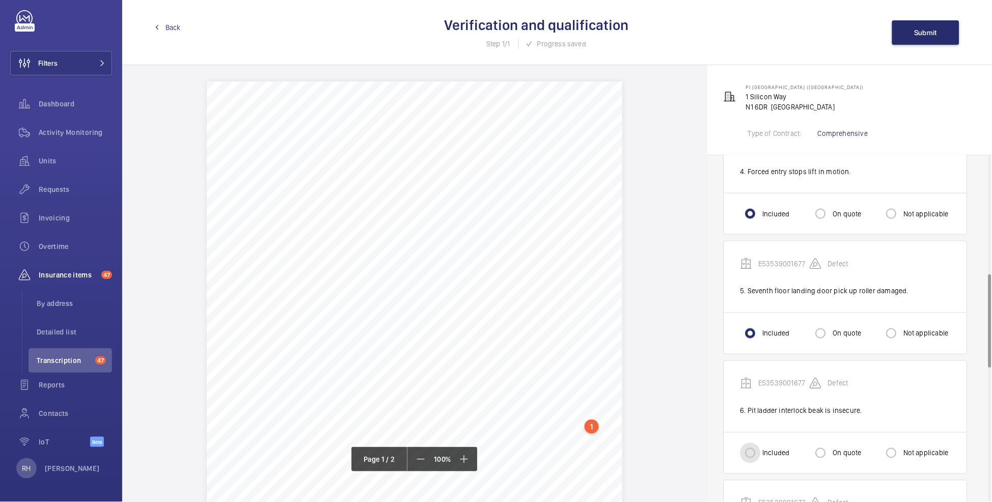
click at [751, 453] on input "Included" at bounding box center [750, 453] width 20 height 20
radio input "true"
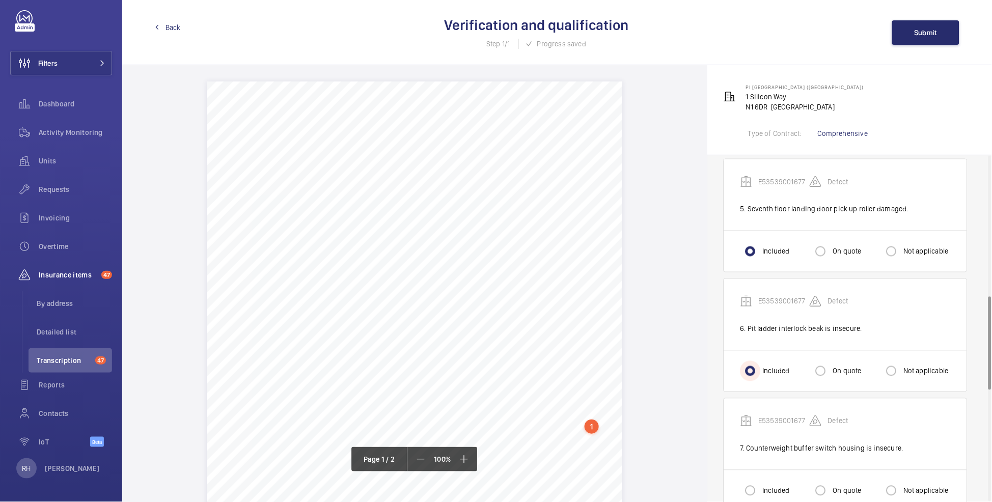
scroll to position [589, 0]
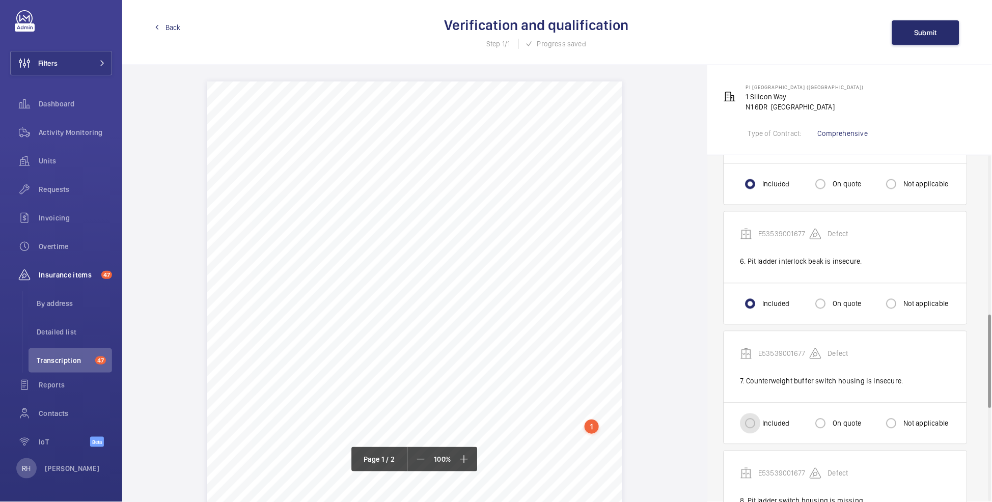
click at [759, 416] on input "Included" at bounding box center [750, 423] width 20 height 20
radio input "true"
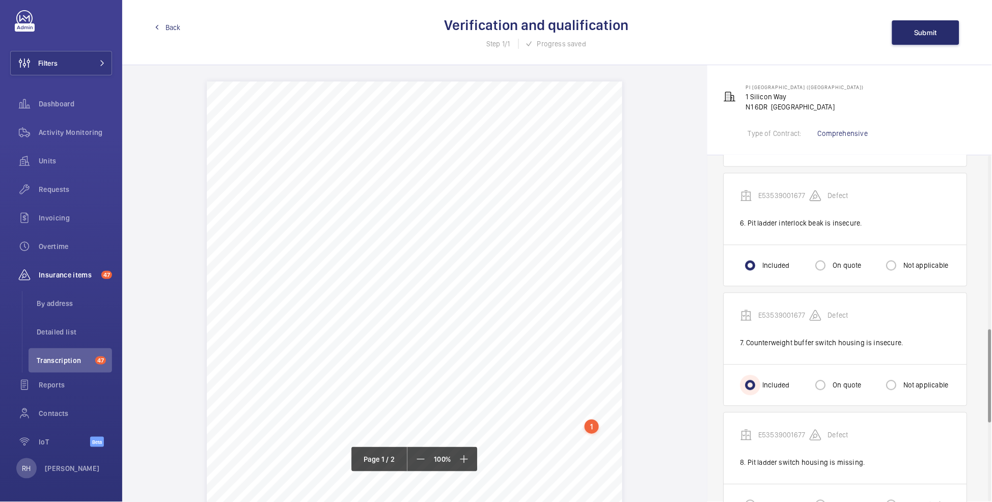
scroll to position [654, 0]
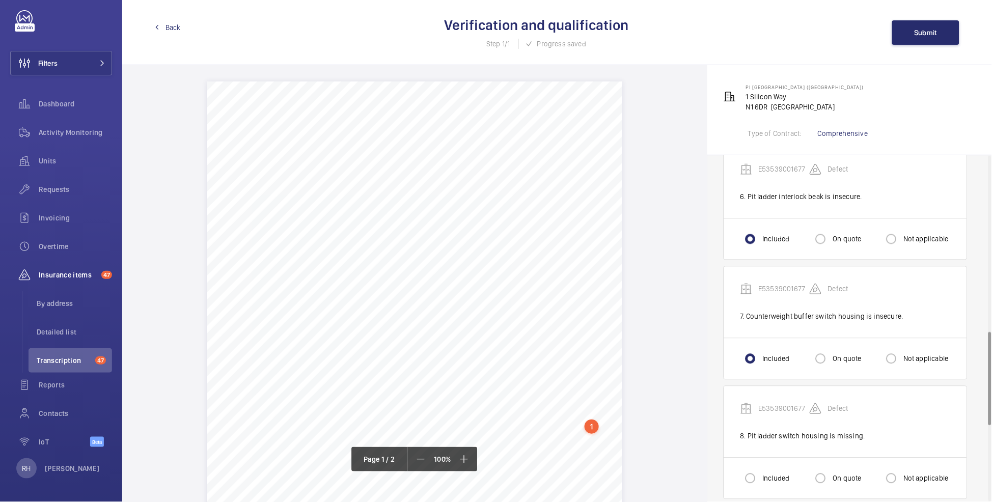
click at [769, 476] on label "Included" at bounding box center [774, 478] width 29 height 10
click at [760, 476] on input "Included" at bounding box center [750, 478] width 20 height 20
radio input "true"
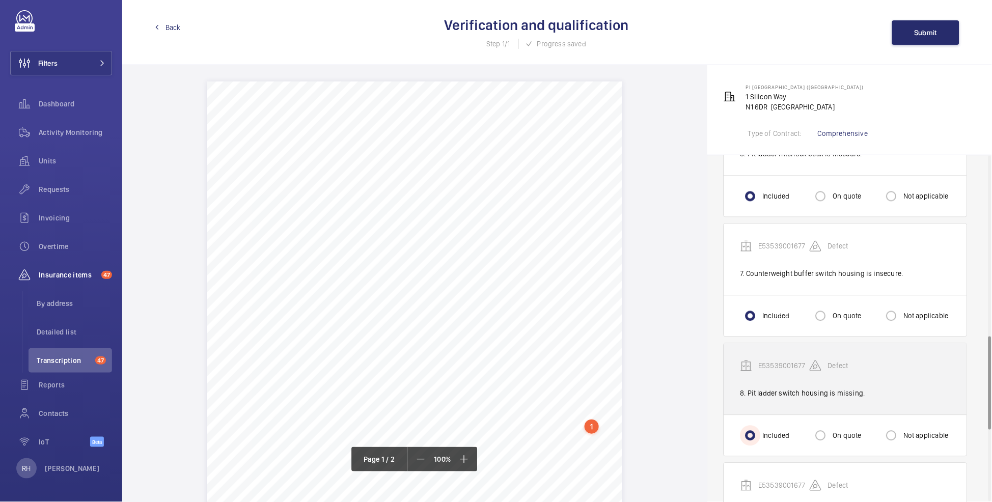
scroll to position [802, 0]
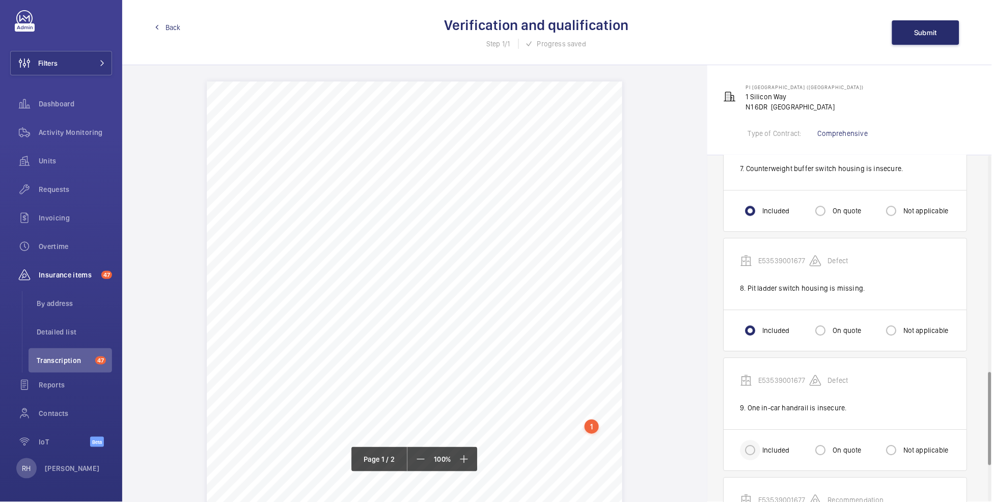
click at [762, 457] on div at bounding box center [750, 450] width 24 height 24
radio input "true"
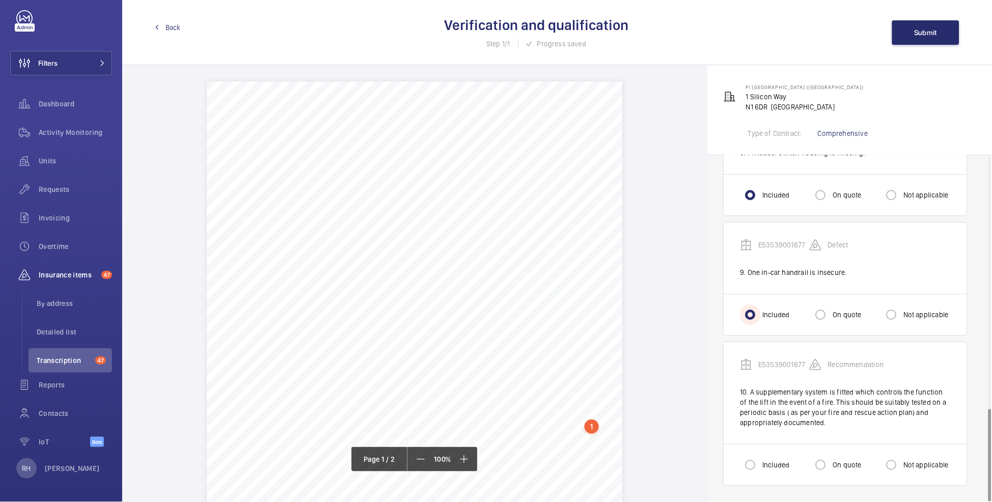
scroll to position [939, 0]
click at [766, 457] on div "Included" at bounding box center [764, 465] width 49 height 20
click at [765, 460] on label "Included" at bounding box center [774, 465] width 29 height 10
click at [760, 460] on input "Included" at bounding box center [750, 465] width 20 height 20
radio input "true"
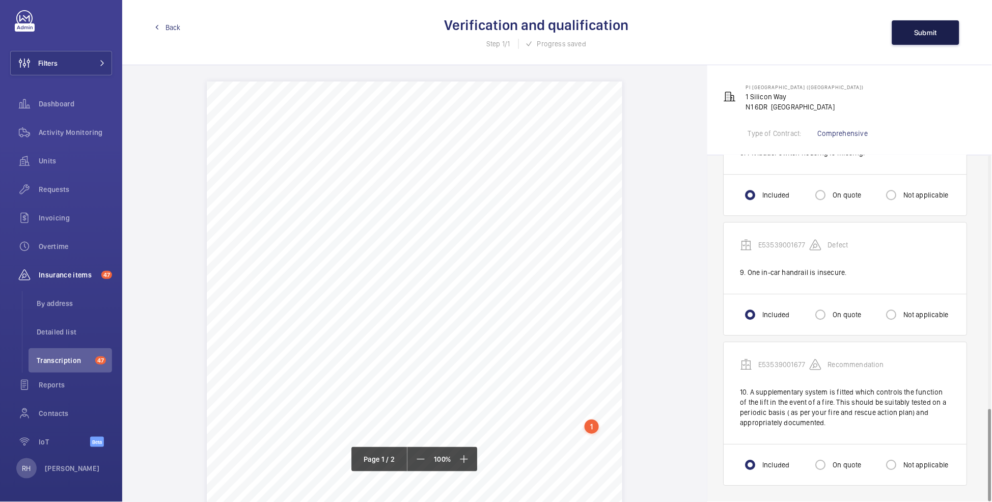
click at [925, 35] on span "Submit" at bounding box center [925, 33] width 23 height 8
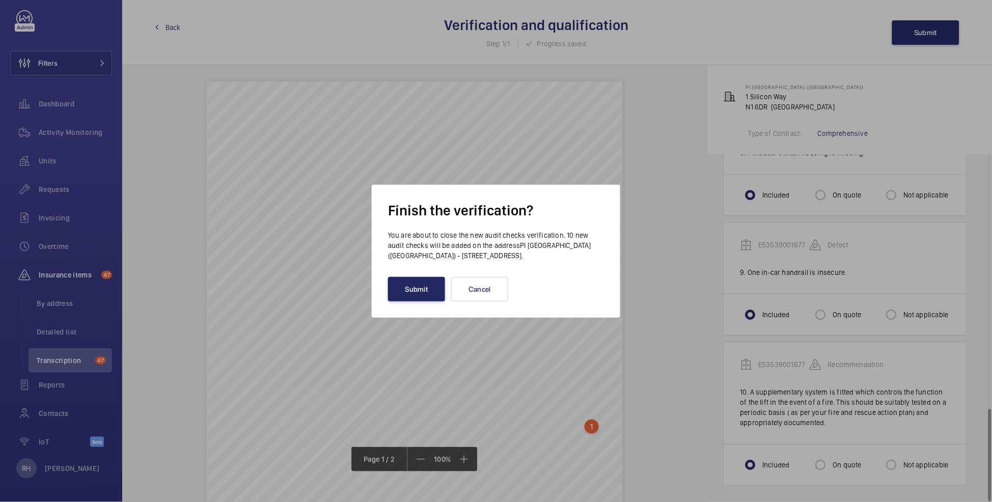
click at [422, 295] on button "Submit" at bounding box center [416, 289] width 57 height 24
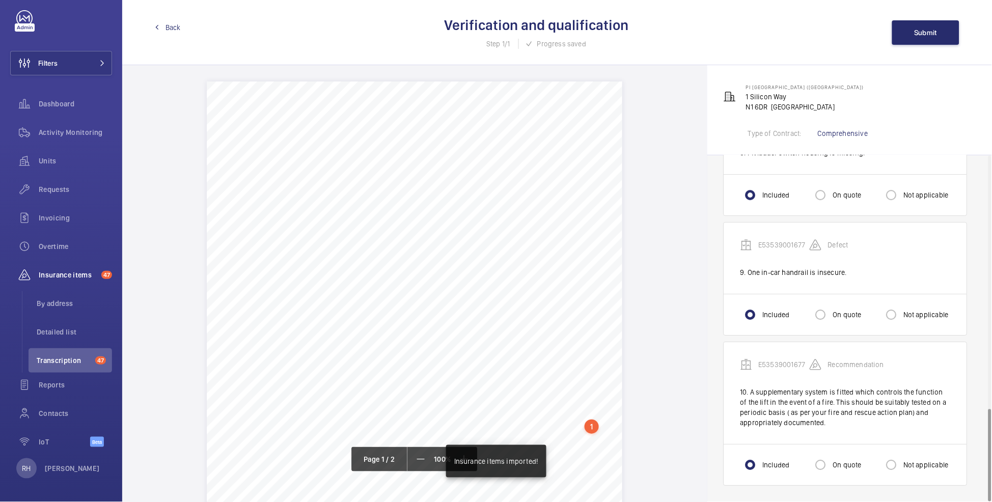
click at [165, 29] on span "Back" at bounding box center [172, 27] width 15 height 10
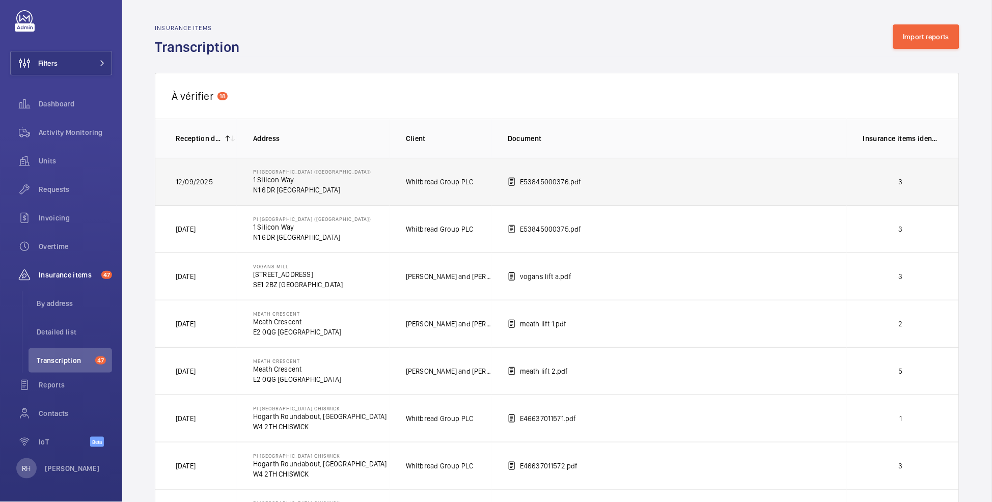
click at [912, 188] on td "3" at bounding box center [903, 181] width 112 height 47
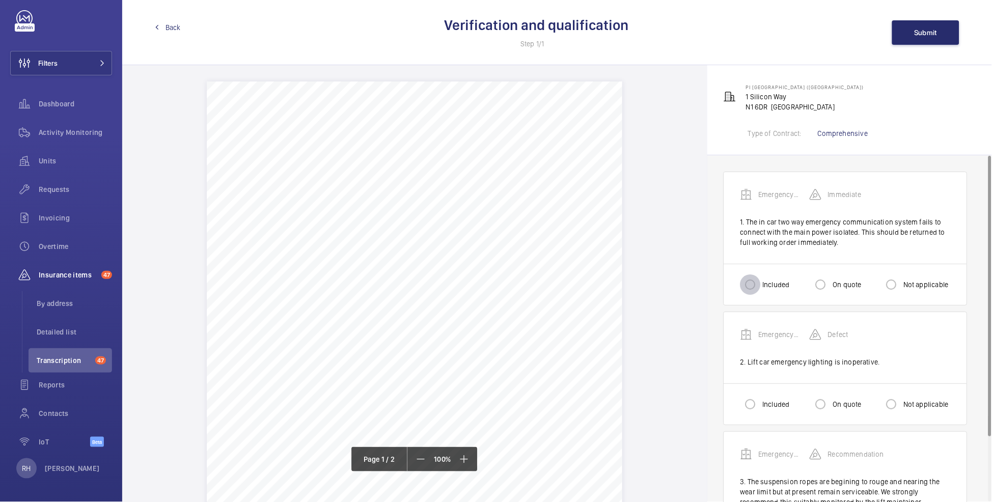
click at [759, 287] on input "Included" at bounding box center [750, 284] width 20 height 20
radio input "true"
click at [759, 407] on input "Included" at bounding box center [750, 404] width 20 height 20
radio input "true"
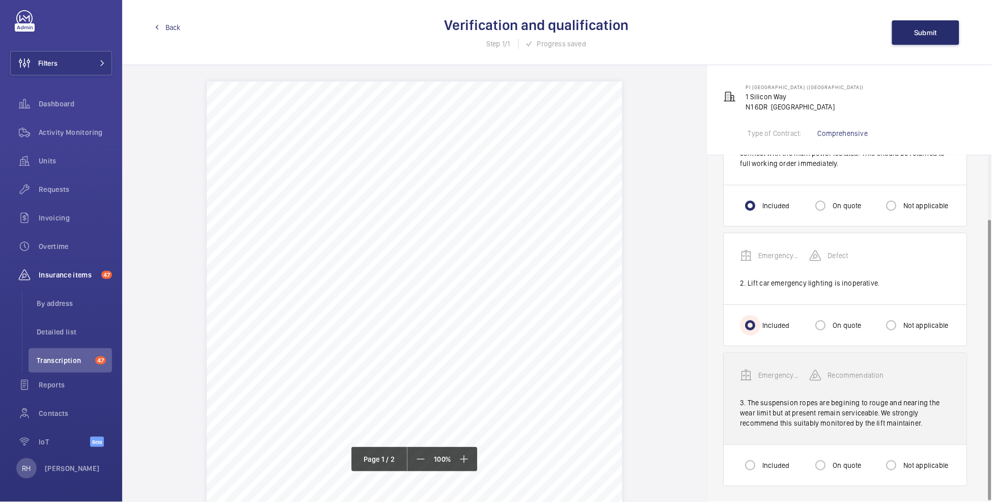
scroll to position [79, 0]
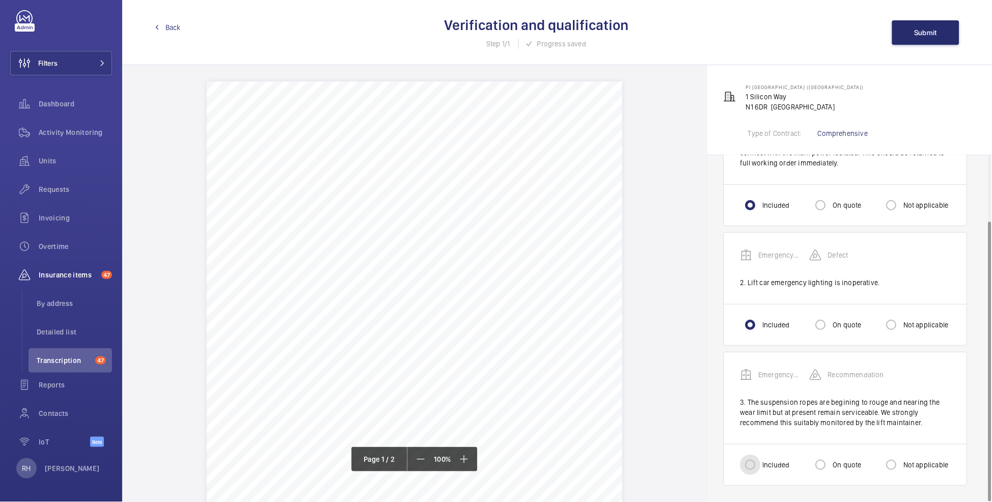
click at [756, 460] on input "Included" at bounding box center [750, 465] width 20 height 20
radio input "true"
click at [921, 31] on span "Submit" at bounding box center [925, 33] width 23 height 8
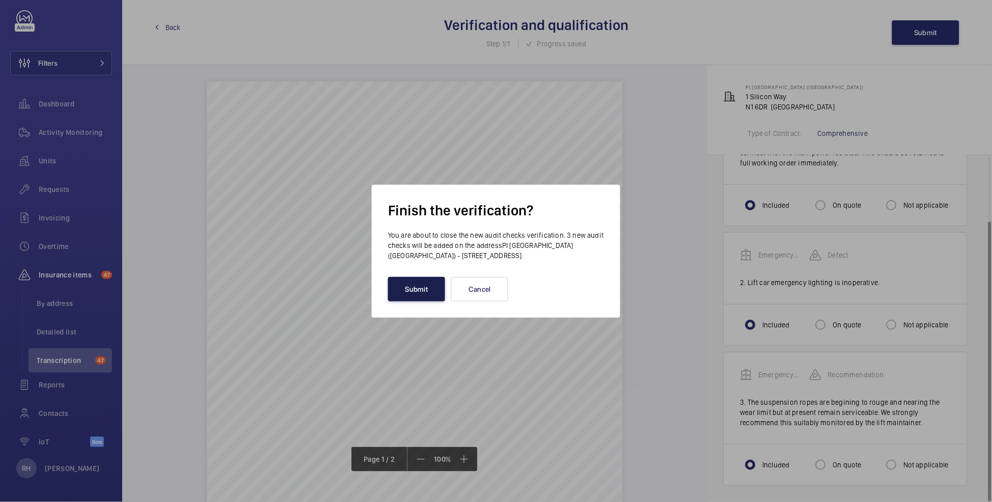
click at [422, 288] on button "Submit" at bounding box center [416, 289] width 57 height 24
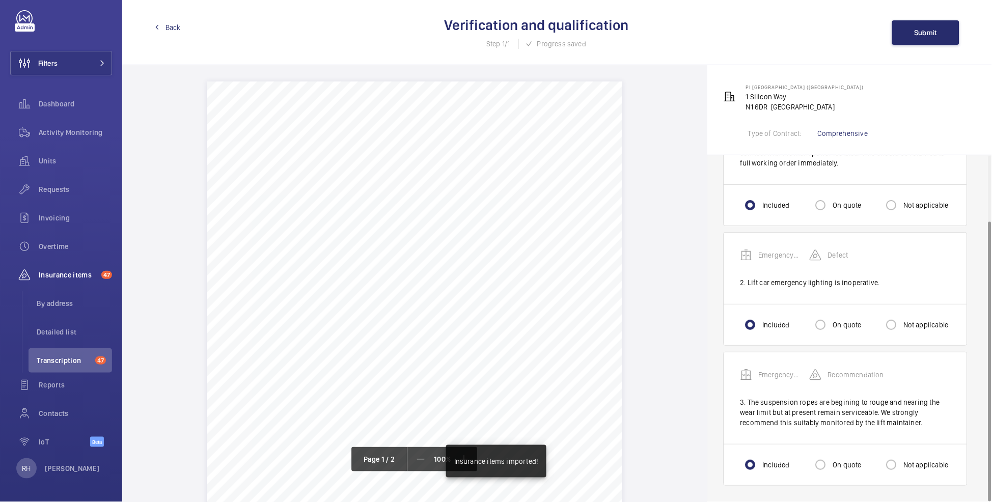
click at [169, 26] on span "Back" at bounding box center [172, 27] width 15 height 10
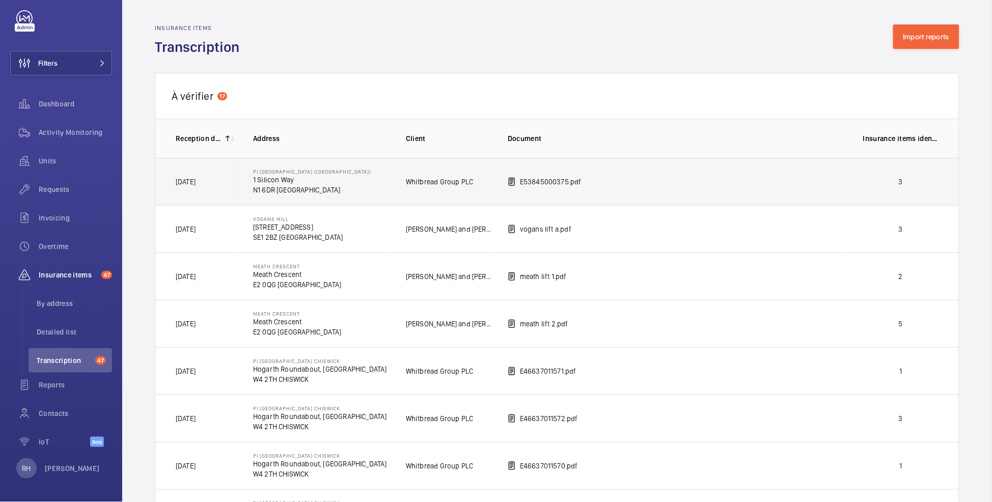
click at [848, 195] on td "3" at bounding box center [903, 181] width 112 height 47
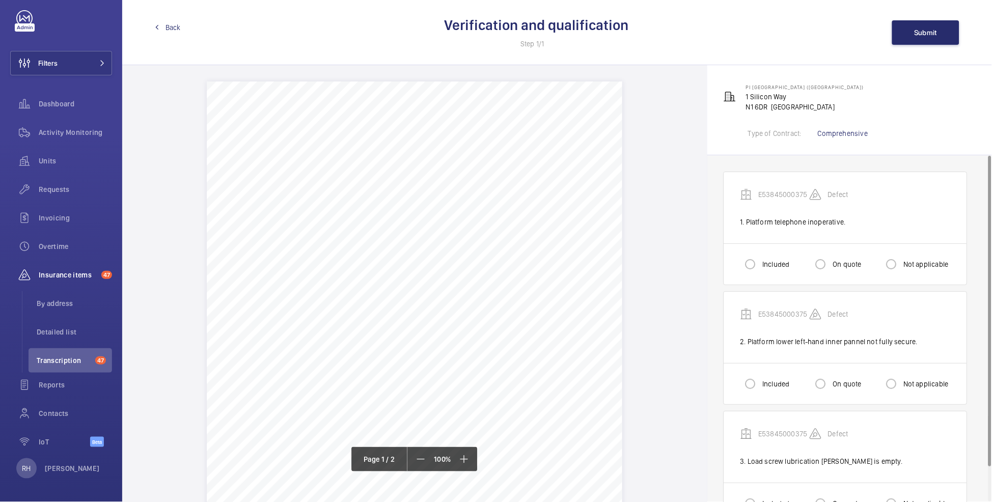
click at [769, 263] on label "Included" at bounding box center [774, 264] width 29 height 10
click at [760, 263] on input "Included" at bounding box center [750, 264] width 20 height 20
radio input "true"
click at [763, 386] on div at bounding box center [750, 384] width 24 height 24
radio input "true"
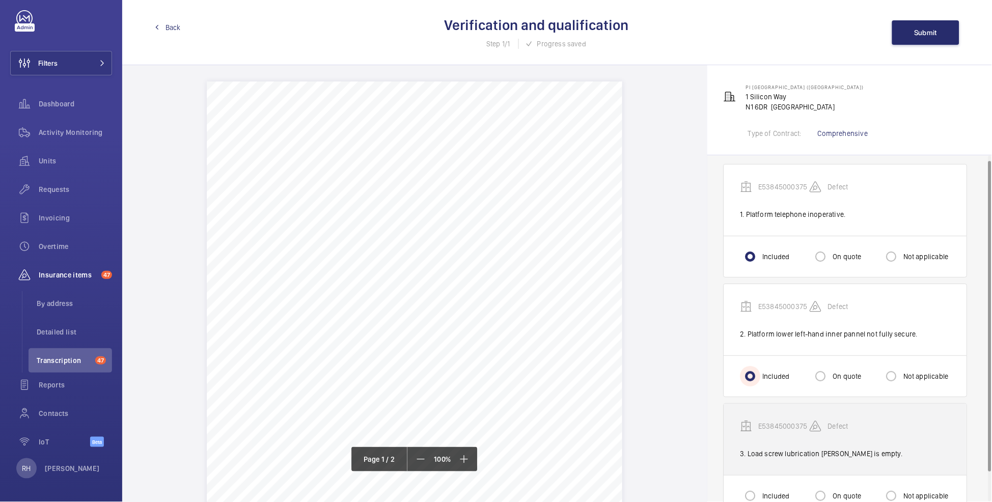
scroll to position [39, 0]
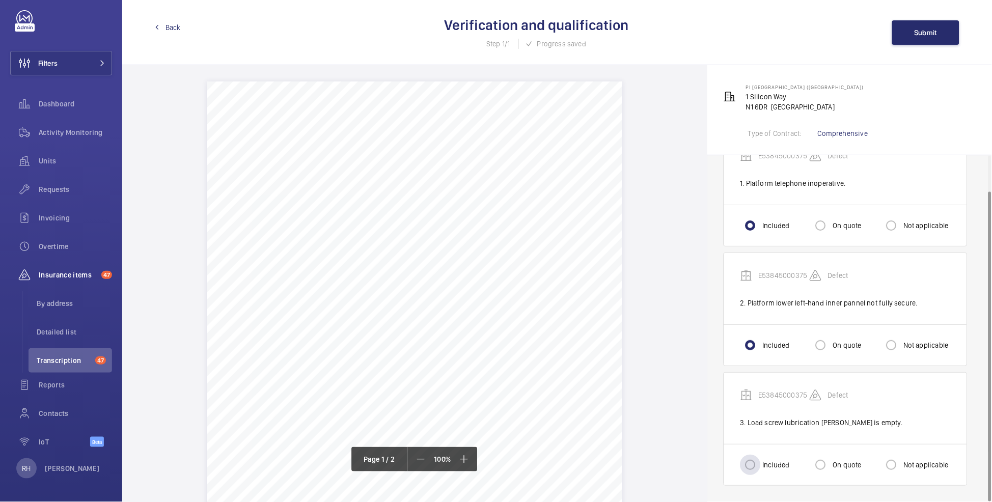
click at [765, 463] on label "Included" at bounding box center [774, 465] width 29 height 10
click at [760, 463] on input "Included" at bounding box center [750, 465] width 20 height 20
radio input "true"
click at [946, 34] on button "Submit" at bounding box center [925, 32] width 67 height 24
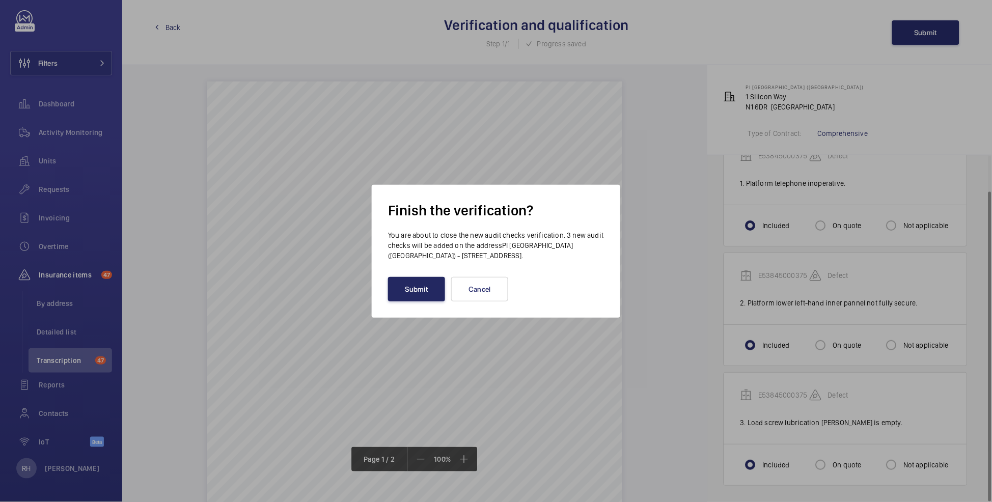
click at [422, 289] on button "Submit" at bounding box center [416, 289] width 57 height 24
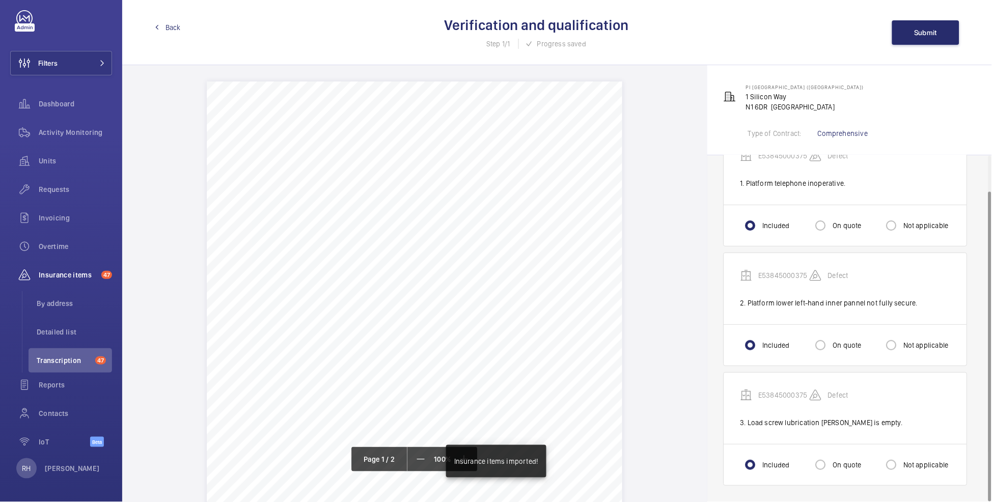
click at [169, 24] on span "Back" at bounding box center [172, 27] width 15 height 10
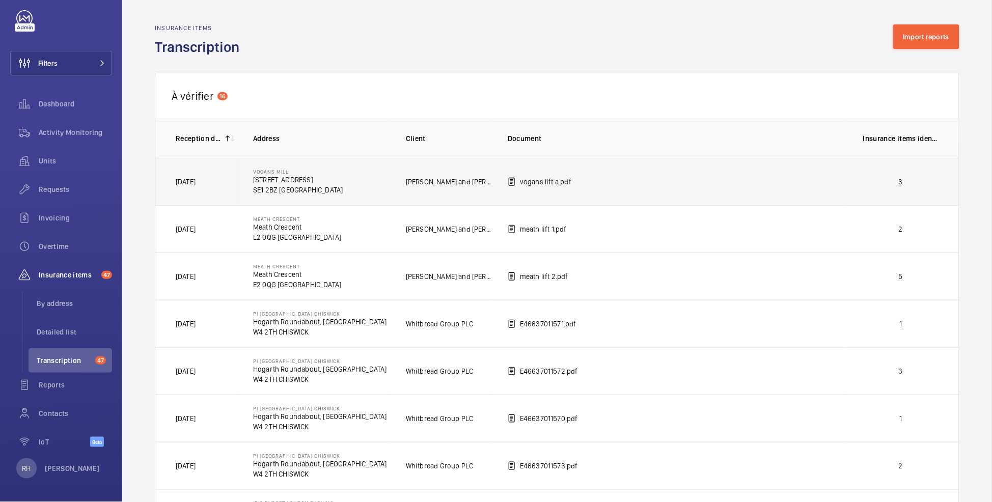
click at [913, 189] on td "3" at bounding box center [903, 181] width 112 height 47
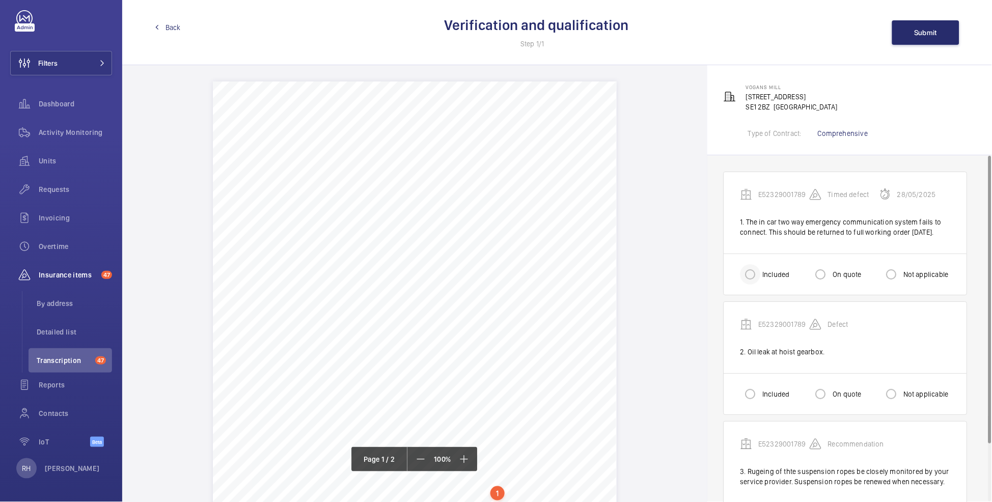
click at [763, 287] on div at bounding box center [750, 274] width 24 height 24
radio input "true"
click at [757, 404] on input "Included" at bounding box center [750, 394] width 20 height 20
radio input "true"
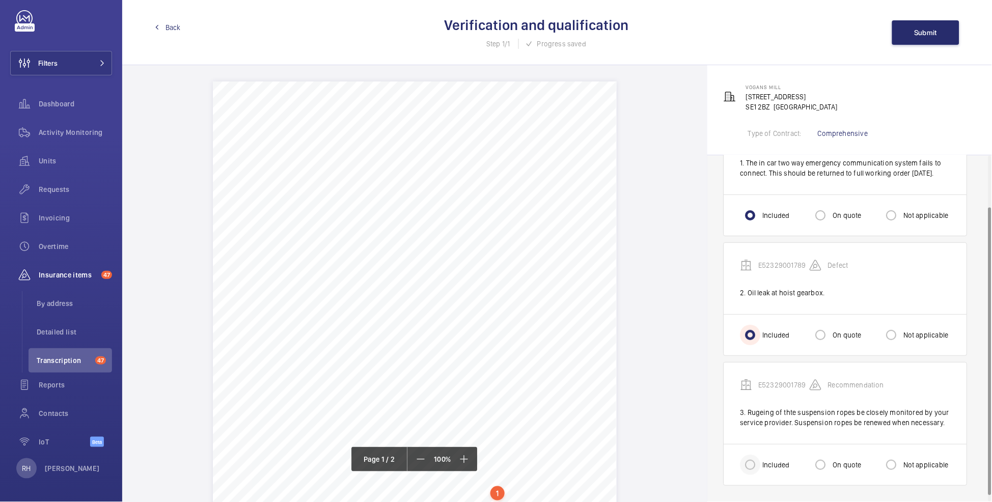
scroll to position [69, 0]
click at [750, 460] on input "Included" at bounding box center [750, 465] width 20 height 20
radio input "true"
click at [754, 466] on input "Included" at bounding box center [750, 465] width 20 height 20
click at [924, 33] on span "Submit" at bounding box center [925, 33] width 23 height 8
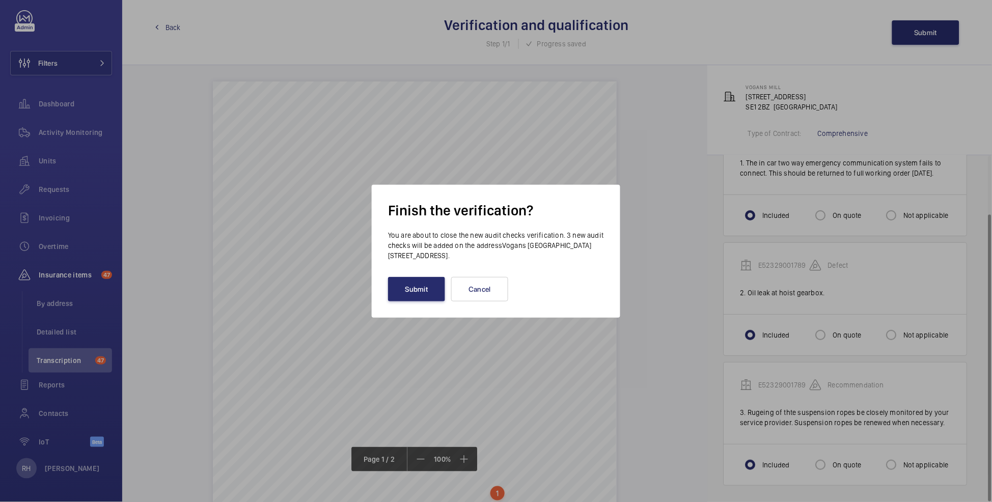
click at [408, 302] on div "Finish the verification? You are about to close the new audit checks verificati…" at bounding box center [496, 251] width 248 height 133
click at [412, 298] on button "Submit" at bounding box center [416, 289] width 57 height 24
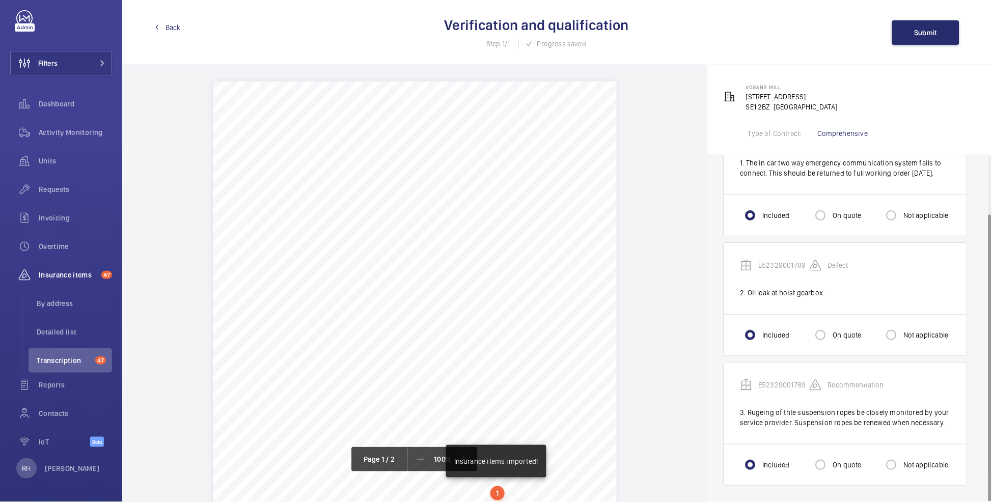
click at [162, 28] on link "Back" at bounding box center [168, 27] width 26 height 10
click at [170, 27] on span "Back" at bounding box center [172, 27] width 15 height 10
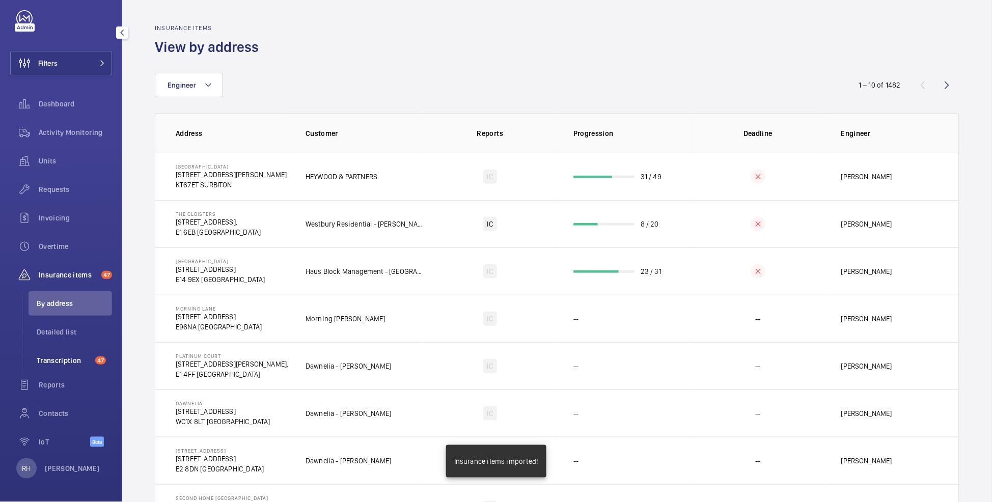
click at [77, 359] on span "Transcription" at bounding box center [64, 360] width 54 height 10
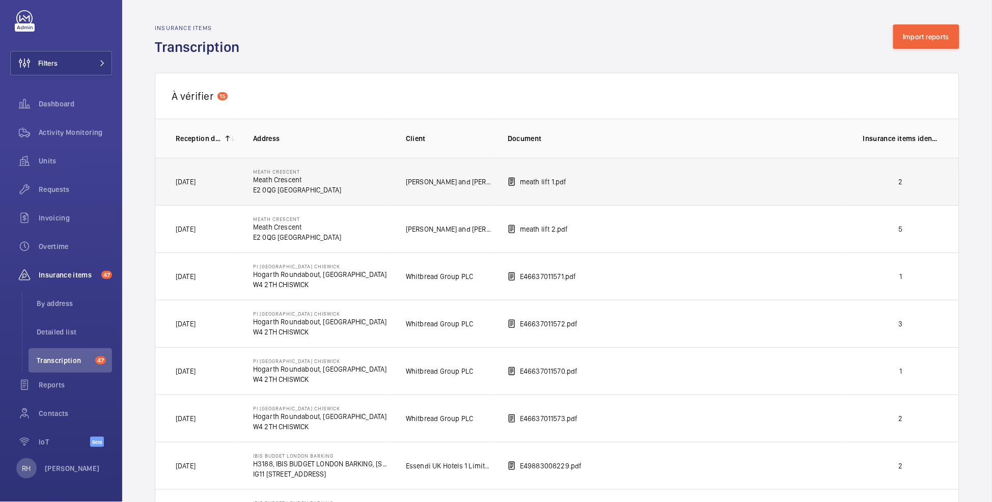
click at [832, 187] on td "meath lift 1.pdf" at bounding box center [668, 181] width 355 height 47
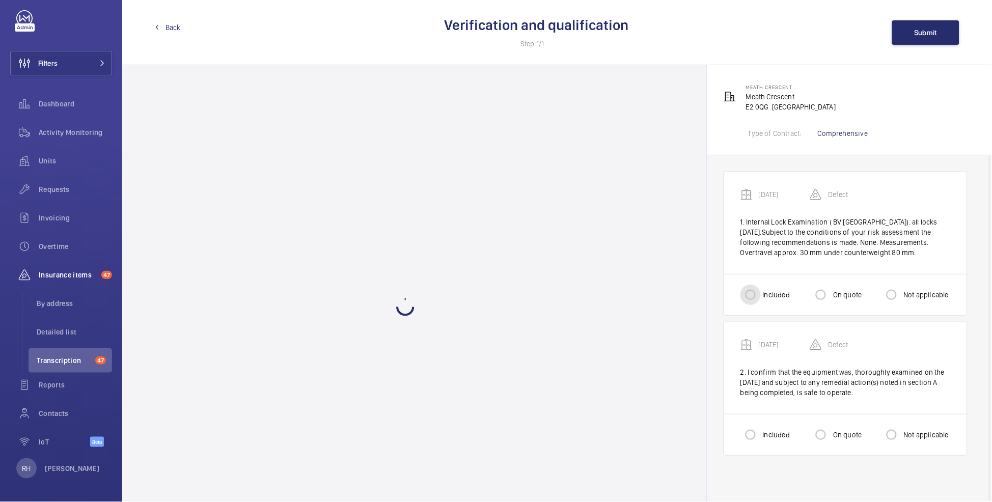
click at [758, 304] on input "Included" at bounding box center [750, 295] width 20 height 20
radio input "true"
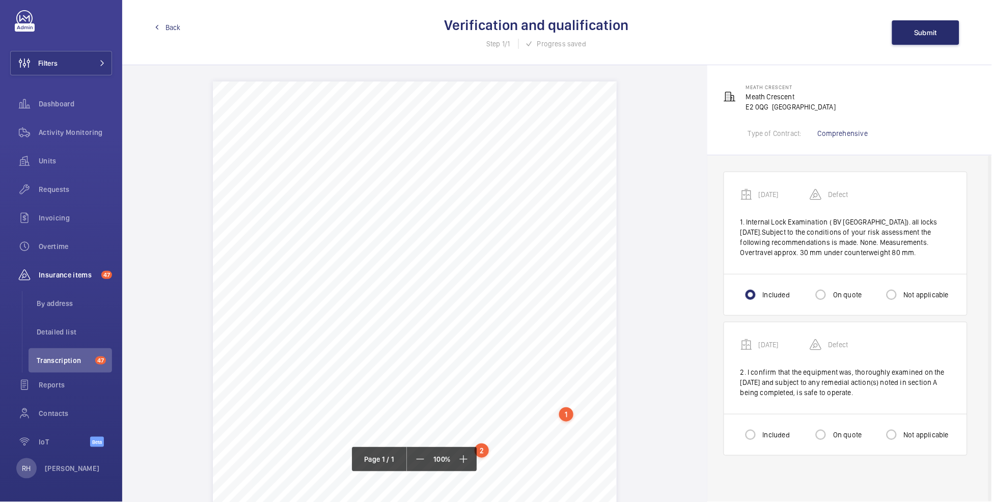
click at [764, 435] on label "Included" at bounding box center [774, 435] width 29 height 10
click at [760, 435] on input "Included" at bounding box center [750, 435] width 20 height 20
radio input "true"
click at [945, 35] on button "Submit" at bounding box center [925, 32] width 67 height 24
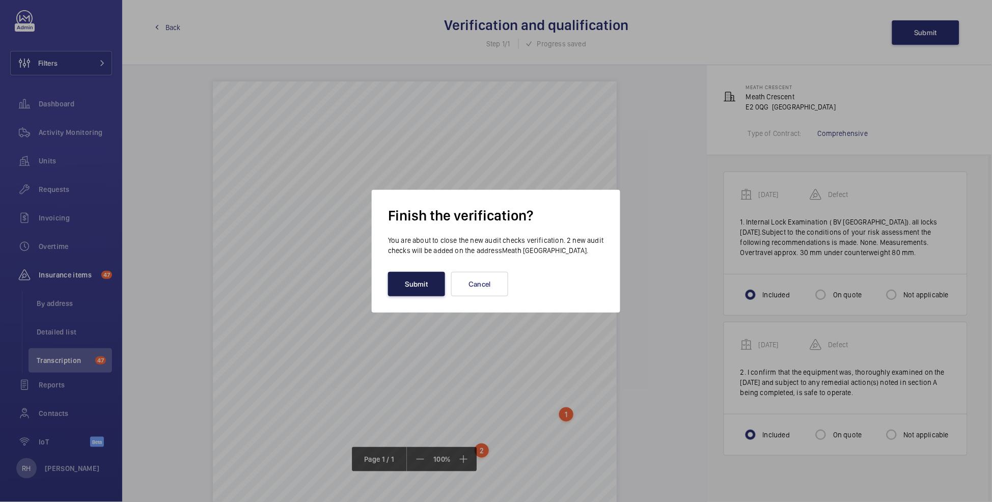
click at [422, 295] on button "Submit" at bounding box center [416, 284] width 57 height 24
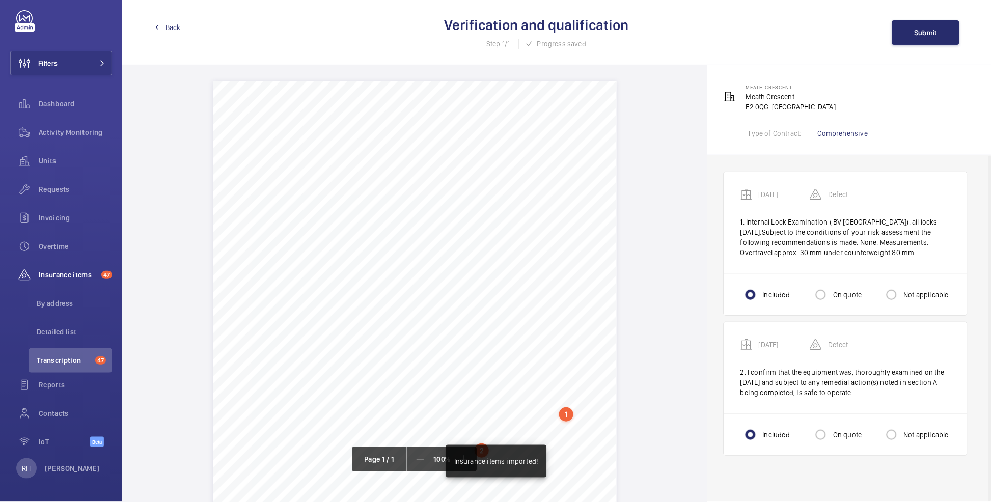
click at [172, 23] on span "Back" at bounding box center [172, 27] width 15 height 10
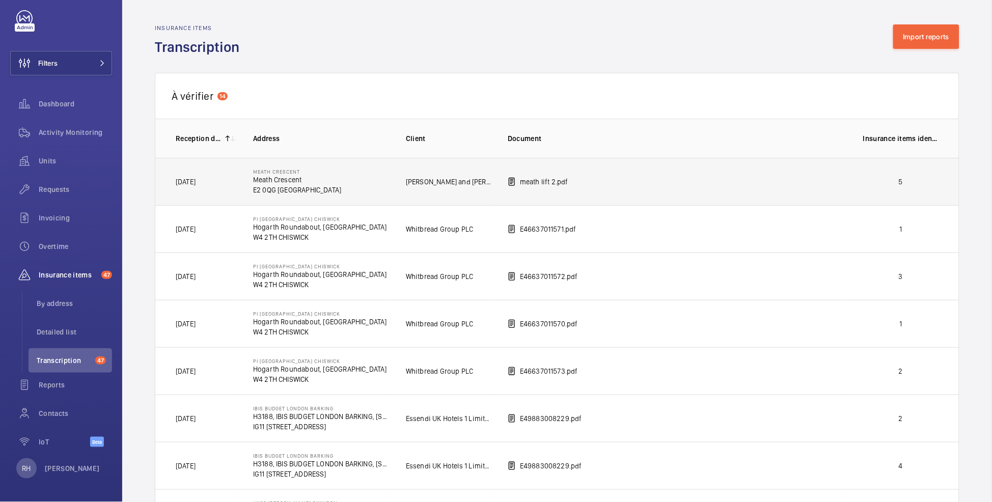
click at [921, 186] on p "5" at bounding box center [900, 182] width 75 height 10
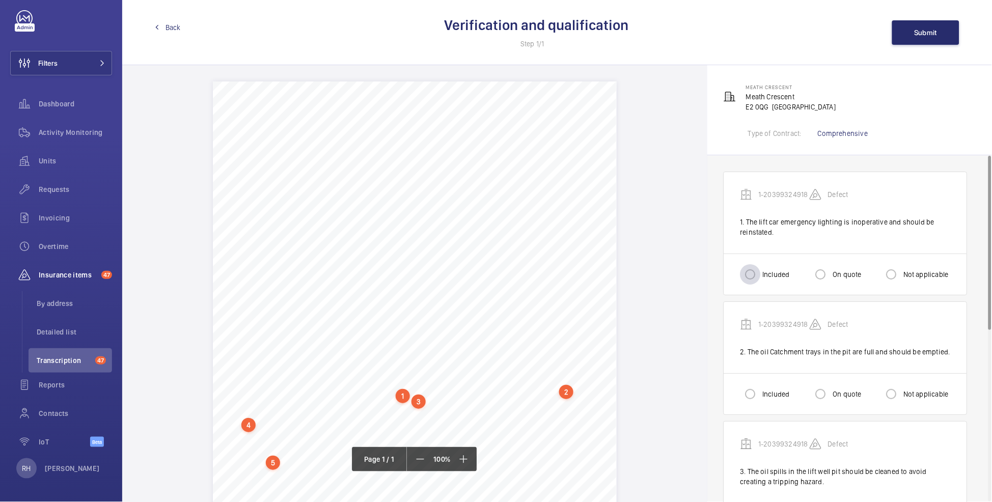
click at [763, 281] on div at bounding box center [750, 274] width 24 height 24
radio input "true"
click at [762, 394] on div at bounding box center [750, 394] width 24 height 24
radio input "true"
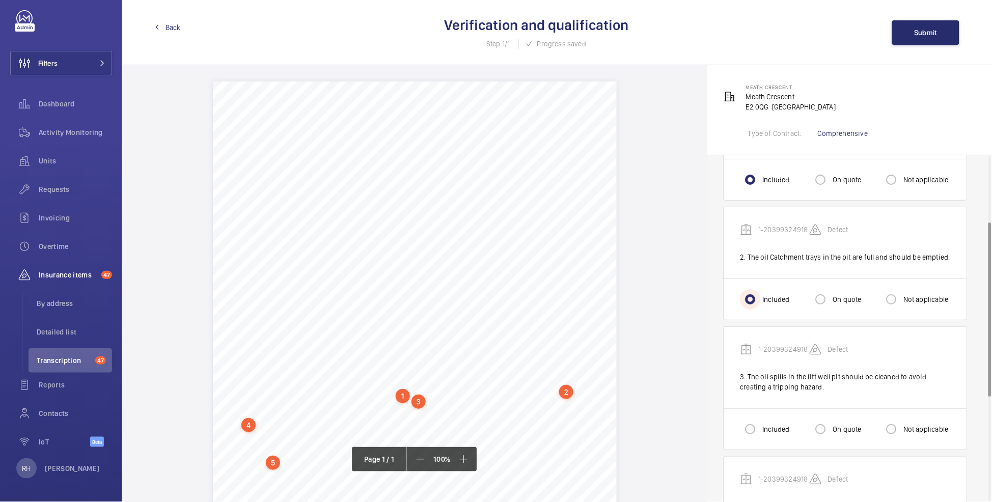
scroll to position [132, 0]
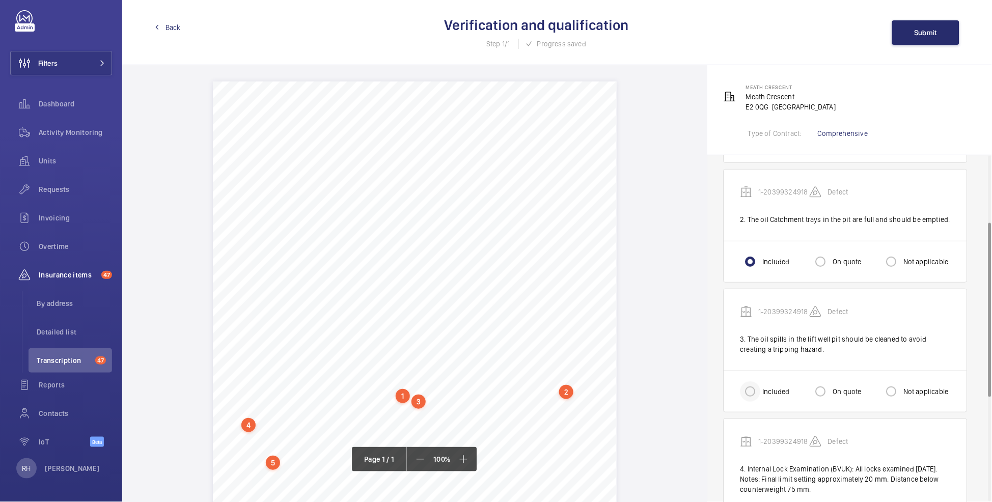
click at [763, 399] on div at bounding box center [750, 391] width 24 height 24
radio input "true"
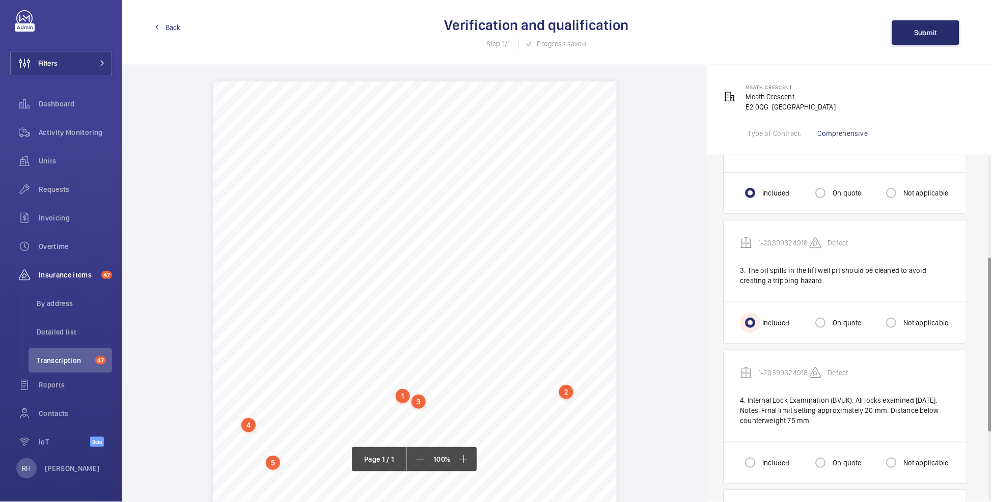
scroll to position [203, 0]
click at [765, 448] on div "Included On quote Not applicable" at bounding box center [845, 460] width 243 height 41
click at [757, 455] on input "Included" at bounding box center [750, 461] width 20 height 20
radio input "true"
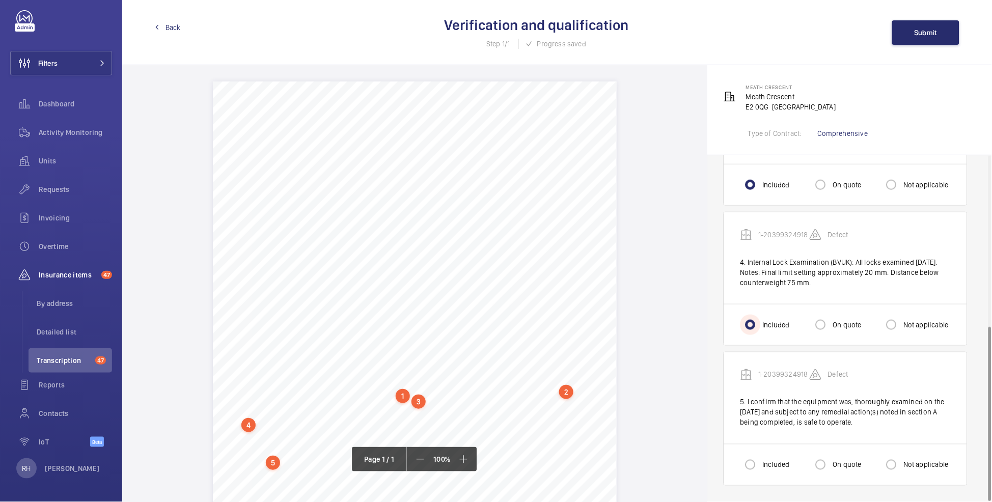
scroll to position [340, 0]
click at [904, 463] on label "Not applicable" at bounding box center [924, 465] width 47 height 10
click at [901, 463] on input "Not applicable" at bounding box center [891, 465] width 20 height 20
radio input "true"
click at [925, 39] on button "Submit" at bounding box center [925, 32] width 67 height 24
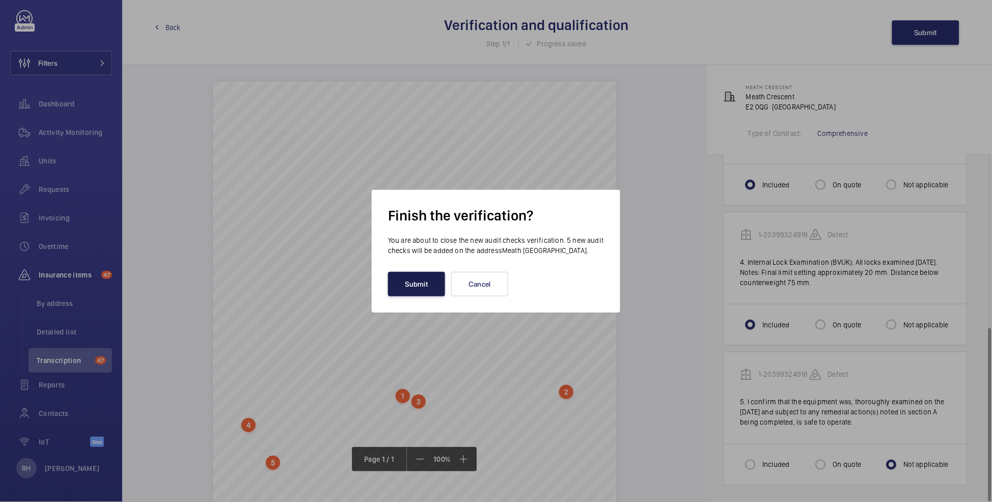
click at [415, 285] on button "Submit" at bounding box center [416, 284] width 57 height 24
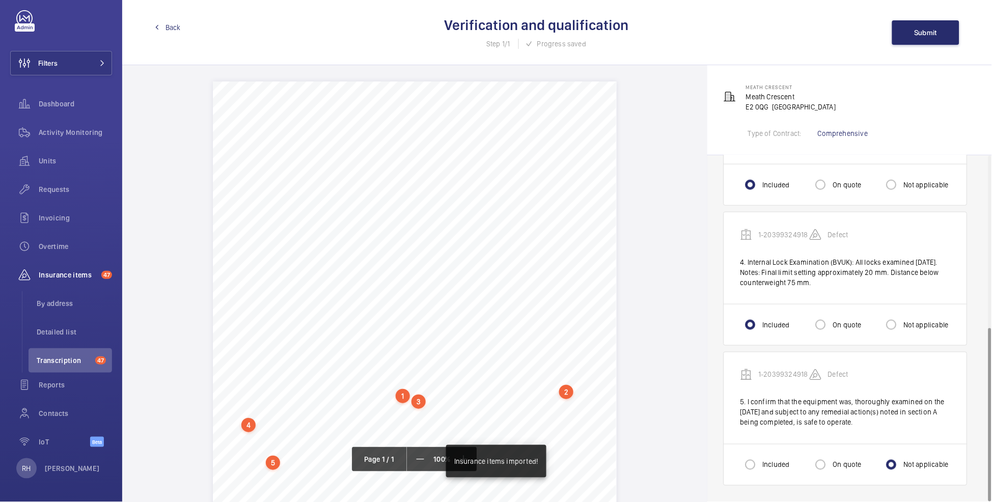
click at [167, 28] on span "Back" at bounding box center [172, 27] width 15 height 10
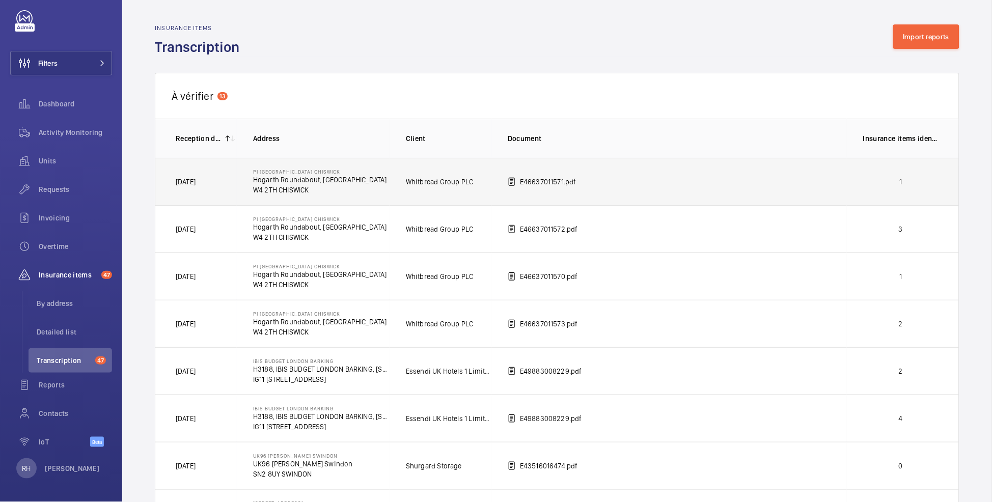
click at [923, 187] on td "1" at bounding box center [903, 181] width 112 height 47
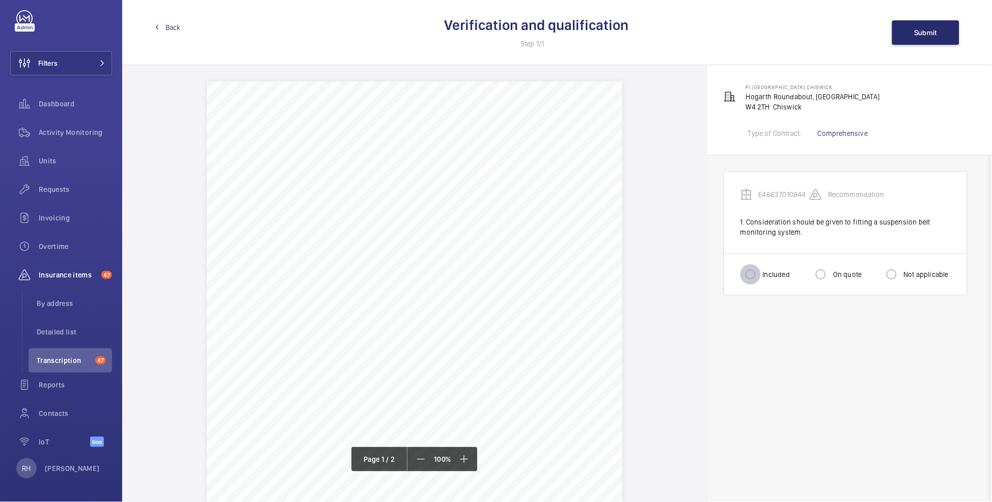
click at [752, 280] on input "Included" at bounding box center [750, 274] width 20 height 20
radio input "true"
click at [848, 276] on label "On quote" at bounding box center [846, 274] width 31 height 10
click at [831, 276] on input "On quote" at bounding box center [820, 274] width 20 height 20
radio input "true"
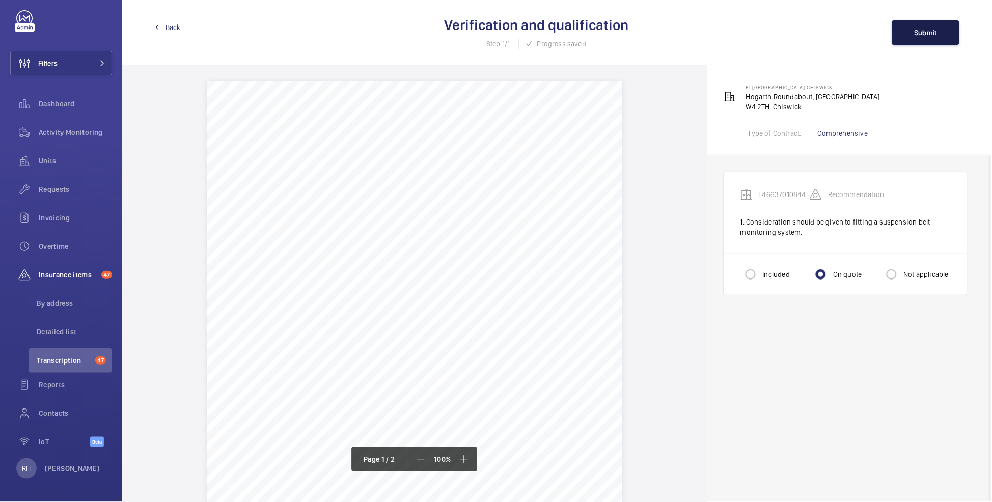
click at [914, 30] on span "Submit" at bounding box center [925, 33] width 23 height 8
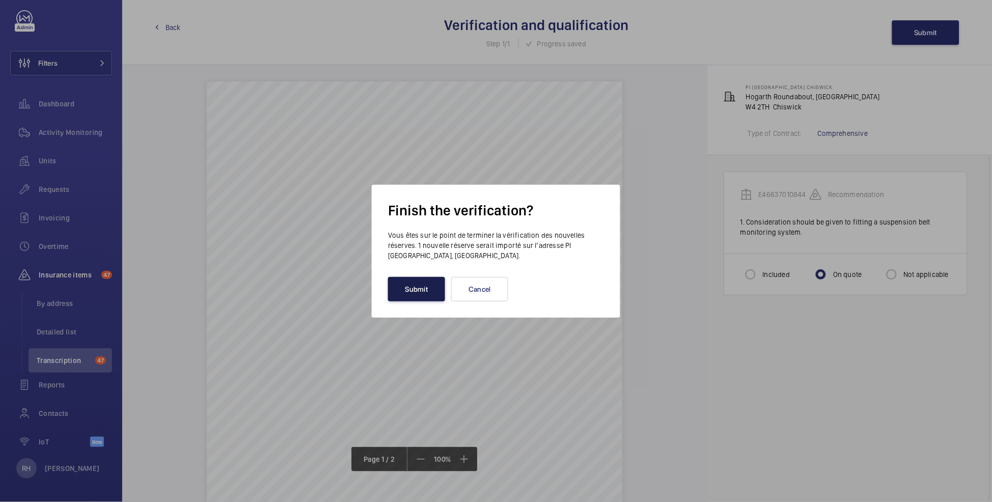
click at [413, 292] on button "Submit" at bounding box center [416, 289] width 57 height 24
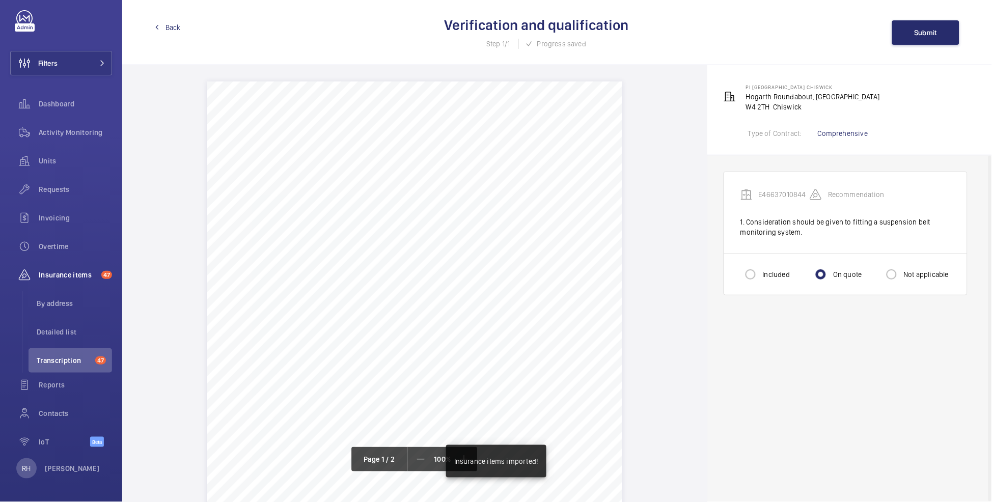
click at [172, 25] on span "Back" at bounding box center [172, 27] width 15 height 10
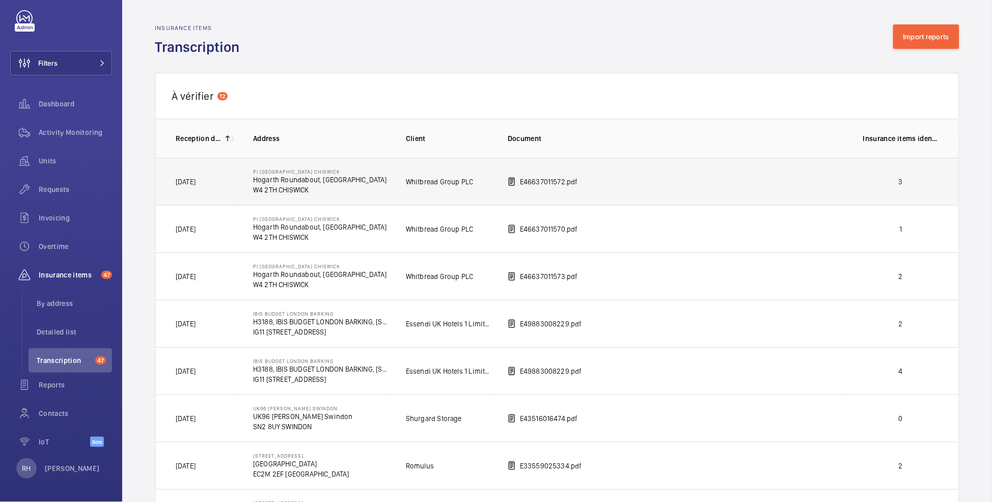
click at [847, 185] on td "3" at bounding box center [903, 181] width 112 height 47
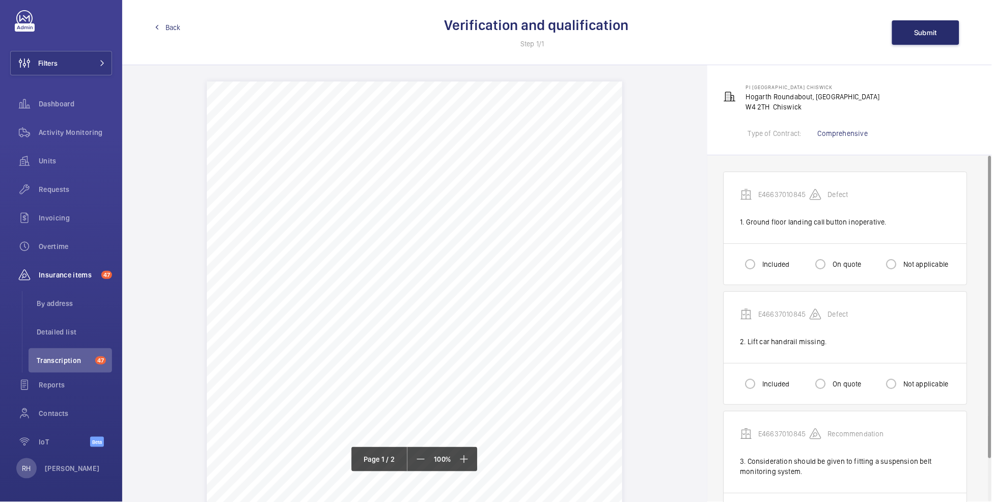
click at [769, 272] on div "Included" at bounding box center [764, 264] width 49 height 20
click at [772, 386] on label "Included" at bounding box center [774, 384] width 29 height 10
click at [760, 386] on input "Included" at bounding box center [750, 384] width 20 height 20
radio input "true"
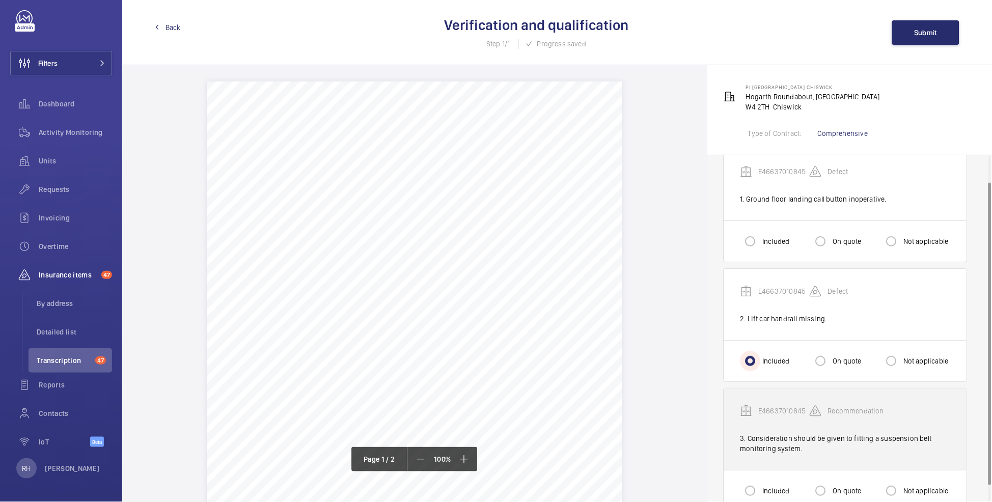
scroll to position [33, 0]
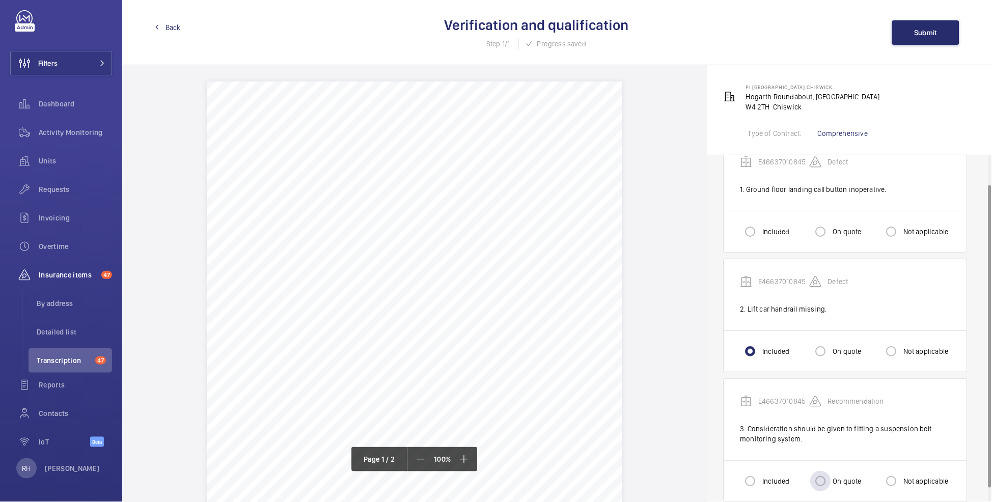
click at [850, 481] on label "On quote" at bounding box center [846, 481] width 31 height 10
click at [831, 481] on input "On quote" at bounding box center [820, 481] width 20 height 20
radio input "true"
click at [749, 223] on input "Included" at bounding box center [750, 231] width 20 height 20
radio input "true"
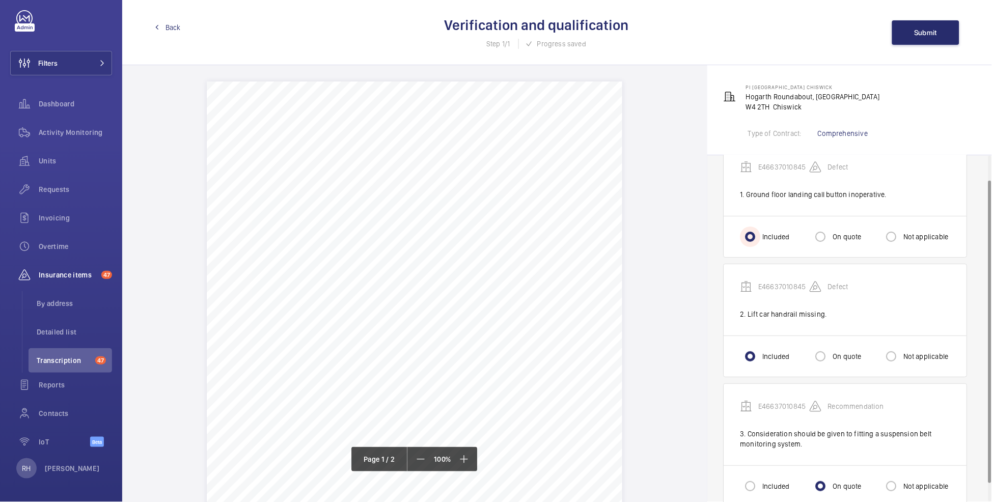
scroll to position [0, 0]
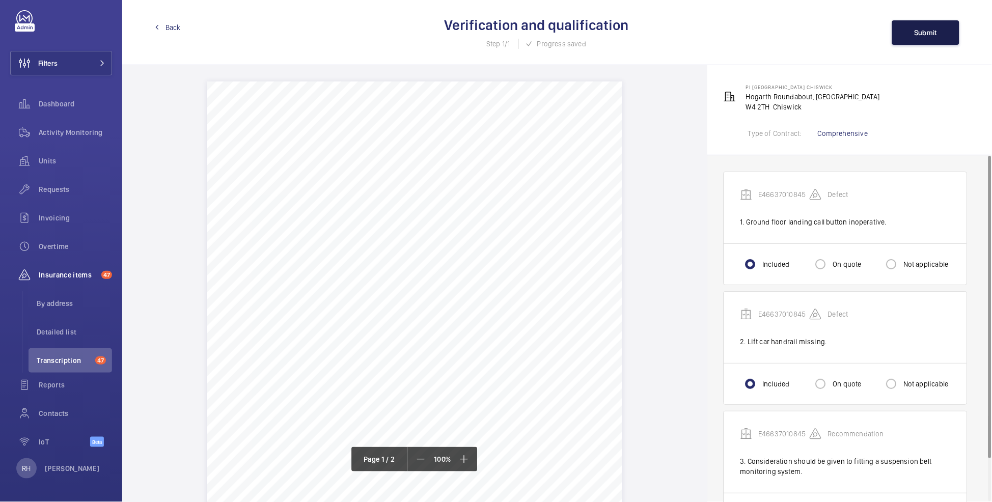
click at [926, 36] on button "Submit" at bounding box center [925, 32] width 67 height 24
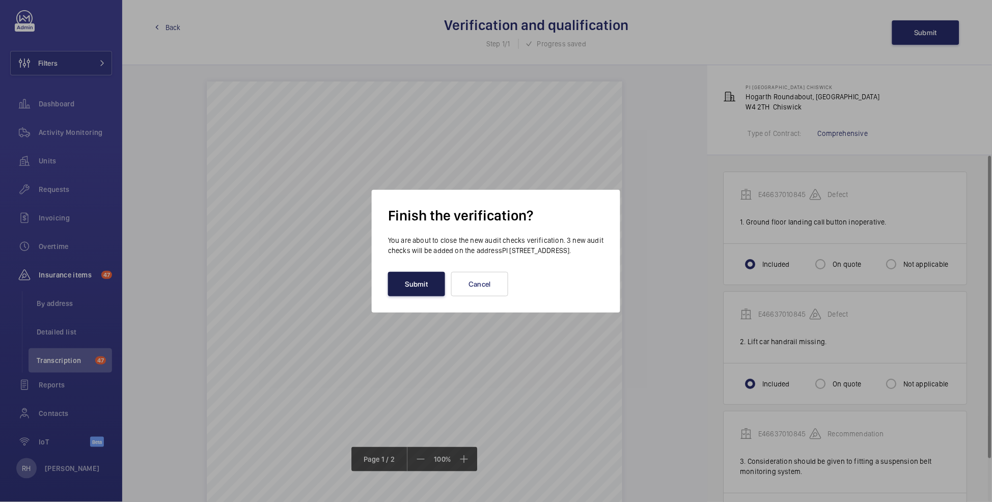
click at [424, 284] on button "Submit" at bounding box center [416, 284] width 57 height 24
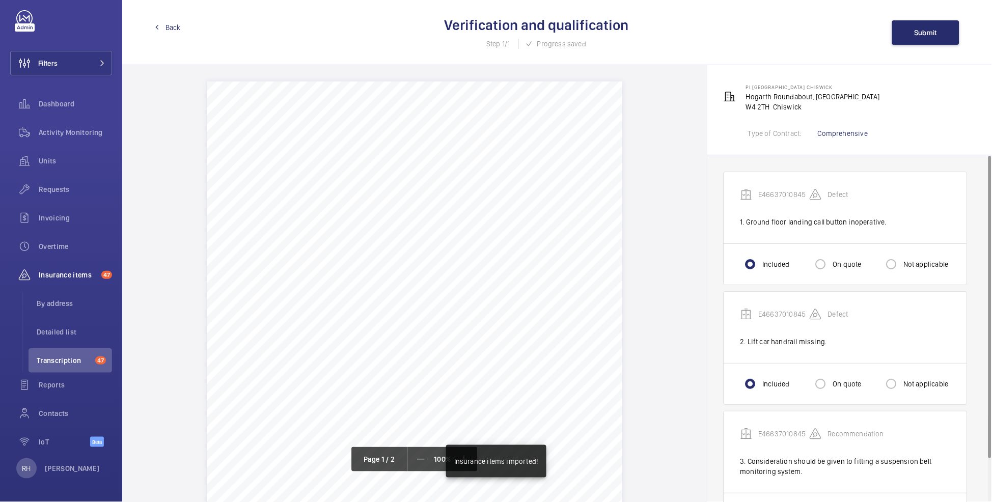
click at [164, 29] on link "Back" at bounding box center [168, 27] width 26 height 10
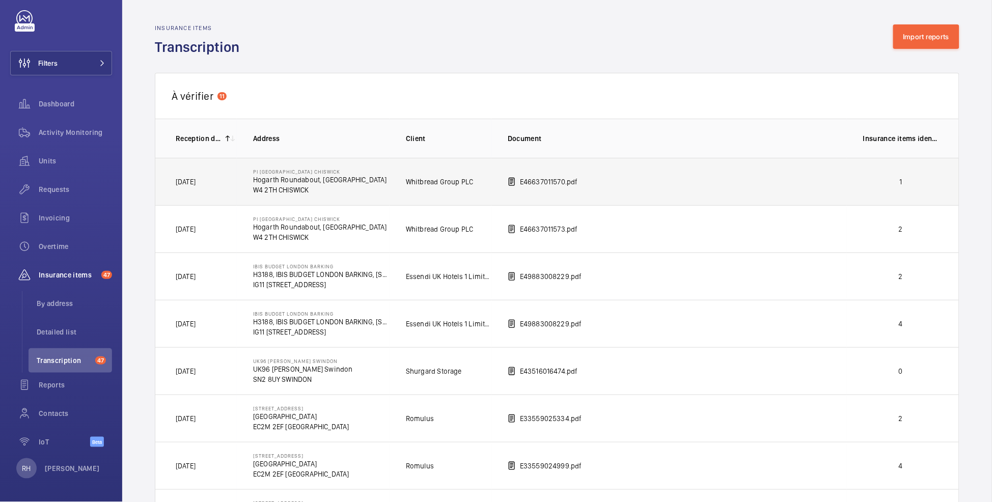
click at [911, 176] on td "1" at bounding box center [903, 181] width 112 height 47
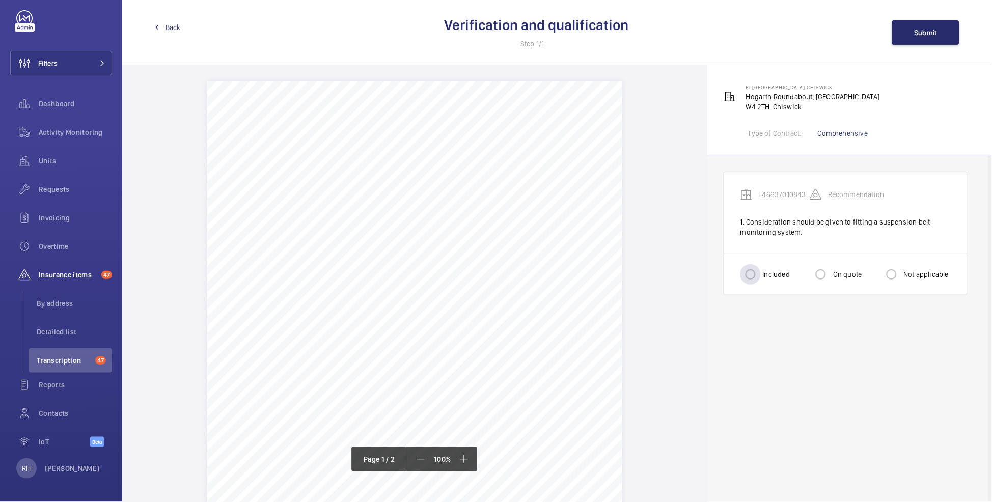
click at [768, 275] on label "Included" at bounding box center [774, 274] width 29 height 10
click at [760, 275] on input "Included" at bounding box center [750, 274] width 20 height 20
radio input "true"
click at [833, 276] on label "On quote" at bounding box center [846, 274] width 31 height 10
click at [831, 276] on input "On quote" at bounding box center [820, 274] width 20 height 20
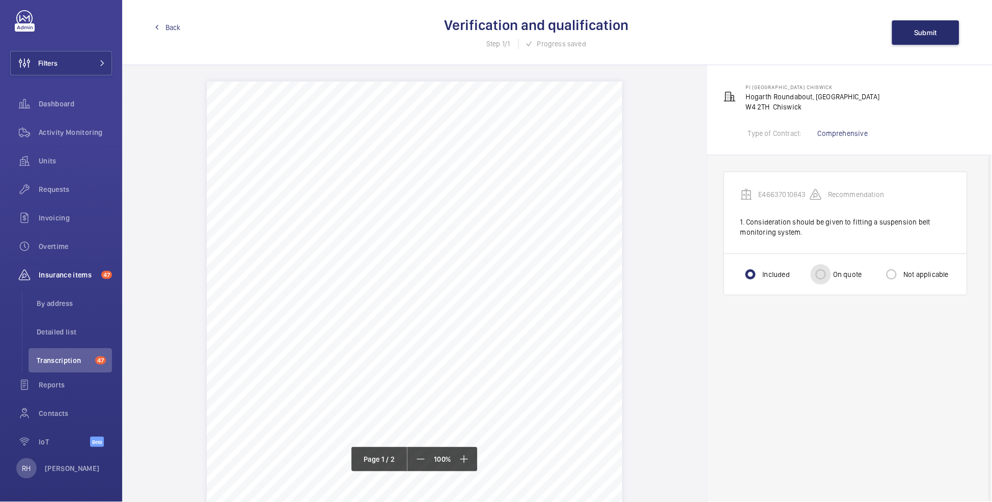
radio input "true"
click at [922, 36] on span "Submit" at bounding box center [925, 33] width 23 height 8
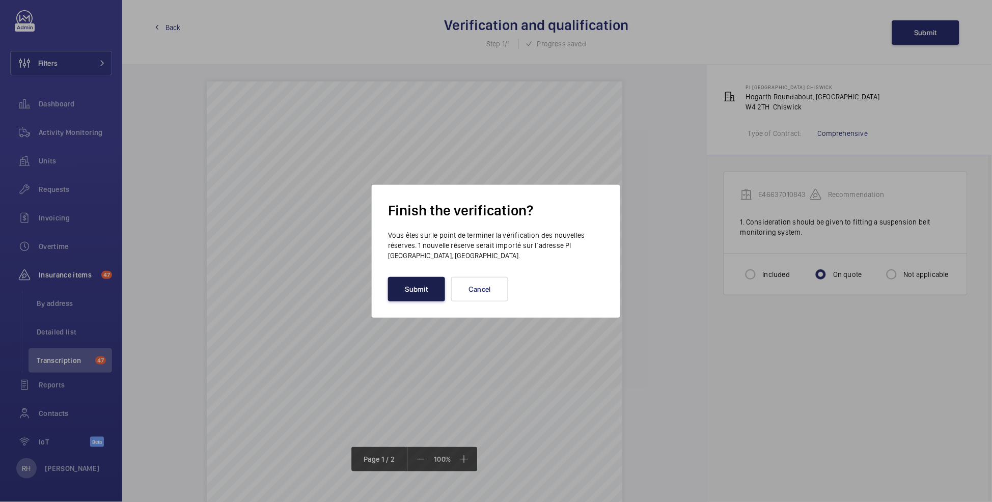
click at [439, 287] on button "Submit" at bounding box center [416, 289] width 57 height 24
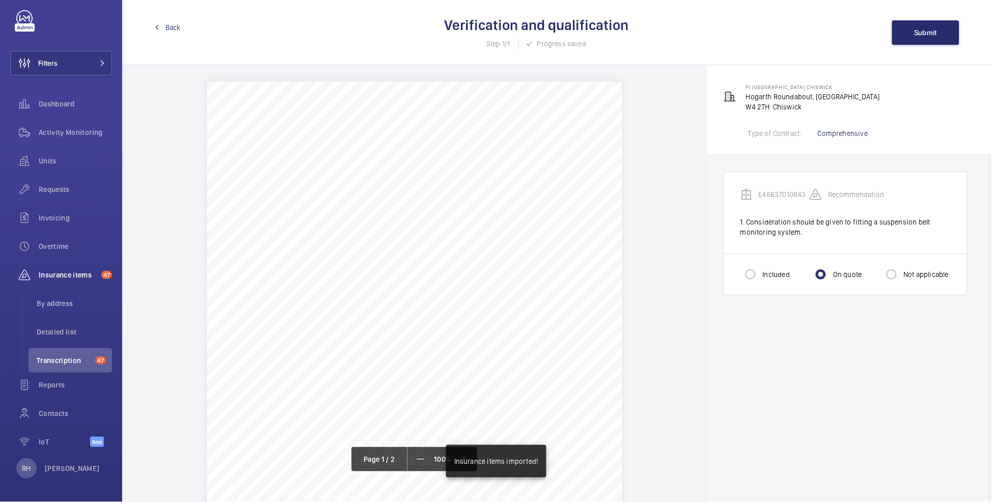
click at [170, 27] on span "Back" at bounding box center [172, 27] width 15 height 10
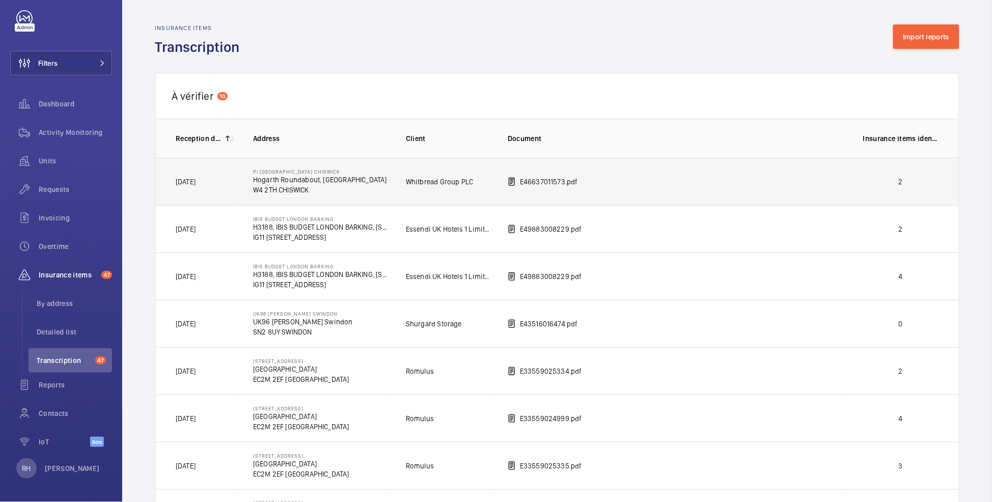
click at [926, 187] on p "2" at bounding box center [900, 182] width 75 height 10
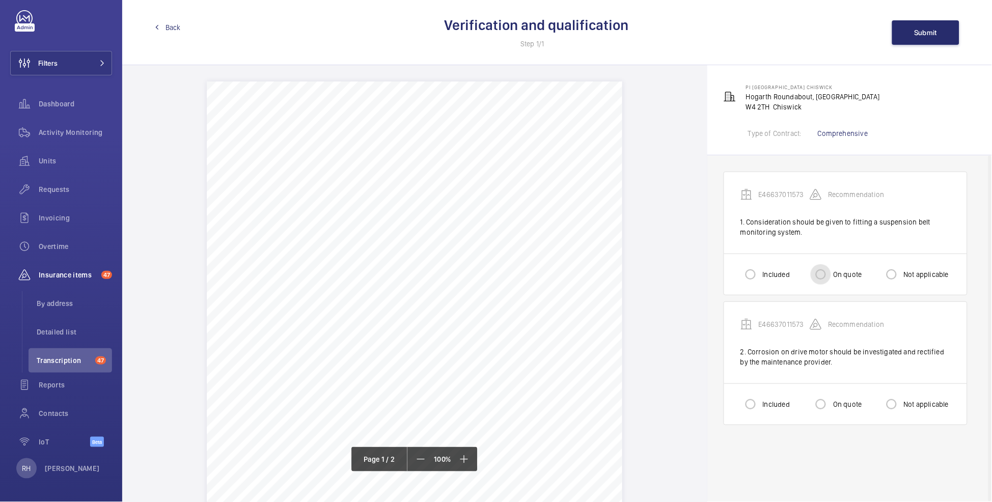
click at [824, 272] on input "On quote" at bounding box center [820, 274] width 20 height 20
radio input "true"
click at [768, 405] on label "Included" at bounding box center [774, 404] width 29 height 10
click at [760, 405] on input "Included" at bounding box center [750, 404] width 20 height 20
radio input "true"
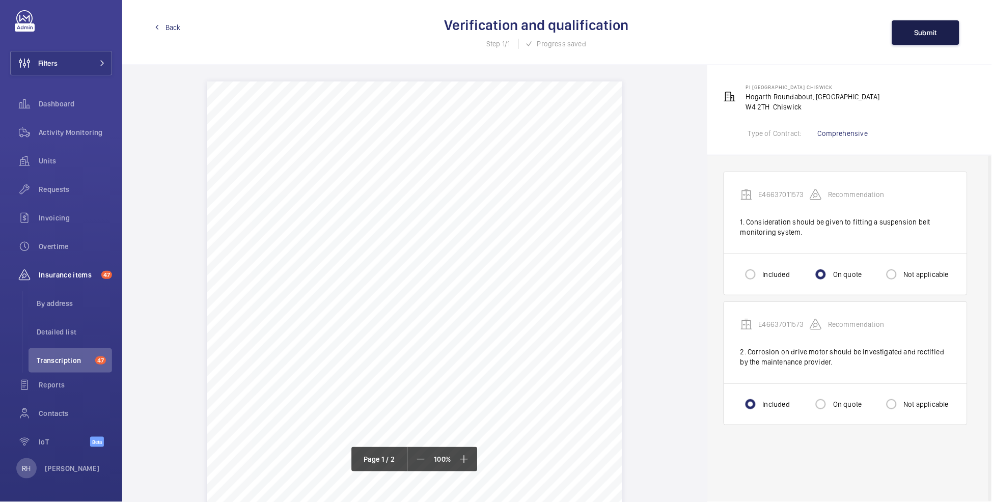
click at [928, 35] on span "Submit" at bounding box center [925, 33] width 23 height 8
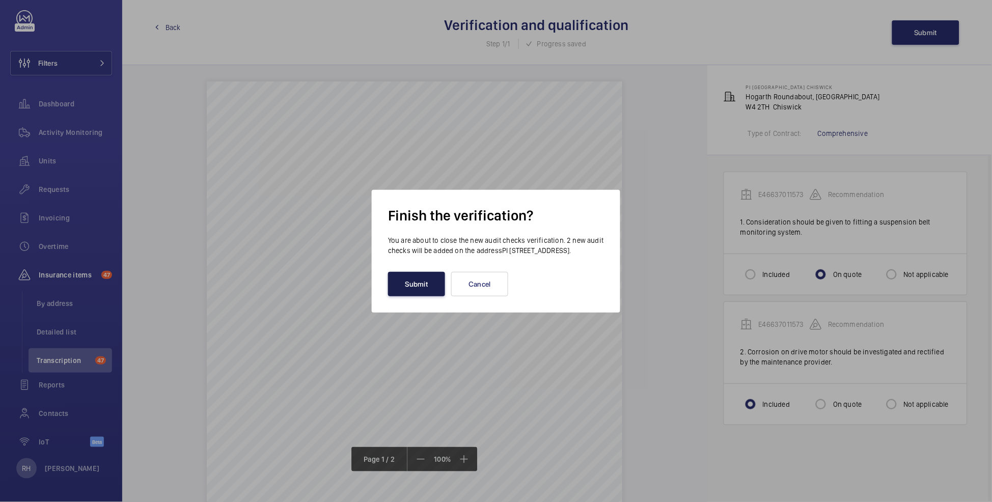
click at [414, 290] on button "Submit" at bounding box center [416, 284] width 57 height 24
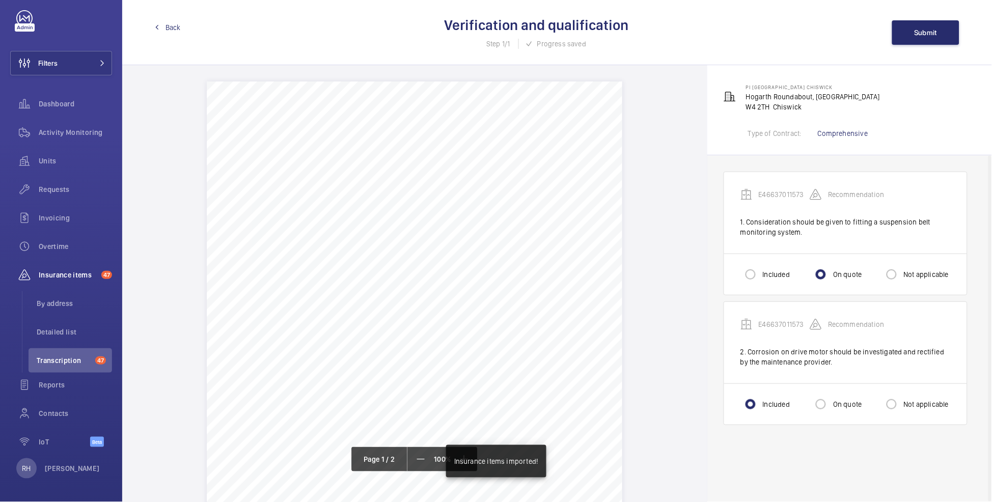
click at [173, 25] on span "Back" at bounding box center [172, 27] width 15 height 10
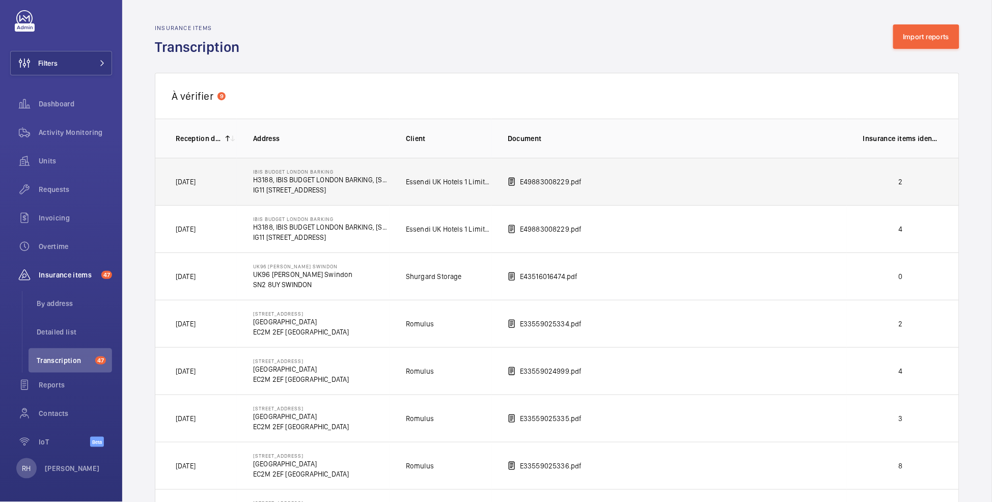
click at [910, 199] on td "2" at bounding box center [903, 181] width 112 height 47
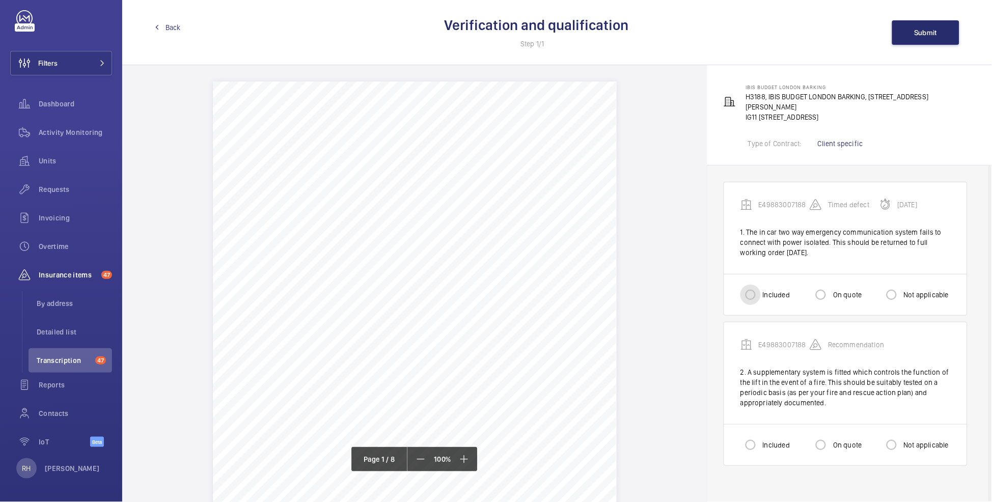
click at [759, 285] on input "Included" at bounding box center [750, 295] width 20 height 20
radio input "true"
click at [771, 440] on label "Included" at bounding box center [774, 445] width 29 height 10
click at [760, 435] on input "Included" at bounding box center [750, 445] width 20 height 20
radio input "true"
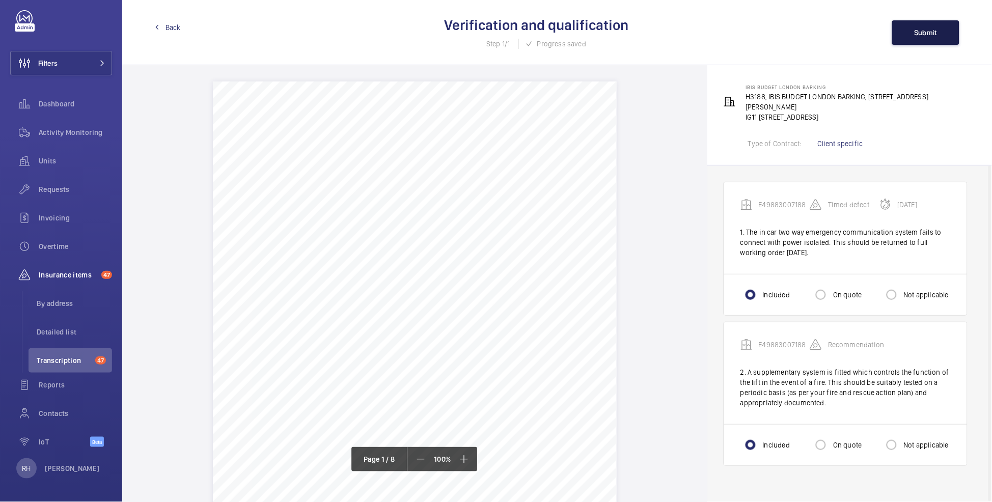
click at [919, 32] on span "Submit" at bounding box center [925, 33] width 23 height 8
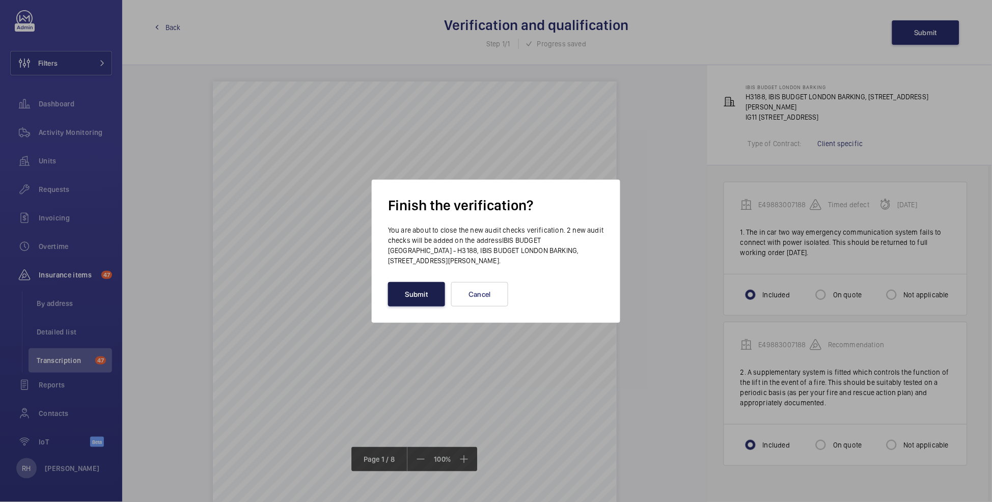
click at [411, 299] on button "Submit" at bounding box center [416, 294] width 57 height 24
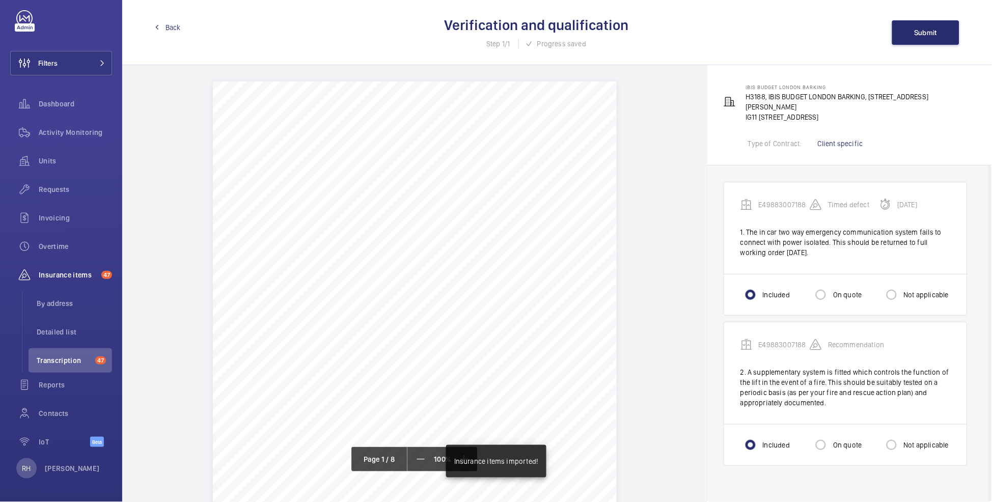
click at [166, 27] on span "Back" at bounding box center [172, 27] width 15 height 10
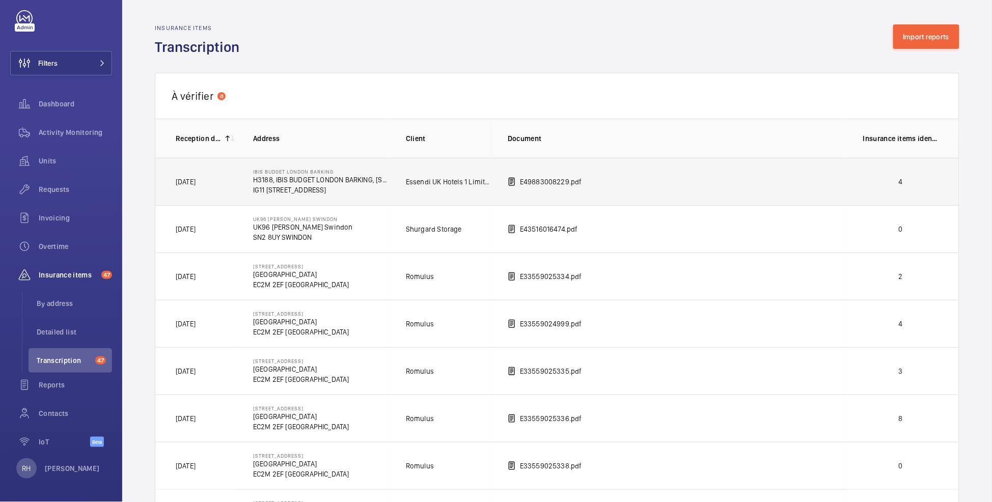
click at [912, 189] on td "4" at bounding box center [903, 181] width 112 height 47
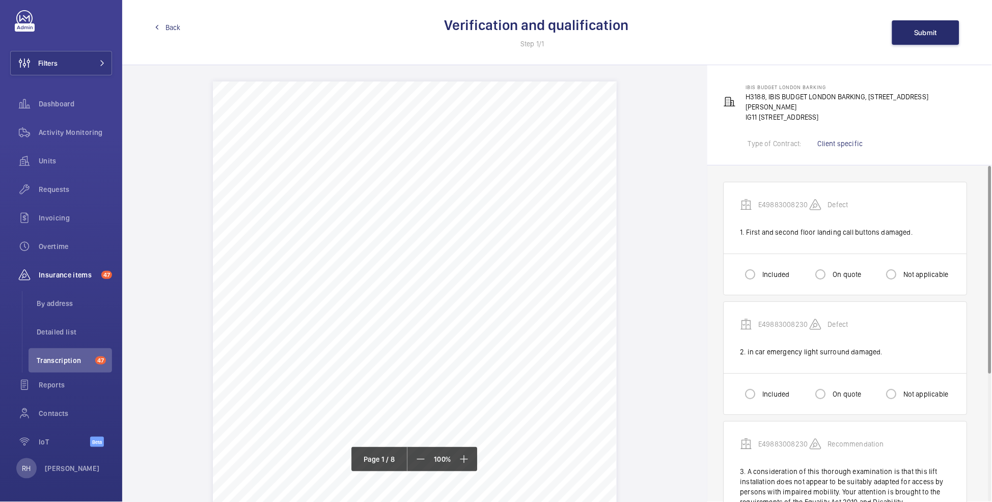
click at [765, 269] on label "Included" at bounding box center [774, 274] width 29 height 10
click at [760, 264] on input "Included" at bounding box center [750, 274] width 20 height 20
radio input "true"
click at [758, 384] on input "Included" at bounding box center [750, 394] width 20 height 20
radio input "true"
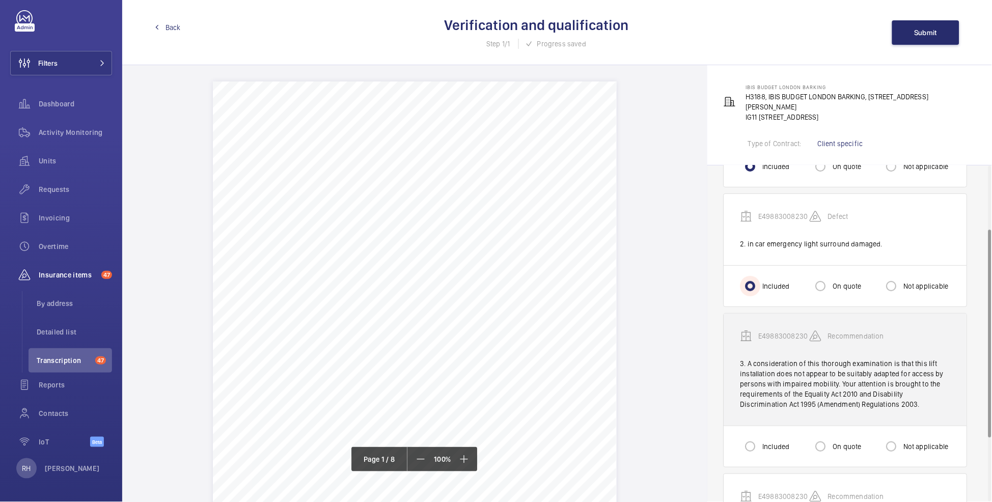
scroll to position [108, 0]
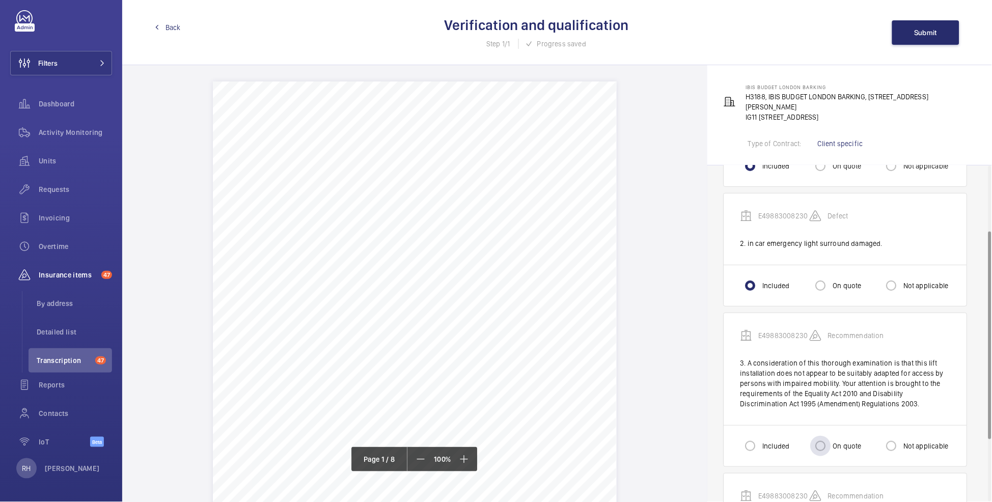
click at [839, 441] on label "On quote" at bounding box center [846, 446] width 31 height 10
click at [831, 437] on input "On quote" at bounding box center [820, 446] width 20 height 20
radio input "true"
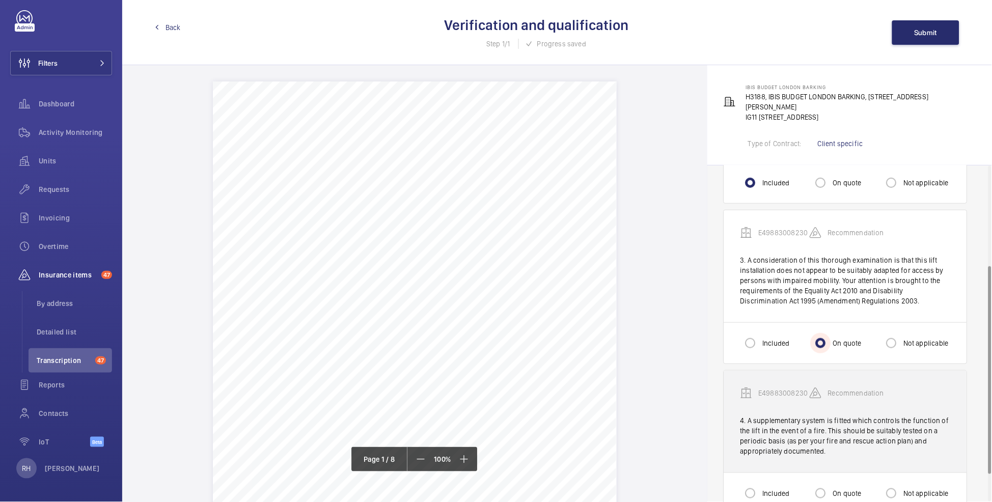
scroll to position [224, 0]
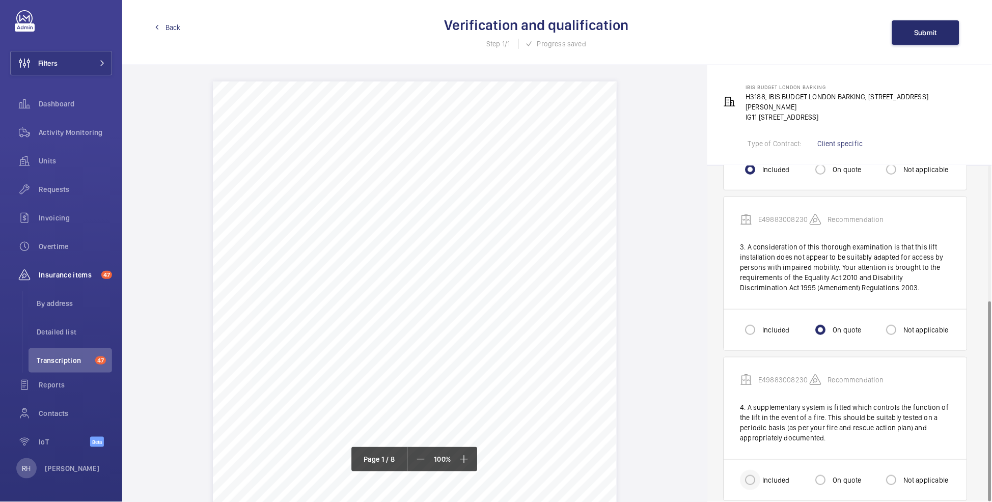
click at [756, 481] on div at bounding box center [750, 480] width 24 height 24
radio input "true"
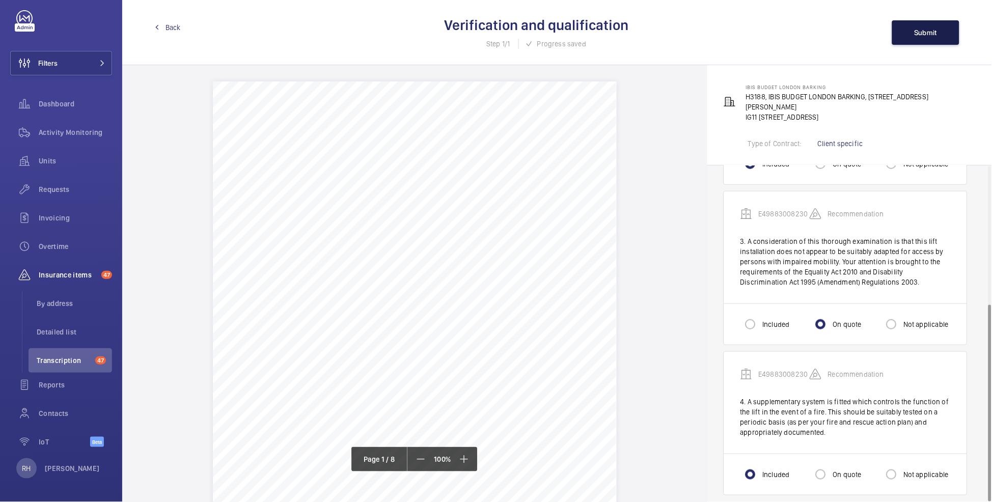
click at [921, 30] on span "Submit" at bounding box center [925, 33] width 23 height 8
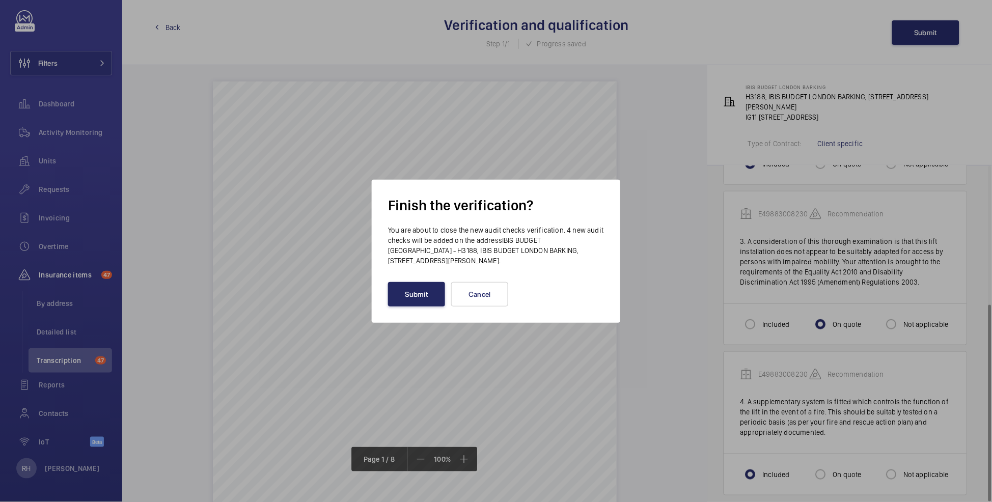
click at [418, 292] on button "Submit" at bounding box center [416, 294] width 57 height 24
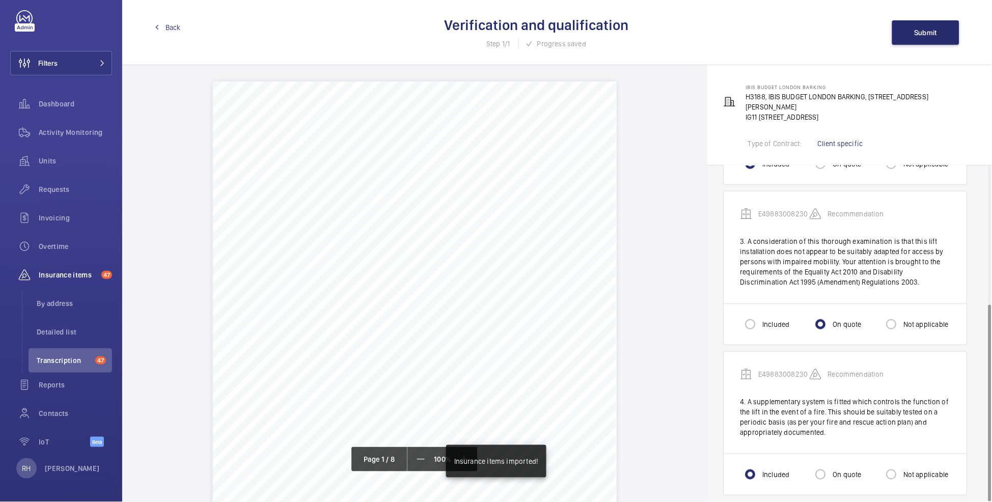
click at [173, 25] on span "Back" at bounding box center [172, 27] width 15 height 10
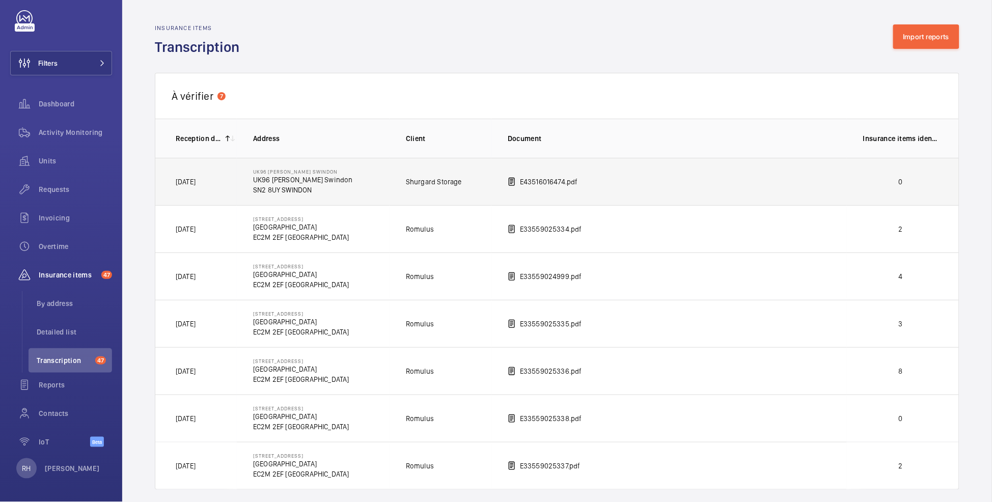
click at [851, 187] on td "0" at bounding box center [903, 181] width 112 height 47
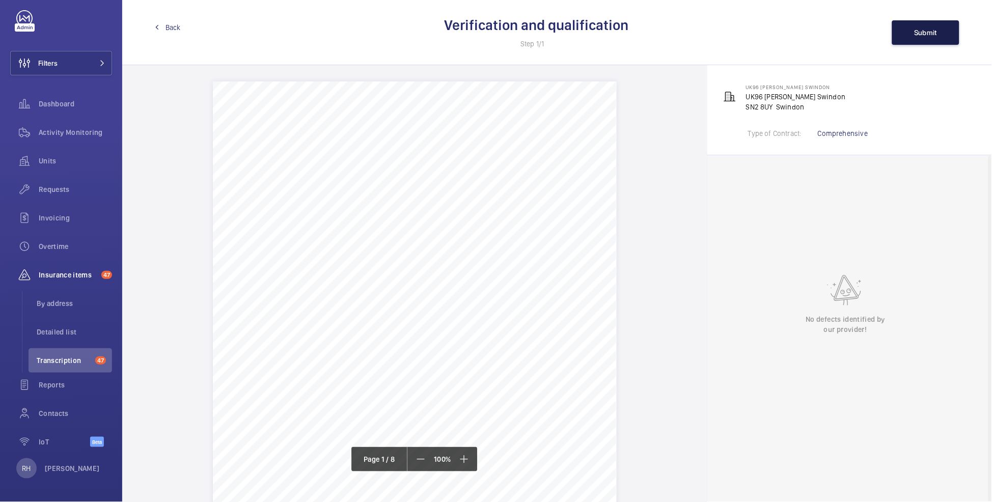
click at [918, 38] on button "Submit" at bounding box center [925, 32] width 67 height 24
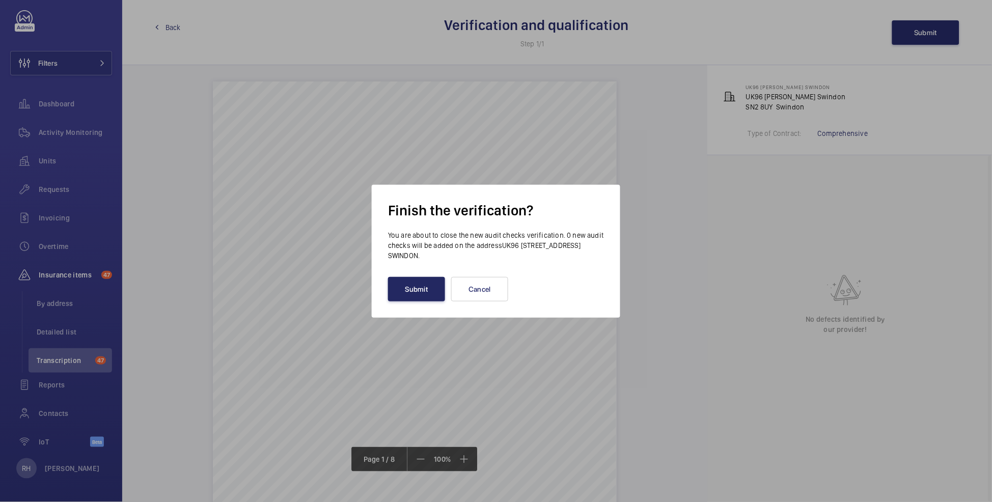
click at [415, 287] on button "Submit" at bounding box center [416, 289] width 57 height 24
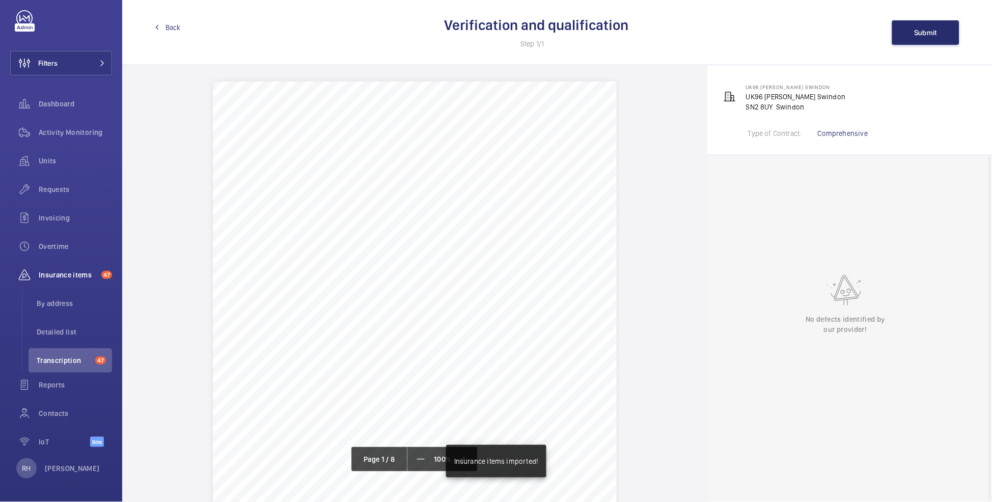
click at [174, 31] on span "Back" at bounding box center [172, 27] width 15 height 10
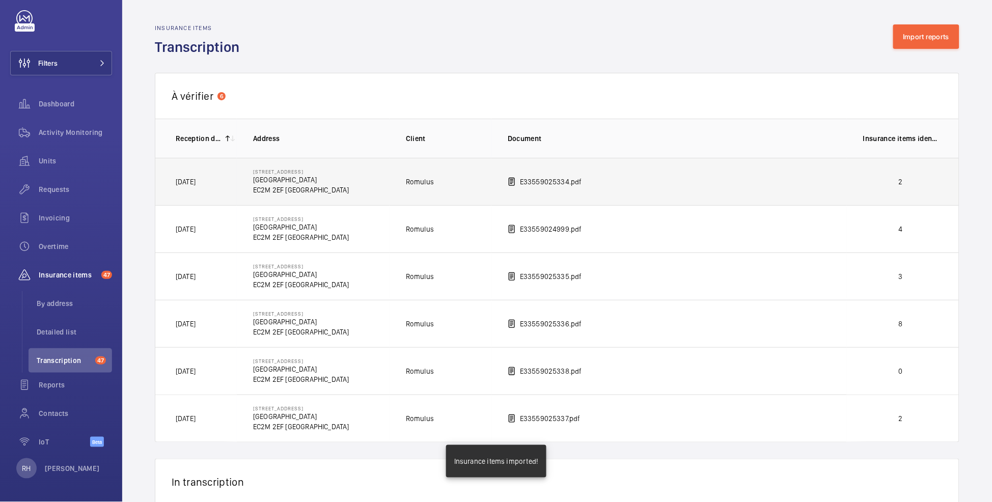
click at [912, 175] on td "2" at bounding box center [903, 181] width 112 height 47
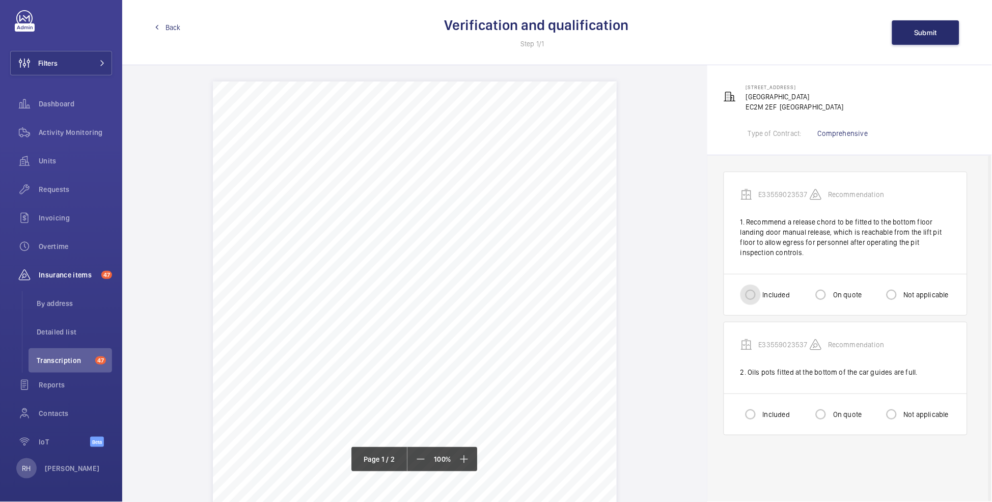
click at [760, 300] on input "Included" at bounding box center [750, 295] width 20 height 20
radio input "true"
click at [754, 425] on input "Included" at bounding box center [750, 414] width 20 height 20
radio input "true"
click at [815, 304] on input "On quote" at bounding box center [820, 295] width 20 height 20
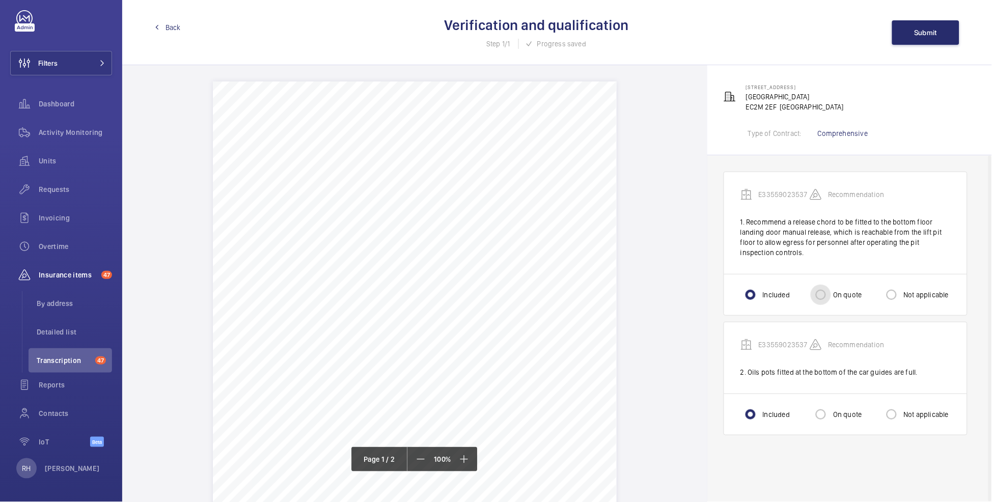
radio input "true"
click at [917, 29] on span "Submit" at bounding box center [925, 33] width 23 height 8
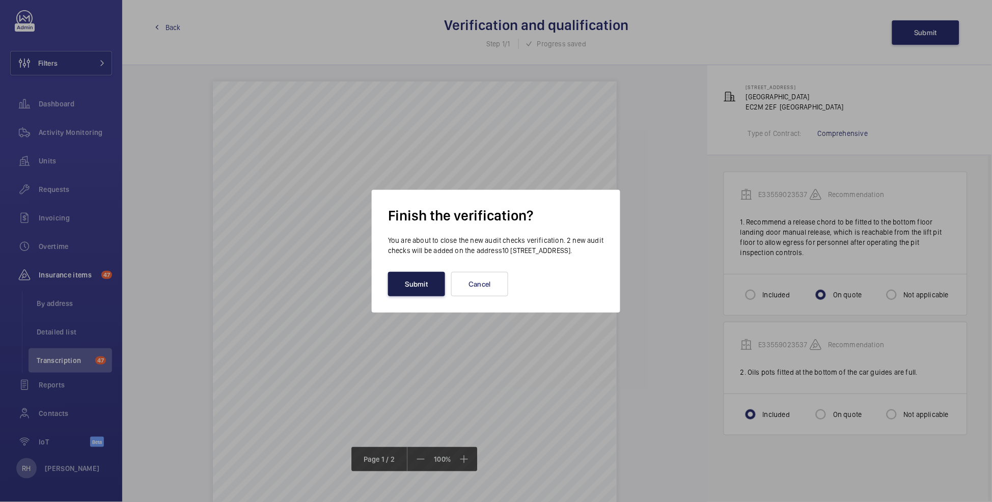
click at [429, 292] on button "Submit" at bounding box center [416, 284] width 57 height 24
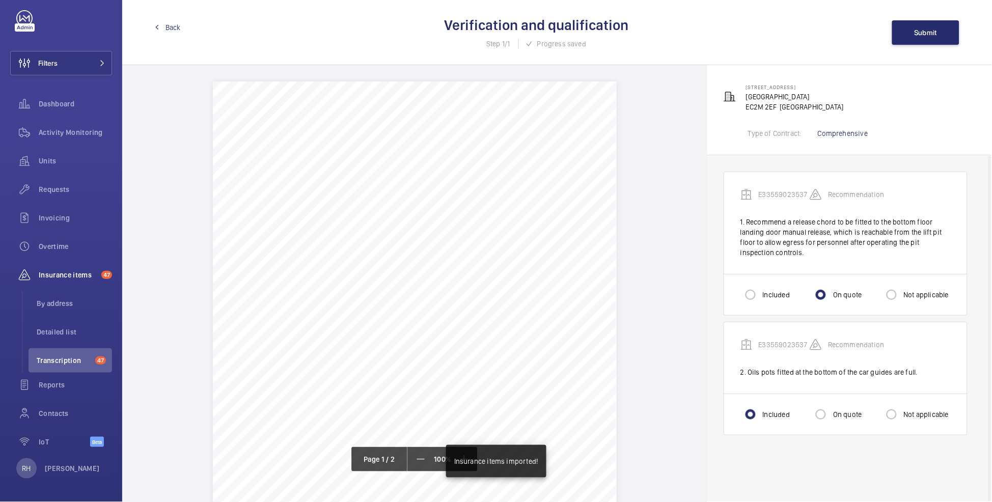
click at [172, 30] on span "Back" at bounding box center [172, 27] width 15 height 10
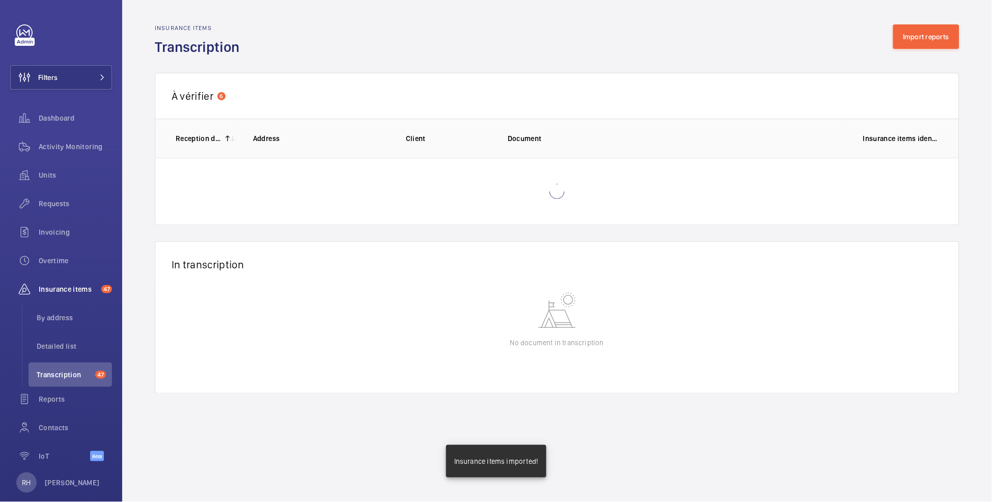
scroll to position [14, 0]
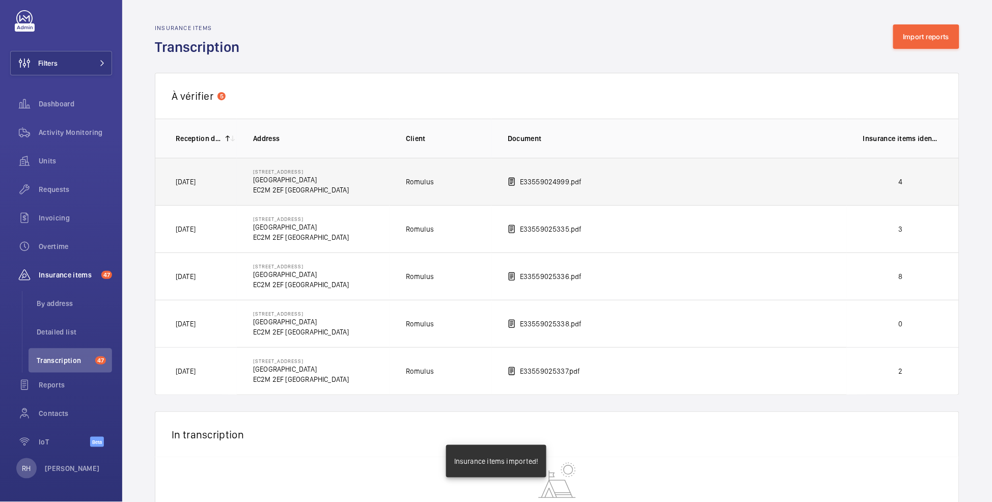
click at [863, 185] on p "4" at bounding box center [900, 182] width 75 height 10
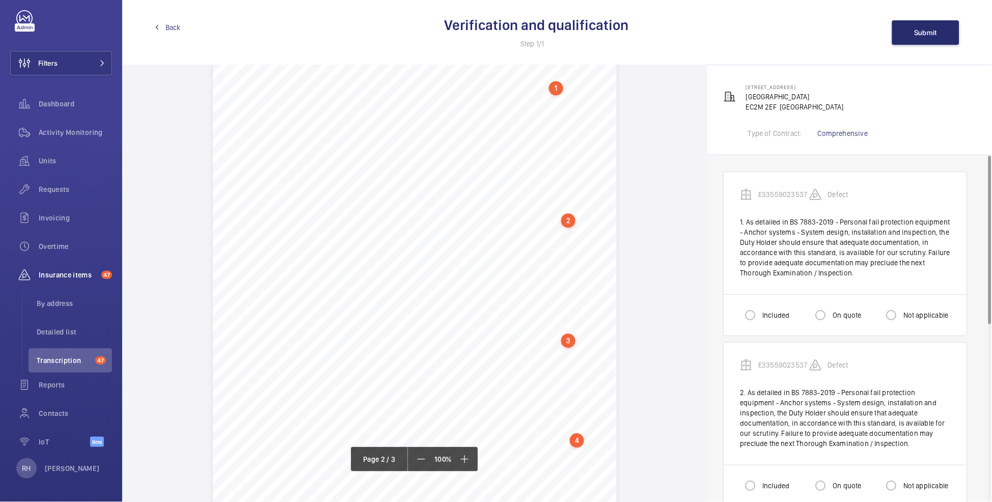
scroll to position [705, 0]
click at [911, 482] on label "Not applicable" at bounding box center [924, 486] width 47 height 10
click at [901, 482] on input "Not applicable" at bounding box center [891, 485] width 20 height 20
radio input "true"
click at [920, 317] on label "Not applicable" at bounding box center [924, 315] width 47 height 10
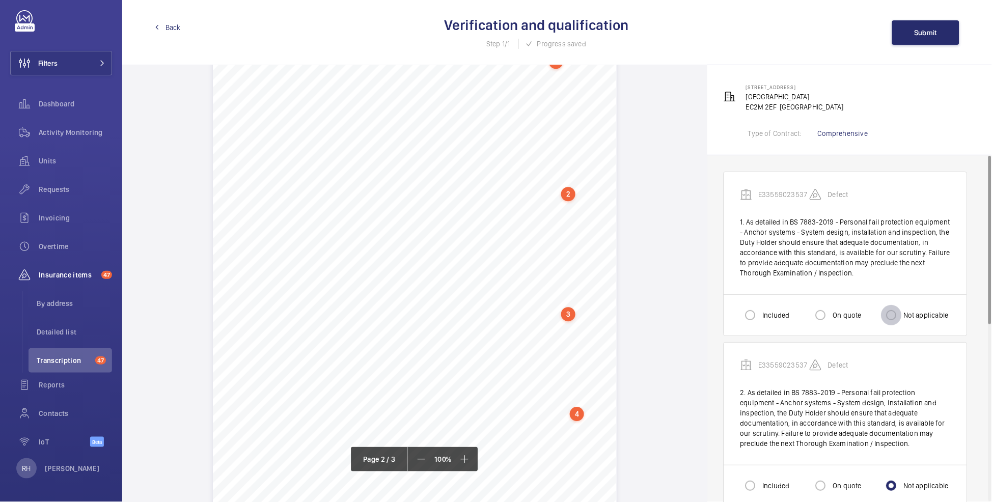
click at [901, 317] on input "Not applicable" at bounding box center [891, 315] width 20 height 20
radio input "true"
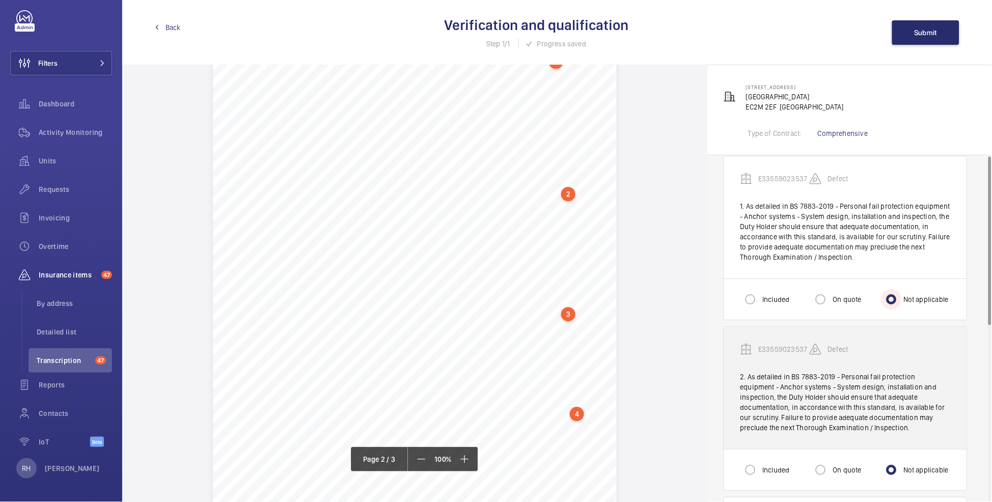
scroll to position [207, 0]
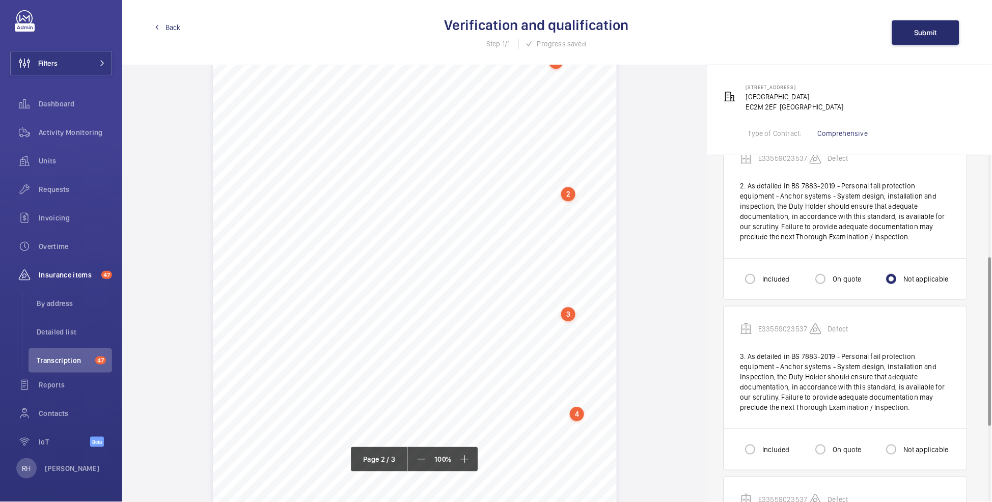
click at [915, 457] on div "Not applicable" at bounding box center [915, 449] width 68 height 20
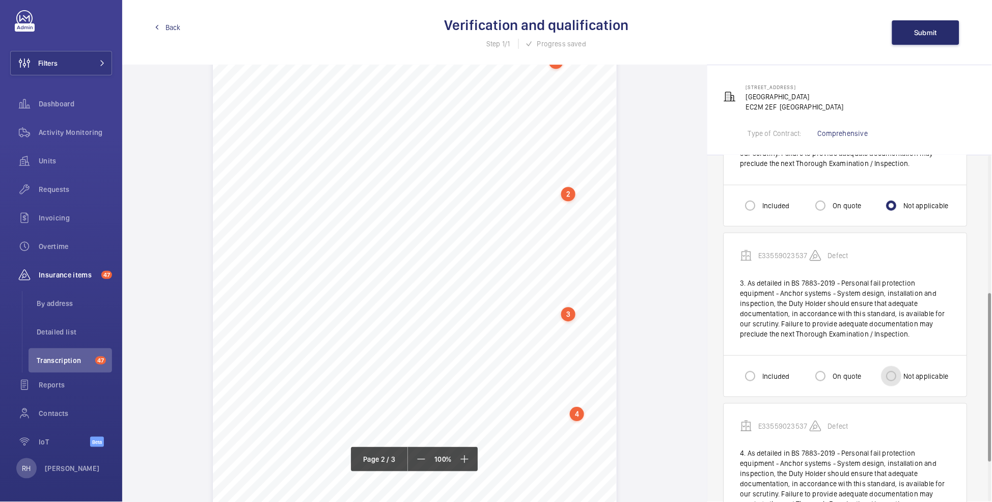
click at [901, 377] on input "Not applicable" at bounding box center [891, 376] width 20 height 20
radio input "true"
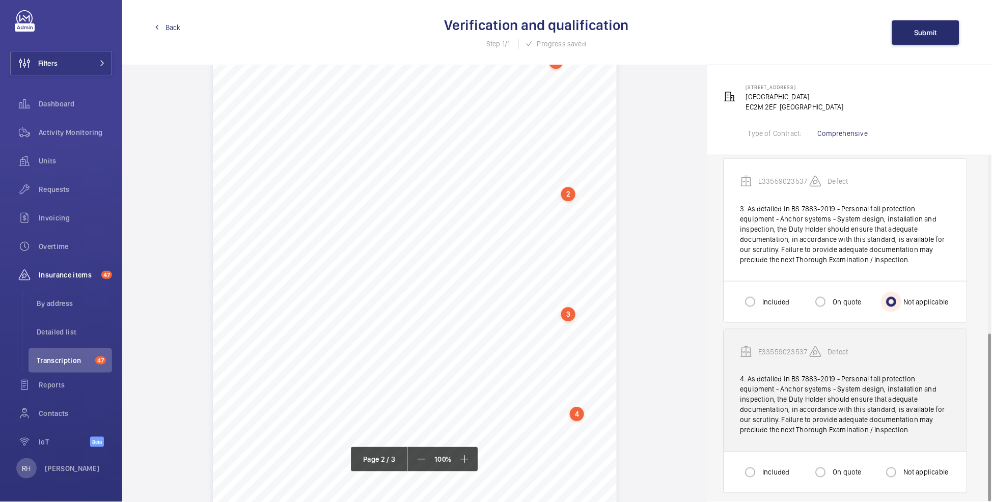
scroll to position [362, 0]
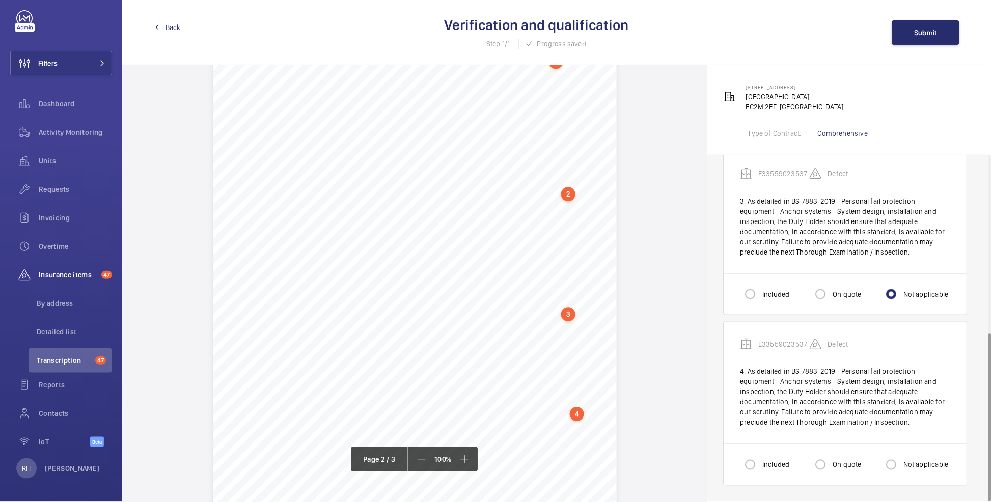
click at [917, 466] on label "Not applicable" at bounding box center [924, 465] width 47 height 10
click at [901, 466] on input "Not applicable" at bounding box center [891, 465] width 20 height 20
radio input "true"
click at [916, 33] on span "Submit" at bounding box center [925, 33] width 23 height 8
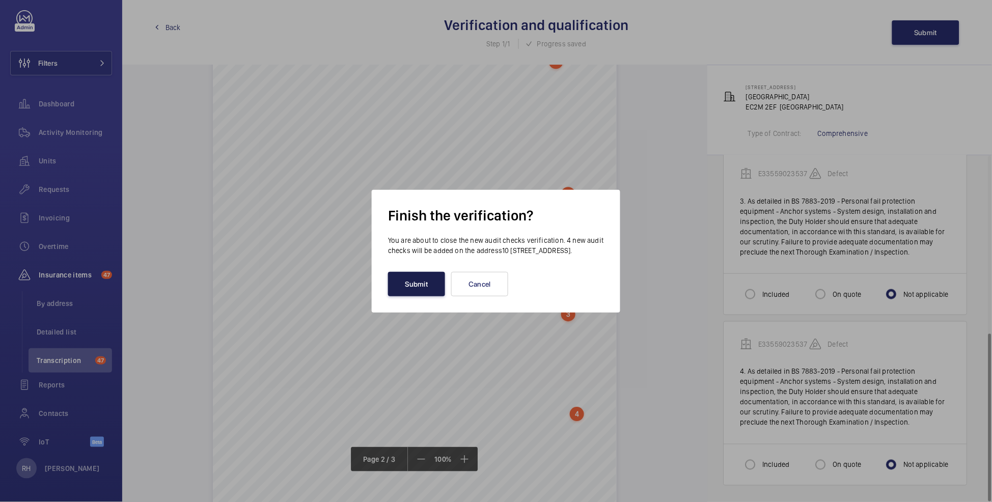
click at [398, 287] on button "Submit" at bounding box center [416, 284] width 57 height 24
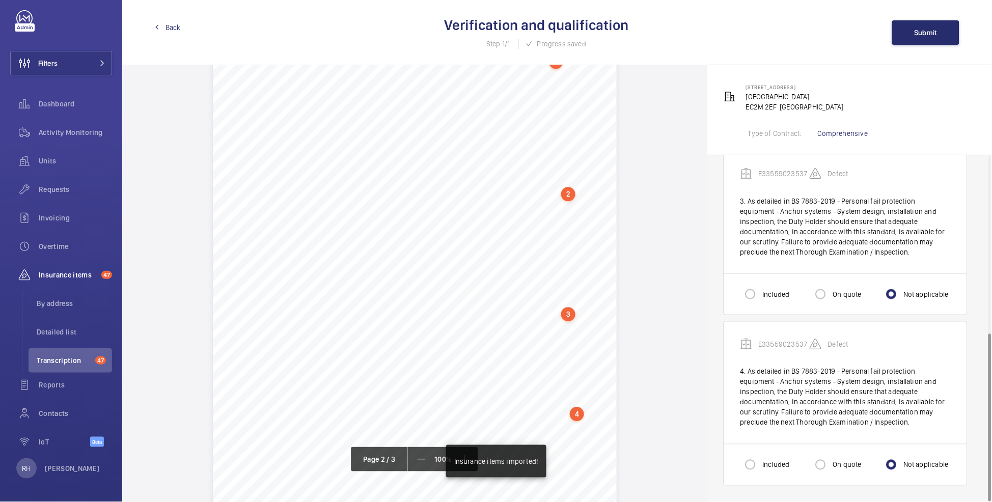
click at [172, 26] on span "Back" at bounding box center [172, 27] width 15 height 10
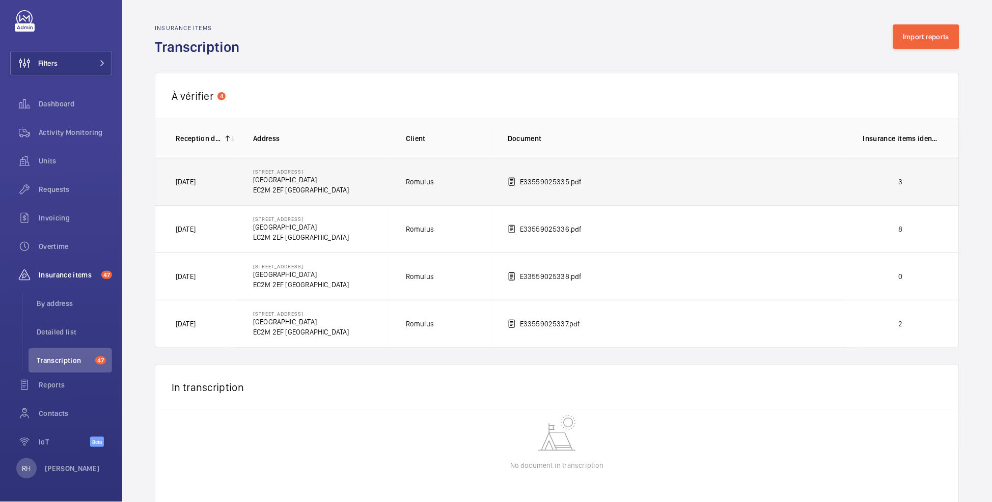
click at [908, 183] on p "3" at bounding box center [900, 182] width 75 height 10
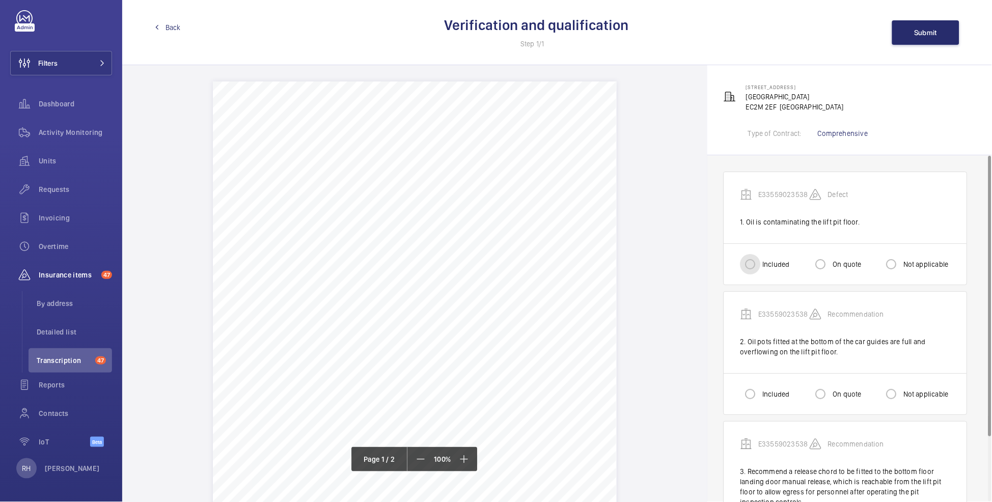
click at [745, 264] on input "Included" at bounding box center [750, 264] width 20 height 20
radio input "true"
click at [753, 391] on input "Included" at bounding box center [750, 394] width 20 height 20
radio input "true"
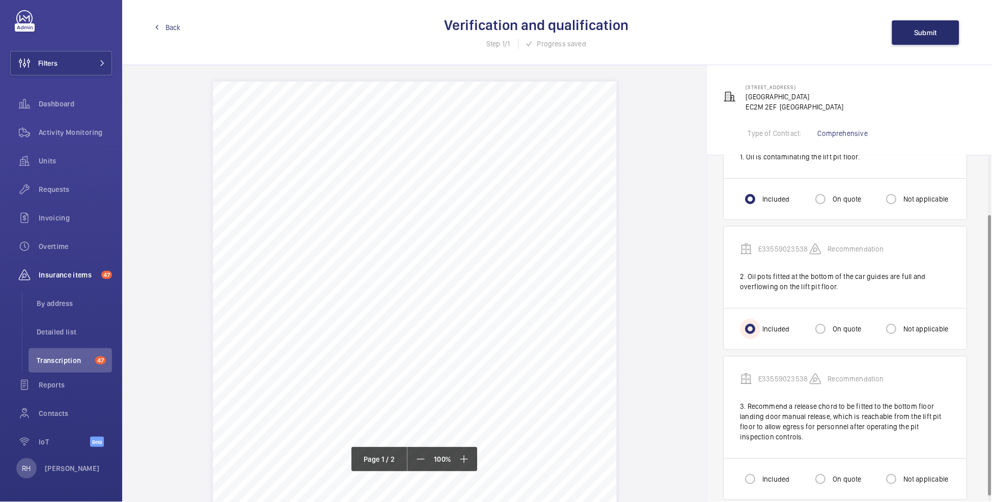
scroll to position [76, 0]
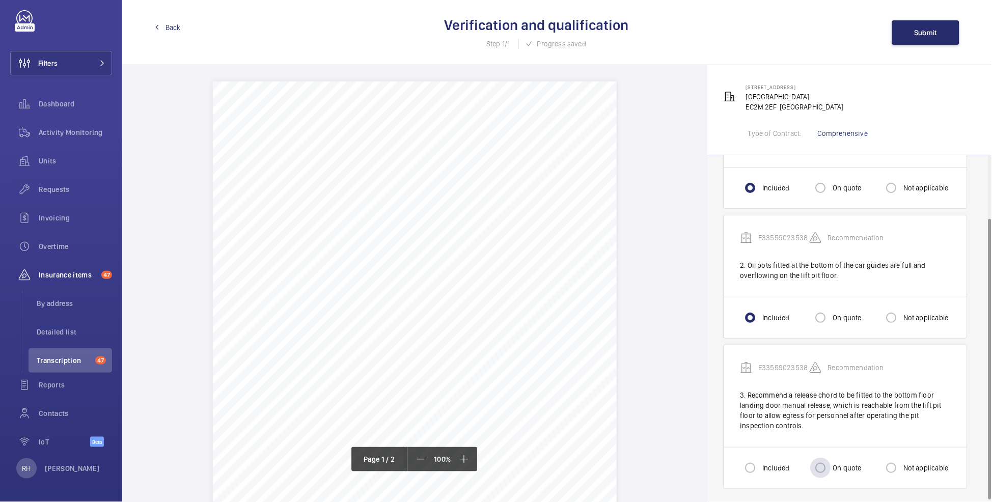
click at [841, 465] on label "On quote" at bounding box center [846, 468] width 31 height 10
click at [831, 465] on input "On quote" at bounding box center [820, 468] width 20 height 20
radio input "true"
click at [927, 39] on button "Submit" at bounding box center [925, 32] width 67 height 24
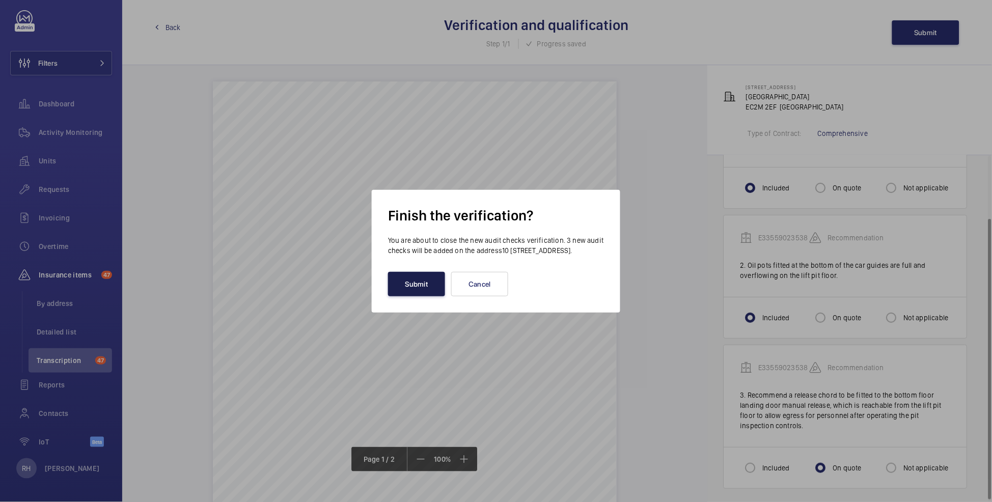
click at [411, 287] on button "Submit" at bounding box center [416, 284] width 57 height 24
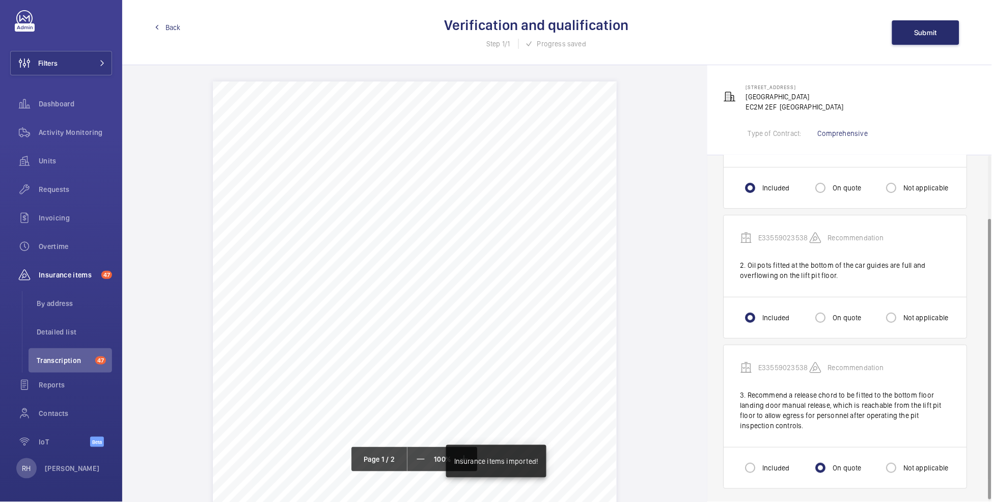
click at [172, 28] on span "Back" at bounding box center [172, 27] width 15 height 10
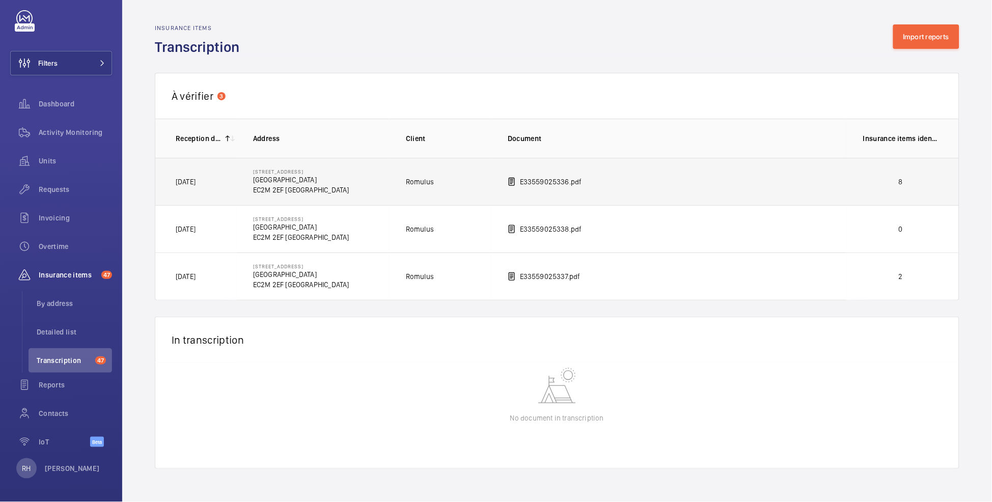
click at [919, 188] on td "8" at bounding box center [903, 181] width 112 height 47
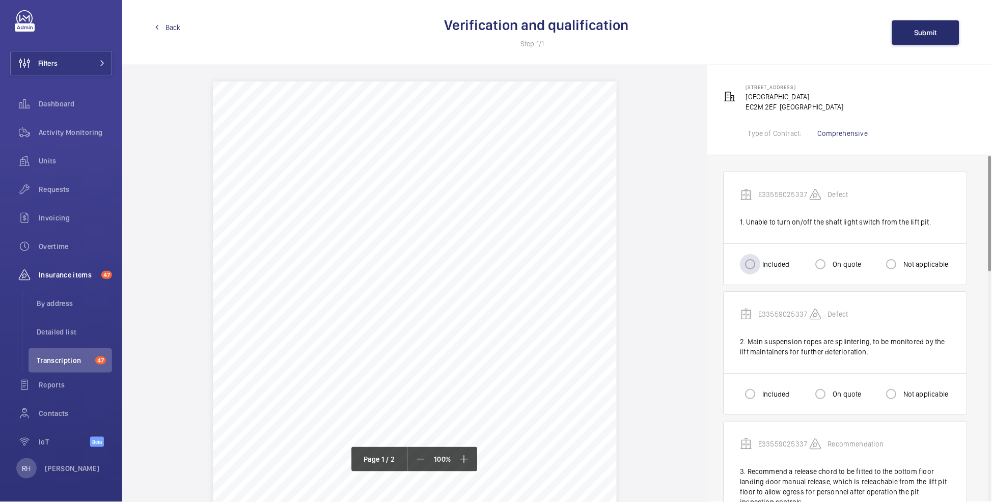
click at [769, 263] on label "Included" at bounding box center [774, 264] width 29 height 10
click at [760, 263] on input "Included" at bounding box center [750, 264] width 20 height 20
radio input "true"
click at [760, 386] on input "Included" at bounding box center [750, 394] width 20 height 20
radio input "true"
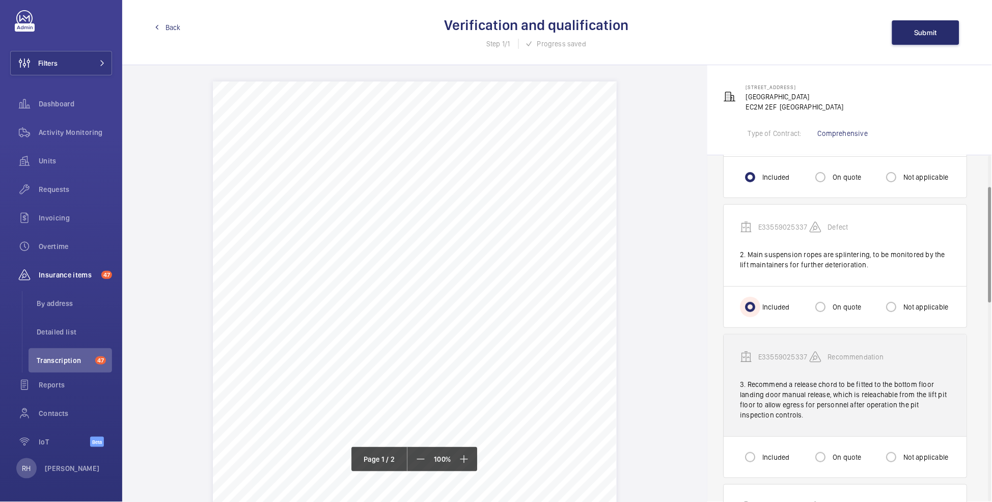
scroll to position [115, 0]
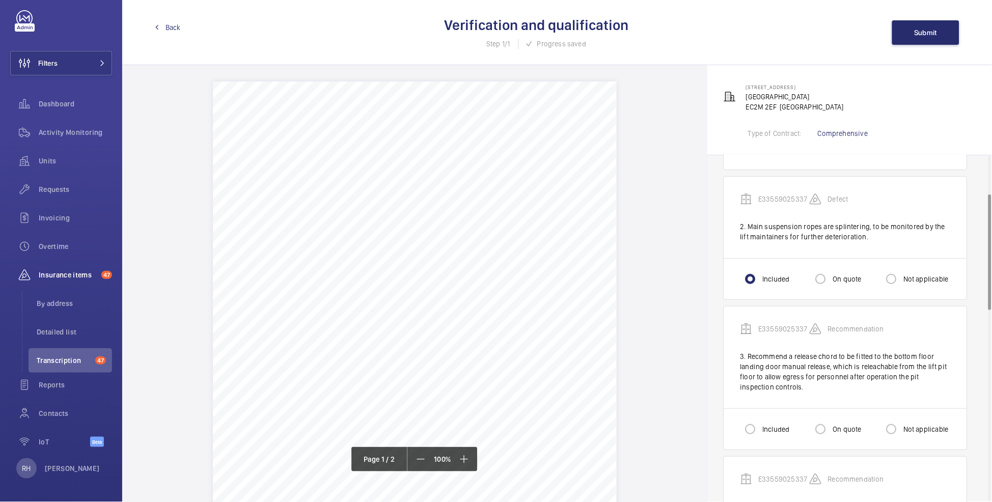
click at [852, 434] on label "On quote" at bounding box center [846, 429] width 31 height 10
click at [831, 434] on input "On quote" at bounding box center [820, 429] width 20 height 20
radio input "true"
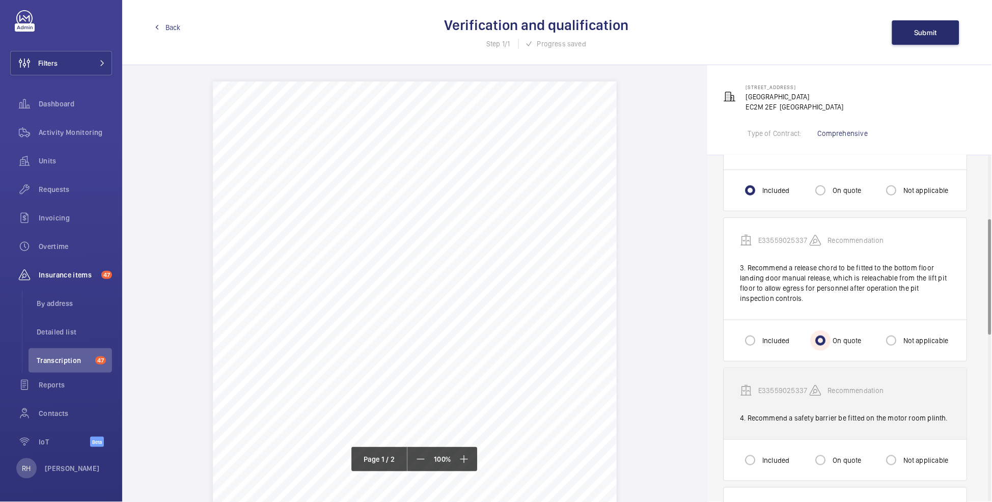
scroll to position [205, 0]
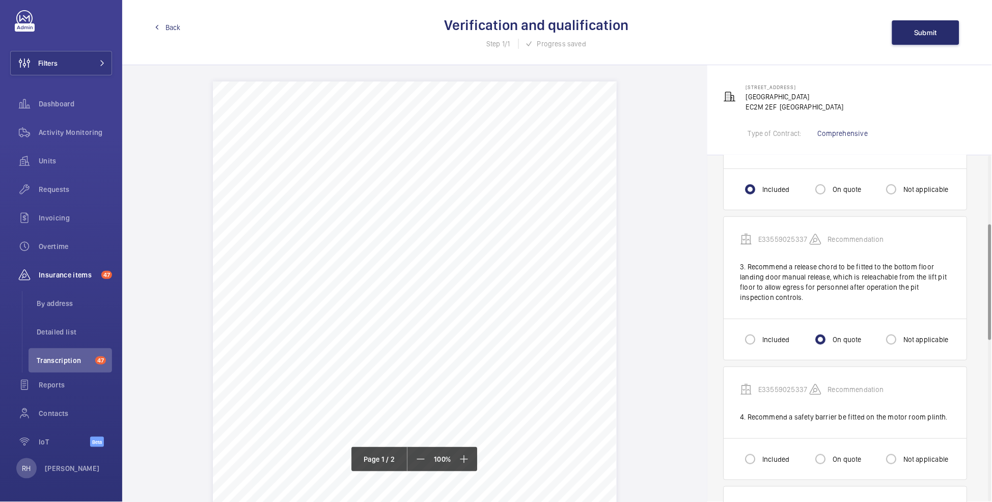
click at [840, 453] on div "On quote" at bounding box center [835, 459] width 51 height 20
click at [847, 459] on label "On quote" at bounding box center [846, 459] width 31 height 10
click at [831, 459] on input "On quote" at bounding box center [820, 459] width 20 height 20
radio input "true"
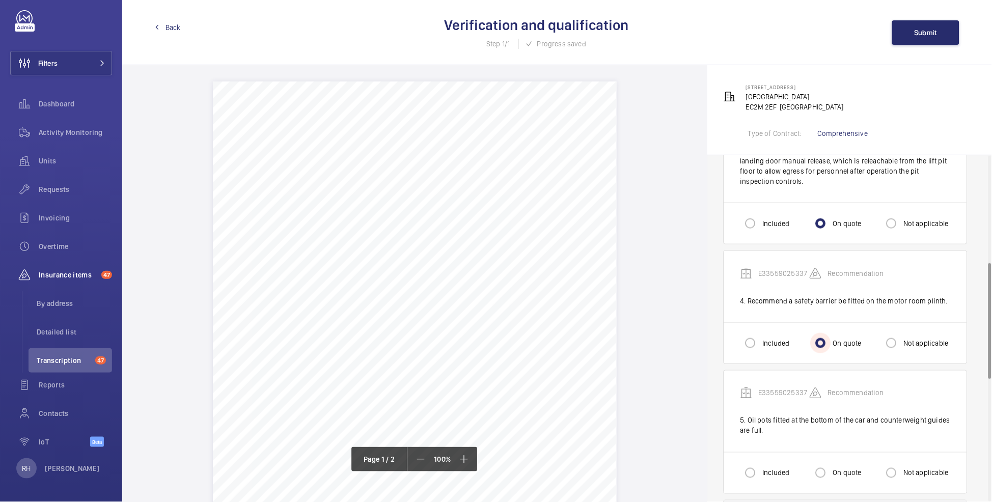
scroll to position [385, 0]
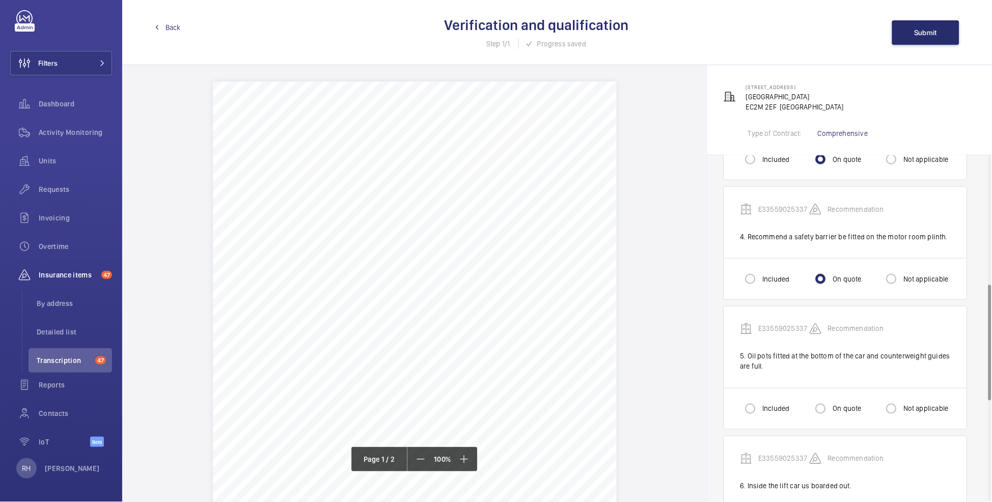
click at [771, 409] on label "Included" at bounding box center [774, 409] width 29 height 10
click at [760, 409] on input "Included" at bounding box center [750, 409] width 20 height 20
radio input "true"
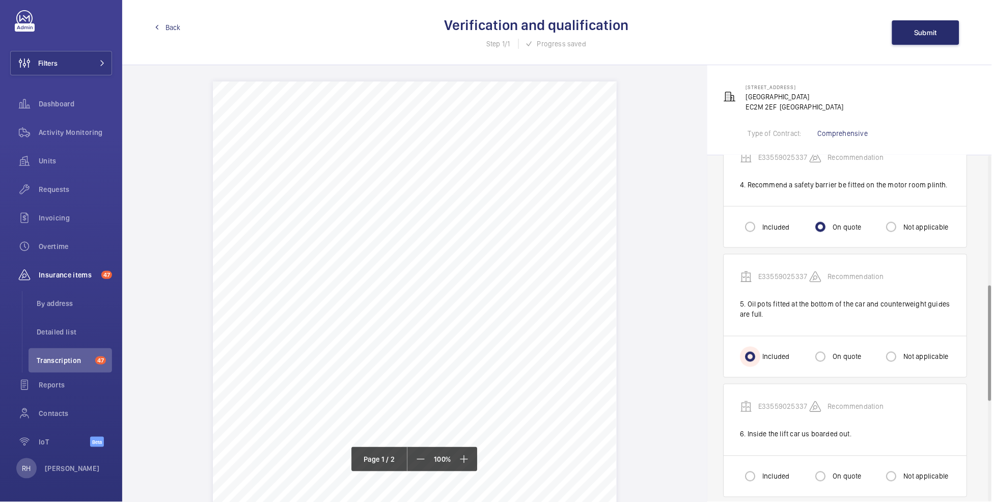
scroll to position [456, 0]
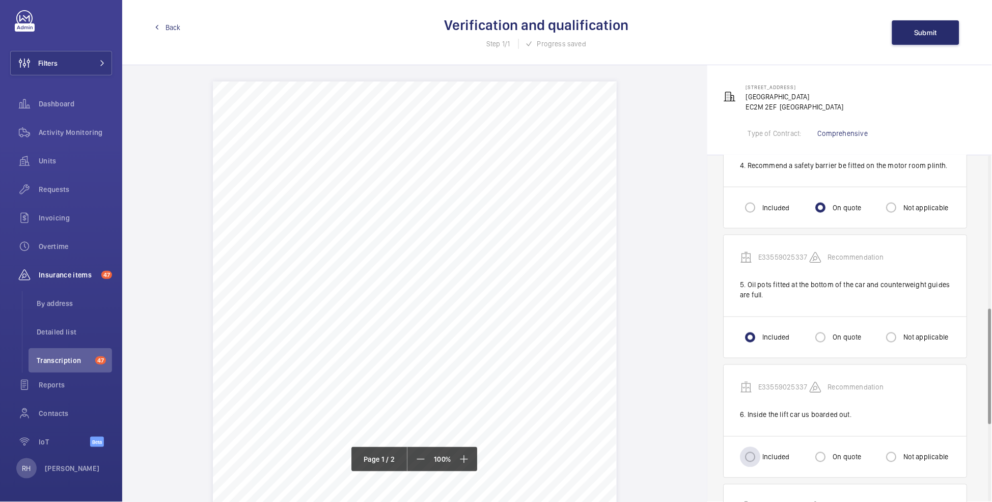
click at [769, 455] on label "Included" at bounding box center [774, 457] width 29 height 10
click at [760, 455] on input "Included" at bounding box center [750, 457] width 20 height 20
radio input "true"
click at [824, 456] on input "On quote" at bounding box center [820, 457] width 20 height 20
radio input "true"
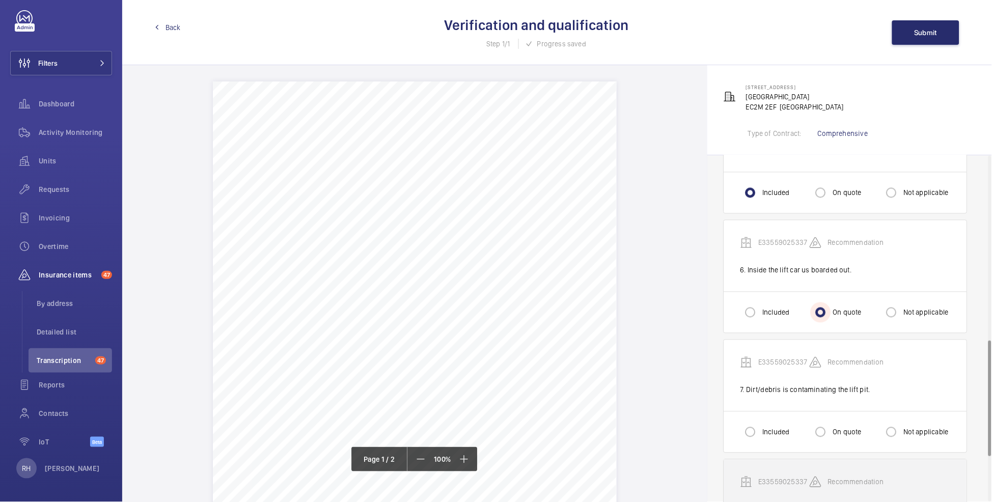
scroll to position [619, 0]
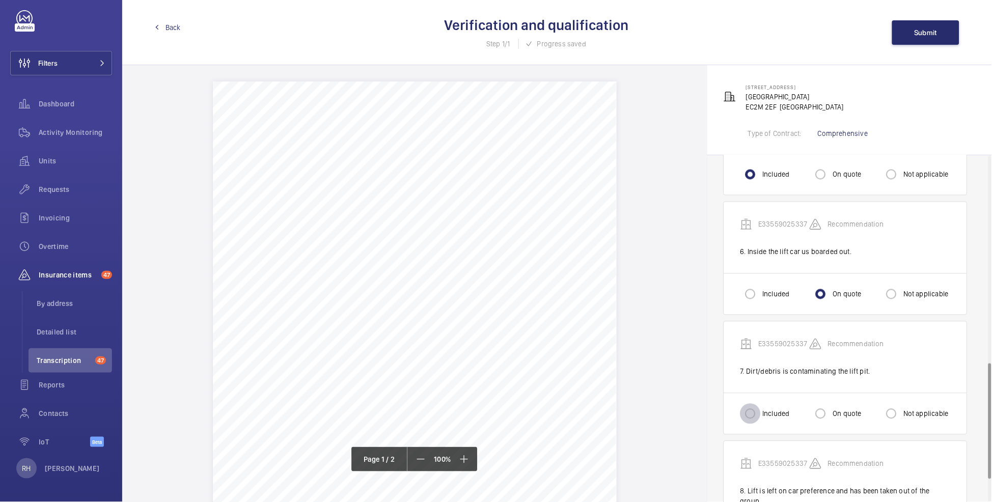
click at [757, 408] on input "Included" at bounding box center [750, 414] width 20 height 20
radio input "true"
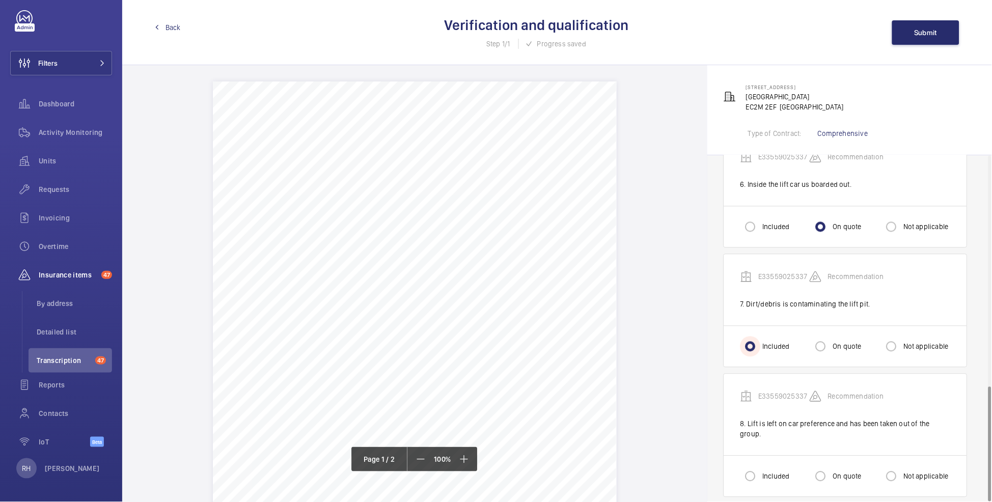
scroll to position [689, 0]
click at [756, 464] on input "Included" at bounding box center [750, 474] width 20 height 20
radio input "true"
click at [935, 38] on button "Submit" at bounding box center [925, 32] width 67 height 24
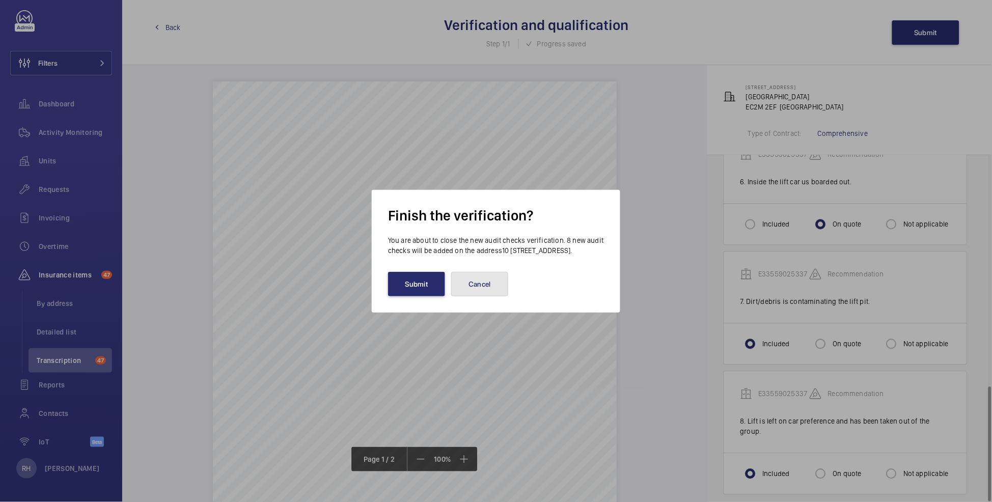
click at [503, 294] on button "Cancel" at bounding box center [479, 284] width 57 height 24
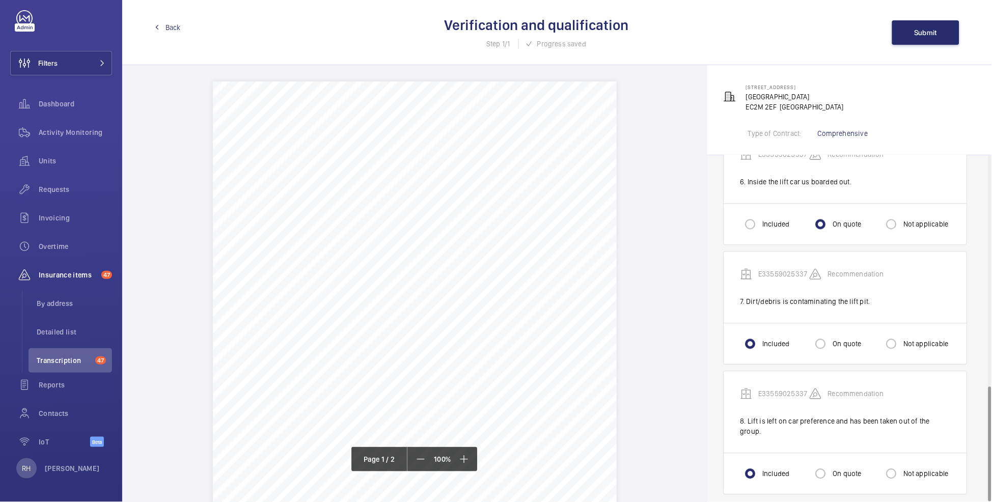
click at [786, 223] on label "Included" at bounding box center [774, 224] width 29 height 10
click at [760, 223] on input "Included" at bounding box center [750, 224] width 20 height 20
radio input "true"
click at [945, 32] on button "Submit" at bounding box center [925, 32] width 67 height 24
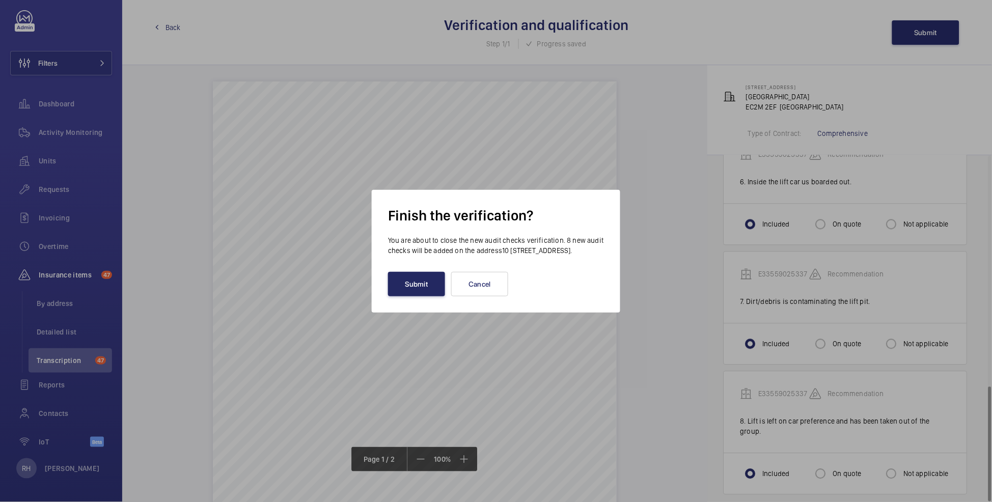
click at [428, 289] on button "Submit" at bounding box center [416, 284] width 57 height 24
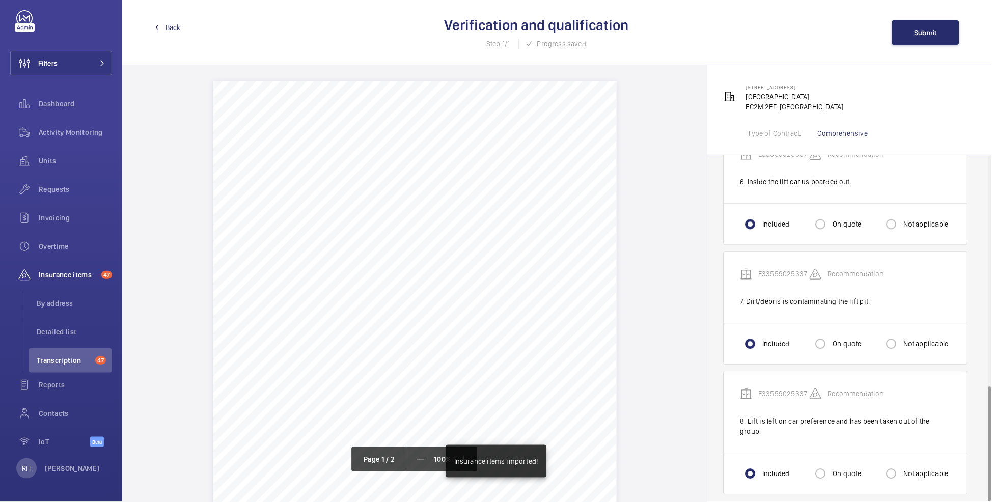
click at [176, 25] on span "Back" at bounding box center [172, 27] width 15 height 10
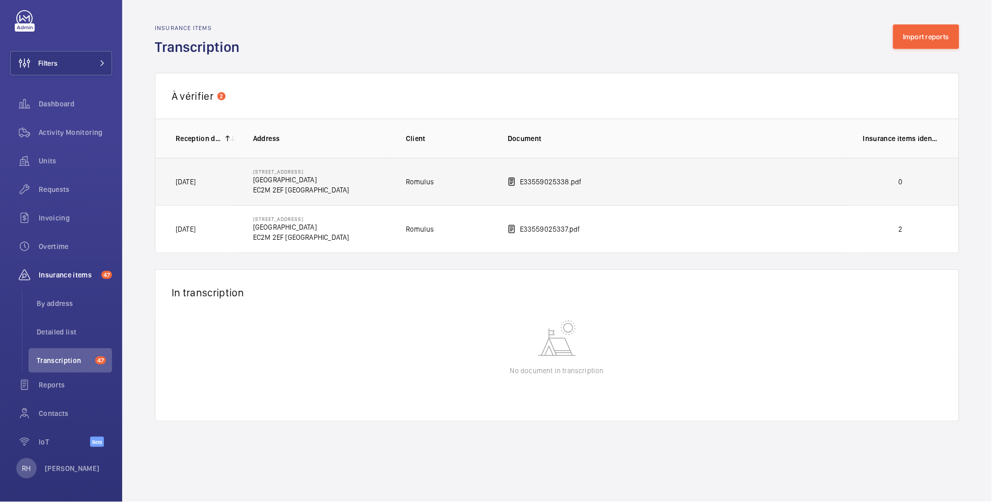
click at [902, 179] on p "0" at bounding box center [900, 182] width 75 height 10
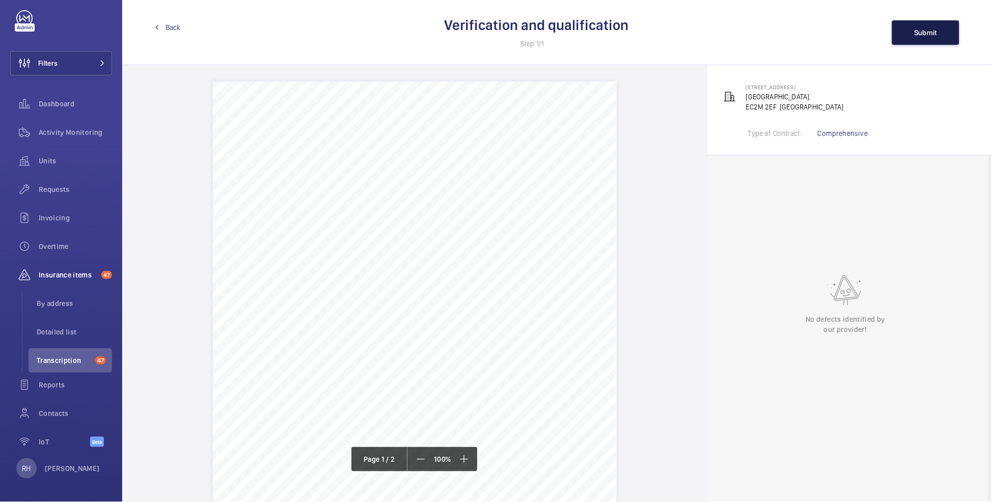
click at [931, 31] on span "Submit" at bounding box center [925, 33] width 23 height 8
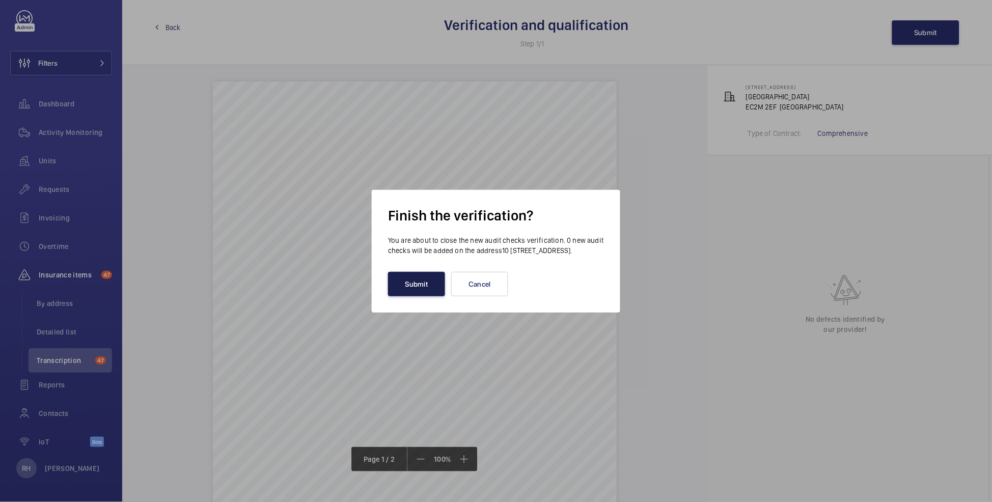
click at [407, 292] on button "Submit" at bounding box center [416, 284] width 57 height 24
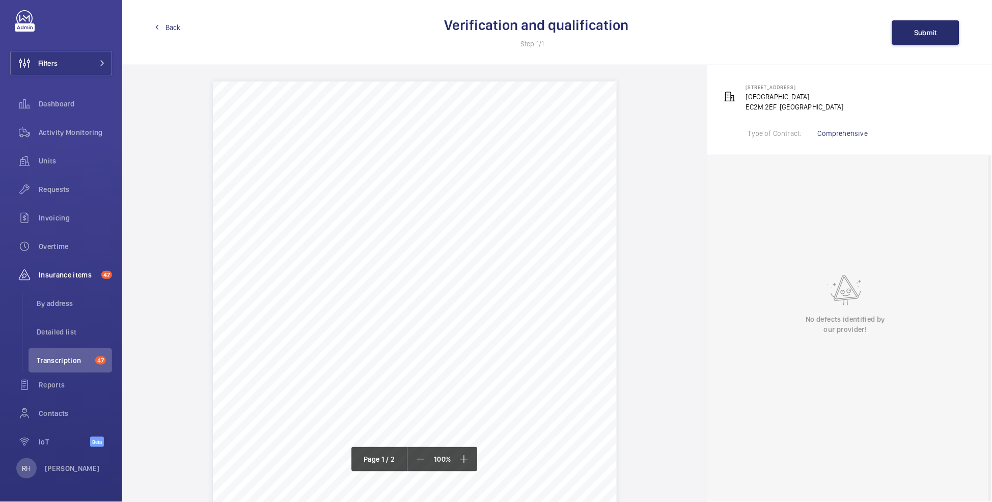
click at [166, 25] on span "Back" at bounding box center [172, 27] width 15 height 10
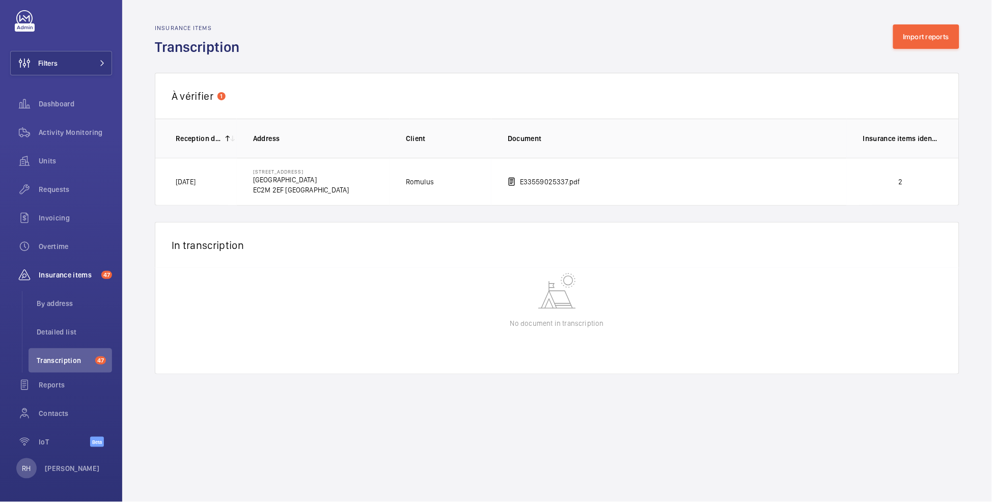
click at [901, 180] on p "2" at bounding box center [900, 182] width 75 height 10
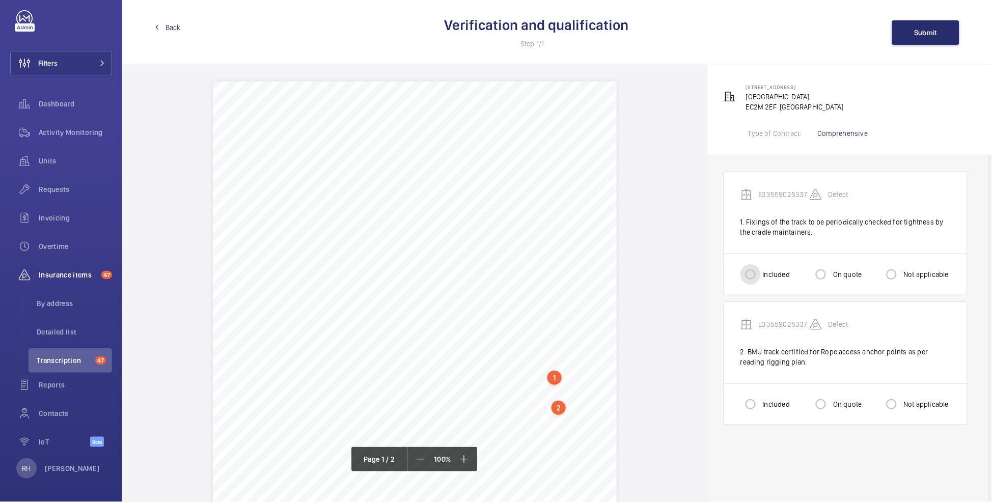
click at [752, 273] on input "Included" at bounding box center [750, 274] width 20 height 20
radio input "true"
click at [767, 410] on div "Included" at bounding box center [764, 404] width 49 height 20
click at [749, 399] on input "Included" at bounding box center [750, 404] width 20 height 20
radio input "true"
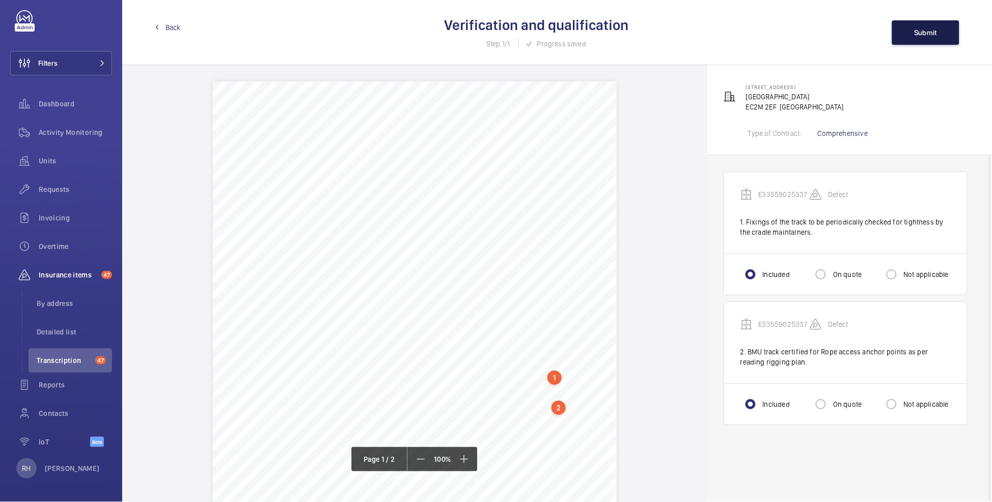
click at [928, 24] on button "Submit" at bounding box center [925, 32] width 67 height 24
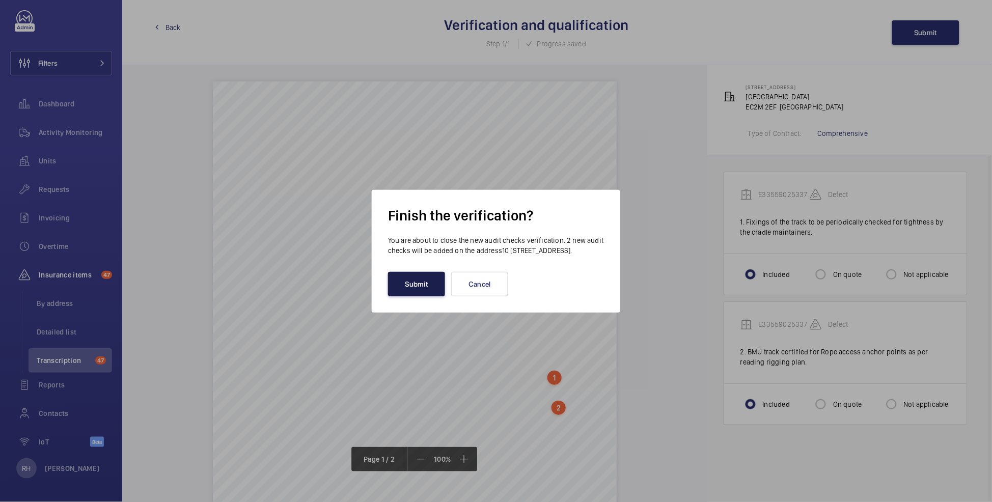
click at [418, 290] on button "Submit" at bounding box center [416, 284] width 57 height 24
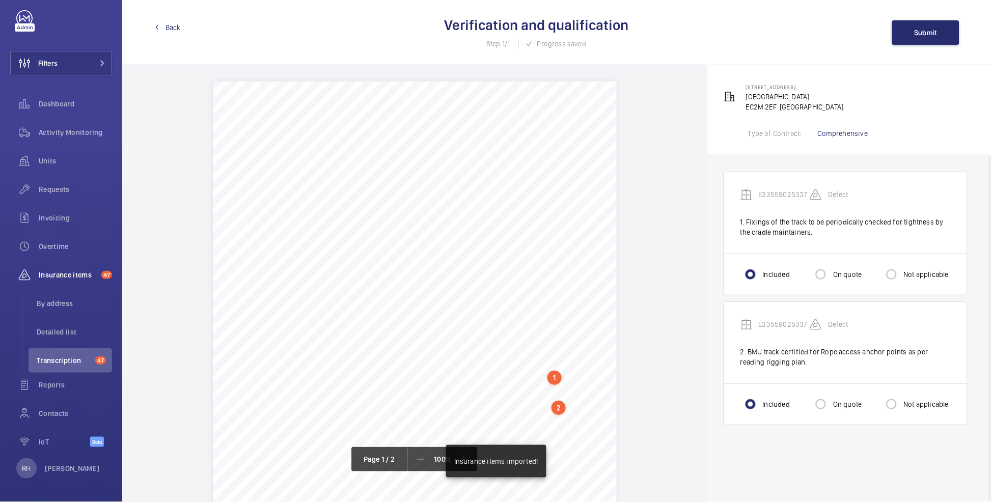
click at [168, 26] on span "Back" at bounding box center [172, 27] width 15 height 10
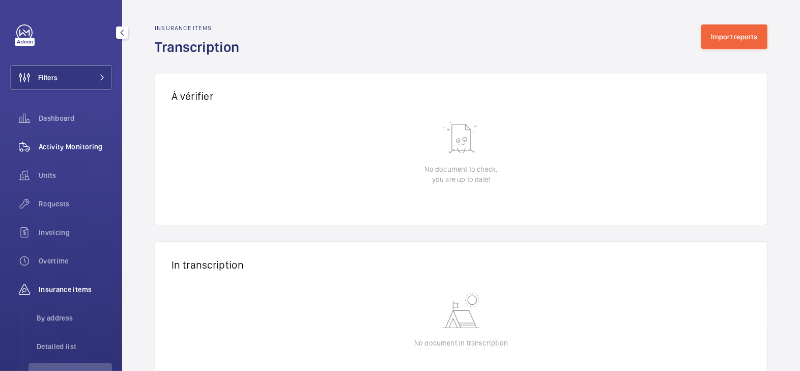
click at [47, 151] on span "Activity Monitoring" at bounding box center [75, 147] width 73 height 10
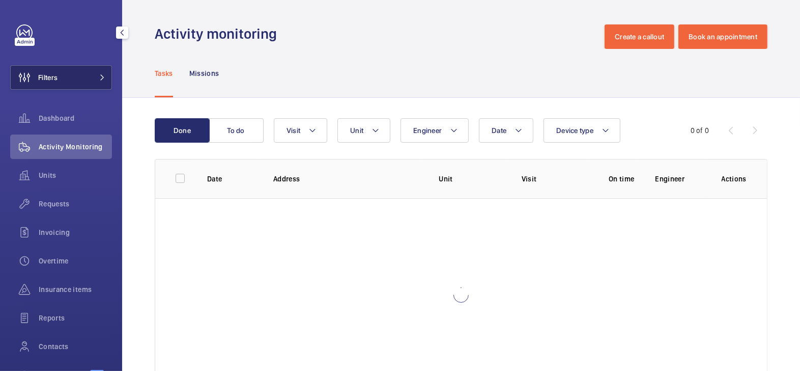
click at [55, 82] on span "Filters" at bounding box center [34, 77] width 47 height 24
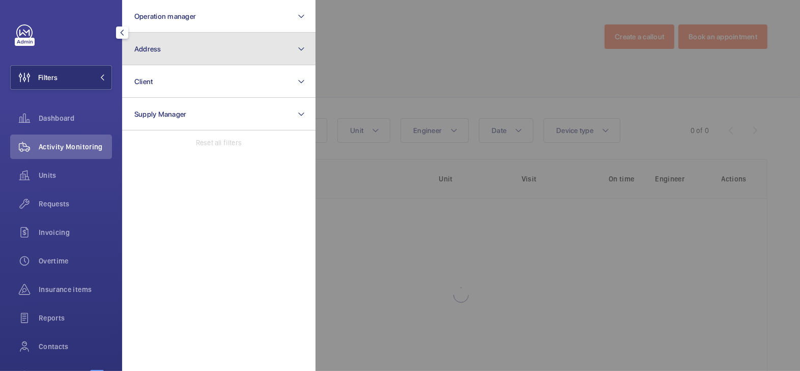
click at [206, 57] on button "Address" at bounding box center [218, 49] width 193 height 33
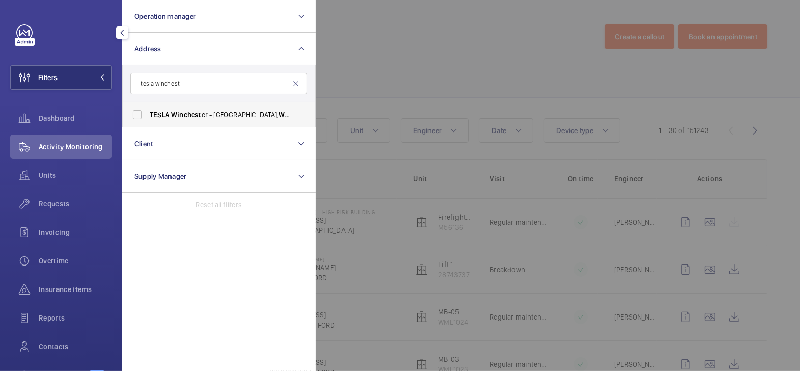
type input "tesla winchest"
click at [239, 114] on span "TESLA Winchest er - [GEOGRAPHIC_DATA], WINCHEST ER SO23 7RR" at bounding box center [220, 114] width 140 height 10
click at [148, 114] on input "TESLA Winchest er - [GEOGRAPHIC_DATA], WINCHEST ER SO23 7RR" at bounding box center [137, 114] width 20 height 20
checkbox input "true"
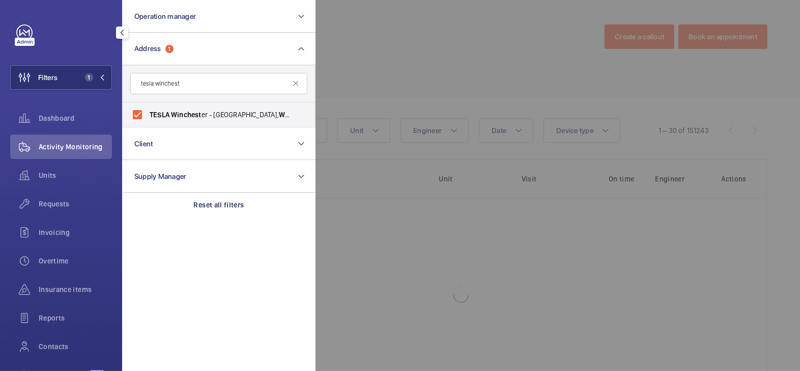
click at [352, 47] on div at bounding box center [716, 185] width 800 height 371
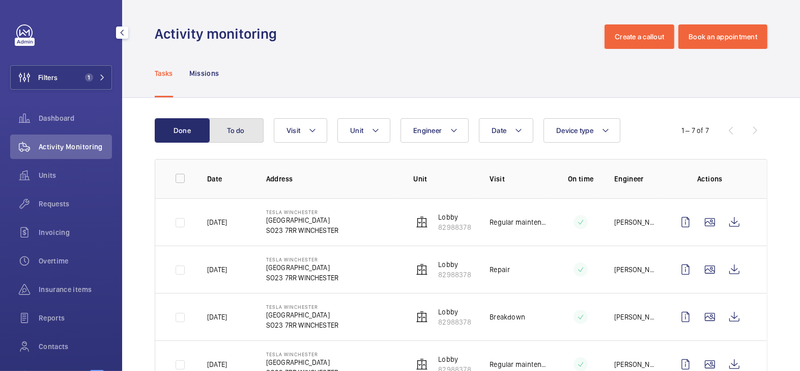
click at [239, 137] on button "To do" at bounding box center [236, 130] width 55 height 24
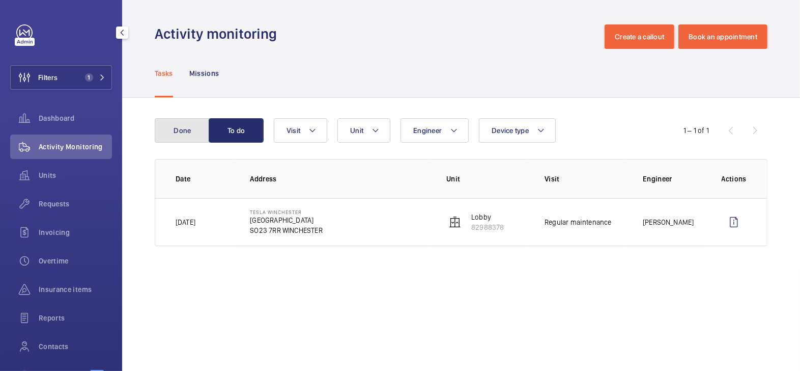
click at [198, 134] on button "Done" at bounding box center [182, 130] width 55 height 24
